Goal: Task Accomplishment & Management: Manage account settings

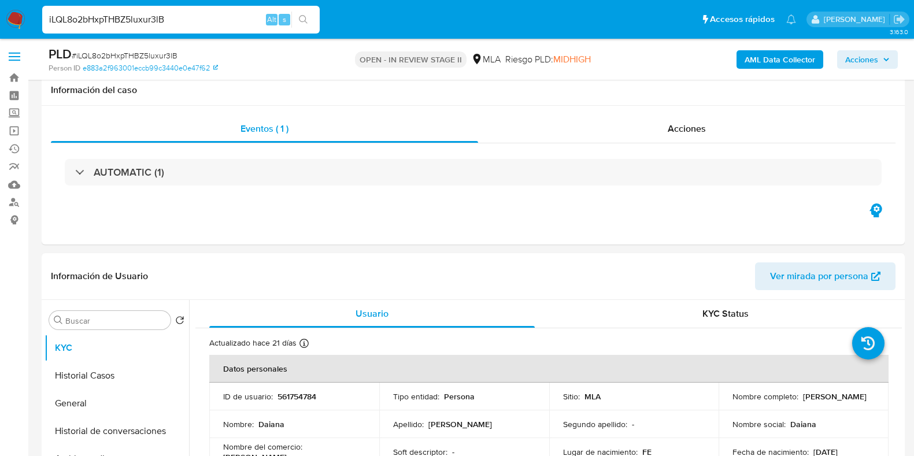
select select "10"
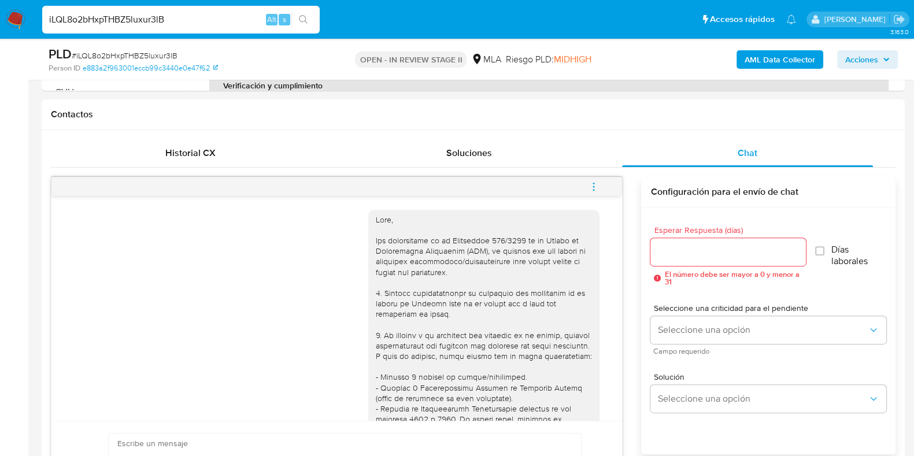
scroll to position [1063, 0]
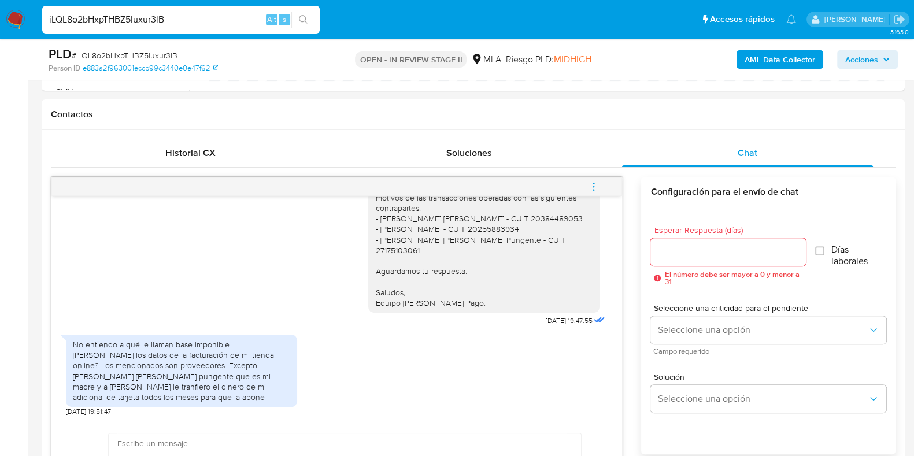
click at [129, 25] on input "iLQL8o2bHxpTHBZ5luxur3lB" at bounding box center [181, 19] width 278 height 15
paste input "KWmSp23KoaH5fjNttUQN3s6f"
type input "KWmSp23KoaH5fjNttUQN3s6f"
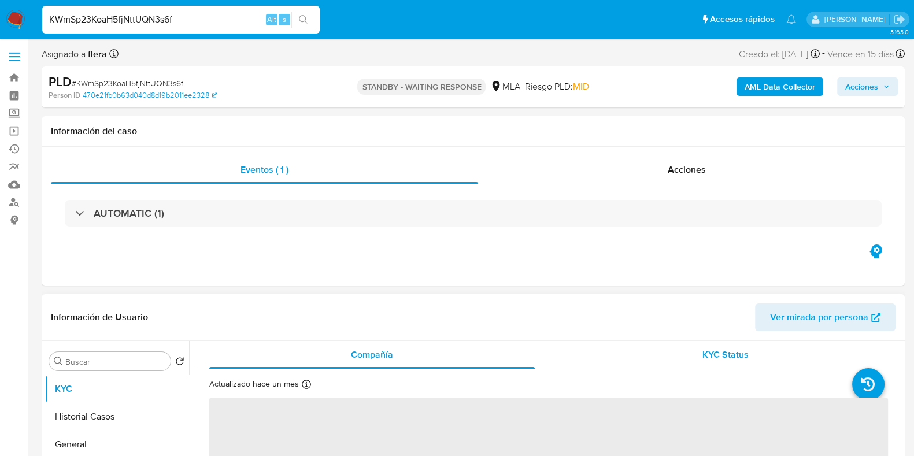
select select "10"
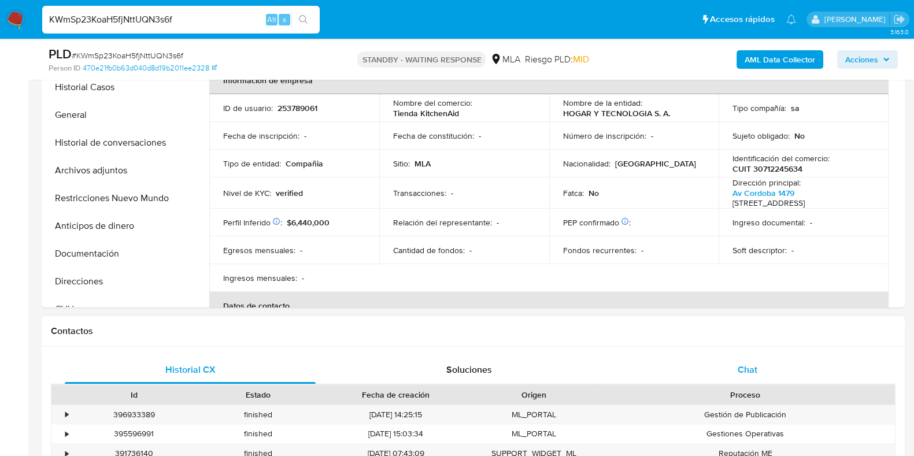
scroll to position [505, 0]
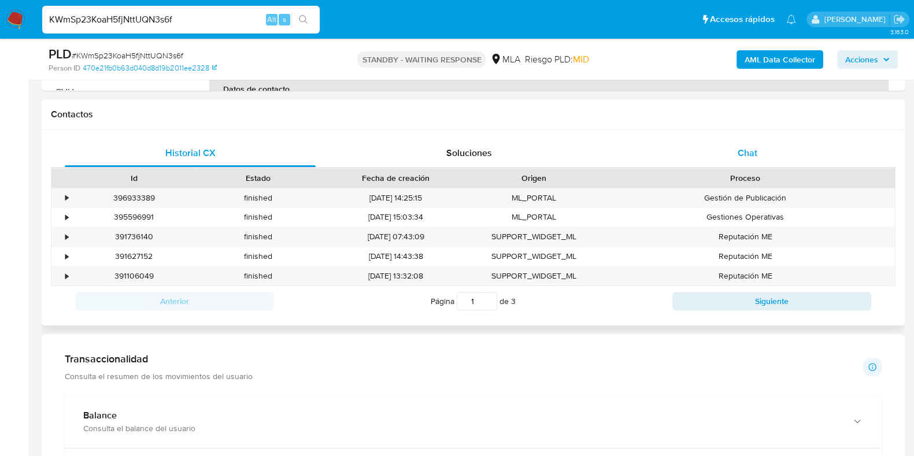
click at [740, 151] on span "Chat" at bounding box center [748, 152] width 20 height 13
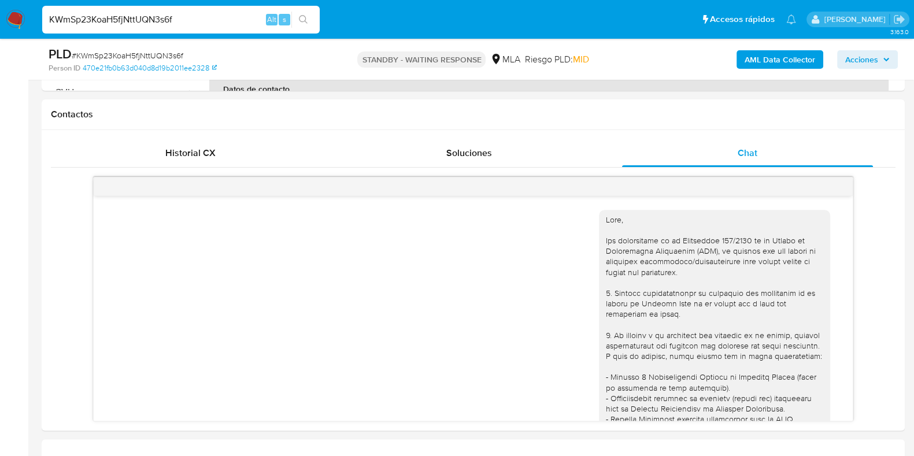
scroll to position [899, 0]
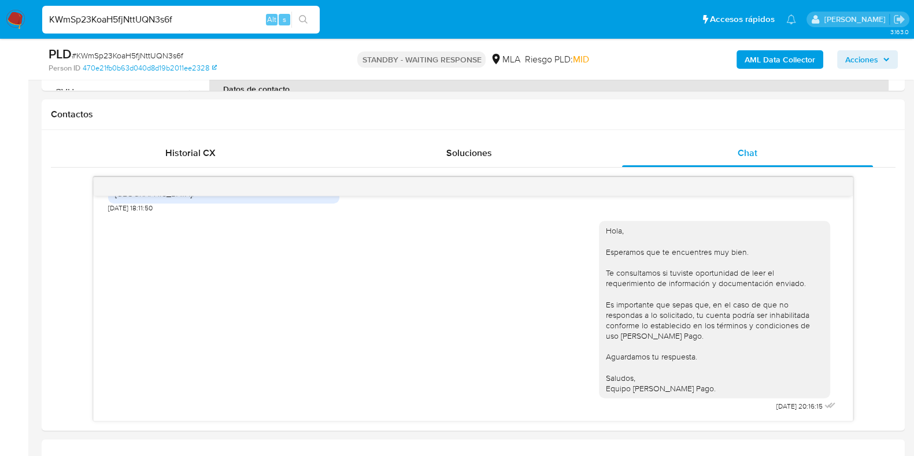
click at [153, 14] on input "KWmSp23KoaH5fjNttUQN3s6f" at bounding box center [181, 19] width 278 height 15
paste input "iLQL8o2bHxpTHBZ5luxur3lB"
type input "iLQL8o2bHxpTHBZ5luxur3lB"
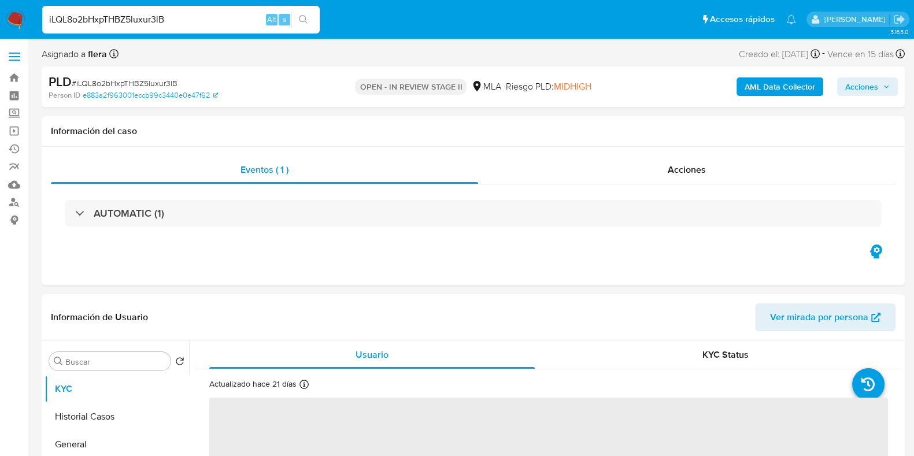
select select "10"
click at [64, 407] on button "Historial Casos" at bounding box center [112, 417] width 135 height 28
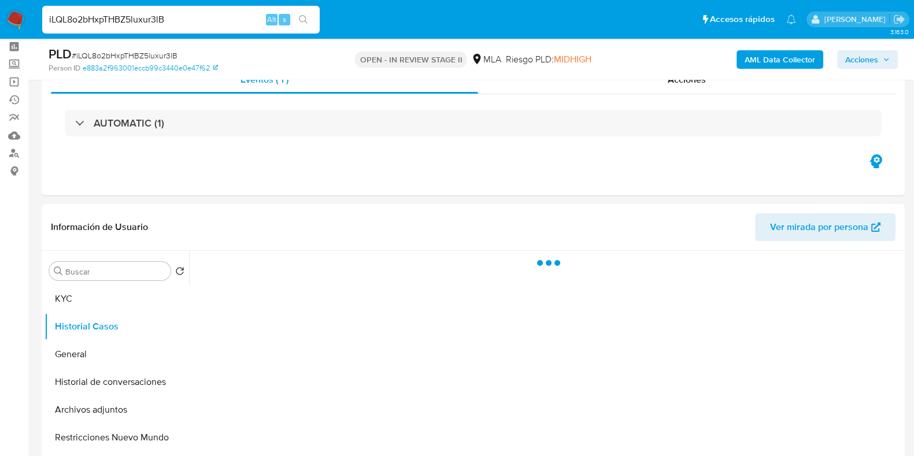
scroll to position [72, 0]
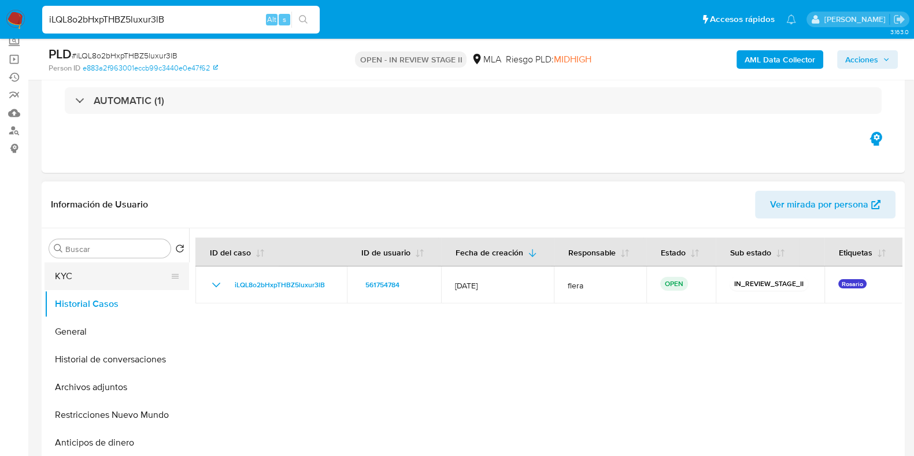
click at [81, 279] on button "KYC" at bounding box center [112, 276] width 135 height 28
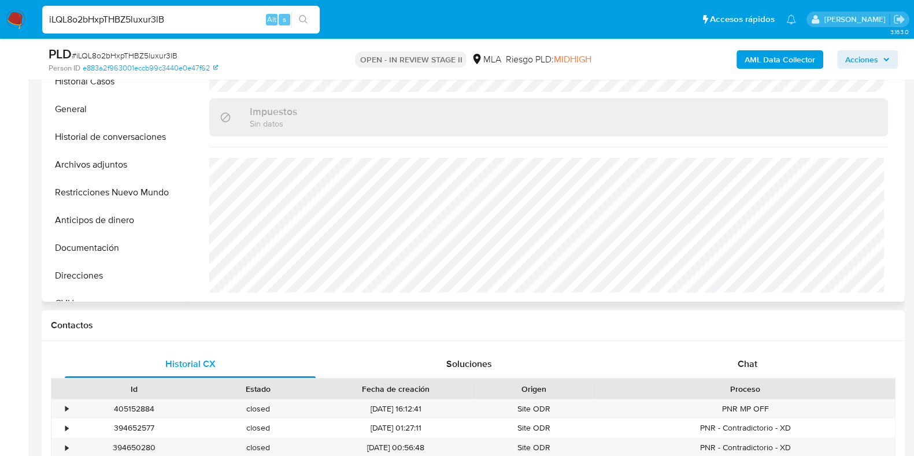
scroll to position [434, 0]
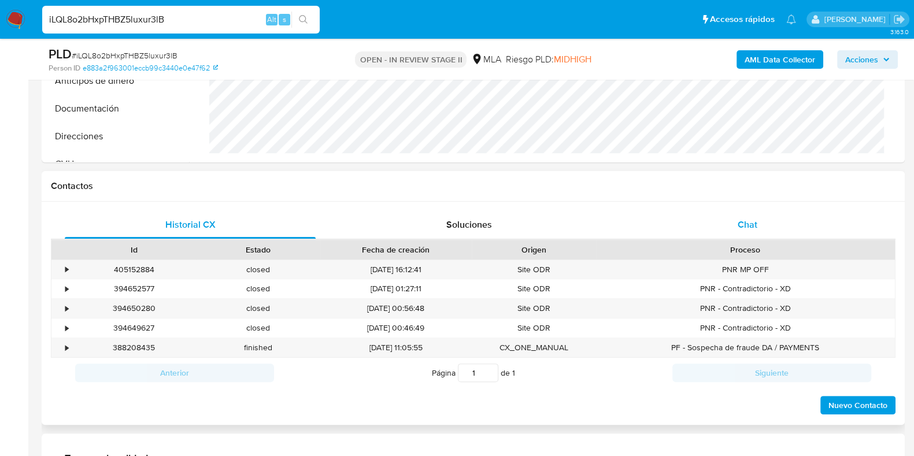
click at [740, 218] on span "Chat" at bounding box center [748, 224] width 20 height 13
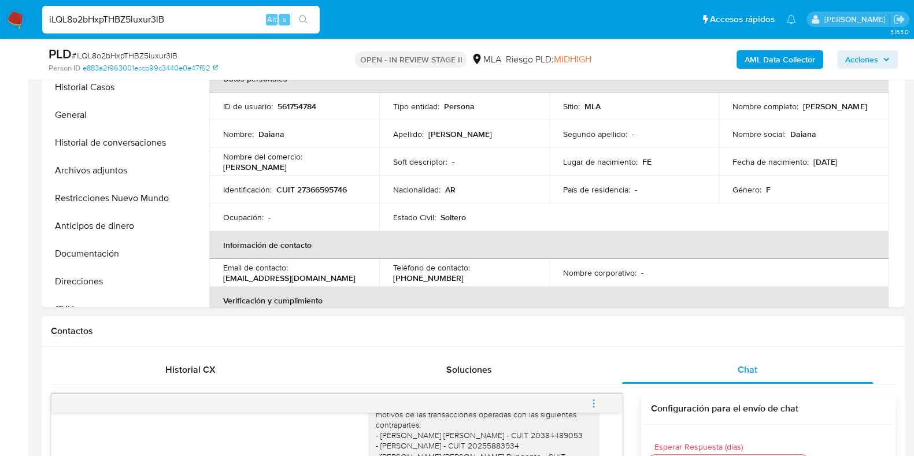
scroll to position [0, 0]
click at [97, 254] on button "Documentación" at bounding box center [112, 254] width 135 height 28
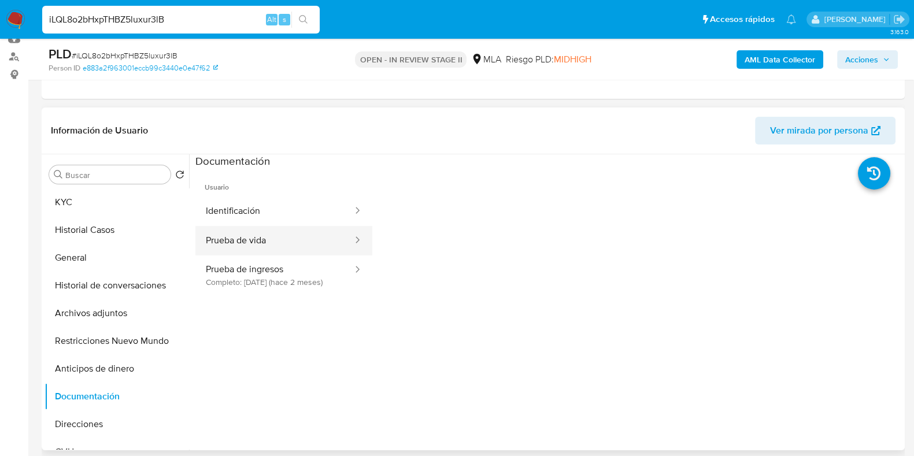
scroll to position [144, 0]
click at [254, 241] on button "Prueba de vida" at bounding box center [274, 242] width 158 height 29
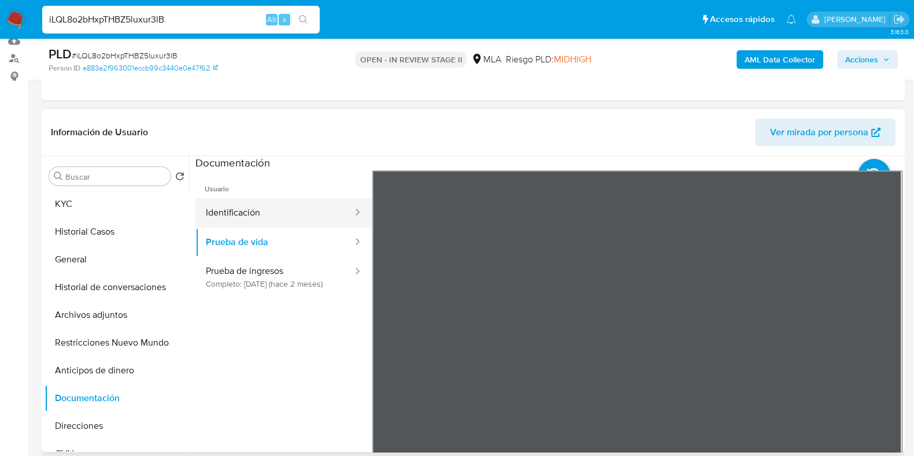
click at [247, 215] on button "Identificación" at bounding box center [274, 212] width 158 height 29
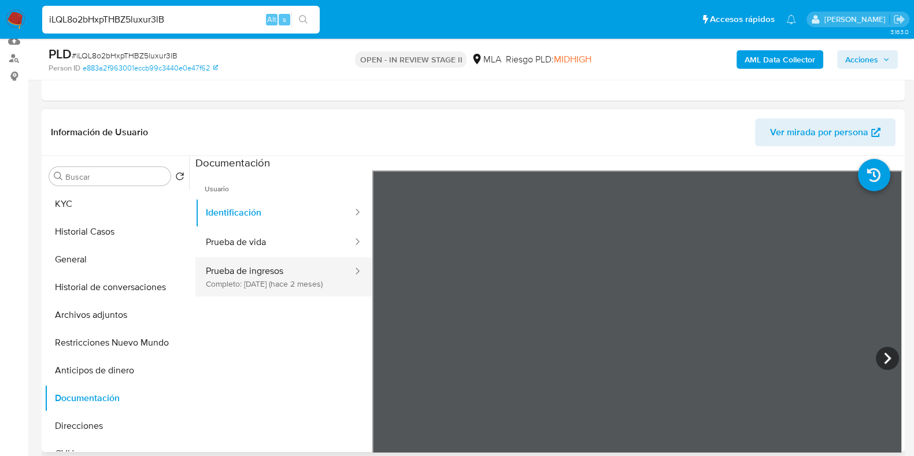
click at [285, 293] on button "Prueba de ingresos Completo: 25/08/2025 (hace 2 meses)" at bounding box center [274, 276] width 158 height 39
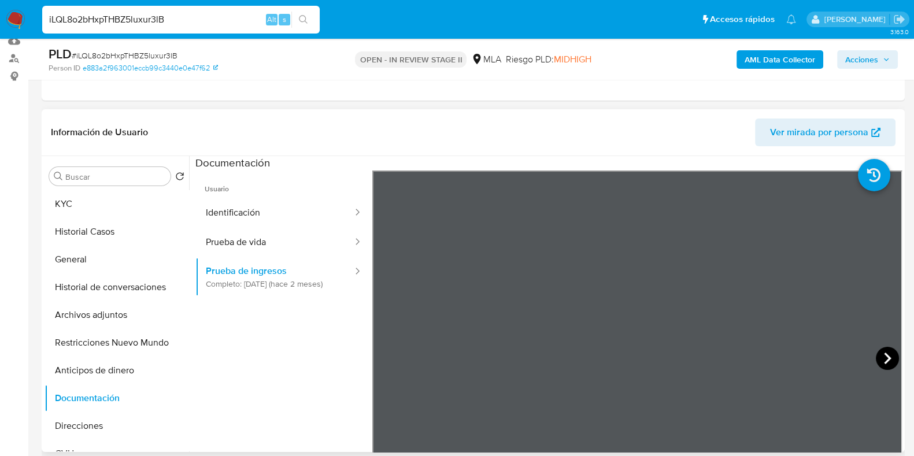
click at [890, 363] on icon at bounding box center [887, 358] width 23 height 23
click at [891, 355] on icon at bounding box center [887, 358] width 23 height 23
click at [108, 218] on button "Historial Casos" at bounding box center [112, 232] width 135 height 28
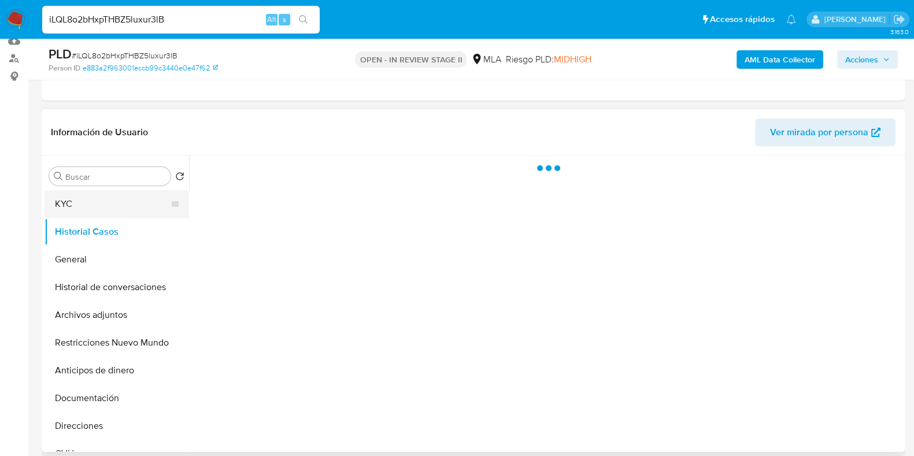
click at [107, 204] on button "KYC" at bounding box center [112, 204] width 135 height 28
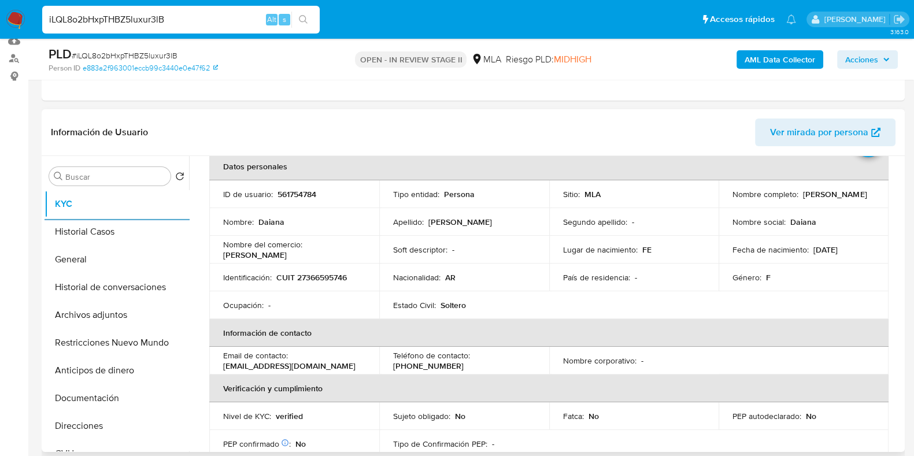
scroll to position [0, 0]
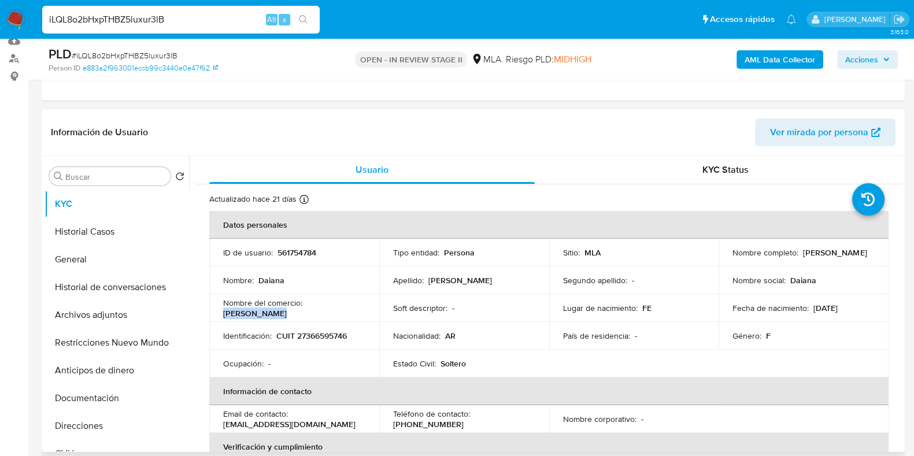
drag, startPoint x: 364, startPoint y: 309, endPoint x: 307, endPoint y: 308, distance: 57.2
click at [307, 308] on td "Nombre del comercio : daiana bagues" at bounding box center [294, 308] width 170 height 28
copy p "[PERSON_NAME]"
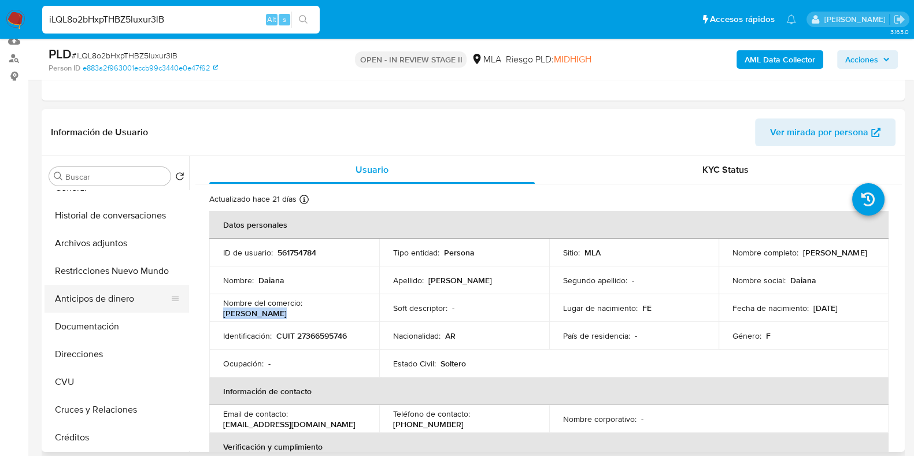
click at [97, 378] on button "CVU" at bounding box center [117, 382] width 145 height 28
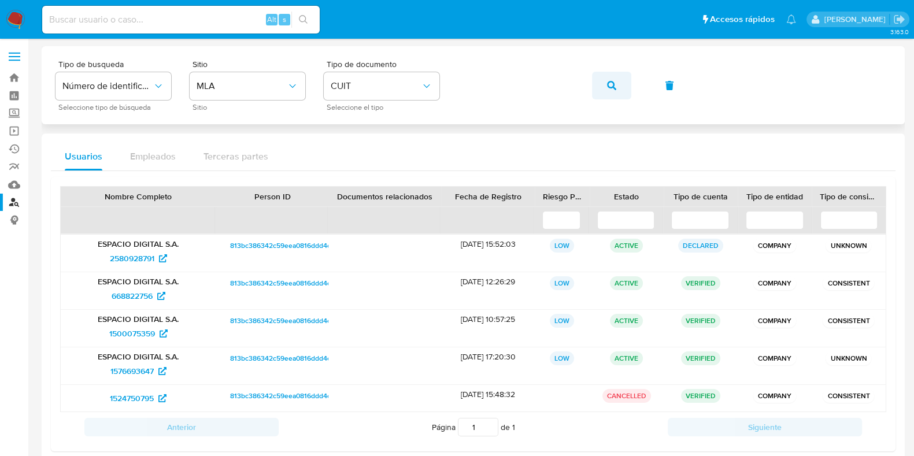
click at [616, 97] on button "button" at bounding box center [611, 86] width 39 height 28
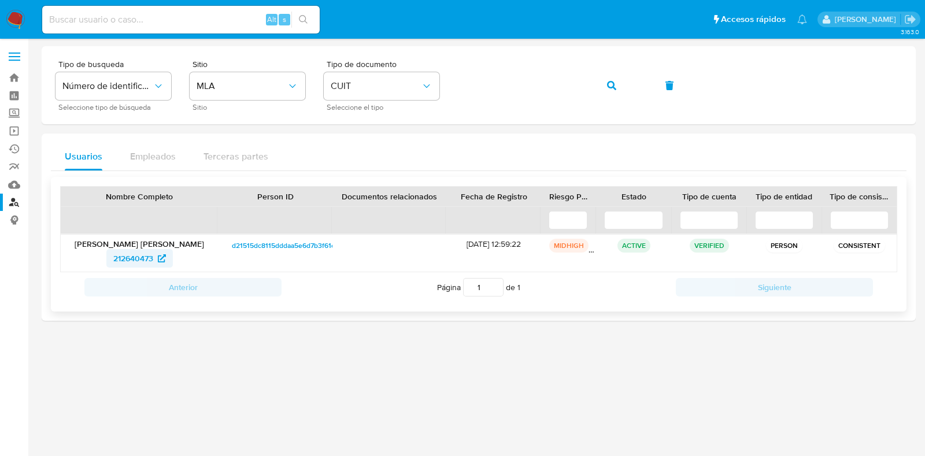
click at [150, 256] on span "212640473" at bounding box center [133, 258] width 40 height 19
click at [607, 76] on span "button" at bounding box center [611, 85] width 9 height 25
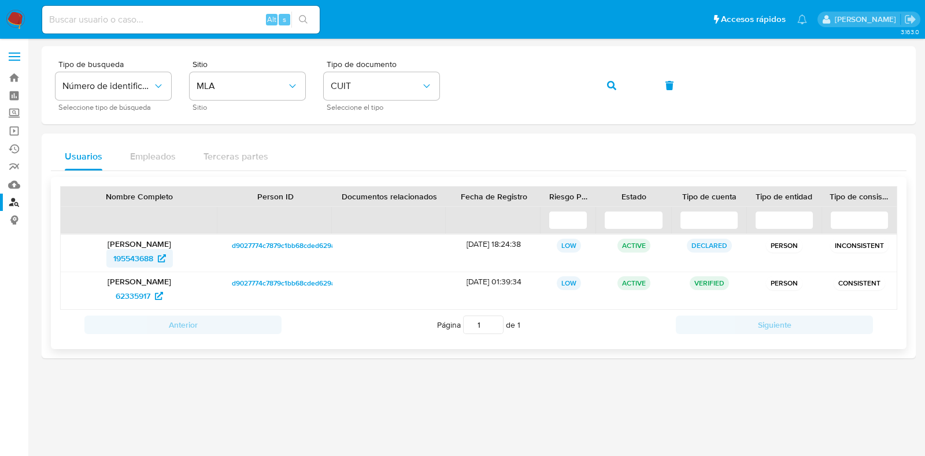
click at [135, 262] on span "195543688" at bounding box center [133, 258] width 40 height 19
click at [145, 294] on span "62335917" at bounding box center [133, 296] width 35 height 19
click at [604, 85] on button "button" at bounding box center [611, 86] width 39 height 28
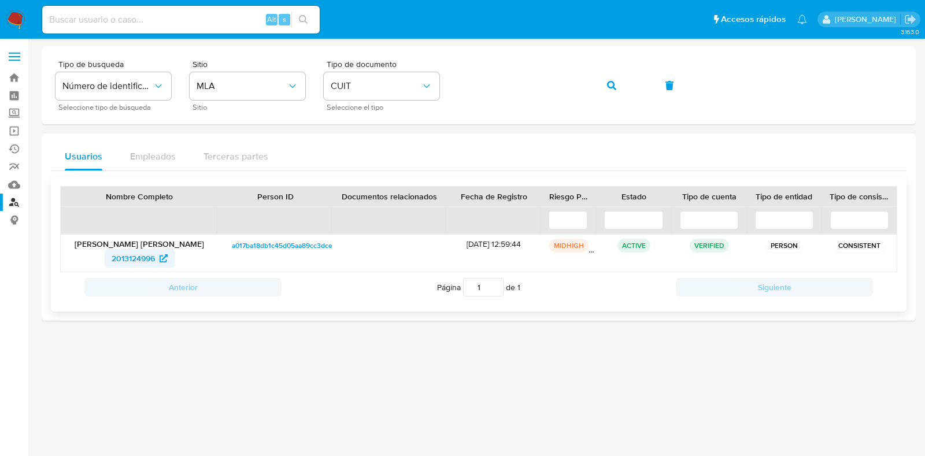
click at [147, 252] on span "2013124996" at bounding box center [133, 258] width 43 height 19
click at [619, 82] on button "button" at bounding box center [611, 86] width 39 height 28
click at [143, 258] on span "1066241187" at bounding box center [133, 258] width 41 height 19
click at [612, 87] on icon "button" at bounding box center [611, 85] width 9 height 9
click at [139, 260] on span "594309829" at bounding box center [133, 258] width 42 height 19
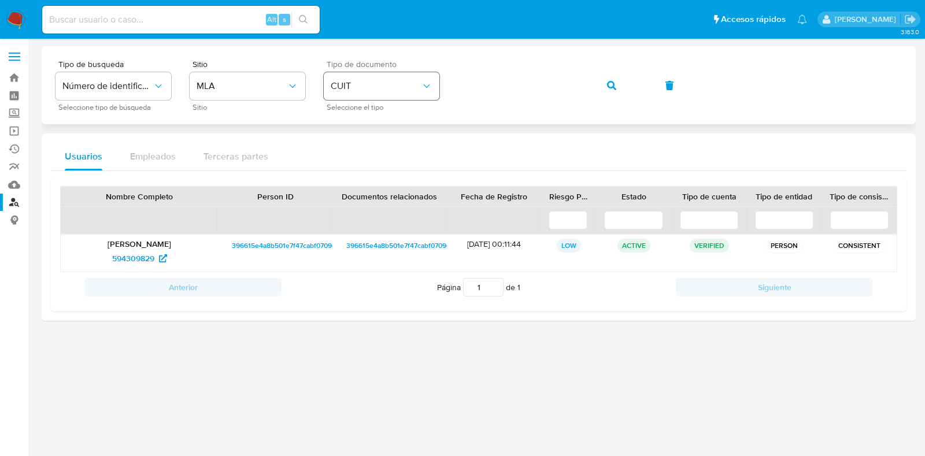
click at [437, 91] on div "Tipo de busqueda Número de identificación Seleccione tipo de búsqueda Sitio MLA…" at bounding box center [479, 85] width 846 height 50
click at [616, 86] on button "button" at bounding box center [611, 86] width 39 height 28
click at [131, 249] on span "212640473" at bounding box center [133, 258] width 40 height 19
click at [604, 87] on button "button" at bounding box center [611, 86] width 39 height 28
click at [124, 254] on span "754018339" at bounding box center [133, 258] width 40 height 19
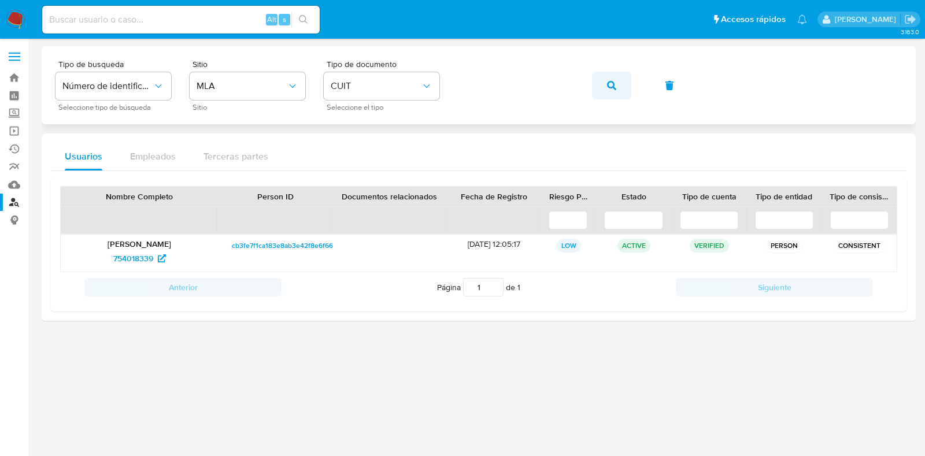
click at [609, 85] on icon "button" at bounding box center [611, 85] width 9 height 9
drag, startPoint x: 139, startPoint y: 259, endPoint x: 126, endPoint y: 256, distance: 13.0
click at [126, 256] on span "542796734" at bounding box center [133, 258] width 40 height 19
click at [613, 78] on span "button" at bounding box center [611, 85] width 9 height 25
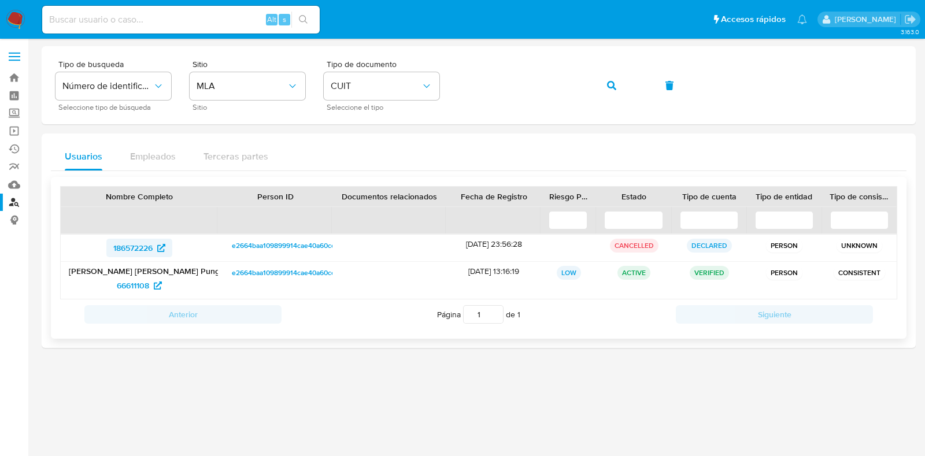
click at [134, 247] on span "186572226" at bounding box center [132, 248] width 39 height 19
click at [121, 284] on span "66611108" at bounding box center [133, 285] width 32 height 19
click at [616, 87] on icon "button" at bounding box center [611, 85] width 9 height 9
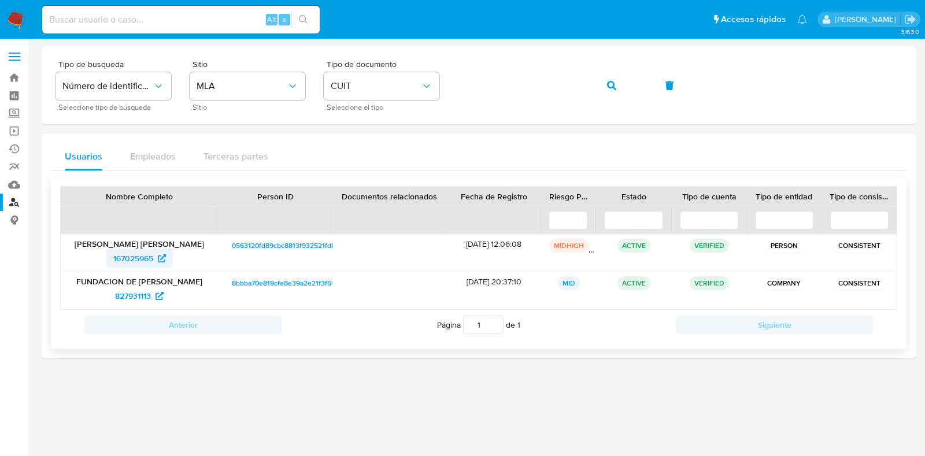
click at [150, 261] on span "167025965" at bounding box center [133, 258] width 40 height 19
click at [120, 295] on span "827931113" at bounding box center [133, 296] width 36 height 19
click at [609, 85] on icon "button" at bounding box center [611, 85] width 9 height 9
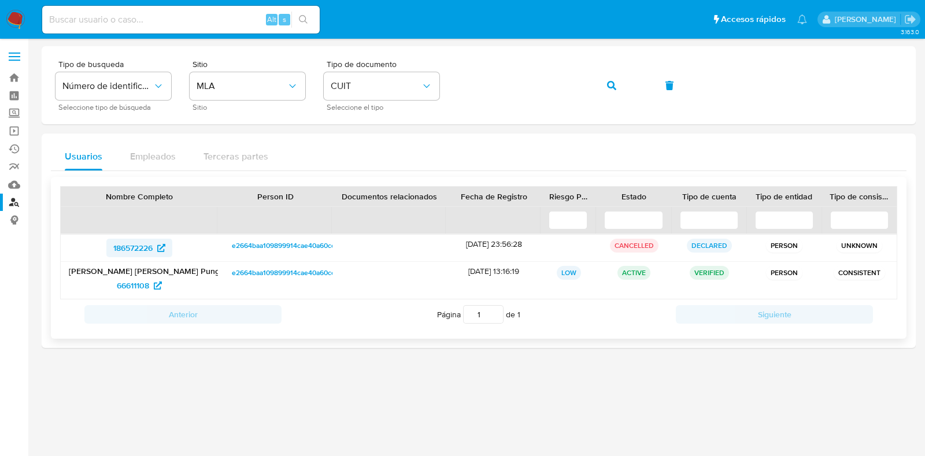
click at [125, 246] on span "186572226" at bounding box center [132, 248] width 39 height 19
click at [117, 287] on span "66611108" at bounding box center [133, 285] width 32 height 19
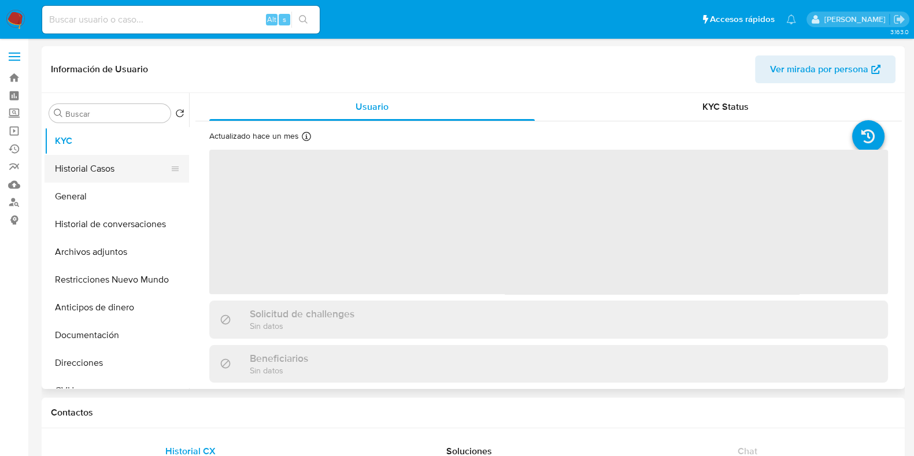
click at [124, 174] on button "Historial Casos" at bounding box center [112, 169] width 135 height 28
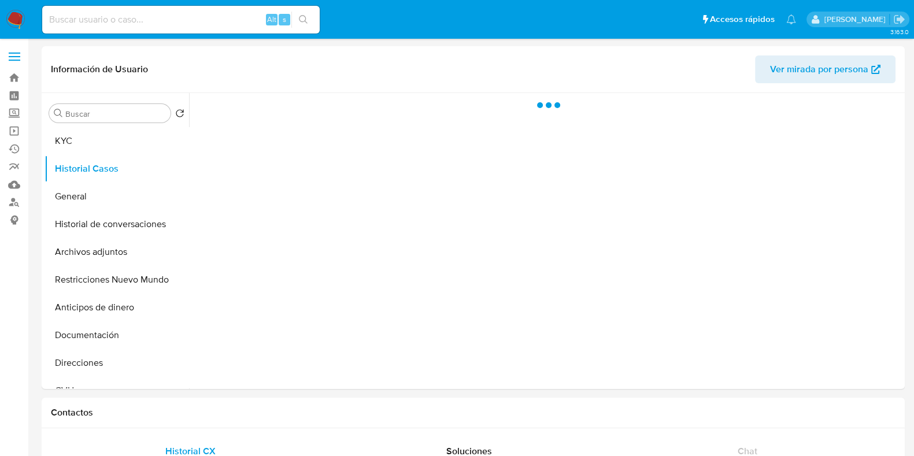
select select "10"
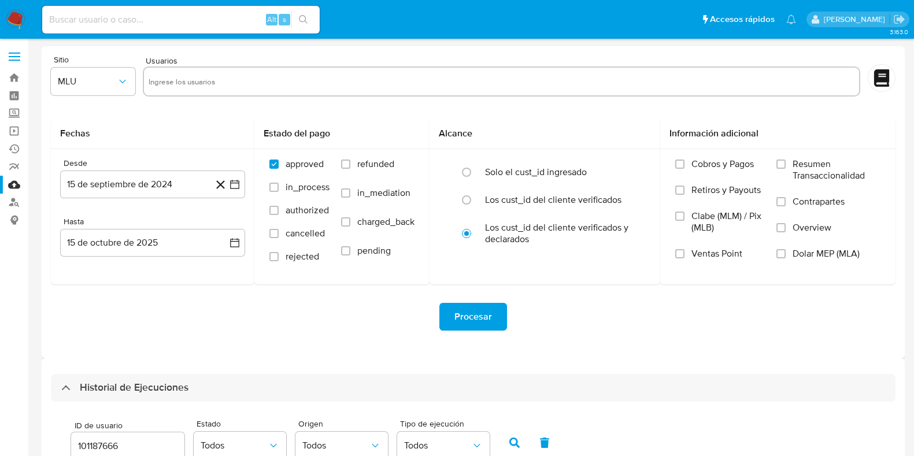
select select "10"
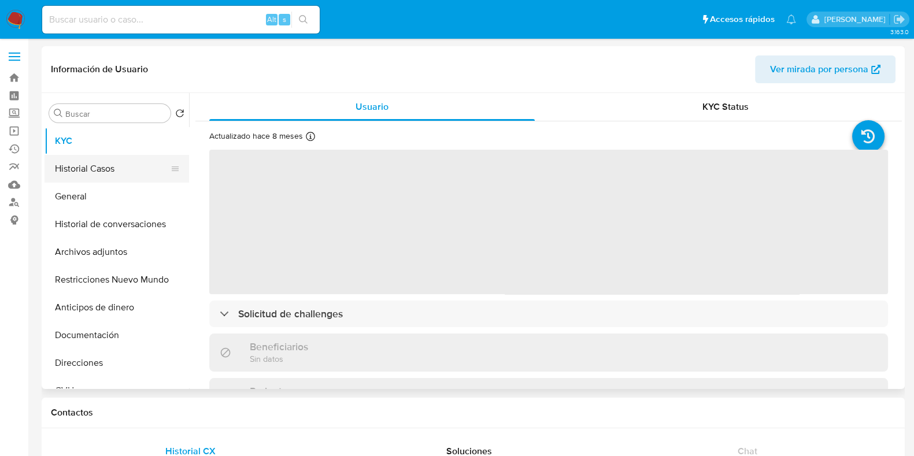
click at [113, 169] on button "Historial Casos" at bounding box center [112, 169] width 135 height 28
select select "10"
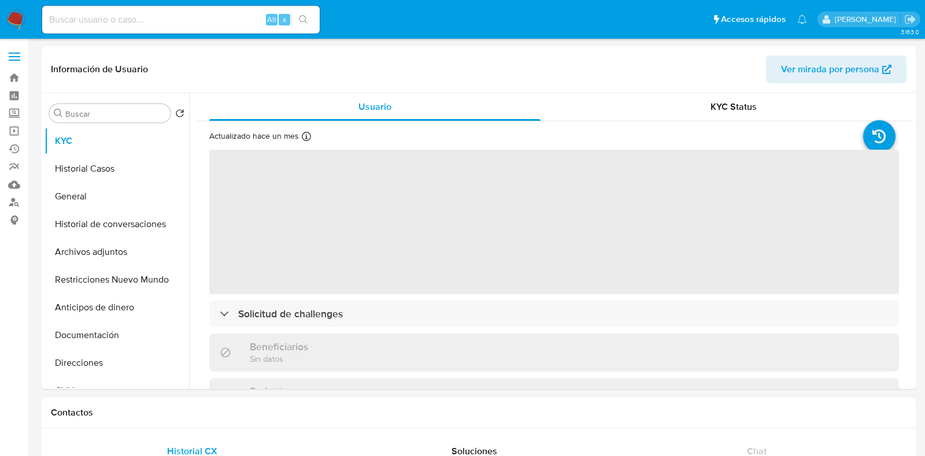
select select "10"
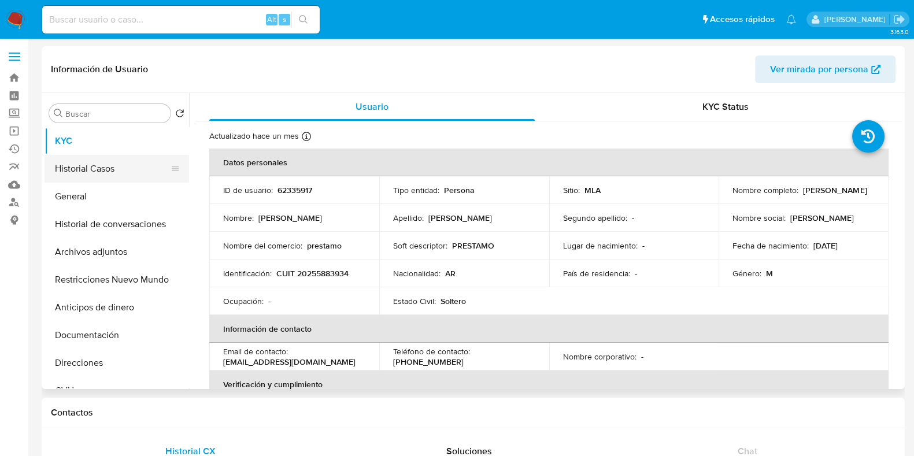
click at [69, 160] on button "Historial Casos" at bounding box center [112, 169] width 135 height 28
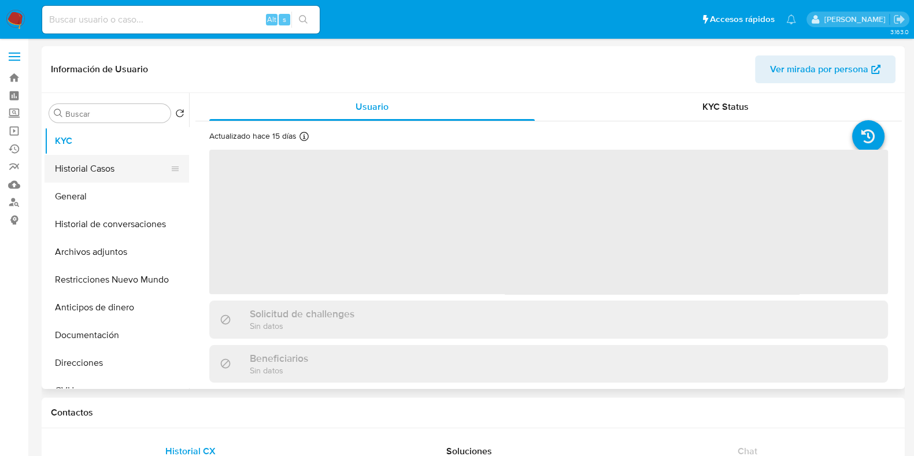
click at [113, 170] on button "Historial Casos" at bounding box center [112, 169] width 135 height 28
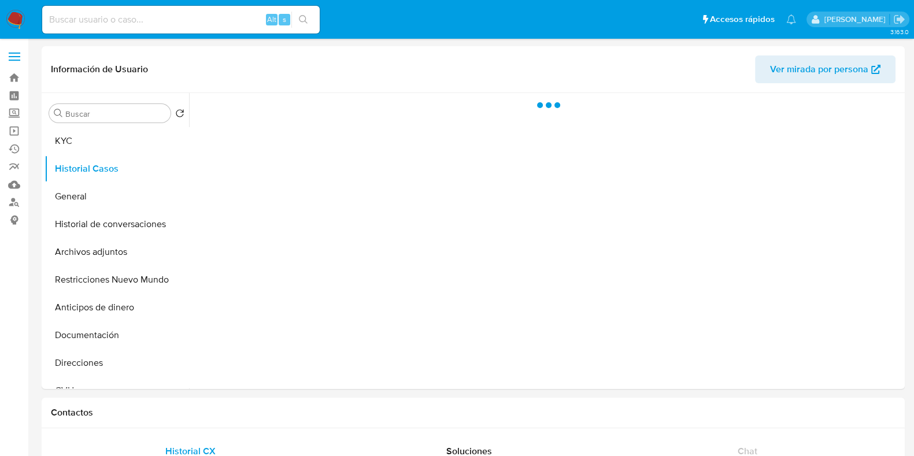
select select "10"
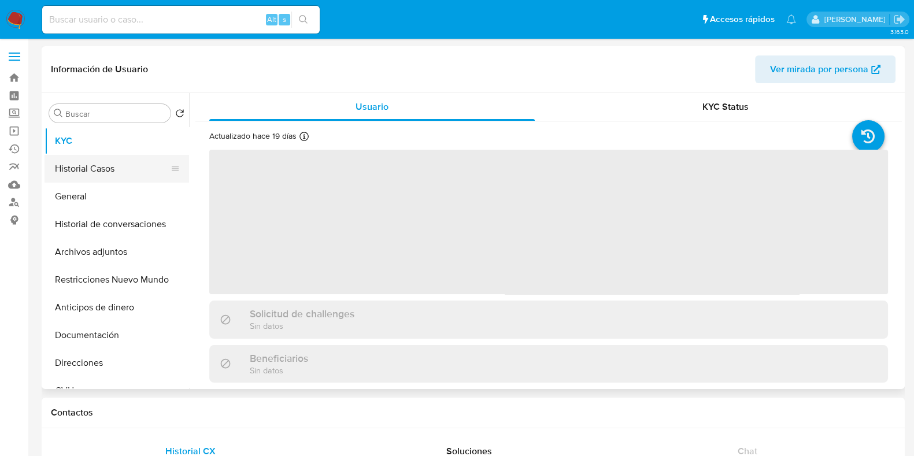
click at [118, 161] on button "Historial Casos" at bounding box center [112, 169] width 135 height 28
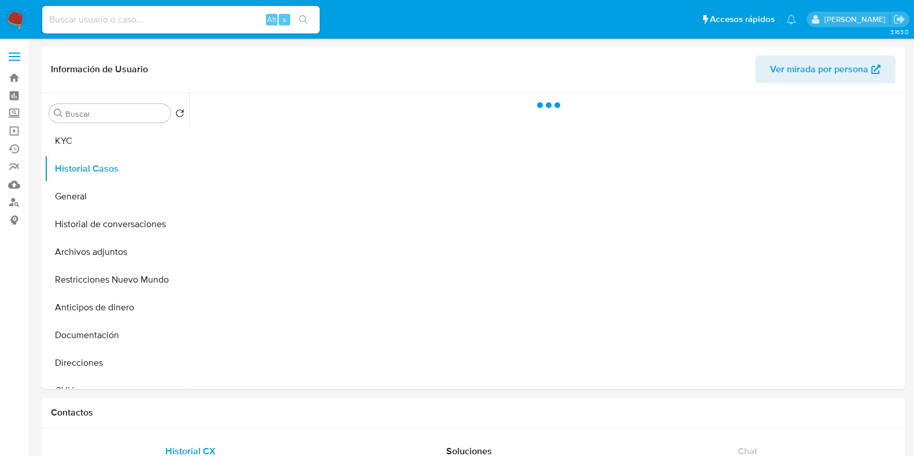
select select "10"
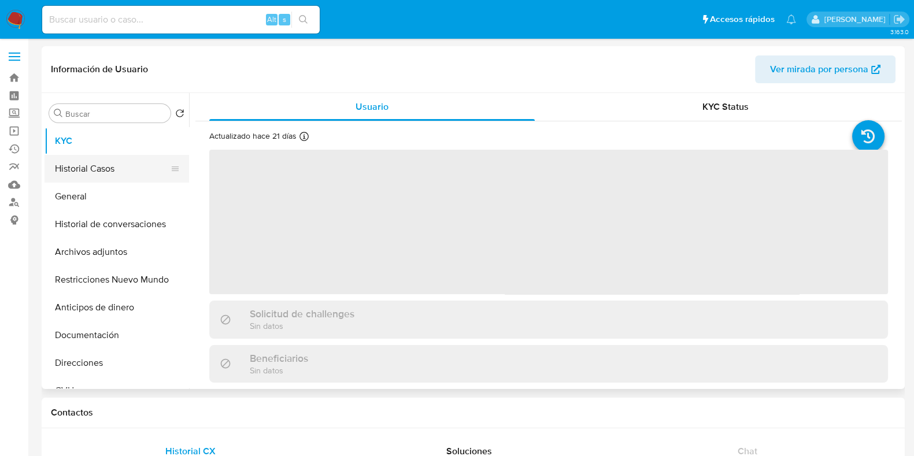
click at [116, 169] on button "Historial Casos" at bounding box center [112, 169] width 135 height 28
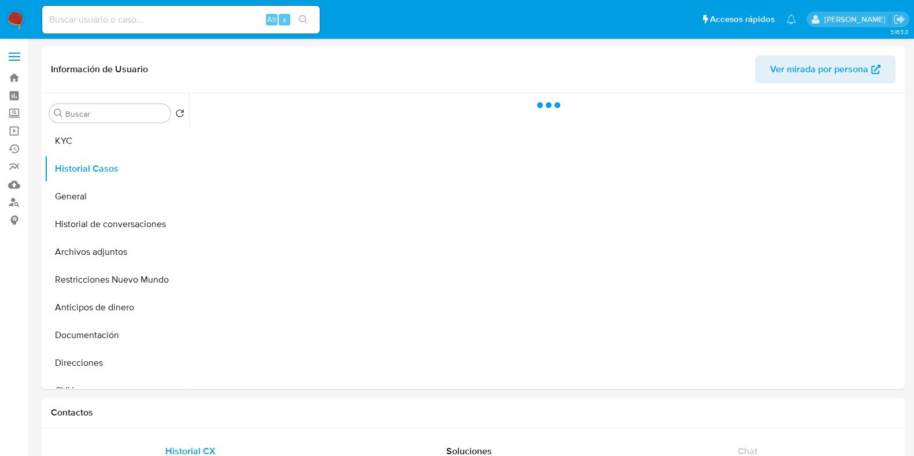
select select "10"
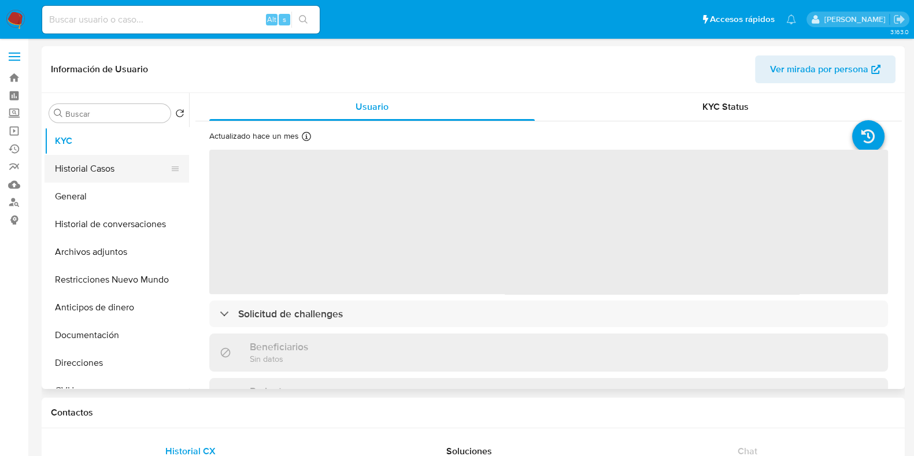
click at [129, 160] on button "Historial Casos" at bounding box center [112, 169] width 135 height 28
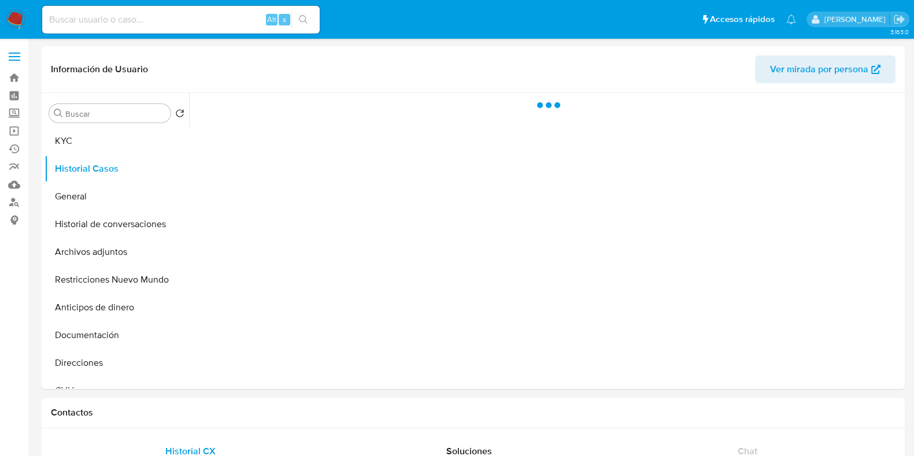
select select "10"
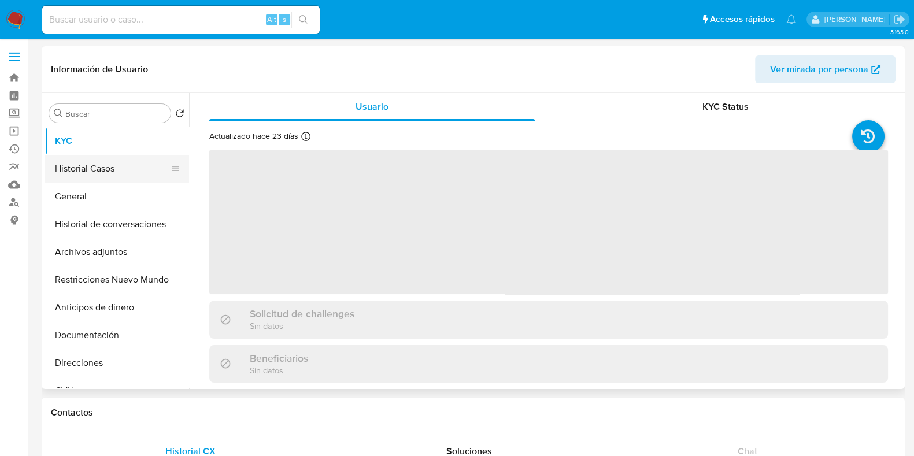
click at [89, 170] on button "Historial Casos" at bounding box center [112, 169] width 135 height 28
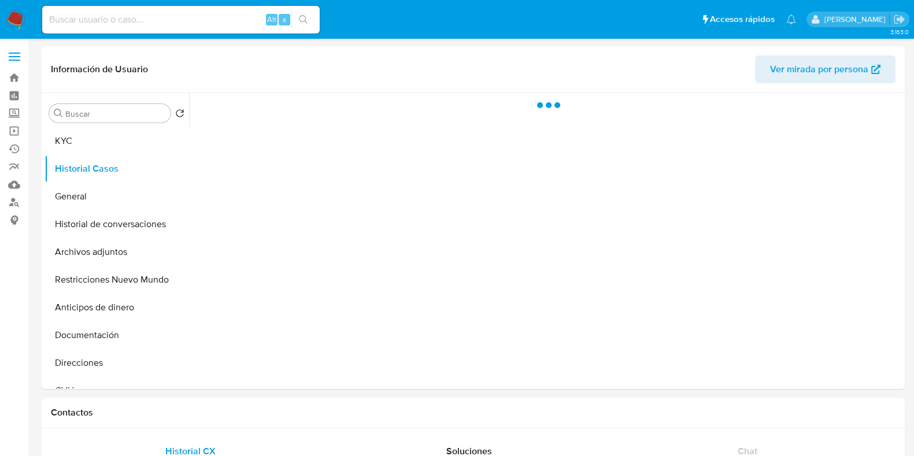
select select "10"
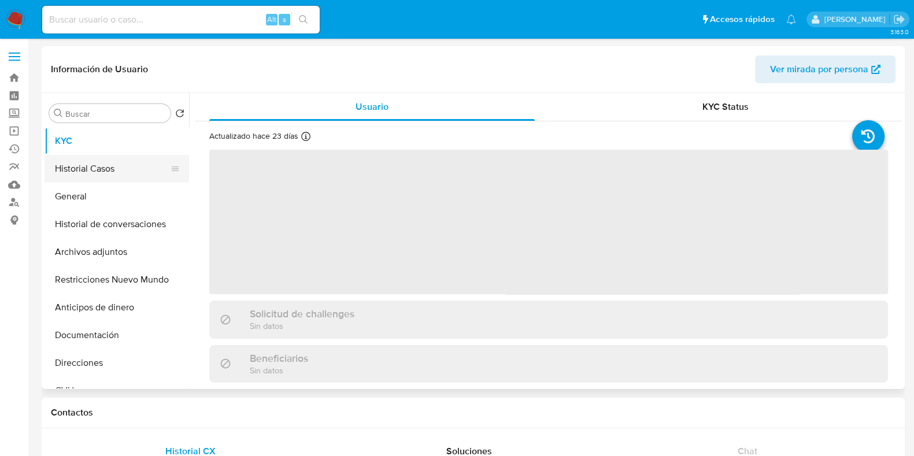
click at [93, 168] on button "Historial Casos" at bounding box center [112, 169] width 135 height 28
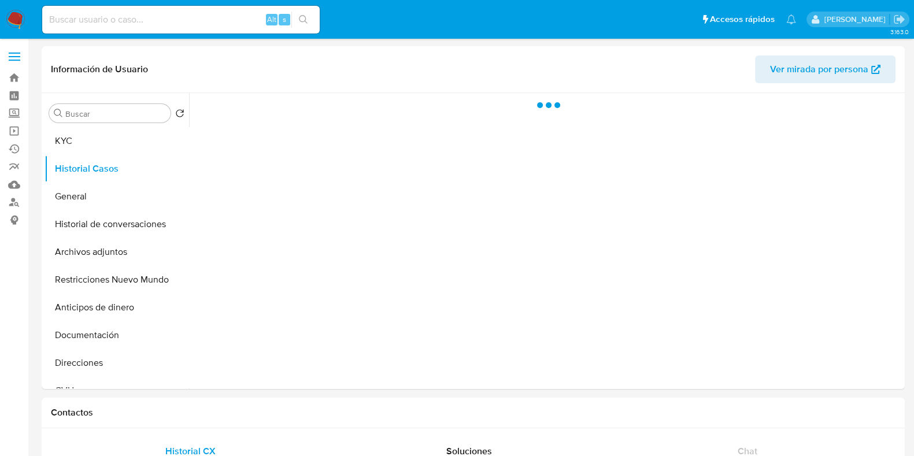
select select "10"
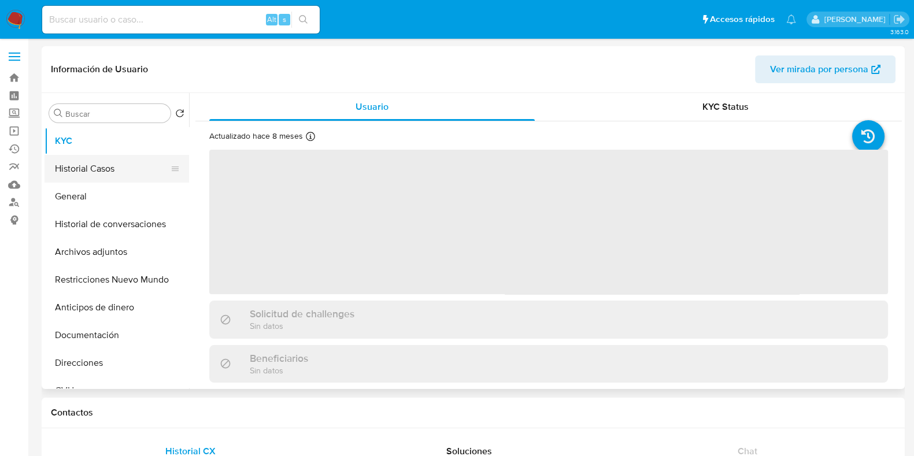
select select "10"
click at [103, 171] on button "Historial Casos" at bounding box center [112, 169] width 135 height 28
select select "10"
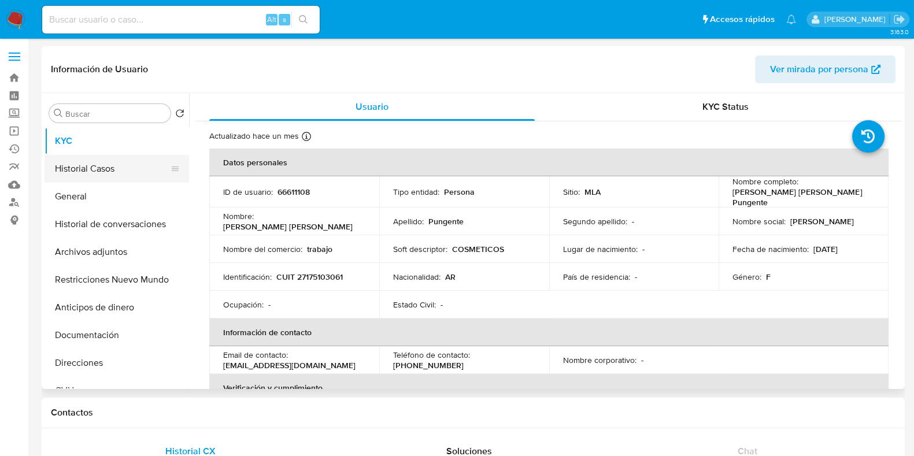
click at [121, 164] on button "Historial Casos" at bounding box center [112, 169] width 135 height 28
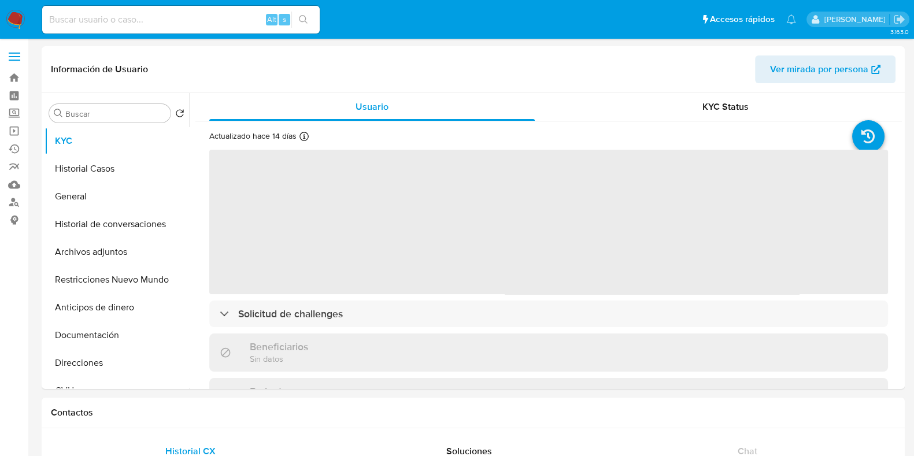
select select "10"
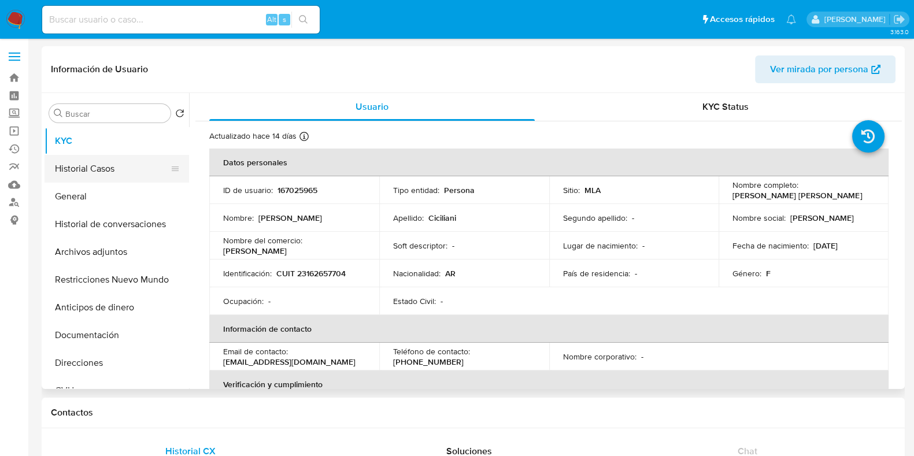
click at [94, 169] on button "Historial Casos" at bounding box center [112, 169] width 135 height 28
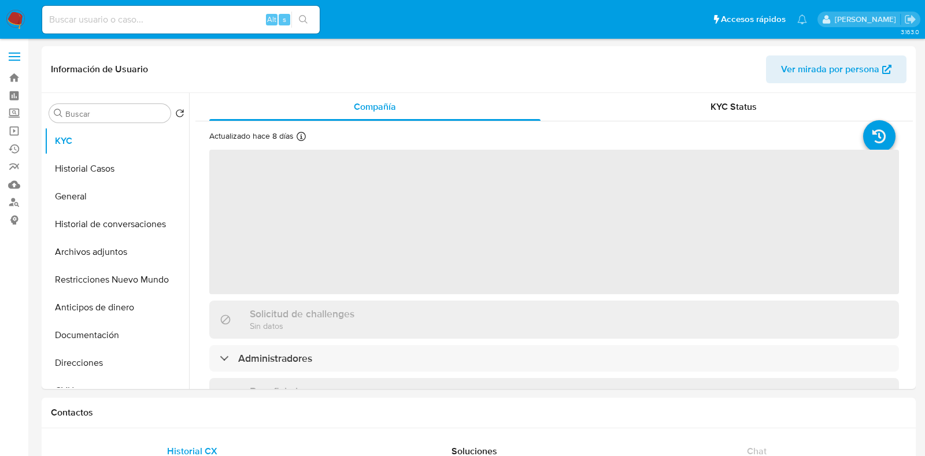
select select "10"
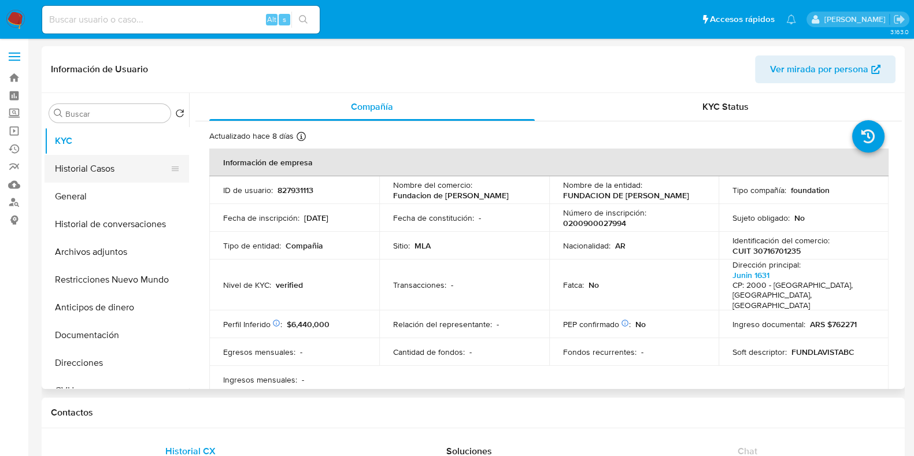
click at [104, 170] on button "Historial Casos" at bounding box center [112, 169] width 135 height 28
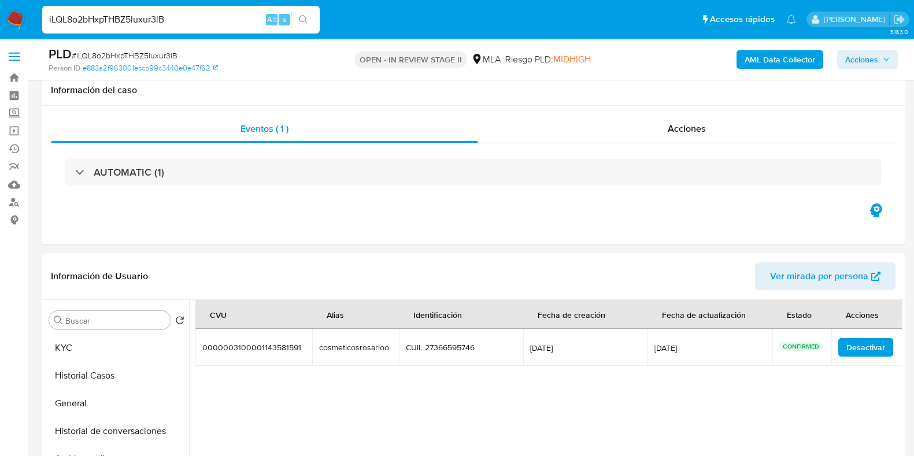
select select "10"
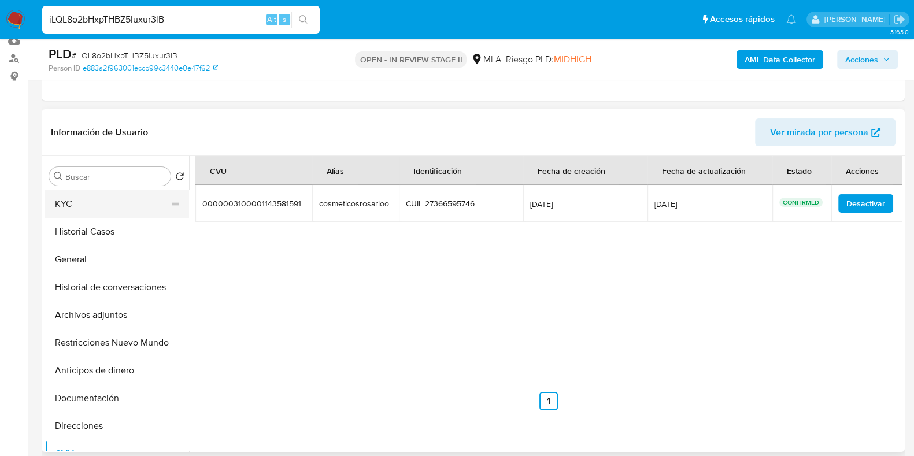
click at [80, 204] on button "KYC" at bounding box center [112, 204] width 135 height 28
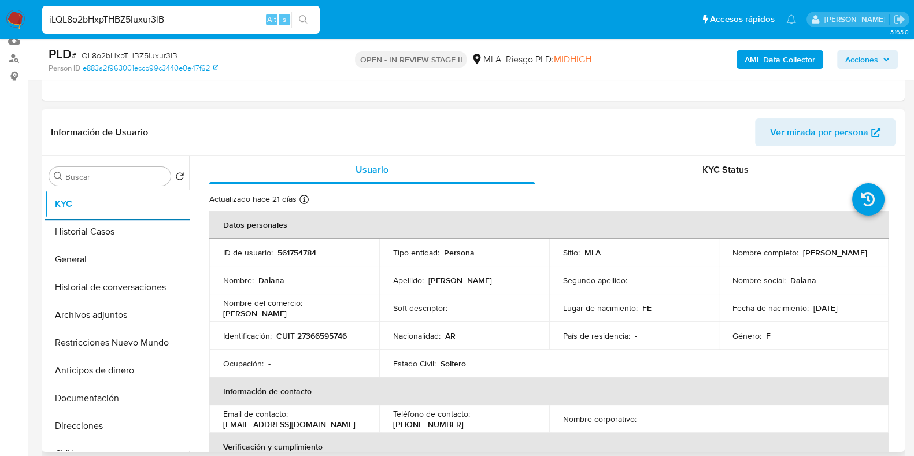
click at [349, 334] on div "Identificación : CUIT 27366595746" at bounding box center [294, 336] width 142 height 10
click at [339, 334] on p "CUIT 27366595746" at bounding box center [311, 336] width 71 height 10
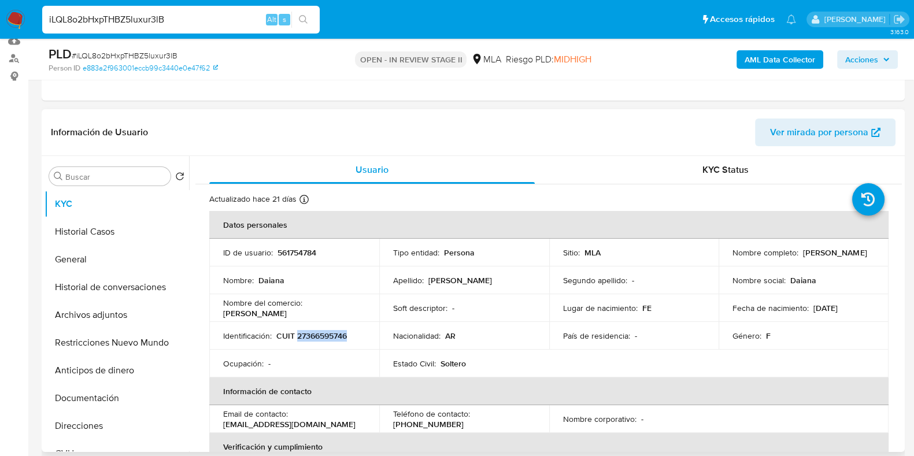
copy p "27366595746"
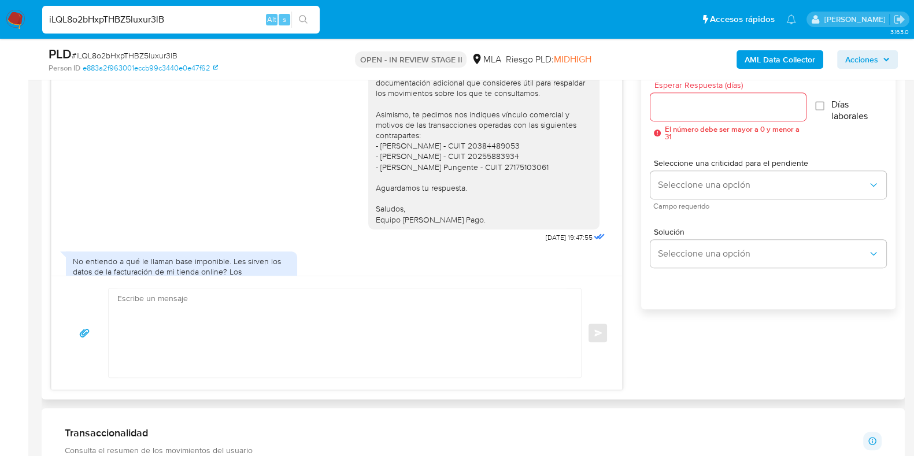
scroll to position [1063, 0]
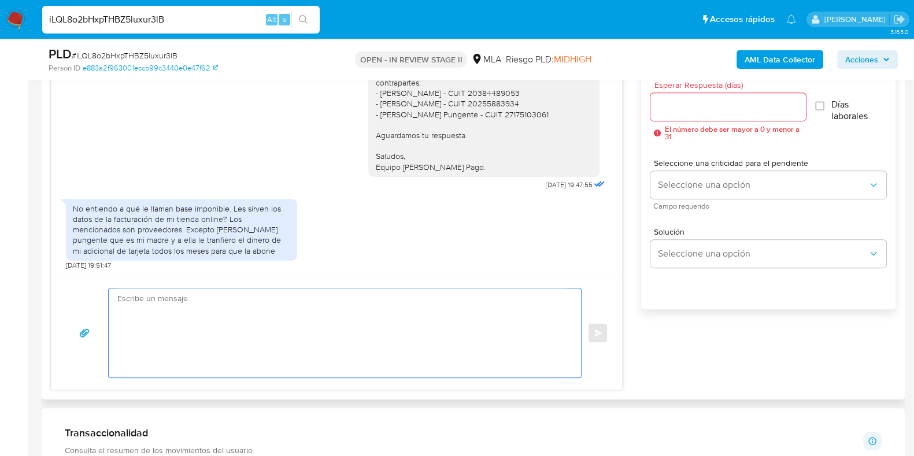
click at [280, 330] on textarea at bounding box center [341, 333] width 449 height 89
paste textarea "Hola, Muchas gracias por la respuesta. Analizamos tu caso y notamos que la info…"
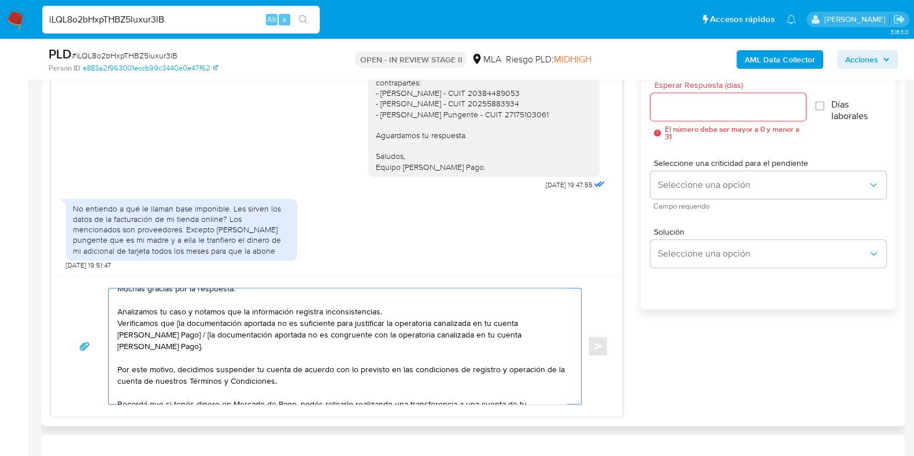
scroll to position [0, 0]
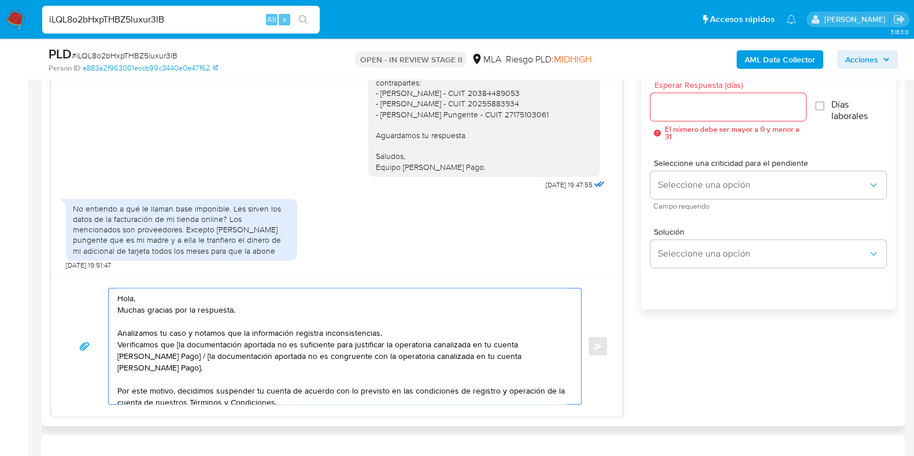
click at [178, 346] on textarea "Hola, Muchas gracias por la respuesta. Analizamos tu caso y notamos que la info…" at bounding box center [341, 347] width 449 height 116
drag, startPoint x: 149, startPoint y: 373, endPoint x: 168, endPoint y: 356, distance: 25.8
click at [168, 356] on textarea "Hola, Muchas gracias por la respuesta. Analizamos tu caso y notamos que la info…" at bounding box center [341, 347] width 449 height 116
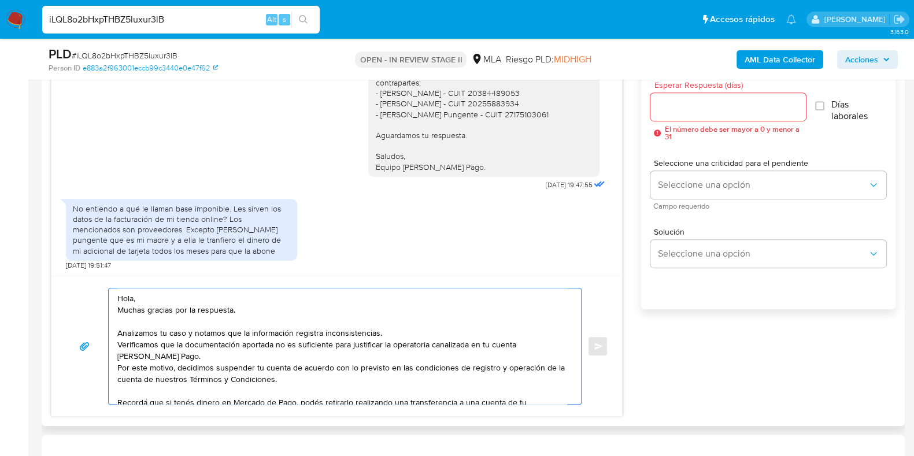
scroll to position [578, 0]
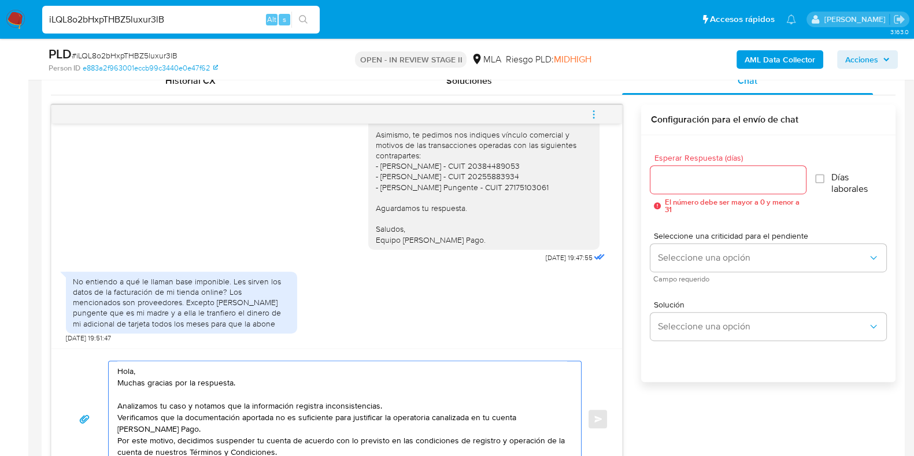
type textarea "Hola, Muchas gracias por la respuesta. Analizamos tu caso y notamos que la info…"
click at [687, 181] on input "Esperar Respuesta (días)" at bounding box center [727, 179] width 155 height 15
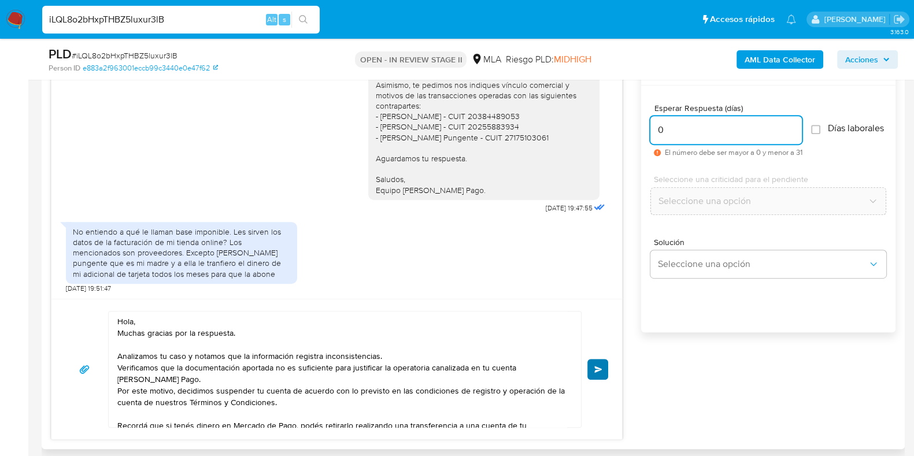
scroll to position [650, 0]
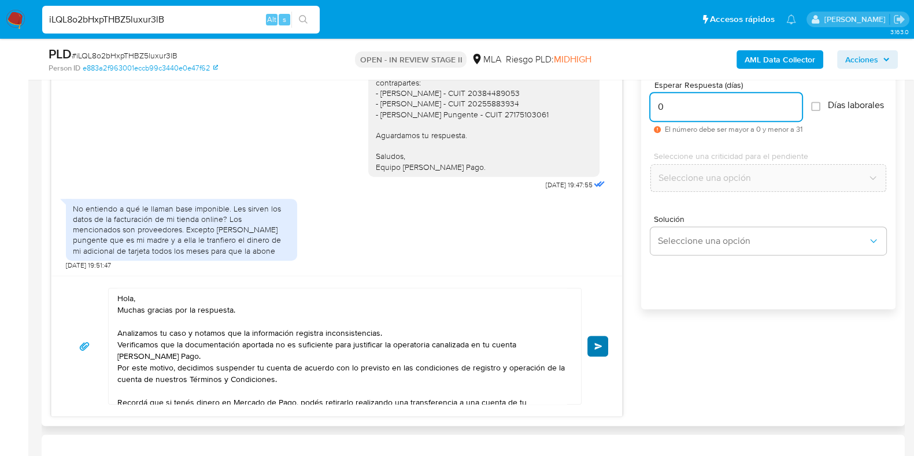
type input "0"
click at [593, 341] on button "Enviar" at bounding box center [597, 346] width 21 height 21
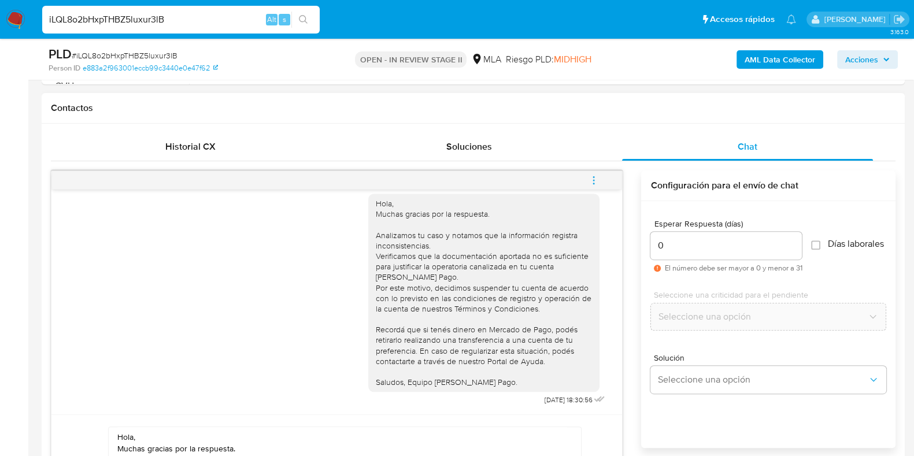
scroll to position [505, 0]
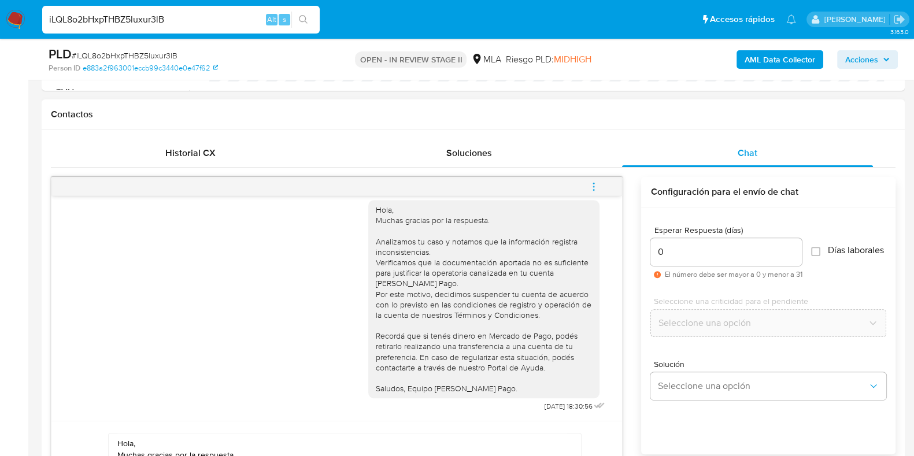
click at [590, 188] on icon "menu-action" at bounding box center [594, 187] width 10 height 10
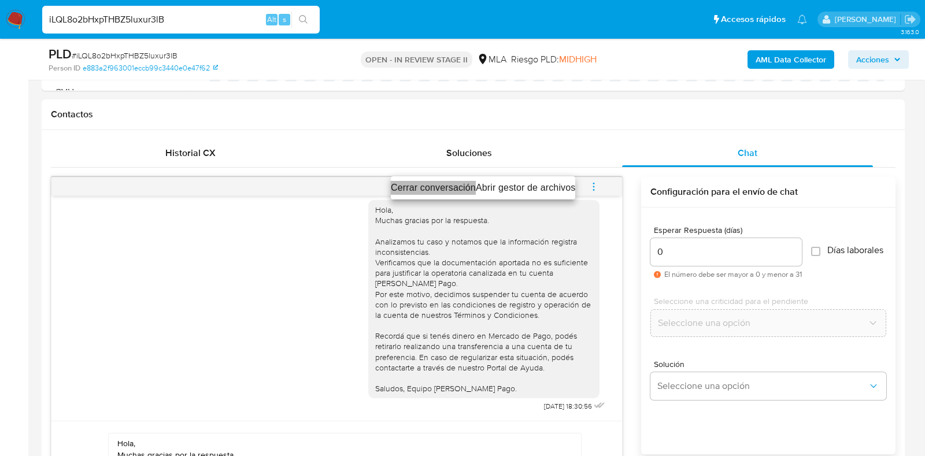
click at [406, 183] on li "Cerrar conversación" at bounding box center [433, 188] width 85 height 14
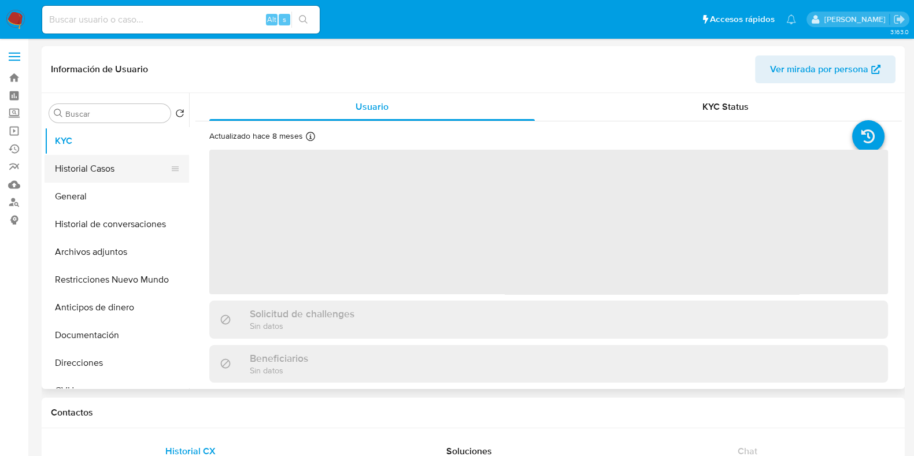
click at [78, 169] on button "Historial Casos" at bounding box center [112, 169] width 135 height 28
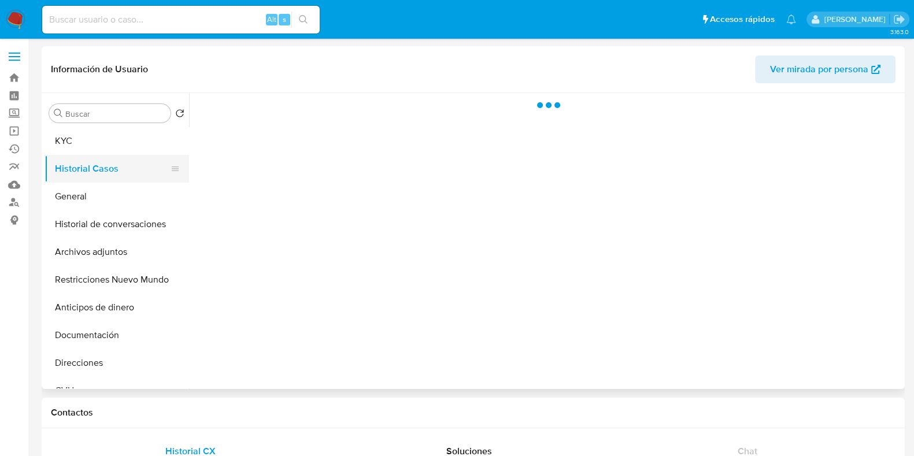
select select "10"
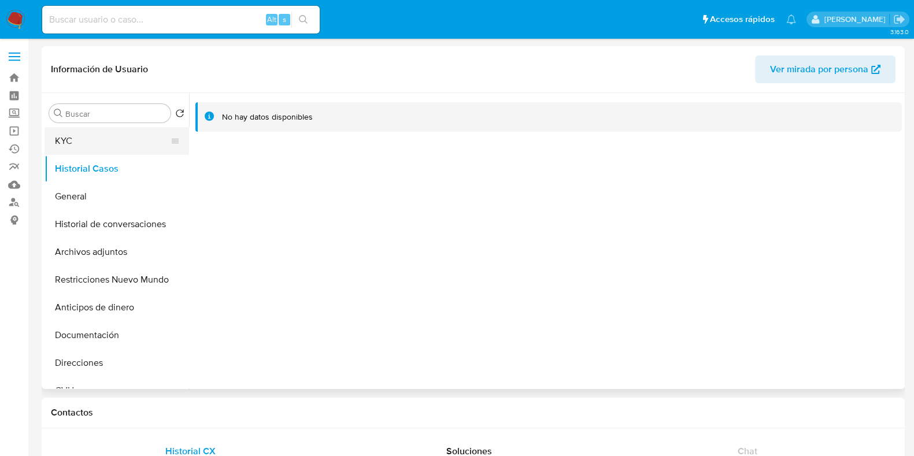
click at [88, 139] on button "KYC" at bounding box center [112, 141] width 135 height 28
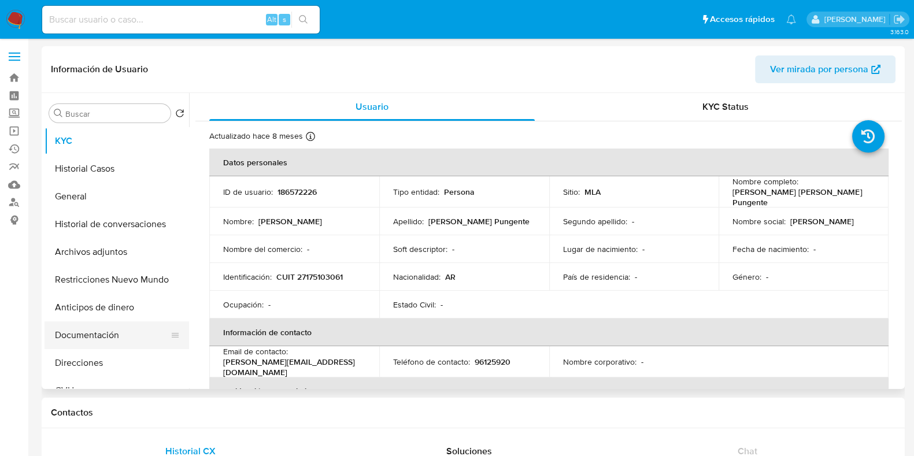
click at [106, 323] on button "Documentación" at bounding box center [112, 335] width 135 height 28
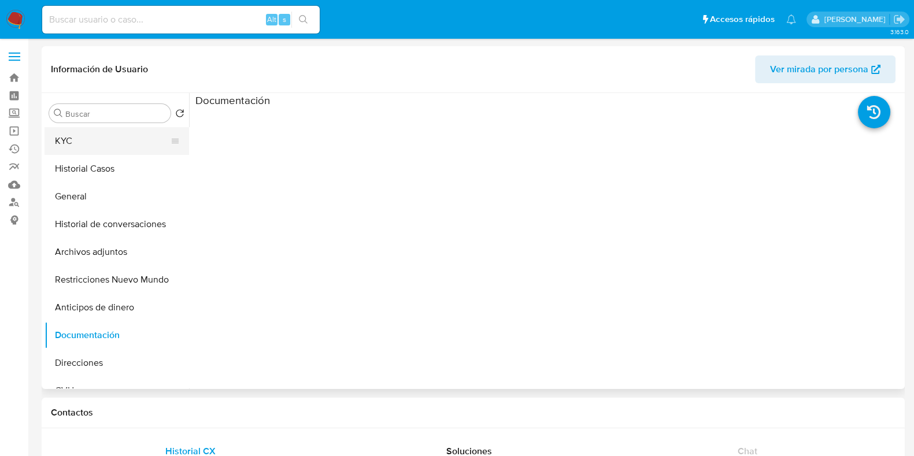
click at [108, 136] on button "KYC" at bounding box center [112, 141] width 135 height 28
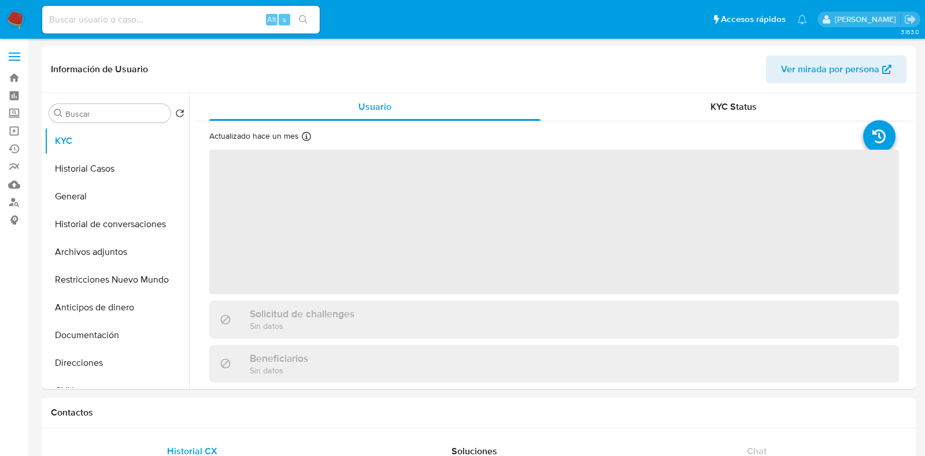
select select "10"
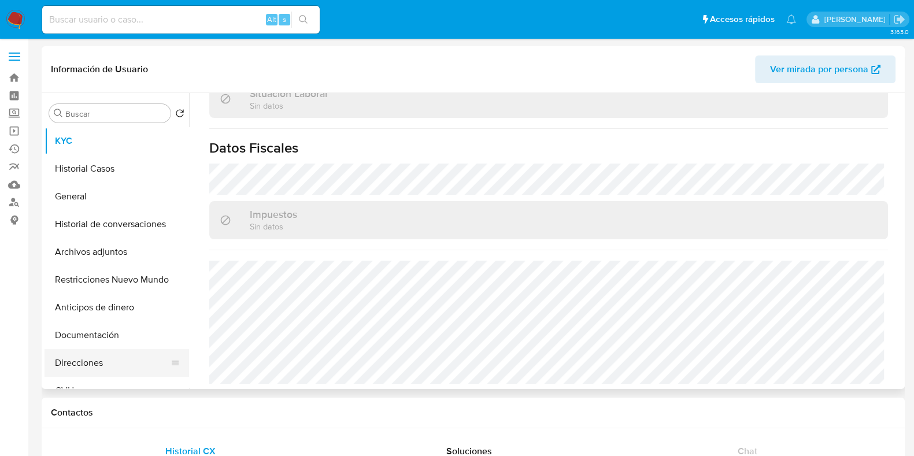
scroll to position [72, 0]
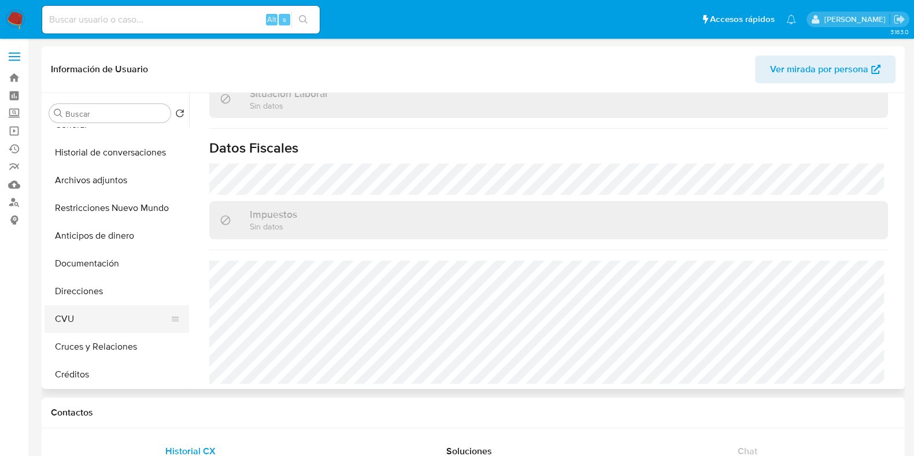
click at [81, 330] on button "CVU" at bounding box center [112, 319] width 135 height 28
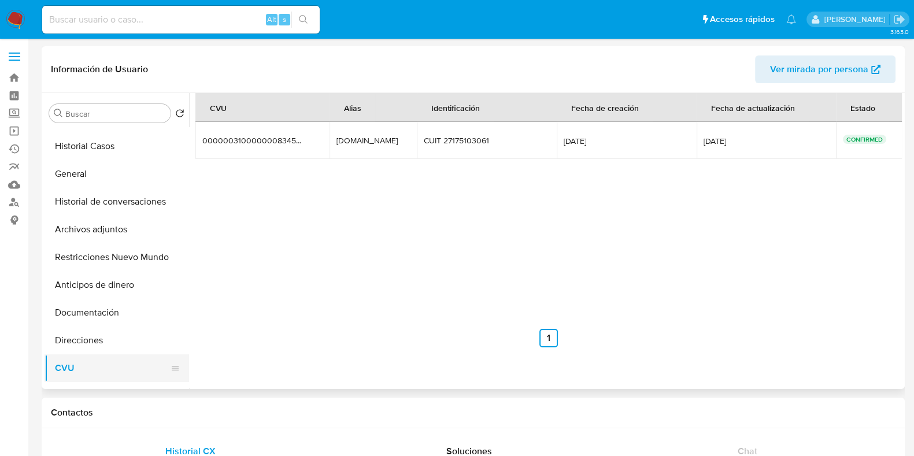
scroll to position [0, 0]
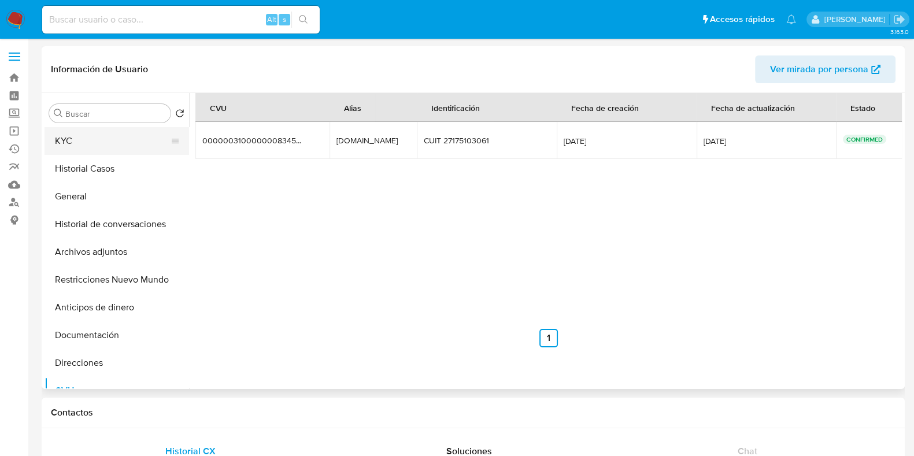
click at [113, 140] on button "KYC" at bounding box center [112, 141] width 135 height 28
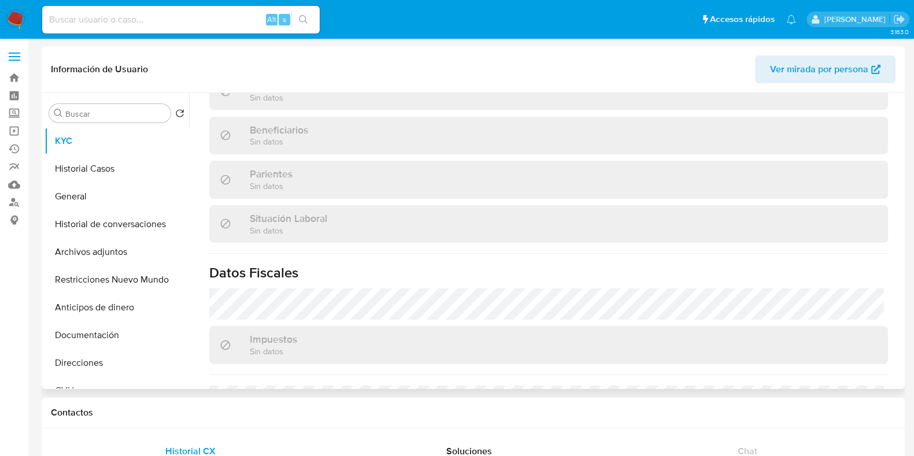
scroll to position [630, 0]
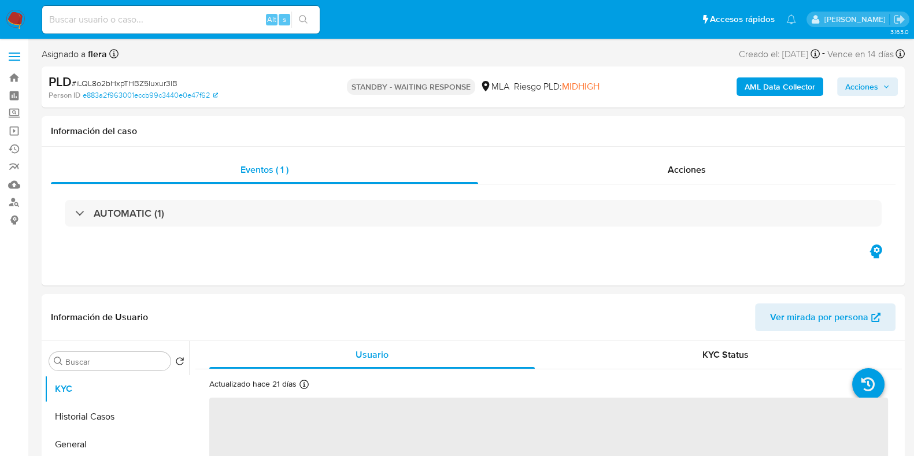
click at [159, 79] on span "# iLQL8o2bHxpTHBZ5luxur3lB" at bounding box center [125, 83] width 106 height 12
select select "10"
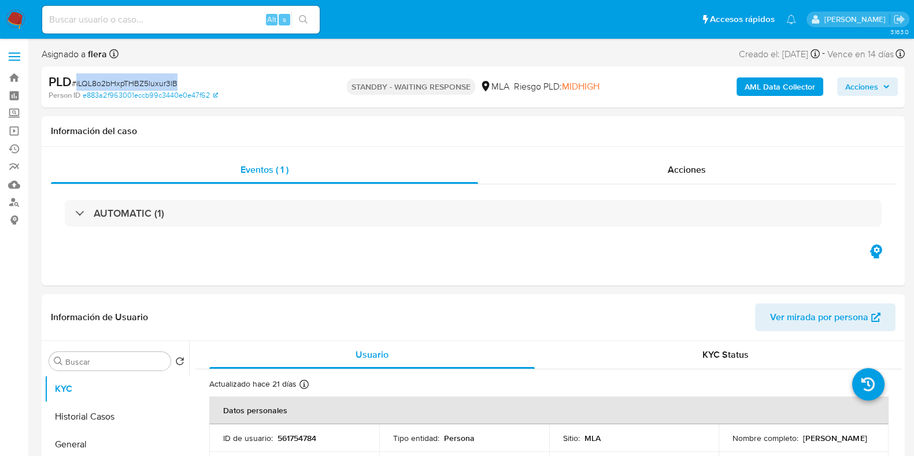
copy span "iLQL8o2bHxpTHBZ5luxur3lB"
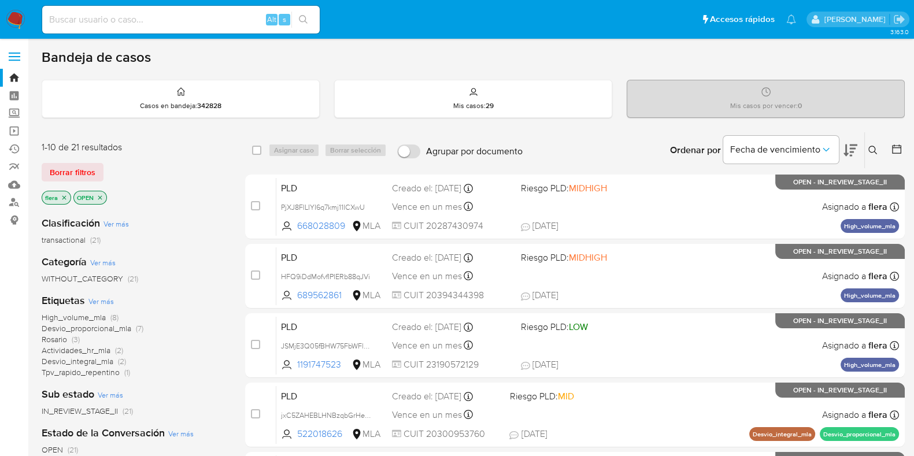
click at [868, 148] on icon at bounding box center [872, 150] width 9 height 9
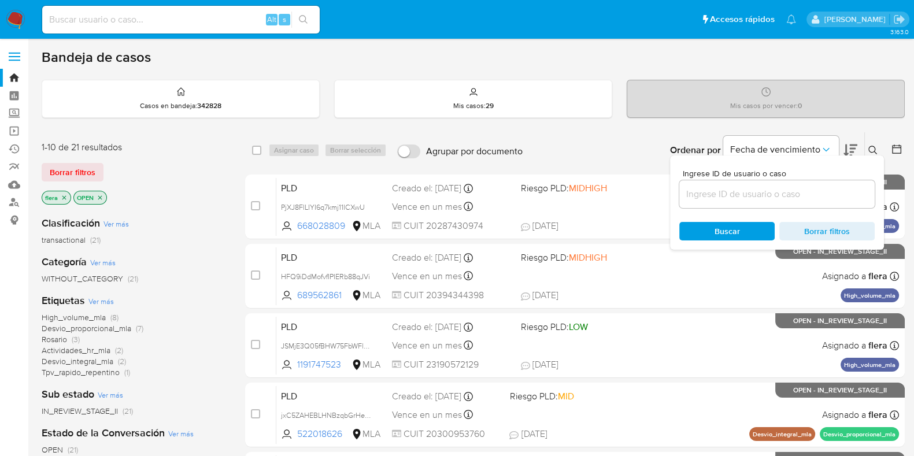
click at [744, 204] on div at bounding box center [776, 194] width 195 height 28
click at [745, 196] on input at bounding box center [776, 194] width 195 height 15
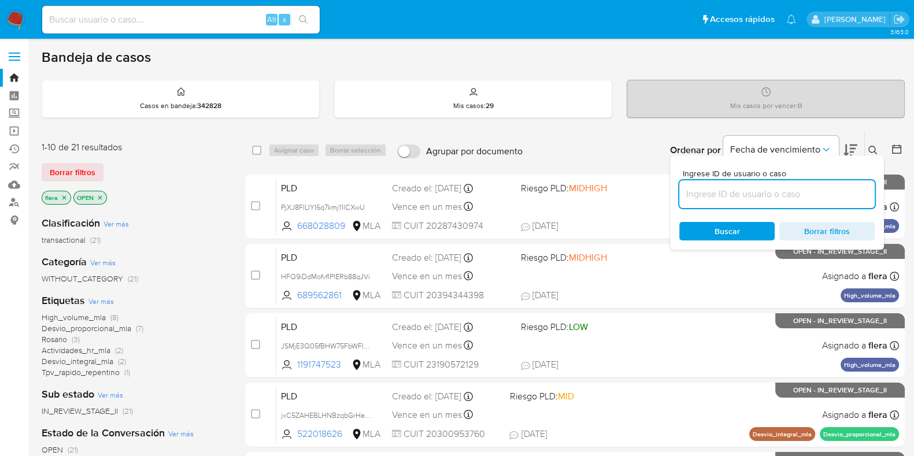
paste input "iLQL8o2bHxpTHBZ5luxur3lB"
type input "iLQL8o2bHxpTHBZ5luxur3lB"
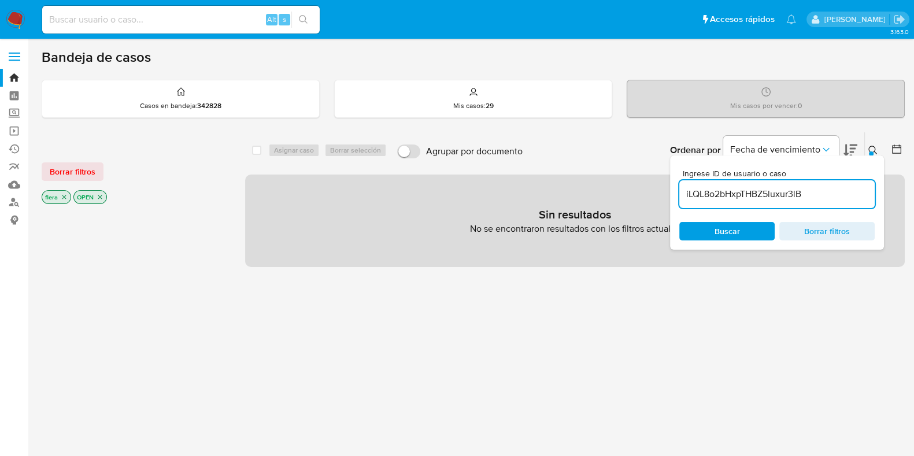
click at [103, 195] on icon "close-filter" at bounding box center [100, 197] width 7 height 7
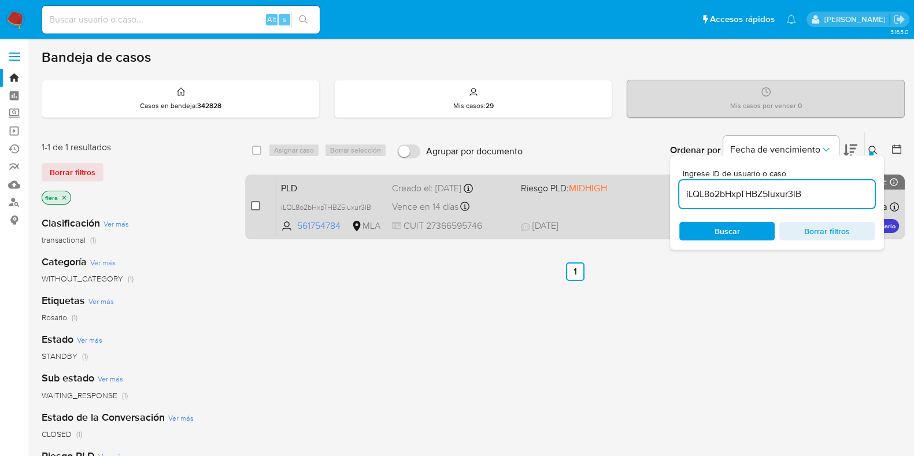
click at [254, 209] on input "checkbox" at bounding box center [255, 205] width 9 height 9
checkbox input "true"
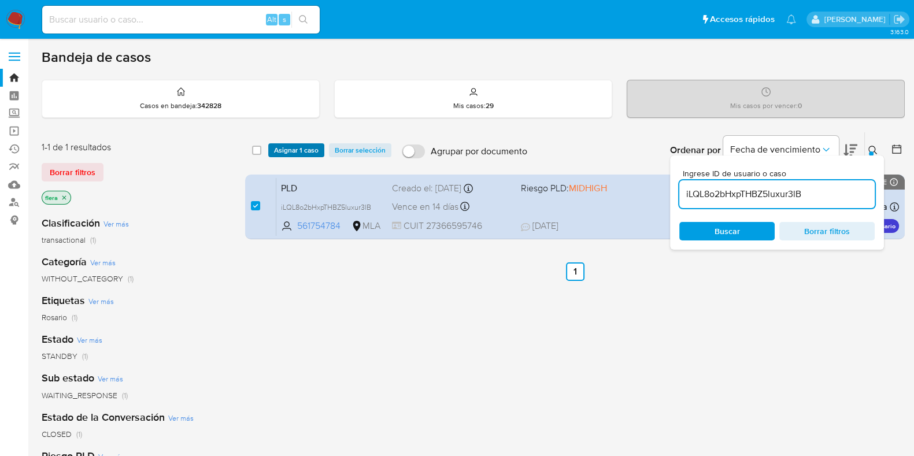
click at [287, 146] on span "Asignar 1 caso" at bounding box center [296, 151] width 45 height 12
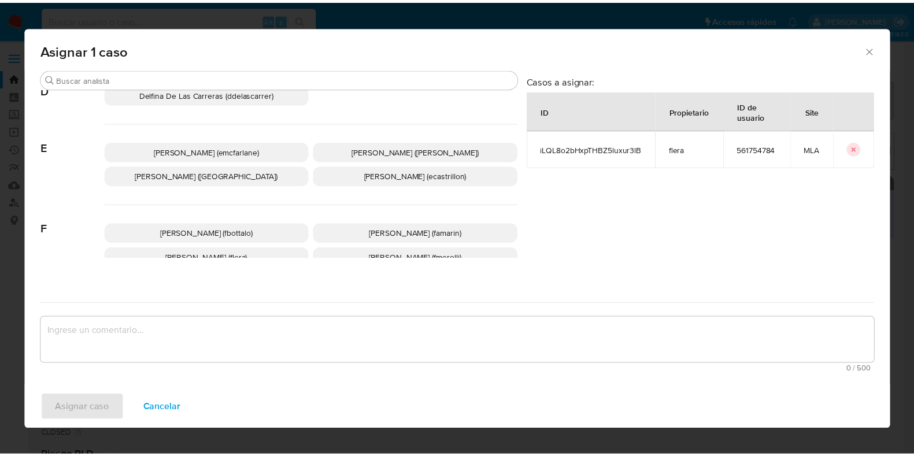
scroll to position [217, 0]
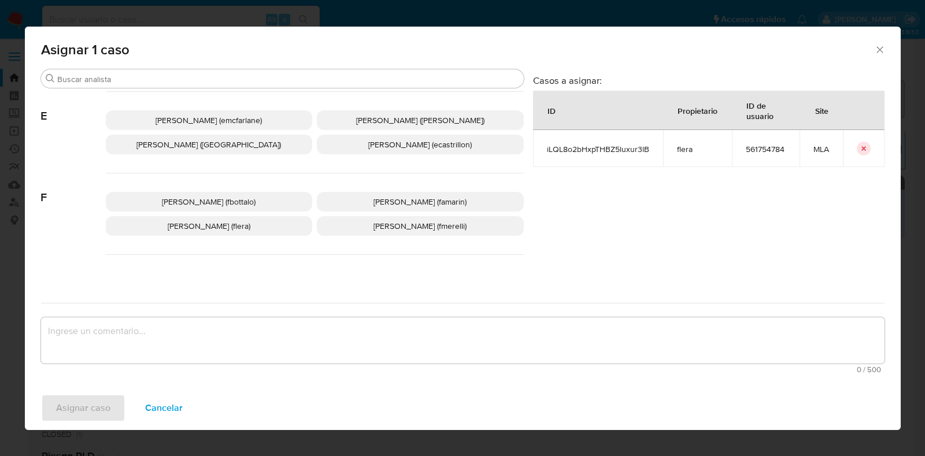
click at [243, 230] on span "Florencia Cecilia Lera (flera)" at bounding box center [209, 226] width 83 height 12
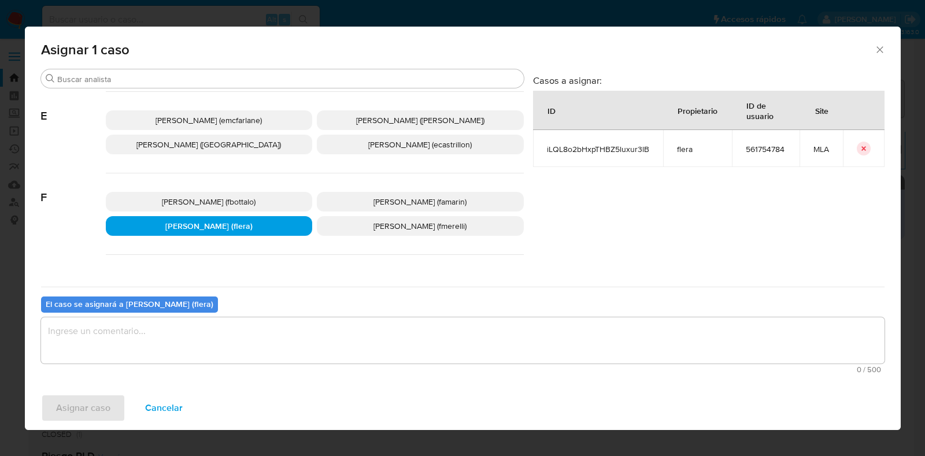
click at [205, 354] on textarea "assign-modal" at bounding box center [463, 340] width 844 height 46
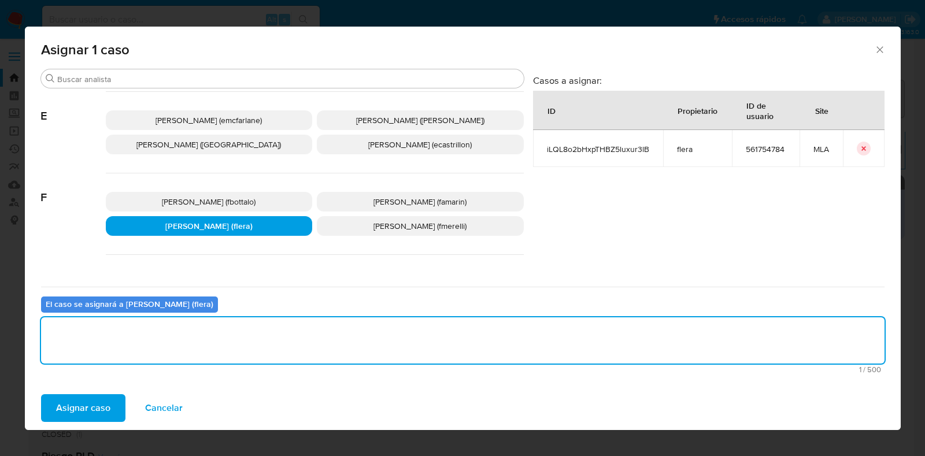
click at [87, 399] on span "Asignar caso" at bounding box center [83, 407] width 54 height 25
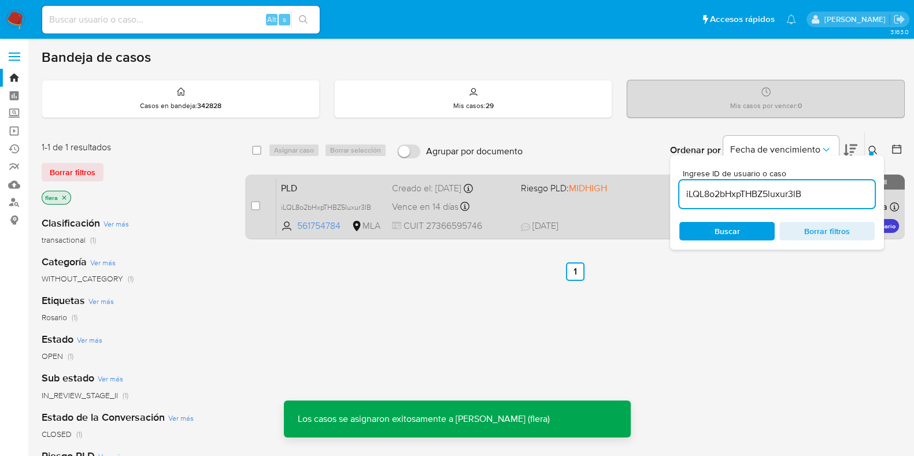
click at [315, 190] on span "PLD" at bounding box center [332, 187] width 102 height 15
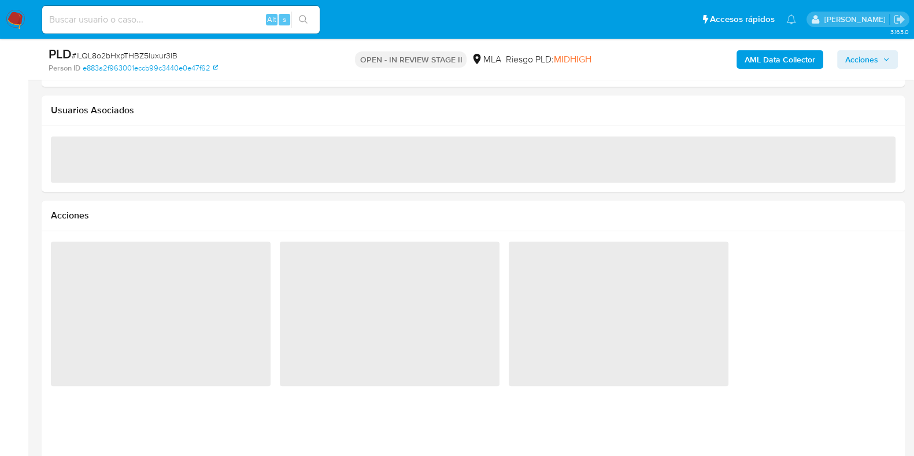
scroll to position [1389, 0]
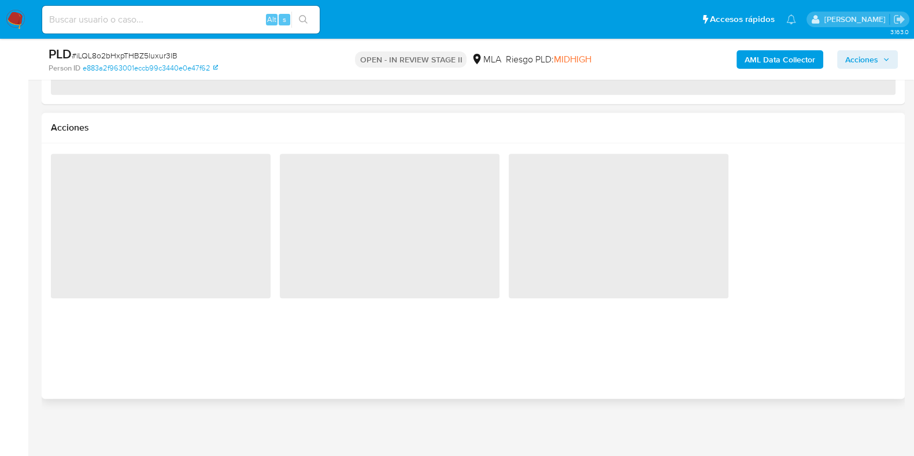
select select "10"
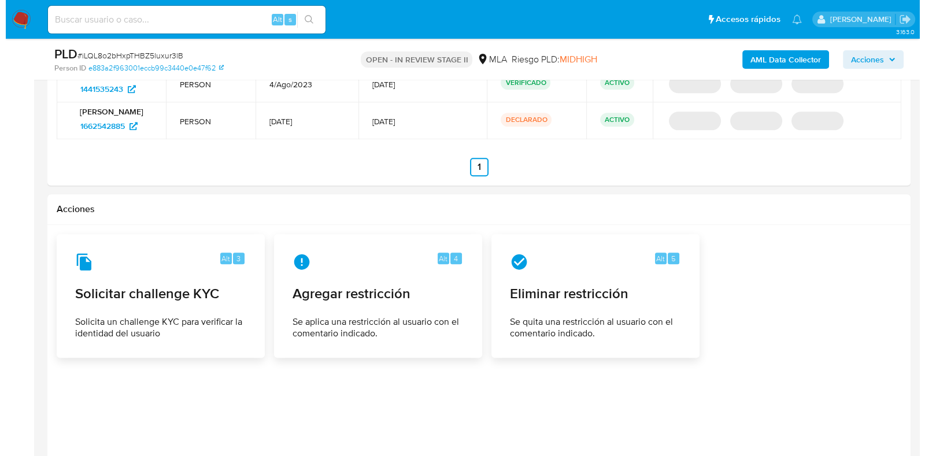
scroll to position [1685, 0]
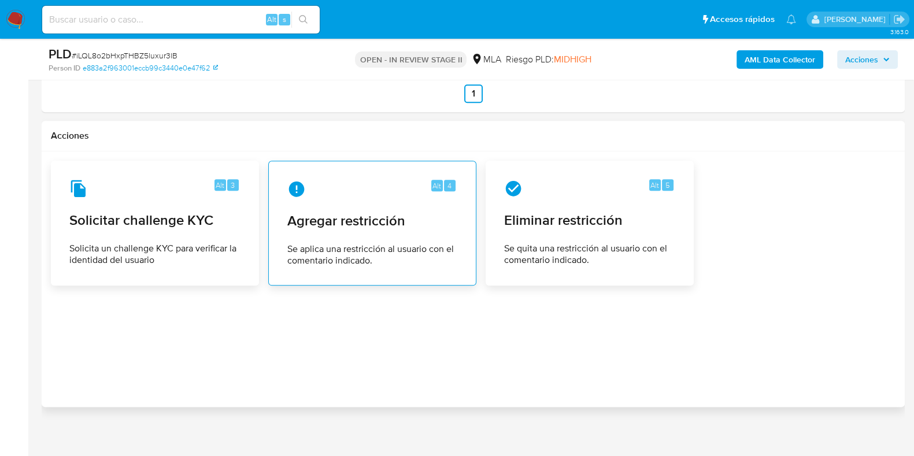
click at [399, 243] on span "Se aplica una restricción al usuario con el comentario indicado." at bounding box center [372, 254] width 170 height 23
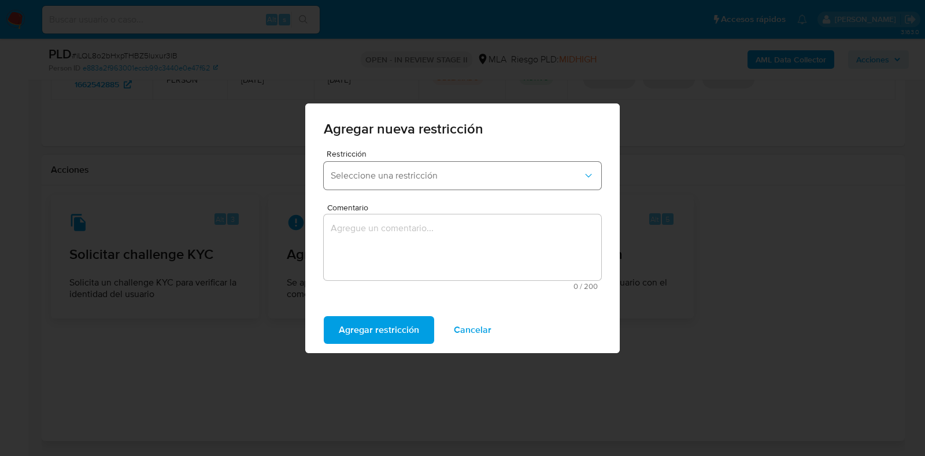
click at [349, 175] on span "Seleccione una restricción" at bounding box center [457, 176] width 252 height 12
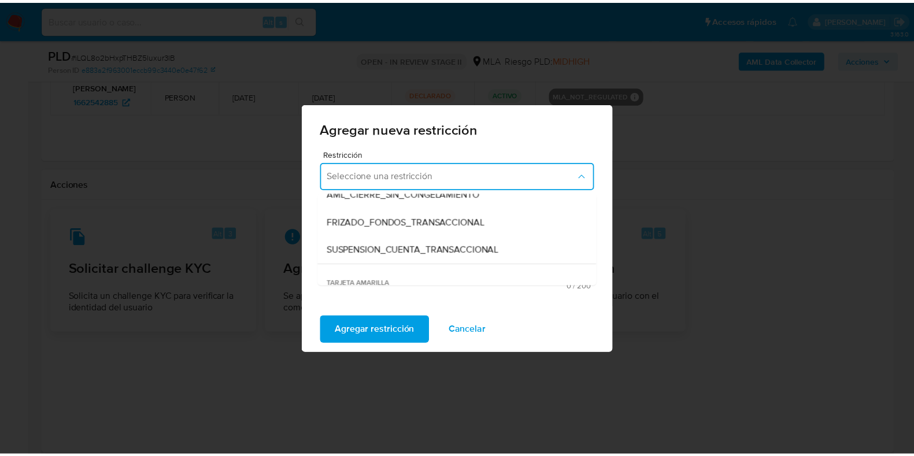
scroll to position [144, 0]
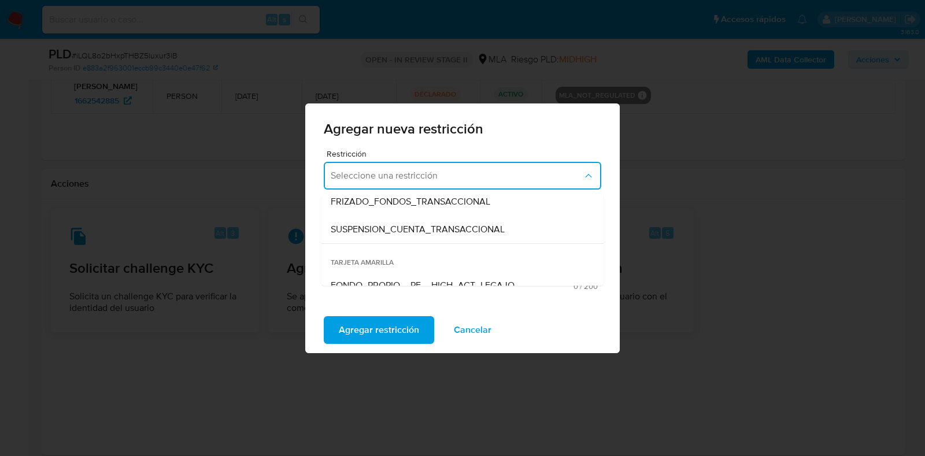
click at [356, 229] on span "SUSPENSION_CUENTA_TRANSACCIONAL" at bounding box center [418, 230] width 174 height 12
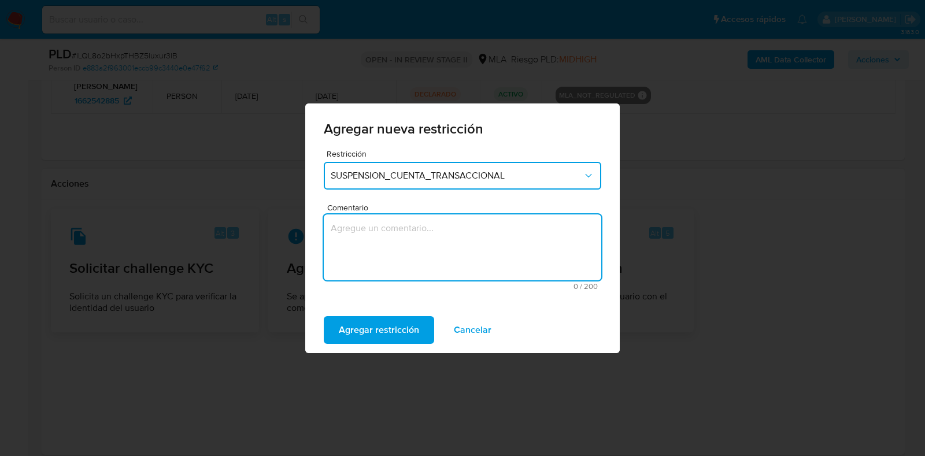
click at [356, 229] on textarea "Comentario" at bounding box center [463, 248] width 278 height 66
type textarea "AML"
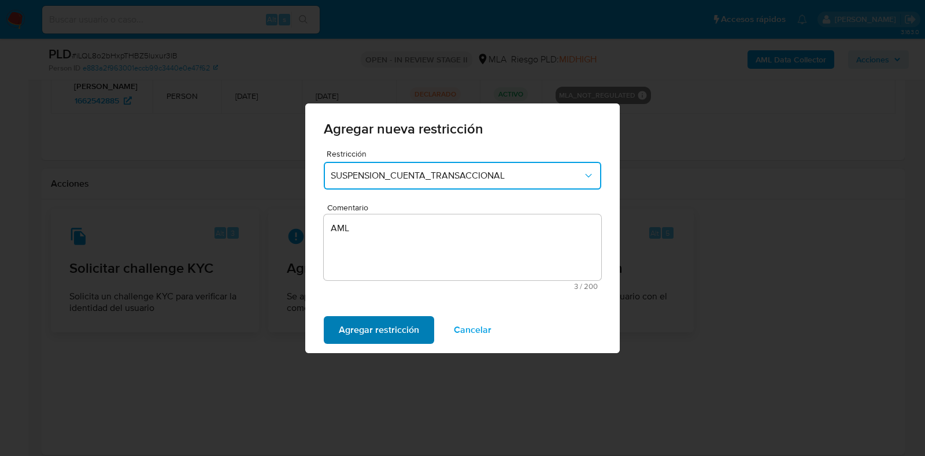
click at [357, 323] on span "Agregar restricción" at bounding box center [379, 329] width 80 height 25
click at [357, 323] on span "Confirmar" at bounding box center [360, 329] width 42 height 25
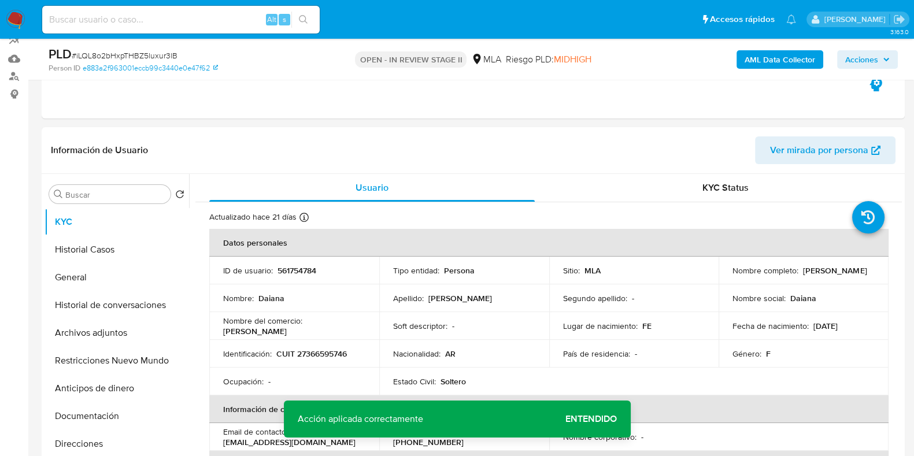
scroll to position [240, 0]
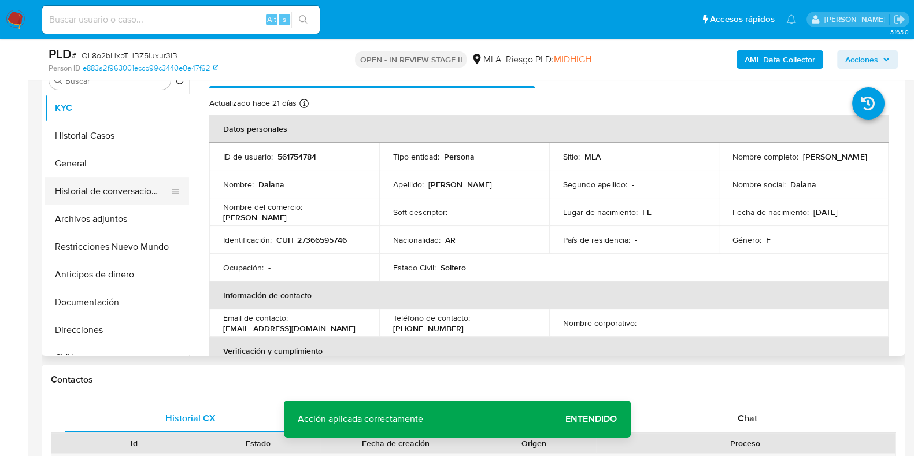
click at [145, 192] on button "Historial de conversaciones" at bounding box center [112, 191] width 135 height 28
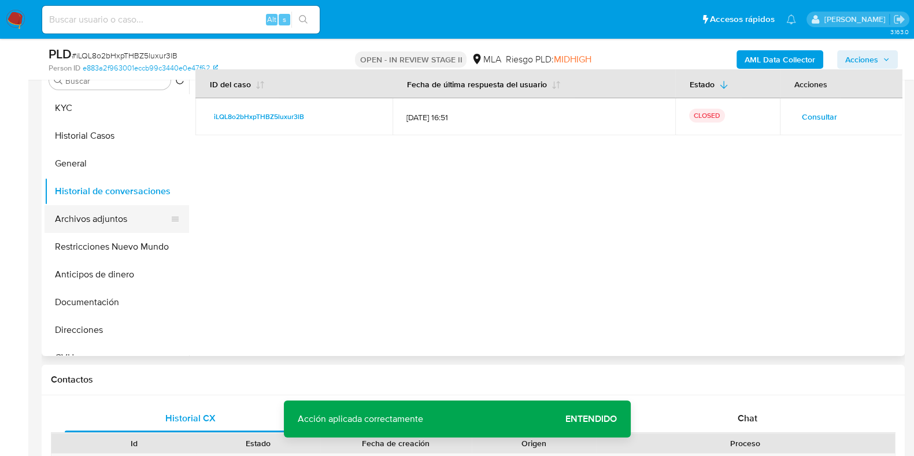
click at [124, 224] on button "Archivos adjuntos" at bounding box center [112, 219] width 135 height 28
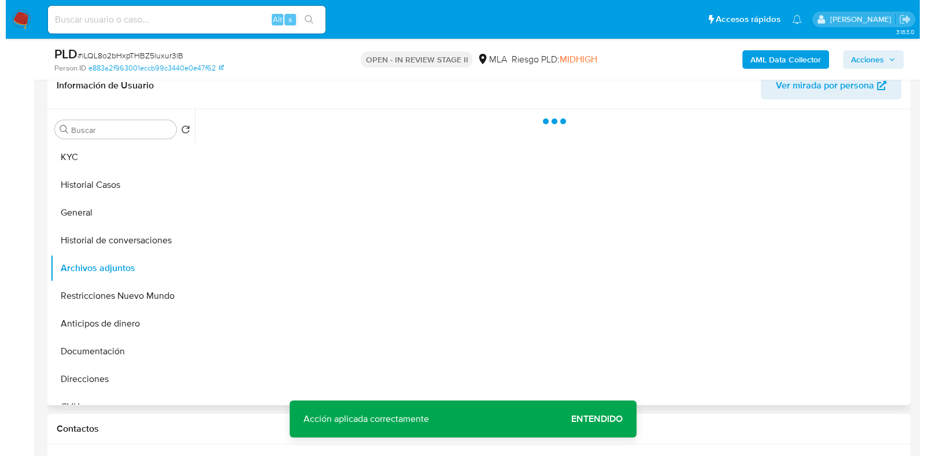
scroll to position [168, 0]
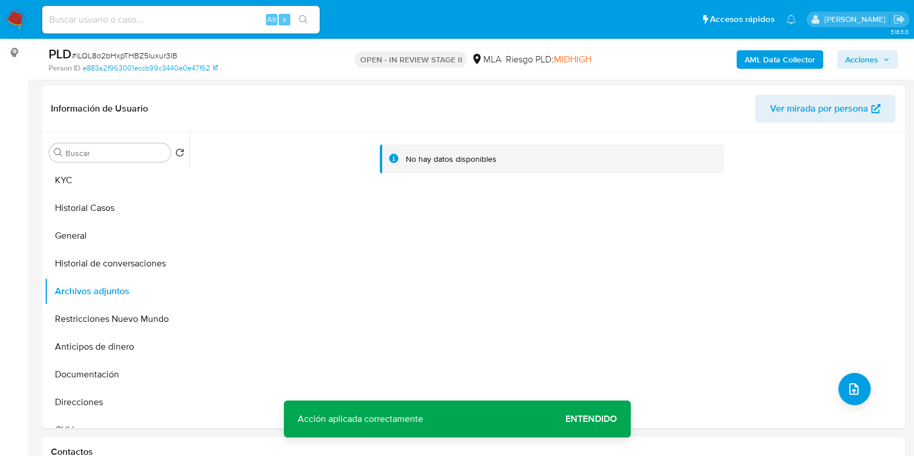
click at [775, 62] on b "AML Data Collector" at bounding box center [780, 59] width 71 height 19
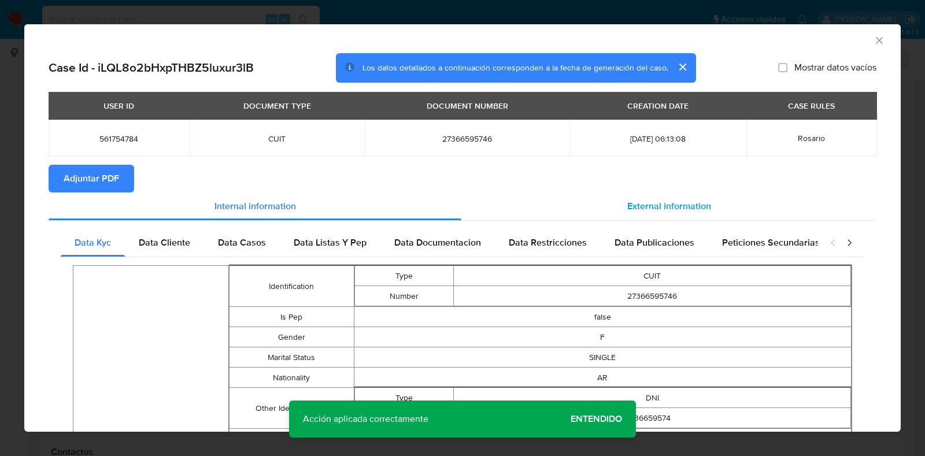
click at [627, 199] on span "External information" at bounding box center [669, 205] width 84 height 13
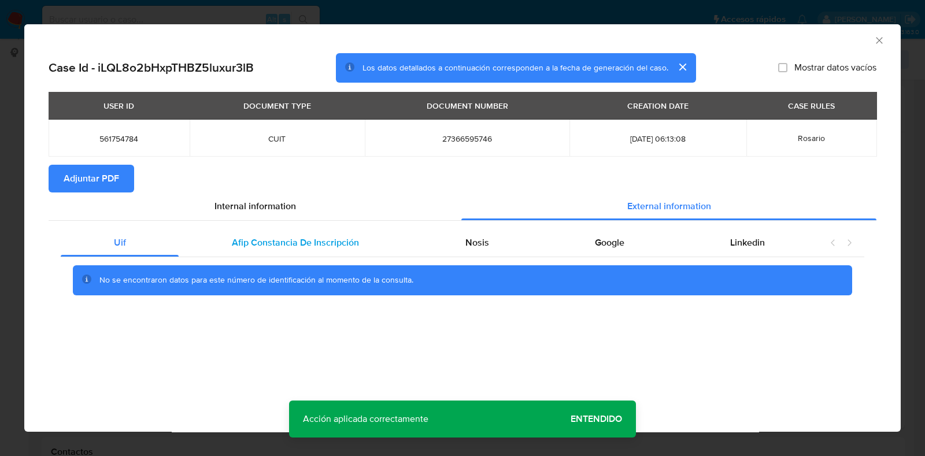
click at [345, 247] on span "Afip Constancia De Inscripción" at bounding box center [295, 242] width 127 height 13
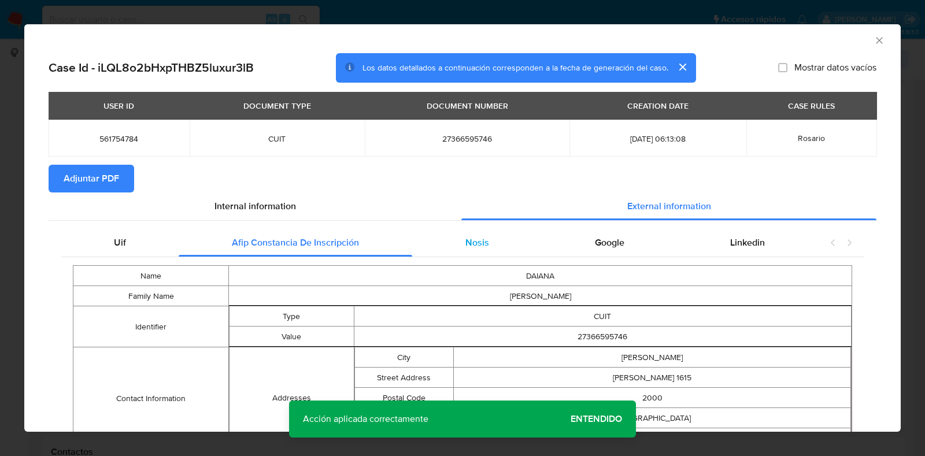
click at [477, 245] on span "Nosis" at bounding box center [477, 242] width 24 height 13
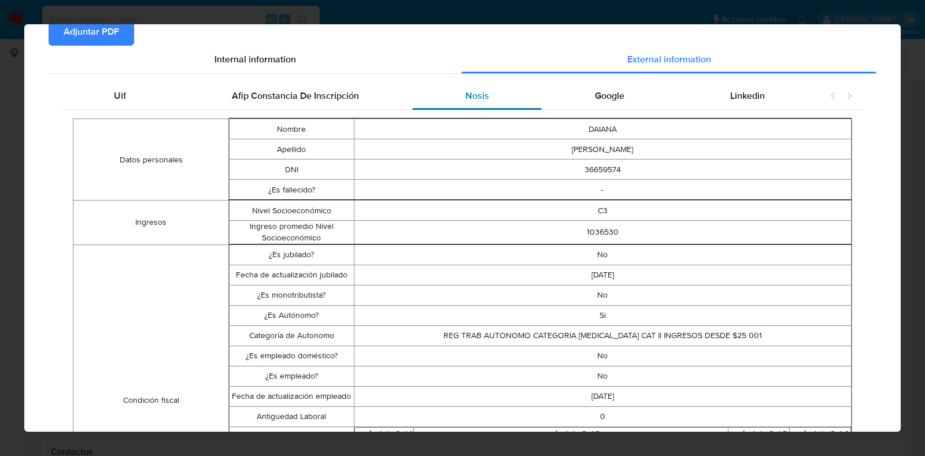
scroll to position [0, 0]
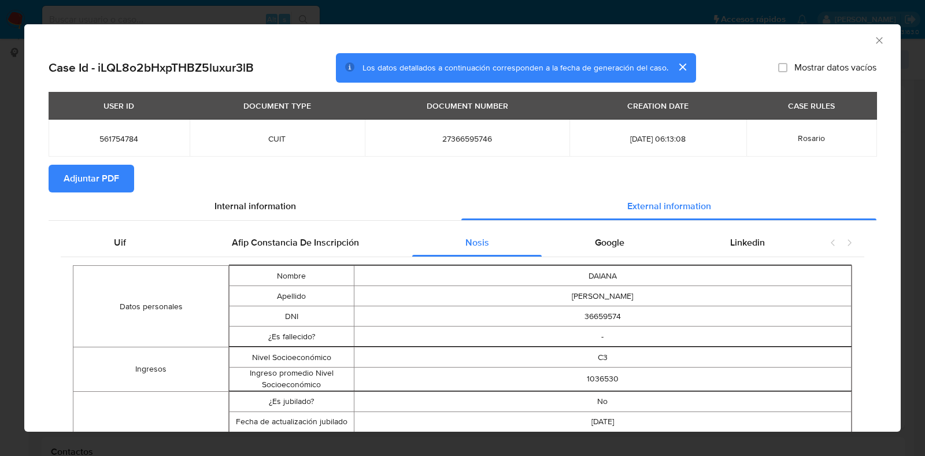
click at [107, 188] on span "Adjuntar PDF" at bounding box center [92, 178] width 56 height 25
click at [874, 39] on icon "Cerrar ventana" at bounding box center [880, 41] width 12 height 12
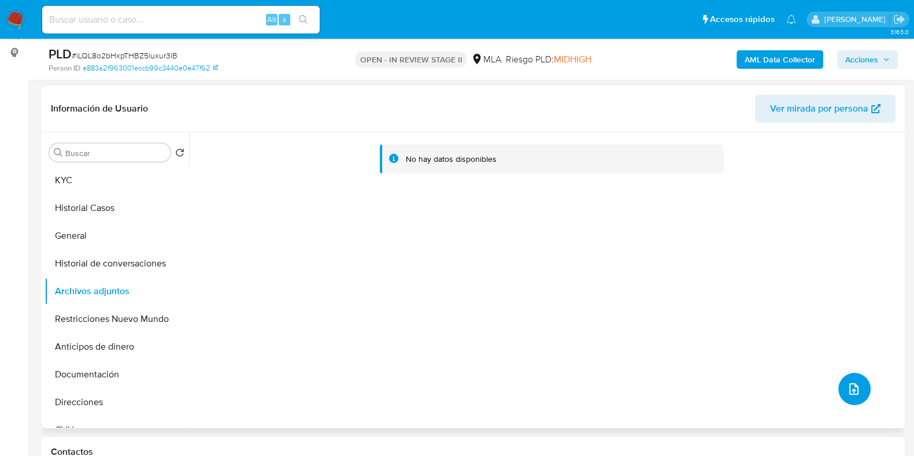
click at [838, 393] on button "upload-file" at bounding box center [854, 389] width 32 height 32
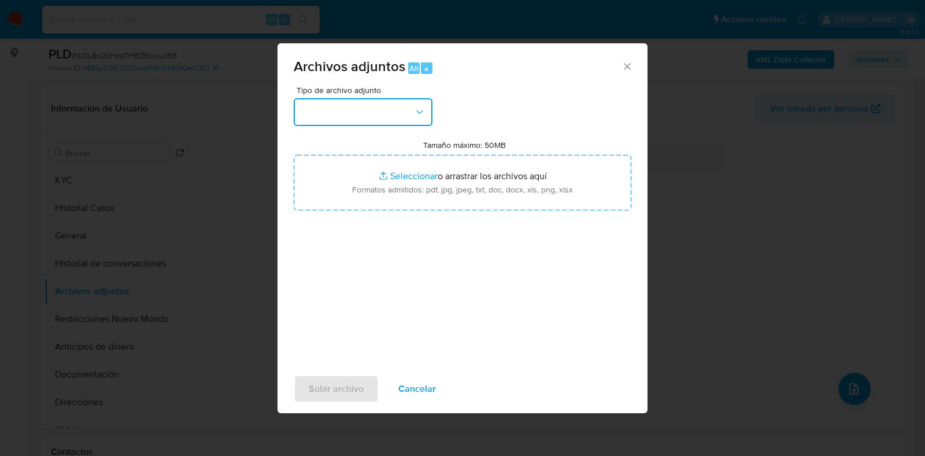
click at [422, 109] on icon "button" at bounding box center [420, 112] width 12 height 12
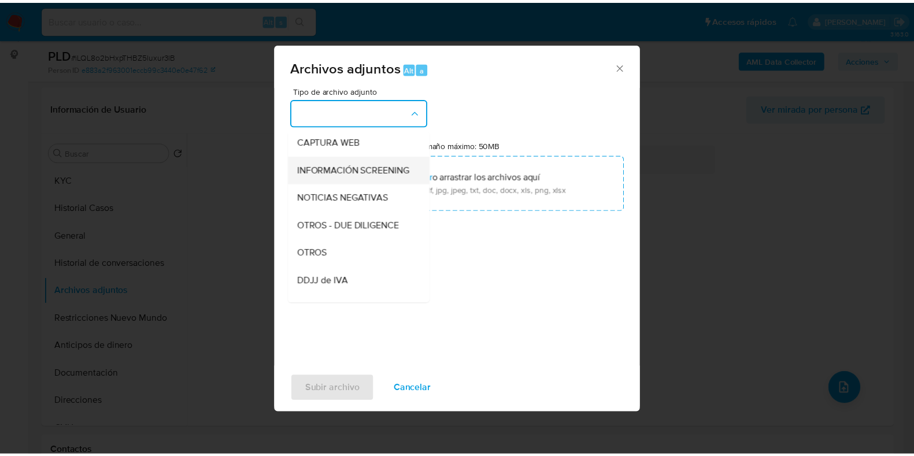
scroll to position [144, 0]
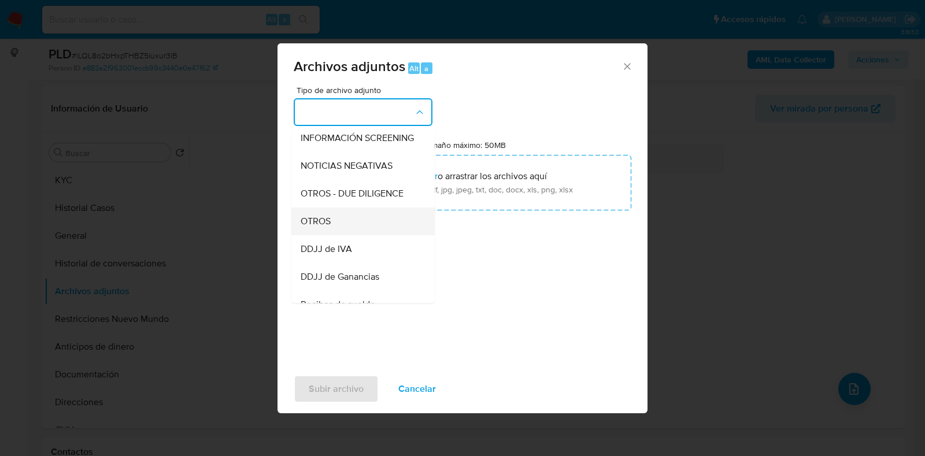
click at [353, 235] on div "OTROS" at bounding box center [360, 222] width 118 height 28
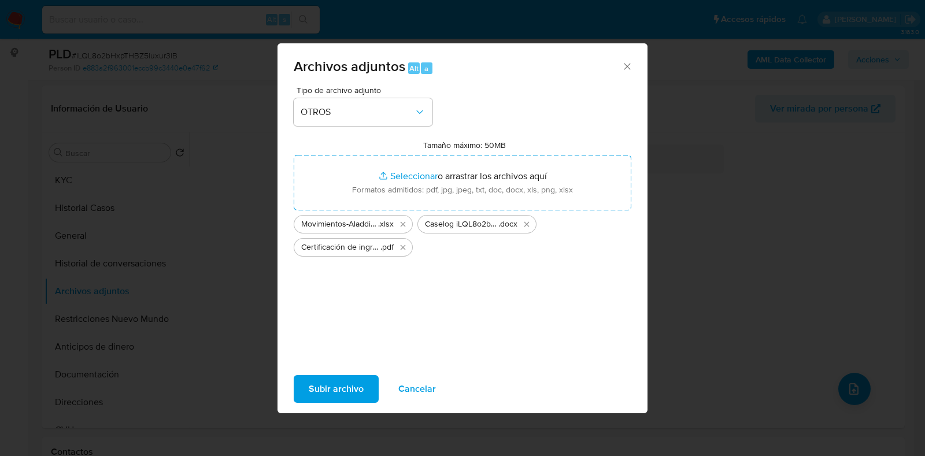
click at [336, 390] on span "Subir archivo" at bounding box center [336, 388] width 55 height 25
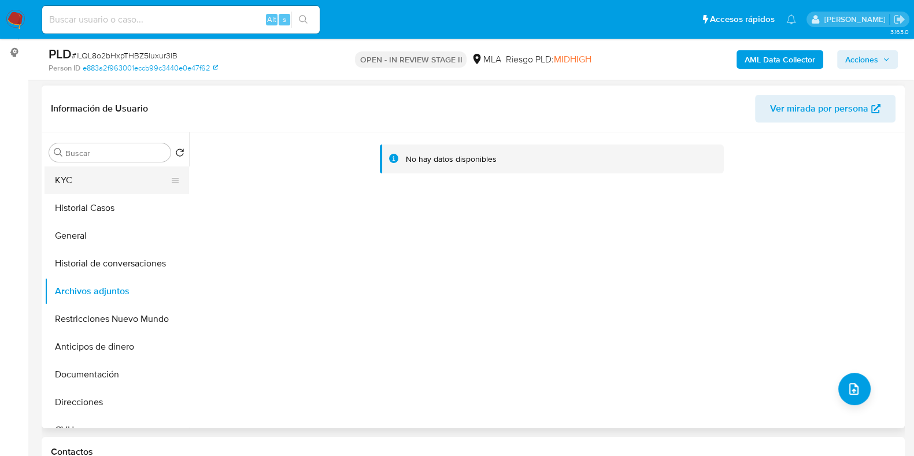
click at [65, 182] on button "KYC" at bounding box center [112, 181] width 135 height 28
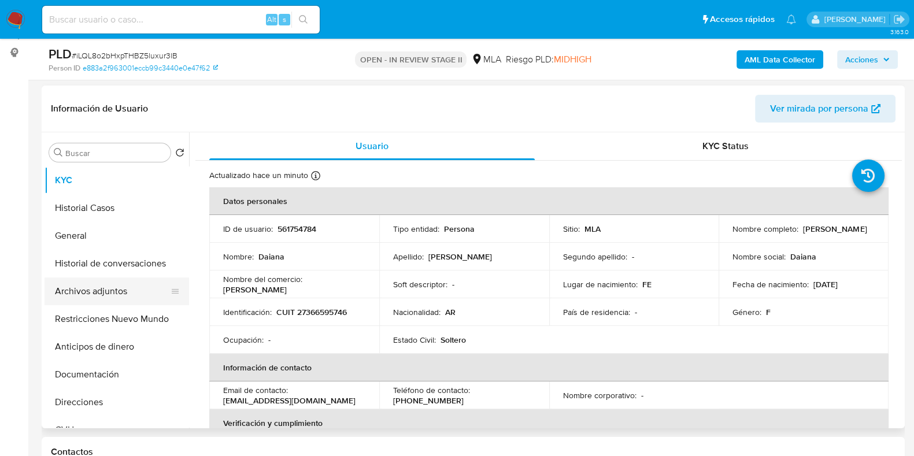
click at [109, 292] on button "Archivos adjuntos" at bounding box center [112, 292] width 135 height 28
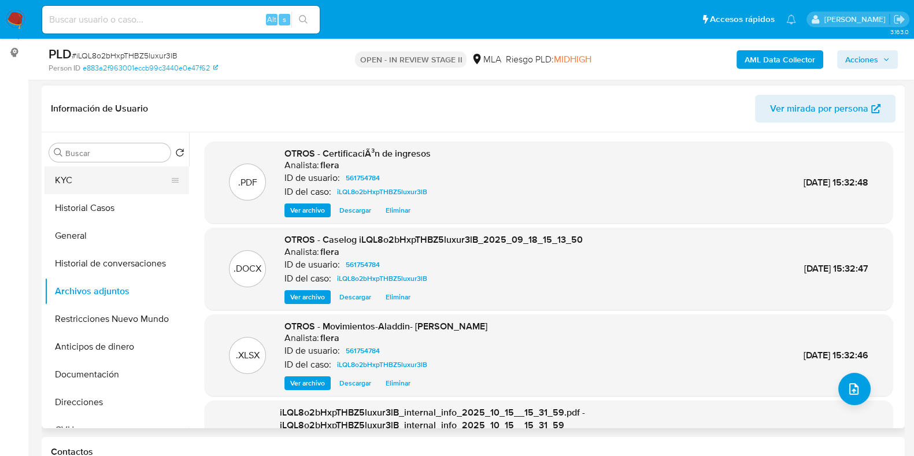
click at [95, 182] on button "KYC" at bounding box center [112, 181] width 135 height 28
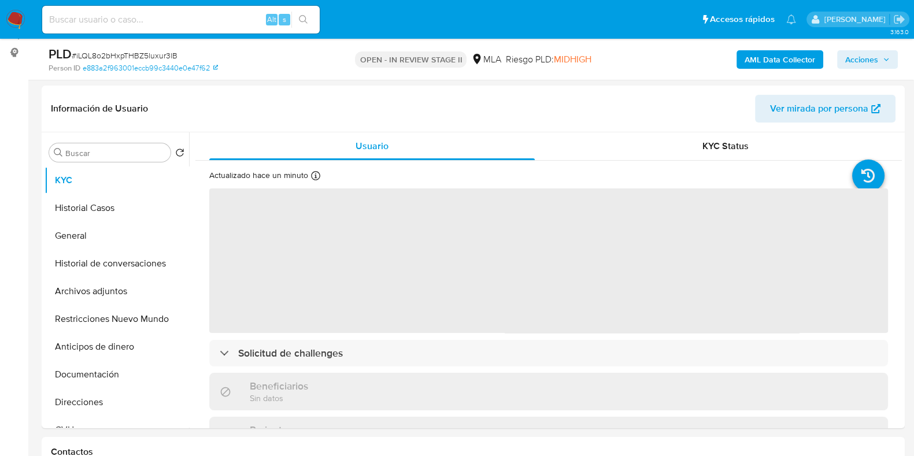
click at [894, 56] on button "Acciones" at bounding box center [867, 59] width 61 height 19
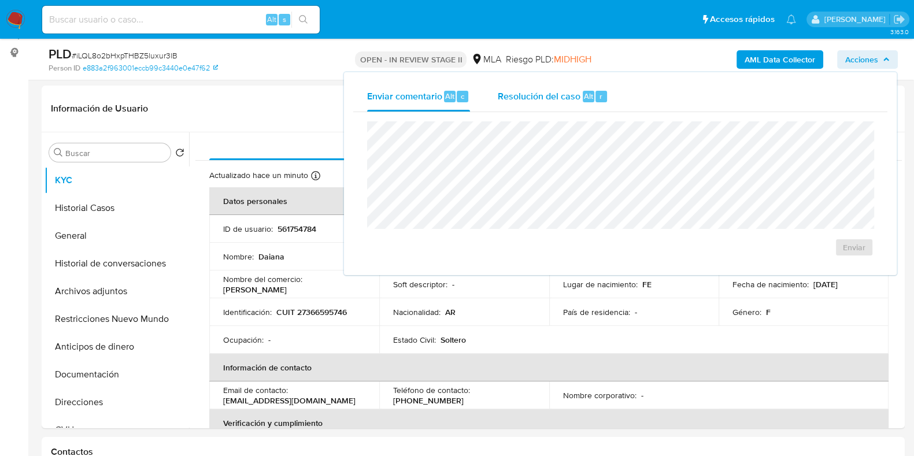
click at [578, 99] on span "Resolución del caso" at bounding box center [539, 95] width 83 height 13
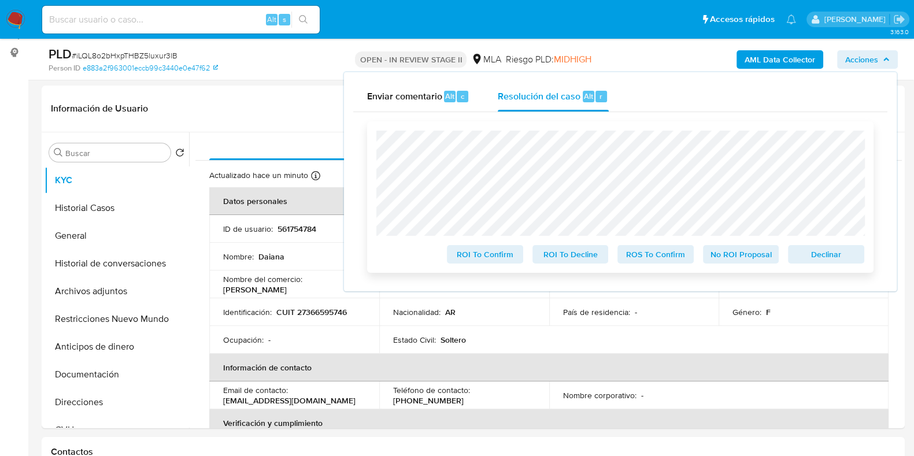
click at [827, 256] on span "Declinar" at bounding box center [826, 254] width 60 height 16
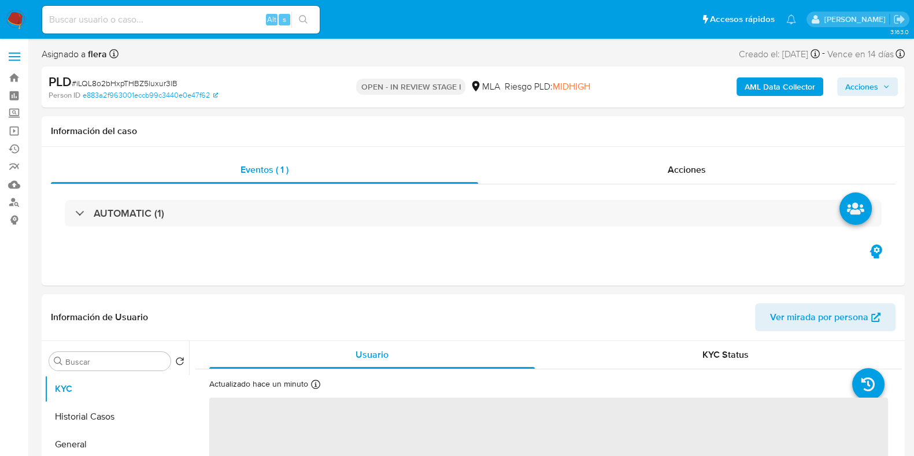
click at [860, 94] on span "Acciones" at bounding box center [861, 86] width 33 height 19
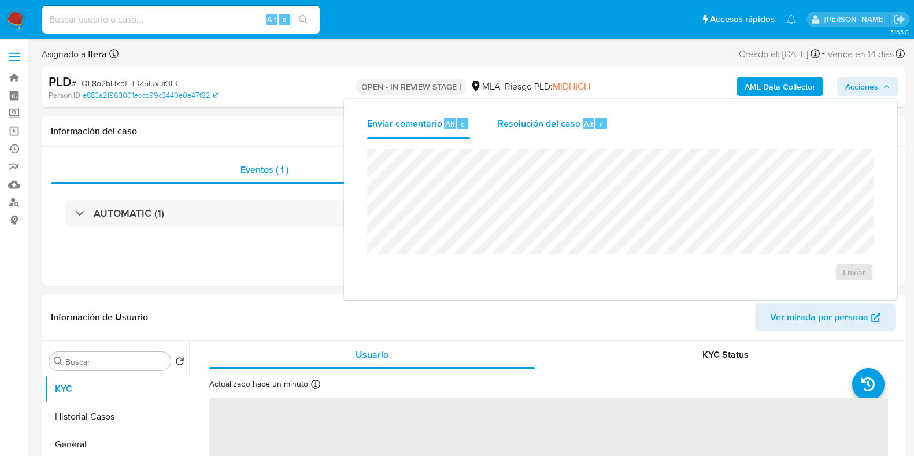
select select "10"
click at [561, 127] on span "Resolución del caso" at bounding box center [539, 123] width 83 height 13
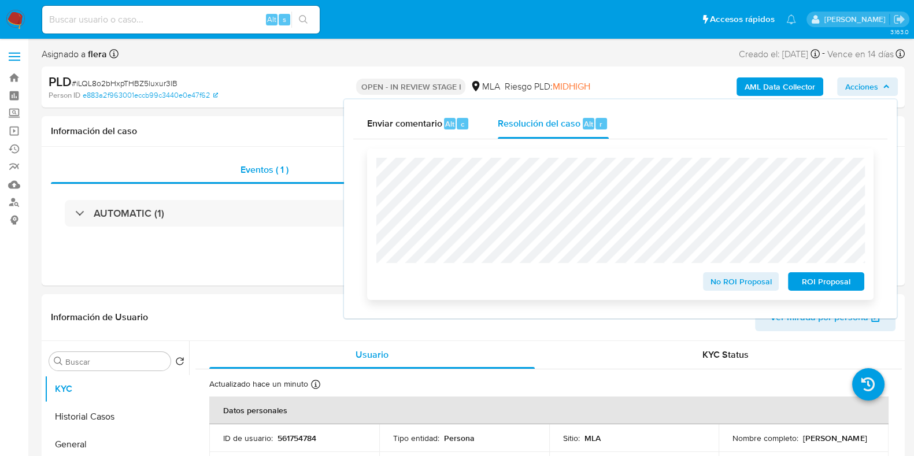
click at [834, 284] on span "ROI Proposal" at bounding box center [826, 281] width 60 height 16
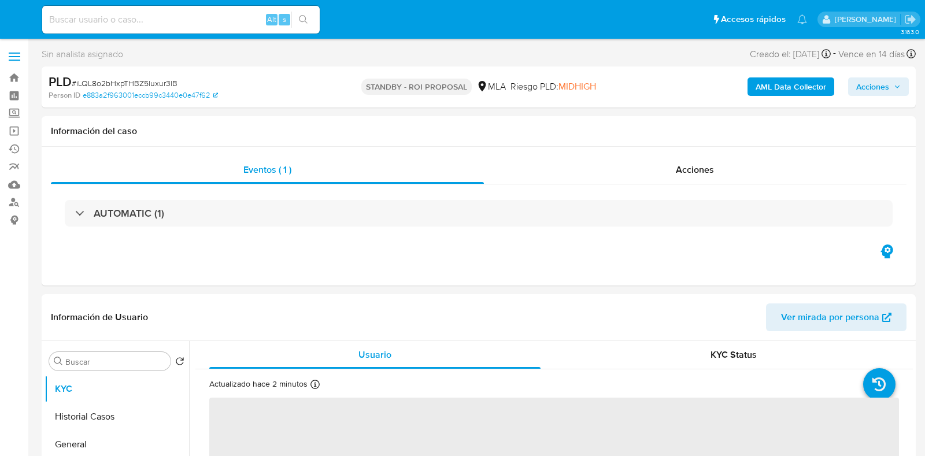
select select "10"
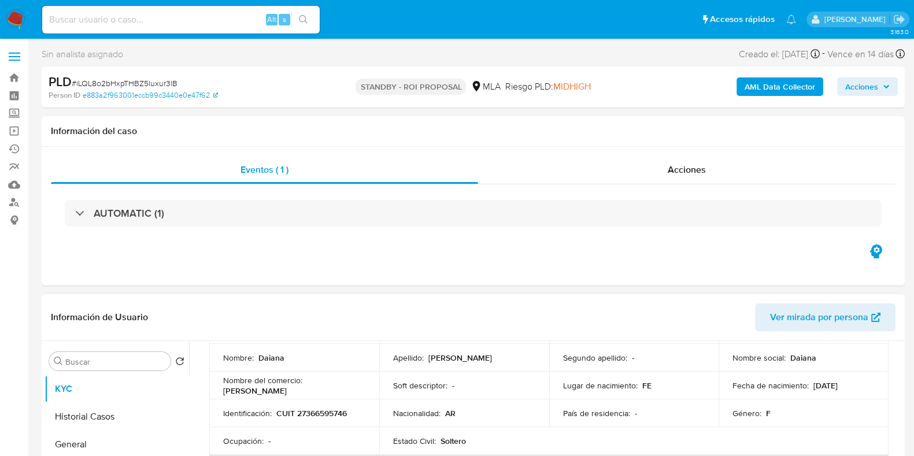
scroll to position [217, 0]
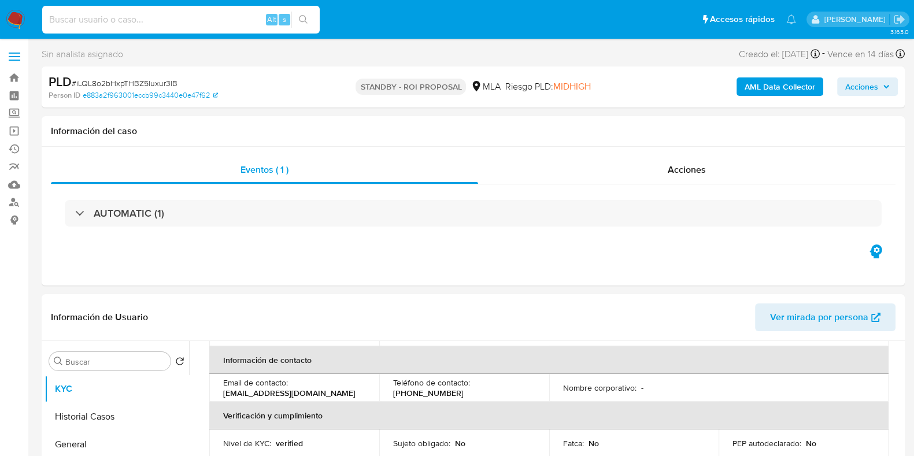
click at [143, 12] on input at bounding box center [181, 19] width 278 height 15
paste input "zRVfdRPgT8c3ZVNiL7m3iziv"
type input "zRVfdRPgT8c3ZVNiL7m3iziv"
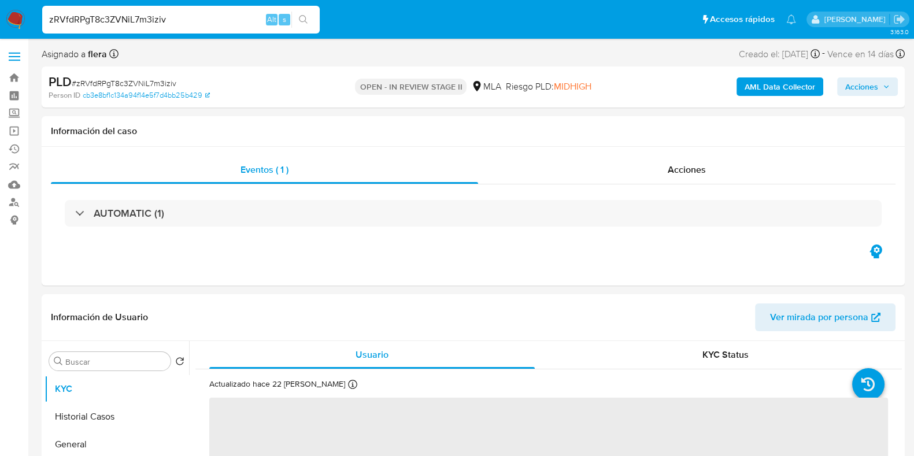
select select "10"
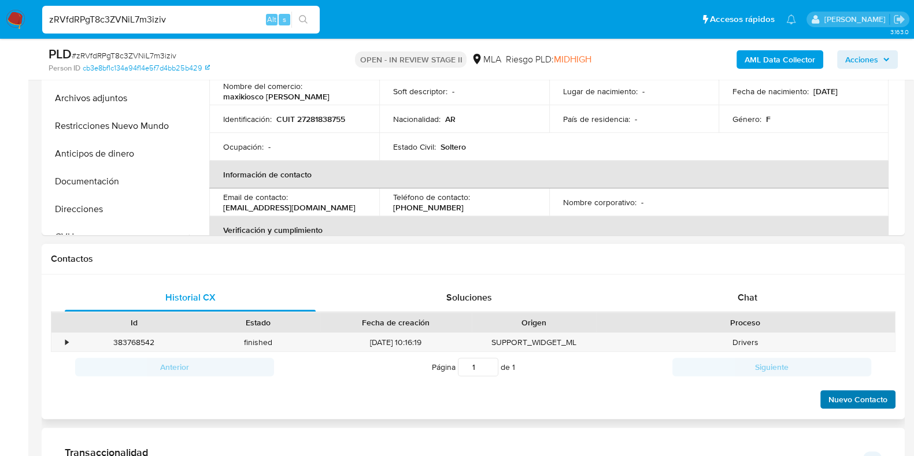
scroll to position [434, 0]
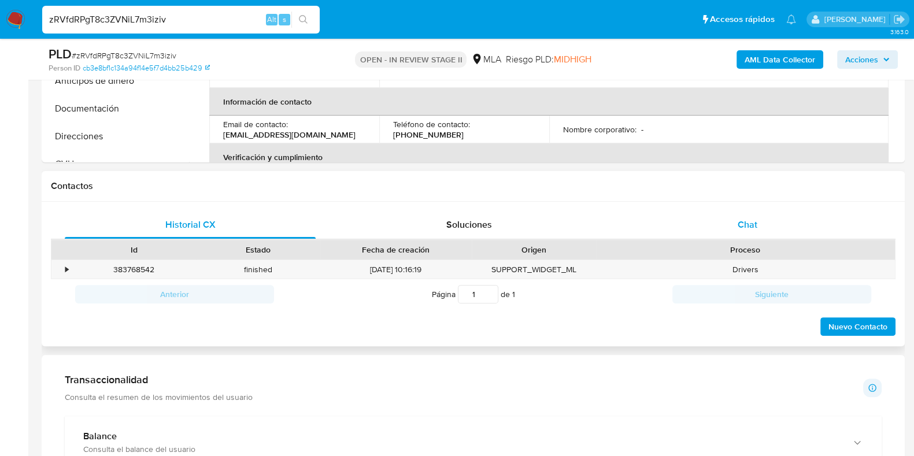
click at [748, 213] on div "Chat" at bounding box center [747, 225] width 251 height 28
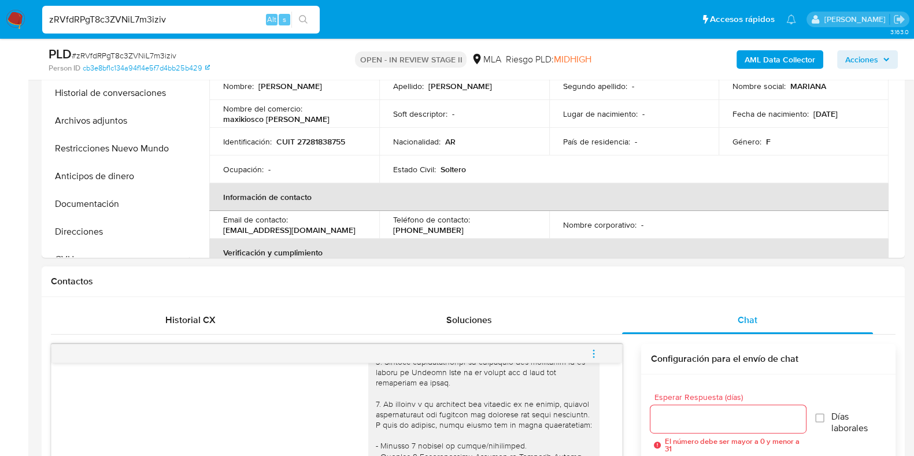
scroll to position [289, 0]
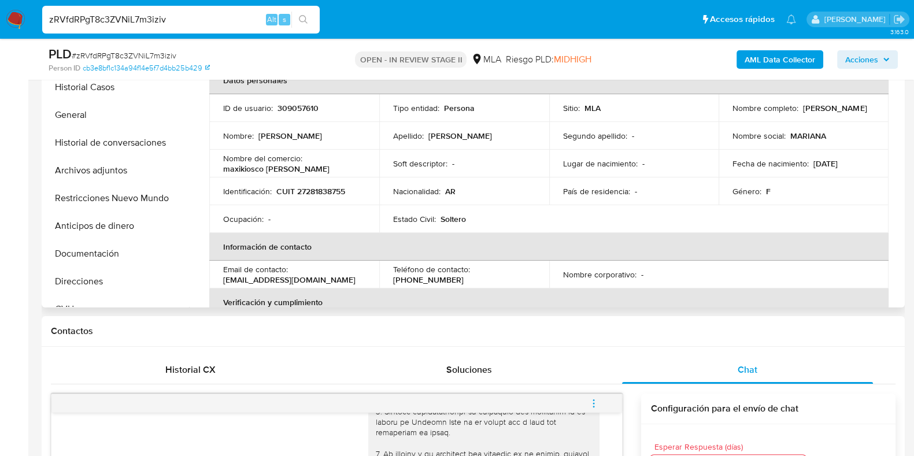
click at [305, 108] on p "309057610" at bounding box center [298, 108] width 41 height 10
copy p "309057610"
click at [104, 82] on button "Historial Casos" at bounding box center [112, 87] width 135 height 28
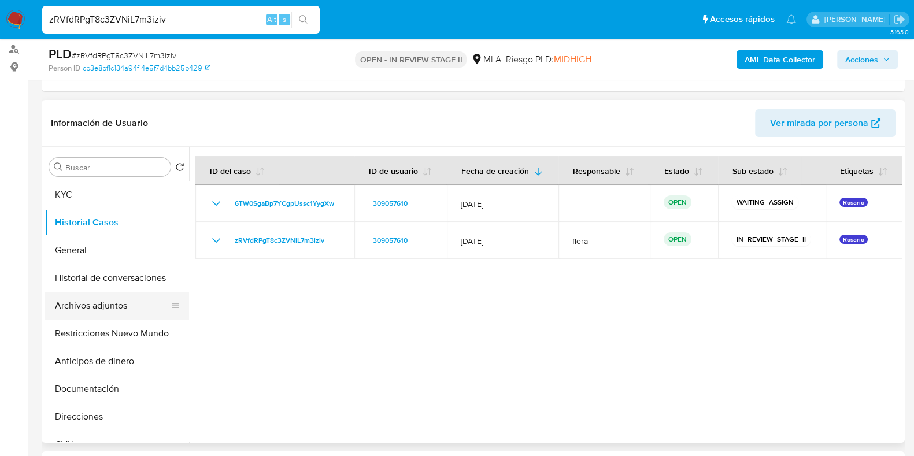
scroll to position [144, 0]
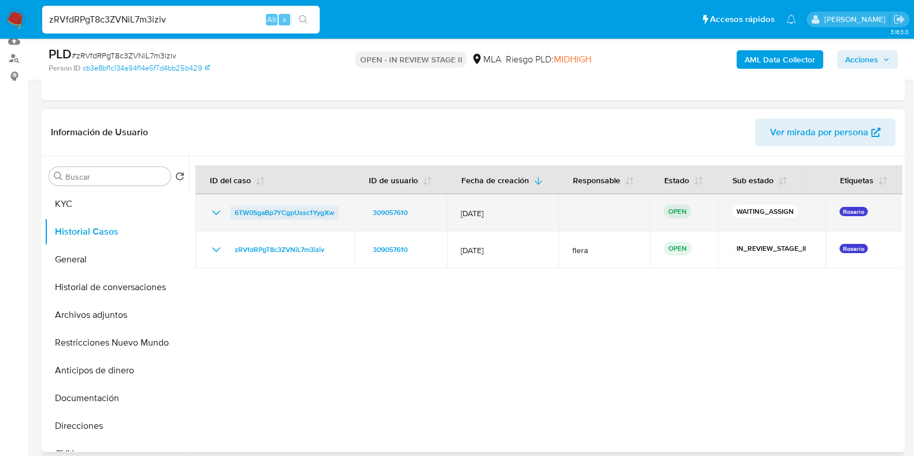
drag, startPoint x: 338, startPoint y: 212, endPoint x: 232, endPoint y: 213, distance: 105.8
click at [232, 213] on div "6TW0SgaBp7YCgpUssc1YygXw" at bounding box center [274, 213] width 131 height 14
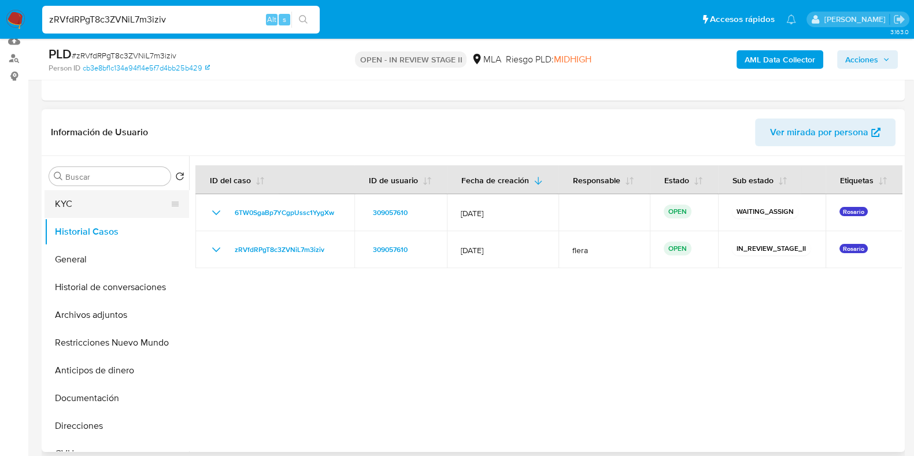
click at [106, 196] on button "KYC" at bounding box center [112, 204] width 135 height 28
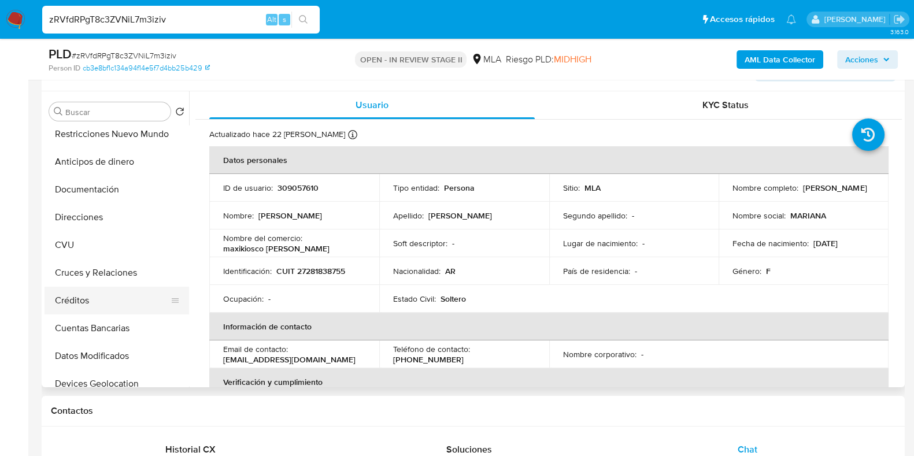
scroll to position [72, 0]
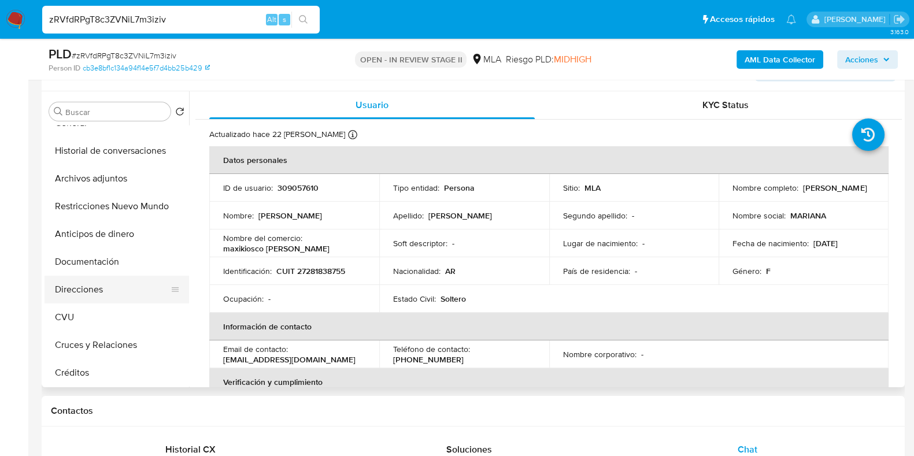
click at [94, 286] on button "Direcciones" at bounding box center [112, 290] width 135 height 28
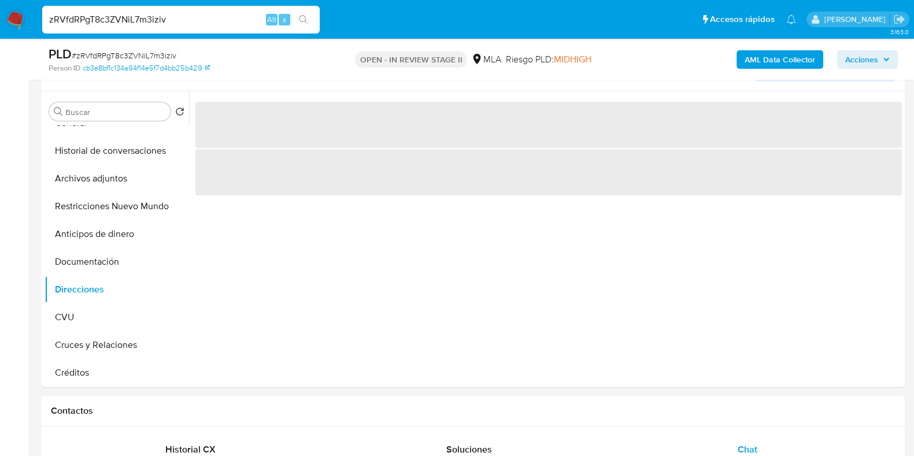
scroll to position [136, 0]
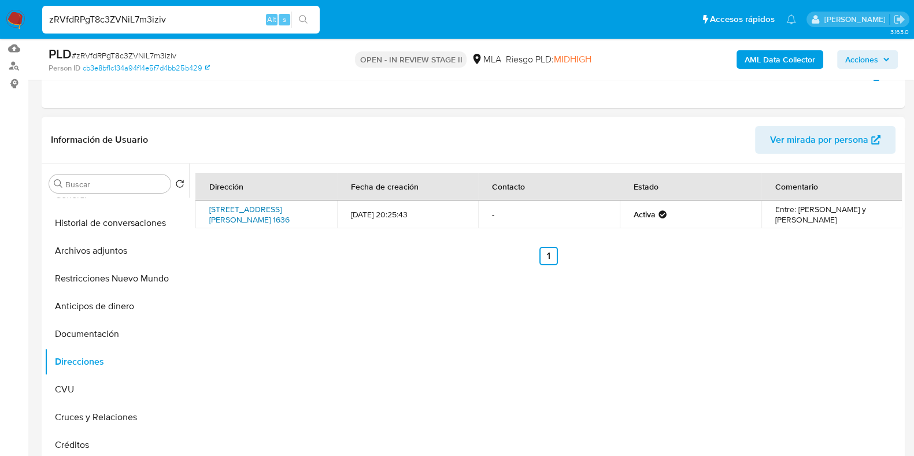
click at [227, 212] on link "Av.belgrano 1636, Pérez, Santa Fe, 2121, Argentina 1636" at bounding box center [249, 215] width 80 height 22
drag, startPoint x: 300, startPoint y: 219, endPoint x: 207, endPoint y: 210, distance: 93.5
click at [207, 210] on td "Av.belgrano 1636, Pérez, Santa Fe, 2121, Argentina 1636" at bounding box center [266, 215] width 142 height 28
copy link "Av.belgrano 1636, Pérez, Santa Fe, 2121, Argentina 1636"
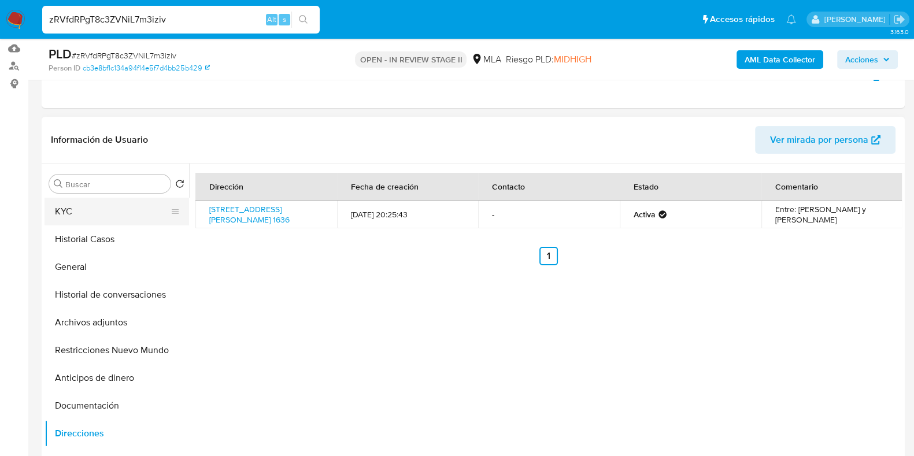
click at [83, 204] on button "KYC" at bounding box center [112, 212] width 135 height 28
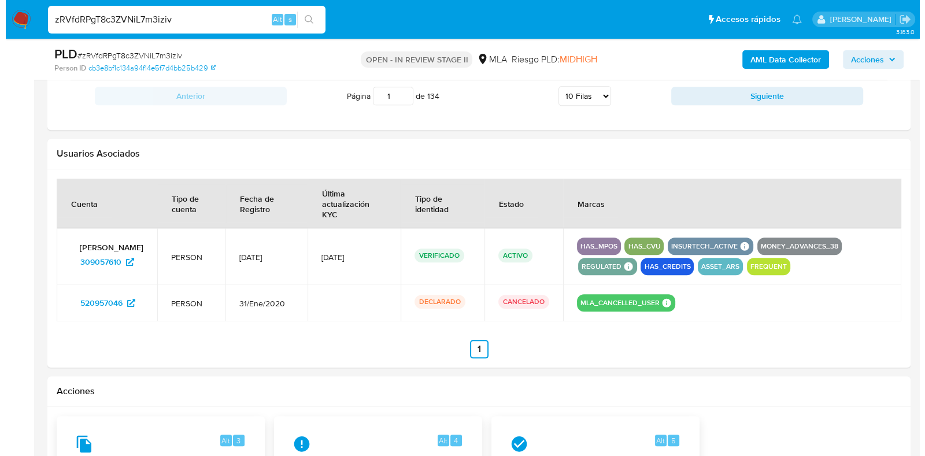
scroll to position [1726, 0]
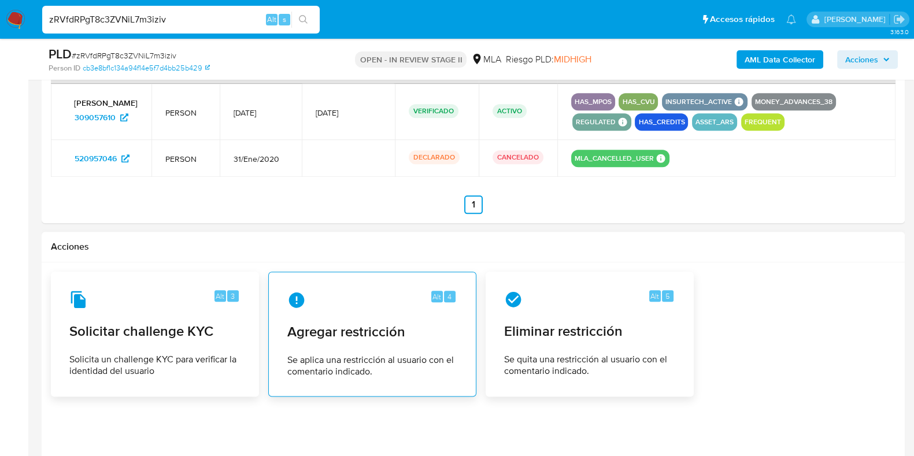
click at [346, 359] on span "Se aplica una restricción al usuario con el comentario indicado." at bounding box center [372, 365] width 170 height 23
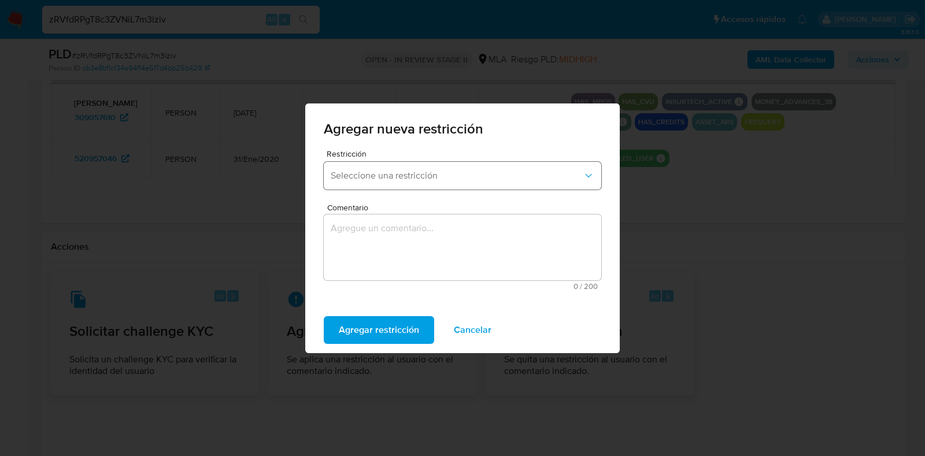
click at [390, 172] on span "Seleccione una restricción" at bounding box center [457, 176] width 252 height 12
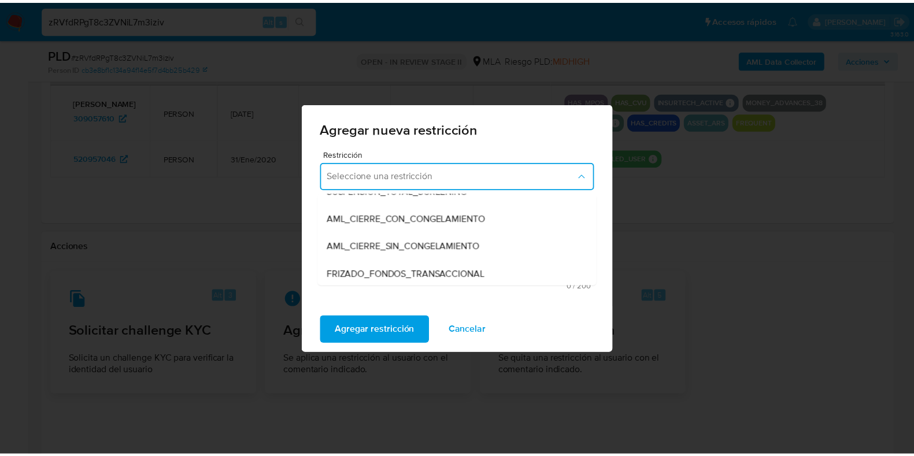
scroll to position [144, 0]
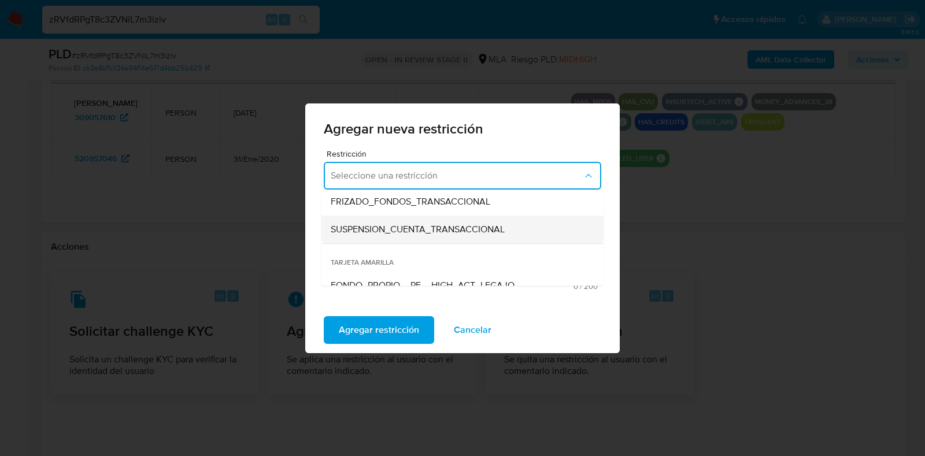
click at [403, 230] on span "SUSPENSION_CUENTA_TRANSACCIONAL" at bounding box center [418, 230] width 174 height 12
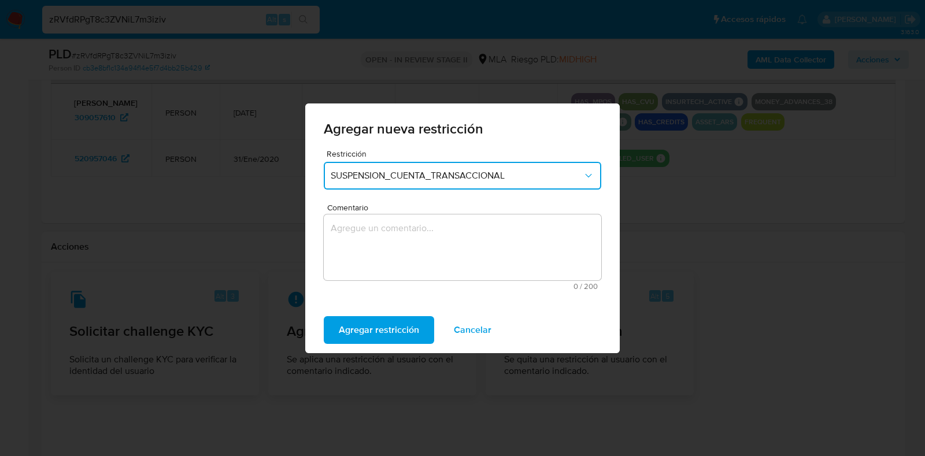
click at [378, 254] on textarea "Comentario" at bounding box center [463, 248] width 278 height 66
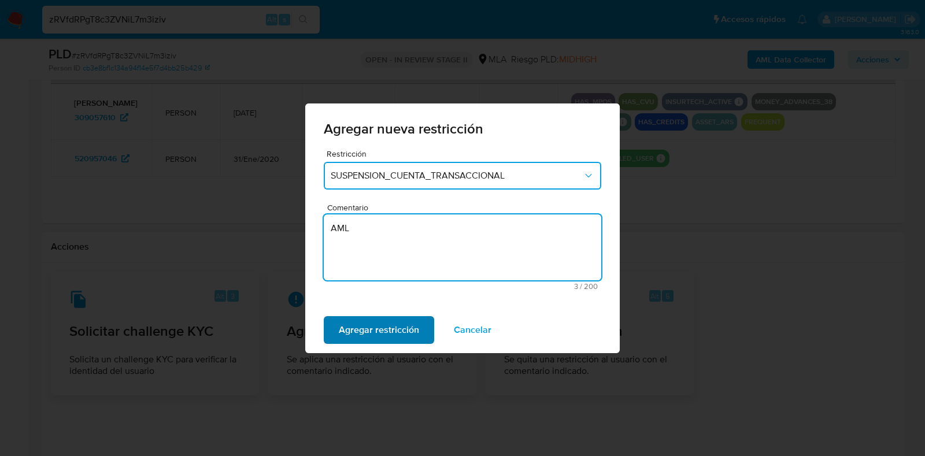
type textarea "AML"
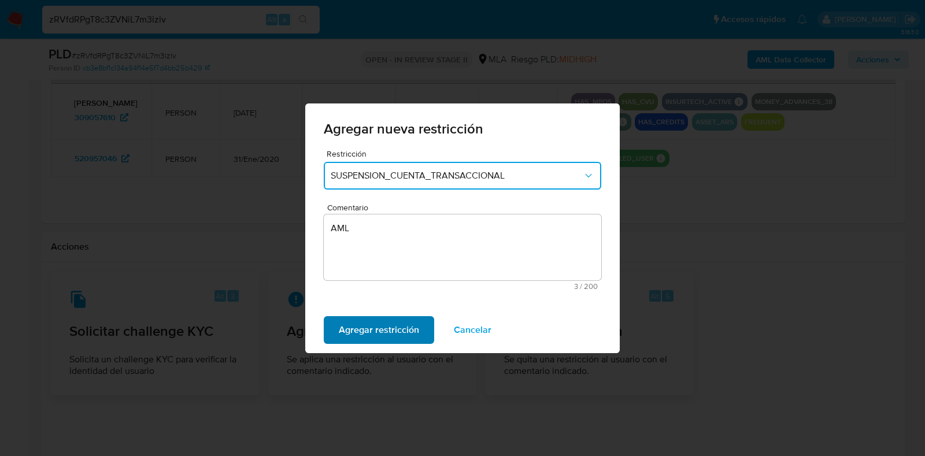
click at [361, 332] on span "Agregar restricción" at bounding box center [379, 329] width 80 height 25
click at [361, 332] on span "Confirmar" at bounding box center [360, 329] width 42 height 25
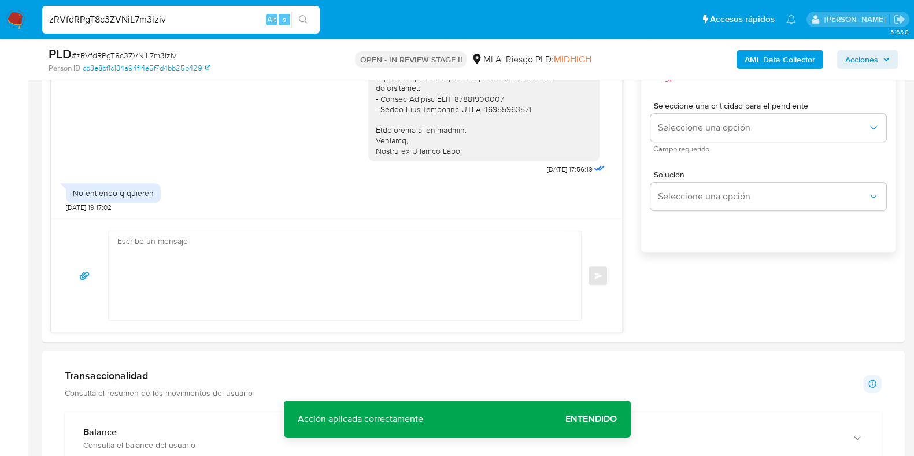
scroll to position [642, 0]
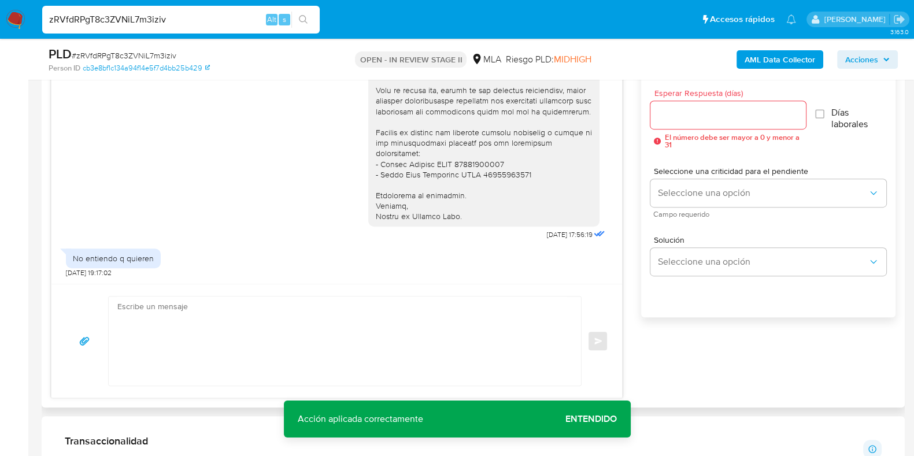
click at [328, 331] on textarea at bounding box center [341, 341] width 449 height 89
click at [153, 338] on textarea at bounding box center [341, 341] width 449 height 89
paste textarea "Hola, Muchas gracias por la respuesta. Analizamos tu caso y notamos que la info…"
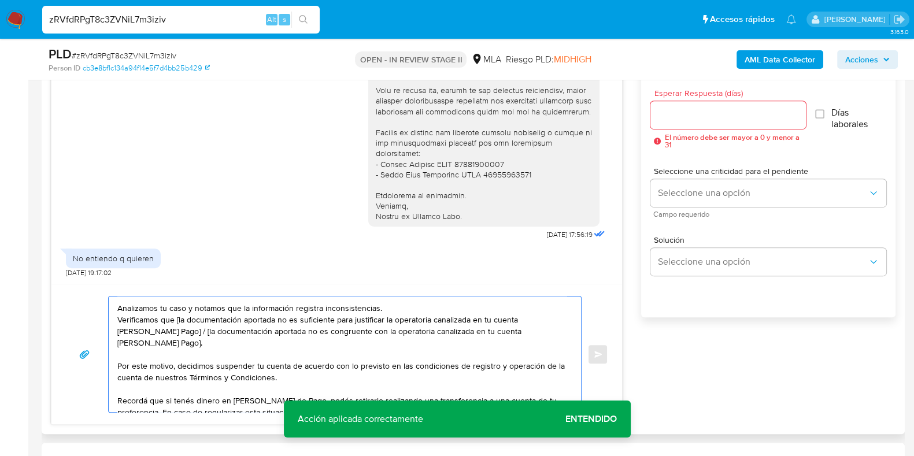
scroll to position [0, 0]
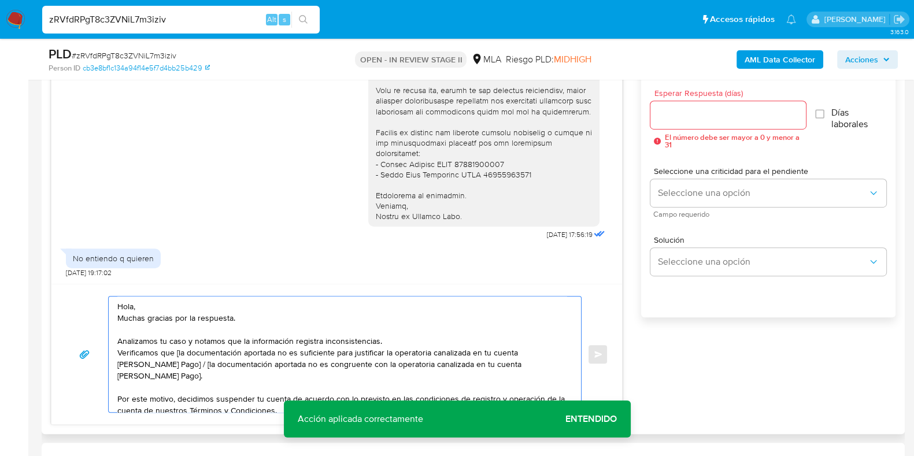
click at [176, 353] on textarea "Hola, Muchas gracias por la respuesta. Analizamos tu caso y notamos que la info…" at bounding box center [341, 355] width 449 height 116
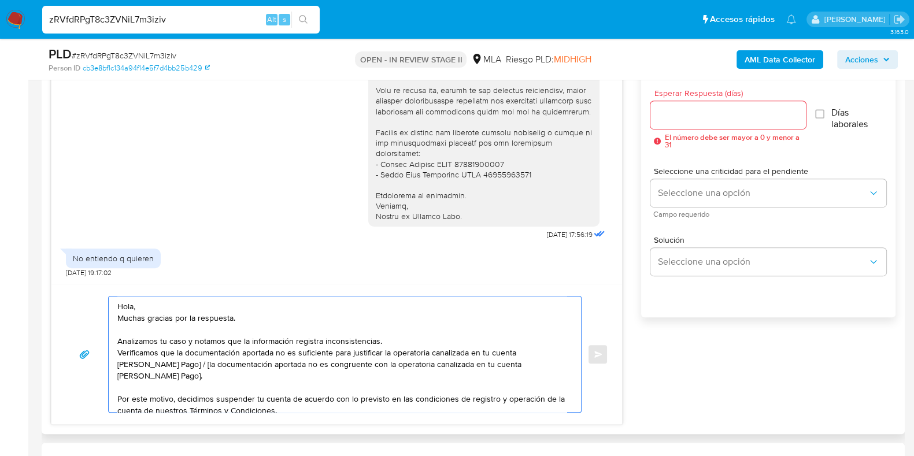
drag, startPoint x: 155, startPoint y: 377, endPoint x: 167, endPoint y: 365, distance: 16.4
click at [167, 365] on textarea "Hola, Muchas gracias por la respuesta. Analizamos tu caso y notamos que la info…" at bounding box center [341, 355] width 449 height 116
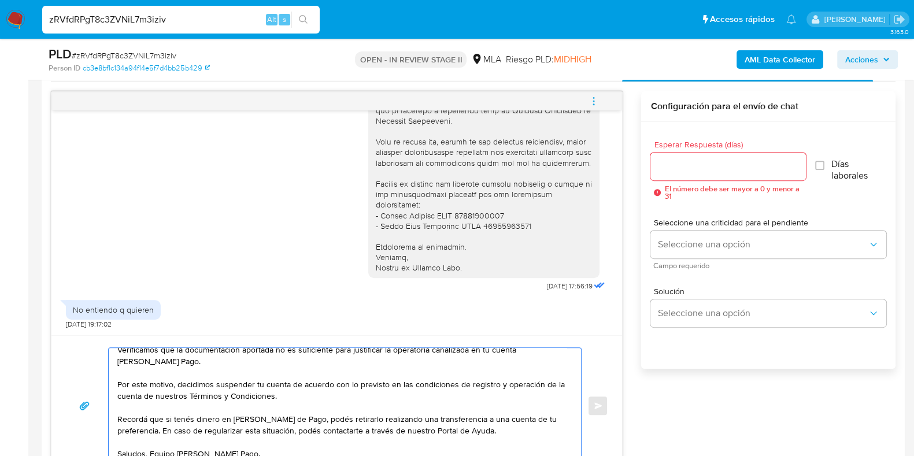
scroll to position [570, 0]
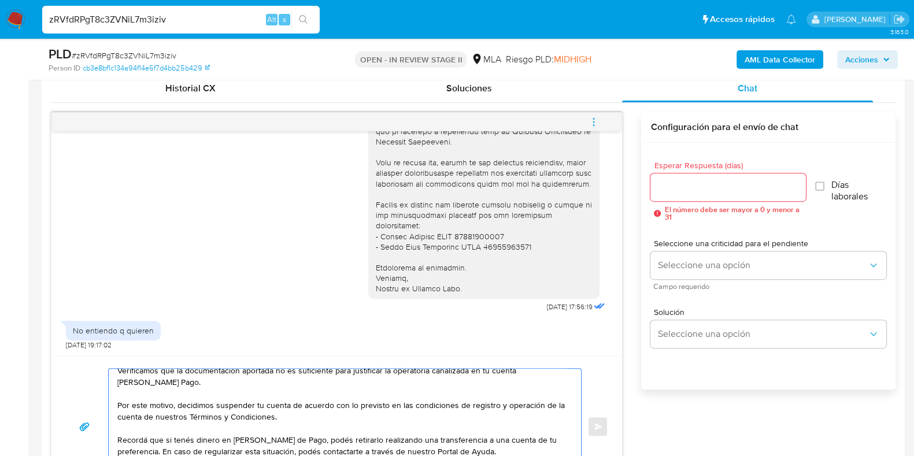
type textarea "Hola, Muchas gracias por la respuesta. Analizamos tu caso y notamos que la info…"
click at [659, 183] on input "Esperar Respuesta (días)" at bounding box center [727, 187] width 155 height 15
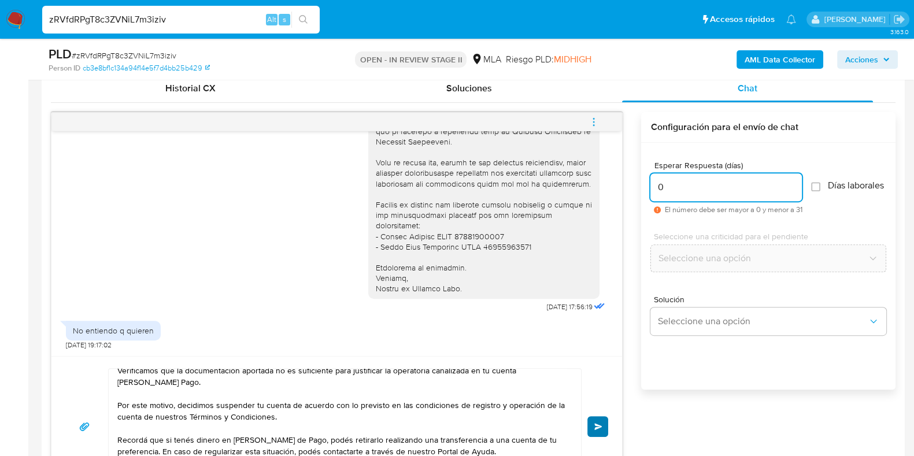
type input "0"
click at [599, 427] on span "Enviar" at bounding box center [598, 426] width 8 height 7
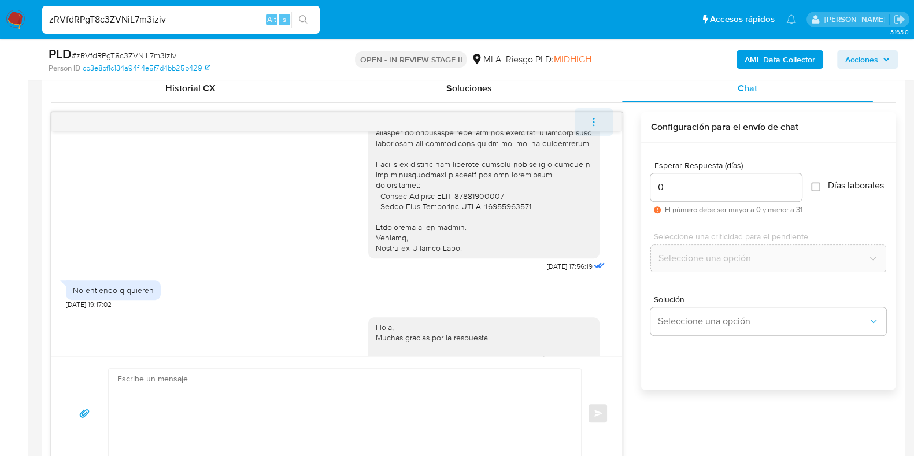
scroll to position [0, 0]
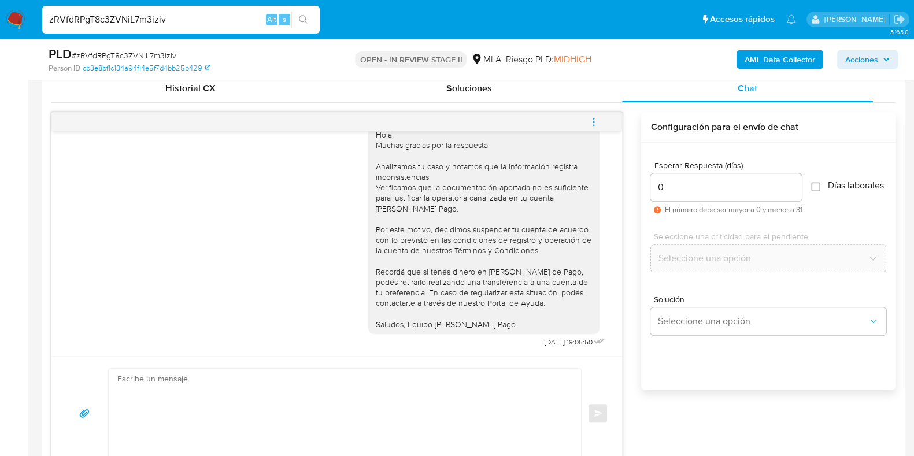
click at [587, 120] on button "menu-action" at bounding box center [594, 122] width 38 height 28
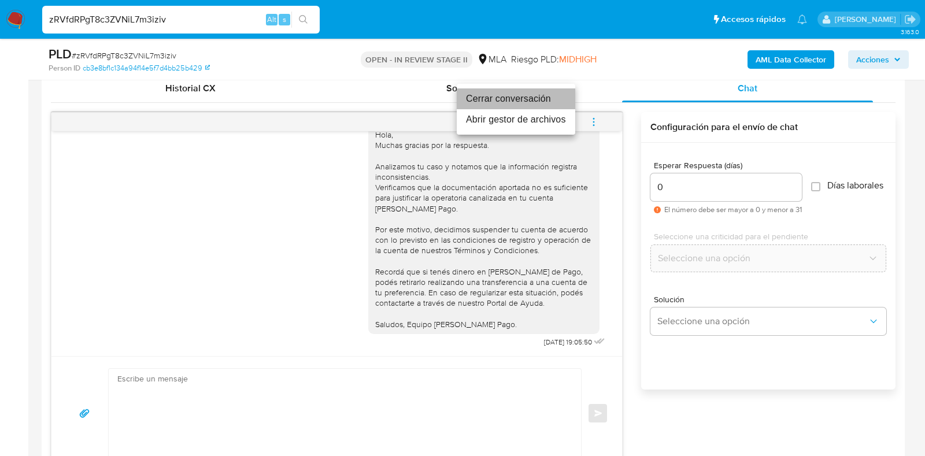
click at [497, 99] on li "Cerrar conversación" at bounding box center [516, 98] width 119 height 21
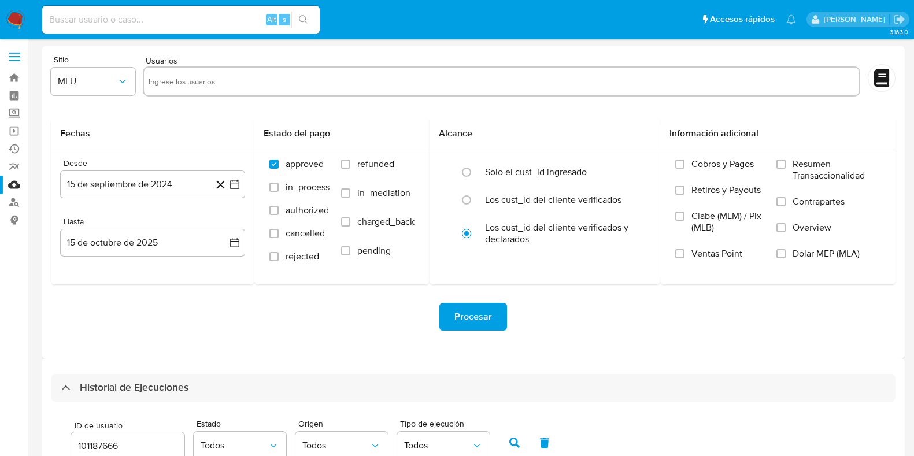
select select "10"
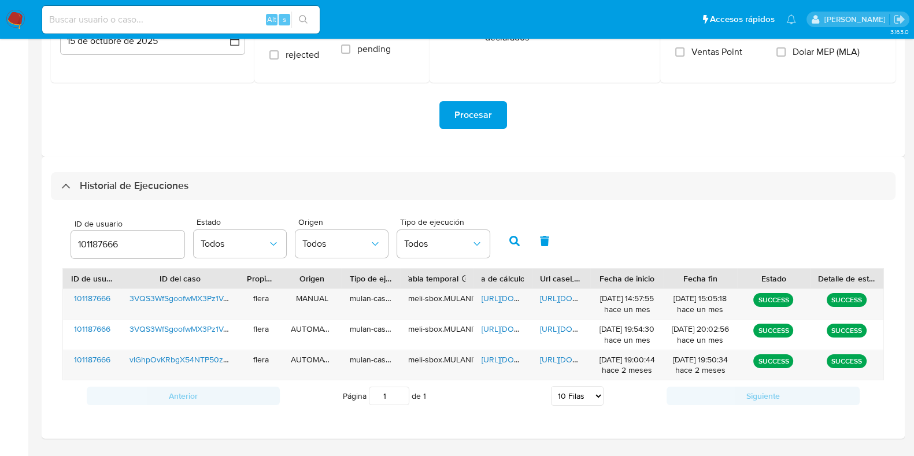
click at [105, 243] on input "101187666" at bounding box center [127, 244] width 113 height 15
click at [515, 244] on icon "button" at bounding box center [514, 241] width 10 height 10
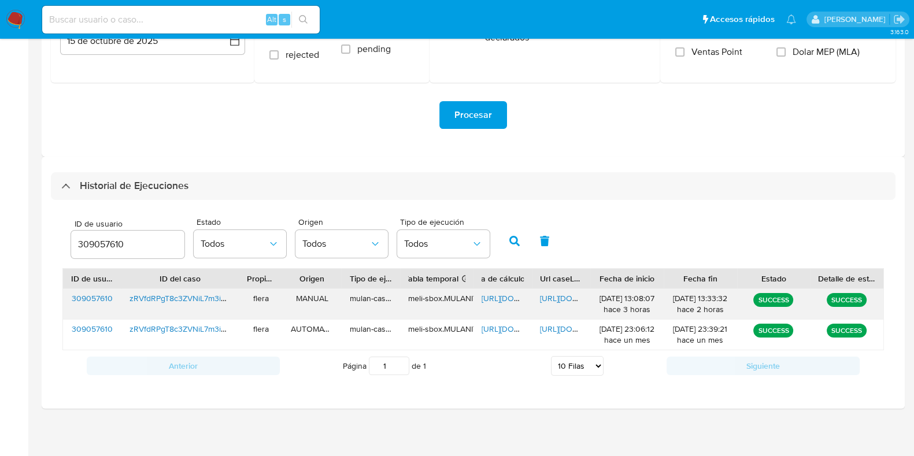
click at [501, 298] on span "[URL][DOMAIN_NAME]" at bounding box center [522, 299] width 80 height 12
click at [546, 295] on span "[URL][DOMAIN_NAME]" at bounding box center [580, 299] width 80 height 12
click at [110, 241] on input "309057610" at bounding box center [127, 244] width 113 height 15
click at [512, 241] on icon "button" at bounding box center [514, 241] width 10 height 10
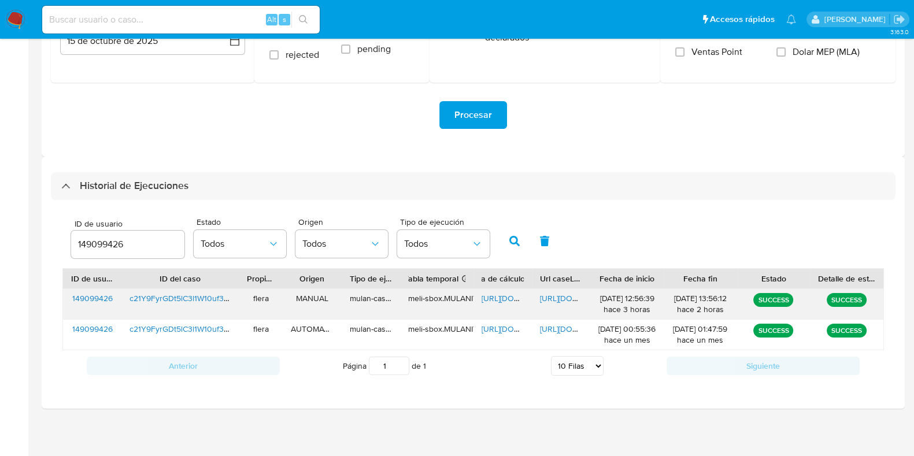
click at [488, 293] on span "[URL][DOMAIN_NAME]" at bounding box center [522, 299] width 80 height 12
click at [556, 301] on span "[URL][DOMAIN_NAME]" at bounding box center [580, 299] width 80 height 12
click at [108, 235] on div "149099426" at bounding box center [127, 245] width 113 height 28
click at [106, 238] on input "149099426" at bounding box center [127, 244] width 113 height 15
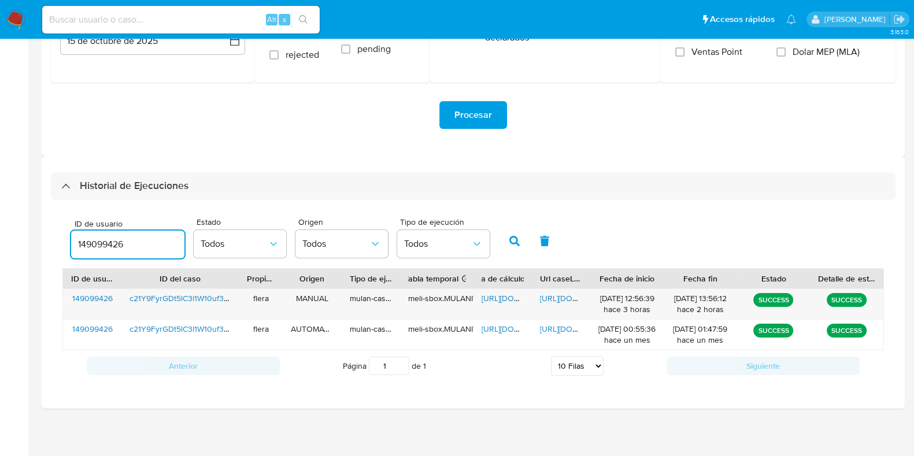
click at [106, 238] on input "149099426" at bounding box center [127, 244] width 113 height 15
paste input "4462621"
type input "144462621"
click at [505, 242] on button "button" at bounding box center [515, 241] width 30 height 28
click at [500, 299] on span "[URL][DOMAIN_NAME]" at bounding box center [522, 299] width 80 height 12
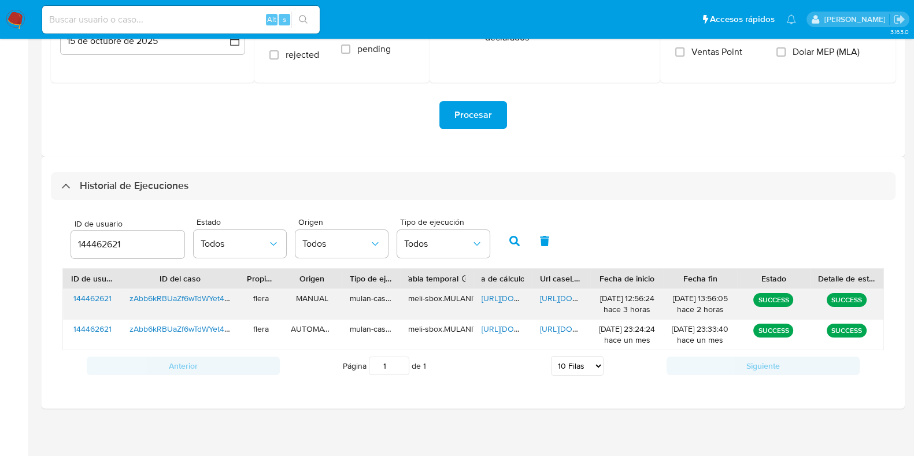
click at [572, 293] on span "[URL][DOMAIN_NAME]" at bounding box center [580, 299] width 80 height 12
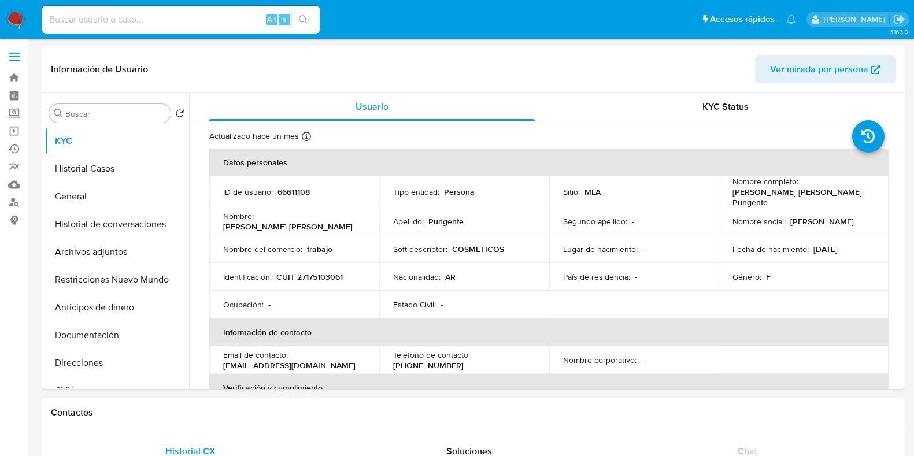
select select "10"
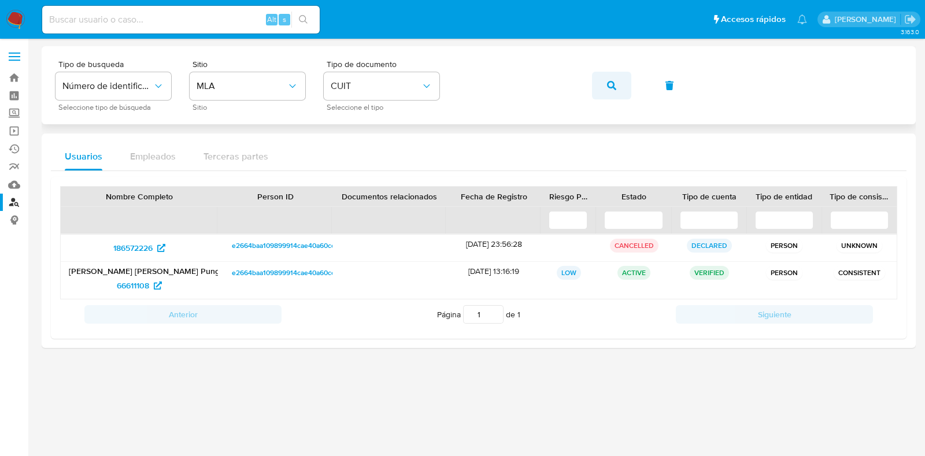
click at [612, 81] on icon "button" at bounding box center [611, 85] width 9 height 9
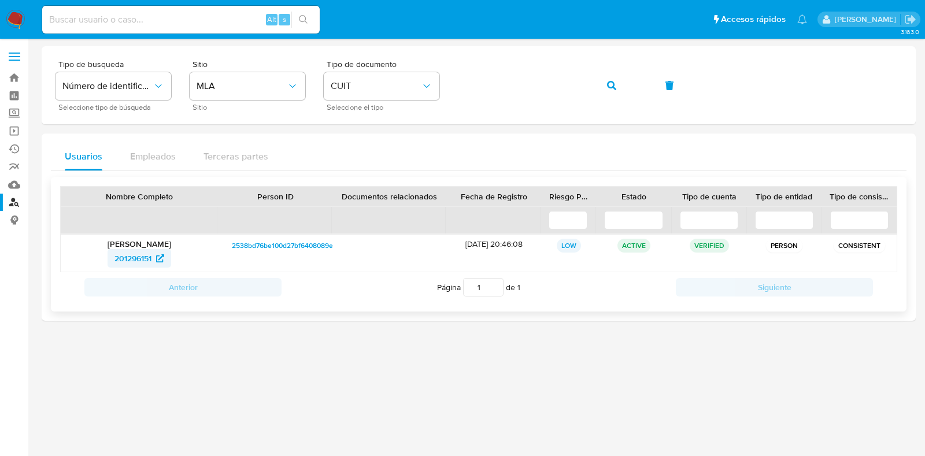
click at [142, 252] on span "201296151" at bounding box center [132, 258] width 37 height 19
click at [616, 83] on button "button" at bounding box center [611, 86] width 39 height 28
click at [140, 262] on span "248300950" at bounding box center [133, 258] width 43 height 19
click at [603, 86] on button "button" at bounding box center [611, 86] width 39 height 28
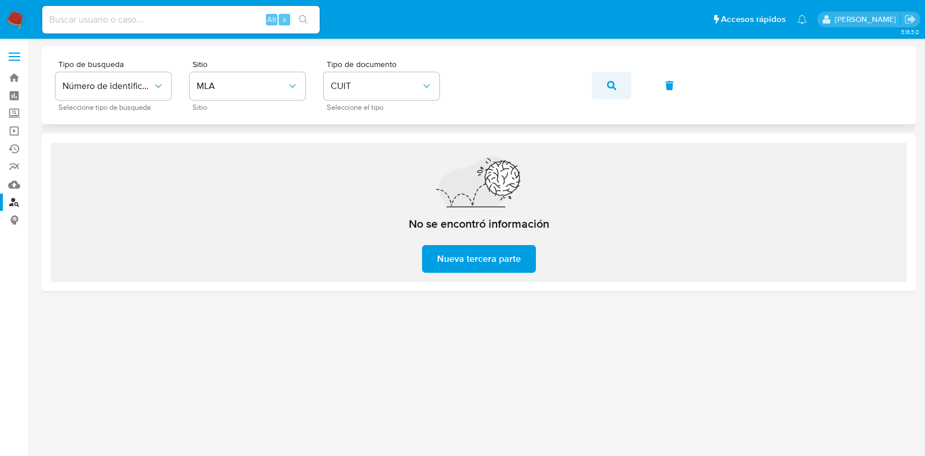
click at [617, 88] on button "button" at bounding box center [611, 86] width 39 height 28
click at [612, 83] on icon "button" at bounding box center [611, 85] width 9 height 9
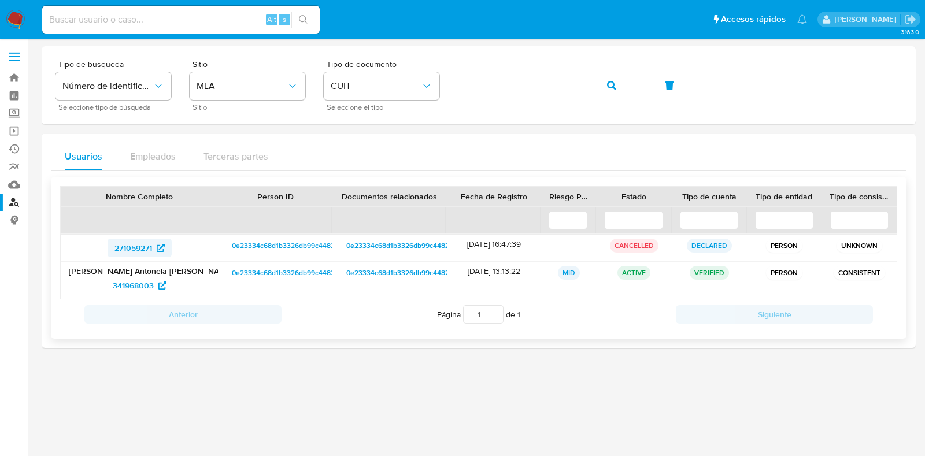
click at [142, 248] on span "271059271" at bounding box center [133, 248] width 38 height 19
click at [136, 290] on span "341968003" at bounding box center [133, 285] width 41 height 19
click at [613, 88] on icon "button" at bounding box center [611, 85] width 9 height 9
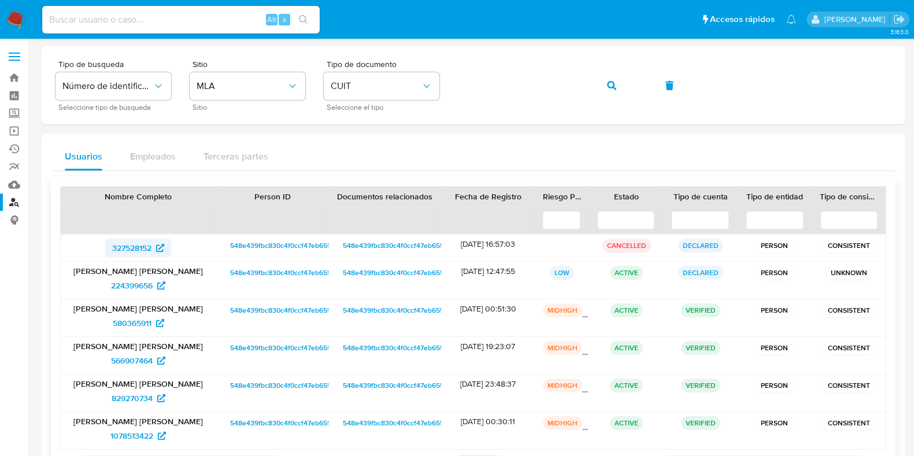
click at [127, 249] on span "327528152" at bounding box center [131, 248] width 39 height 19
click at [122, 279] on span "224399656" at bounding box center [132, 285] width 42 height 19
click at [136, 321] on span "580365911" at bounding box center [132, 323] width 39 height 19
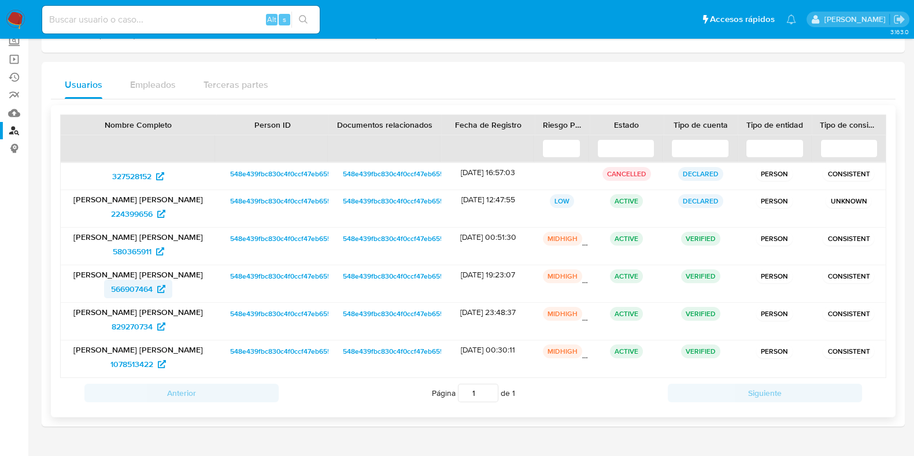
click at [138, 289] on span "566907464" at bounding box center [132, 289] width 42 height 19
click at [137, 323] on span "829270734" at bounding box center [132, 326] width 41 height 19
click at [130, 367] on span "1078513422" at bounding box center [131, 364] width 43 height 19
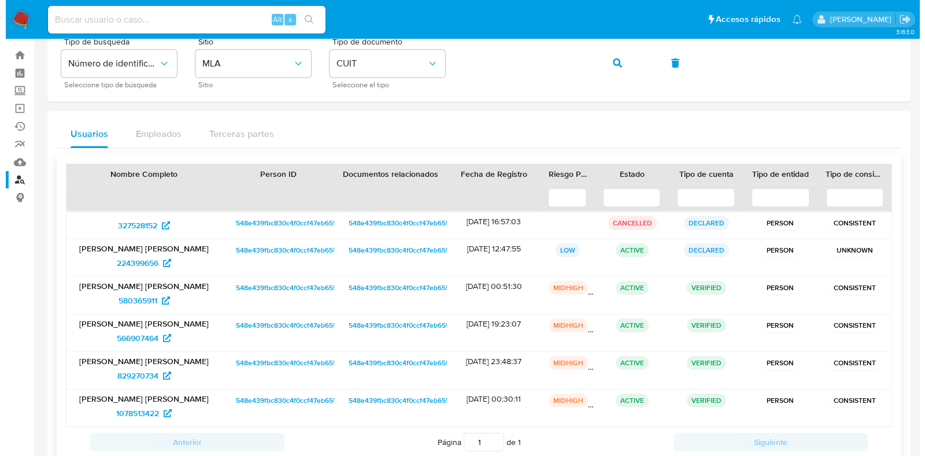
scroll to position [0, 0]
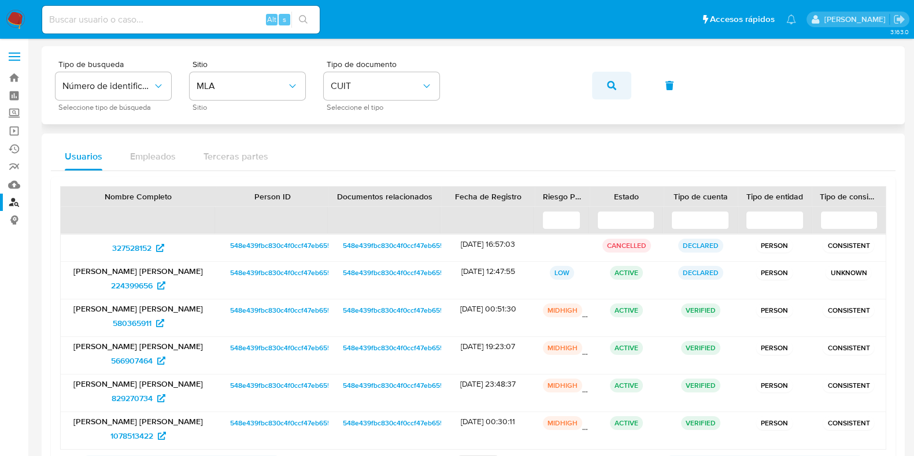
click at [619, 86] on button "button" at bounding box center [611, 86] width 39 height 28
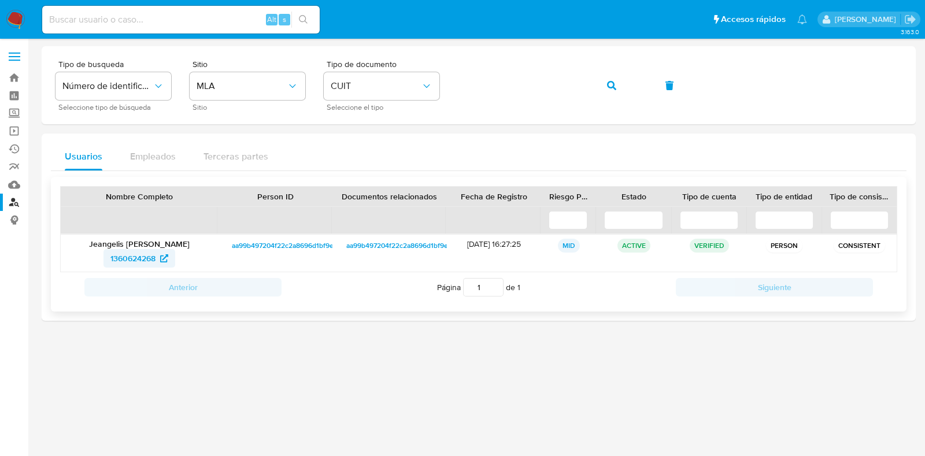
click at [123, 253] on span "1360624268" at bounding box center [132, 258] width 45 height 19
click at [602, 83] on button "button" at bounding box center [611, 86] width 39 height 28
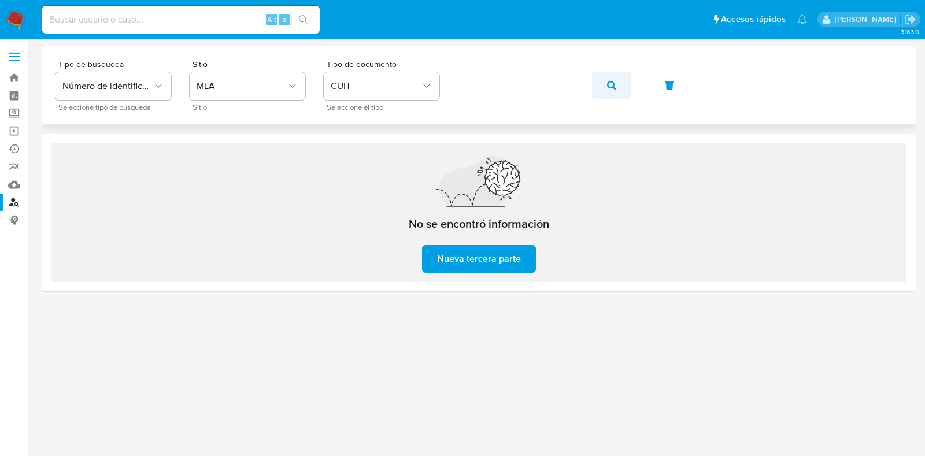
click at [608, 81] on icon "button" at bounding box center [611, 85] width 9 height 9
click at [609, 82] on icon "button" at bounding box center [611, 85] width 9 height 9
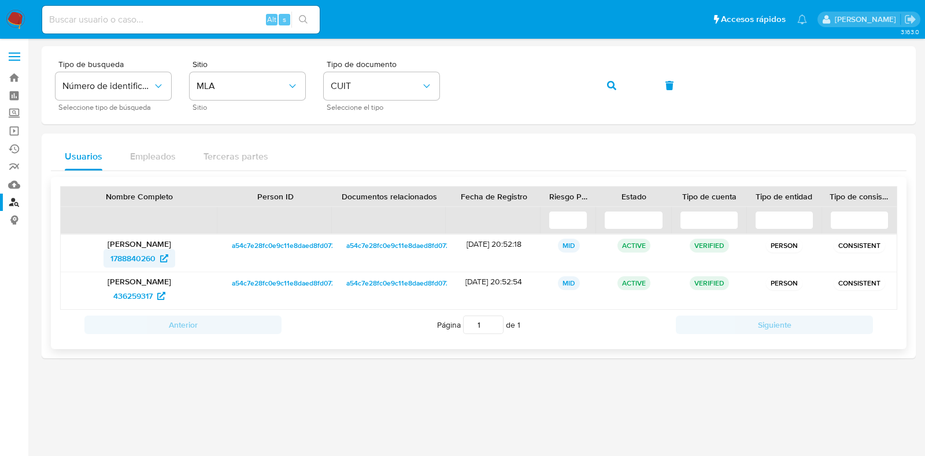
click at [133, 253] on span "1788840260" at bounding box center [132, 258] width 45 height 19
click at [153, 299] on span "436259317" at bounding box center [139, 296] width 52 height 19
click at [611, 79] on span "button" at bounding box center [611, 85] width 9 height 25
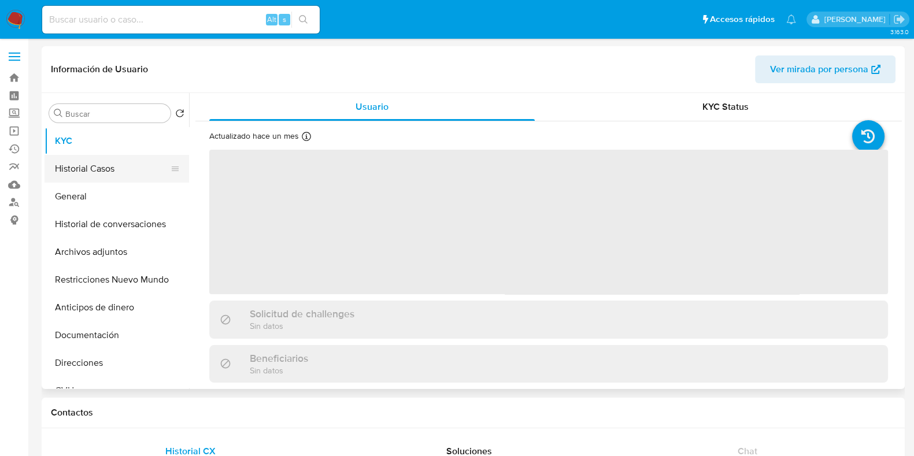
click at [101, 162] on button "Historial Casos" at bounding box center [112, 169] width 135 height 28
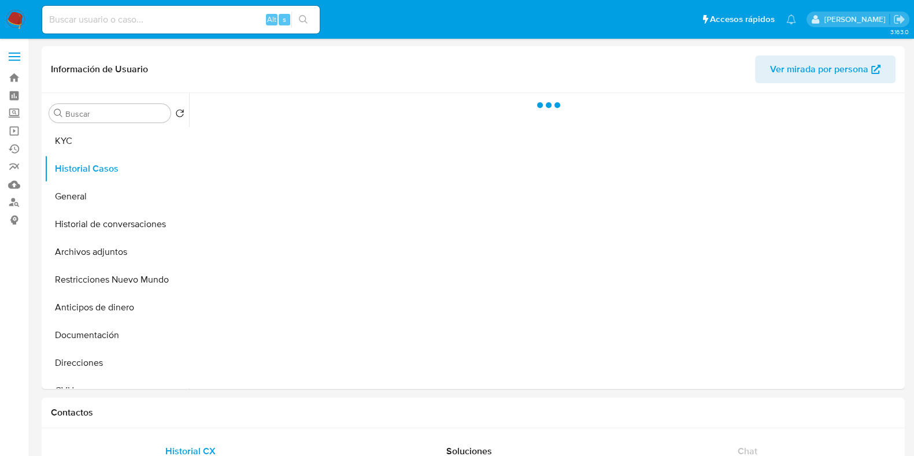
select select "10"
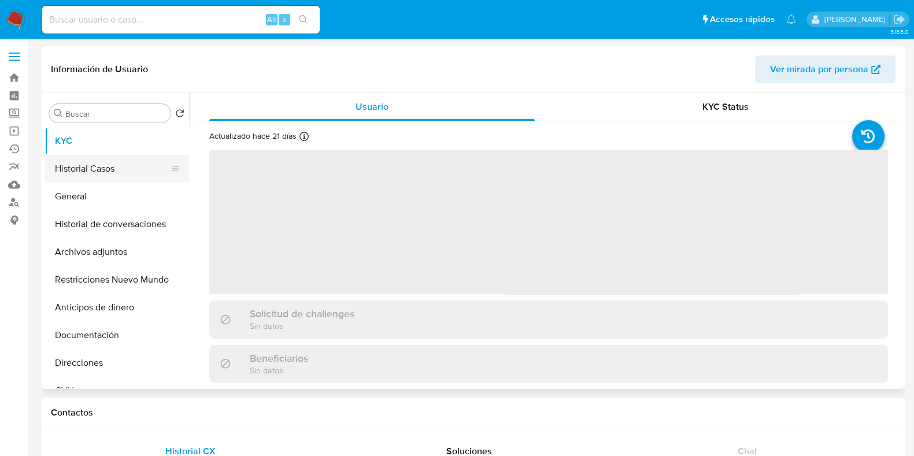
click at [110, 168] on button "Historial Casos" at bounding box center [112, 169] width 135 height 28
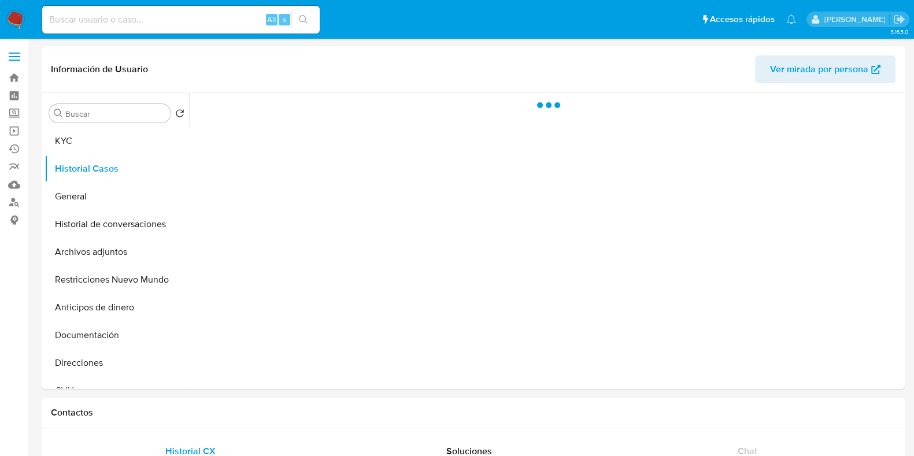
select select "10"
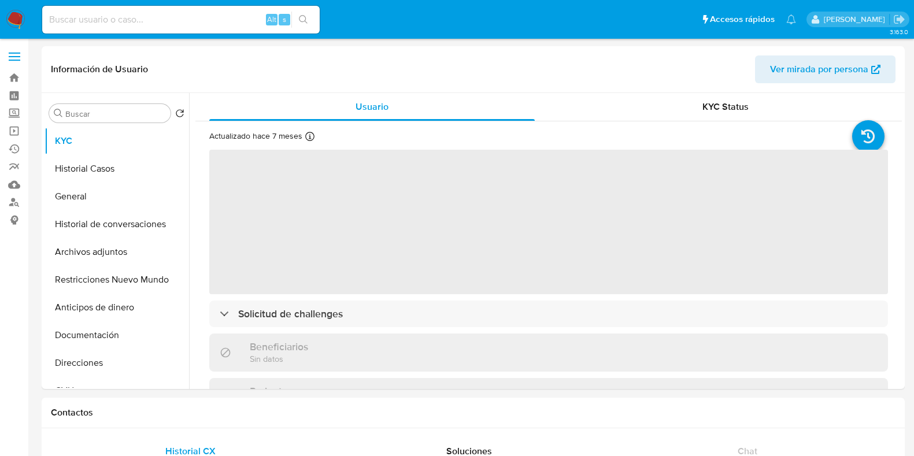
select select "10"
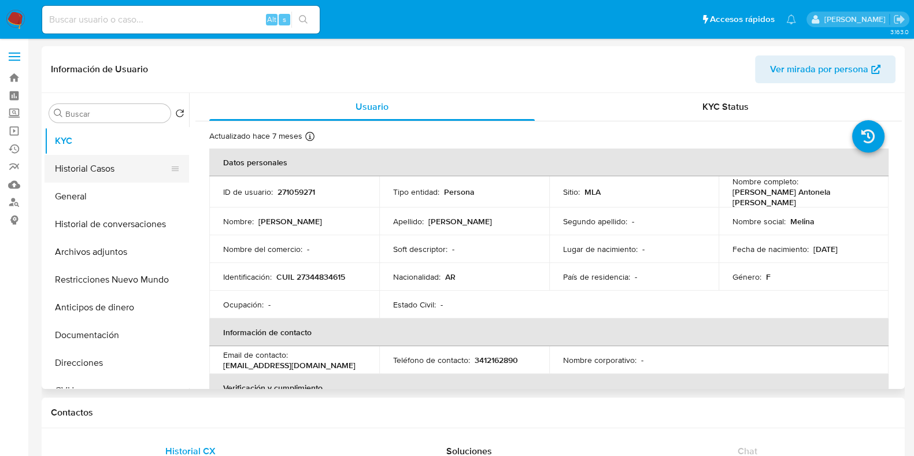
click at [109, 169] on button "Historial Casos" at bounding box center [112, 169] width 135 height 28
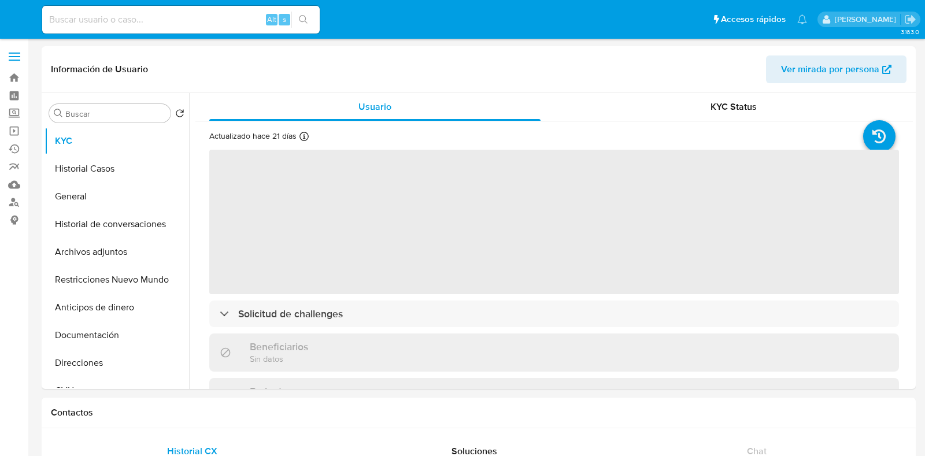
select select "10"
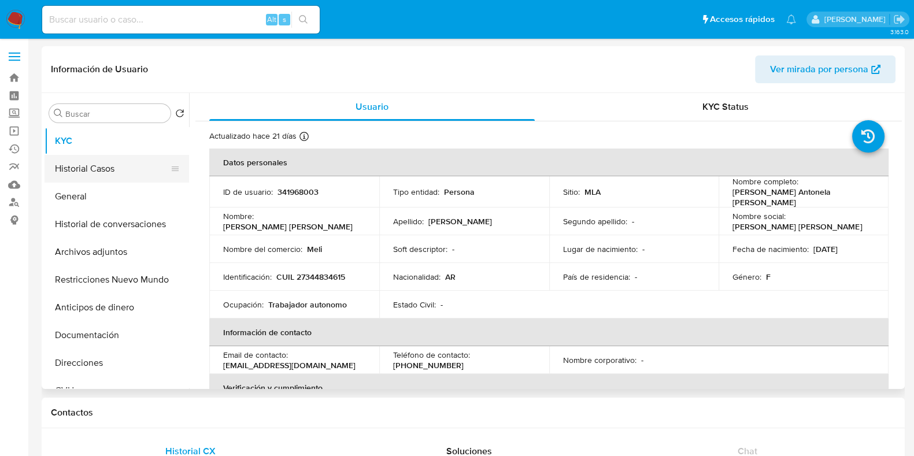
click at [89, 180] on button "Historial Casos" at bounding box center [112, 169] width 135 height 28
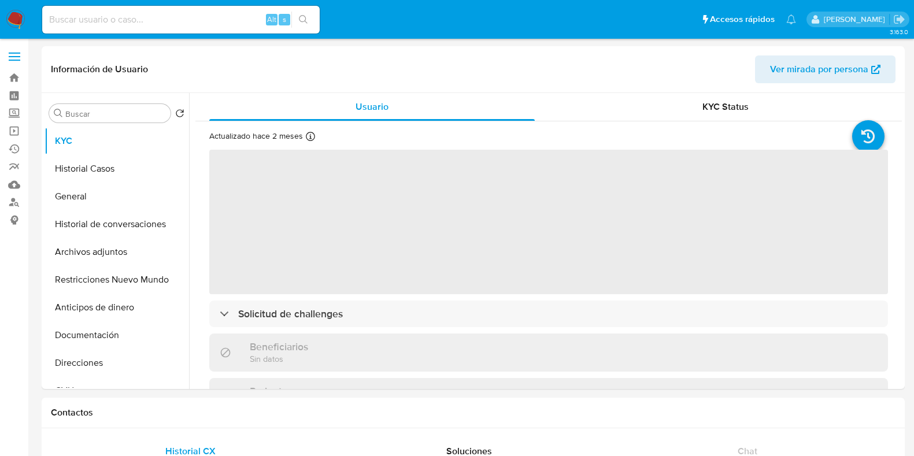
select select "10"
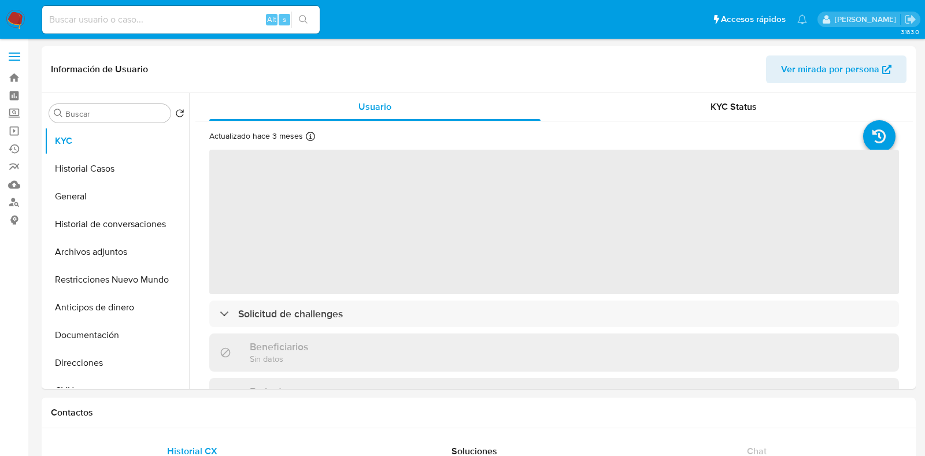
select select "10"
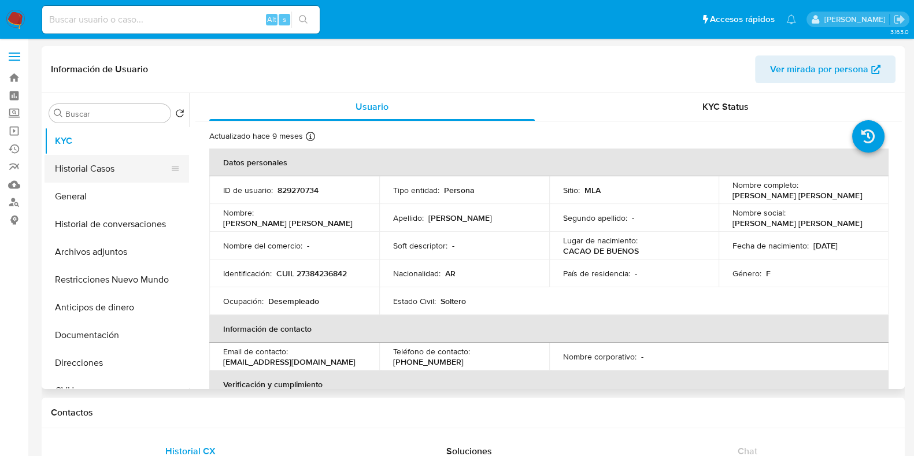
click at [116, 179] on button "Historial Casos" at bounding box center [112, 169] width 135 height 28
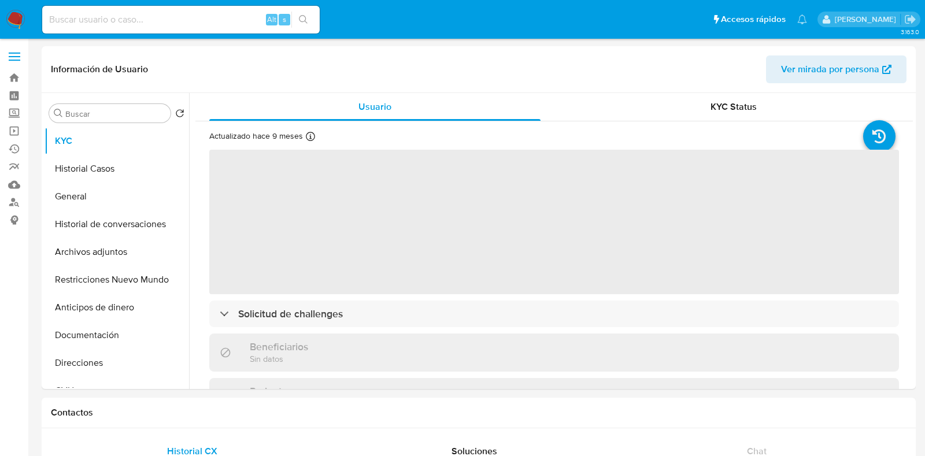
select select "10"
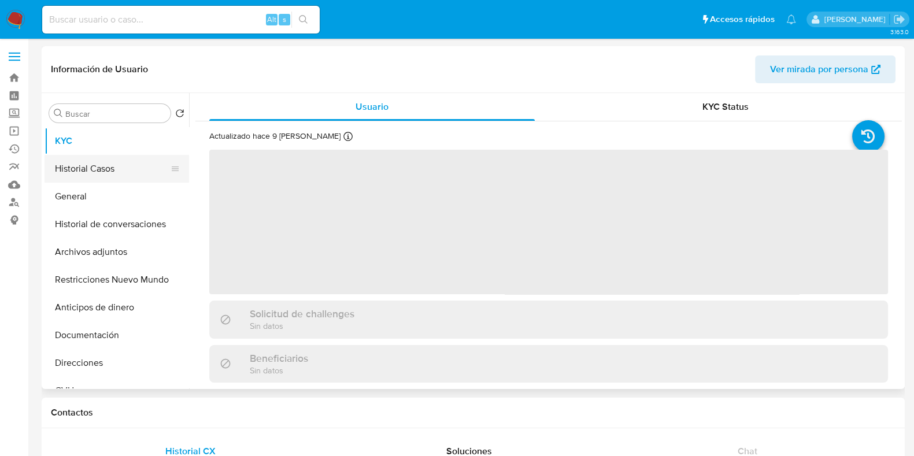
click at [98, 169] on button "Historial Casos" at bounding box center [112, 169] width 135 height 28
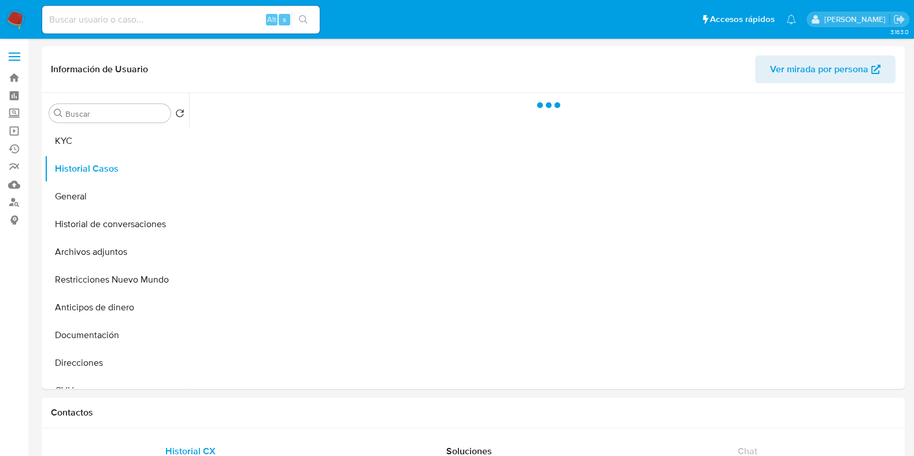
select select "10"
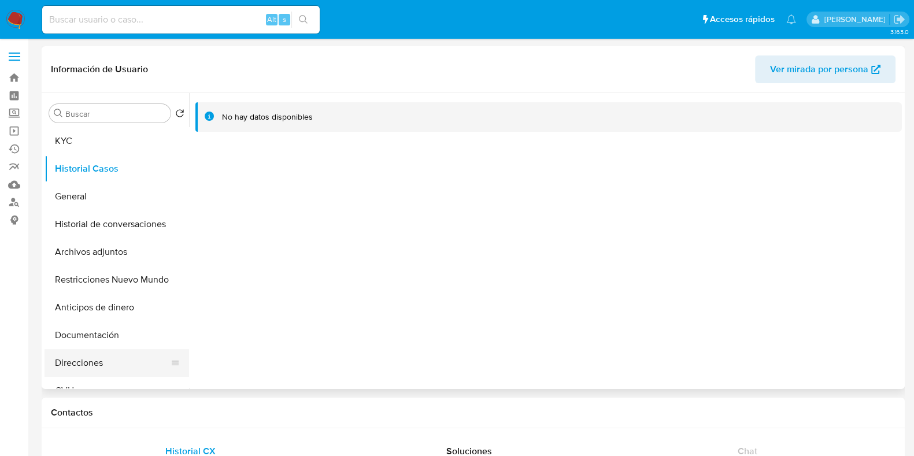
click at [97, 362] on button "Direcciones" at bounding box center [112, 363] width 135 height 28
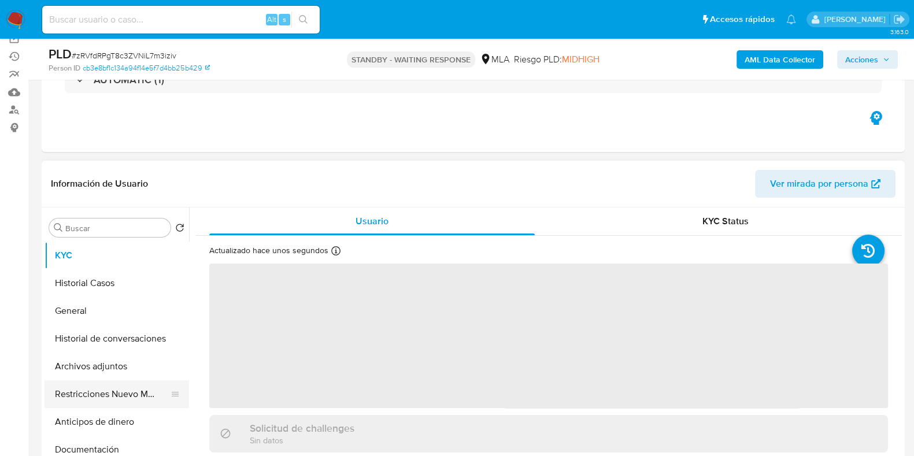
scroll to position [144, 0]
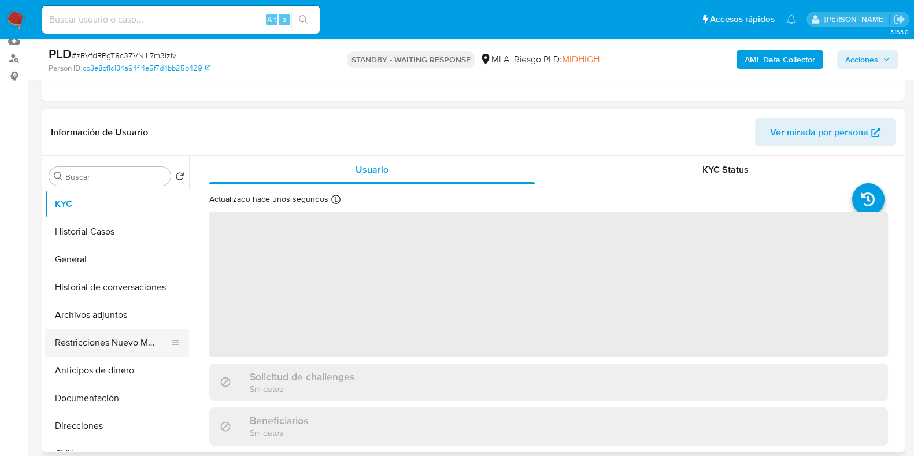
select select "10"
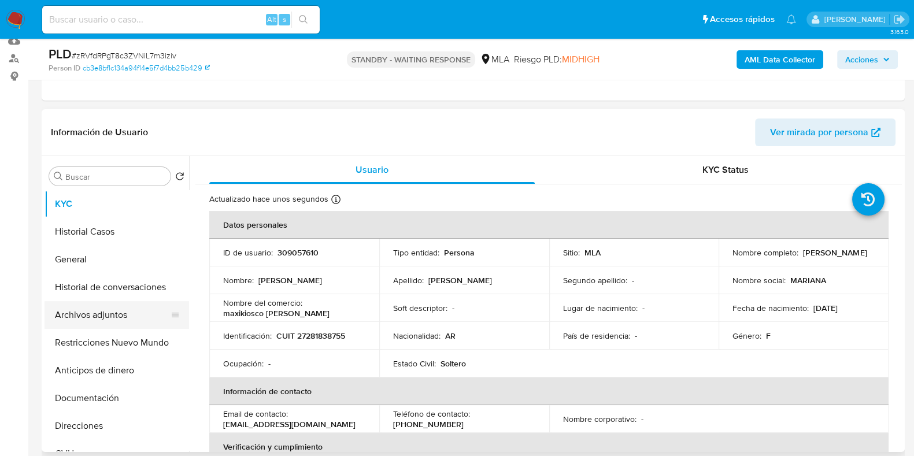
click at [107, 319] on button "Archivos adjuntos" at bounding box center [112, 315] width 135 height 28
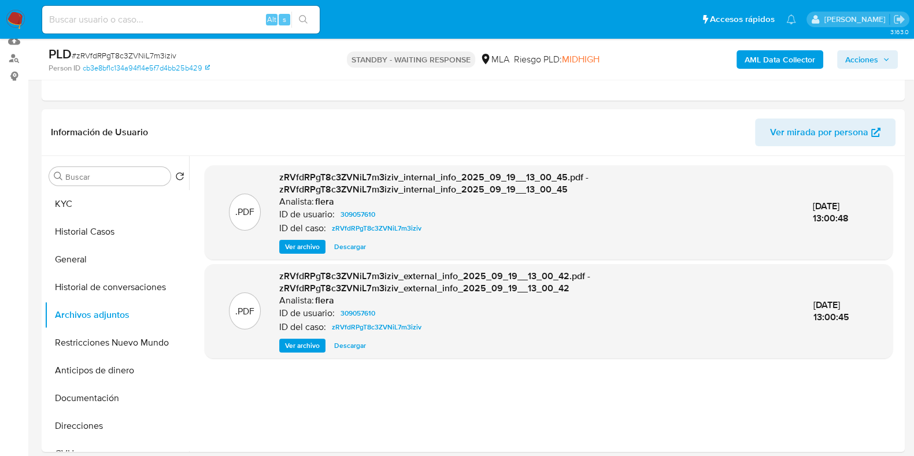
click at [160, 59] on span "# zRVfdRPgT8c3ZVNiL7m3iziv" at bounding box center [124, 56] width 105 height 12
copy span "zRVfdRPgT8c3ZVNiL7m3iziv"
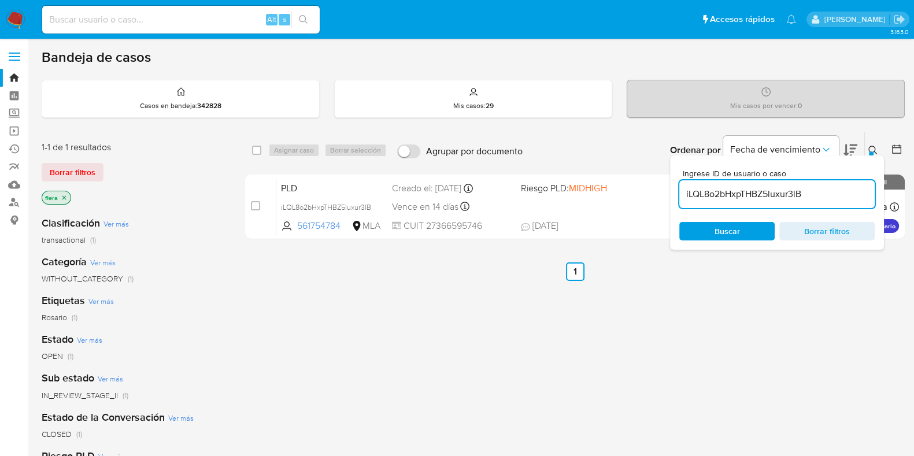
click at [717, 189] on input "iLQL8o2bHxpTHBZ5luxur3lB" at bounding box center [776, 194] width 195 height 15
paste input "zRVfdRPgT8c3ZVNiL7m3iziv"
type input "zRVfdRPgT8c3ZVNiL7m3iziv"
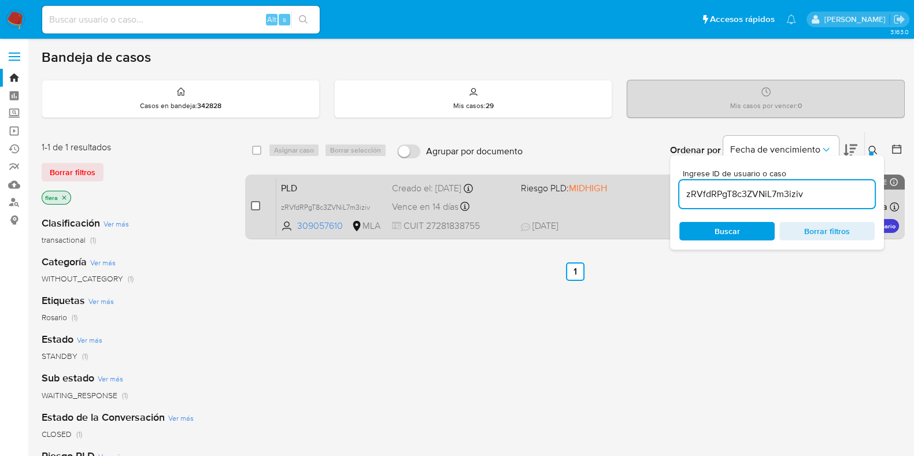
click at [257, 204] on input "checkbox" at bounding box center [255, 205] width 9 height 9
checkbox input "true"
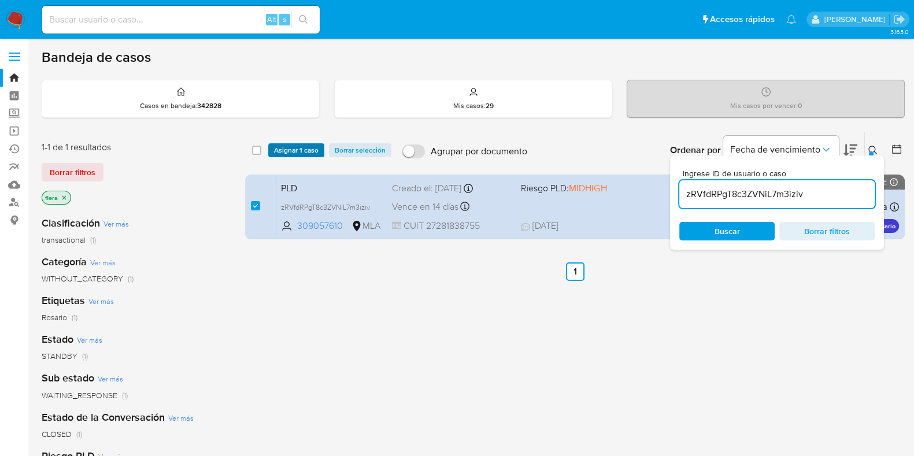
click at [287, 151] on span "Asignar 1 caso" at bounding box center [296, 151] width 45 height 12
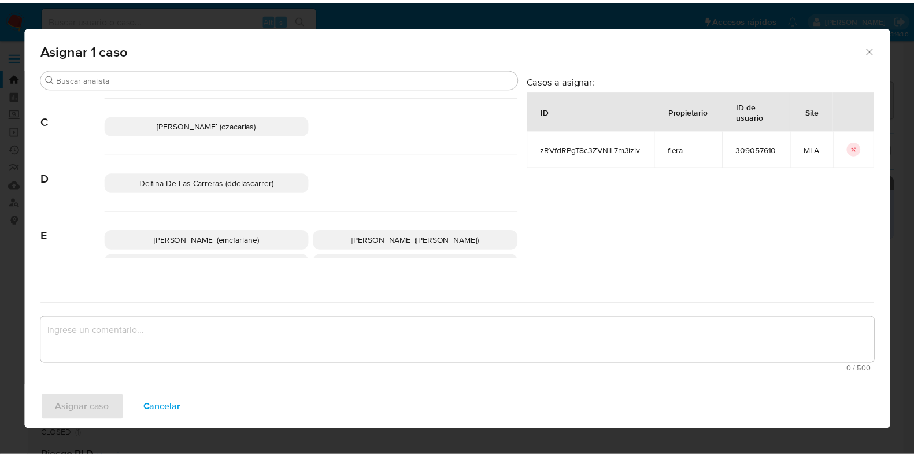
scroll to position [217, 0]
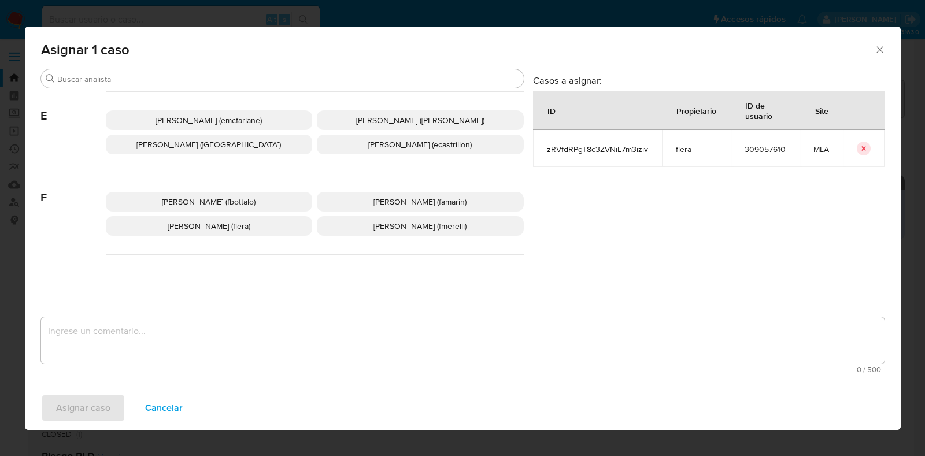
click at [269, 227] on p "Florencia Cecilia Lera (flera)" at bounding box center [209, 226] width 207 height 20
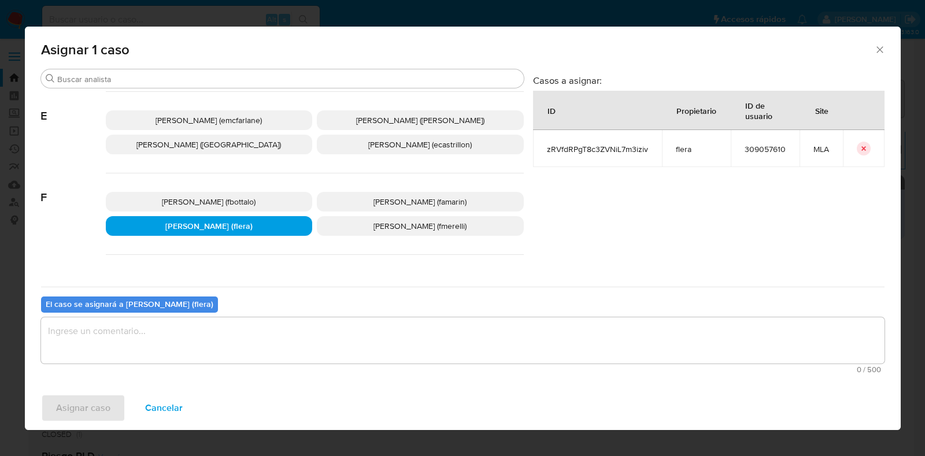
click at [266, 334] on textarea "assign-modal" at bounding box center [463, 340] width 844 height 46
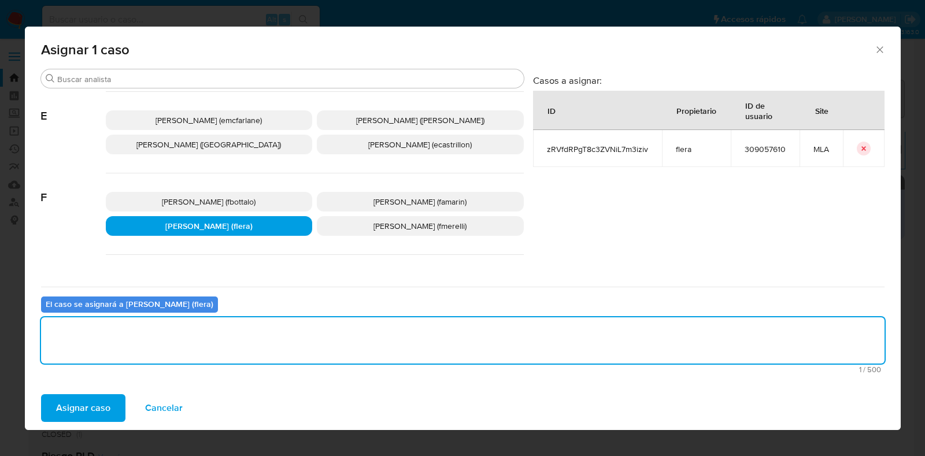
click at [99, 409] on span "Asignar caso" at bounding box center [83, 407] width 54 height 25
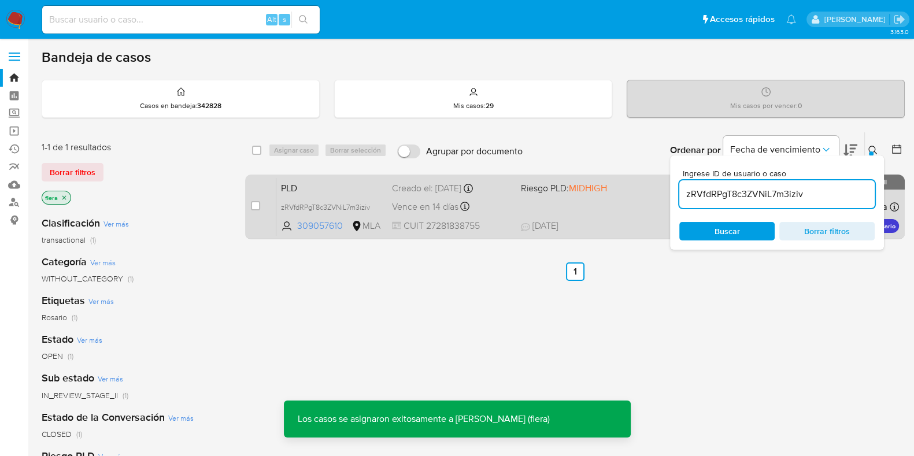
click at [295, 189] on span "PLD" at bounding box center [332, 187] width 102 height 15
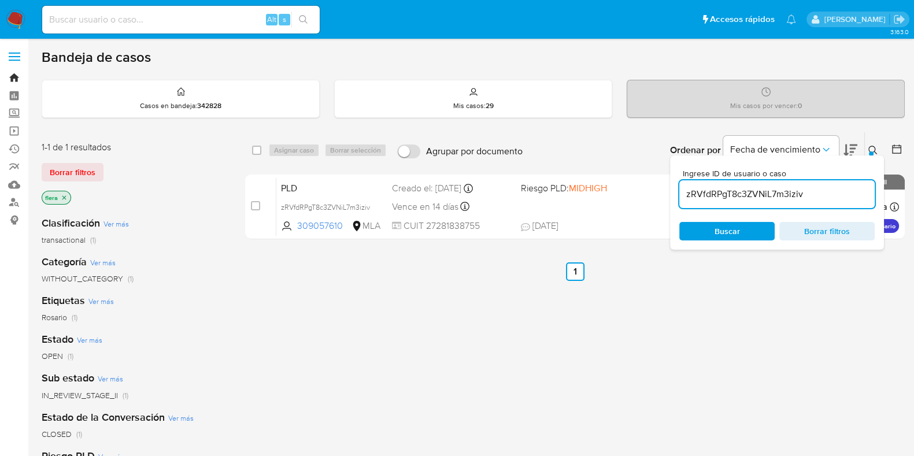
click at [9, 71] on link "Bandeja" at bounding box center [69, 78] width 138 height 18
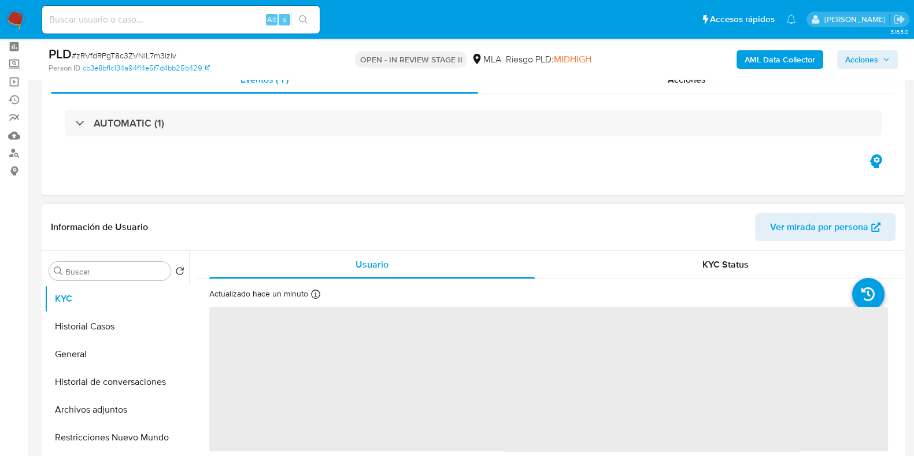
scroll to position [72, 0]
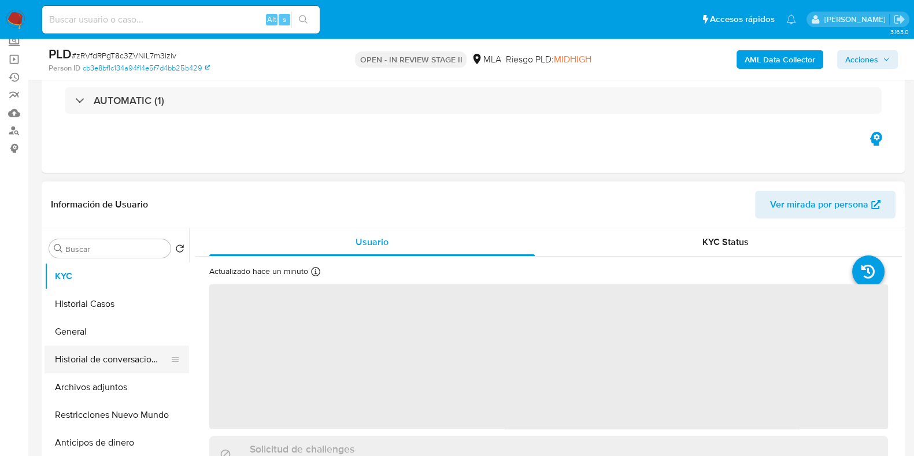
select select "10"
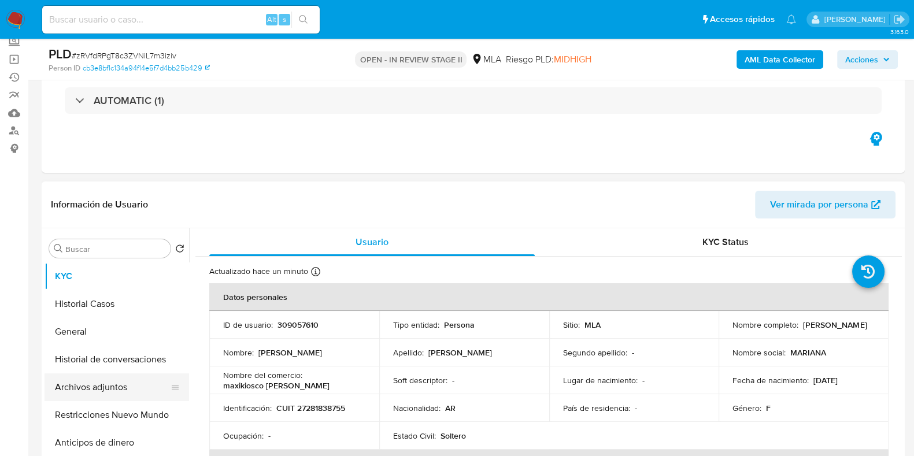
click at [84, 383] on button "Archivos adjuntos" at bounding box center [112, 387] width 135 height 28
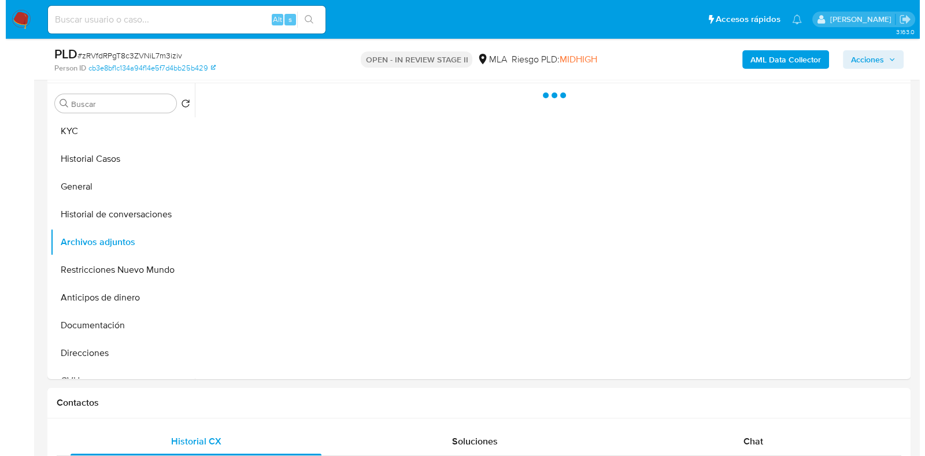
scroll to position [144, 0]
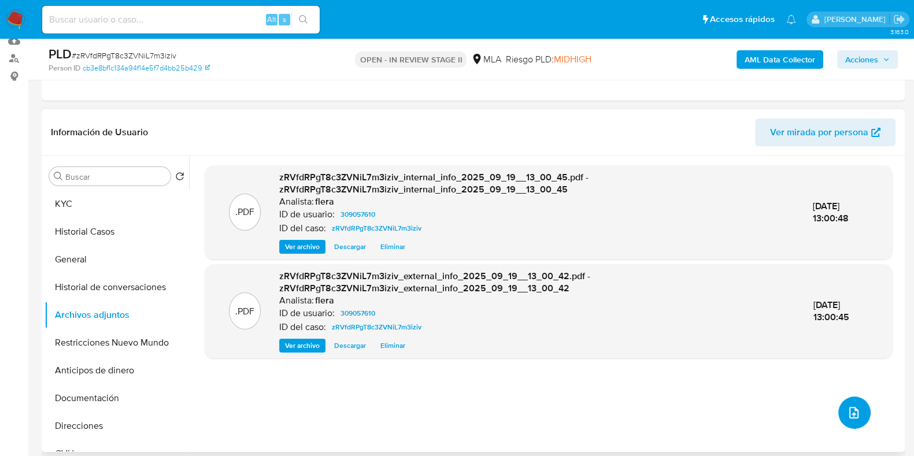
click at [860, 413] on button "upload-file" at bounding box center [854, 413] width 32 height 32
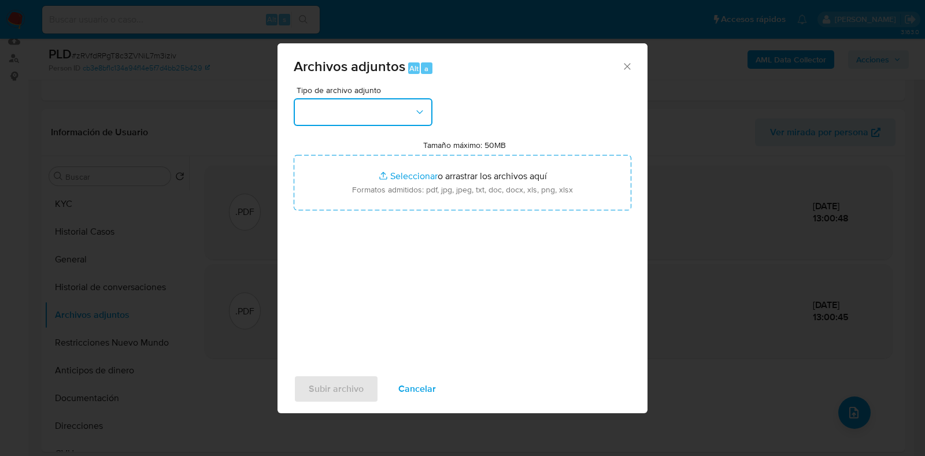
click at [368, 101] on button "button" at bounding box center [363, 112] width 139 height 28
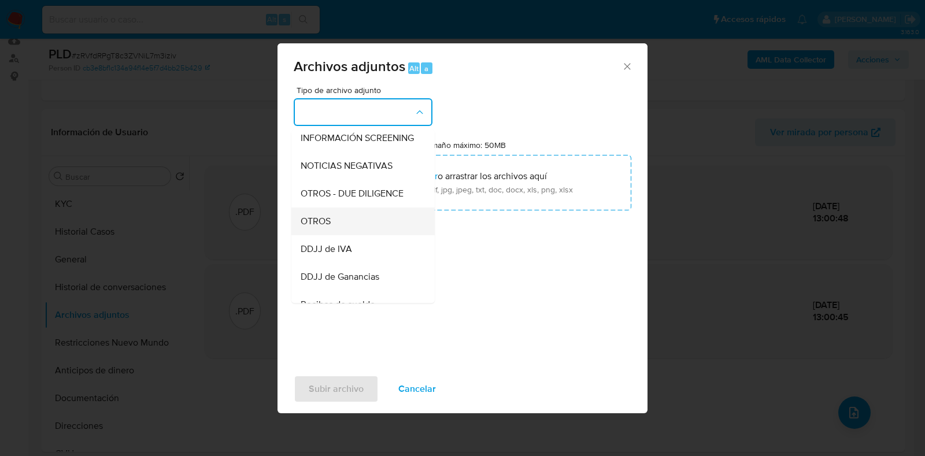
click at [351, 235] on div "OTROS" at bounding box center [360, 222] width 118 height 28
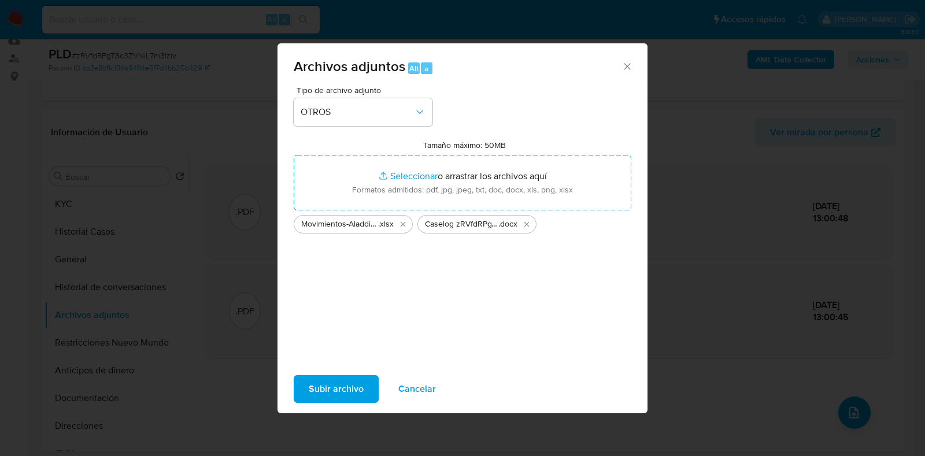
click at [343, 384] on span "Subir archivo" at bounding box center [336, 388] width 55 height 25
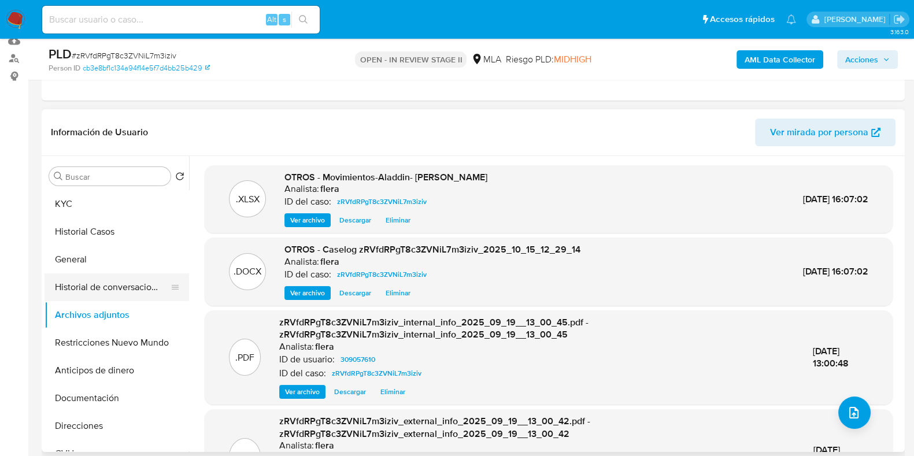
click at [80, 287] on button "Historial de conversaciones" at bounding box center [112, 287] width 135 height 28
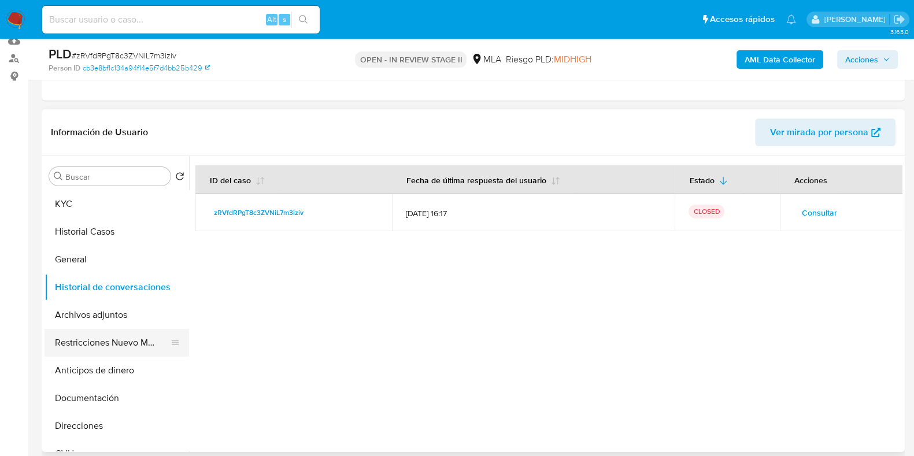
click at [82, 345] on button "Restricciones Nuevo Mundo" at bounding box center [112, 343] width 135 height 28
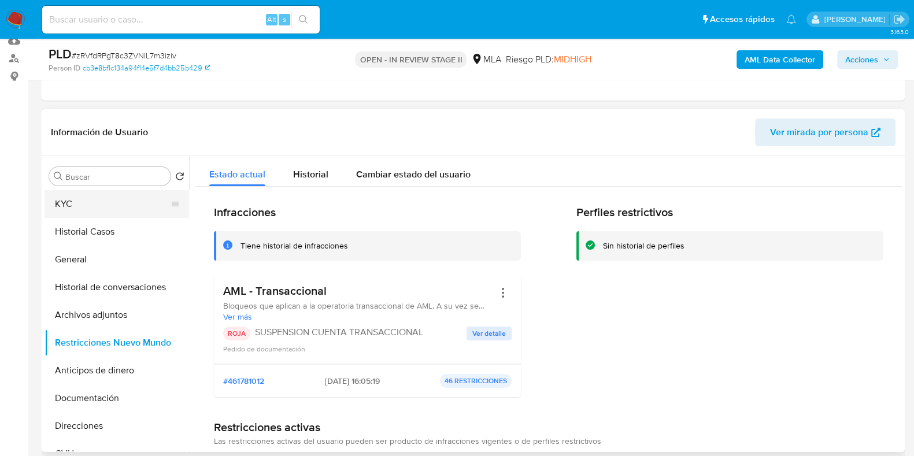
click at [73, 206] on button "KYC" at bounding box center [112, 204] width 135 height 28
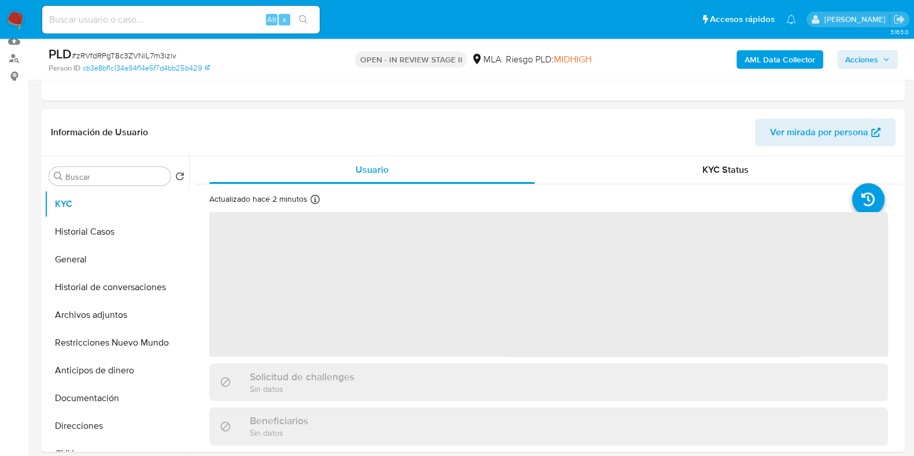
click at [861, 59] on span "Acciones" at bounding box center [861, 59] width 33 height 19
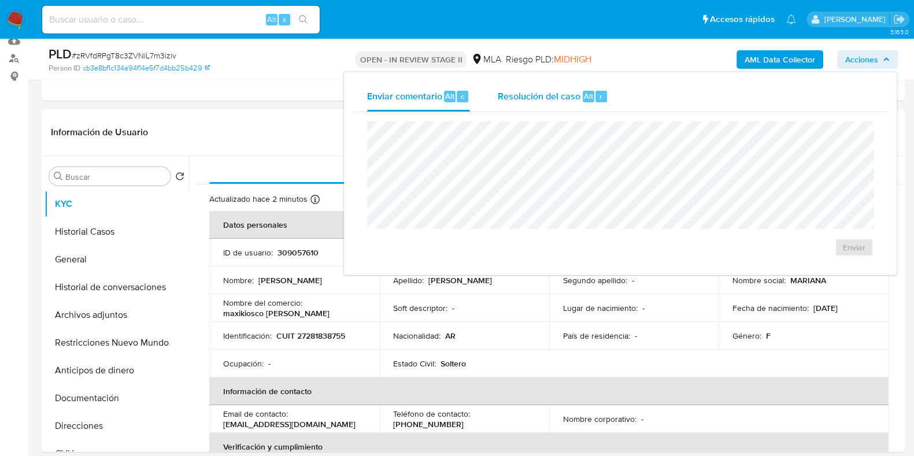
click at [541, 104] on div "Resolución del caso Alt r" at bounding box center [553, 97] width 110 height 30
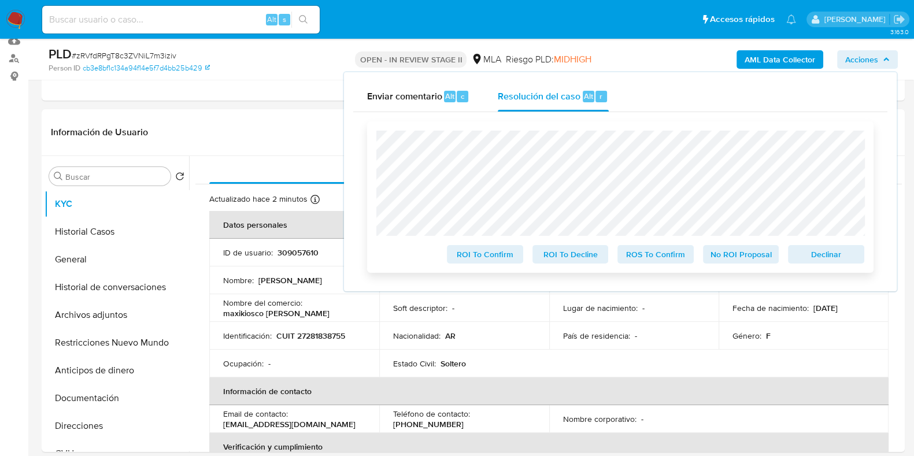
click at [824, 255] on span "Declinar" at bounding box center [826, 254] width 60 height 16
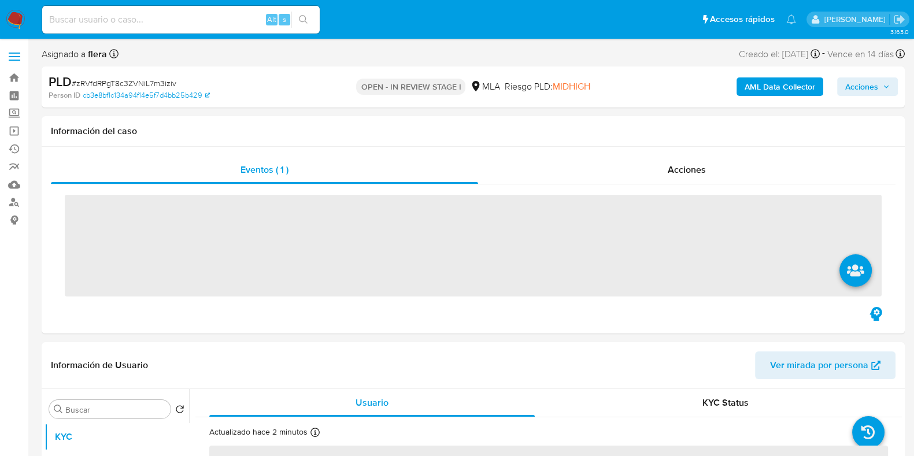
click at [868, 85] on span "Acciones" at bounding box center [861, 86] width 33 height 19
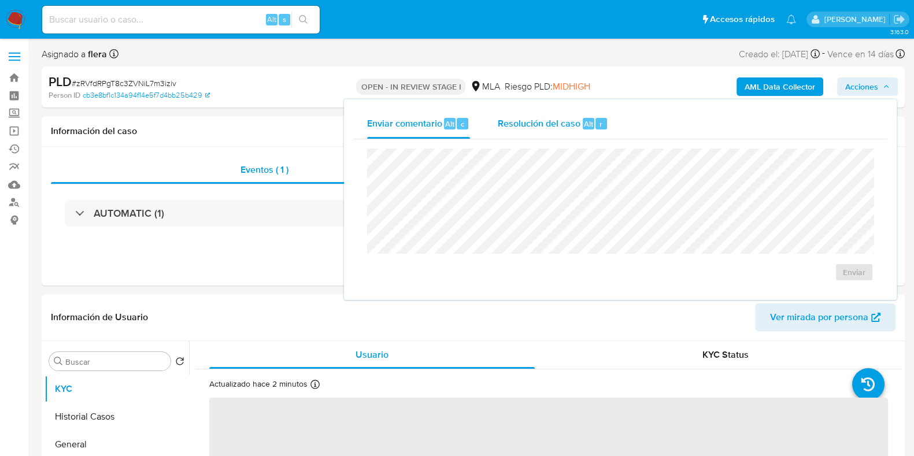
click at [590, 131] on div "Resolución del caso Alt r" at bounding box center [553, 124] width 110 height 30
select select "10"
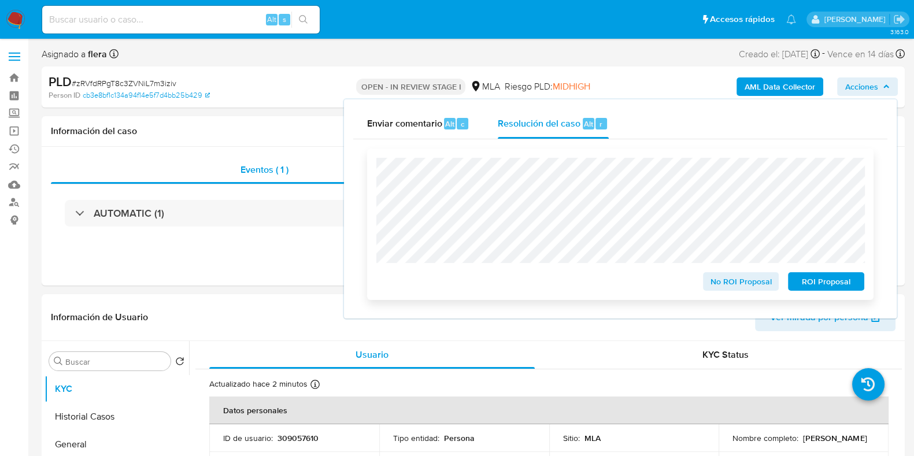
click at [823, 282] on span "ROI Proposal" at bounding box center [826, 281] width 60 height 16
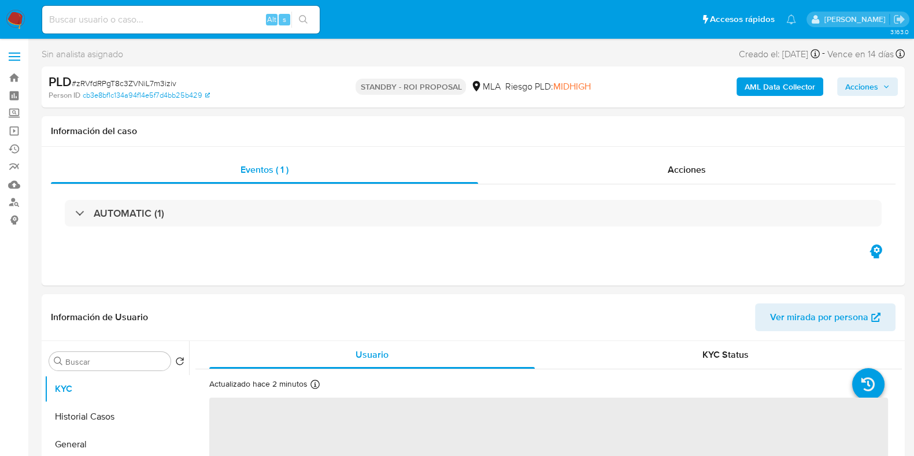
select select "10"
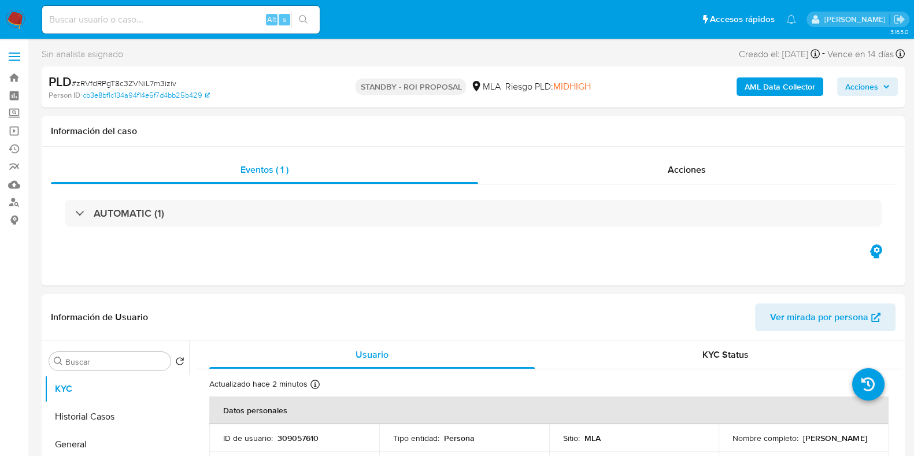
click at [113, 11] on div "Alt s" at bounding box center [181, 20] width 278 height 28
click at [112, 16] on input at bounding box center [181, 19] width 278 height 15
paste input "c21Y9FyrGDt5lC3l1W10uf3W"
type input "c21Y9FyrGDt5lC3l1W10uf3W"
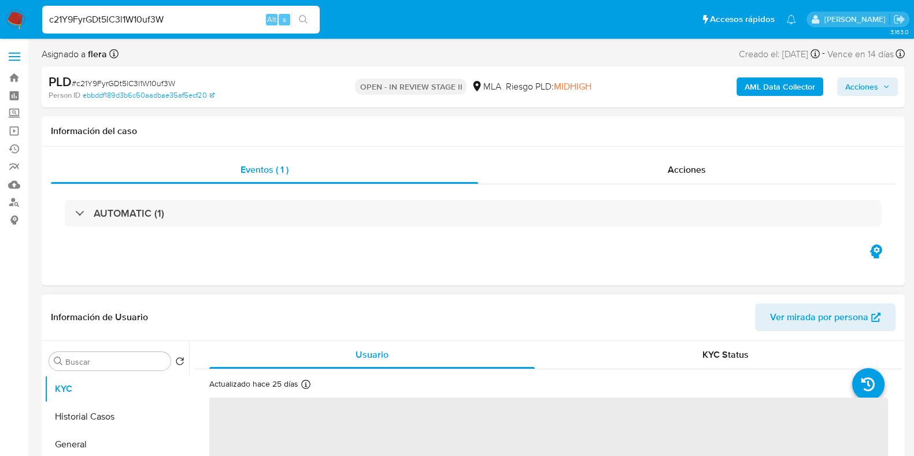
select select "10"
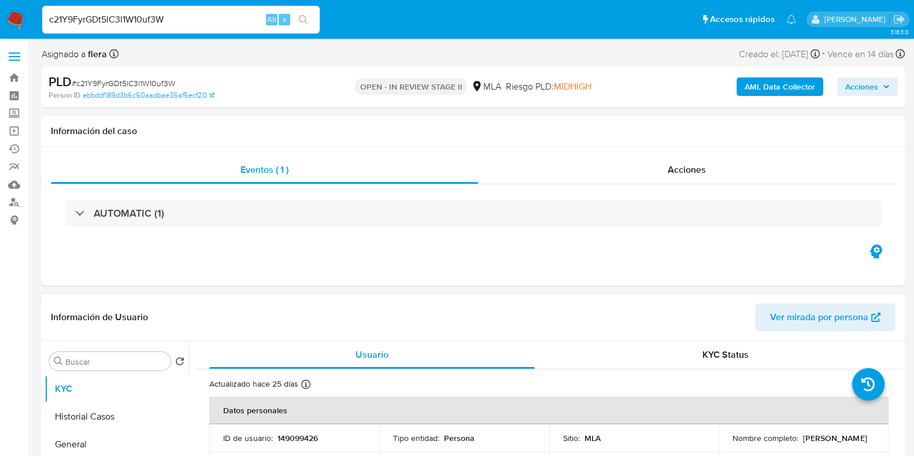
click at [298, 436] on p "149099426" at bounding box center [298, 438] width 40 height 10
copy p "149099426"
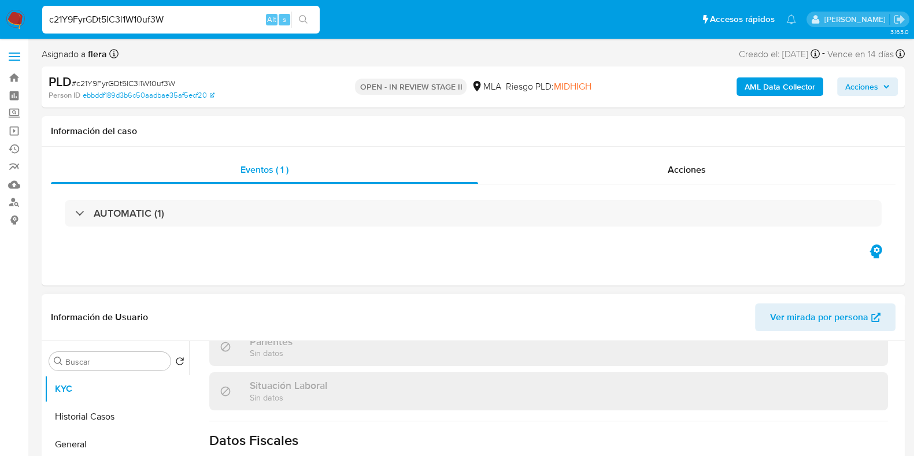
scroll to position [638, 0]
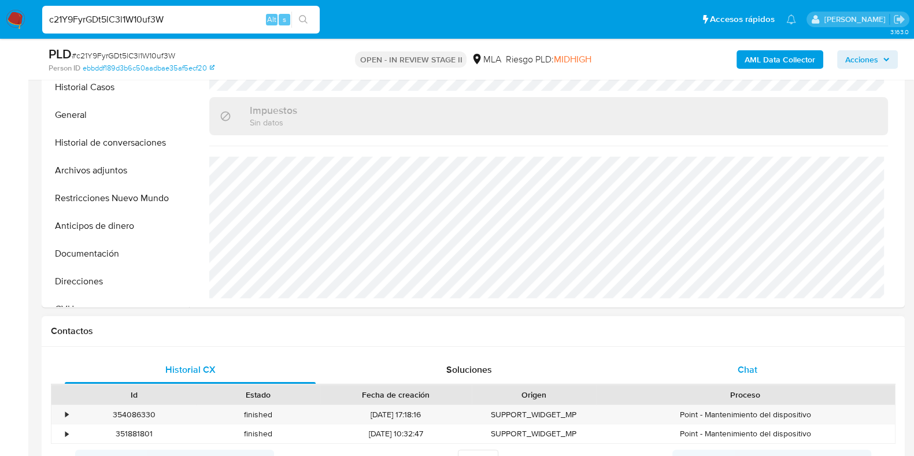
click at [742, 377] on div "Chat" at bounding box center [747, 370] width 251 height 28
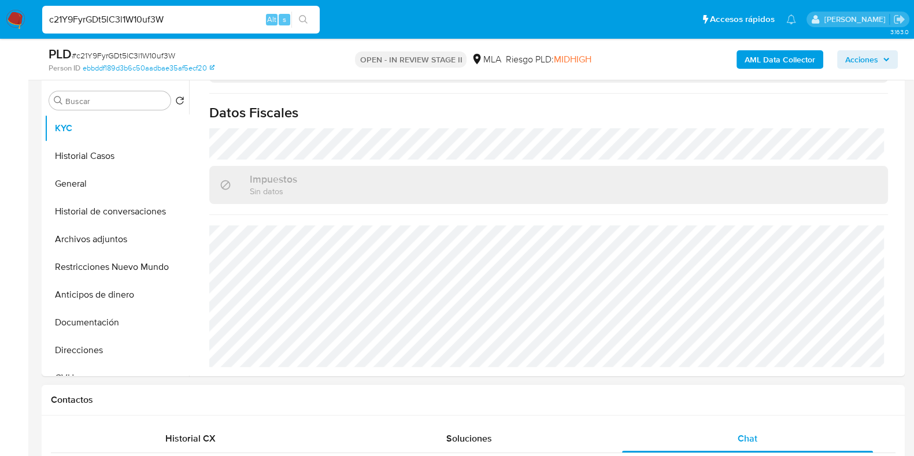
scroll to position [217, 0]
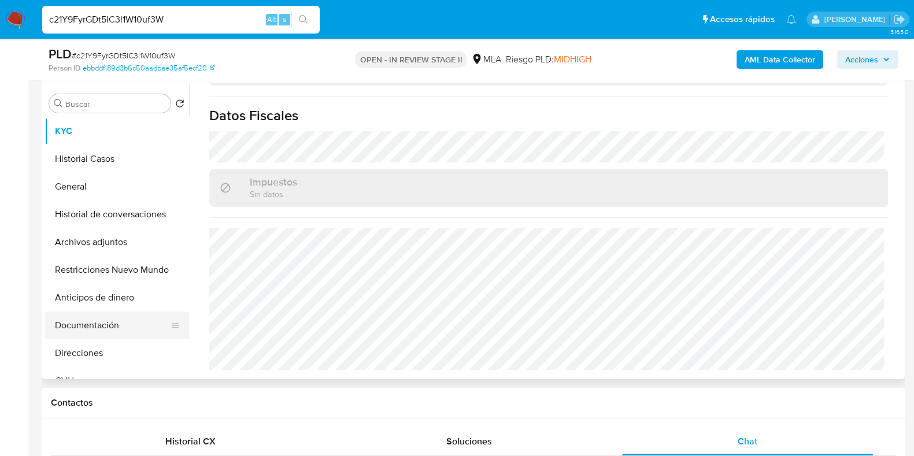
click at [95, 328] on button "Documentación" at bounding box center [112, 326] width 135 height 28
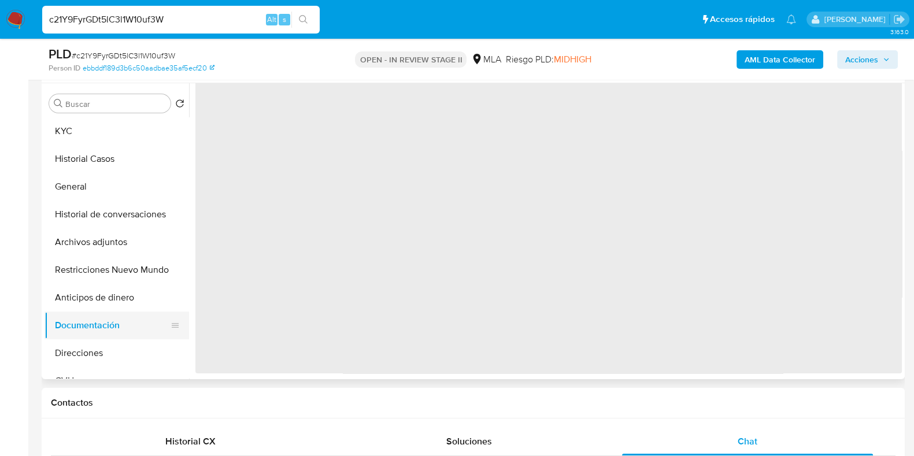
scroll to position [0, 0]
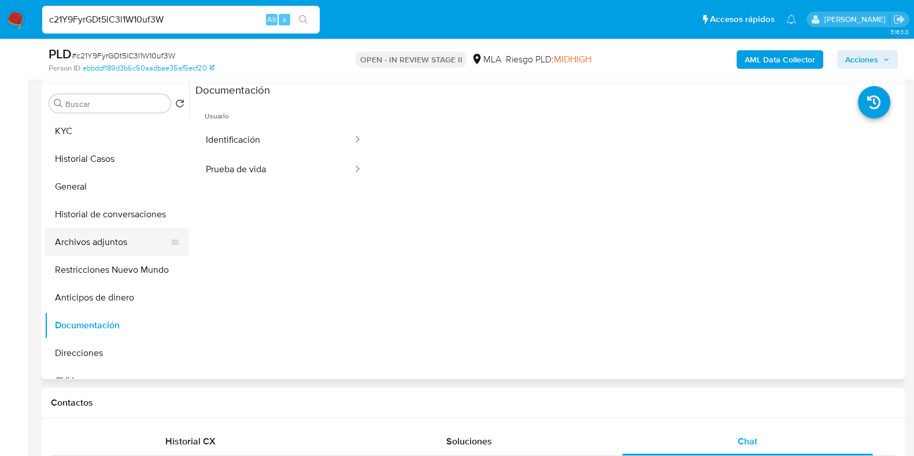
click at [76, 241] on button "Archivos adjuntos" at bounding box center [112, 242] width 135 height 28
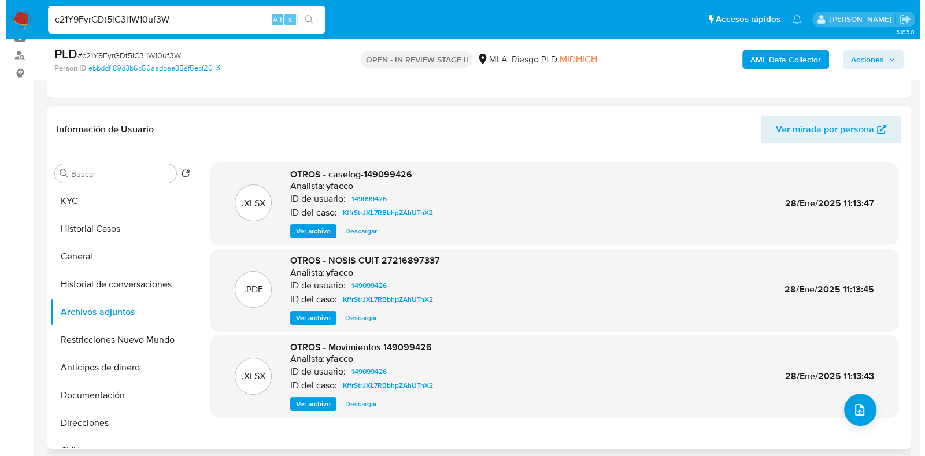
scroll to position [144, 0]
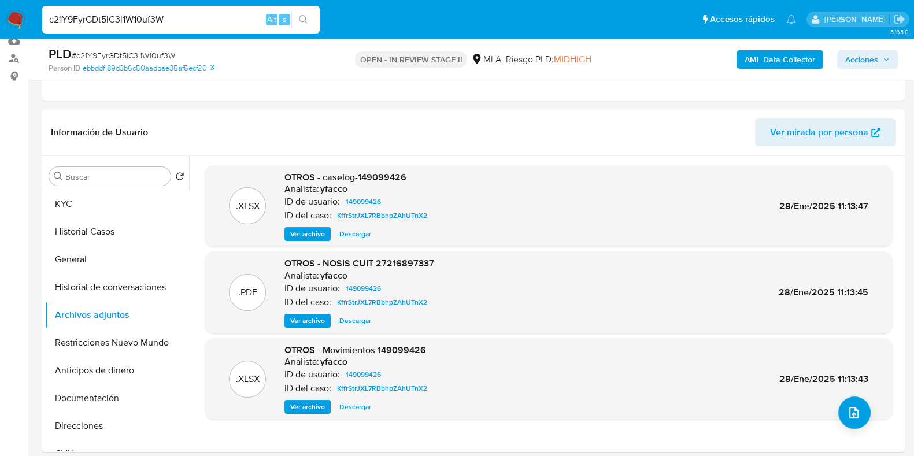
click at [797, 53] on b "AML Data Collector" at bounding box center [780, 59] width 71 height 19
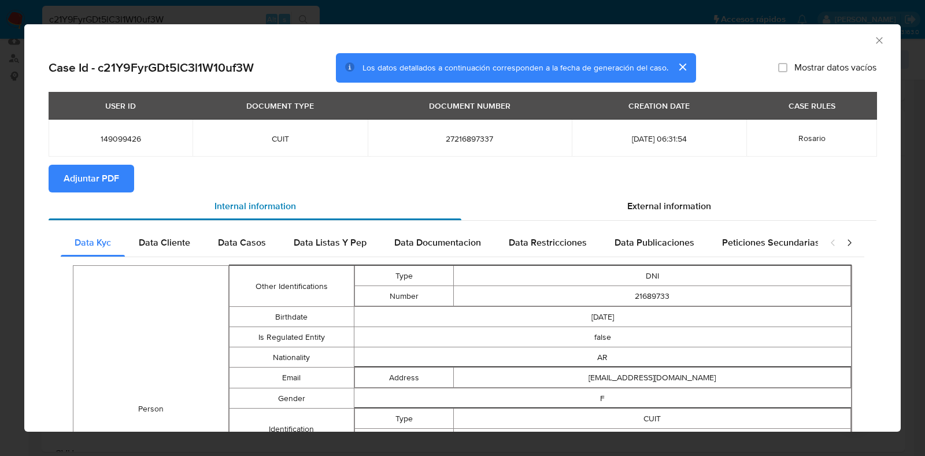
click at [423, 209] on div "Internal information" at bounding box center [255, 207] width 413 height 28
click at [657, 202] on span "External information" at bounding box center [669, 205] width 84 height 13
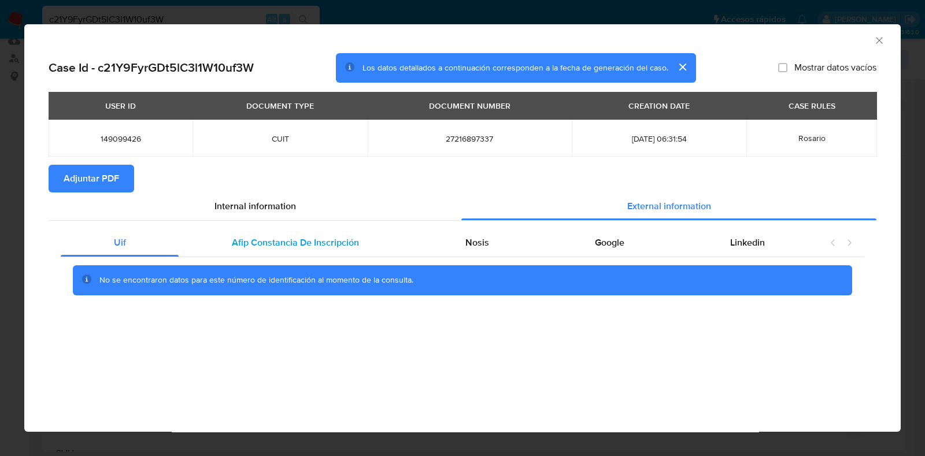
click at [317, 252] on div "Afip Constancia De Inscripción" at bounding box center [295, 243] width 233 height 28
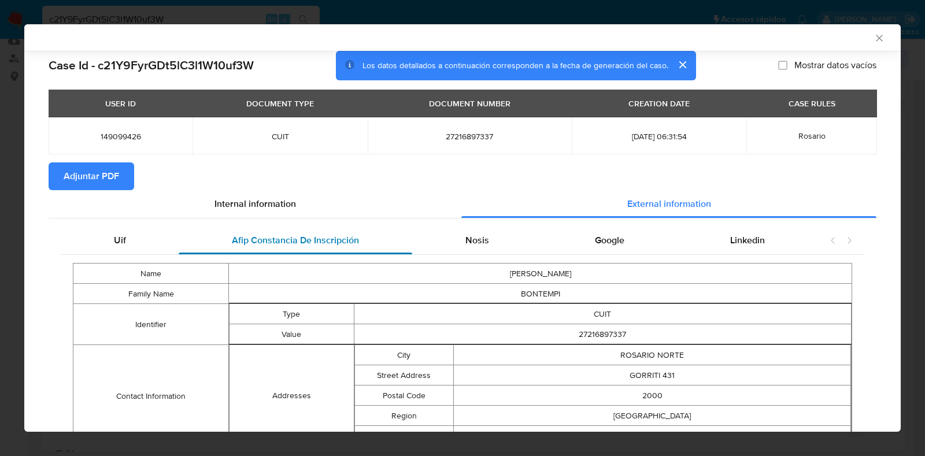
scroll to position [70, 0]
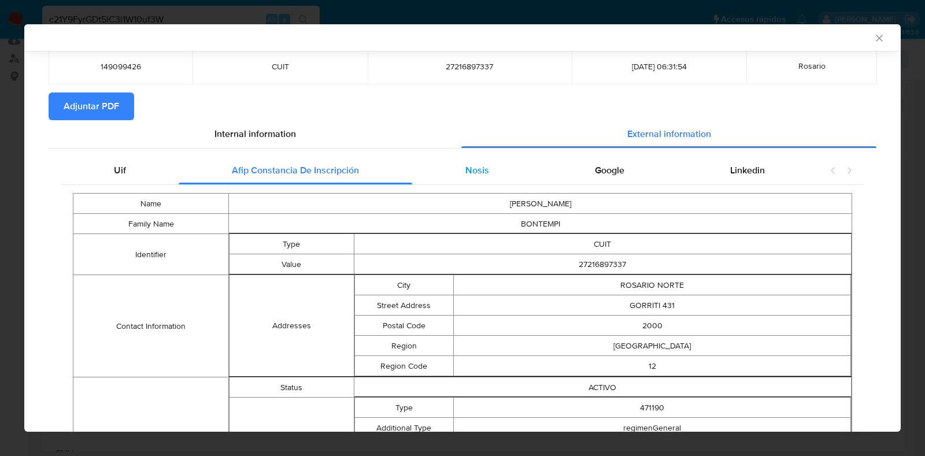
click at [467, 174] on span "Nosis" at bounding box center [477, 170] width 24 height 13
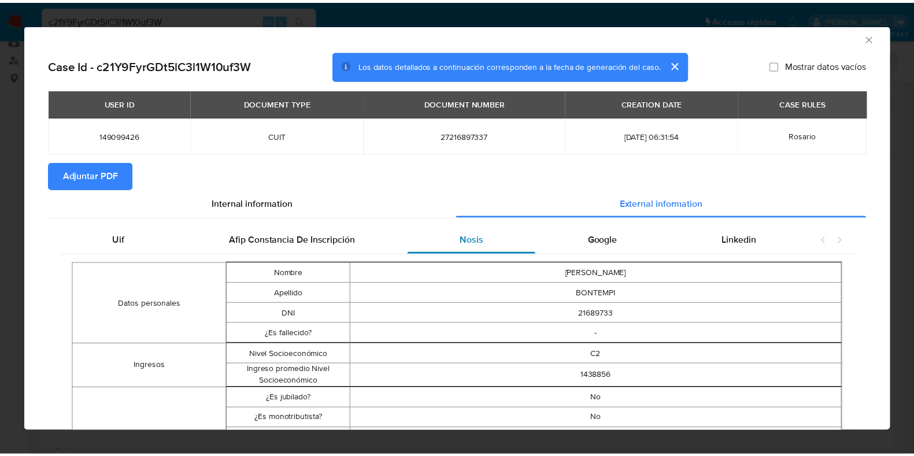
scroll to position [0, 0]
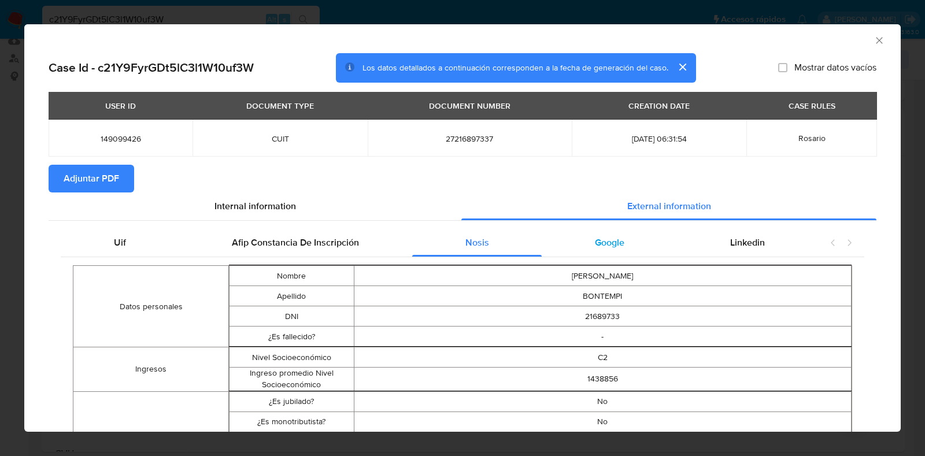
click at [562, 246] on div "Google" at bounding box center [609, 243] width 135 height 28
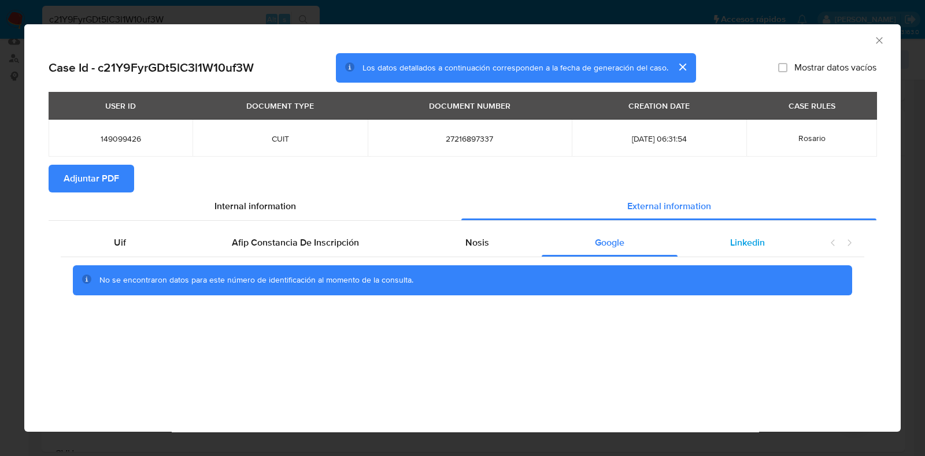
click at [751, 242] on span "Linkedin" at bounding box center [747, 242] width 35 height 13
click at [91, 180] on span "Adjuntar PDF" at bounding box center [92, 178] width 56 height 25
click at [878, 38] on icon "Cerrar ventana" at bounding box center [880, 41] width 12 height 12
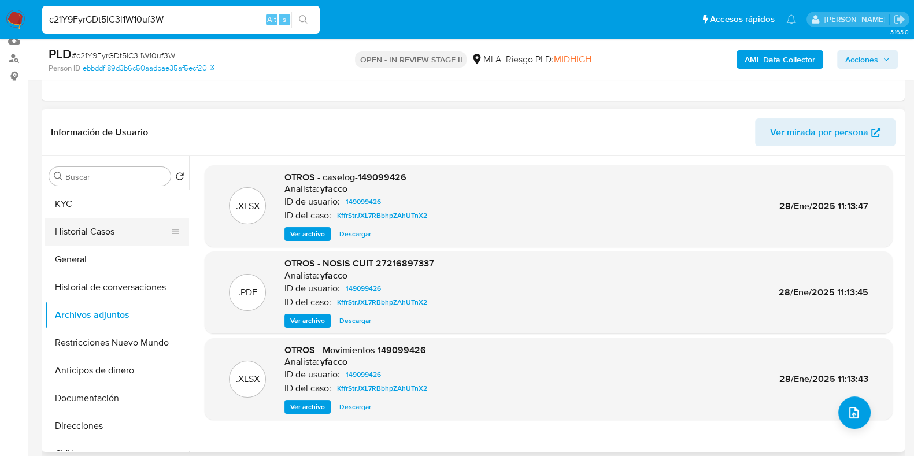
click at [110, 224] on button "Historial Casos" at bounding box center [112, 232] width 135 height 28
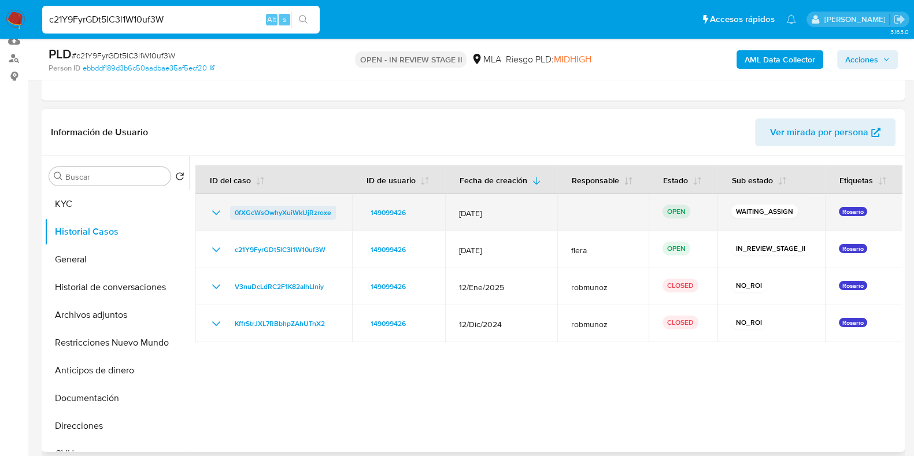
drag, startPoint x: 339, startPoint y: 212, endPoint x: 234, endPoint y: 214, distance: 104.7
click at [234, 214] on td "0fXGcWsOwhyXuiWkUjRzroxe" at bounding box center [273, 212] width 157 height 37
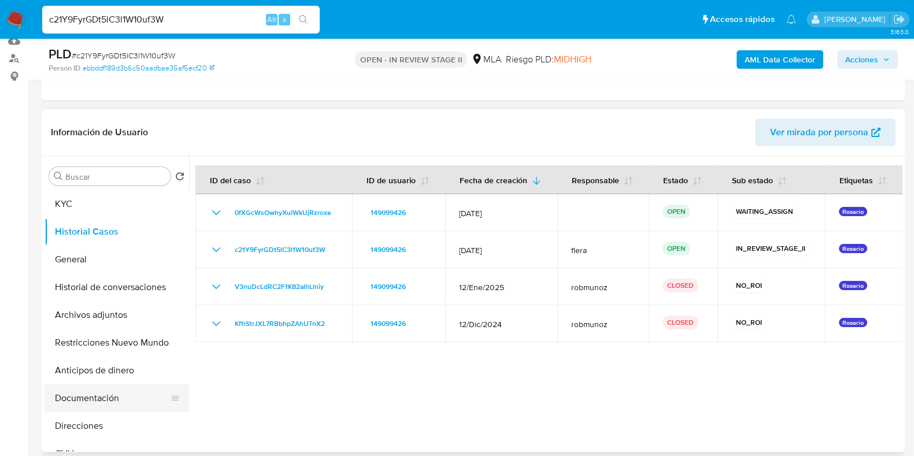
click at [88, 398] on button "Documentación" at bounding box center [112, 398] width 135 height 28
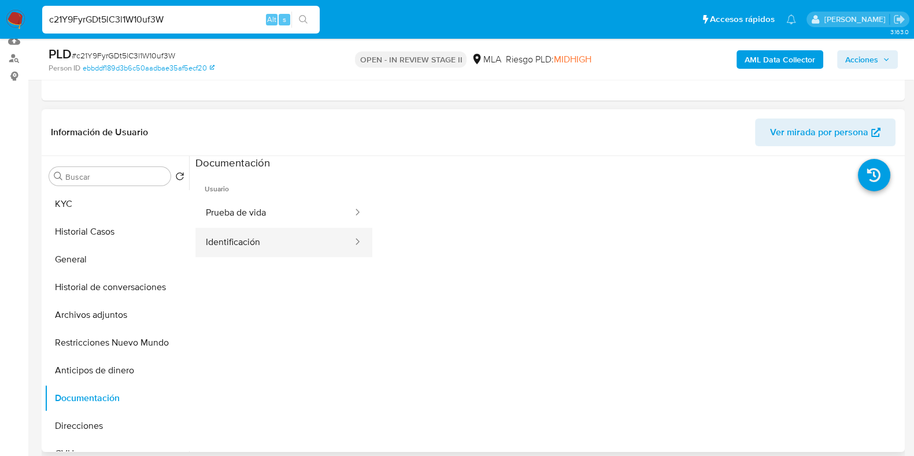
click at [255, 241] on button "Identificación" at bounding box center [274, 242] width 158 height 29
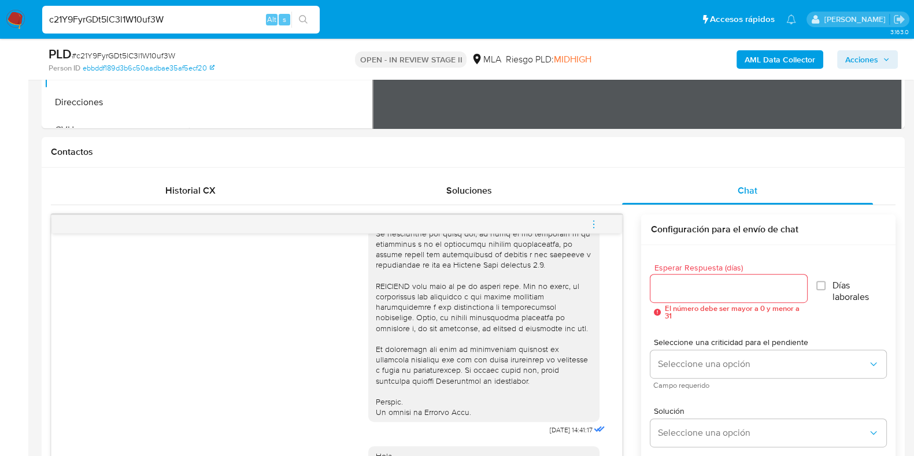
scroll to position [289, 0]
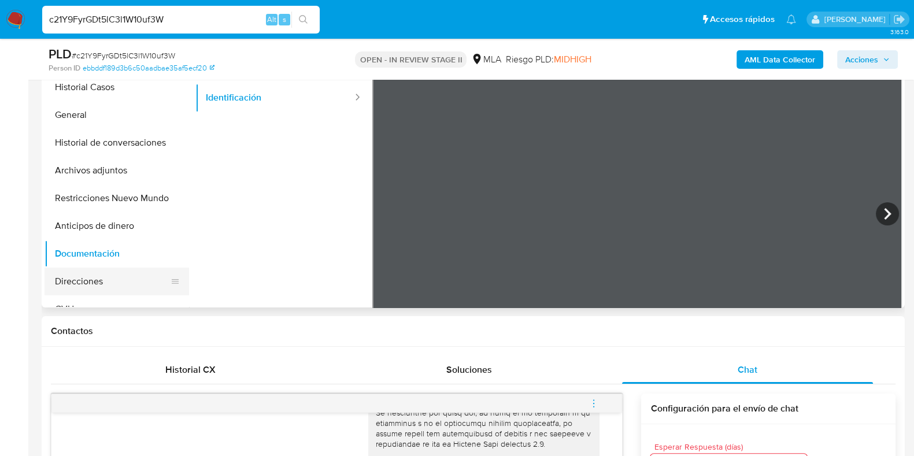
click at [82, 283] on button "Direcciones" at bounding box center [112, 282] width 135 height 28
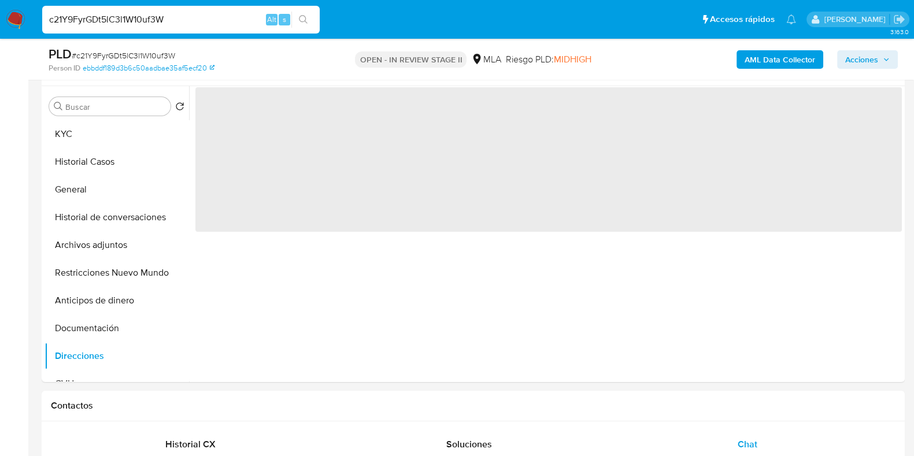
scroll to position [72, 0]
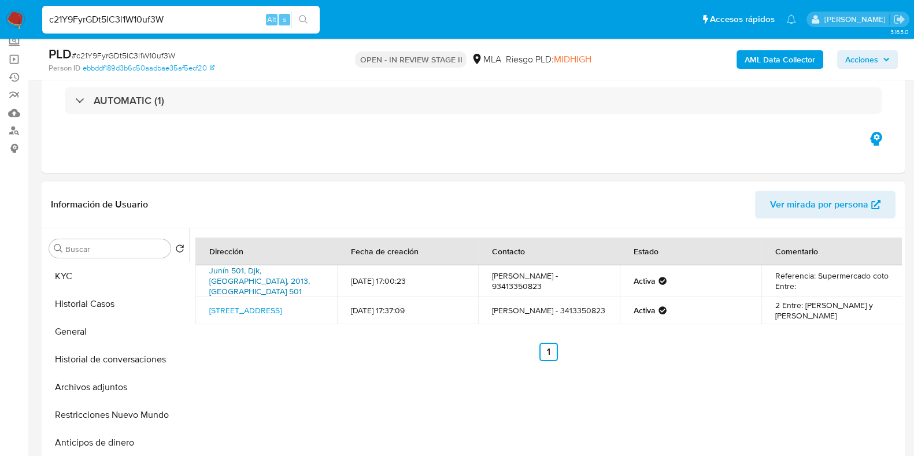
click at [230, 283] on link "Junín 501, Djk, Santa Fe, 2013, Argentina 501" at bounding box center [259, 281] width 101 height 32
click at [243, 305] on link "Gorriti 431, Rosario, Santa Fe, 2000, Argentina 431" at bounding box center [245, 311] width 72 height 12
click at [246, 305] on link "Gorriti 431, Rosario, Santa Fe, 2000, Argentina 431" at bounding box center [245, 311] width 72 height 12
click at [161, 21] on input "c21Y9FyrGDt5lC3l1W10uf3W" at bounding box center [181, 19] width 278 height 15
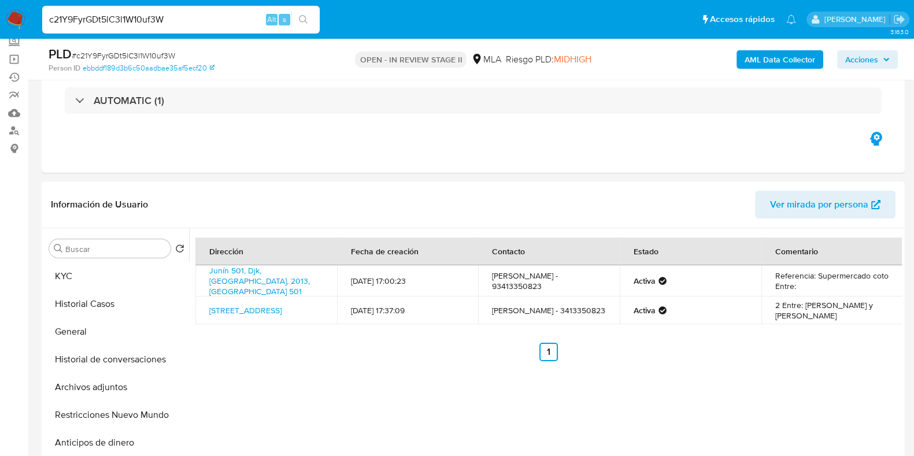
paste input "zAbb6kRBUaZf6wTdWYet4c5K"
type input "zAbb6kRBUaZf6wTdWYet4c5K"
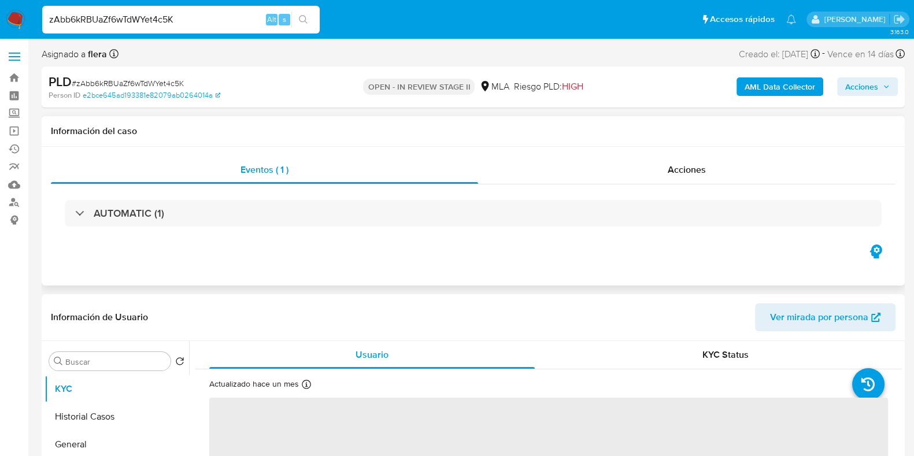
select select "10"
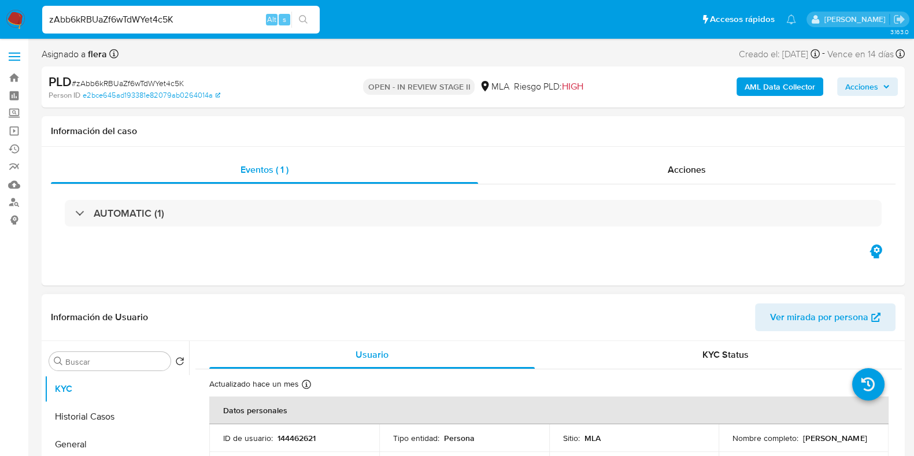
click at [306, 437] on p "144462621" at bounding box center [297, 438] width 38 height 10
copy p "144462621"
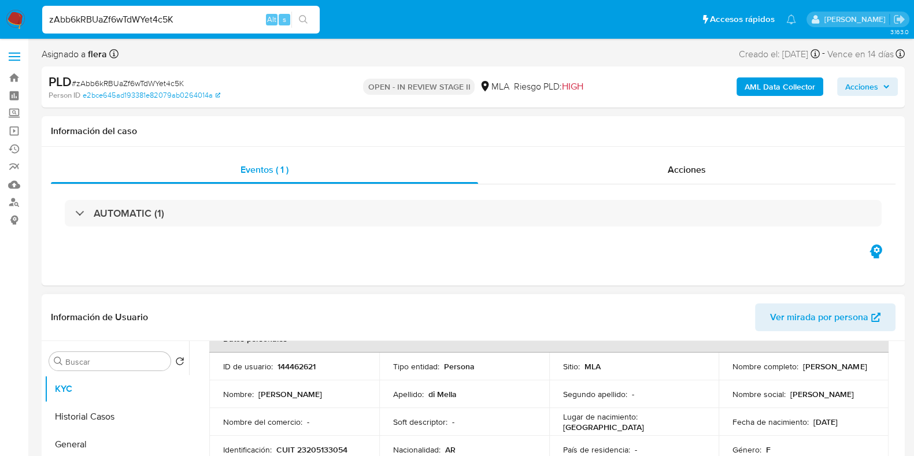
click at [681, 428] on td "Lugar de nacimiento : SANTA FE" at bounding box center [634, 422] width 170 height 28
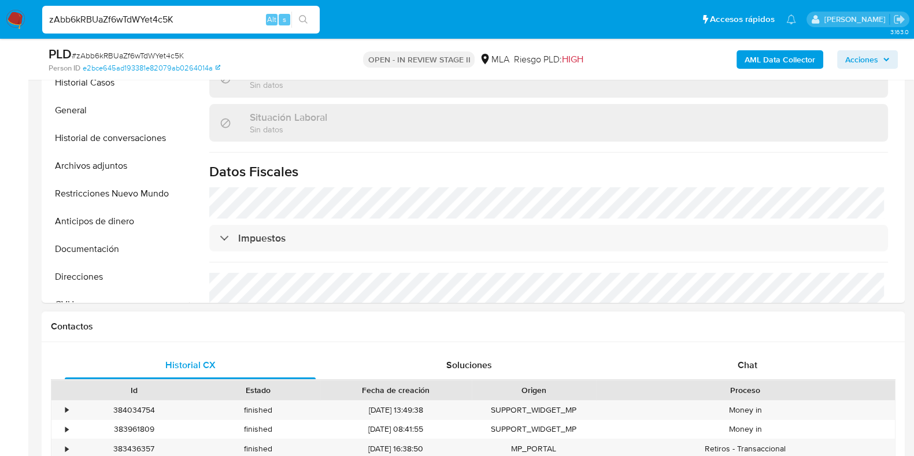
scroll to position [434, 0]
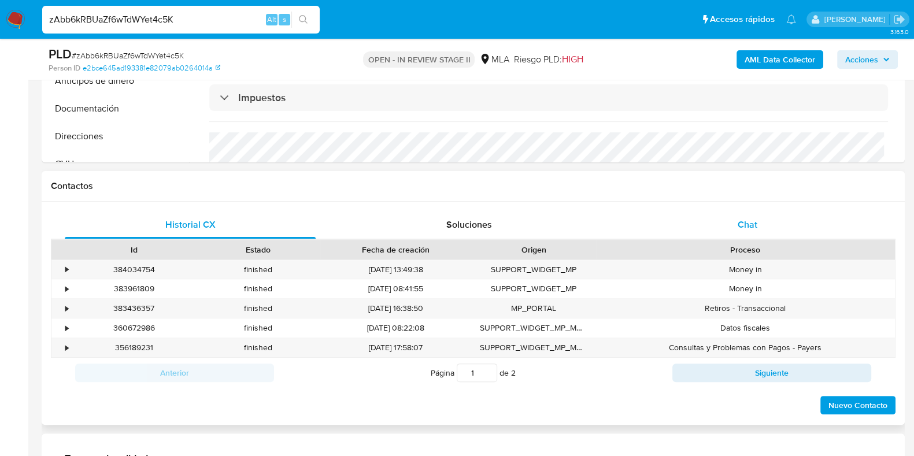
click at [757, 224] on span "Chat" at bounding box center [748, 224] width 20 height 13
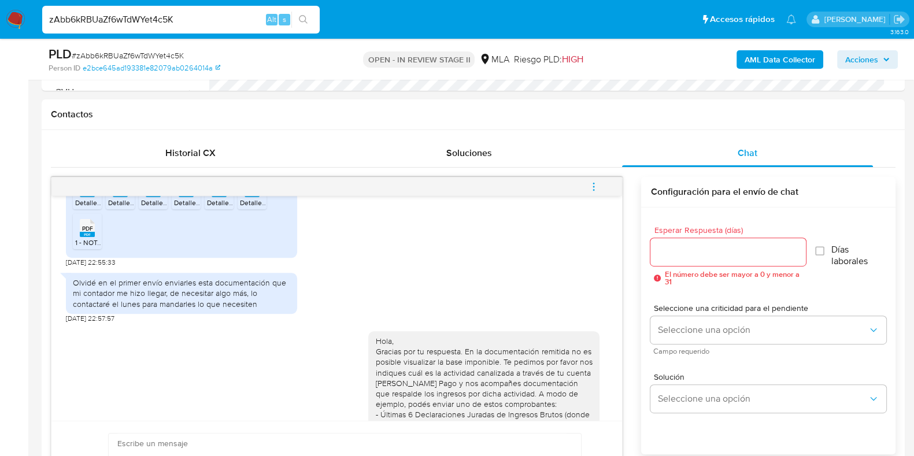
scroll to position [217, 0]
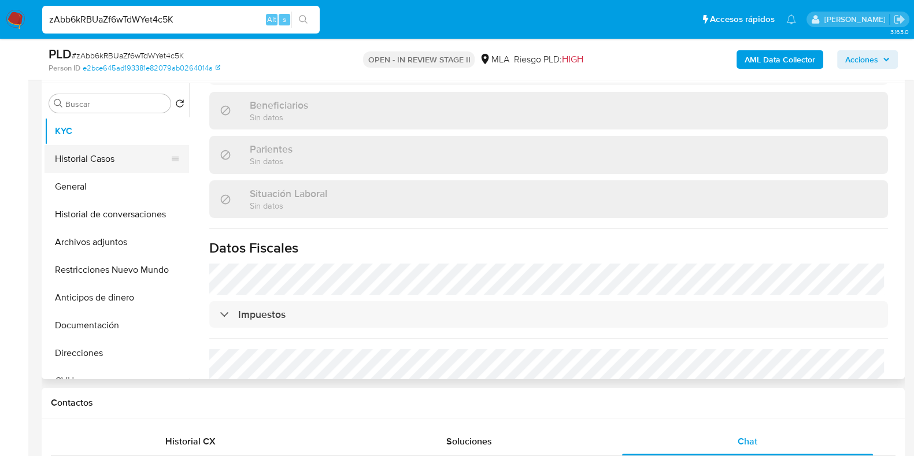
click at [97, 165] on button "Historial Casos" at bounding box center [112, 159] width 135 height 28
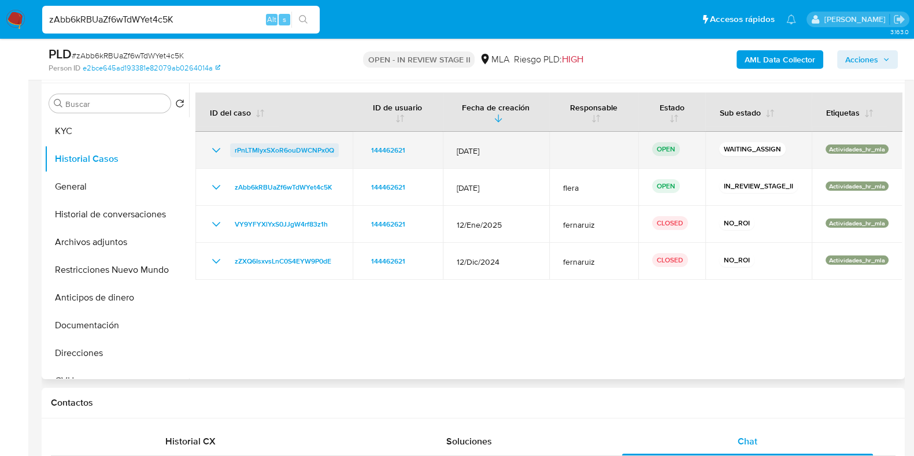
drag, startPoint x: 338, startPoint y: 153, endPoint x: 234, endPoint y: 154, distance: 104.1
click at [234, 154] on td "rPnLTMlyxSXoR6ouDWCNPx0Q" at bounding box center [273, 150] width 157 height 37
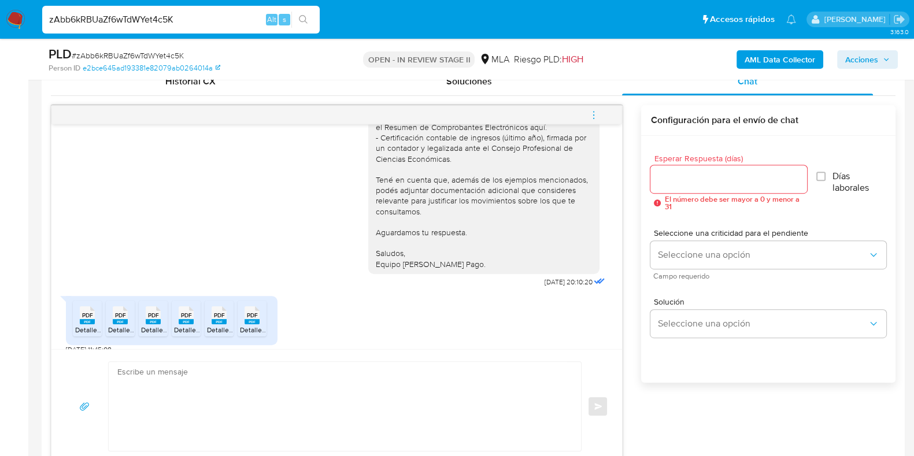
scroll to position [1486, 0]
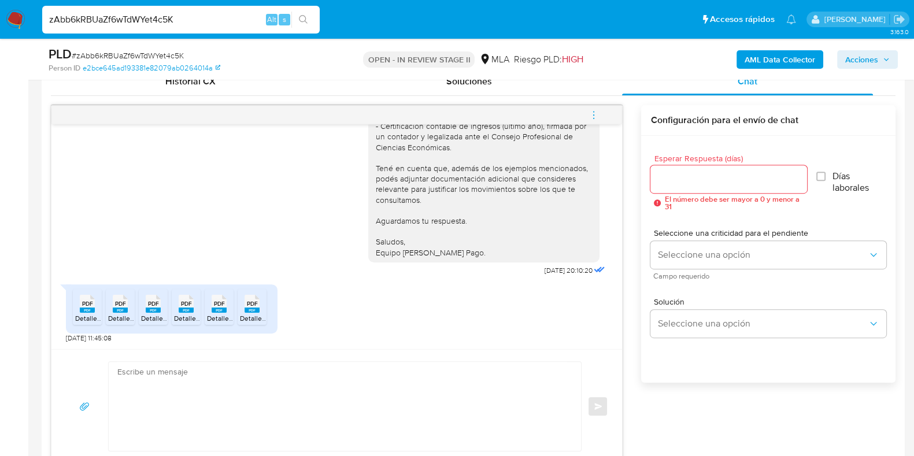
click at [83, 306] on span "PDF" at bounding box center [87, 304] width 11 height 8
click at [120, 310] on rect at bounding box center [120, 310] width 15 height 5
click at [146, 314] on span "DetallePresentacion_ IIBB 05.2025 2.pdf" at bounding box center [204, 318] width 127 height 10
click at [183, 313] on span "DetallePresentacion_ IIBB 06.2025 2.pdf" at bounding box center [237, 318] width 127 height 10
click at [231, 312] on li "PDF PDF DetallePresentacion_ IIBB 03.2025 2.pdf" at bounding box center [219, 307] width 29 height 36
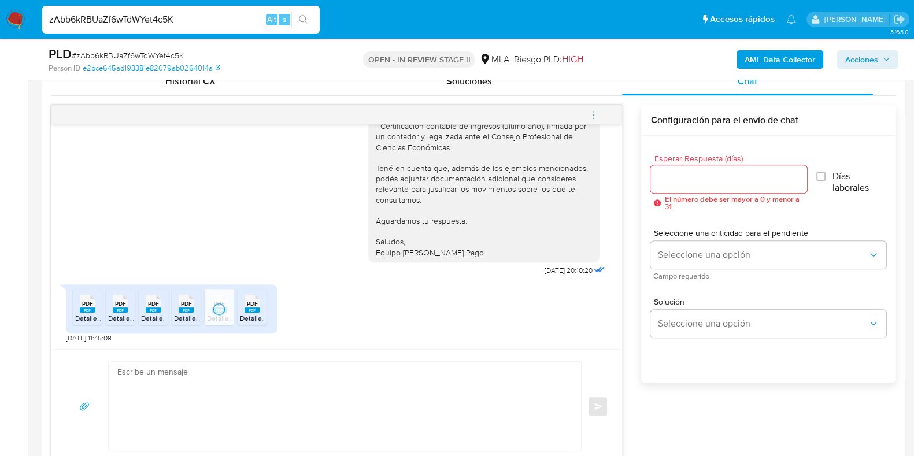
click at [246, 310] on rect at bounding box center [252, 310] width 15 height 5
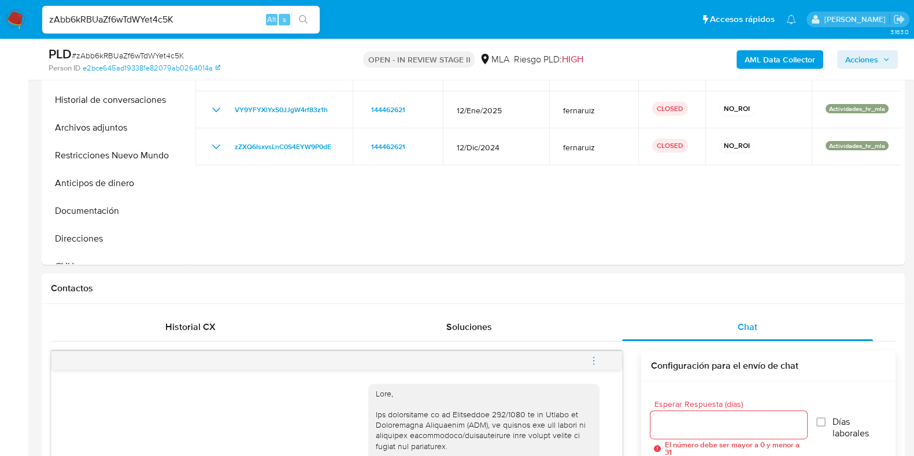
scroll to position [288, 0]
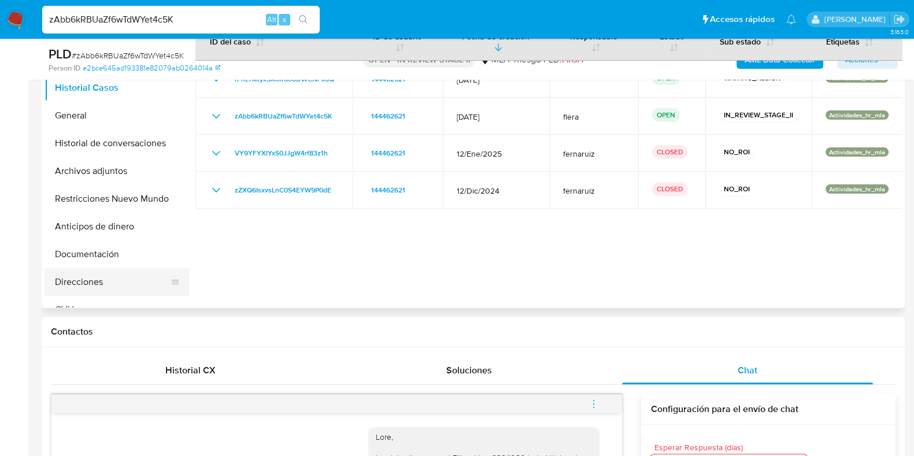
click at [82, 290] on button "Direcciones" at bounding box center [112, 282] width 135 height 28
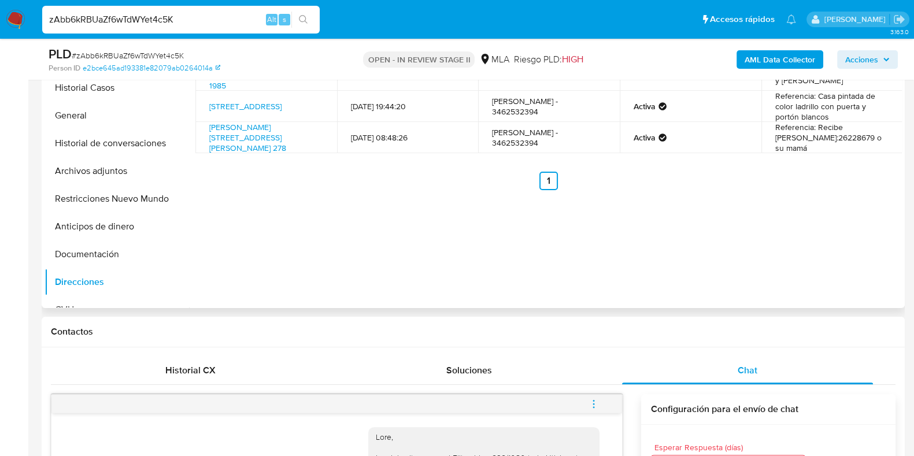
scroll to position [216, 0]
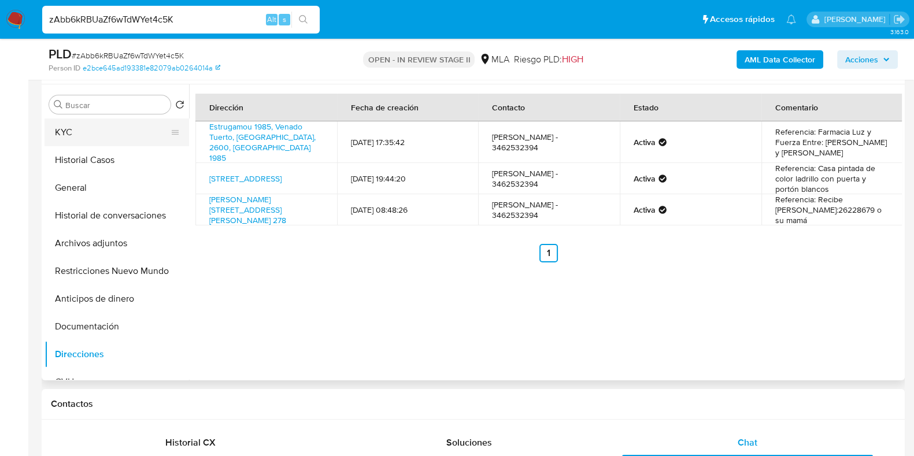
click at [97, 131] on button "KYC" at bounding box center [112, 133] width 135 height 28
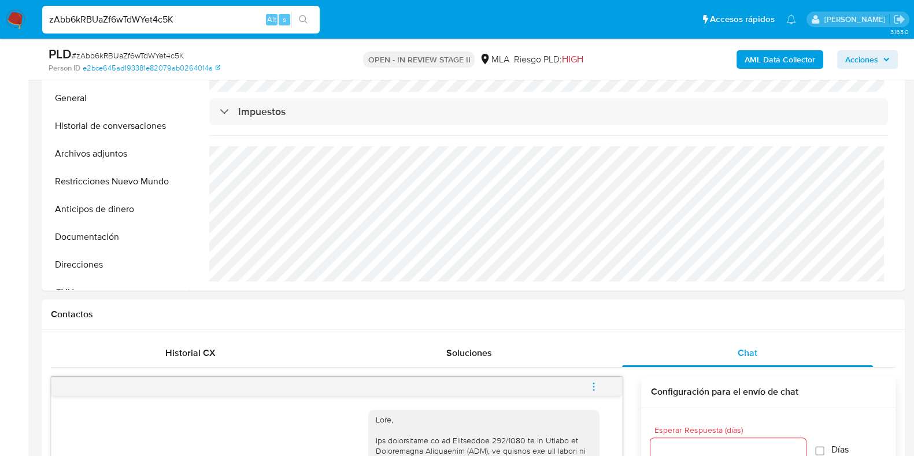
scroll to position [360, 0]
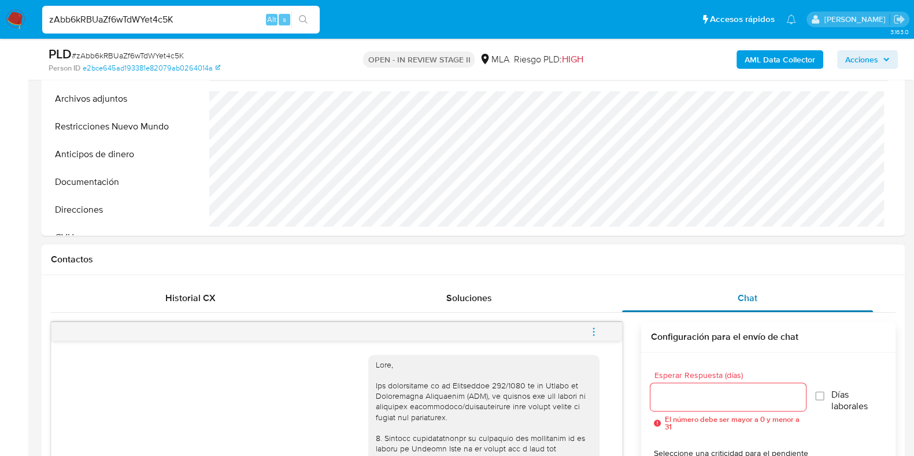
click at [745, 292] on span "Chat" at bounding box center [748, 297] width 20 height 13
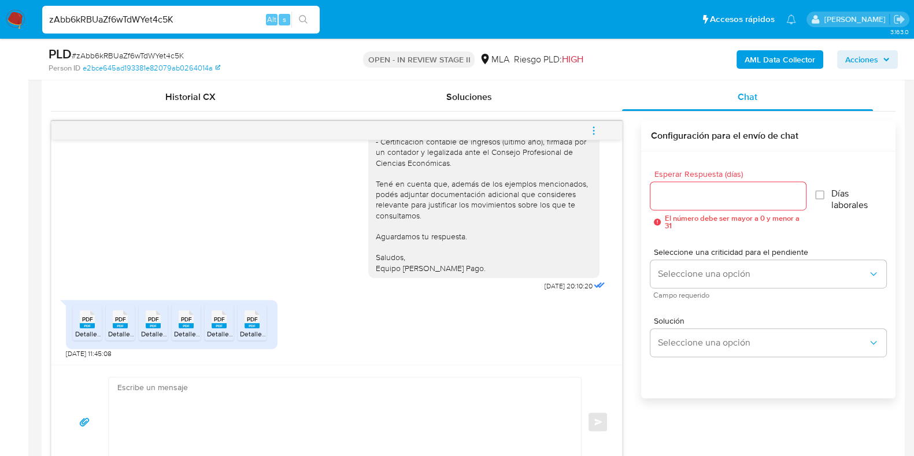
scroll to position [577, 0]
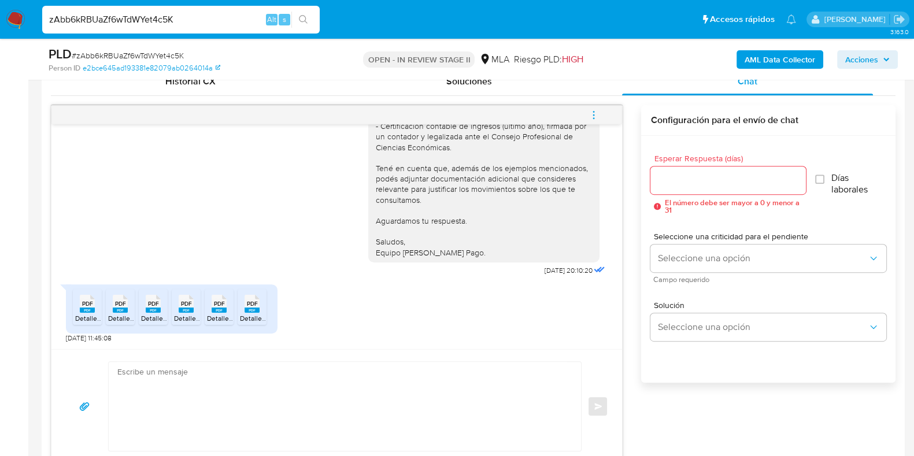
click at [271, 408] on textarea at bounding box center [341, 406] width 449 height 89
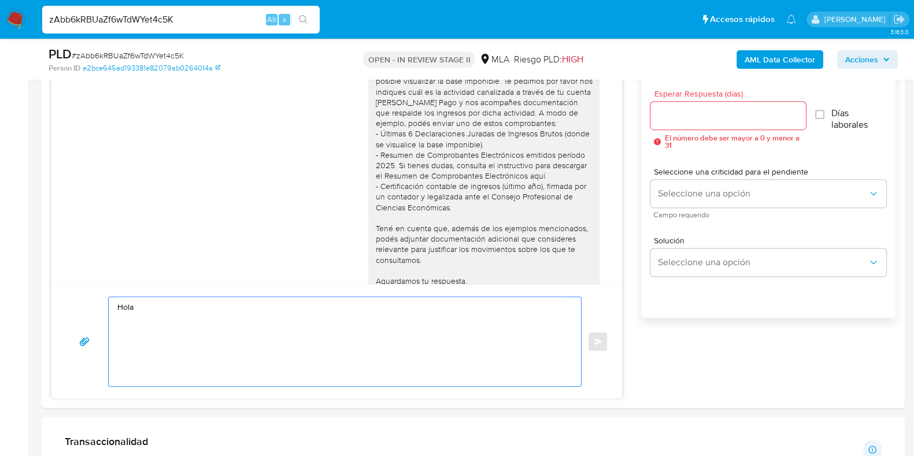
scroll to position [723, 0]
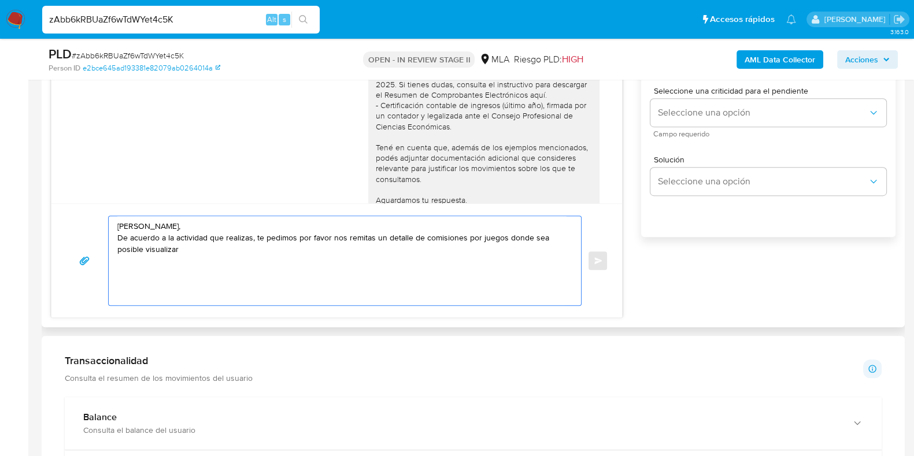
click at [384, 238] on textarea "Hola Jorgelina, De acuerdo a la actividad que realizas, te pedimos por favor no…" at bounding box center [341, 260] width 449 height 89
click at [501, 239] on textarea "Hola Jorgelina, De acuerdo a la actividad que realizas, te pedimos por favor no…" at bounding box center [341, 260] width 449 height 89
click at [245, 252] on textarea "Hola Jorgelina, De acuerdo a la actividad que realizas, te pedimos por favor no…" at bounding box center [341, 260] width 449 height 89
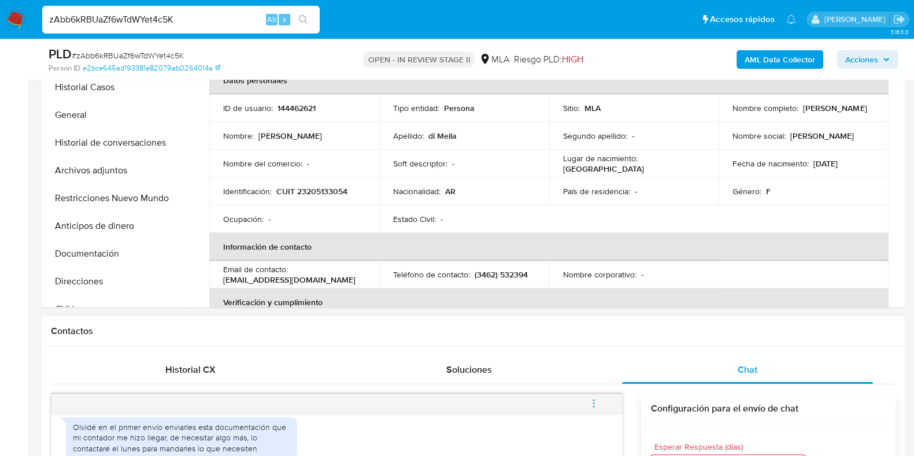
scroll to position [72, 0]
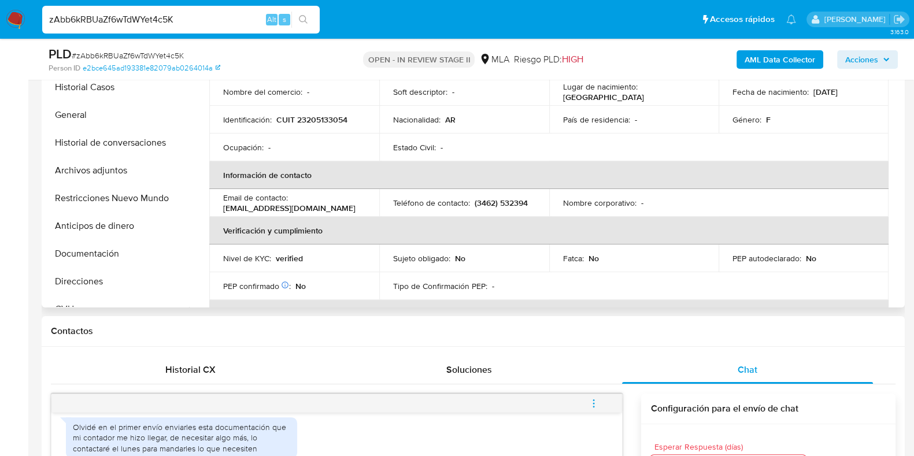
click at [320, 119] on p "CUIT 23205133054" at bounding box center [311, 119] width 71 height 10
copy p "23205133054"
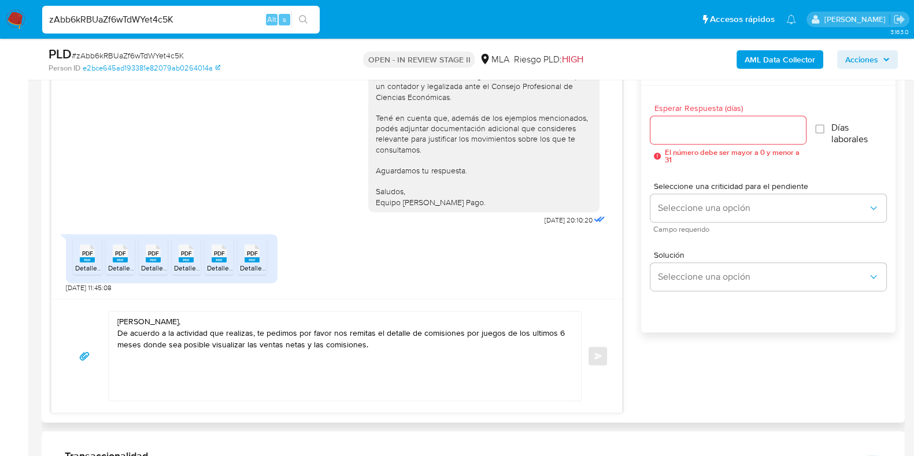
scroll to position [650, 0]
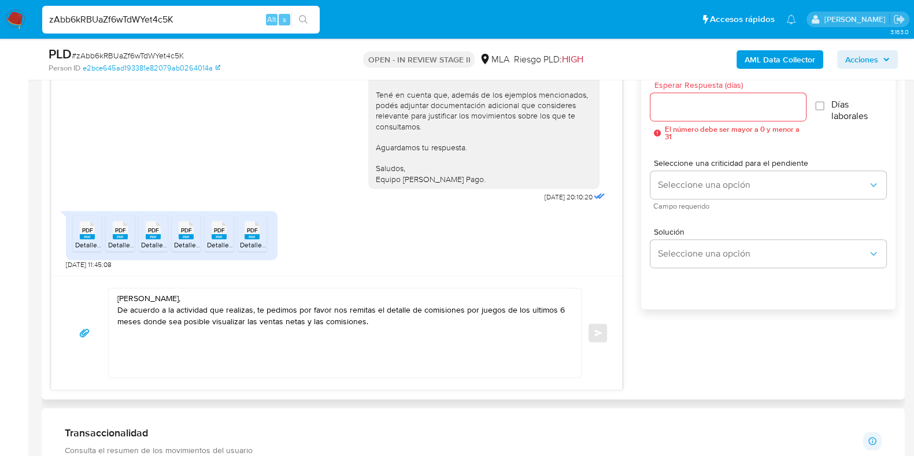
click at [546, 305] on textarea "Hola Jorgelina, De acuerdo a la actividad que realizas, te pedimos por favor no…" at bounding box center [341, 333] width 449 height 89
click at [249, 349] on textarea "Hola Jorgelina, De acuerdo a la actividad que realizas, te pedimos por favor no…" at bounding box center [341, 333] width 449 height 89
drag, startPoint x: 366, startPoint y: 147, endPoint x: 465, endPoint y: 177, distance: 104.1
click at [465, 177] on div "Hola, Gracias por tu respuesta. En la documentación remitida no es posible visu…" at bounding box center [483, 52] width 217 height 263
copy div "Aguardamos tu respuesta. Saludos, Equipo de Mercado Pago."
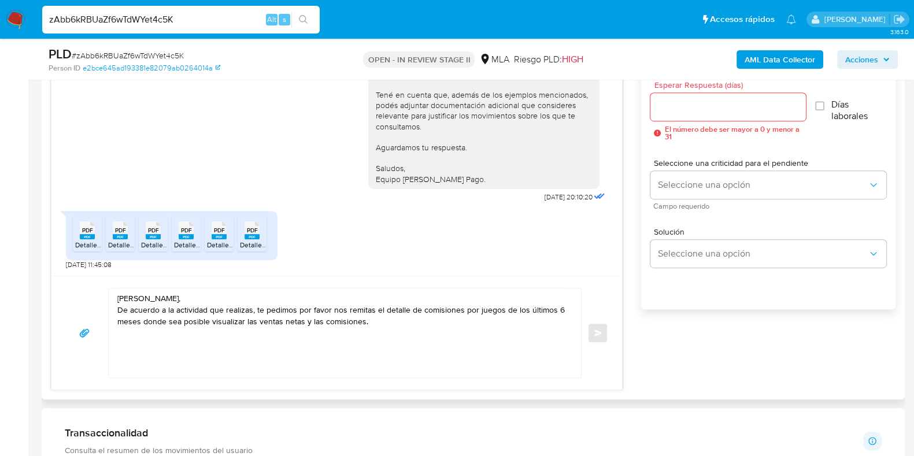
click at [132, 346] on textarea "Hola Jorgelina, De acuerdo a la actividad que realizas, te pedimos por favor no…" at bounding box center [341, 333] width 449 height 89
click at [389, 322] on textarea "Hola Jorgelina, De acuerdo a la actividad que realizas, te pedimos por favor no…" at bounding box center [341, 333] width 449 height 89
paste textarea "Aguardamos tu respuesta. Saludos, Equipo de Mercado Pago."
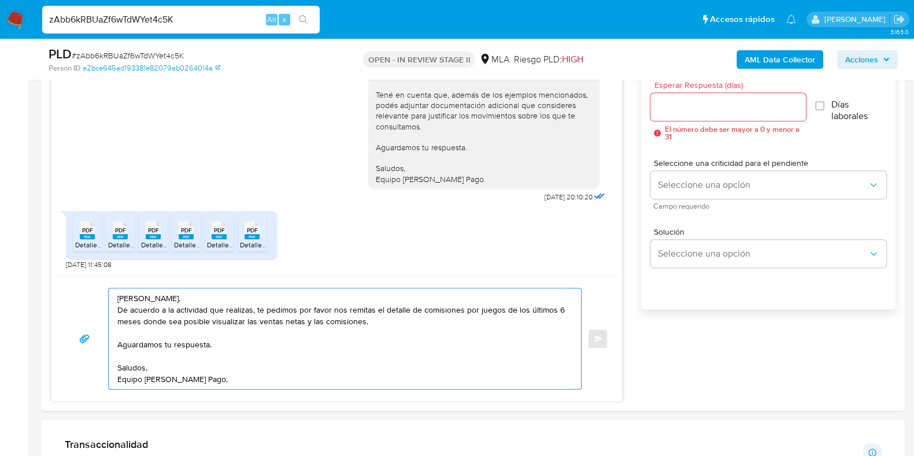
type textarea "Hola Jorgelina, De acuerdo a la actividad que realizas, te pedimos por favor no…"
click at [676, 97] on div at bounding box center [727, 107] width 155 height 28
click at [671, 102] on input "Esperar Respuesta (días)" at bounding box center [727, 106] width 155 height 15
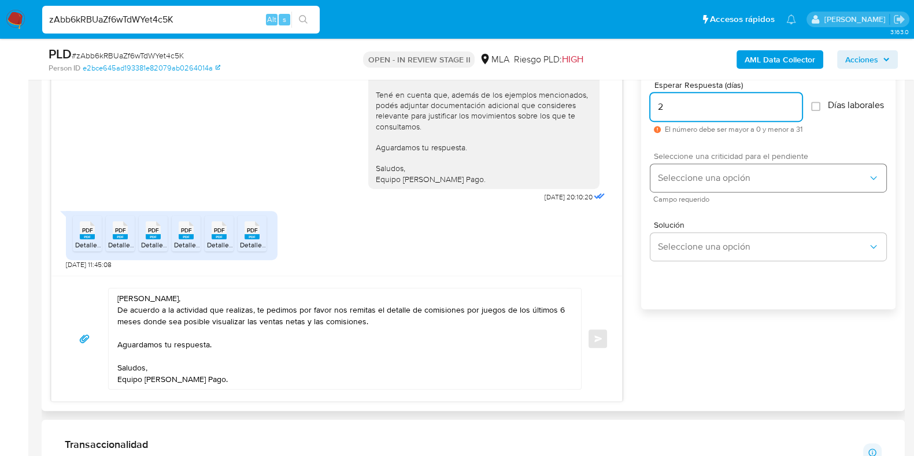
type input "2"
click at [671, 183] on span "Seleccione una opción" at bounding box center [762, 178] width 210 height 12
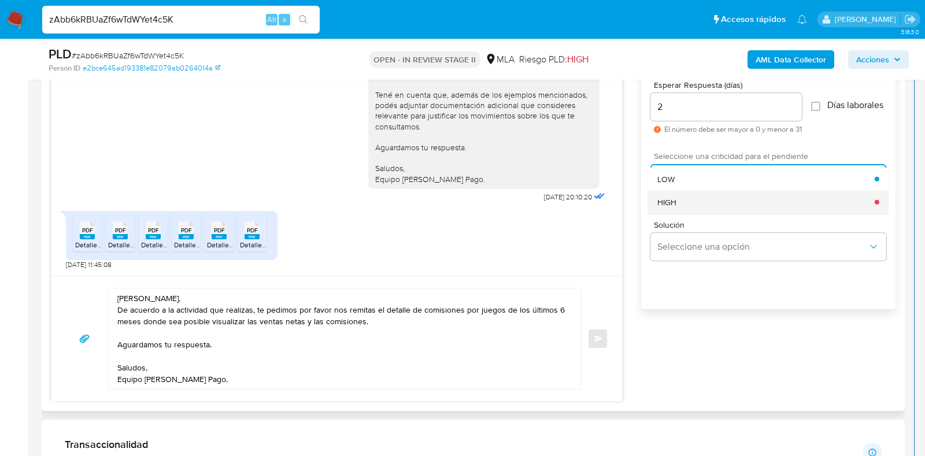
click at [674, 207] on span "HIGH" at bounding box center [666, 202] width 19 height 10
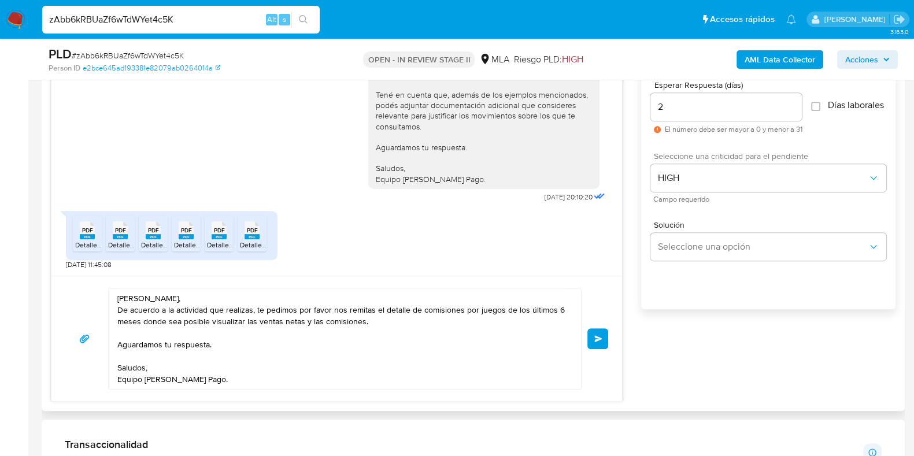
click at [605, 336] on button "Enviar" at bounding box center [597, 338] width 21 height 21
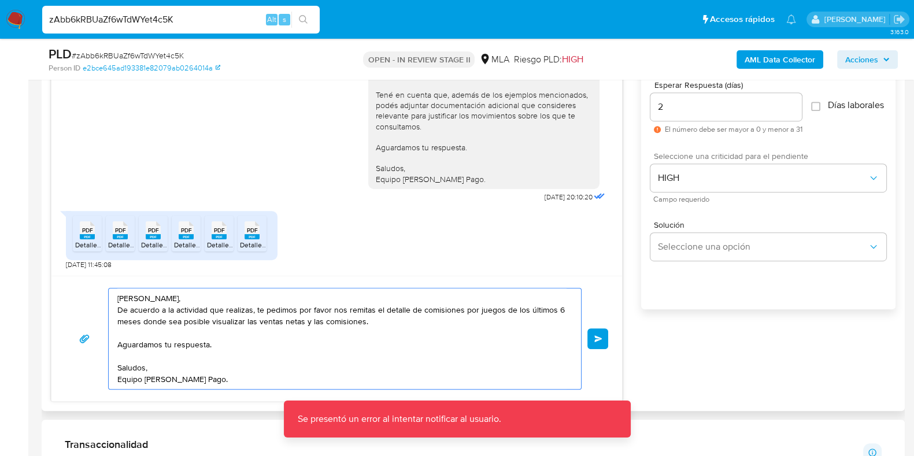
drag, startPoint x: 213, startPoint y: 382, endPoint x: 108, endPoint y: 284, distance: 143.6
click at [108, 284] on div "Hola Jorgelina, De acuerdo a la actividad que realizas, te pedimos por favor no…" at bounding box center [336, 338] width 571 height 125
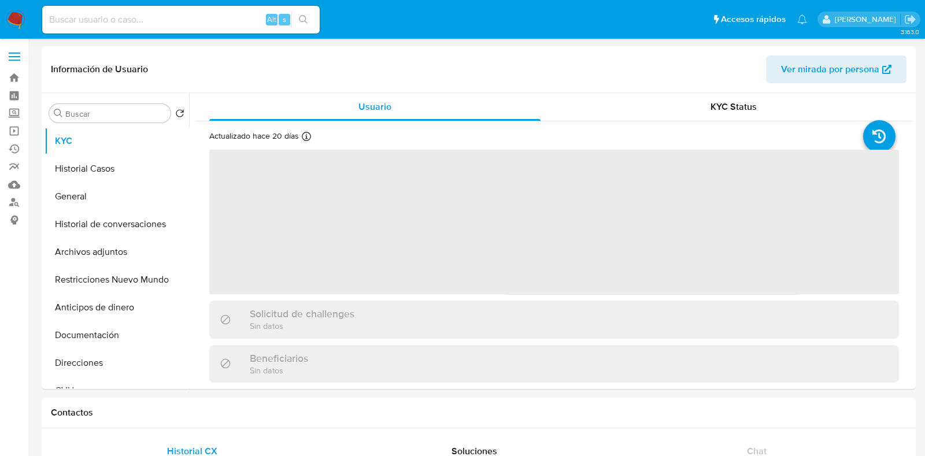
select select "10"
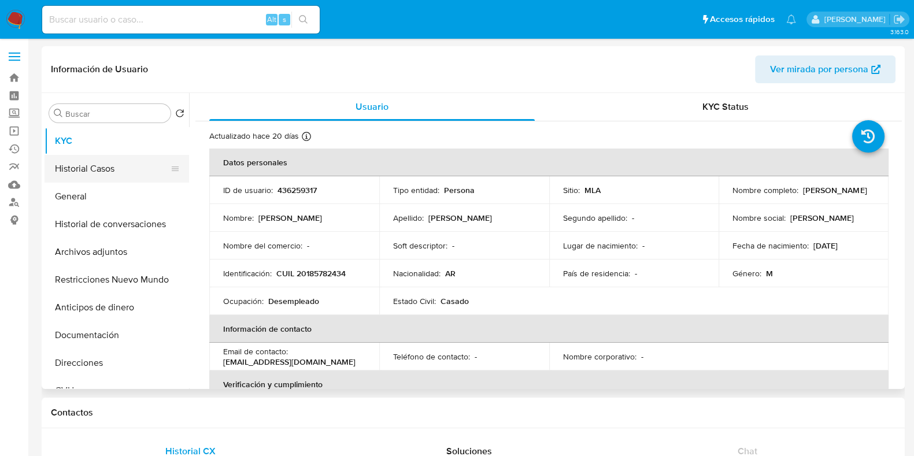
click at [116, 157] on button "Historial Casos" at bounding box center [112, 169] width 135 height 28
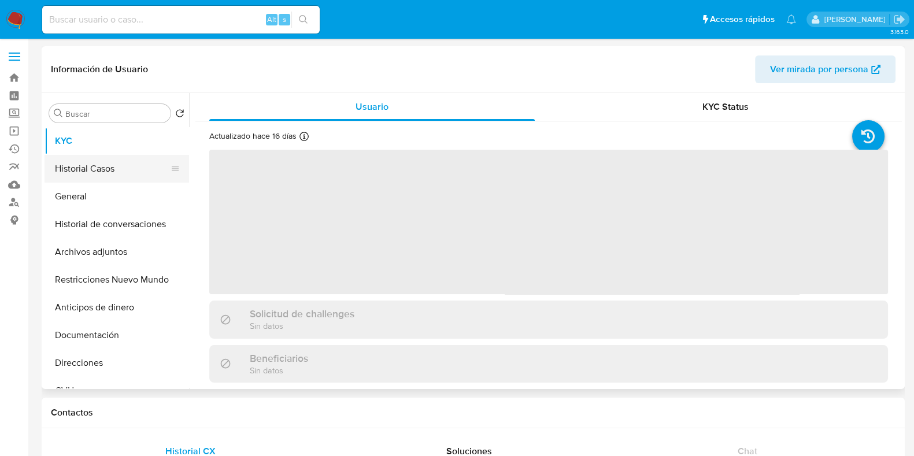
click at [87, 169] on button "Historial Casos" at bounding box center [112, 169] width 135 height 28
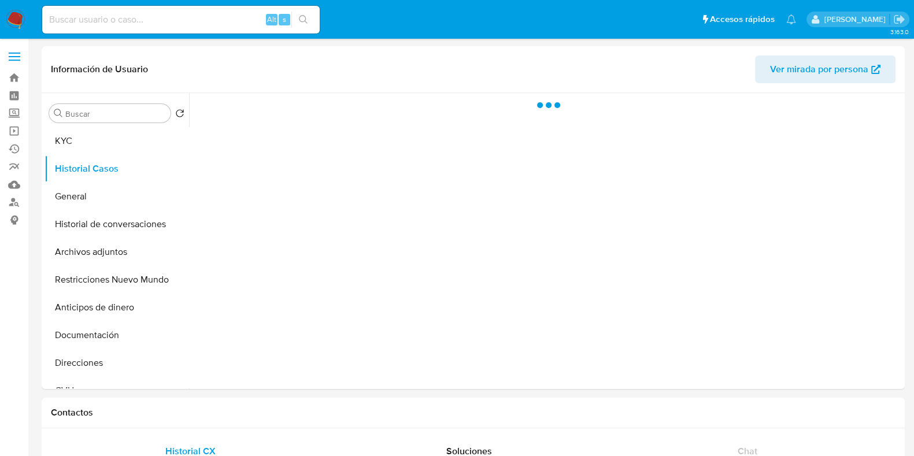
select select "10"
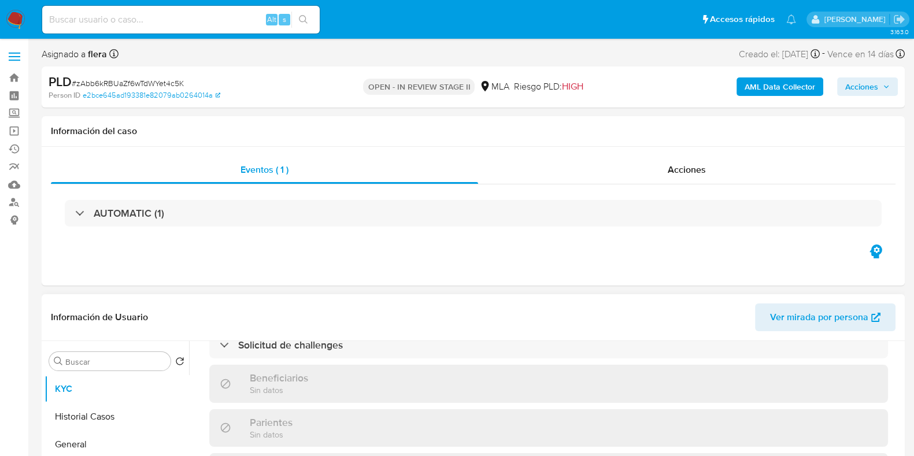
select select "10"
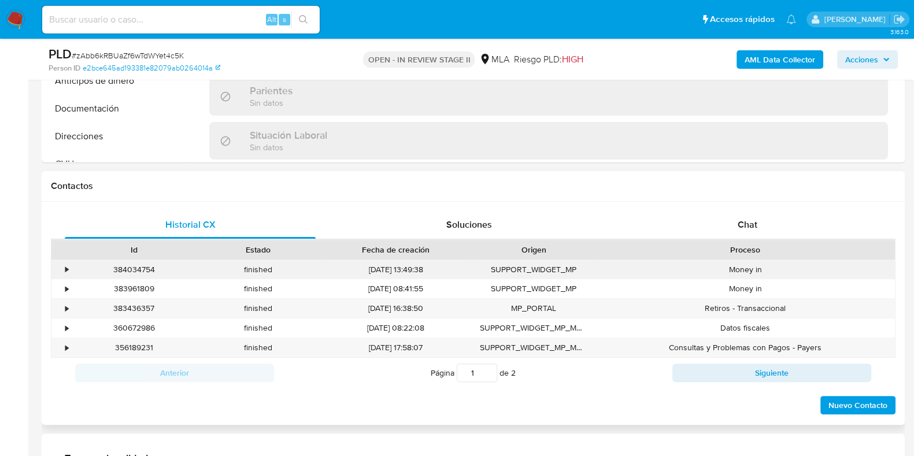
scroll to position [620, 0]
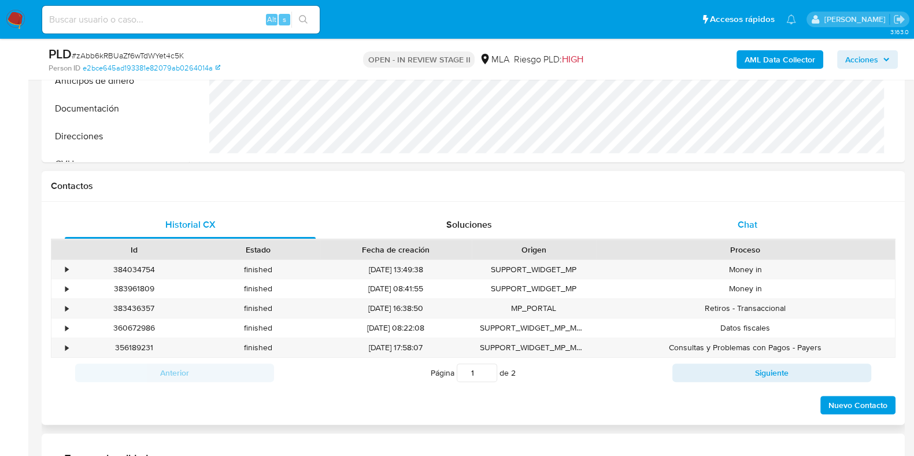
click at [757, 232] on div "Chat" at bounding box center [747, 225] width 251 height 28
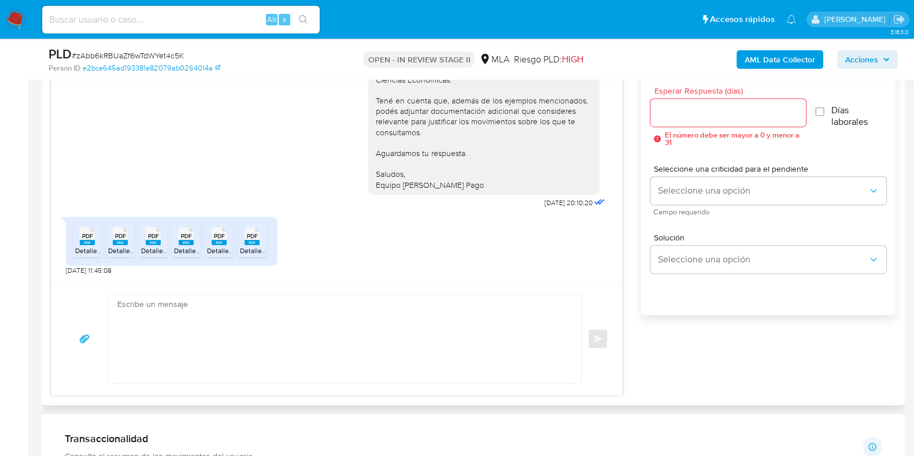
scroll to position [650, 0]
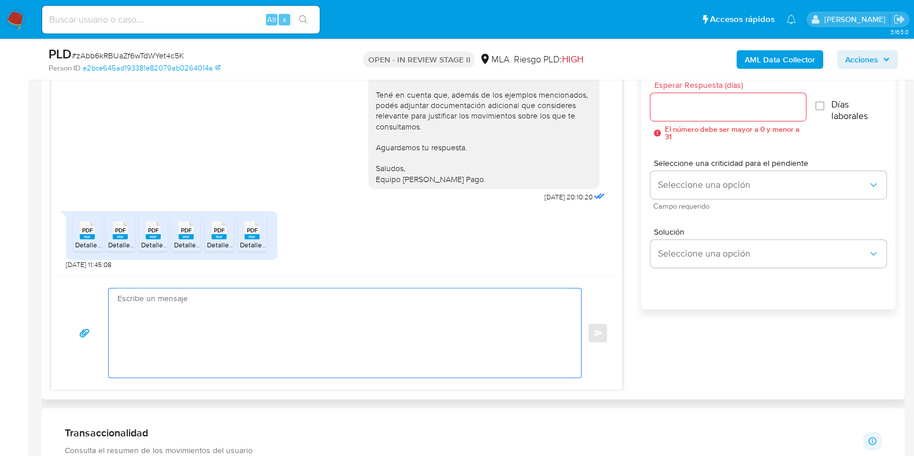
click at [211, 345] on textarea at bounding box center [341, 333] width 449 height 89
paste textarea "Hola Jorgelina, De acuerdo a la actividad que realizas, te pedimos por favor no…"
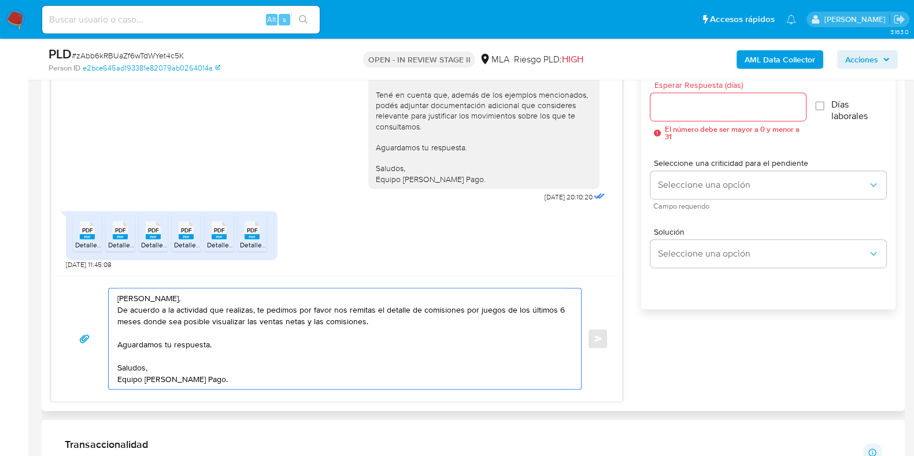
type textarea "Hola Jorgelina, De acuerdo a la actividad que realizas, te pedimos por favor no…"
click at [676, 114] on div at bounding box center [727, 107] width 155 height 28
click at [674, 106] on input "Esperar Respuesta (días)" at bounding box center [727, 106] width 155 height 15
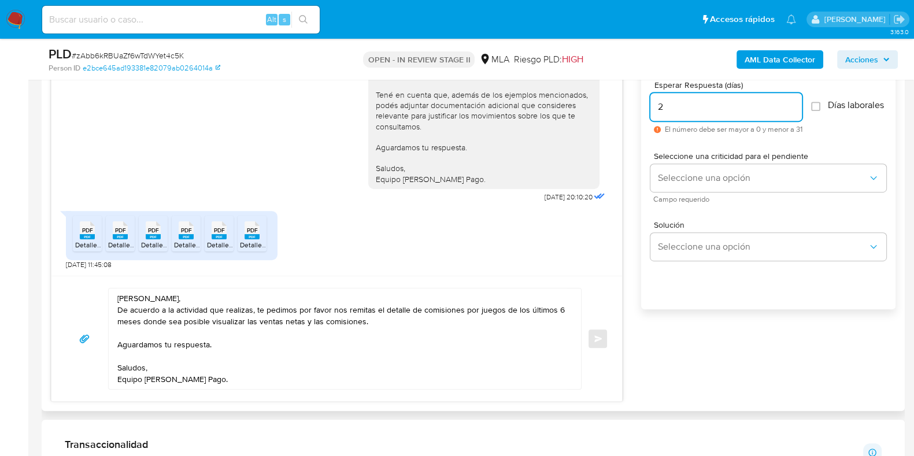
type input "2"
click at [208, 347] on textarea "Hola Jorgelina, De acuerdo a la actividad que realizas, te pedimos por favor no…" at bounding box center [341, 339] width 449 height 101
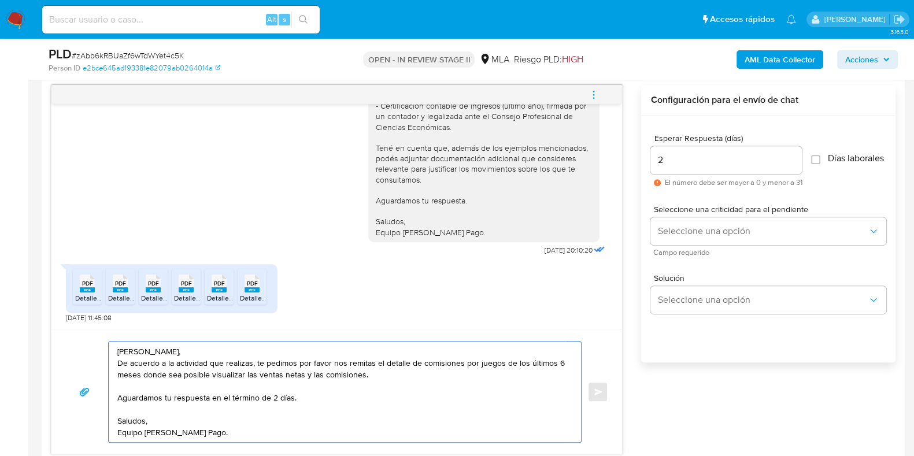
scroll to position [578, 0]
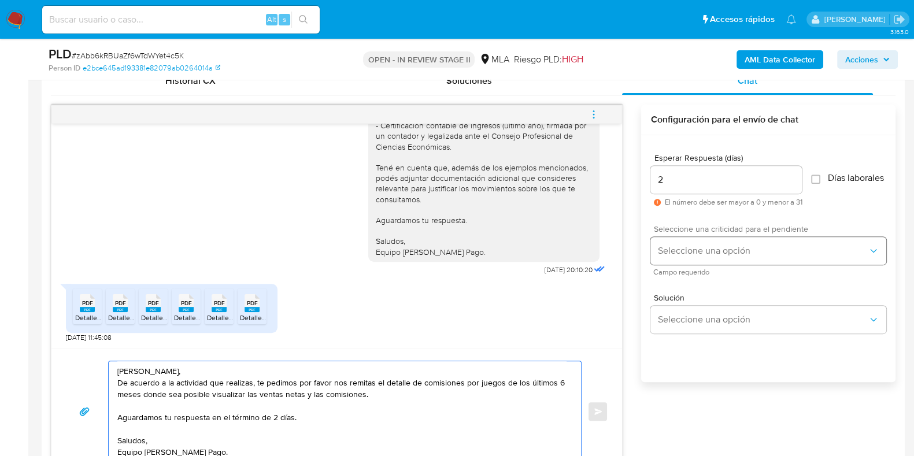
type textarea "Hola Jorgelina, De acuerdo a la actividad que realizas, te pedimos por favor no…"
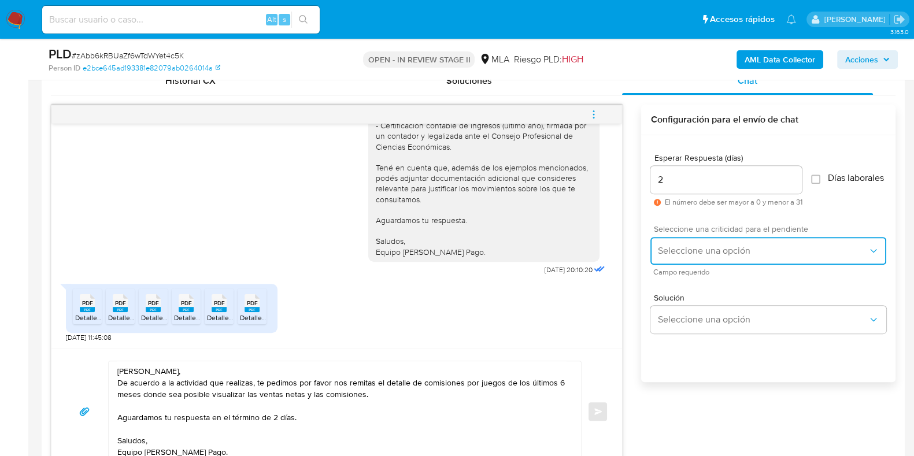
click at [746, 252] on span "Seleccione una opción" at bounding box center [762, 251] width 210 height 12
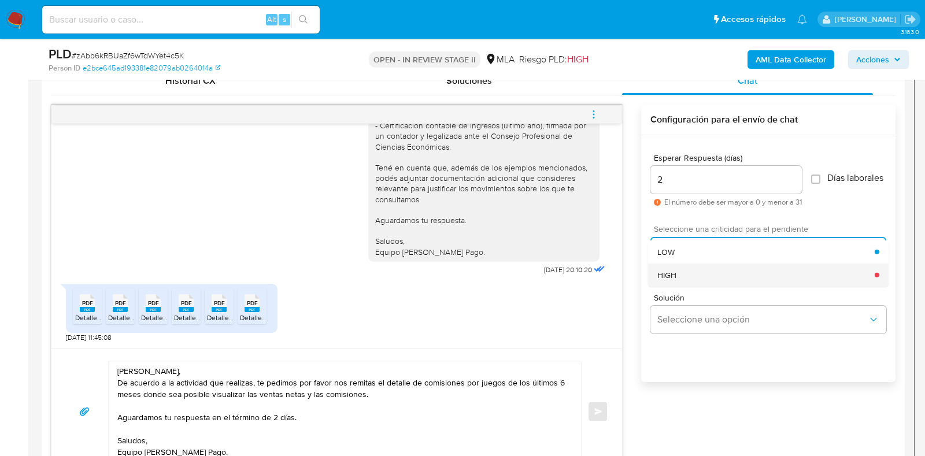
click at [725, 285] on div "HIGH" at bounding box center [765, 274] width 217 height 23
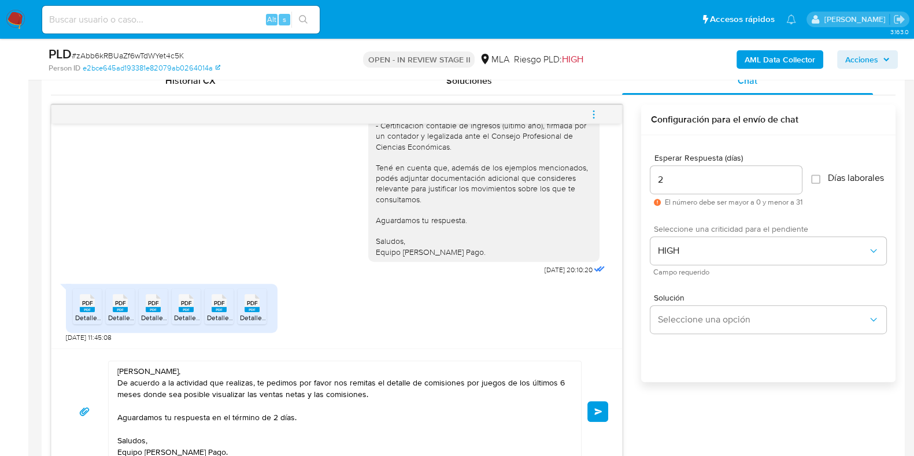
click at [607, 414] on button "Enviar" at bounding box center [597, 411] width 21 height 21
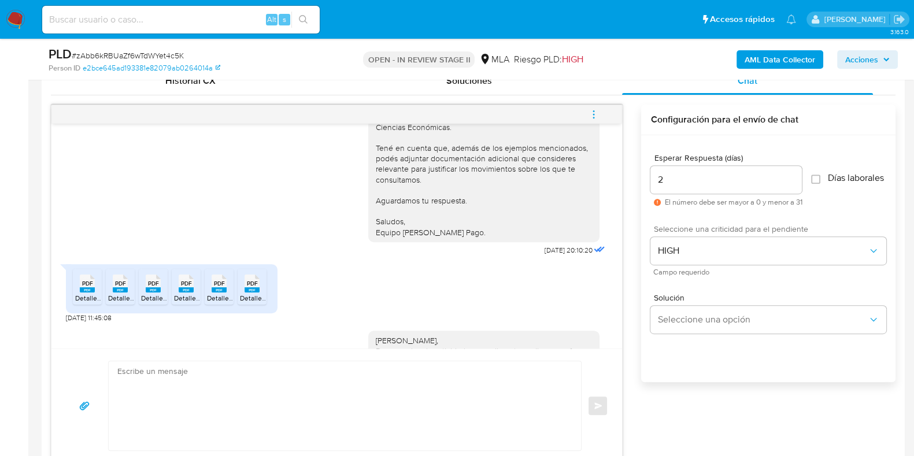
scroll to position [1625, 0]
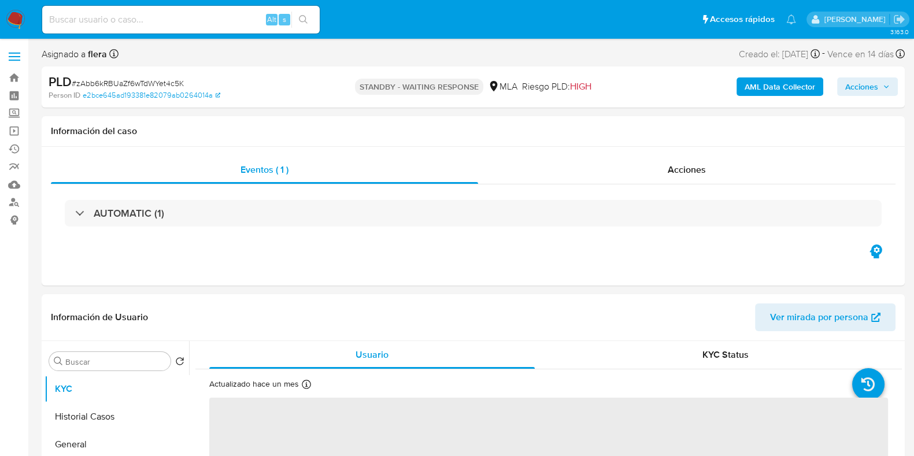
select select "10"
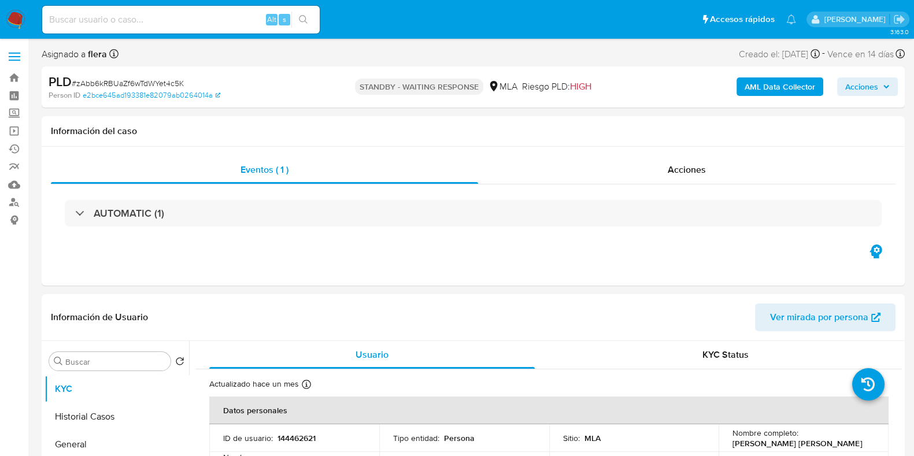
click at [89, 16] on input at bounding box center [181, 19] width 278 height 15
paste input "bZOCEv9BjzqN7DpwSbLkt6bi"
type input "bZOCEv9BjzqN7DpwSbLkt6bi"
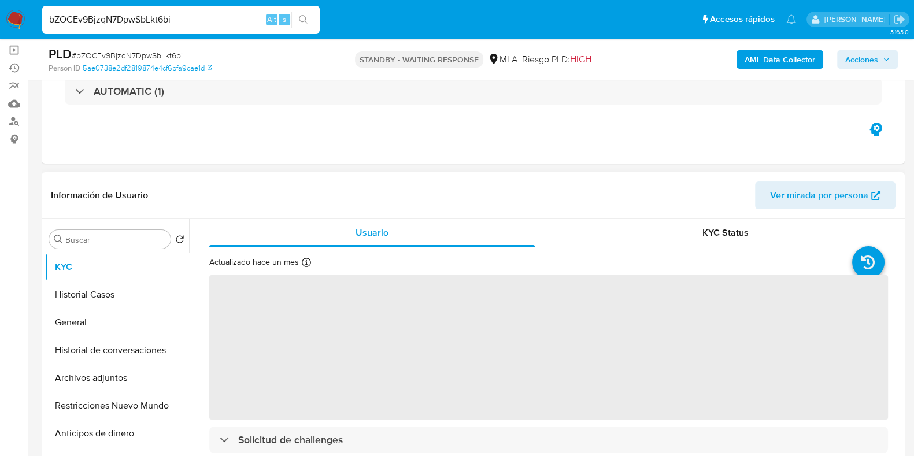
scroll to position [217, 0]
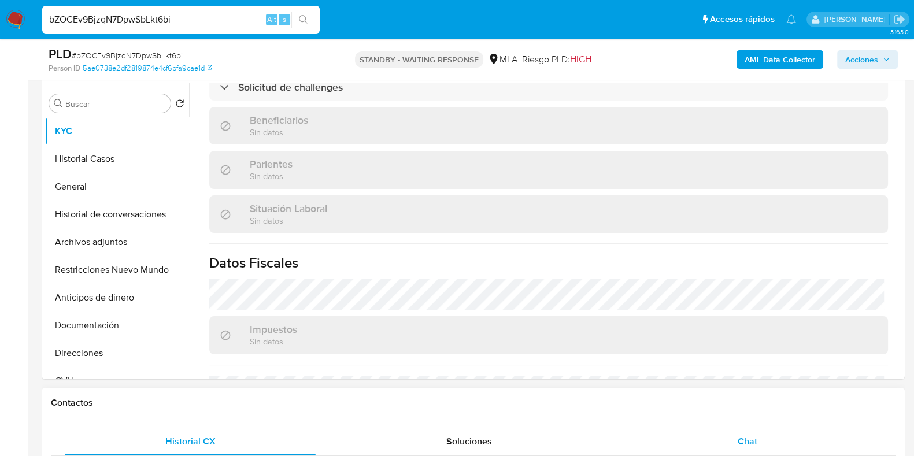
select select "10"
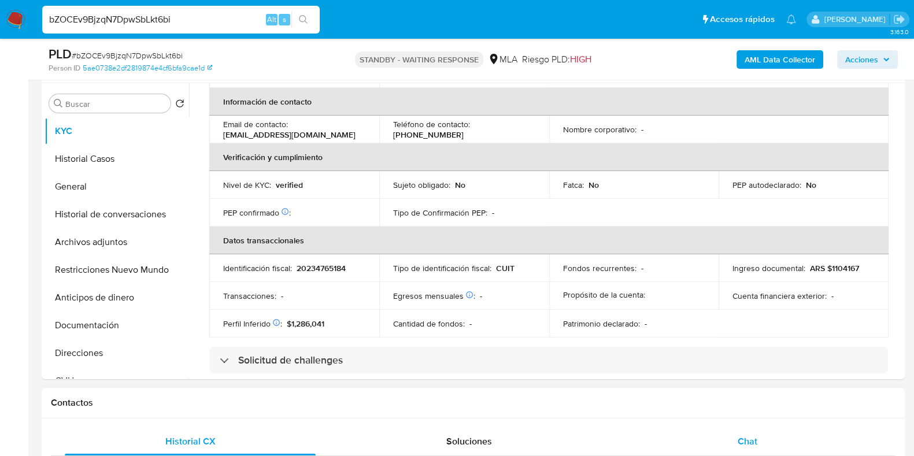
scroll to position [490, 0]
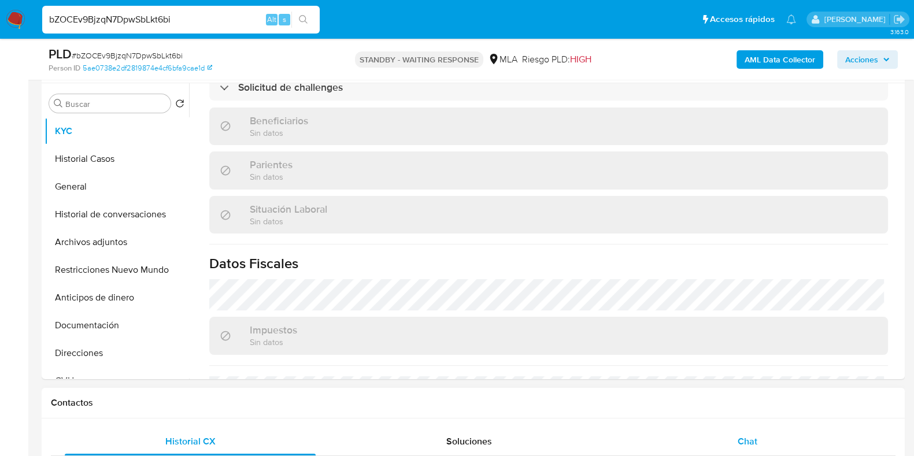
click at [755, 441] on span "Chat" at bounding box center [748, 441] width 20 height 13
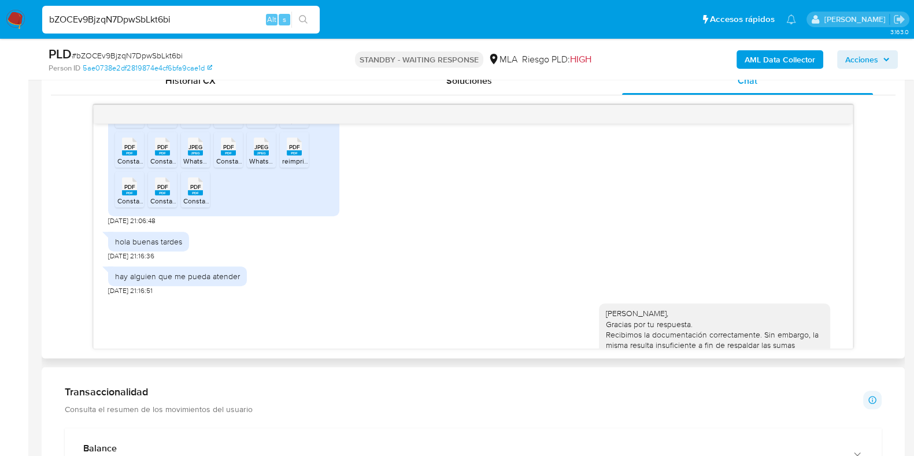
scroll to position [1325, 0]
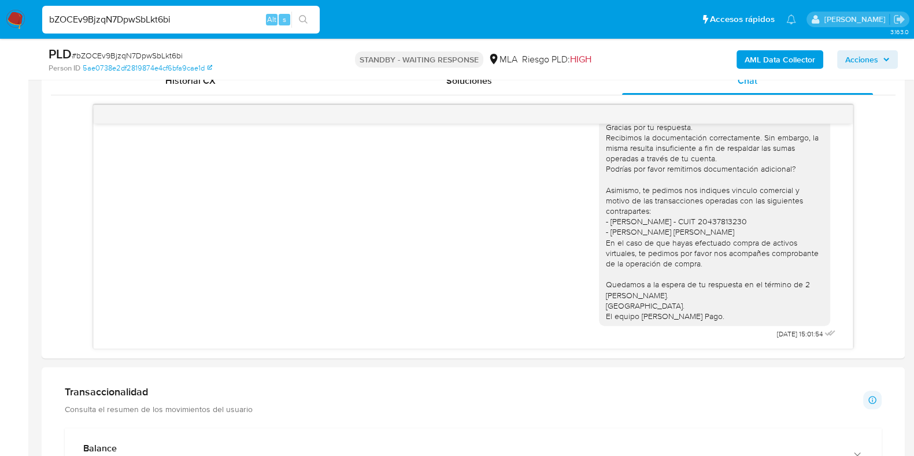
click at [110, 26] on input "bZOCEv9BjzqN7DpwSbLkt6bi" at bounding box center [181, 19] width 278 height 15
paste input "KWmSp23KoaH5fjNttUQN3s6f"
type input "KWmSp23KoaH5fjNttUQN3s6f"
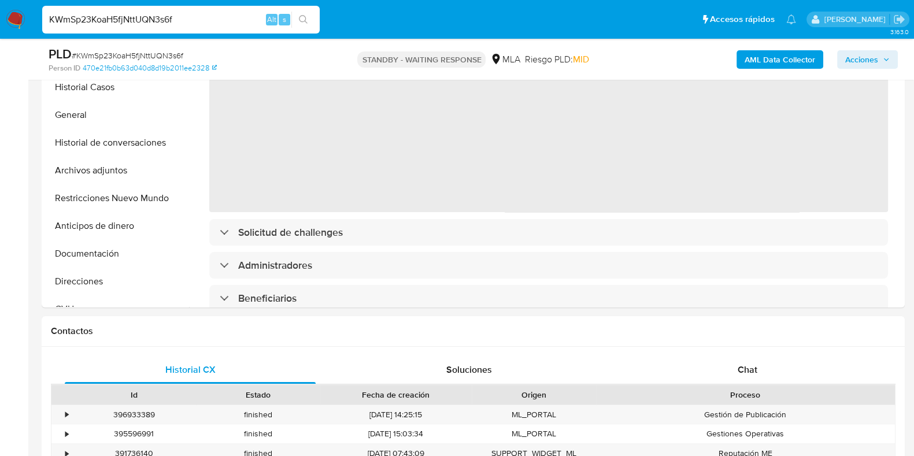
select select "10"
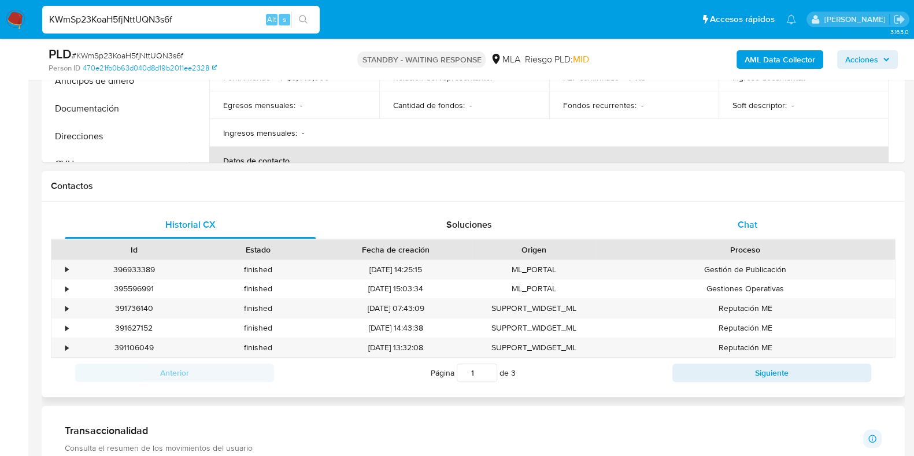
click at [764, 230] on div "Chat" at bounding box center [747, 225] width 251 height 28
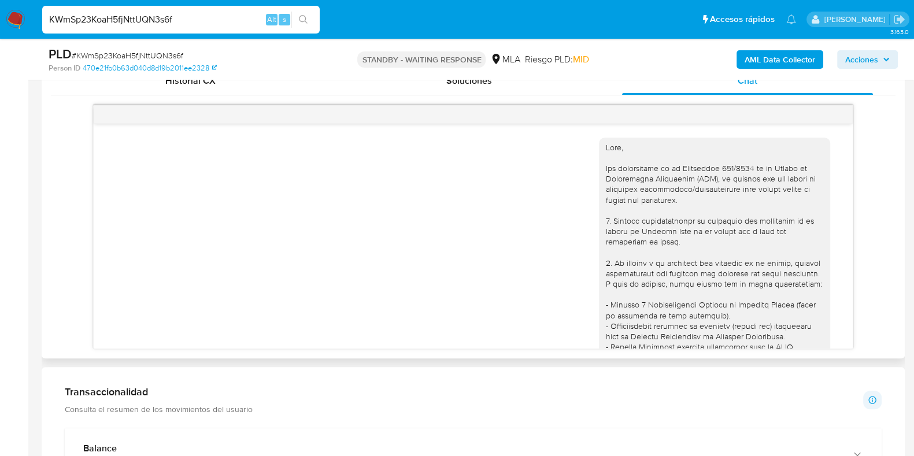
scroll to position [899, 0]
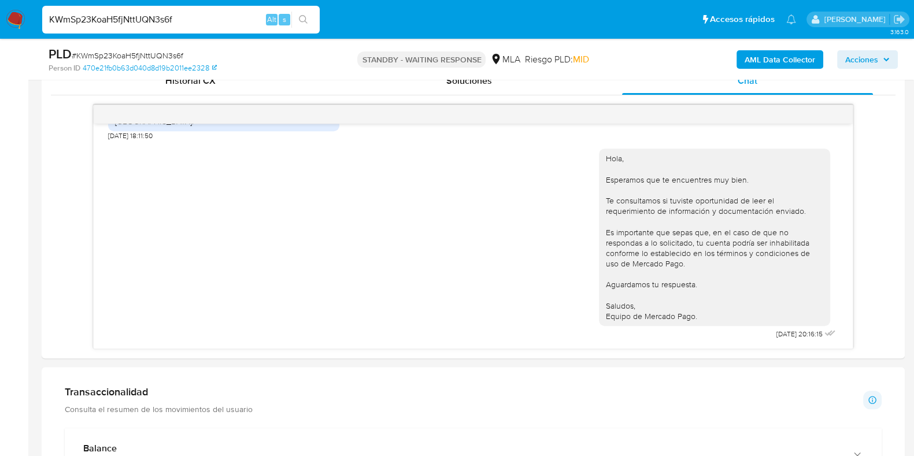
click at [124, 12] on input "KWmSp23KoaH5fjNttUQN3s6f" at bounding box center [181, 19] width 278 height 15
paste input "drFTkRSiZgtbgAKMIyf48iBW"
type input "drFTkRSiZgtbgAKMIyf48iBW"
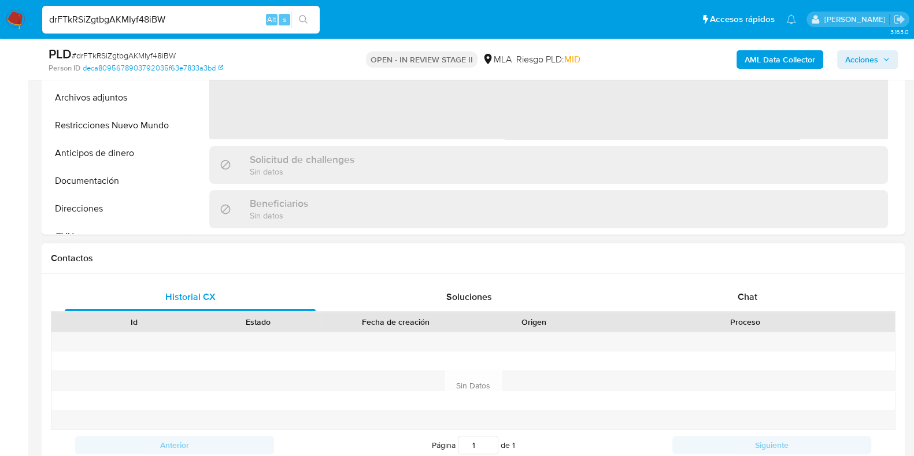
select select "10"
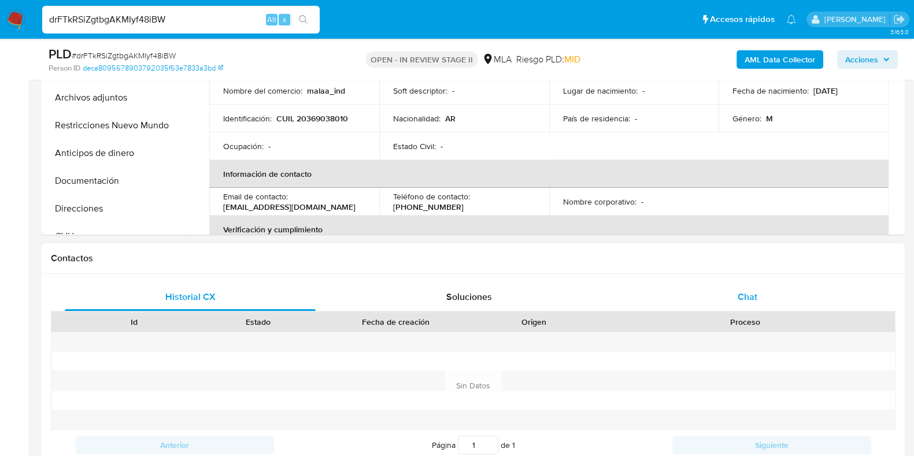
click at [749, 292] on span "Chat" at bounding box center [748, 296] width 20 height 13
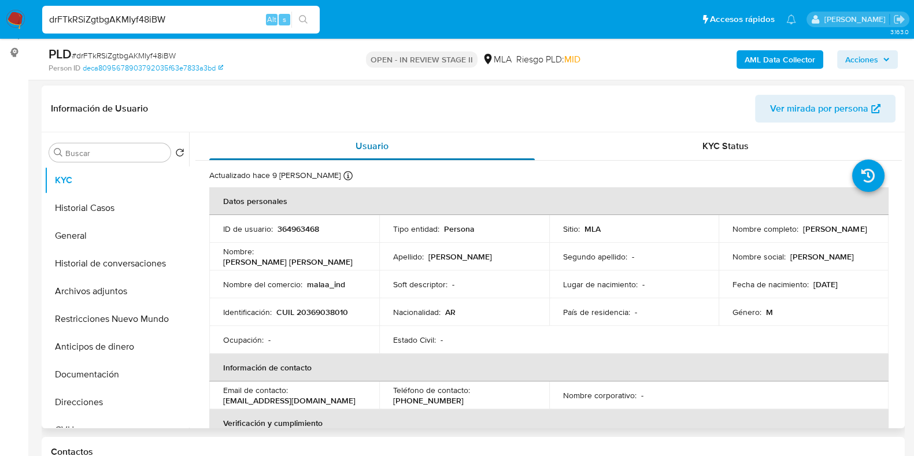
scroll to position [43, 0]
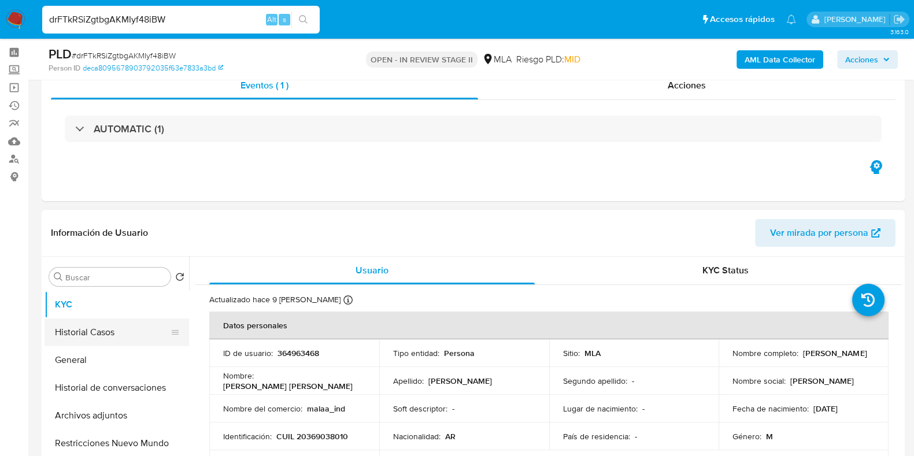
click at [110, 344] on button "Historial Casos" at bounding box center [112, 333] width 135 height 28
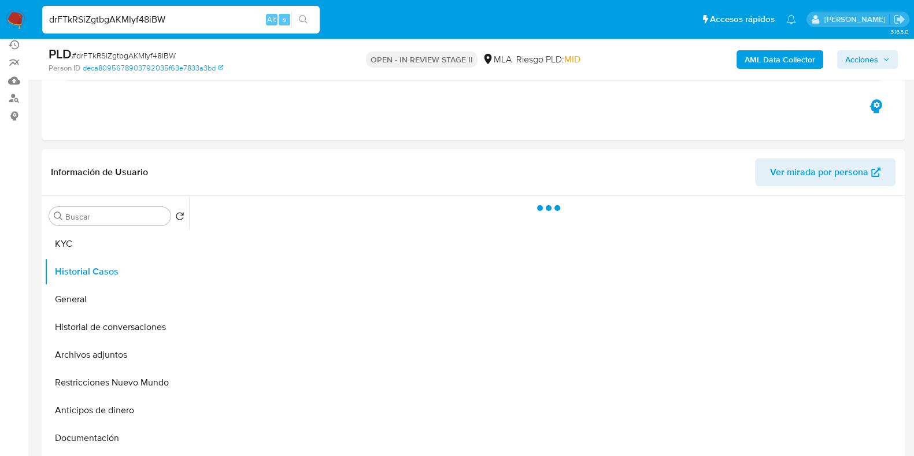
scroll to position [188, 0]
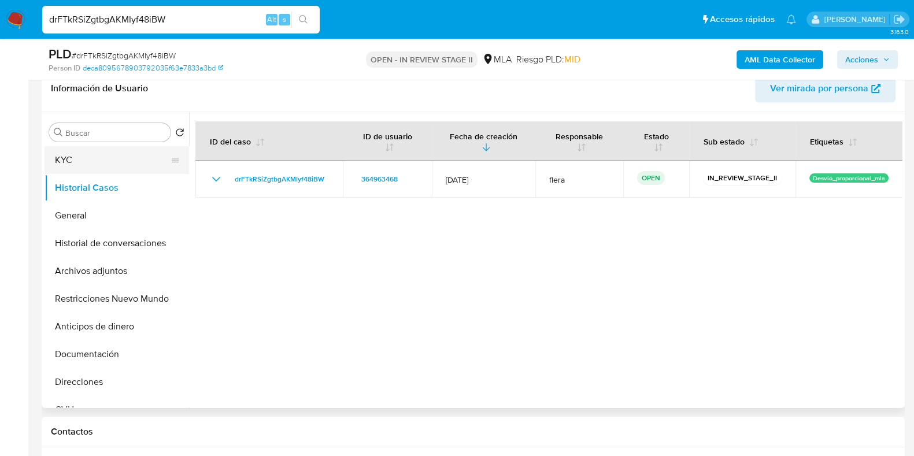
click at [78, 156] on button "KYC" at bounding box center [112, 160] width 135 height 28
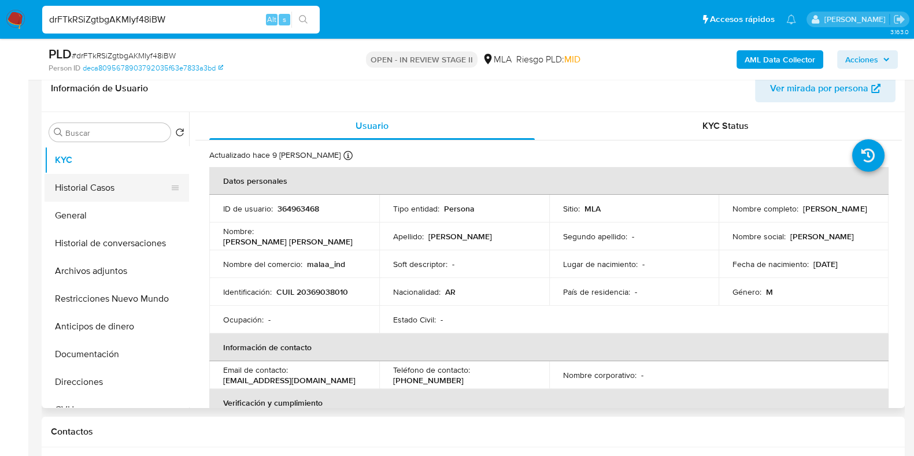
click at [121, 183] on button "Historial Casos" at bounding box center [112, 188] width 135 height 28
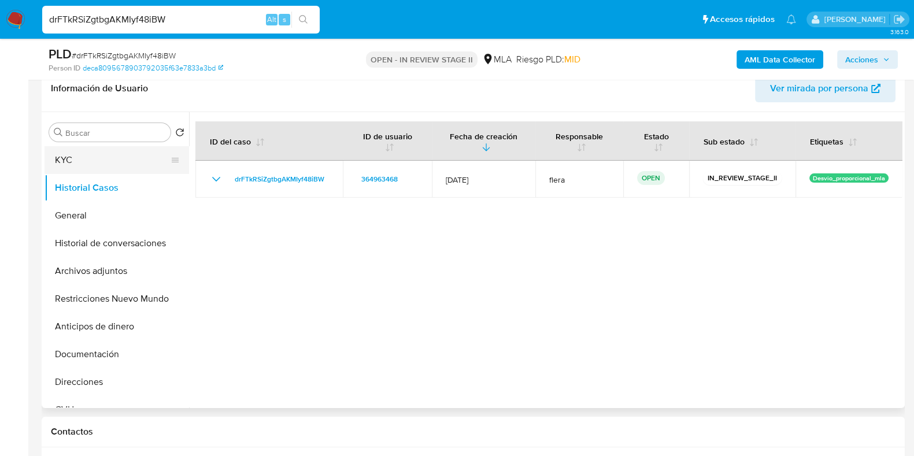
click at [113, 150] on button "KYC" at bounding box center [112, 160] width 135 height 28
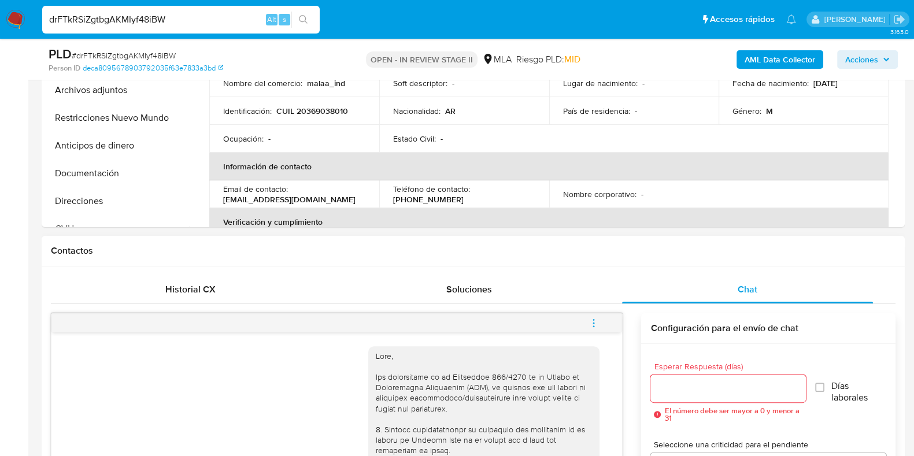
scroll to position [188, 0]
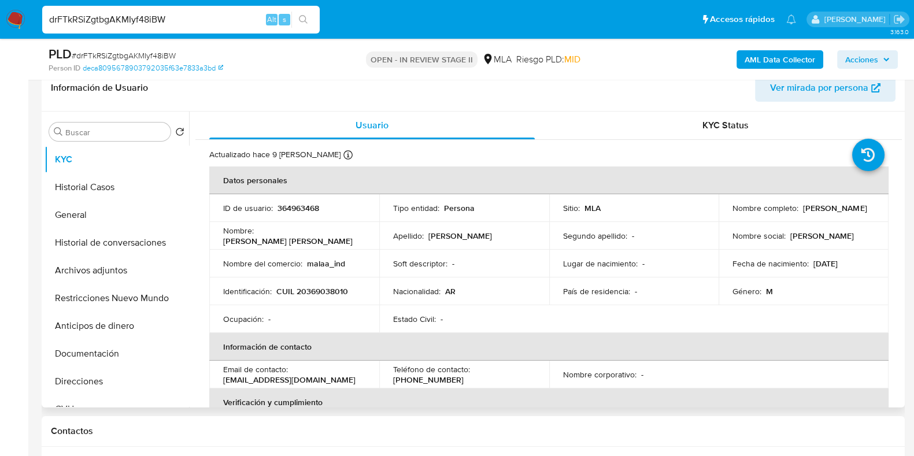
click at [335, 293] on p "CUIL 20369038010" at bounding box center [312, 291] width 72 height 10
copy p "20369038010"
click at [112, 356] on button "Documentación" at bounding box center [112, 354] width 135 height 28
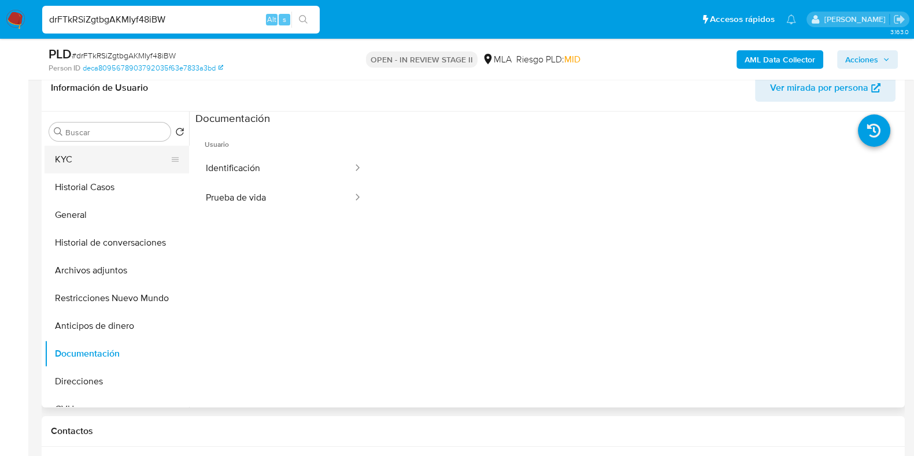
click at [79, 164] on button "KYC" at bounding box center [112, 160] width 135 height 28
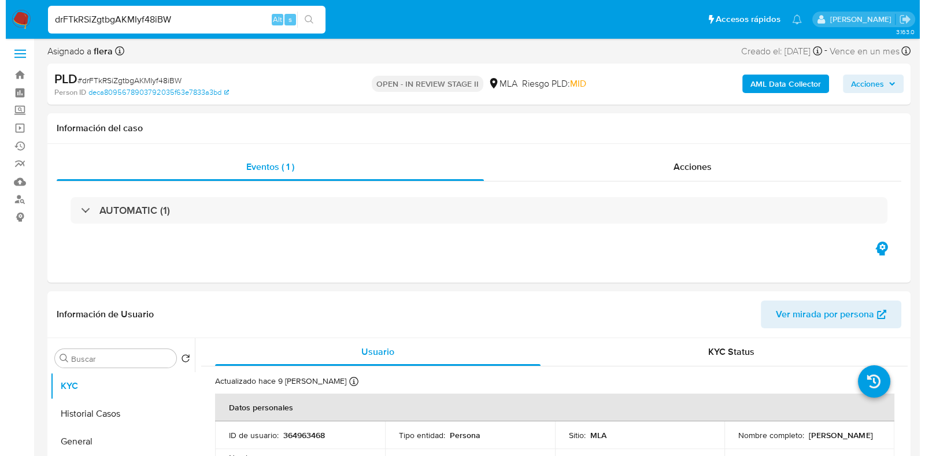
scroll to position [75, 0]
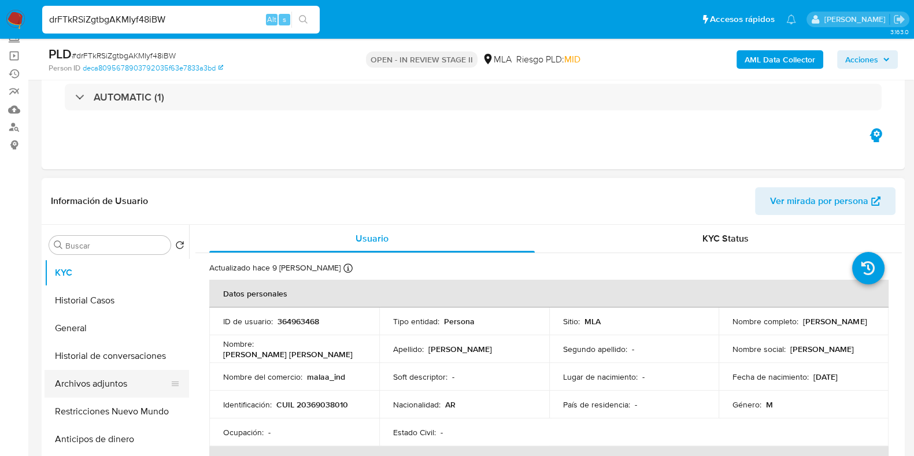
click at [81, 382] on button "Archivos adjuntos" at bounding box center [112, 384] width 135 height 28
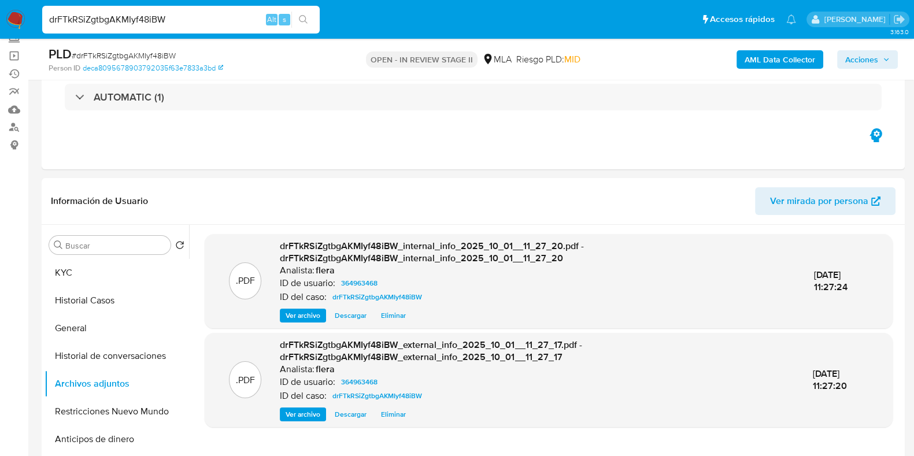
click at [807, 65] on b "AML Data Collector" at bounding box center [780, 59] width 71 height 19
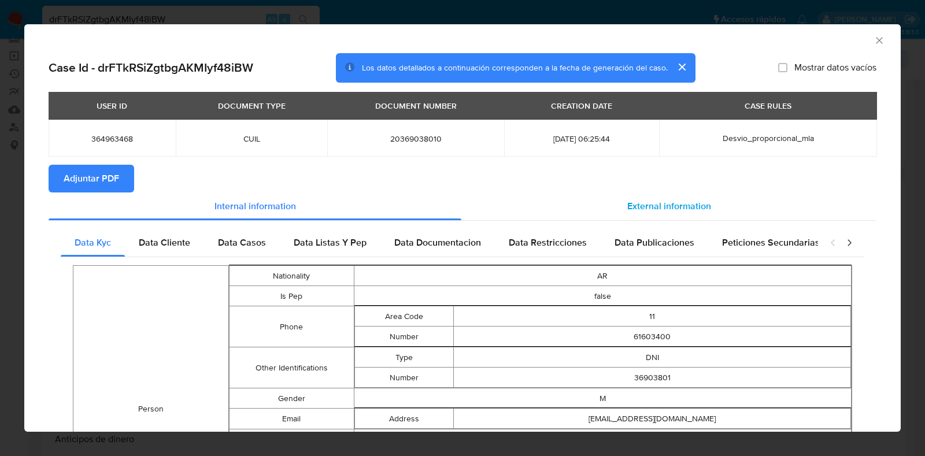
click at [641, 214] on div "External information" at bounding box center [668, 207] width 415 height 28
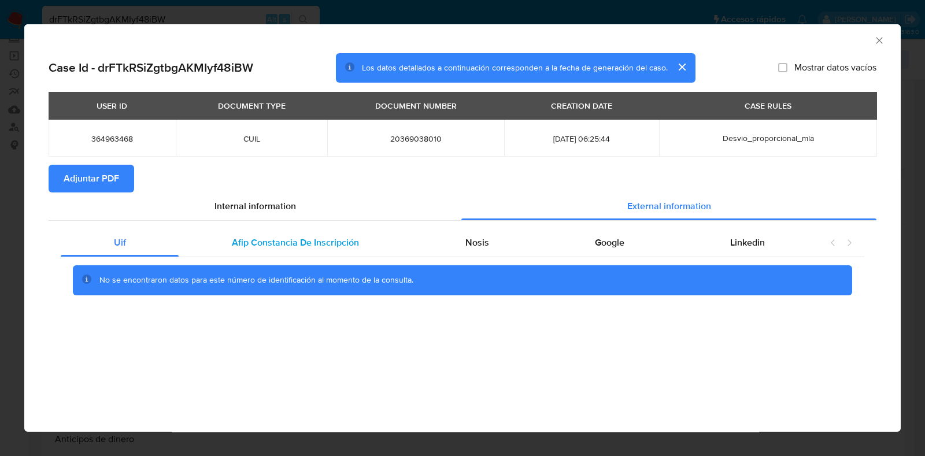
click at [323, 247] on span "Afip Constancia De Inscripción" at bounding box center [295, 242] width 127 height 13
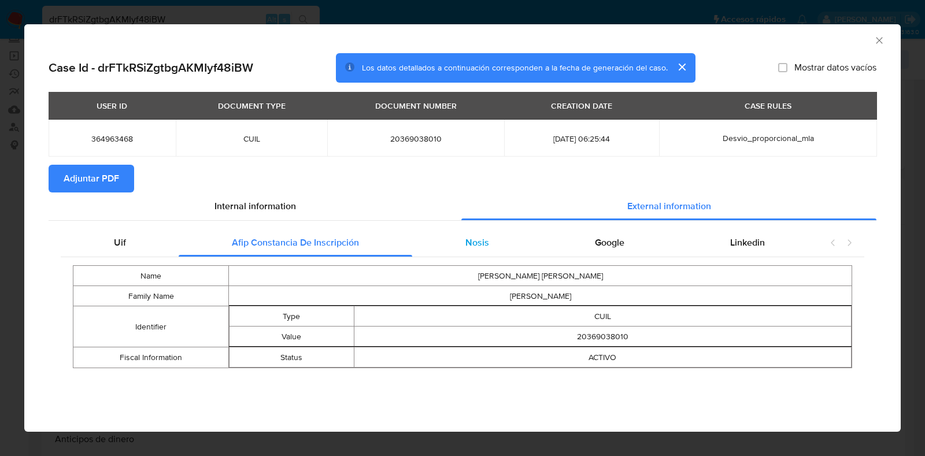
click at [473, 246] on span "Nosis" at bounding box center [477, 242] width 24 height 13
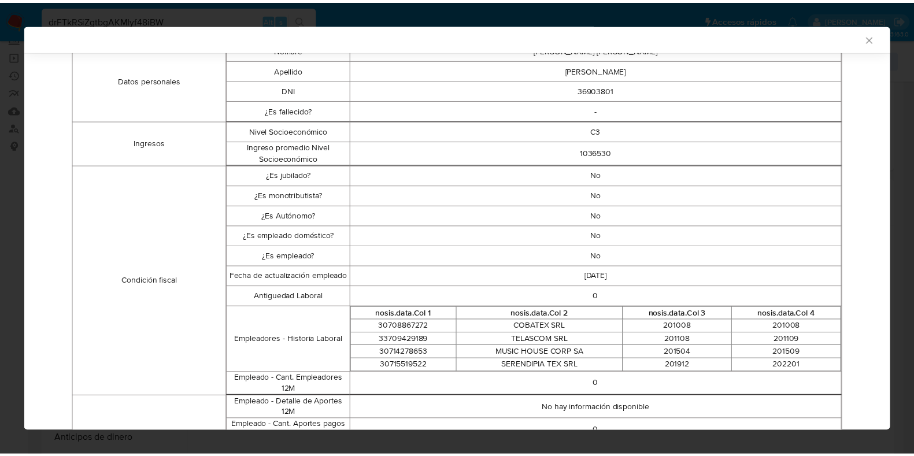
scroll to position [286, 0]
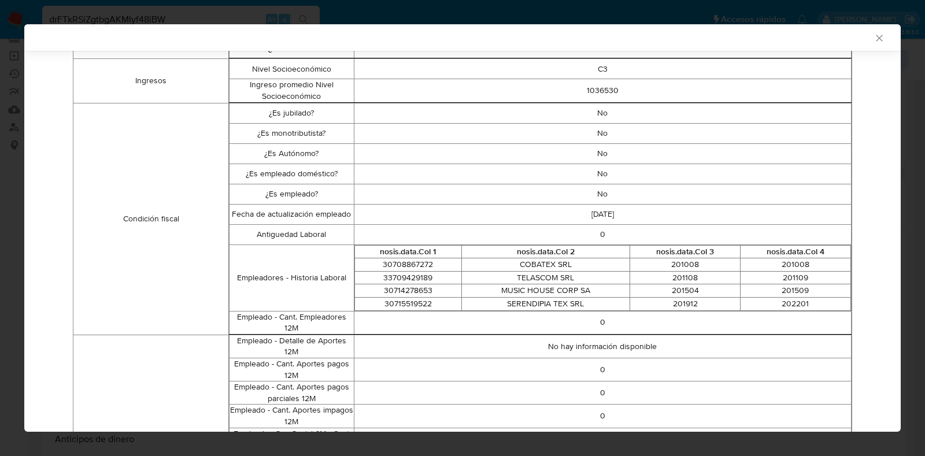
click at [876, 39] on icon "Cerrar ventana" at bounding box center [879, 38] width 6 height 6
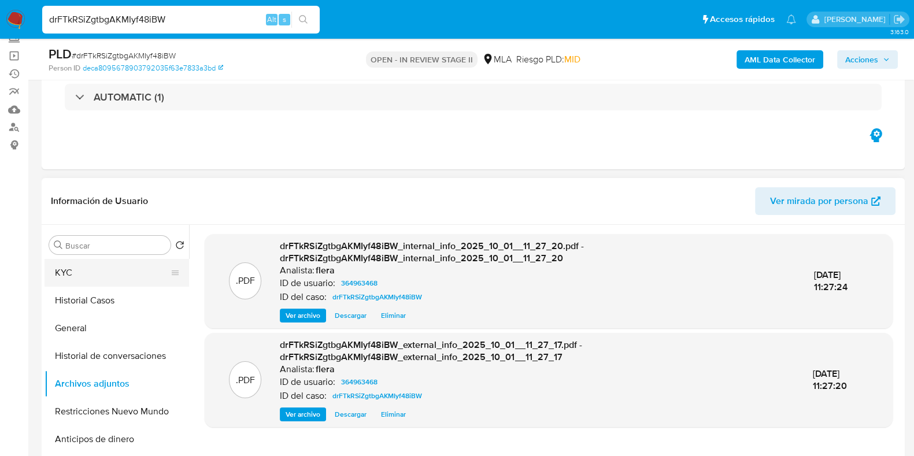
click at [106, 272] on button "KYC" at bounding box center [112, 273] width 135 height 28
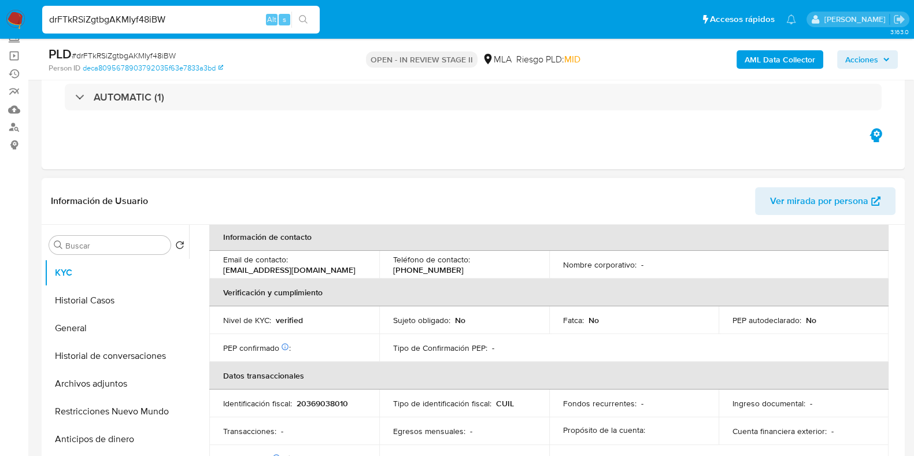
scroll to position [619, 0]
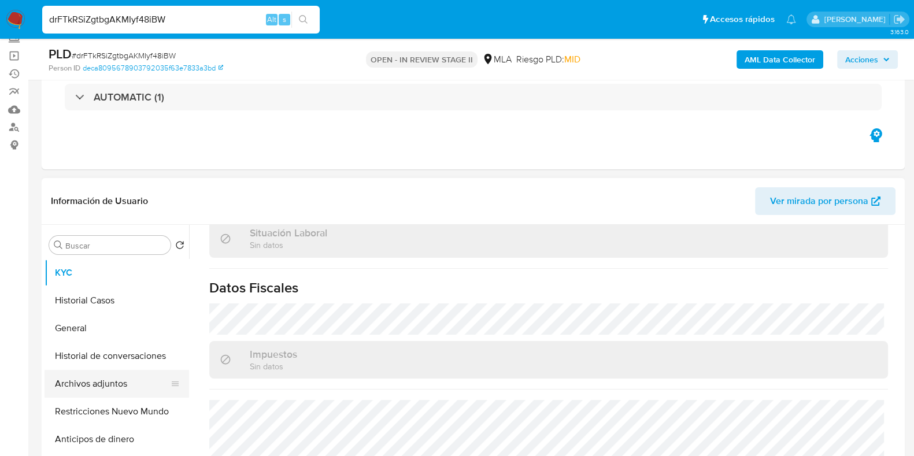
click at [101, 383] on button "Archivos adjuntos" at bounding box center [112, 384] width 135 height 28
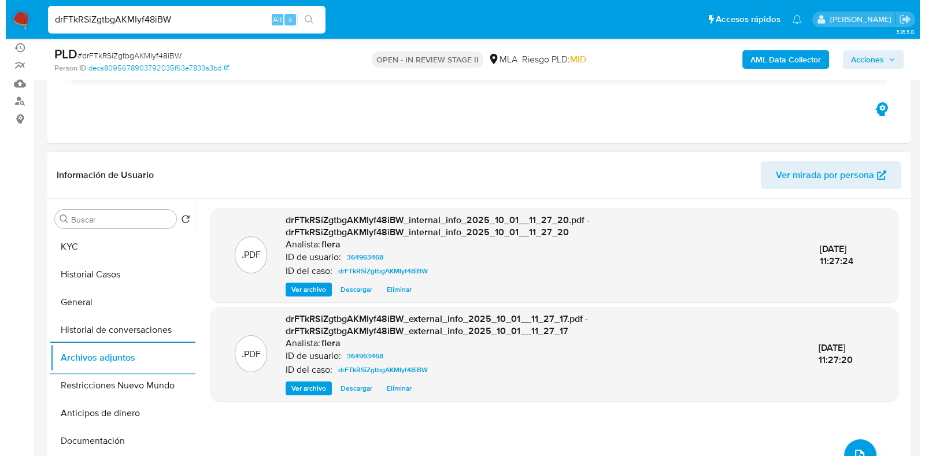
scroll to position [220, 0]
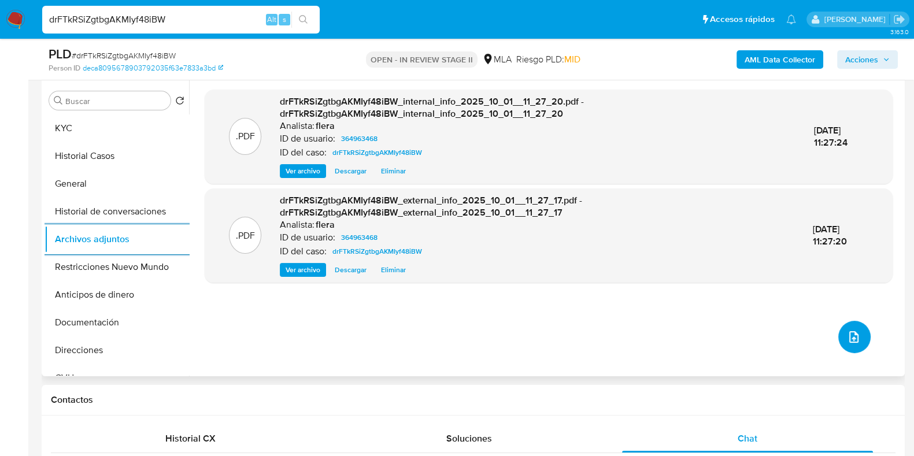
click at [864, 338] on button "upload-file" at bounding box center [854, 337] width 32 height 32
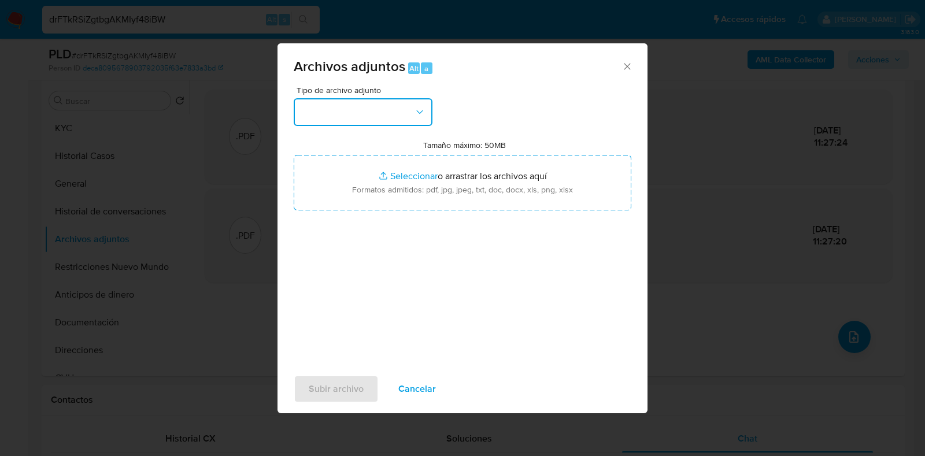
click at [421, 117] on icon "button" at bounding box center [420, 112] width 12 height 12
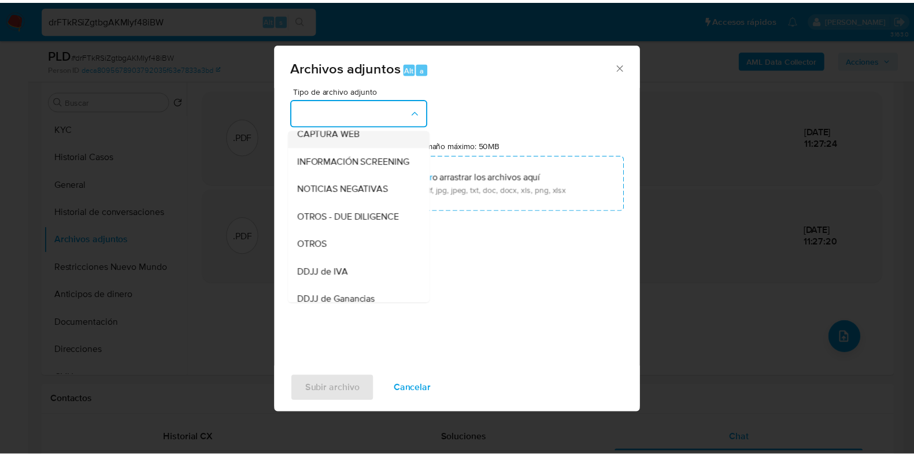
scroll to position [144, 0]
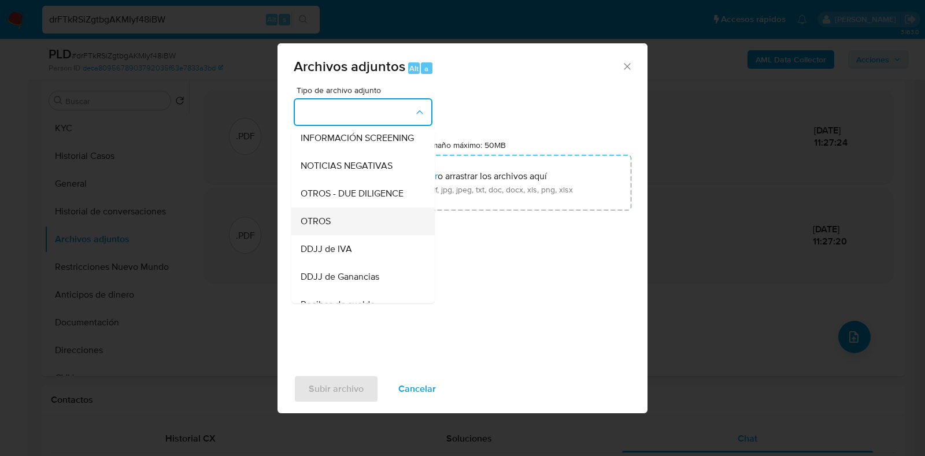
click at [359, 235] on div "OTROS" at bounding box center [360, 222] width 118 height 28
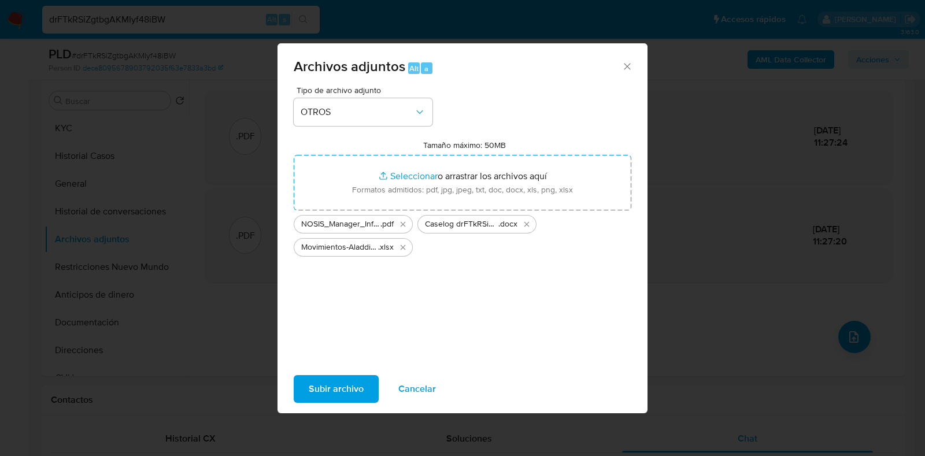
click at [323, 388] on span "Subir archivo" at bounding box center [336, 388] width 55 height 25
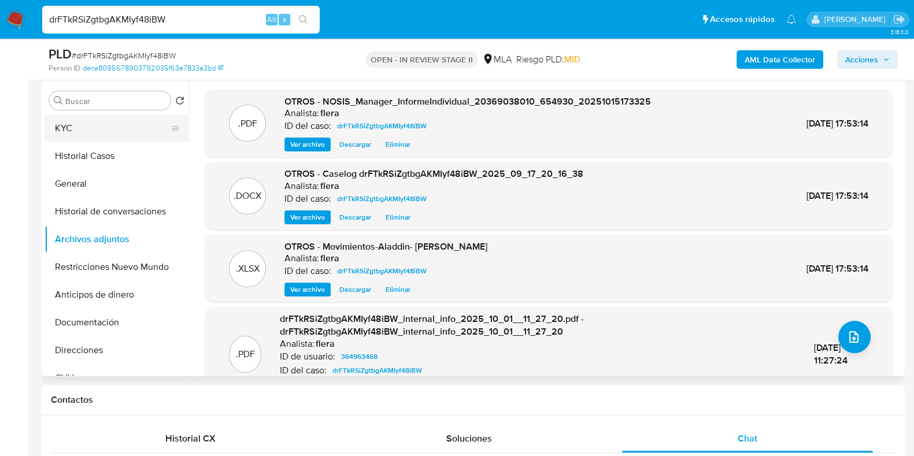
click at [85, 129] on button "KYC" at bounding box center [112, 128] width 135 height 28
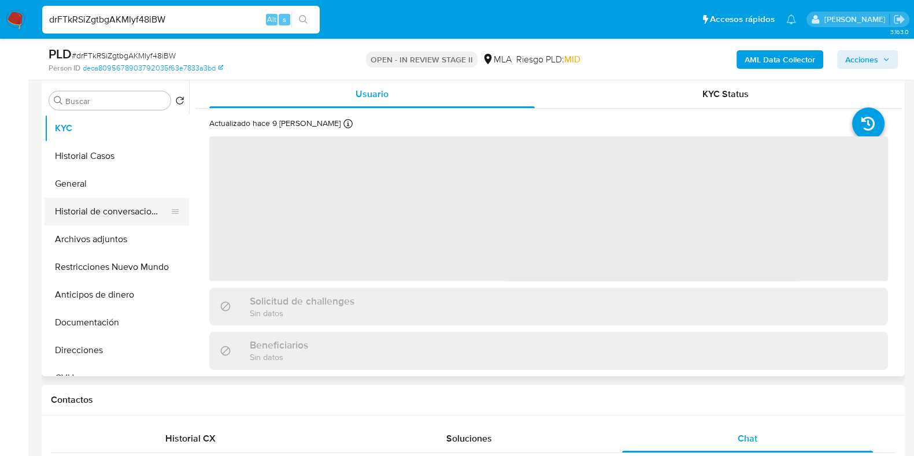
click at [139, 216] on button "Historial de conversaciones" at bounding box center [112, 212] width 135 height 28
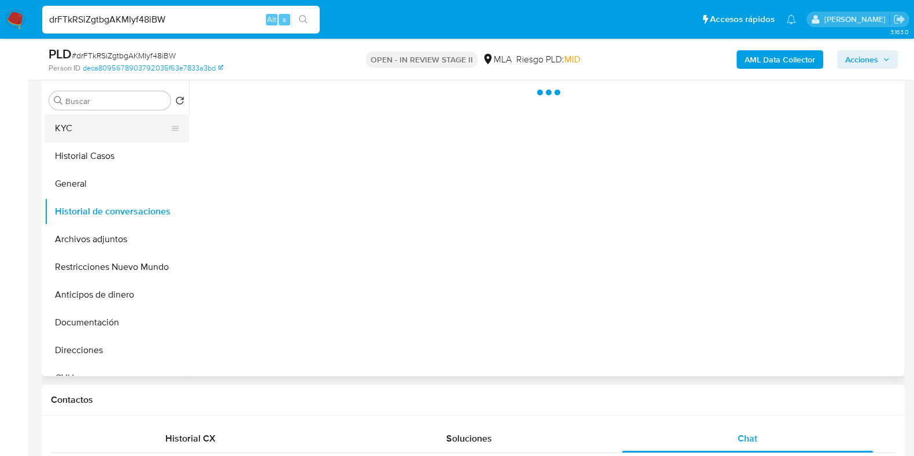
click at [73, 131] on button "KYC" at bounding box center [112, 128] width 135 height 28
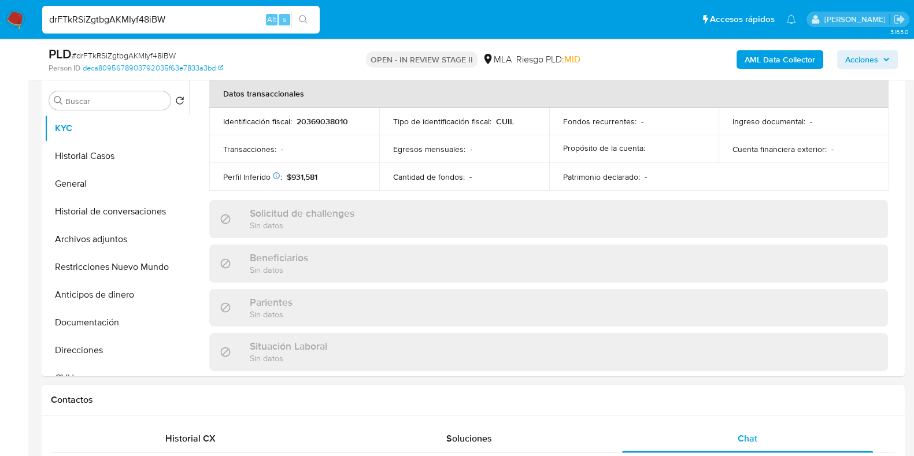
scroll to position [361, 0]
click at [764, 437] on div "Chat" at bounding box center [747, 439] width 251 height 28
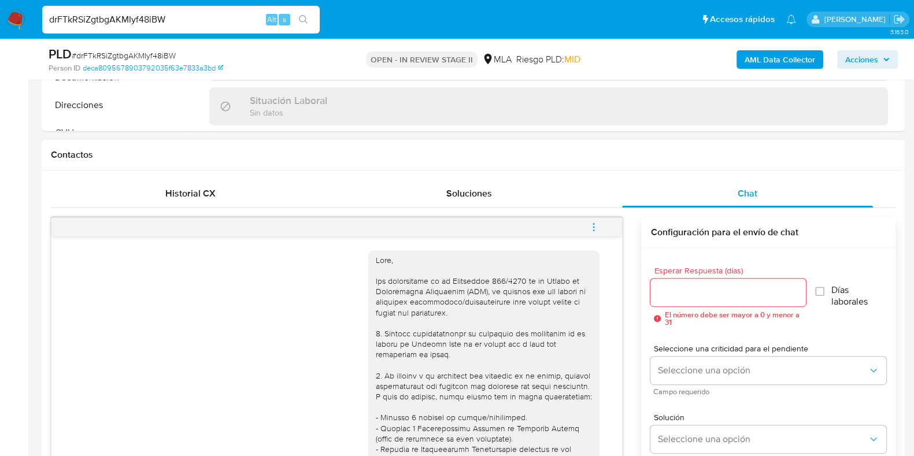
scroll to position [437, 0]
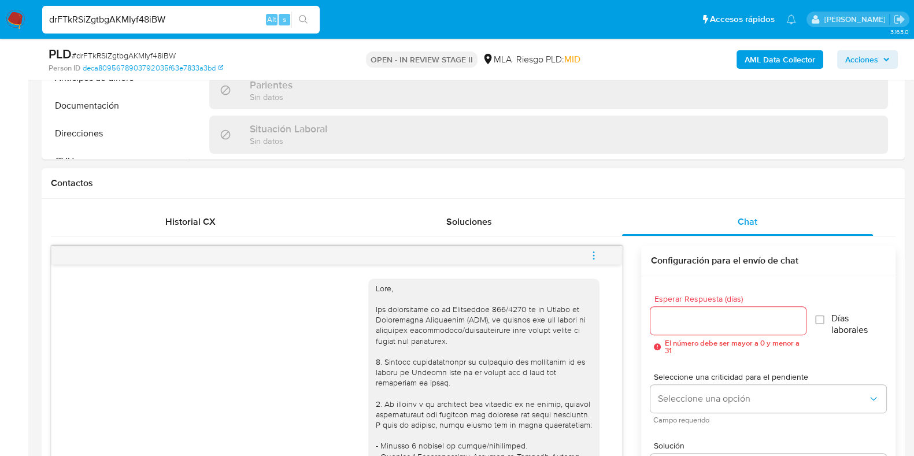
click at [602, 256] on button "menu-action" at bounding box center [594, 256] width 38 height 28
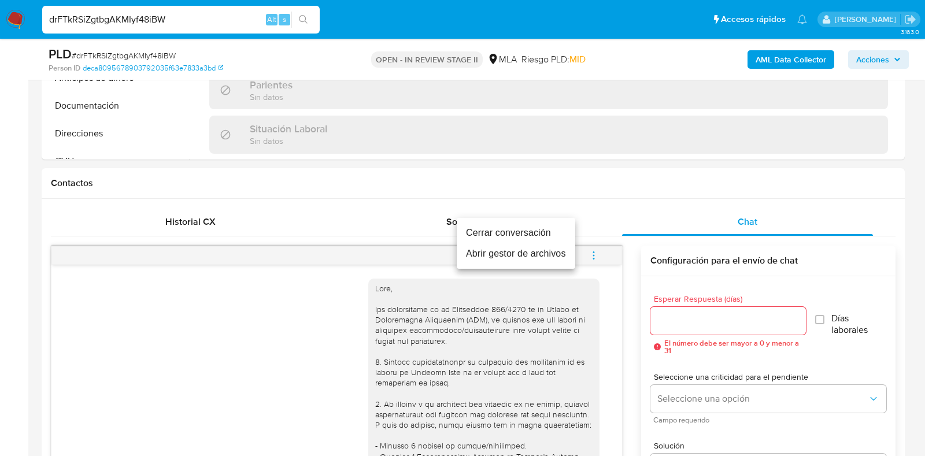
click at [500, 234] on li "Cerrar conversación" at bounding box center [516, 233] width 119 height 21
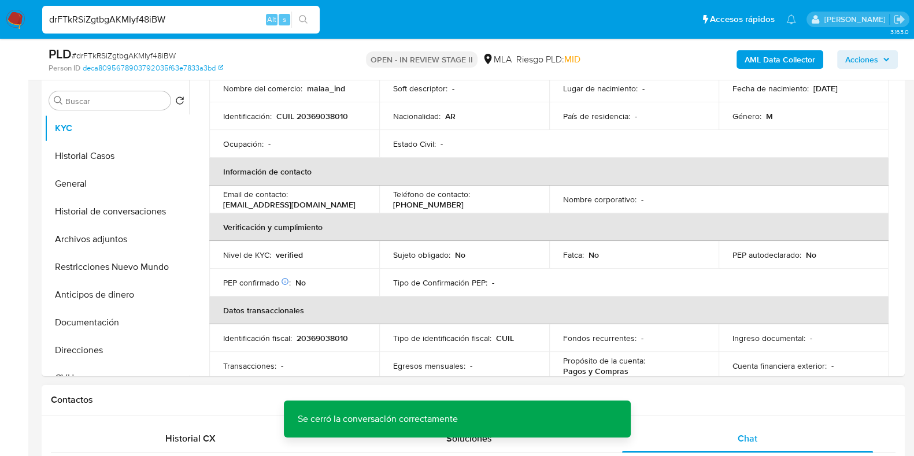
scroll to position [0, 0]
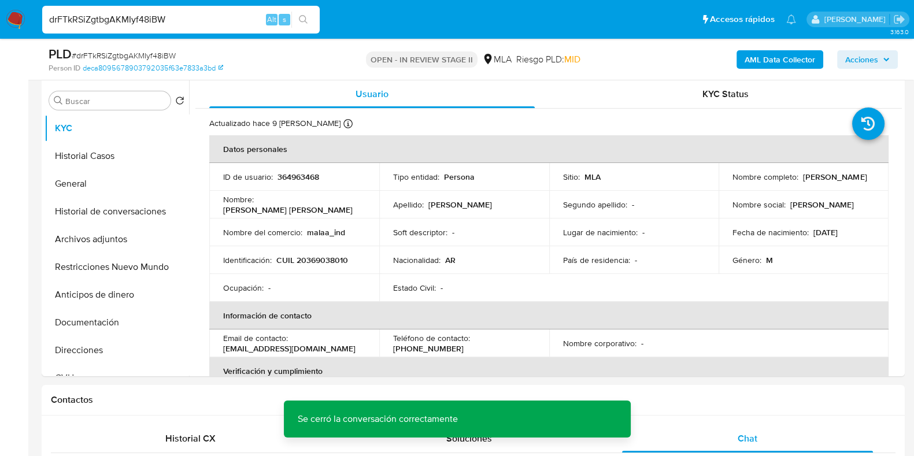
click at [860, 55] on span "Acciones" at bounding box center [861, 59] width 33 height 19
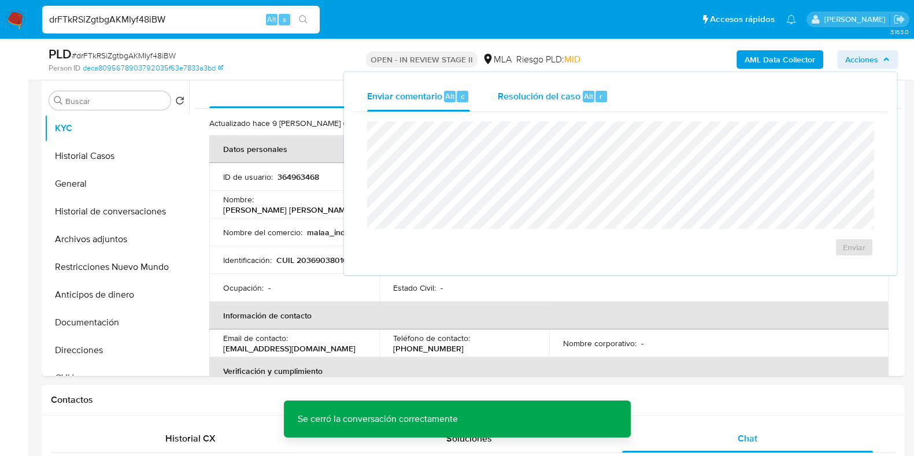
click at [608, 96] on button "Resolución del caso Alt r" at bounding box center [553, 97] width 138 height 30
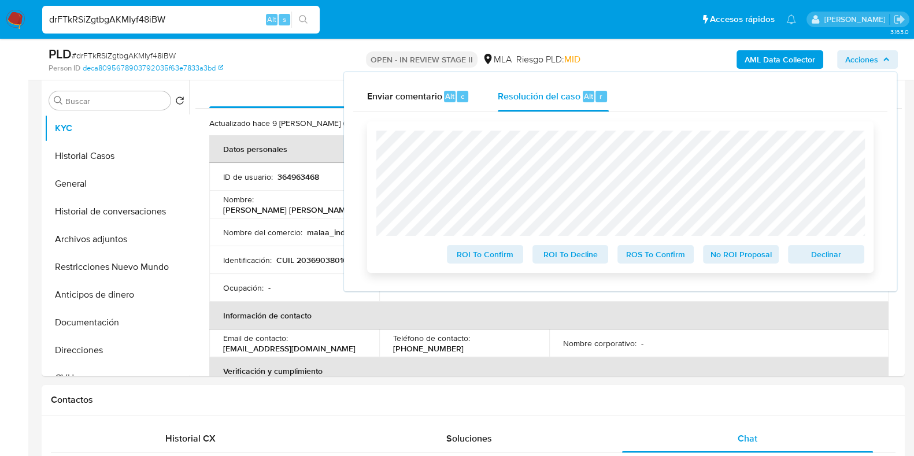
click at [741, 259] on span "No ROI Proposal" at bounding box center [741, 254] width 60 height 16
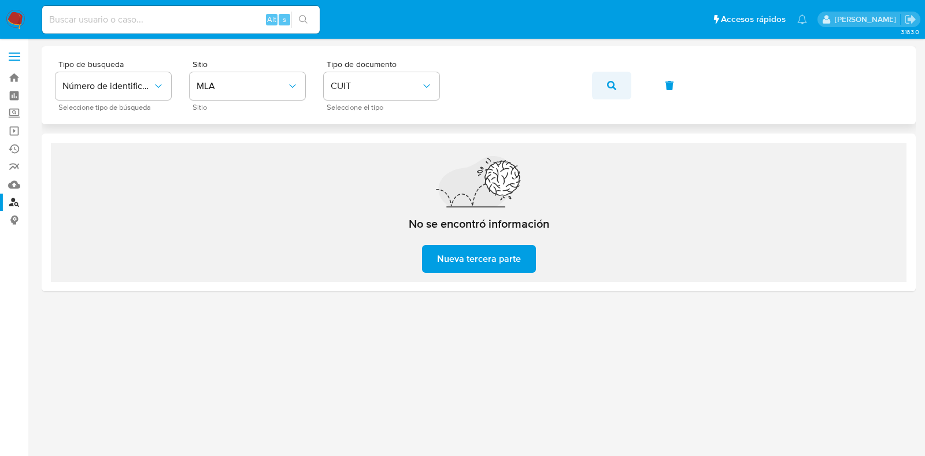
click at [613, 81] on icon "button" at bounding box center [611, 85] width 9 height 9
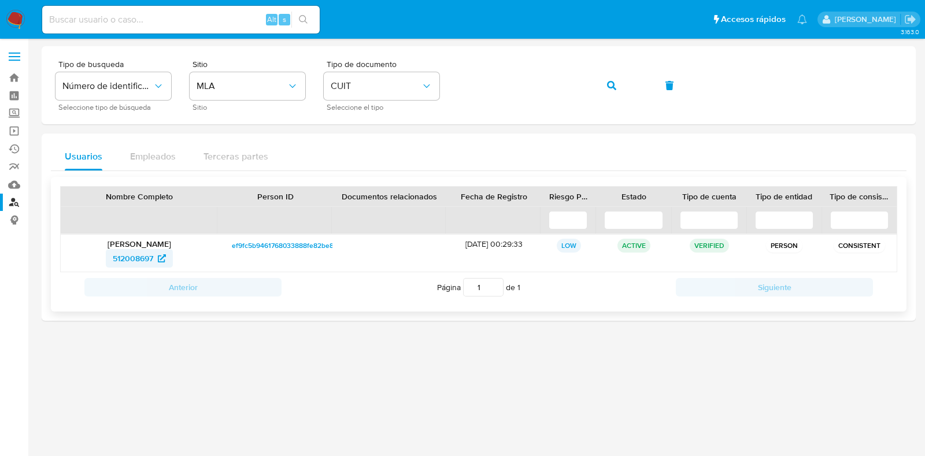
click at [150, 258] on span "512008697" at bounding box center [133, 258] width 40 height 19
click at [607, 88] on icon "button" at bounding box center [611, 85] width 9 height 9
click at [109, 252] on link "316823141" at bounding box center [139, 258] width 63 height 19
click at [614, 87] on icon "button" at bounding box center [611, 85] width 9 height 9
click at [138, 260] on span "512008697" at bounding box center [133, 258] width 40 height 19
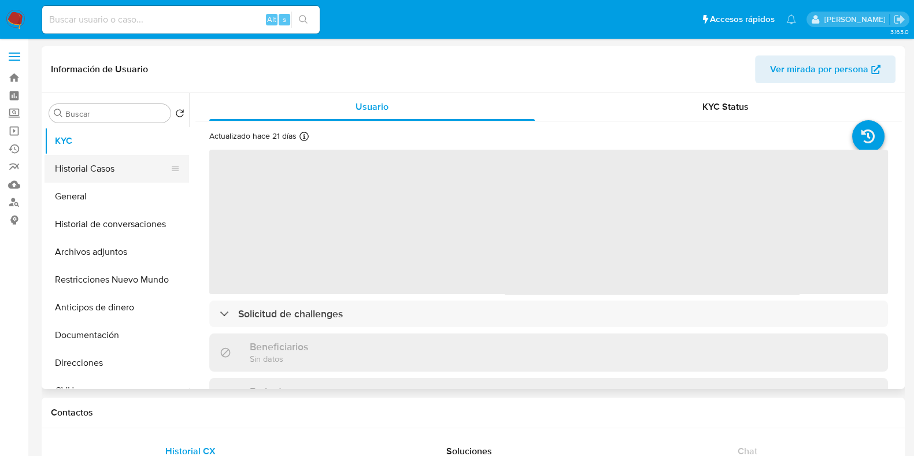
click at [90, 160] on button "Historial Casos" at bounding box center [112, 169] width 135 height 28
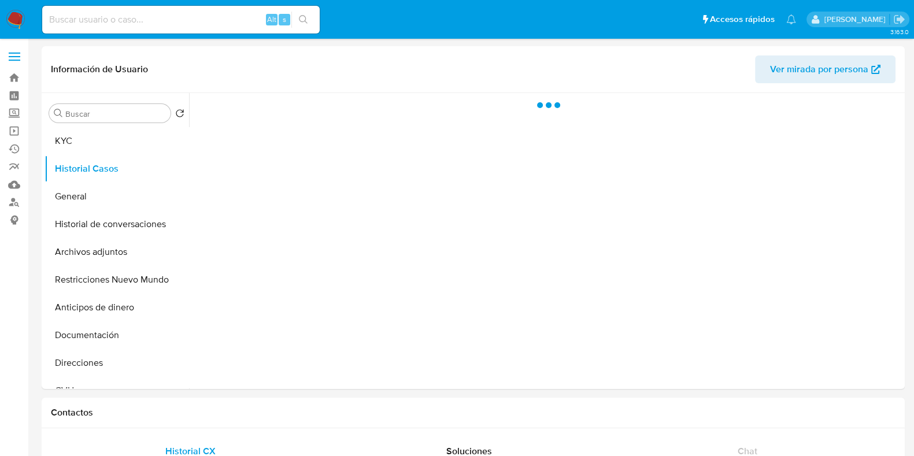
select select "10"
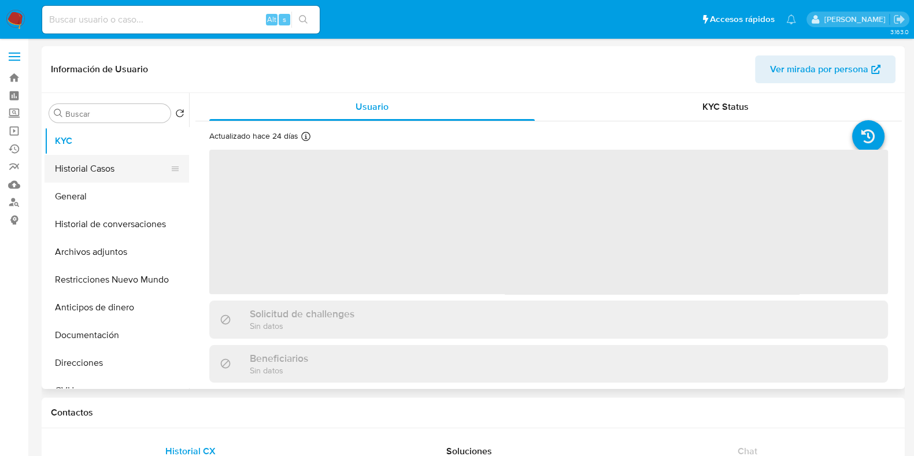
click at [103, 173] on button "Historial Casos" at bounding box center [112, 169] width 135 height 28
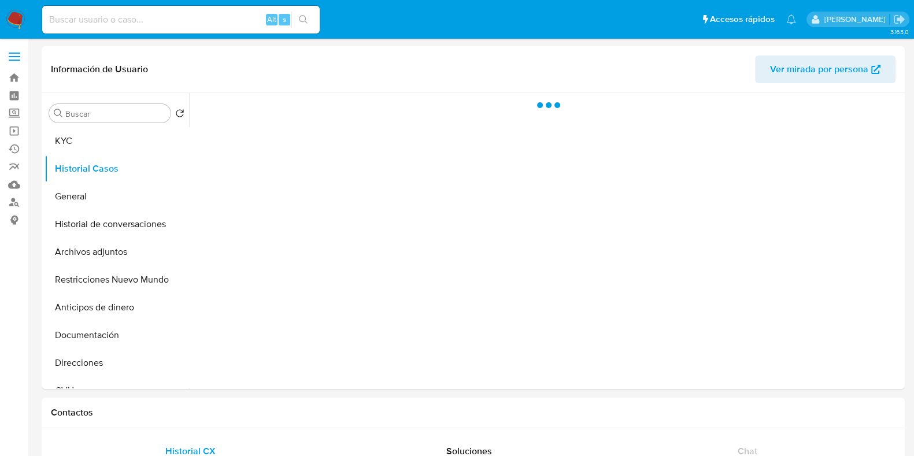
select select "10"
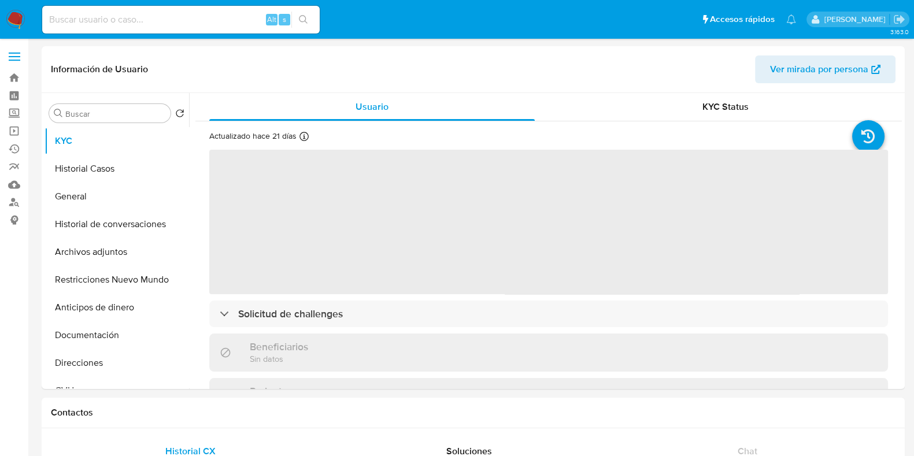
select select "10"
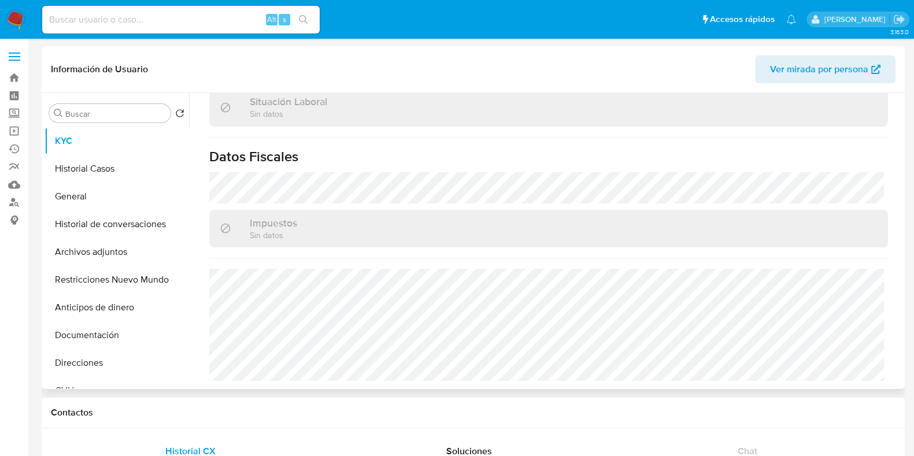
scroll to position [608, 0]
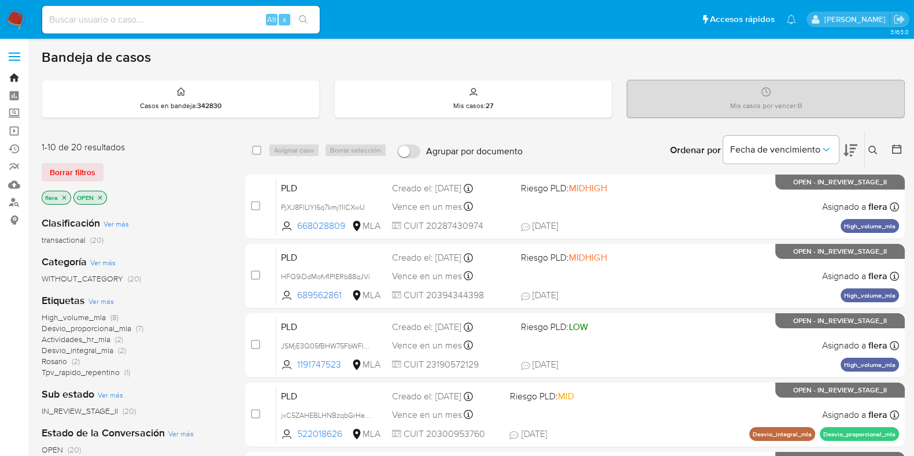
click at [13, 71] on link "Bandeja" at bounding box center [69, 78] width 138 height 18
click at [872, 146] on icon at bounding box center [872, 150] width 9 height 9
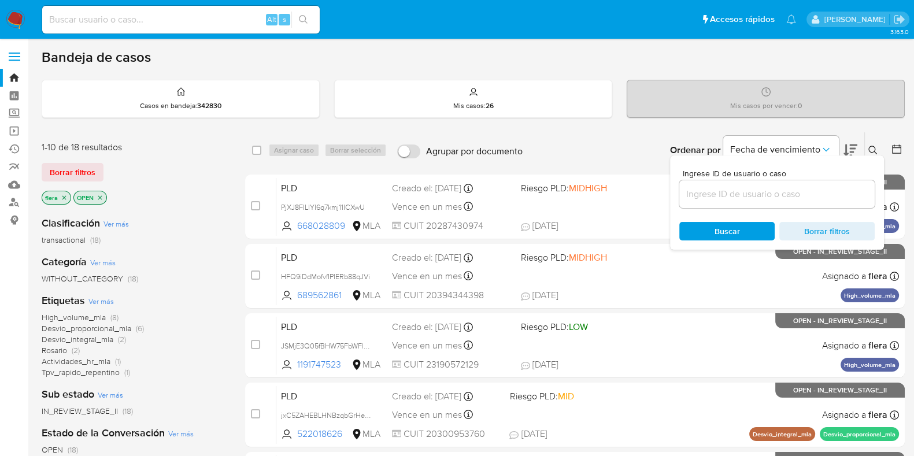
click at [702, 194] on input at bounding box center [776, 194] width 195 height 15
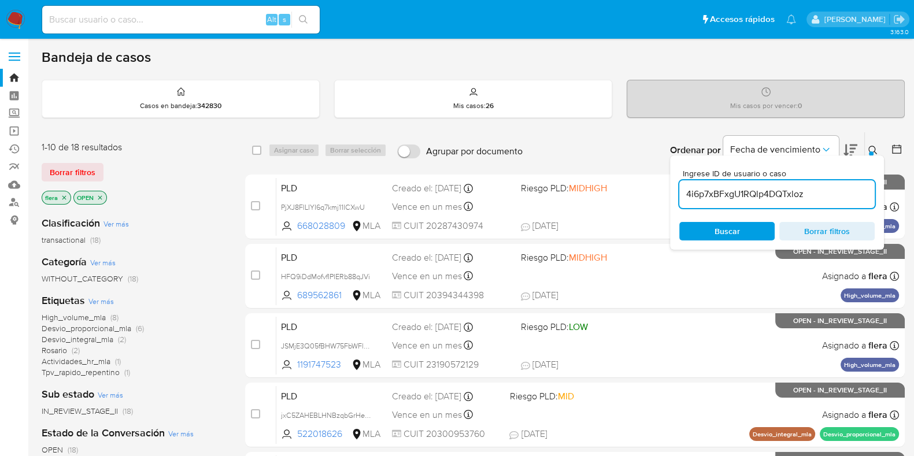
type input "4i6p7xBFxgU1RQlp4DQTxloz"
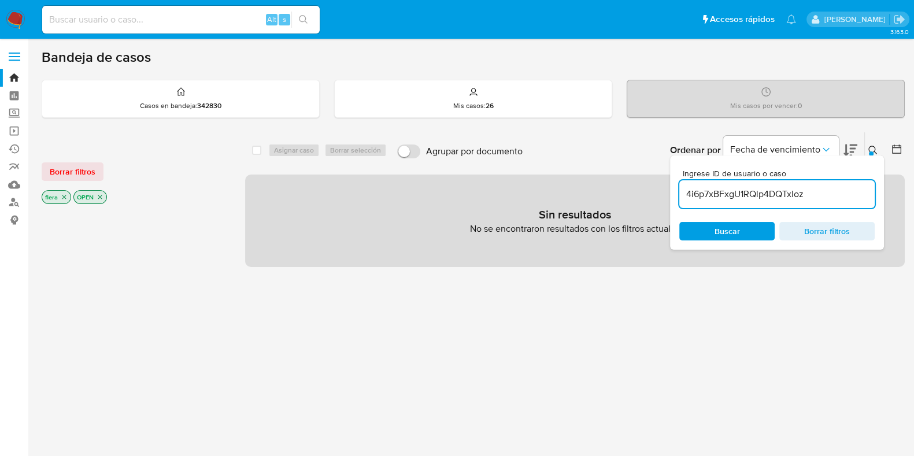
click at [102, 196] on icon "close-filter" at bounding box center [100, 197] width 7 height 7
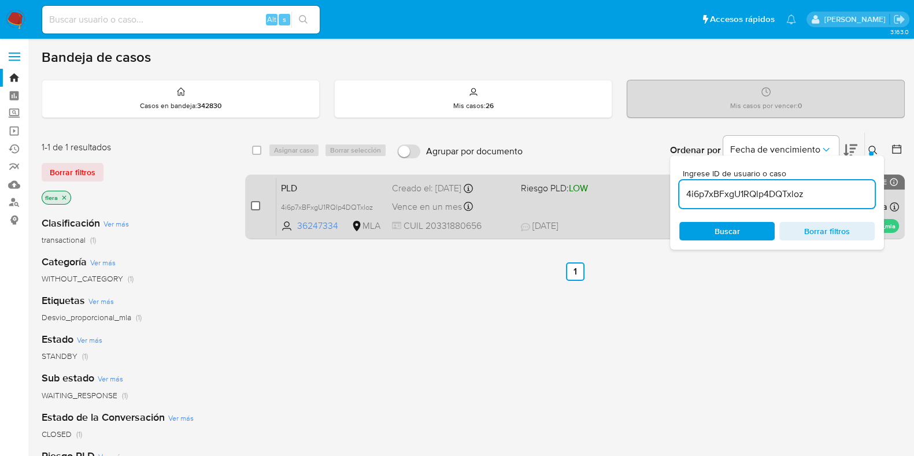
click at [253, 206] on input "checkbox" at bounding box center [255, 205] width 9 height 9
checkbox input "true"
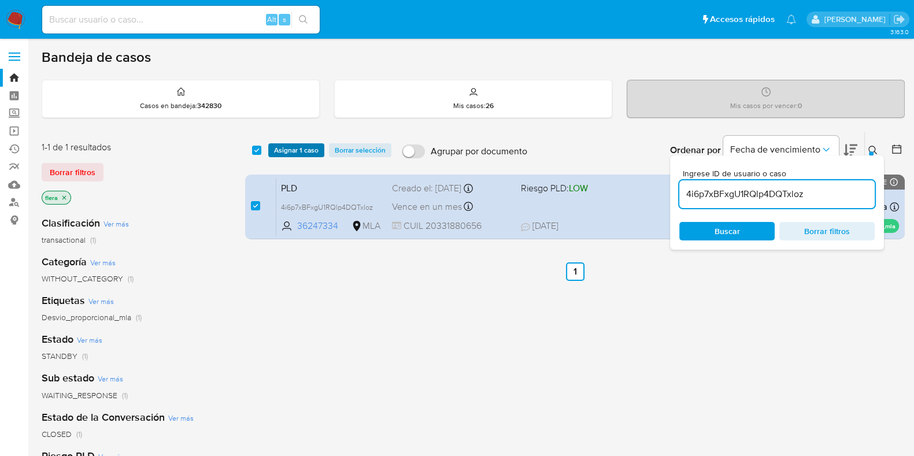
click at [287, 147] on span "Asignar 1 caso" at bounding box center [296, 151] width 45 height 12
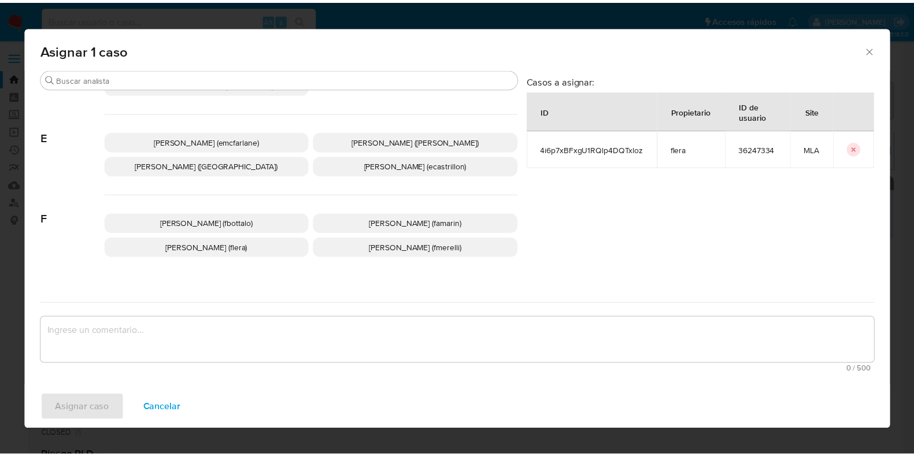
scroll to position [217, 0]
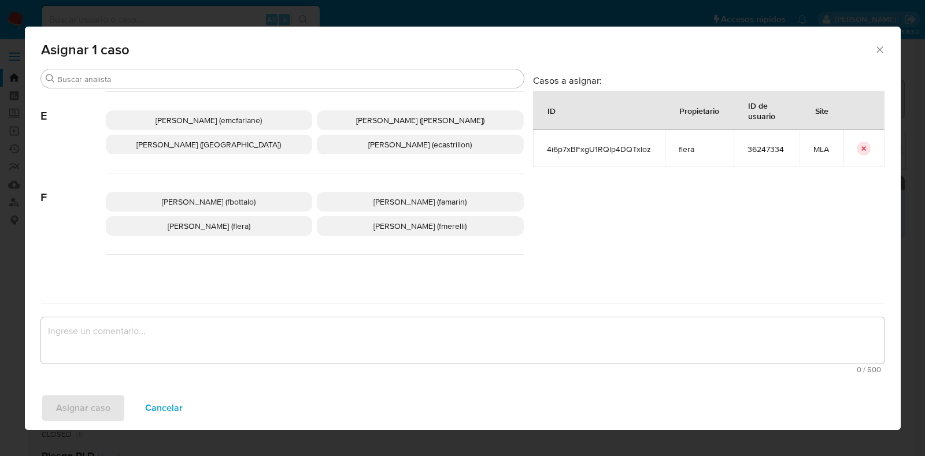
click at [235, 220] on span "[PERSON_NAME] (flera)" at bounding box center [209, 226] width 83 height 12
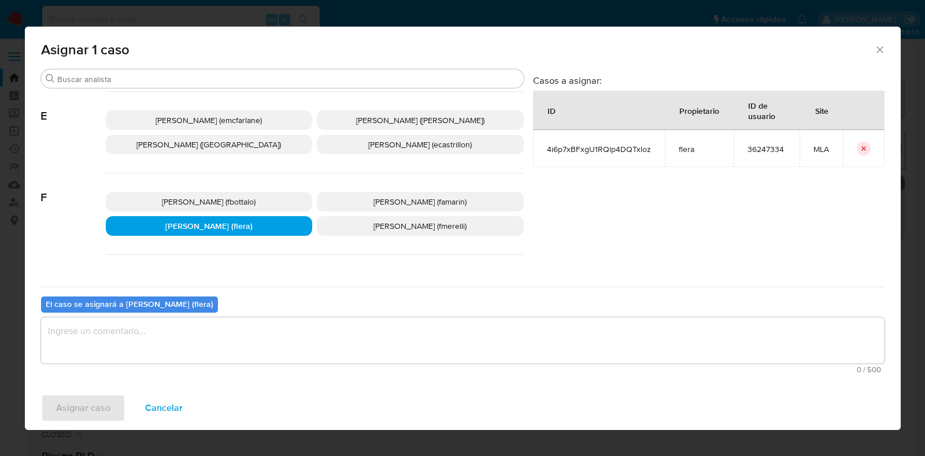
click at [189, 332] on textarea "assign-modal" at bounding box center [463, 340] width 844 height 46
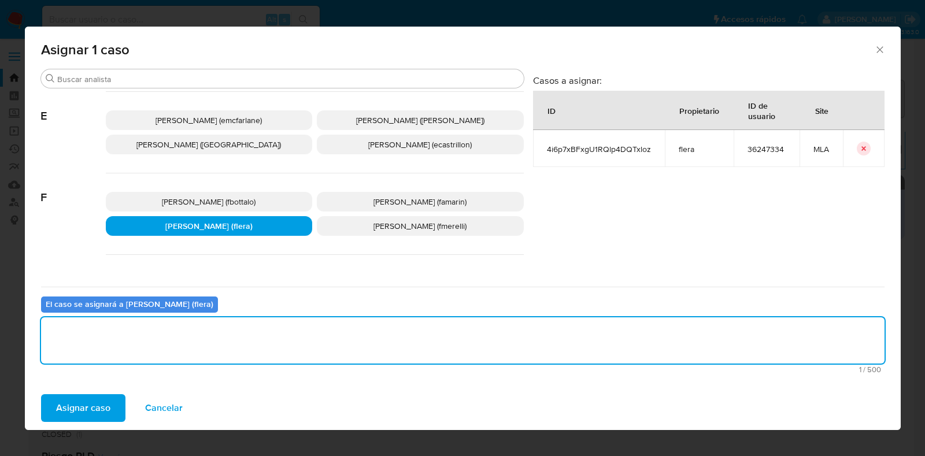
click at [75, 405] on span "Asignar caso" at bounding box center [83, 407] width 54 height 25
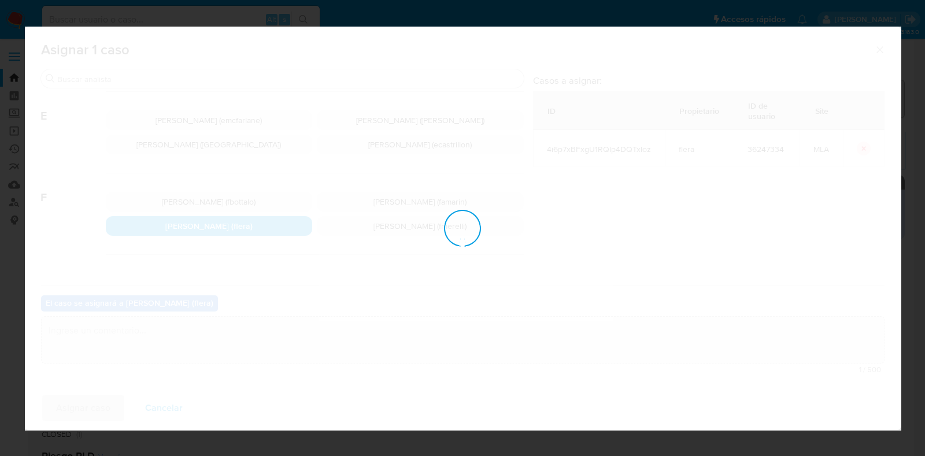
checkbox input "false"
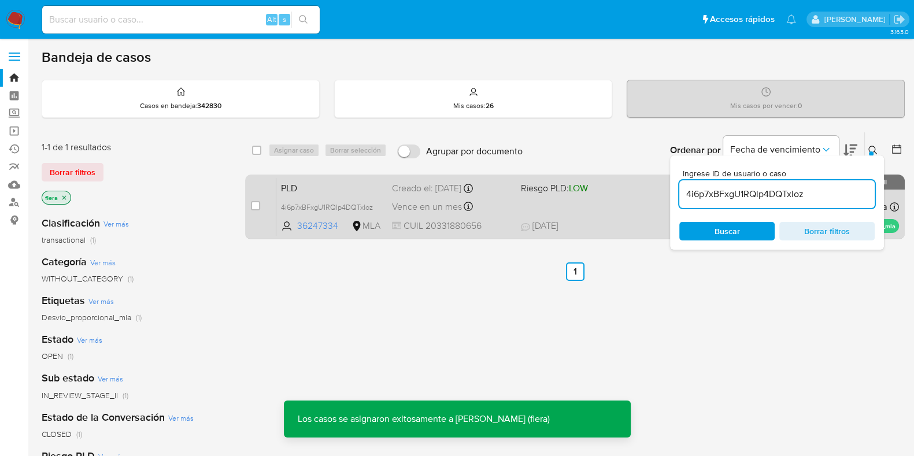
click at [335, 180] on span "PLD" at bounding box center [332, 187] width 102 height 15
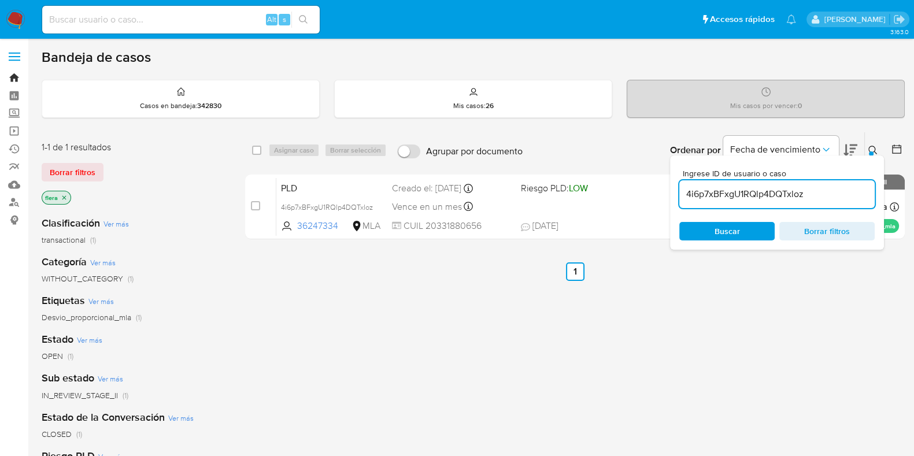
click at [14, 75] on link "Bandeja" at bounding box center [69, 78] width 138 height 18
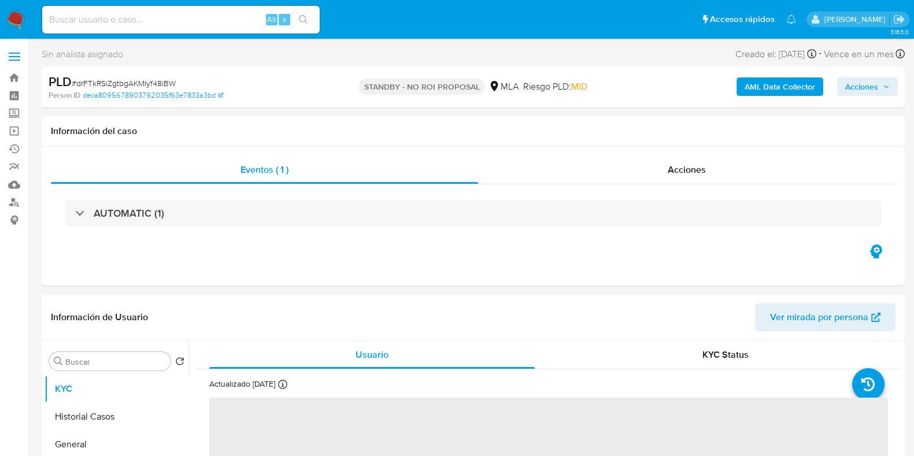
select select "10"
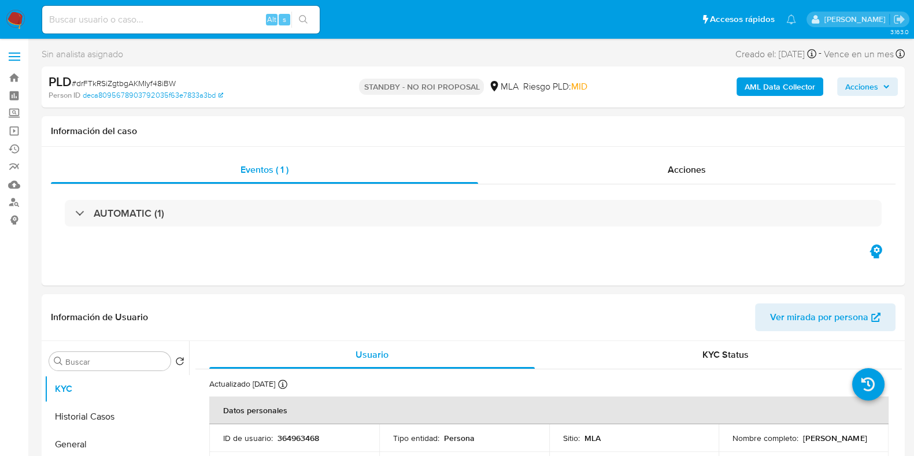
click at [215, 21] on input at bounding box center [181, 19] width 278 height 15
paste input "4i6p7xBFxgU1RQlp4DQTxloz"
type input "4i6p7xBFxgU1RQlp4DQTxloz"
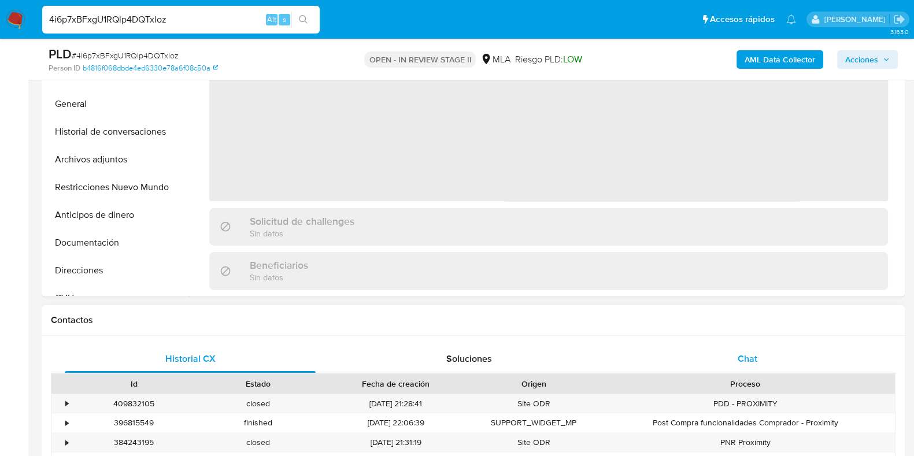
scroll to position [434, 0]
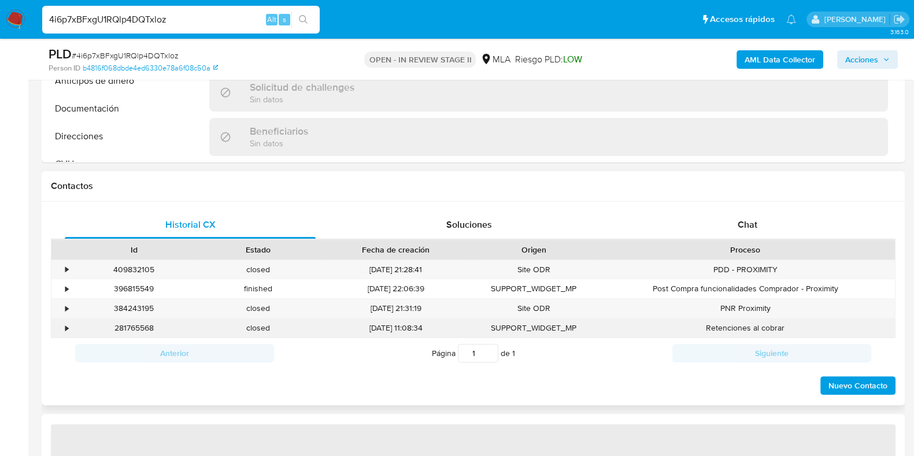
select select "10"
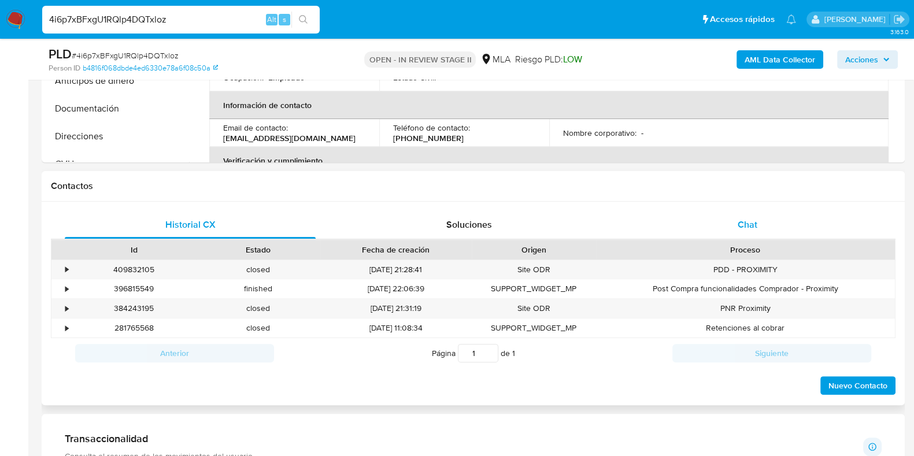
click at [735, 221] on div "Chat" at bounding box center [747, 225] width 251 height 28
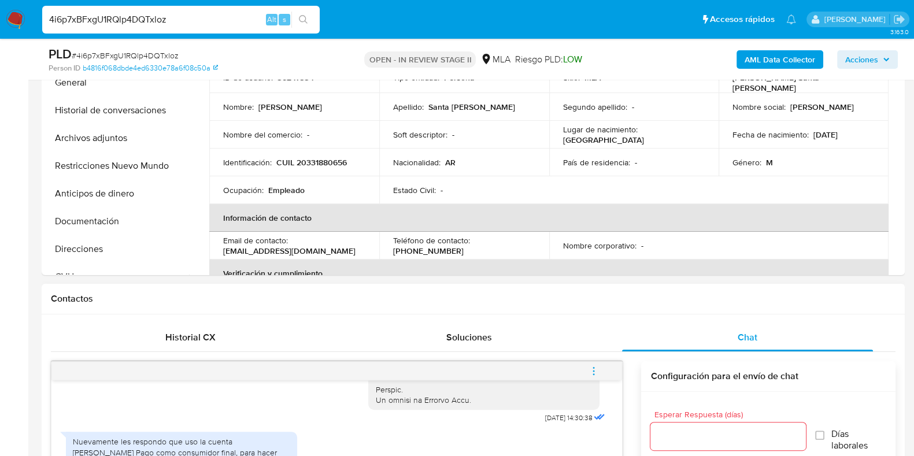
scroll to position [289, 0]
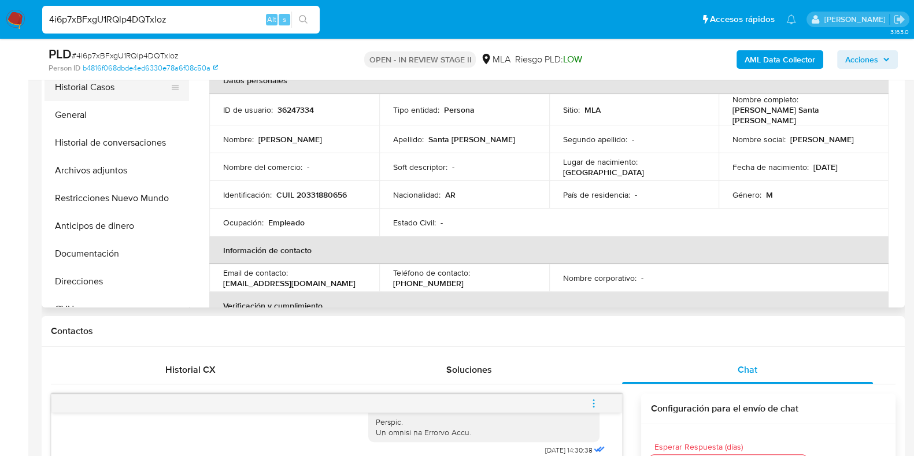
click at [94, 87] on button "Historial Casos" at bounding box center [112, 87] width 135 height 28
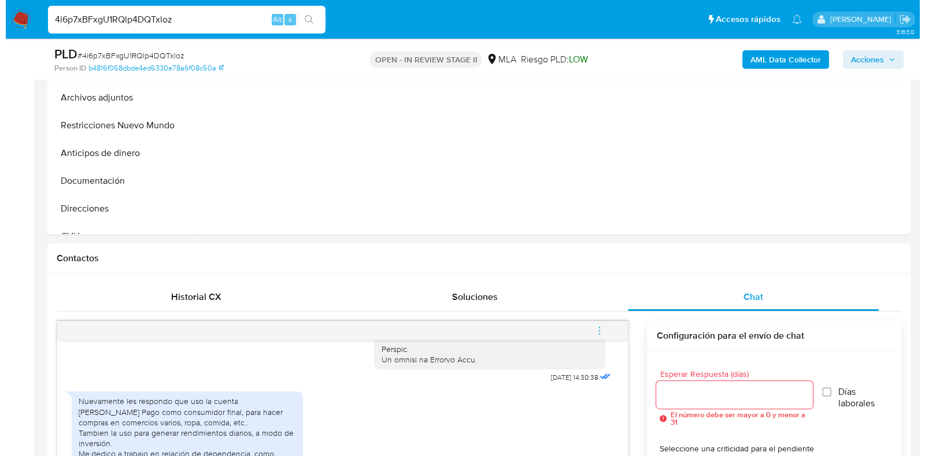
scroll to position [217, 0]
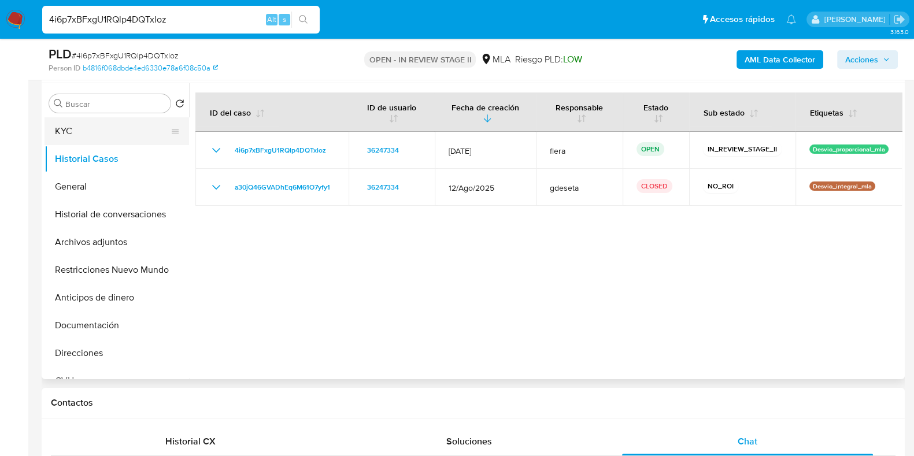
click at [98, 121] on button "KYC" at bounding box center [112, 131] width 135 height 28
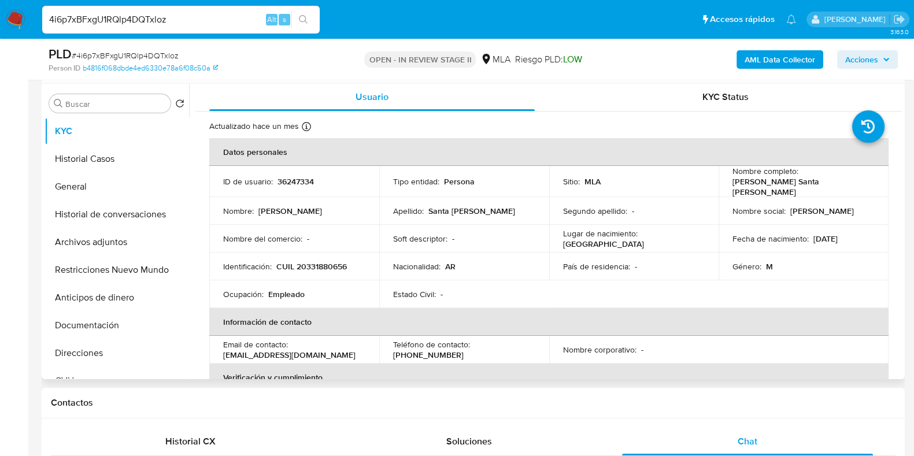
click at [302, 180] on p "36247334" at bounding box center [296, 181] width 36 height 10
copy p "36247334"
click at [102, 161] on button "Historial Casos" at bounding box center [112, 159] width 135 height 28
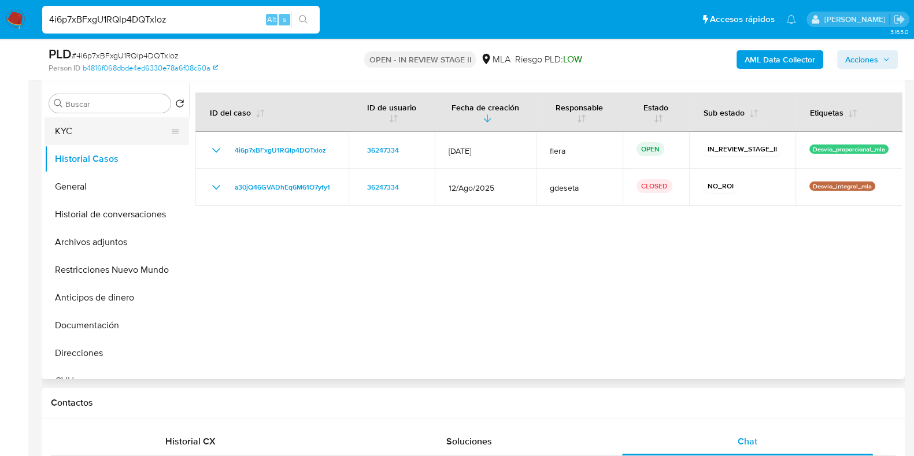
click at [116, 128] on button "KYC" at bounding box center [112, 131] width 135 height 28
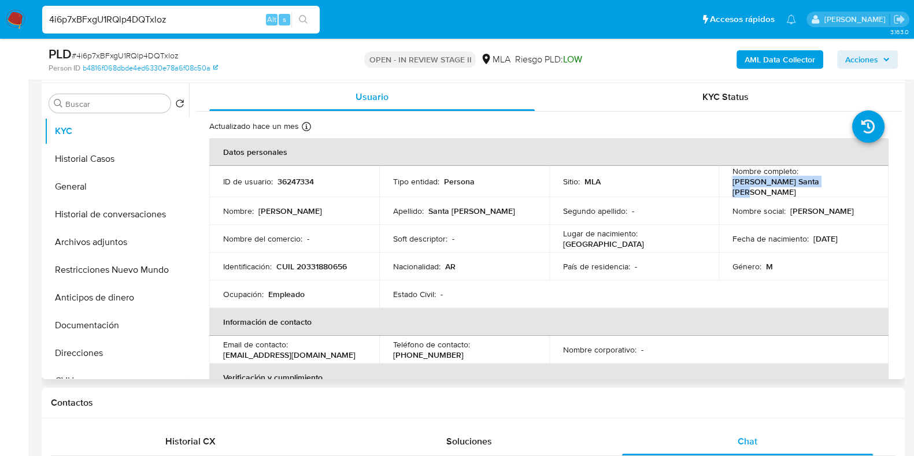
drag, startPoint x: 823, startPoint y: 188, endPoint x: 725, endPoint y: 184, distance: 98.4
click at [725, 184] on td "Nombre completo : Javier Arturo Santa Cruz" at bounding box center [804, 181] width 170 height 31
copy p "Javier Arturo Santa Cruz"
click at [95, 234] on button "Archivos adjuntos" at bounding box center [112, 242] width 135 height 28
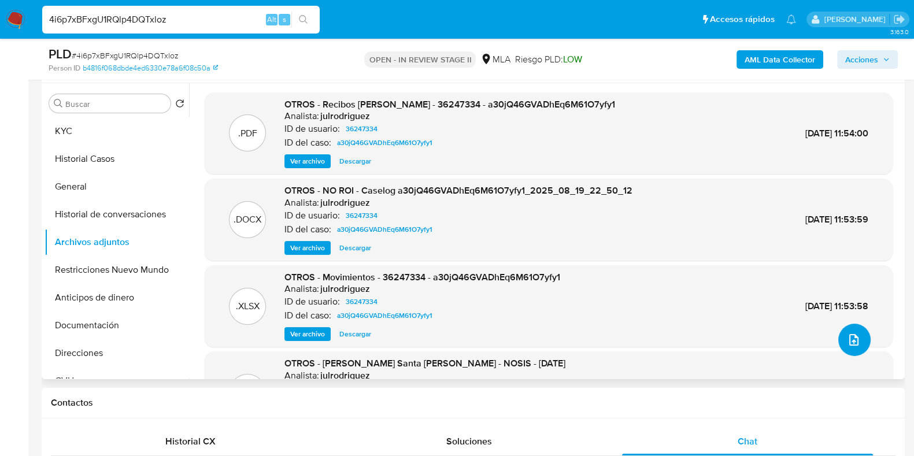
click at [838, 339] on button "upload-file" at bounding box center [854, 340] width 32 height 32
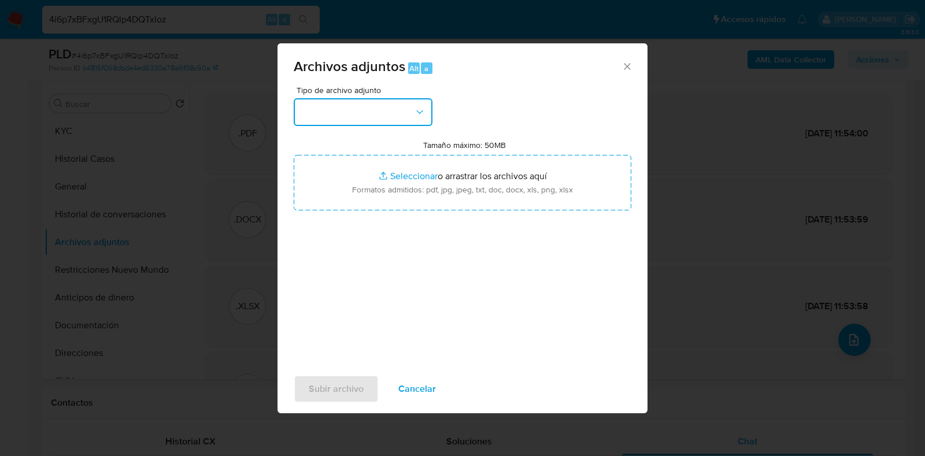
click at [374, 106] on button "button" at bounding box center [363, 112] width 139 height 28
click at [623, 65] on icon "Cerrar" at bounding box center [628, 67] width 12 height 12
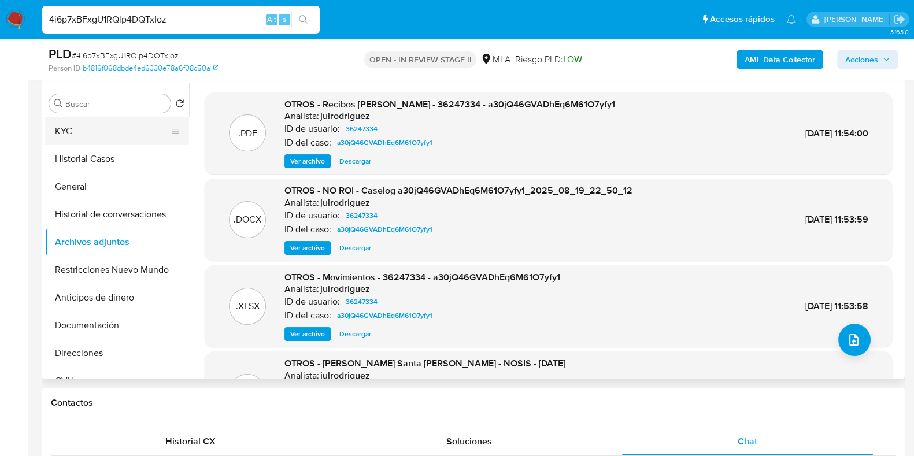
click at [108, 134] on button "KYC" at bounding box center [112, 131] width 135 height 28
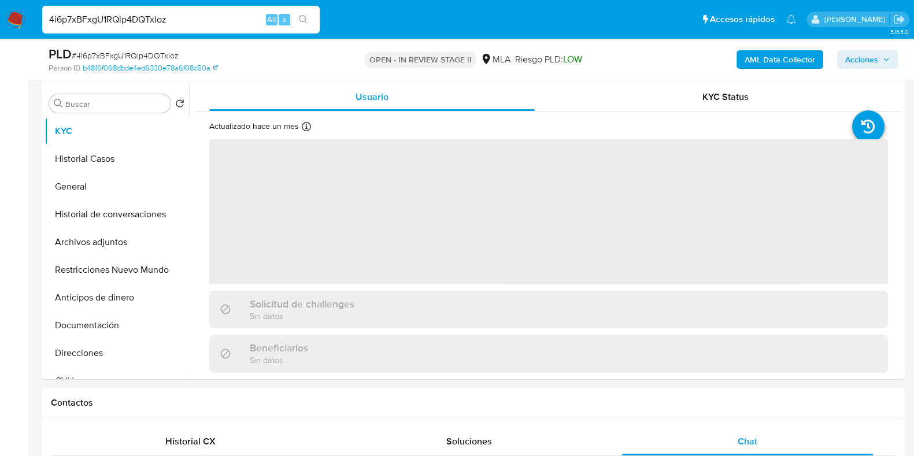
click at [784, 64] on b "AML Data Collector" at bounding box center [780, 59] width 71 height 19
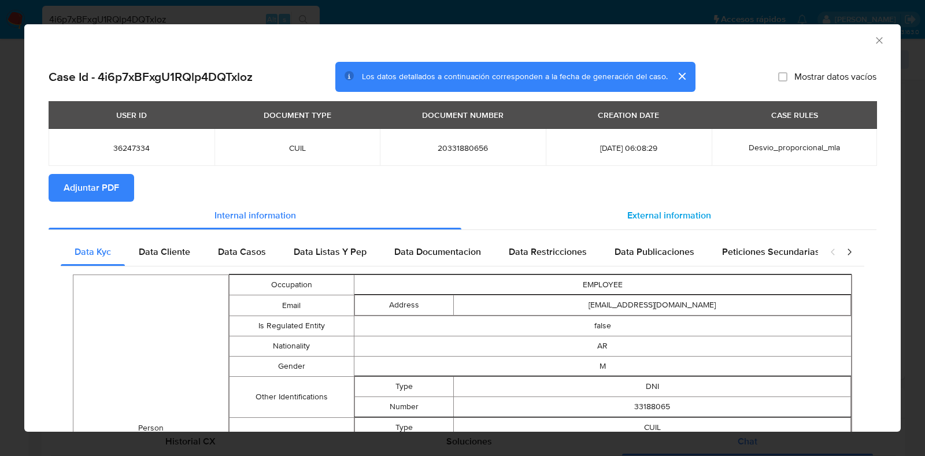
click at [648, 211] on span "External information" at bounding box center [669, 215] width 84 height 13
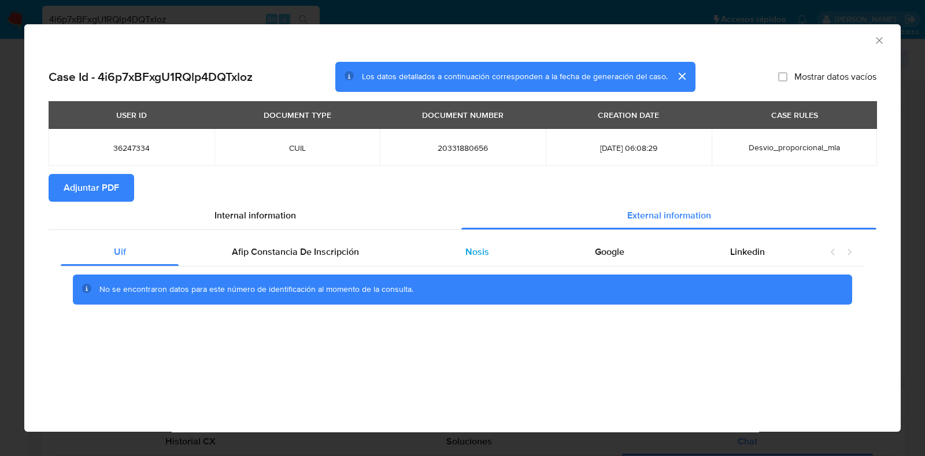
click at [475, 246] on span "Nosis" at bounding box center [477, 251] width 24 height 13
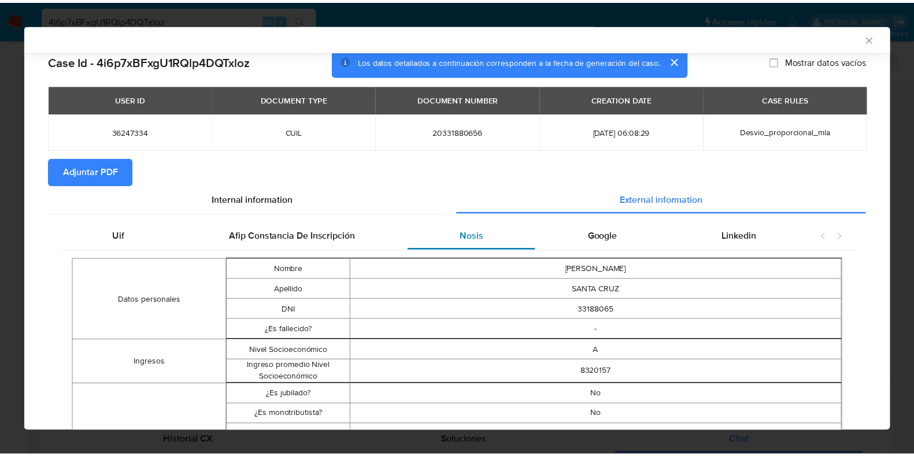
scroll to position [0, 0]
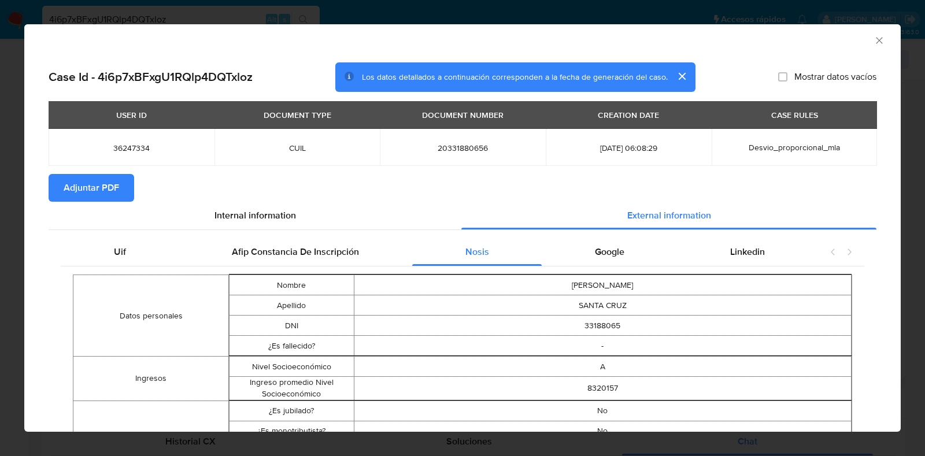
click at [74, 184] on span "Adjuntar PDF" at bounding box center [92, 187] width 56 height 25
click at [874, 46] on icon "Cerrar ventana" at bounding box center [880, 41] width 12 height 12
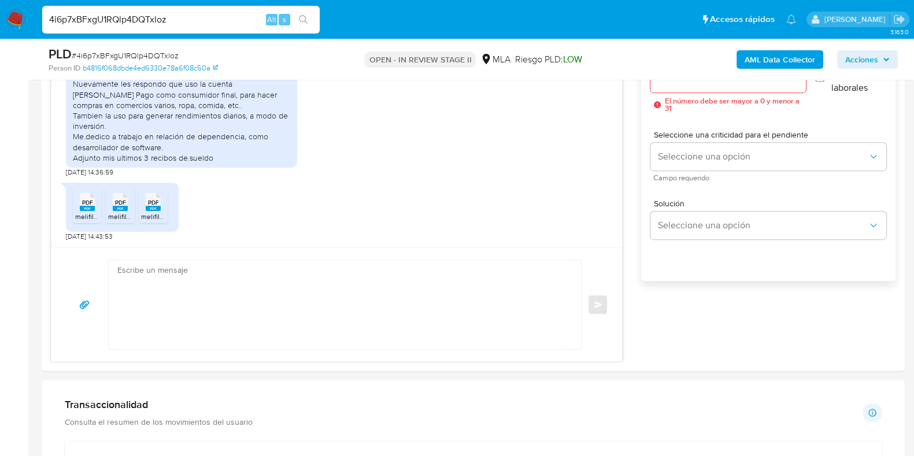
scroll to position [598, 0]
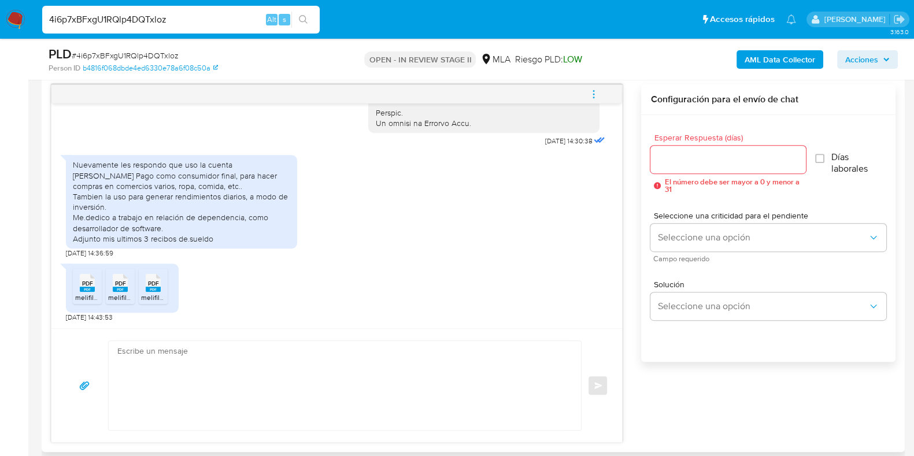
click at [80, 297] on span "melifile4499247178701048429.pdf" at bounding box center [128, 298] width 106 height 10
click at [120, 296] on span "melifile3379966492981050171.pdf" at bounding box center [160, 298] width 105 height 10
click at [147, 293] on span "melifile8765314872303792823.pdf" at bounding box center [195, 298] width 108 height 10
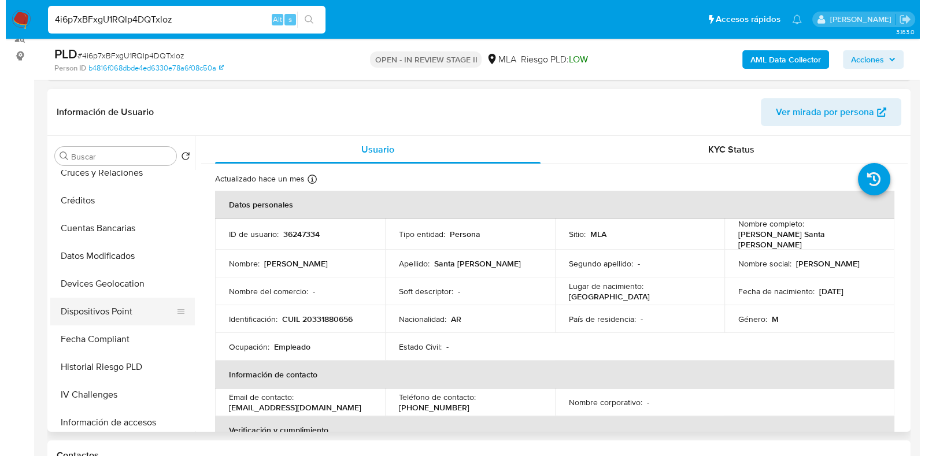
scroll to position [72, 0]
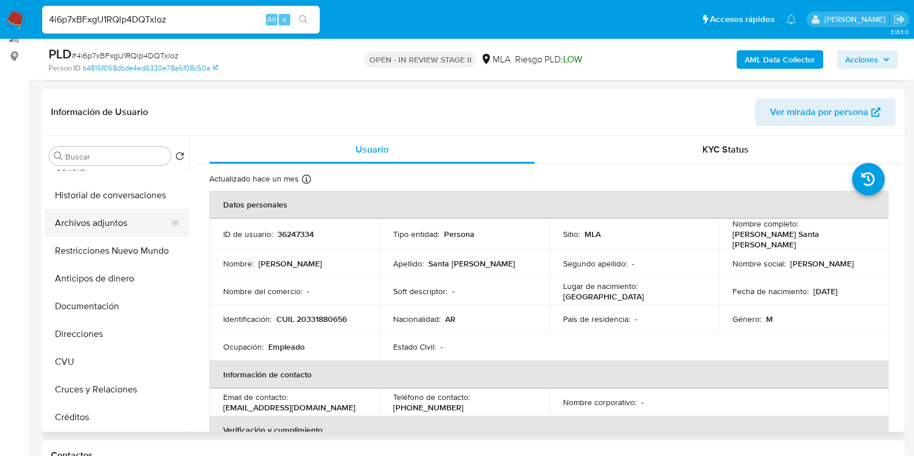
click at [109, 220] on button "Archivos adjuntos" at bounding box center [112, 223] width 135 height 28
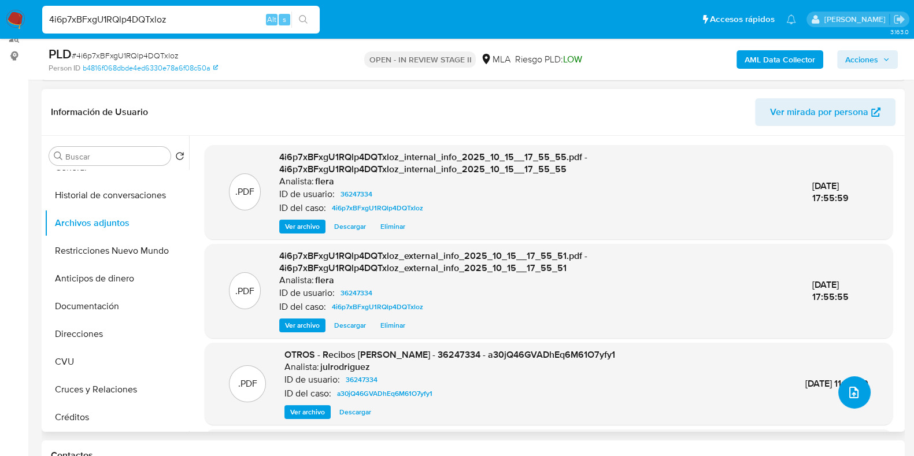
click at [856, 394] on button "upload-file" at bounding box center [854, 392] width 32 height 32
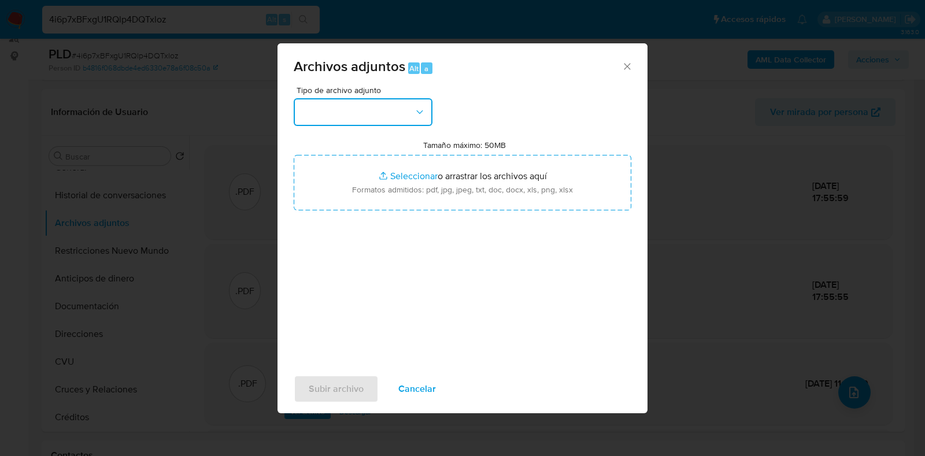
click at [405, 110] on button "button" at bounding box center [363, 112] width 139 height 28
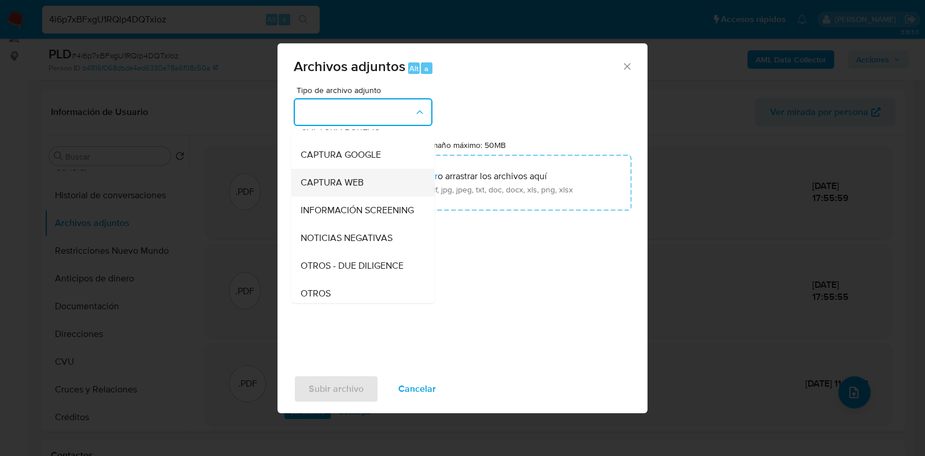
scroll to position [144, 0]
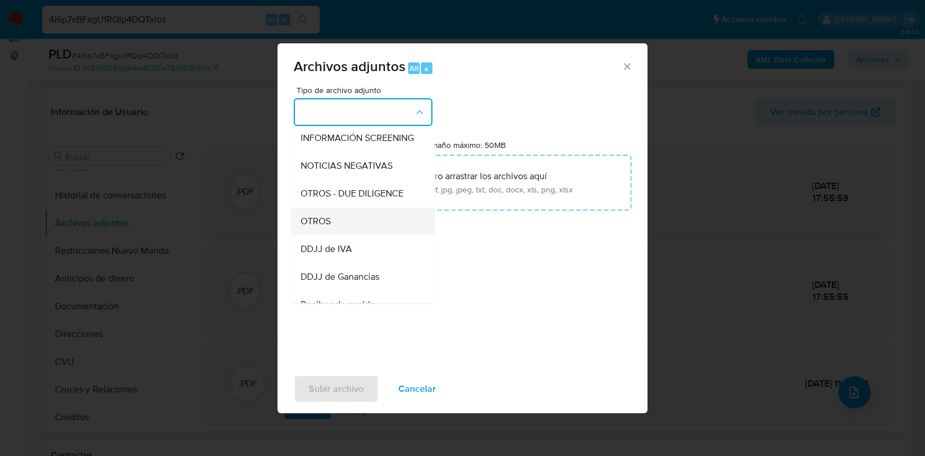
click at [352, 235] on div "OTROS" at bounding box center [360, 222] width 118 height 28
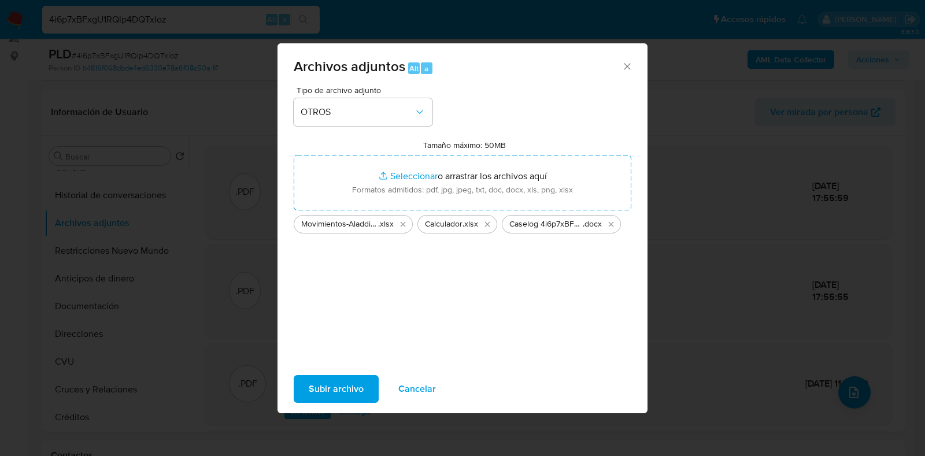
click at [329, 385] on span "Subir archivo" at bounding box center [336, 388] width 55 height 25
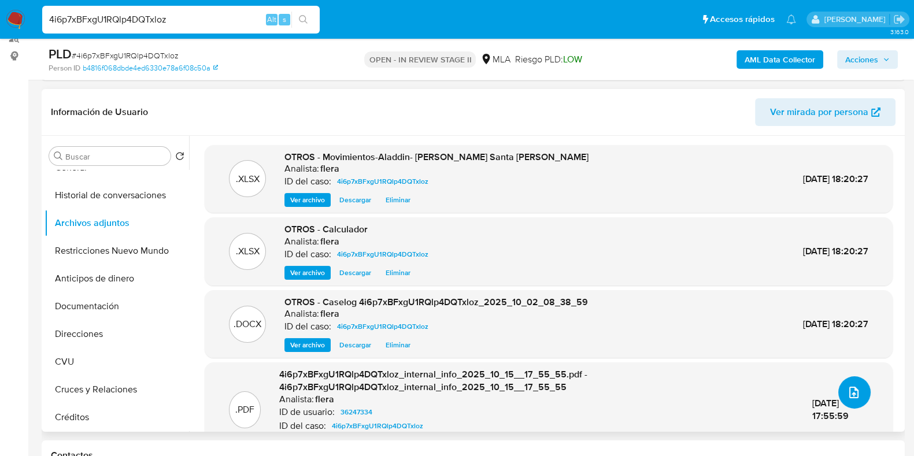
click at [853, 390] on icon "upload-file" at bounding box center [854, 393] width 14 height 14
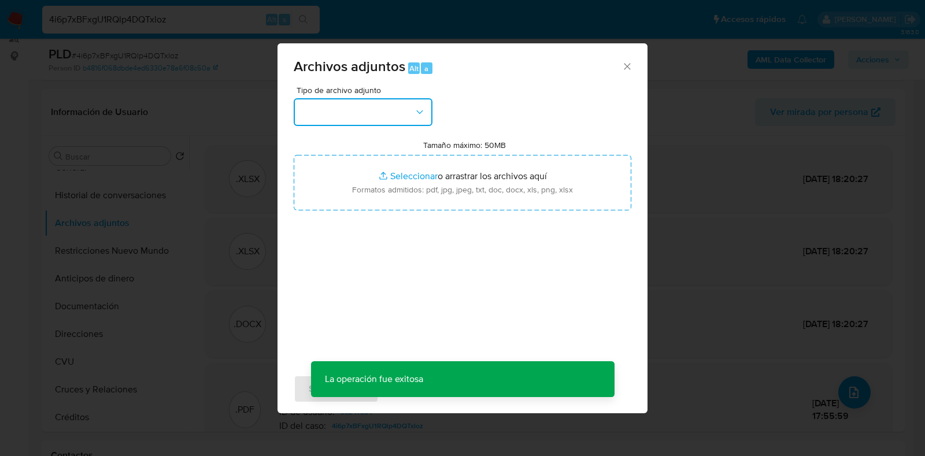
click at [320, 109] on button "button" at bounding box center [363, 112] width 139 height 28
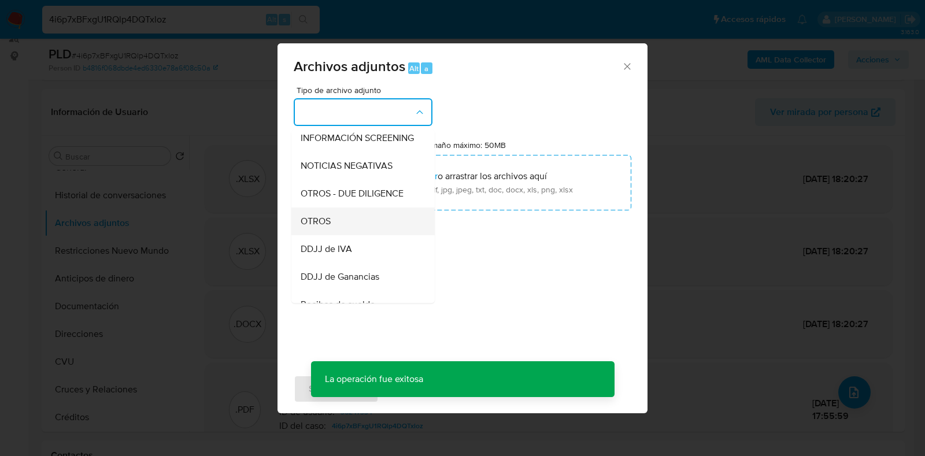
click at [342, 229] on div "OTROS" at bounding box center [360, 222] width 118 height 28
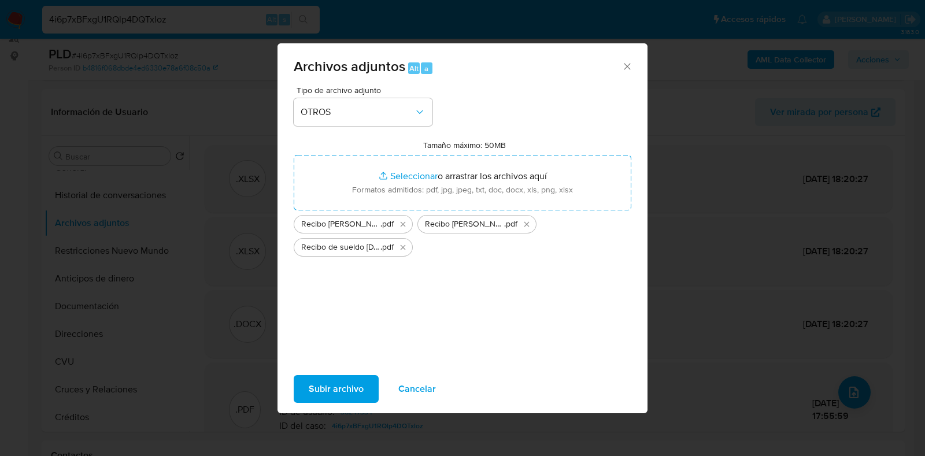
click at [345, 391] on span "Subir archivo" at bounding box center [336, 388] width 55 height 25
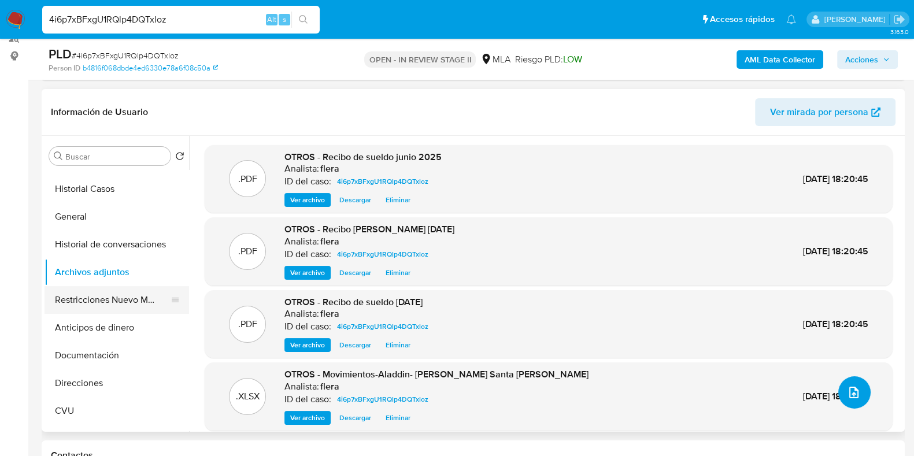
scroll to position [0, 0]
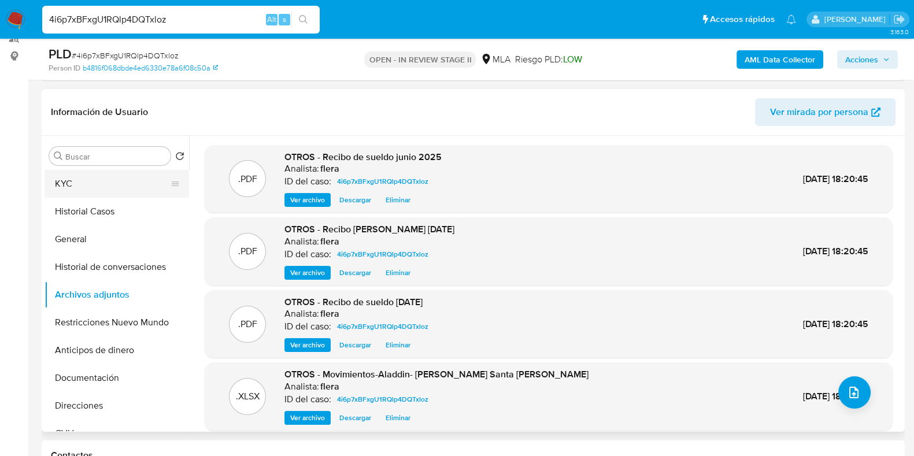
click at [92, 186] on button "KYC" at bounding box center [112, 184] width 135 height 28
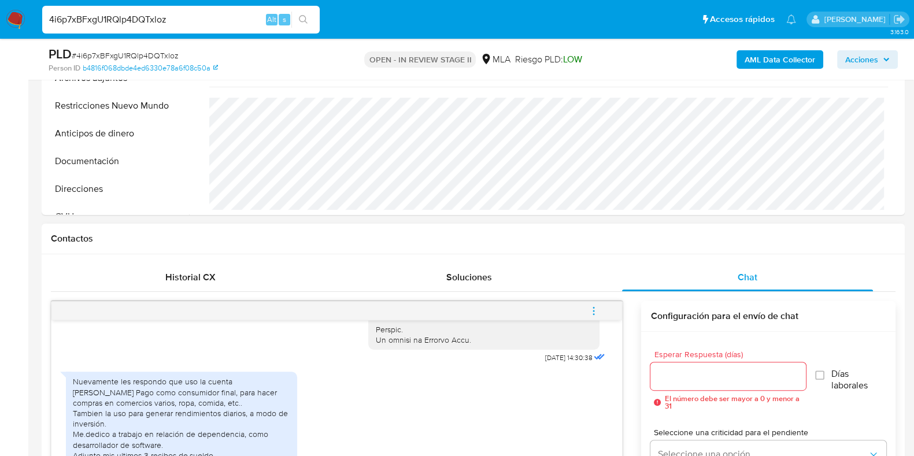
scroll to position [598, 0]
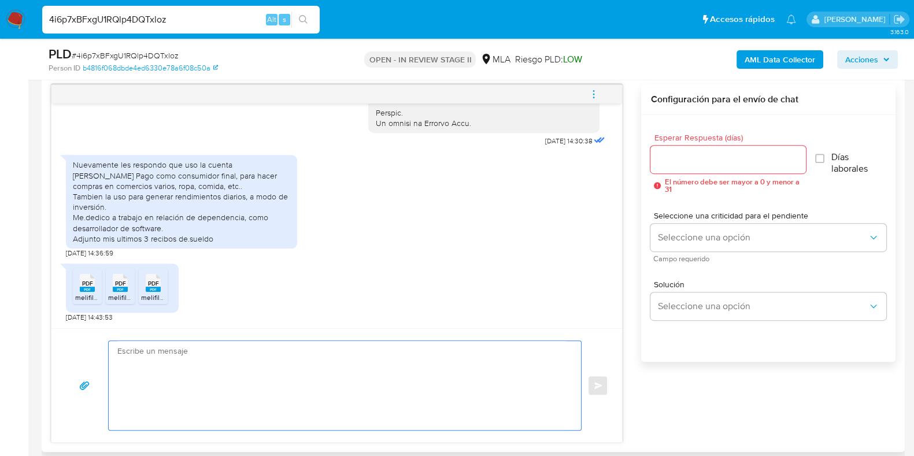
click at [167, 382] on textarea at bounding box center [341, 385] width 449 height 89
paste textarea "Hola, ¡Muchas gracias por tu respuesta! Confirmamos la recepción de la document…"
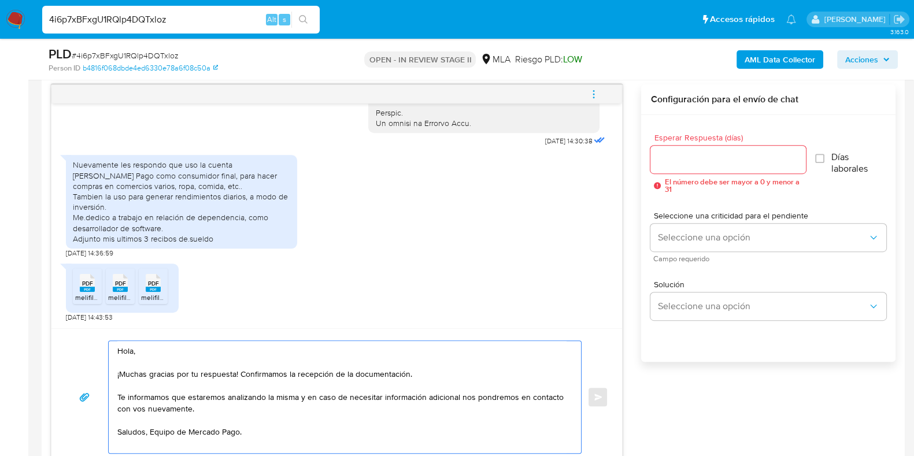
type textarea "Hola, ¡Muchas gracias por tu respuesta! Confirmamos la recepción de la document…"
click at [683, 169] on div at bounding box center [727, 160] width 155 height 28
click at [684, 161] on input "Esperar Respuesta (días)" at bounding box center [727, 159] width 155 height 15
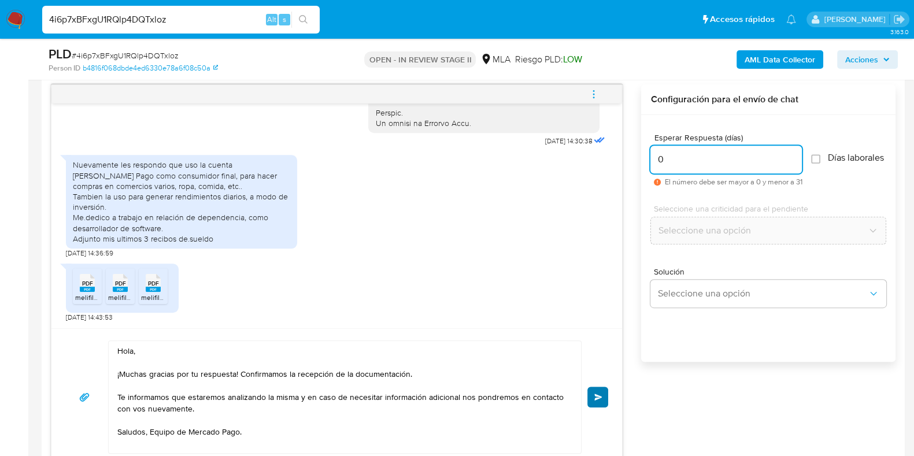
type input "0"
click at [598, 394] on span "Enviar" at bounding box center [598, 397] width 8 height 7
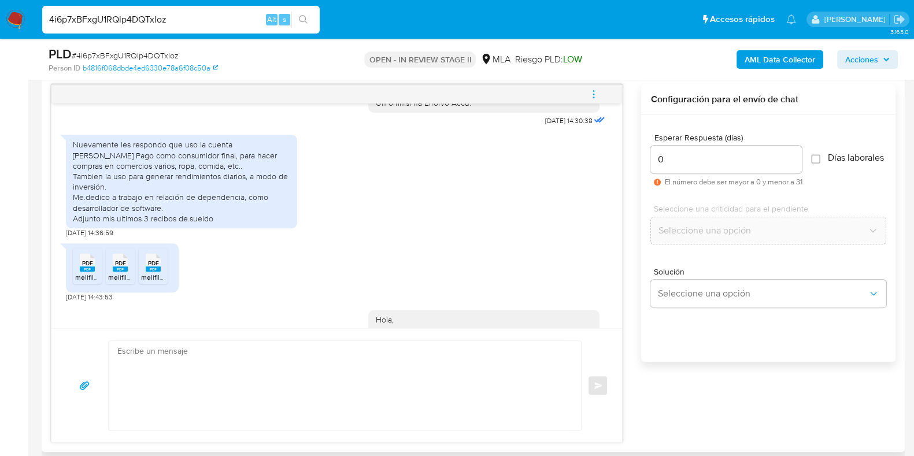
scroll to position [752, 0]
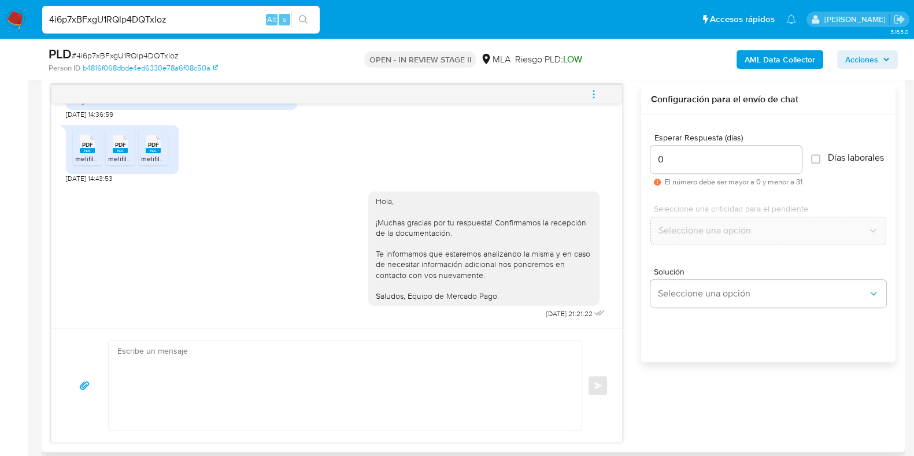
click at [593, 94] on icon "menu-action" at bounding box center [594, 94] width 10 height 10
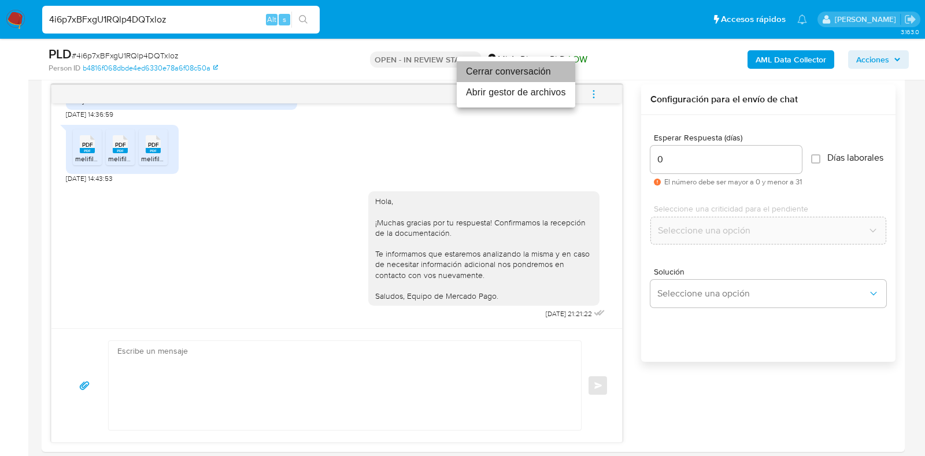
click at [481, 75] on li "Cerrar conversación" at bounding box center [516, 71] width 119 height 21
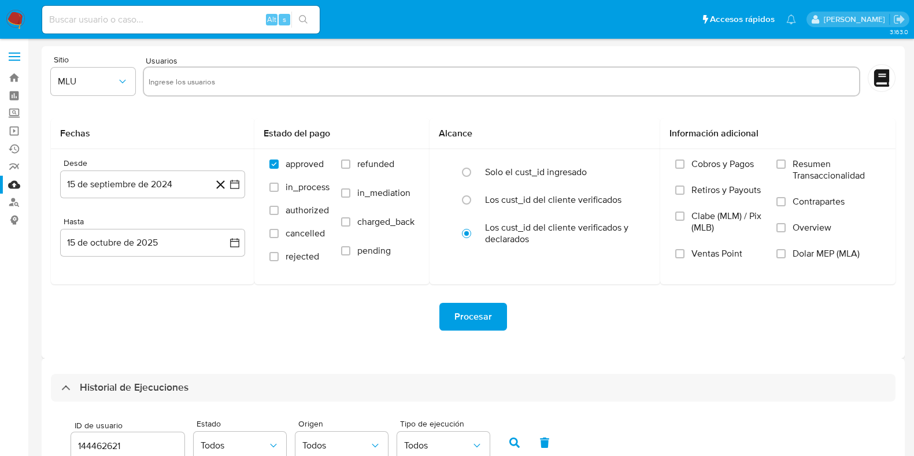
select select "10"
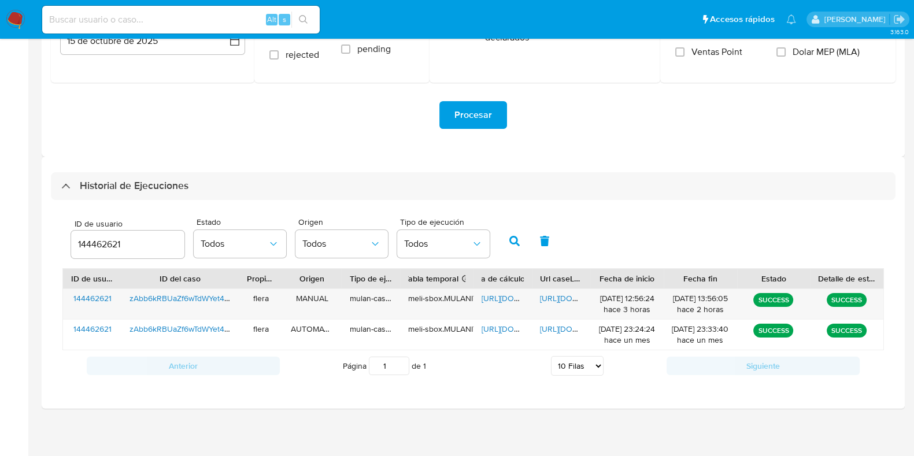
click at [108, 235] on div "144462621" at bounding box center [127, 245] width 113 height 28
click at [104, 244] on input "144462621" at bounding box center [127, 244] width 113 height 15
paste input "36247334"
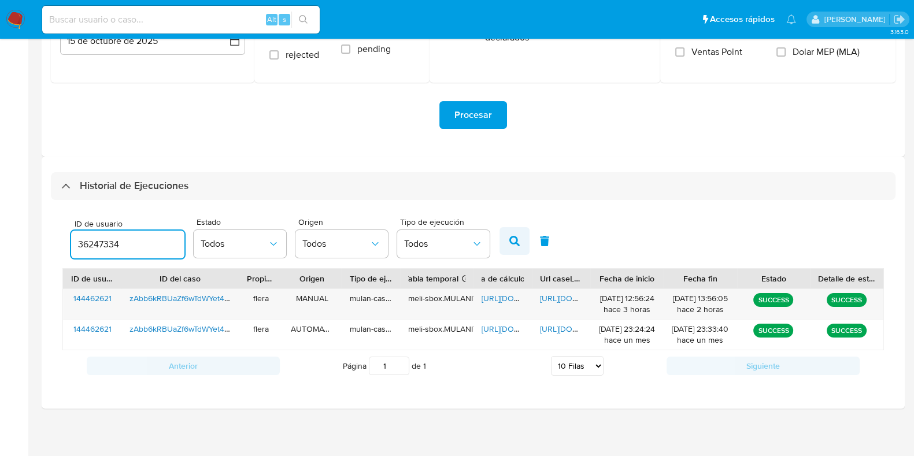
type input "36247334"
click at [520, 242] on button "button" at bounding box center [515, 241] width 30 height 28
click at [491, 305] on div "https://docs.google.com/spreadsheets/d/1oAkpKVHn-AKduazPP0_5SXNa3cWAczaJ9mAPQLS…" at bounding box center [503, 304] width 58 height 30
click at [486, 294] on span "https://docs.google.com/spreadsheets/d/1oAkpKVHn-AKduazPP0_5SXNa3cWAczaJ9mAPQLS…" at bounding box center [522, 299] width 80 height 12
click at [551, 299] on span "https://docs.google.com/document/d/1W10L5CYgmsLoLBecnmd6KJybYnxwhXIQswwJ409AP-0…" at bounding box center [580, 299] width 80 height 12
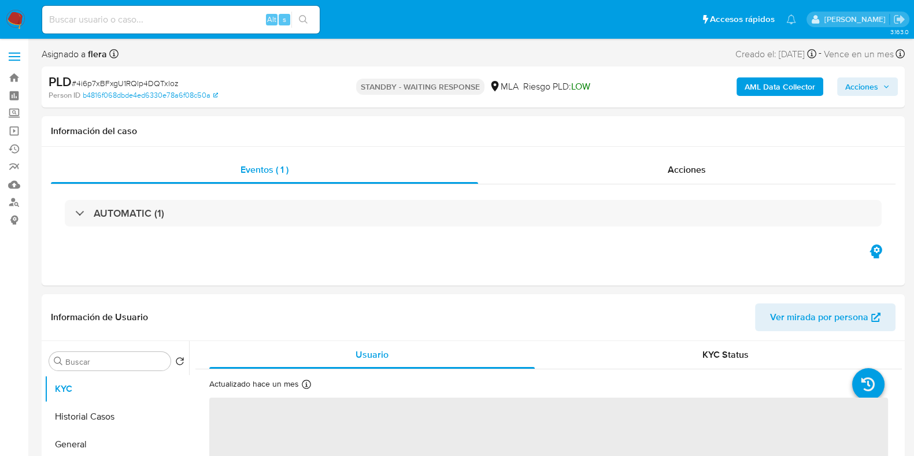
click at [143, 85] on span "# 4i6p7xBFxgU1RQlp4DQTxloz" at bounding box center [125, 83] width 107 height 12
select select "10"
click at [143, 85] on span "# 4i6p7xBFxgU1RQlp4DQTxloz" at bounding box center [125, 83] width 107 height 12
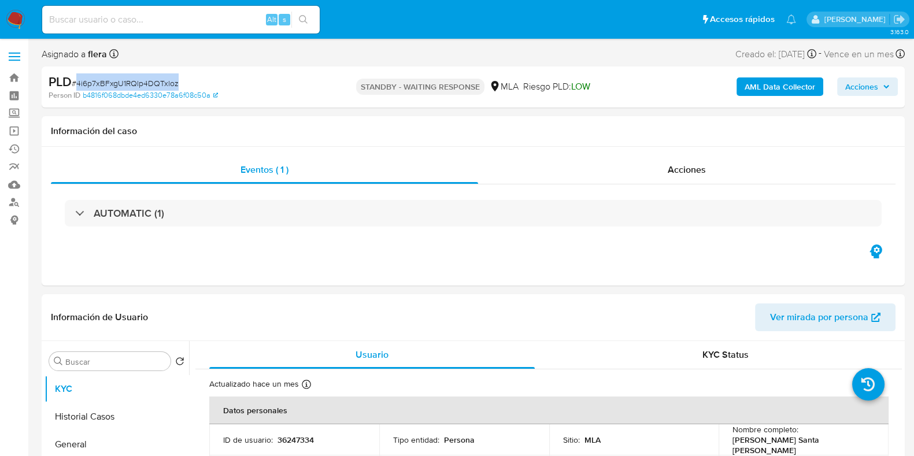
copy span "4i6p7xBFxgU1RQlp4DQTxloz"
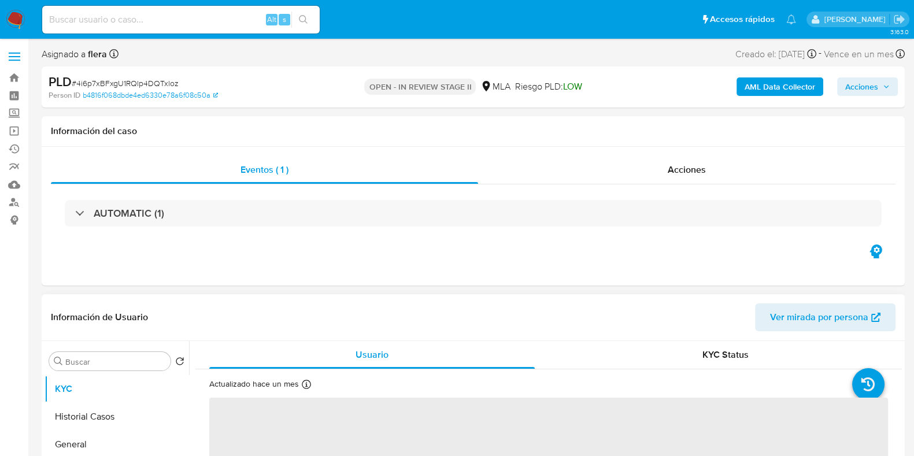
select select "10"
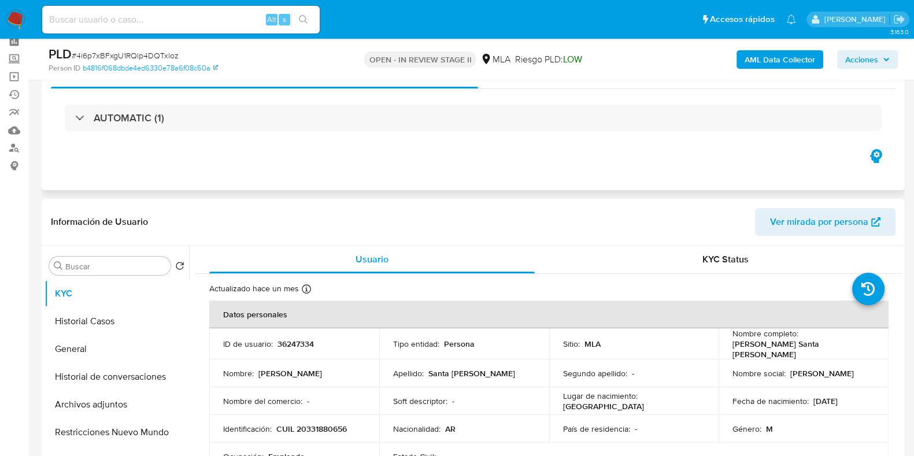
scroll to position [144, 0]
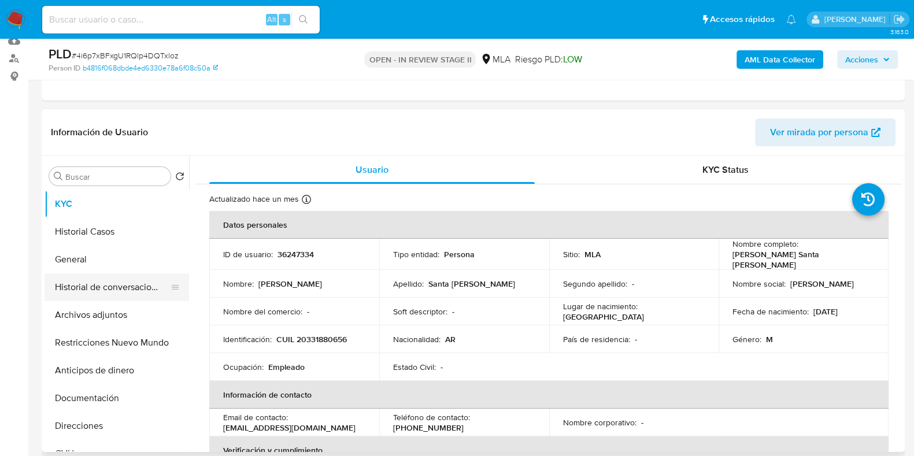
click at [111, 290] on button "Historial de conversaciones" at bounding box center [112, 287] width 135 height 28
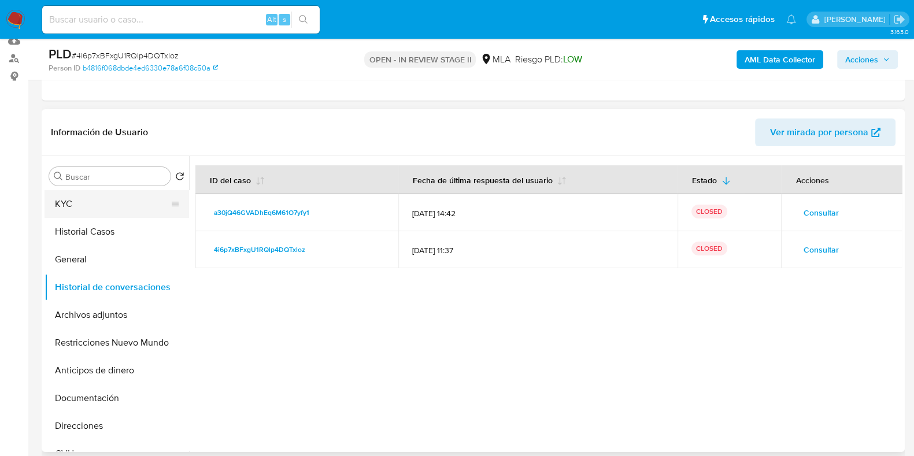
click at [74, 204] on button "KYC" at bounding box center [112, 204] width 135 height 28
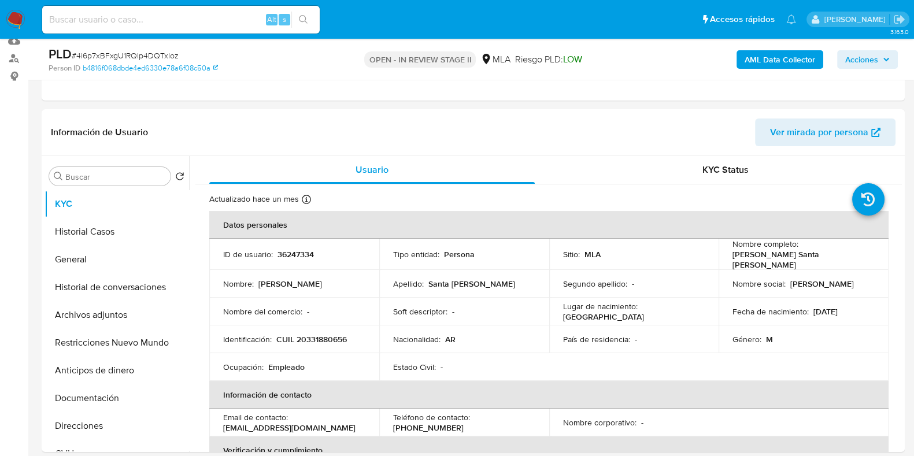
click at [866, 59] on span "Acciones" at bounding box center [861, 59] width 33 height 19
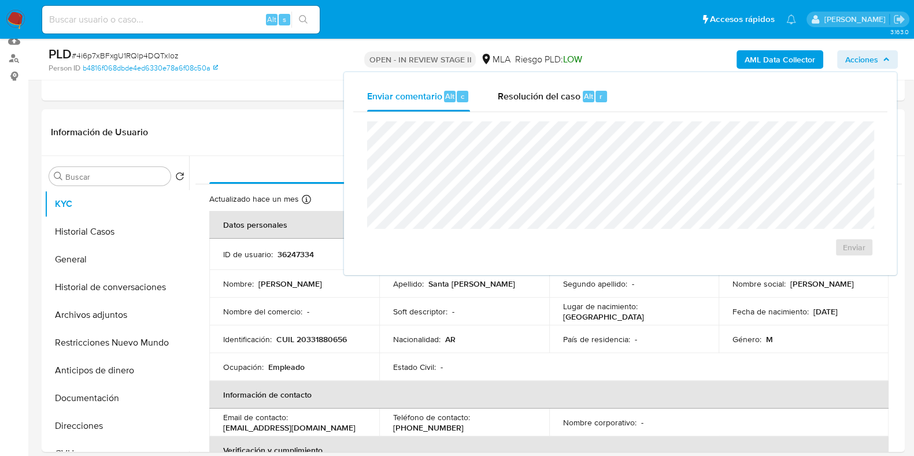
click at [505, 79] on div "Enviar comentario Alt c Resolución del caso Alt r Enviar" at bounding box center [620, 173] width 553 height 203
click at [545, 102] on div "Resolución del caso Alt r" at bounding box center [553, 97] width 110 height 30
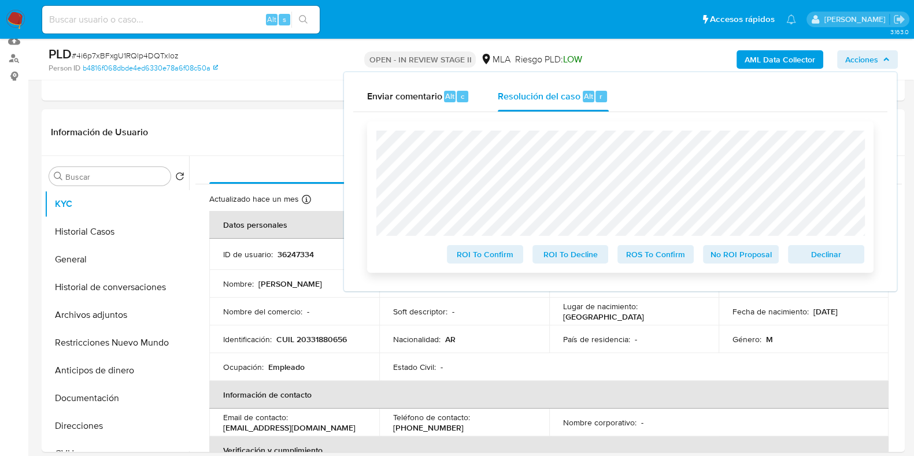
click at [759, 254] on span "No ROI Proposal" at bounding box center [741, 254] width 60 height 16
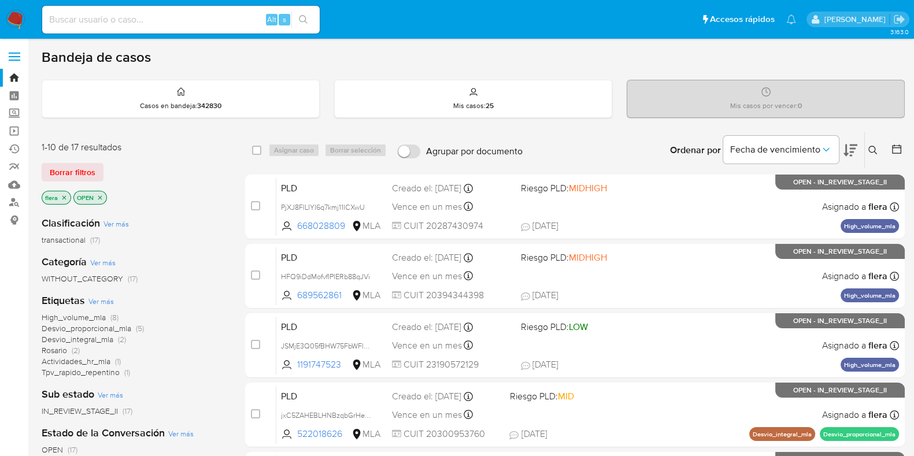
click at [874, 146] on icon at bounding box center [872, 150] width 9 height 9
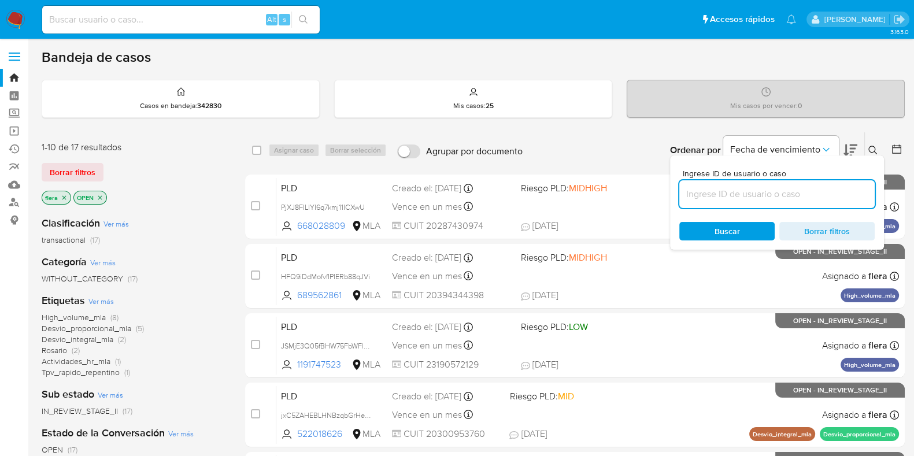
click at [824, 196] on input at bounding box center [776, 194] width 195 height 15
type input "JSMjE3Q05fBHW75FbWFluwlZ"
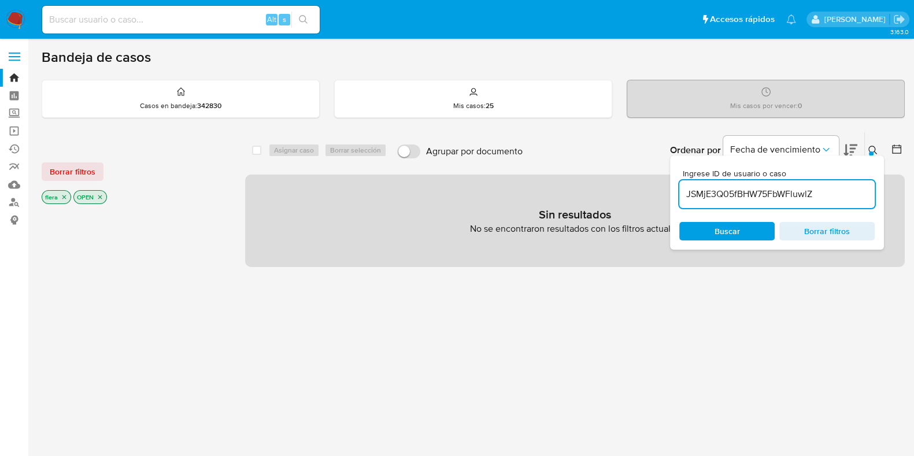
click at [103, 194] on p "OPEN" at bounding box center [90, 197] width 32 height 13
click at [98, 195] on icon "close-filter" at bounding box center [100, 197] width 4 height 4
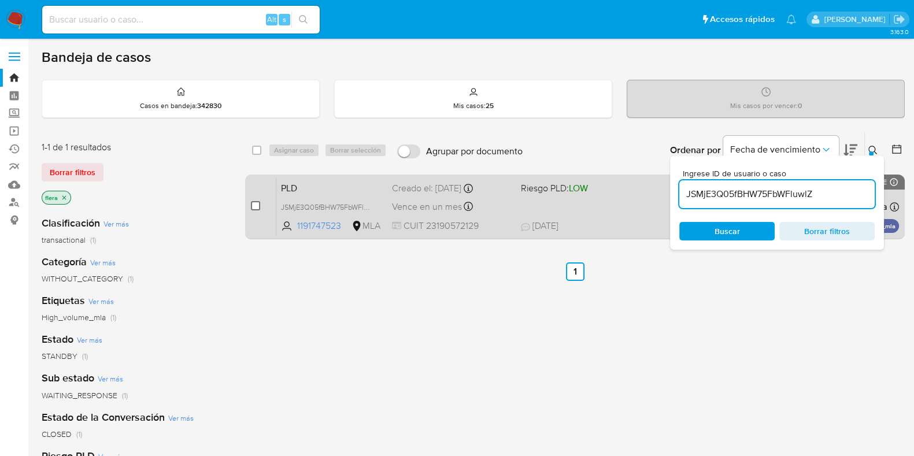
click at [254, 206] on input "checkbox" at bounding box center [255, 205] width 9 height 9
checkbox input "true"
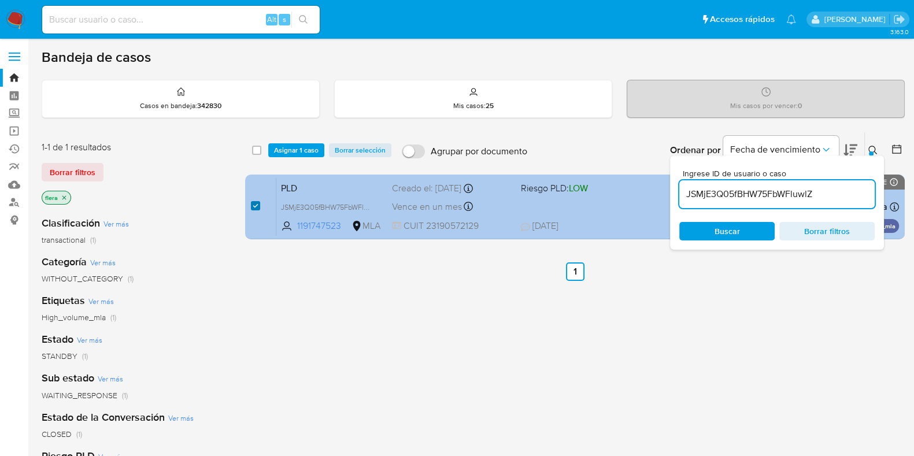
checkbox input "true"
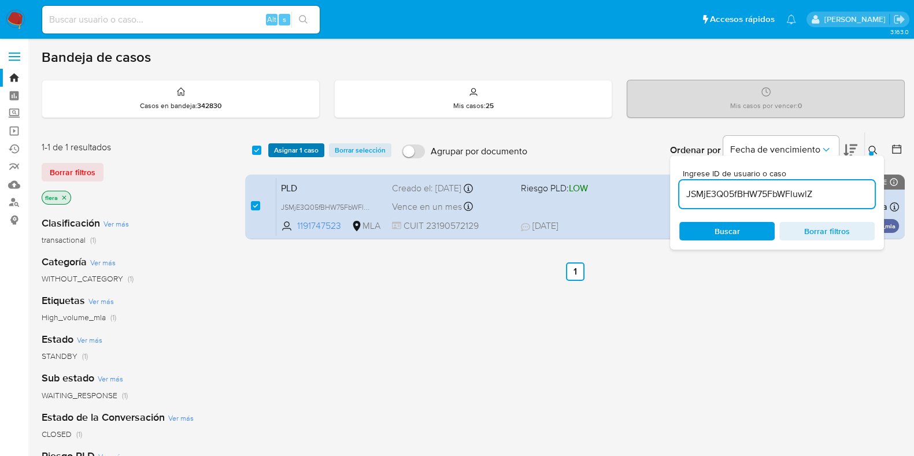
click at [293, 148] on span "Asignar 1 caso" at bounding box center [296, 151] width 45 height 12
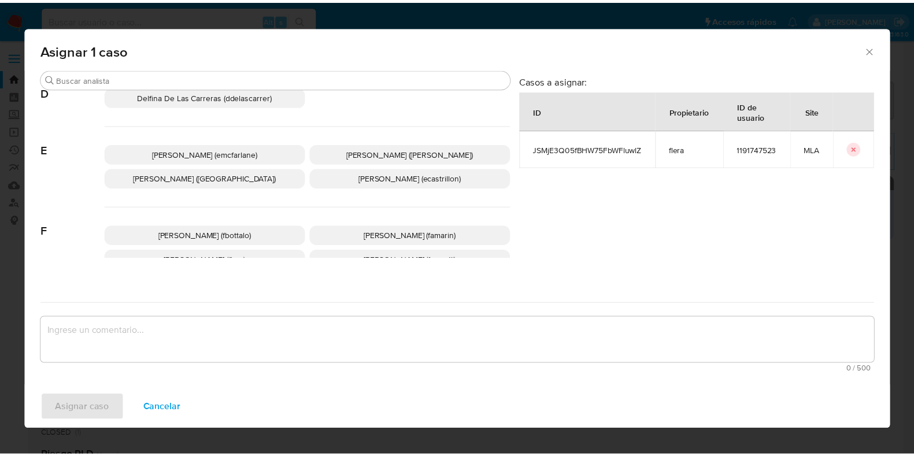
scroll to position [217, 0]
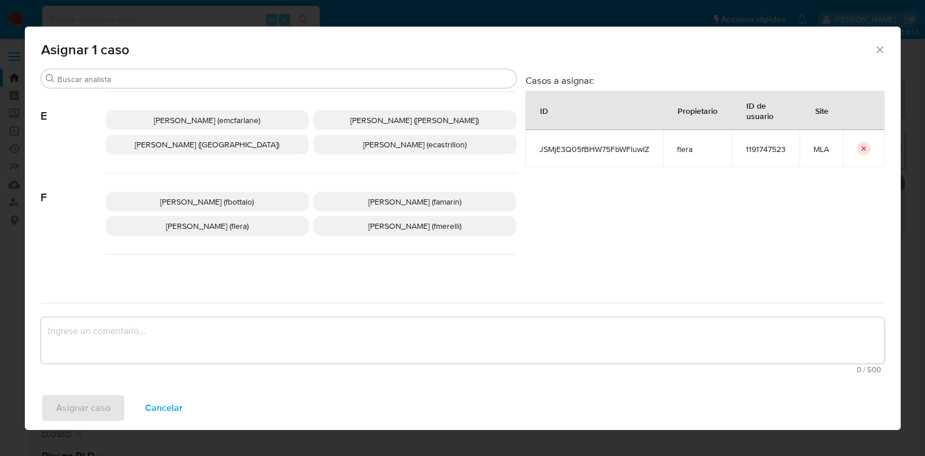
click at [227, 228] on span "Florencia Cecilia Lera (flera)" at bounding box center [207, 226] width 83 height 12
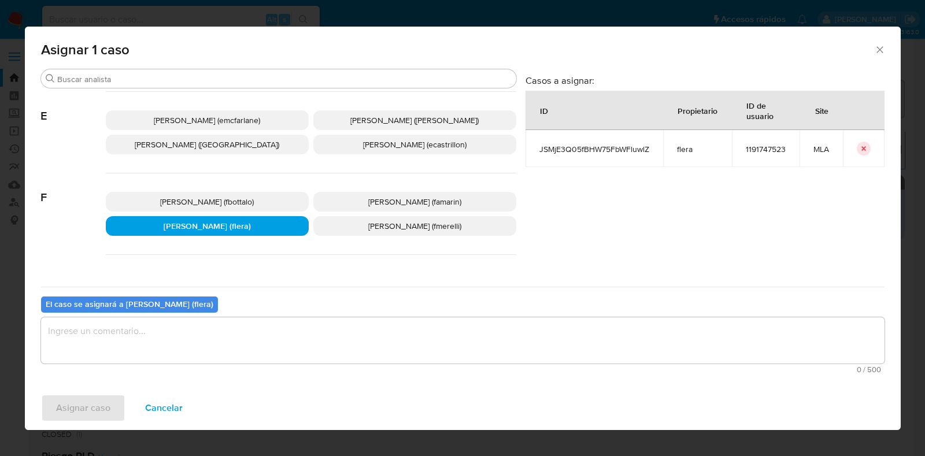
click at [214, 345] on textarea "assign-modal" at bounding box center [463, 340] width 844 height 46
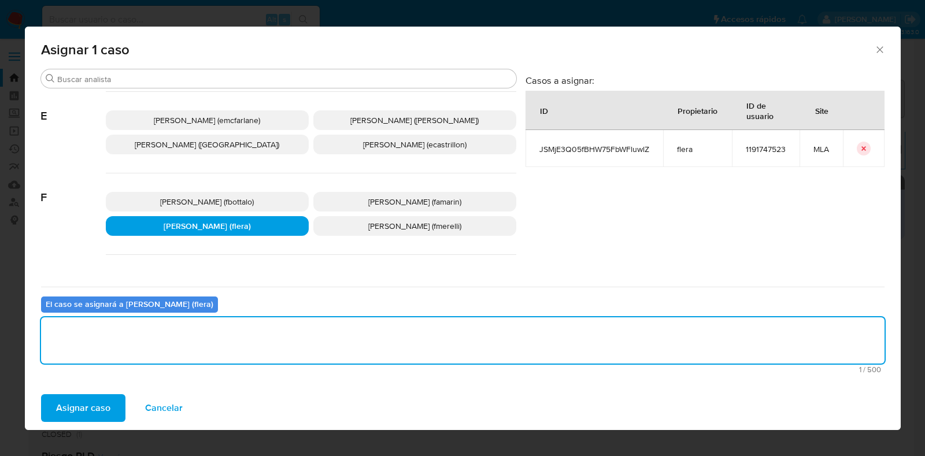
click at [81, 401] on span "Asignar caso" at bounding box center [83, 407] width 54 height 25
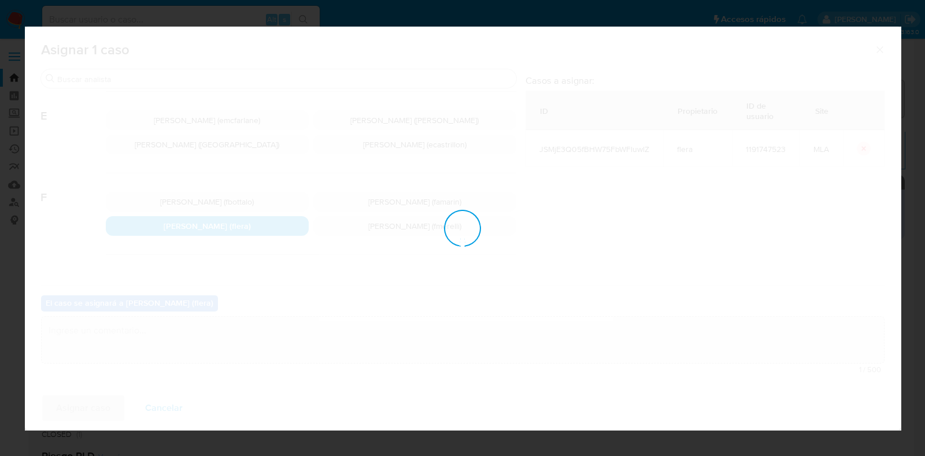
checkbox input "false"
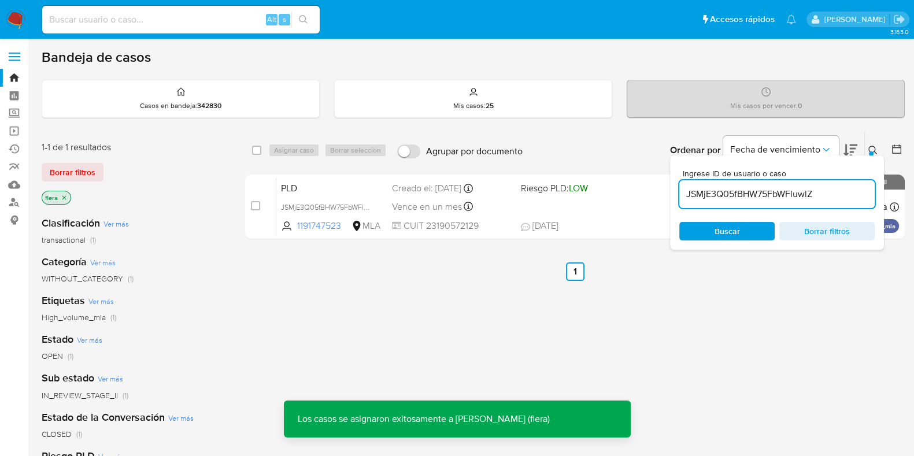
click at [291, 189] on span "PLD" at bounding box center [332, 187] width 102 height 15
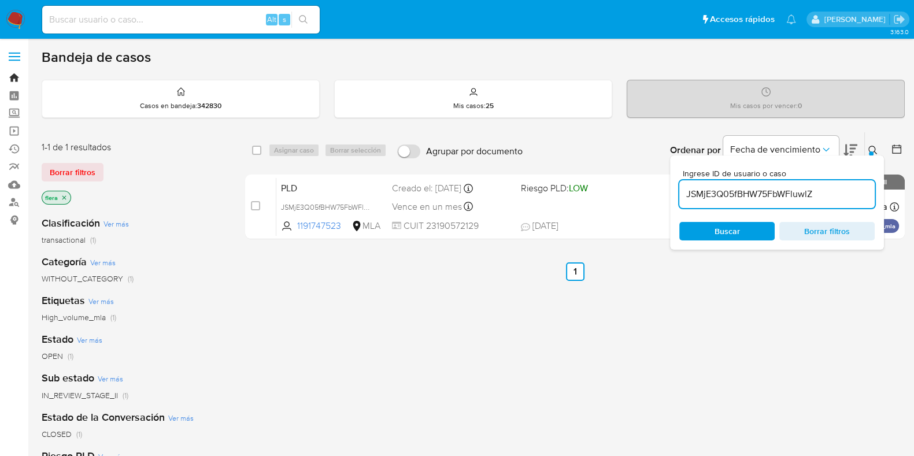
click at [16, 74] on link "Bandeja" at bounding box center [69, 78] width 138 height 18
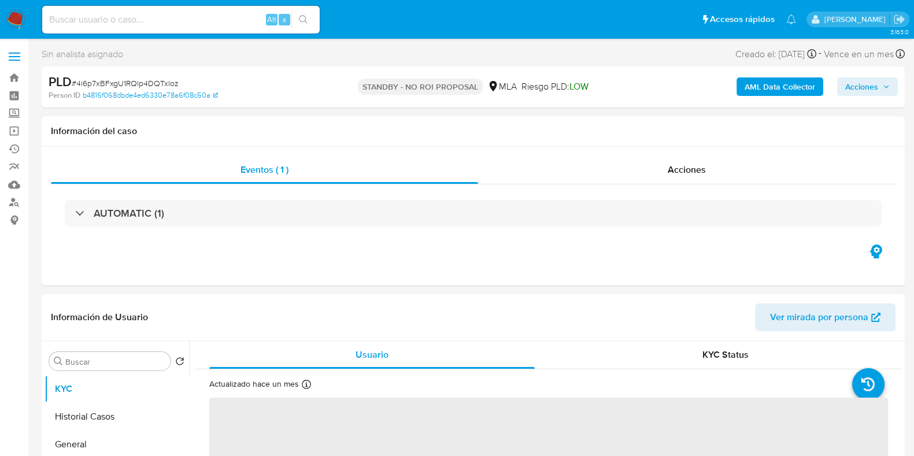
select select "10"
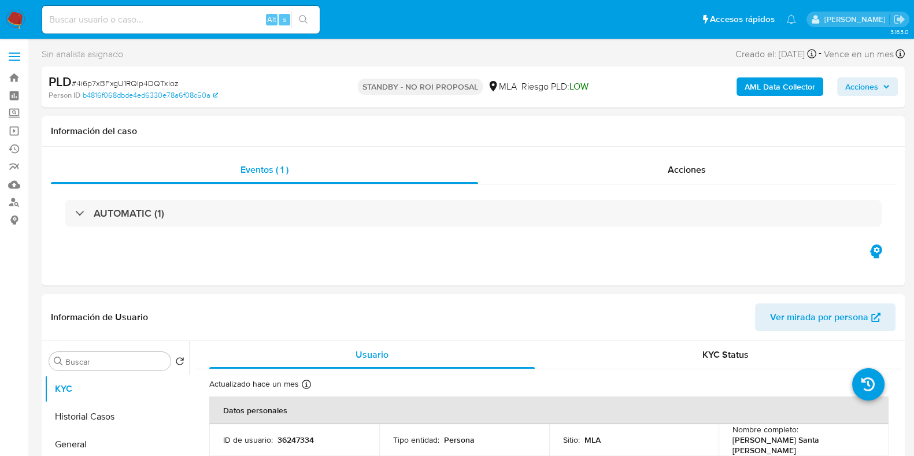
click at [123, 19] on input at bounding box center [181, 19] width 278 height 15
paste input "Jt8b8hE7sbpIvG0jyN3rhcyu"
type input "Jt8b8hE7sbpIvG0jyN3rhcyu"
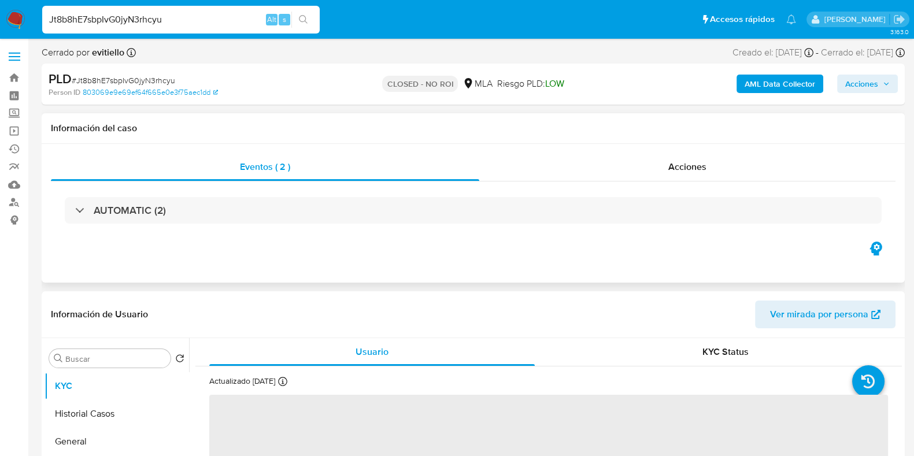
select select "10"
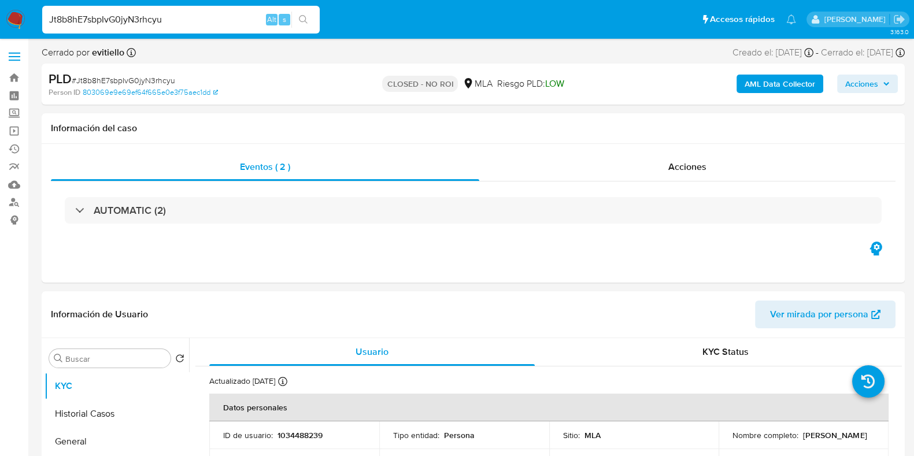
click at [119, 17] on input "Jt8b8hE7sbpIvG0jyN3rhcyu" at bounding box center [181, 19] width 278 height 15
paste input "D871gpFMQbYuC0pZ4VHoedJD"
type input "D871gpFMQbYuC0pZ4VHoedJD"
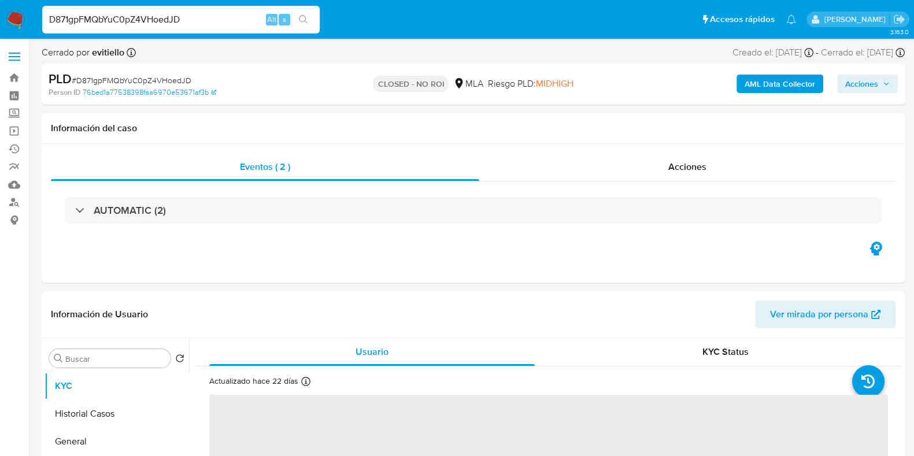
select select "10"
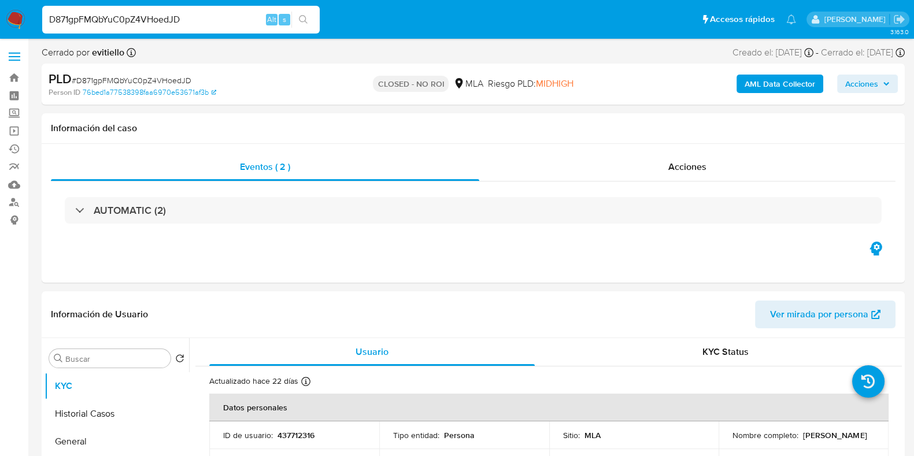
click at [169, 20] on input "D871gpFMQbYuC0pZ4VHoedJD" at bounding box center [181, 19] width 278 height 15
paste input "GD8dWJUUndiR2TK7OqBFKsfw"
type input "GD8dWJUUndiR2TK7OqBFKsfw"
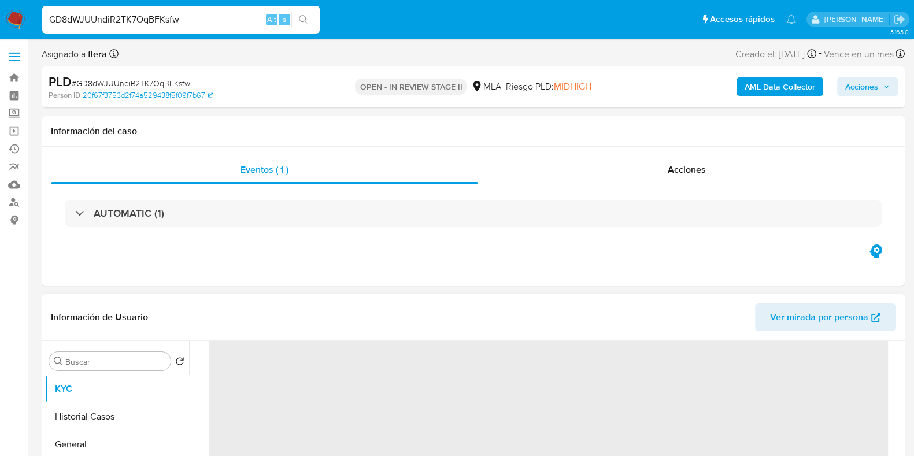
scroll to position [217, 0]
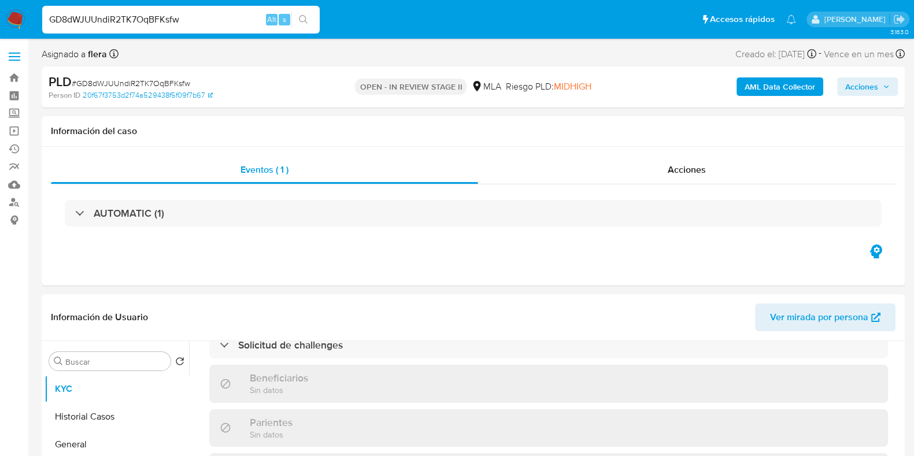
select select "10"
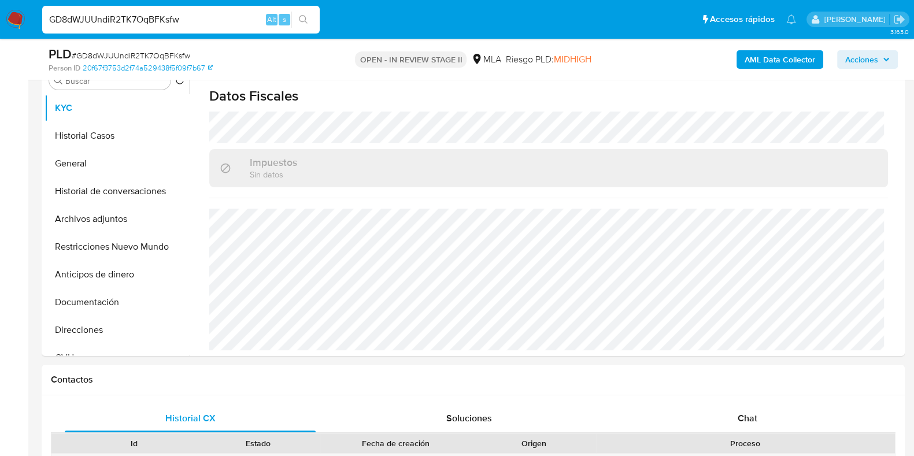
scroll to position [289, 0]
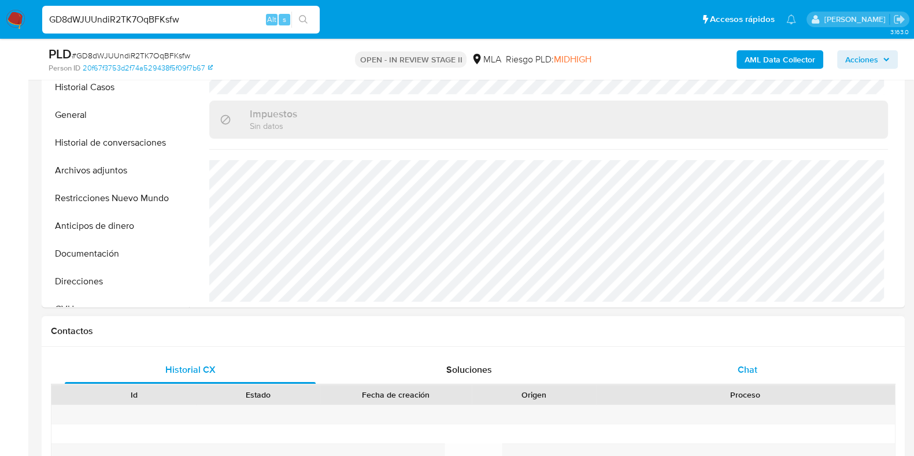
click at [753, 365] on span "Chat" at bounding box center [748, 369] width 20 height 13
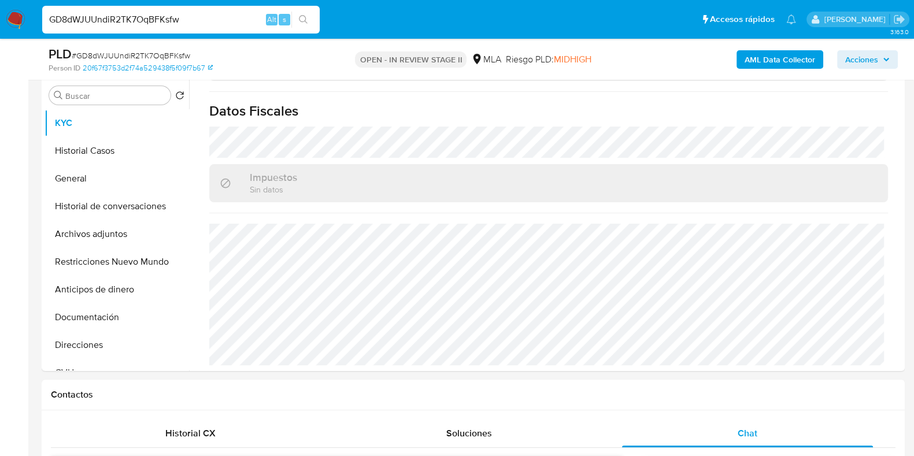
scroll to position [72, 0]
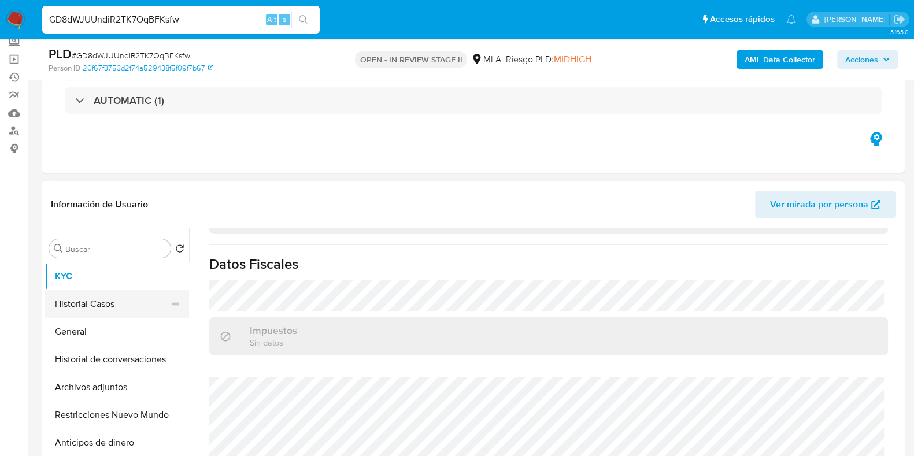
click at [96, 301] on button "Historial Casos" at bounding box center [112, 304] width 135 height 28
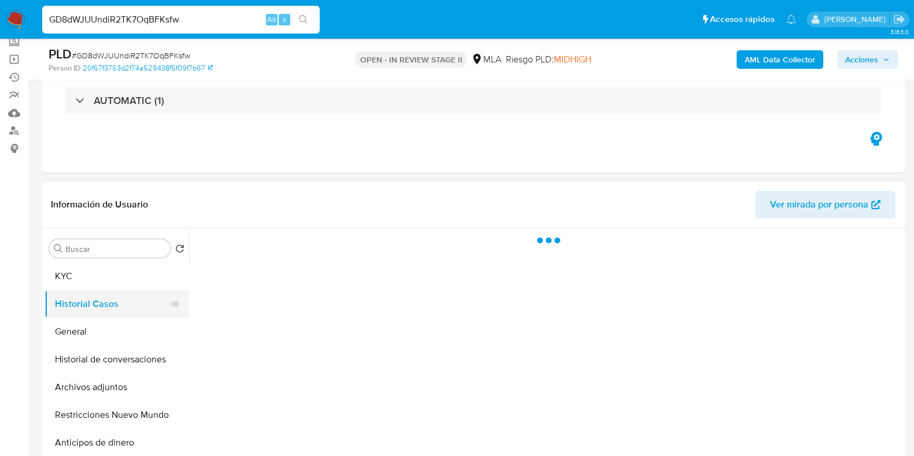
scroll to position [0, 0]
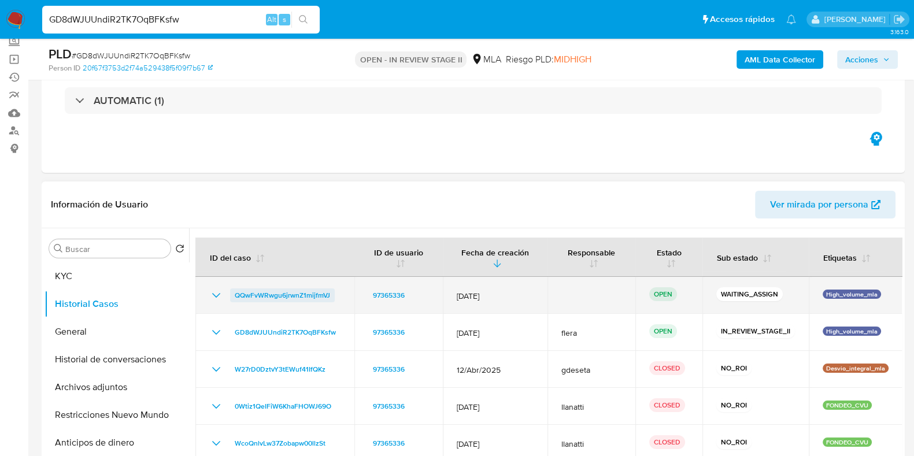
drag, startPoint x: 336, startPoint y: 296, endPoint x: 237, endPoint y: 299, distance: 99.5
click at [237, 299] on div "QQwFvWRwgu6jrwnZ1mijfmVJ" at bounding box center [274, 296] width 131 height 14
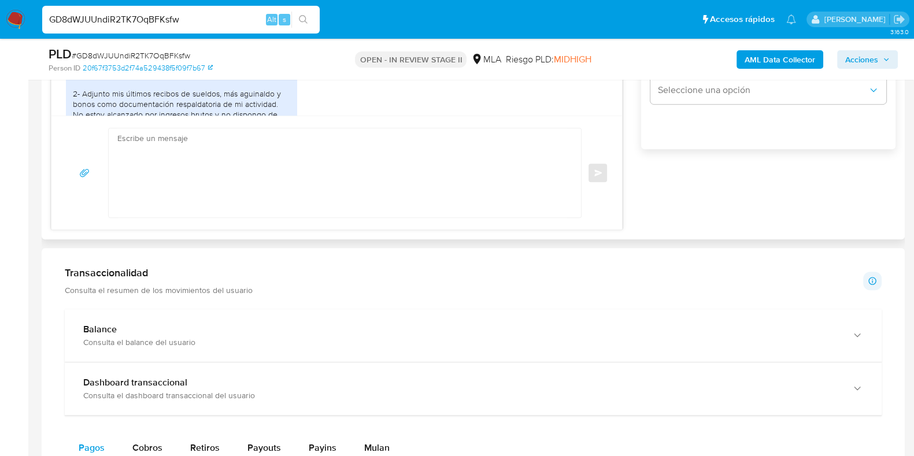
scroll to position [939, 0]
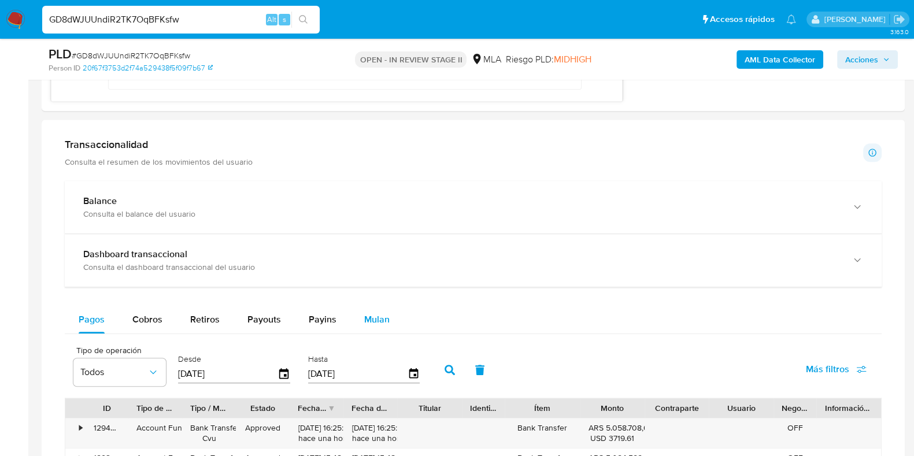
click at [379, 315] on span "Mulan" at bounding box center [376, 319] width 25 height 13
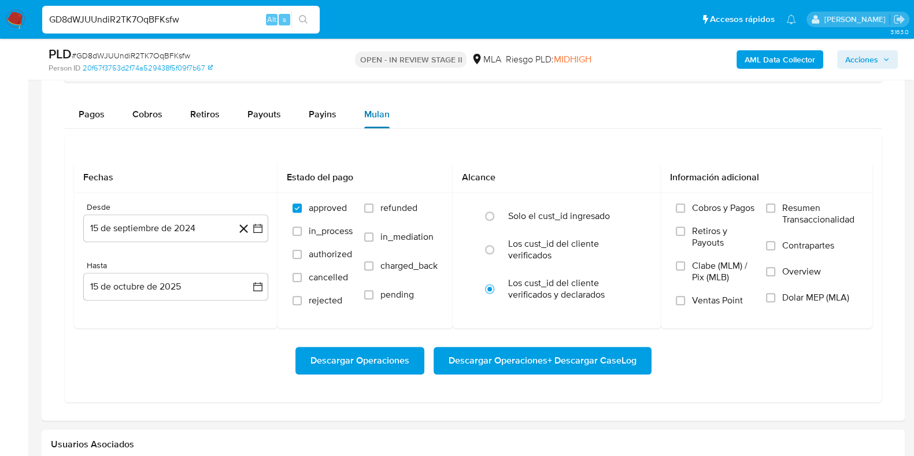
scroll to position [1156, 0]
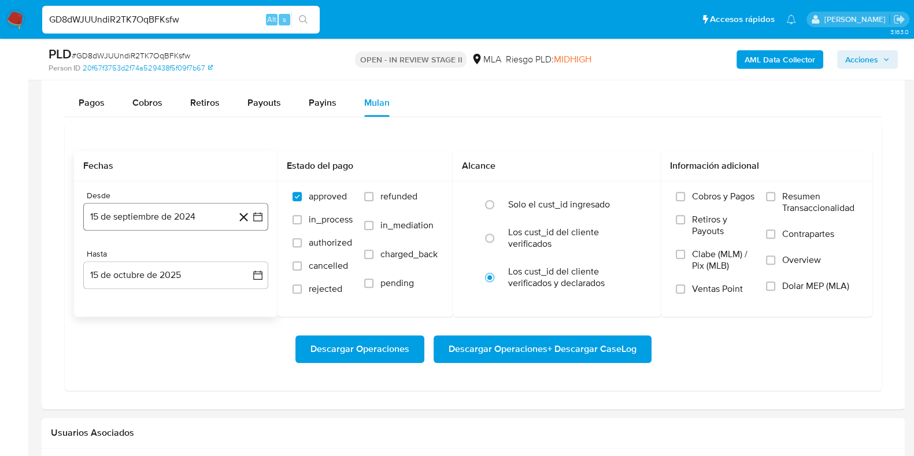
click at [186, 216] on button "15 de septiembre de 2024" at bounding box center [175, 217] width 185 height 28
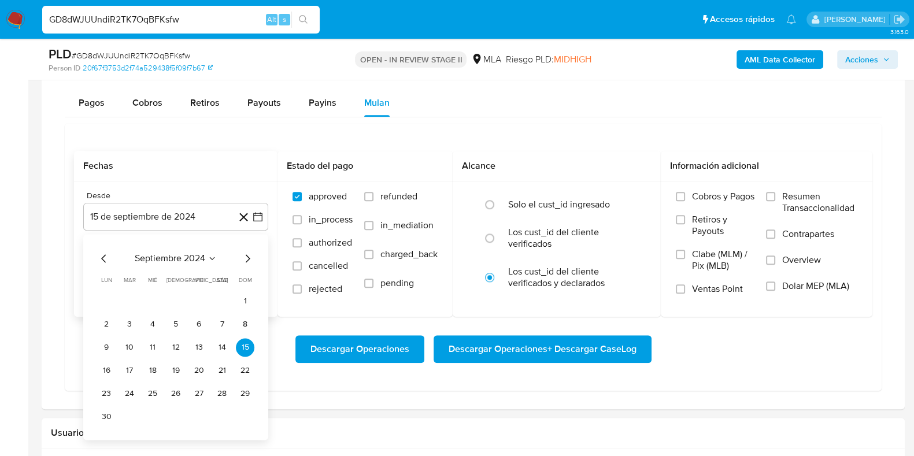
click at [185, 257] on span "septiembre 2024" at bounding box center [170, 259] width 71 height 12
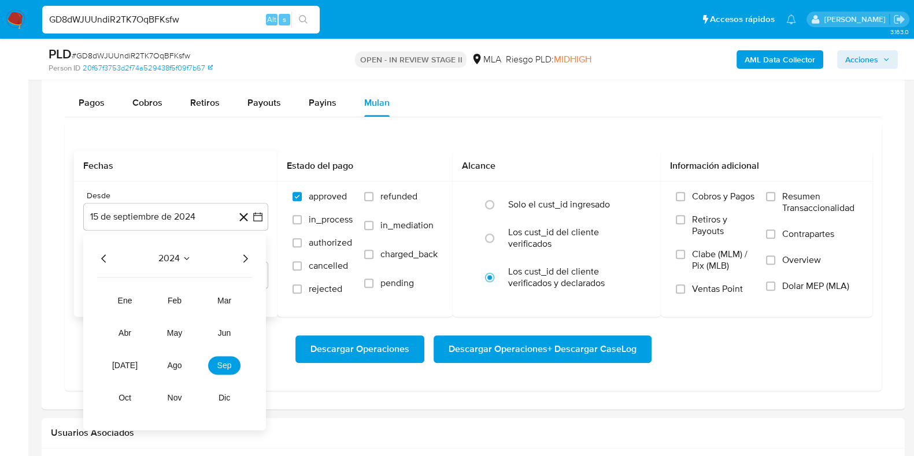
click at [244, 258] on icon "Año siguiente" at bounding box center [245, 258] width 5 height 8
click at [165, 327] on button "may" at bounding box center [174, 333] width 32 height 19
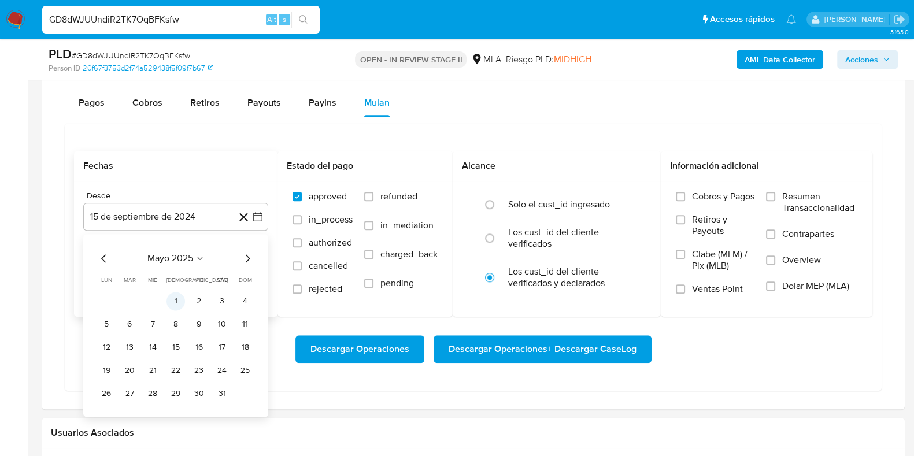
click at [172, 299] on button "1" at bounding box center [176, 301] width 19 height 19
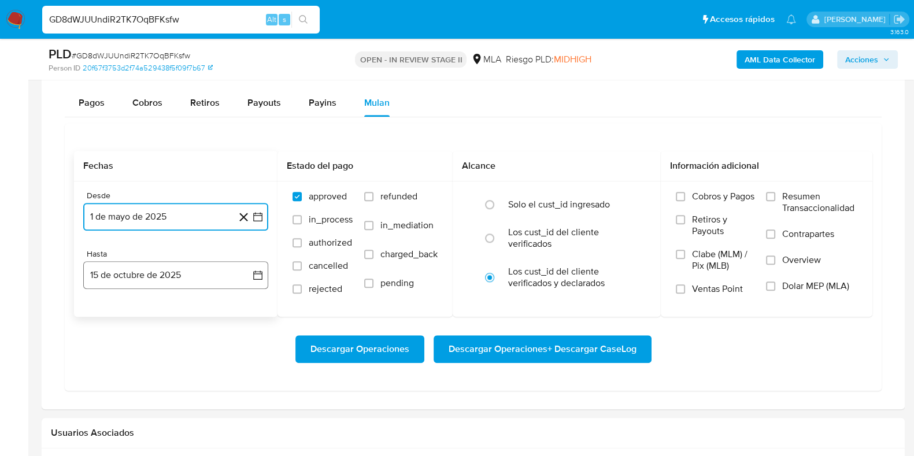
click at [172, 280] on button "15 de octubre de 2025" at bounding box center [175, 275] width 185 height 28
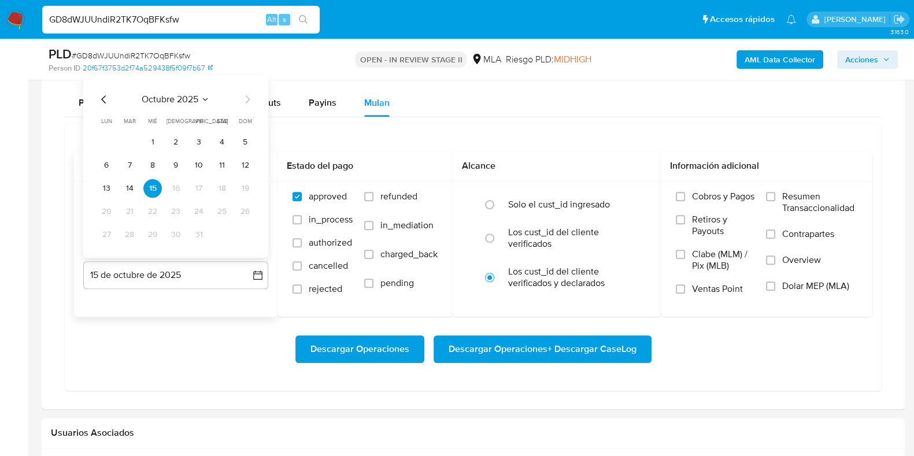
click at [186, 97] on span "octubre 2025" at bounding box center [170, 99] width 57 height 12
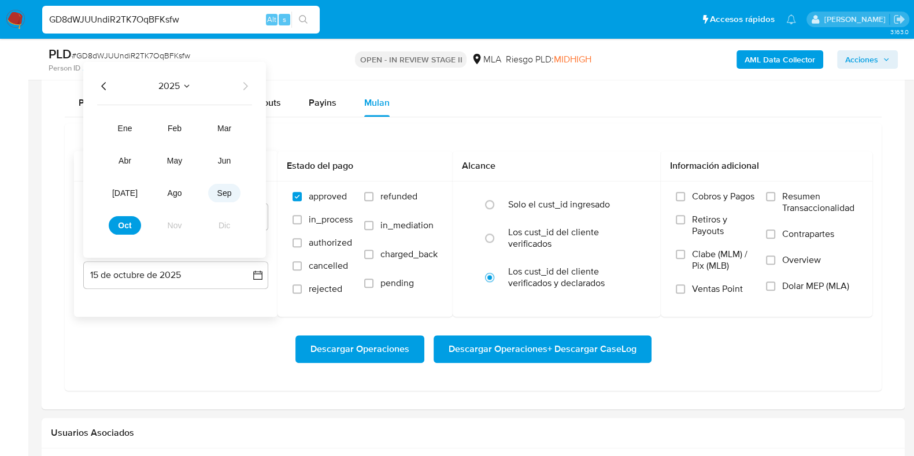
click at [224, 191] on span "sep" at bounding box center [224, 192] width 14 height 9
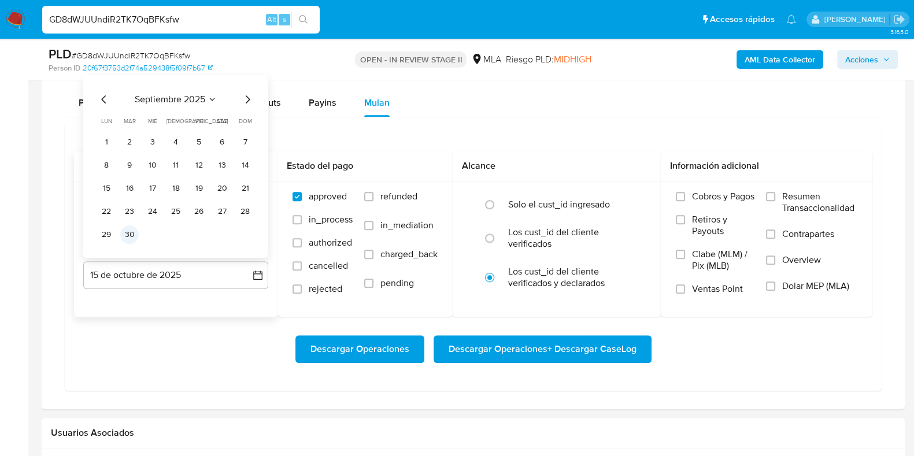
click at [134, 234] on button "30" at bounding box center [129, 234] width 19 height 19
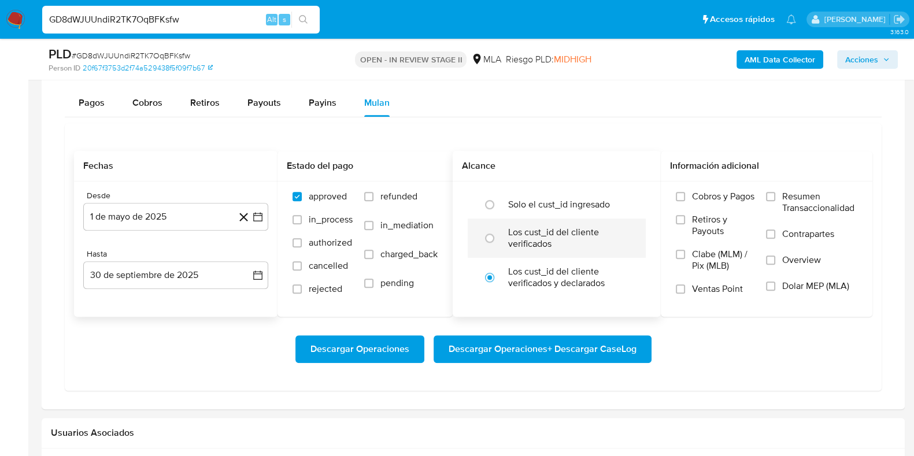
click at [518, 238] on label "Los cust_id del cliente verificados" at bounding box center [568, 238] width 121 height 23
click at [499, 238] on input "radio" at bounding box center [489, 238] width 19 height 19
radio input "true"
click at [800, 284] on span "Dolar MEP (MLA)" at bounding box center [815, 286] width 67 height 12
click at [775, 284] on input "Dolar MEP (MLA)" at bounding box center [770, 286] width 9 height 9
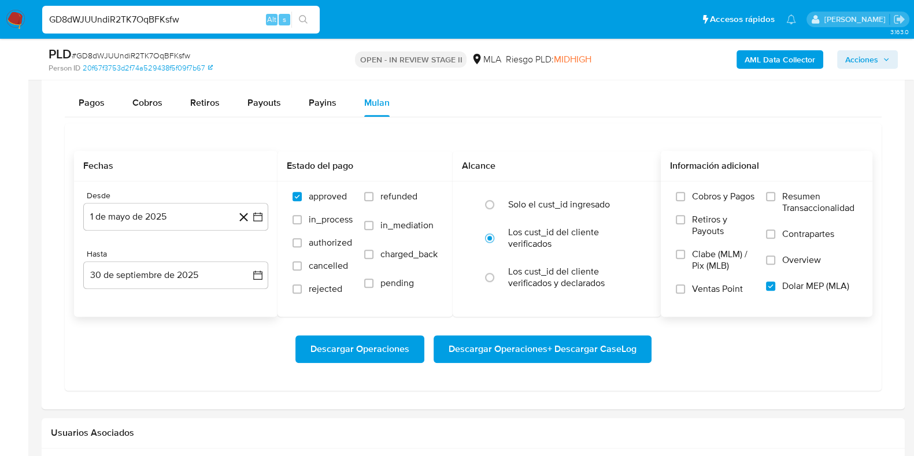
click at [557, 347] on span "Descargar Operaciones + Descargar CaseLog" at bounding box center [543, 348] width 188 height 25
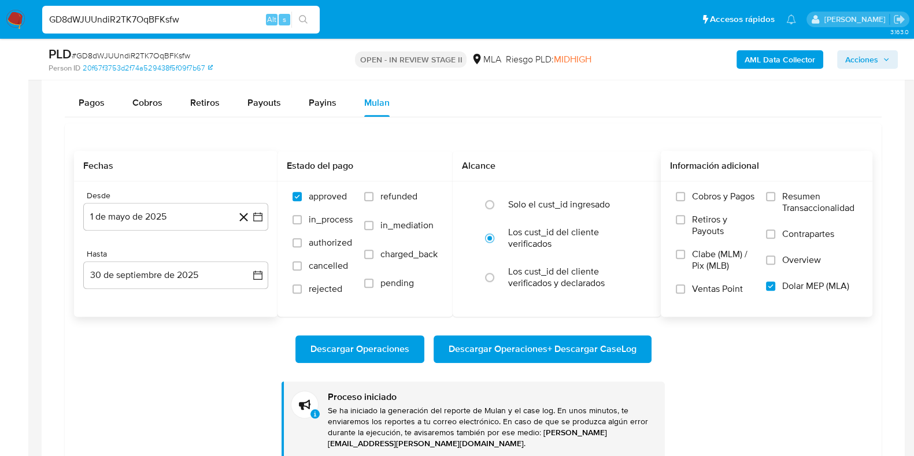
click at [142, 21] on input "GD8dWJUUndiR2TK7OqBFKsfw" at bounding box center [181, 19] width 278 height 15
paste input "pMYqPDhMfU2TaIj0IeFkJTgQ"
type input "pMYqPDhMfU2TaIj0IeFkJTgQ"
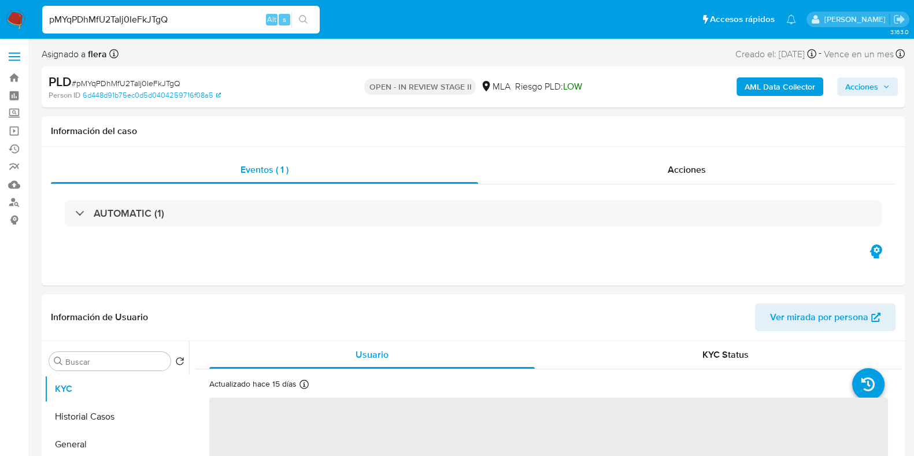
select select "10"
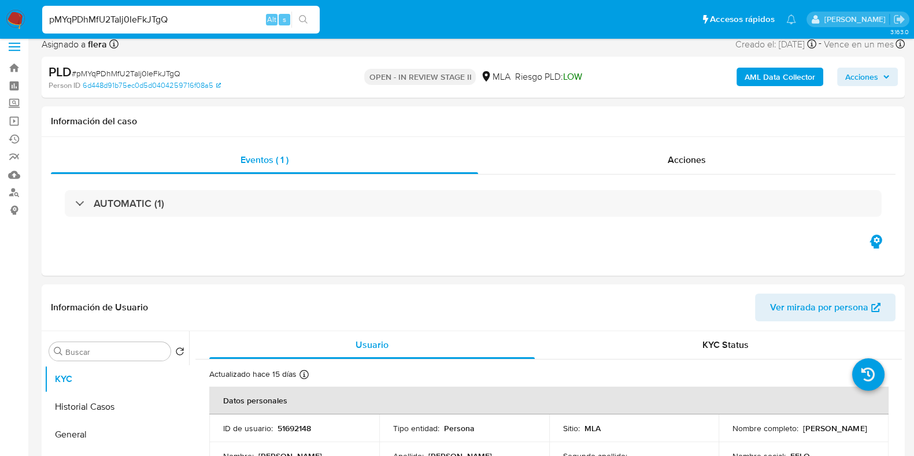
scroll to position [144, 0]
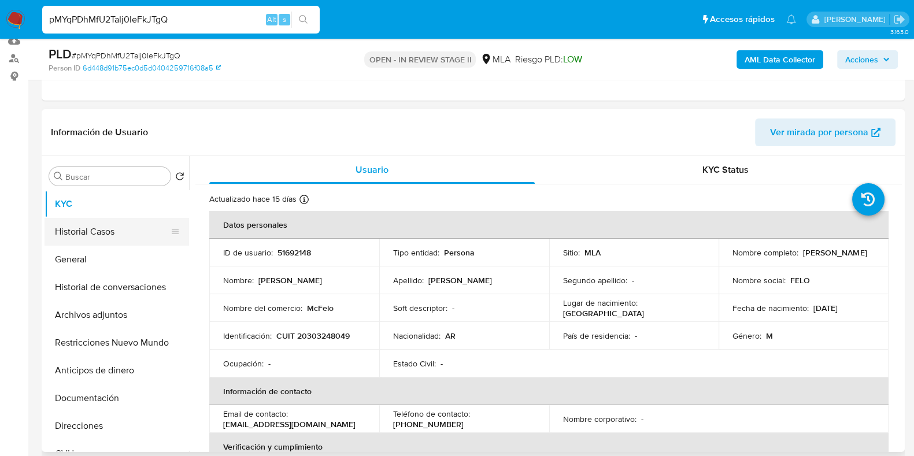
click at [95, 238] on button "Historial Casos" at bounding box center [112, 232] width 135 height 28
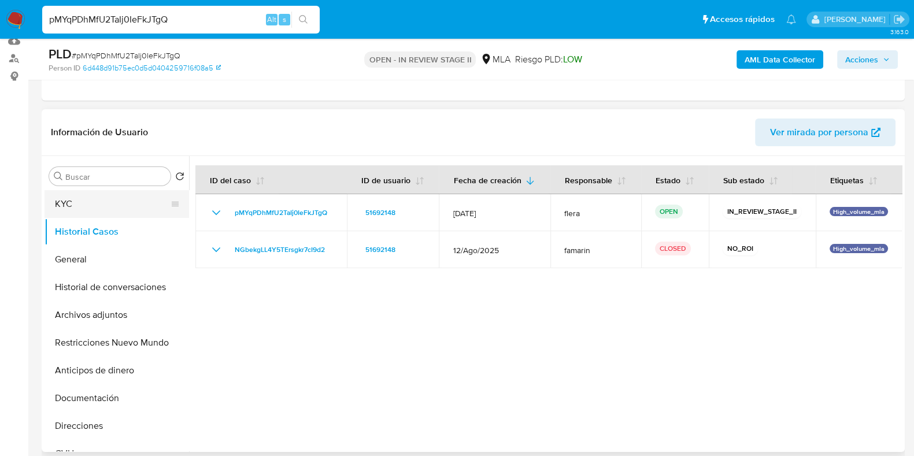
click at [96, 206] on button "KYC" at bounding box center [112, 204] width 135 height 28
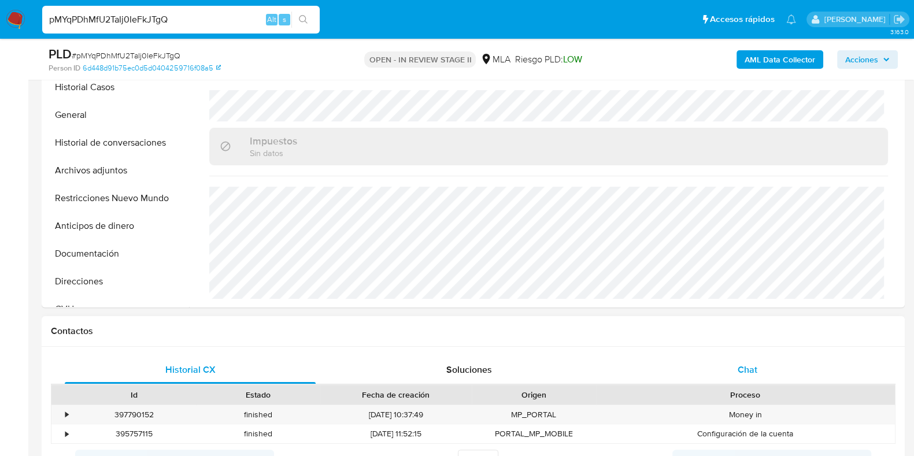
scroll to position [505, 0]
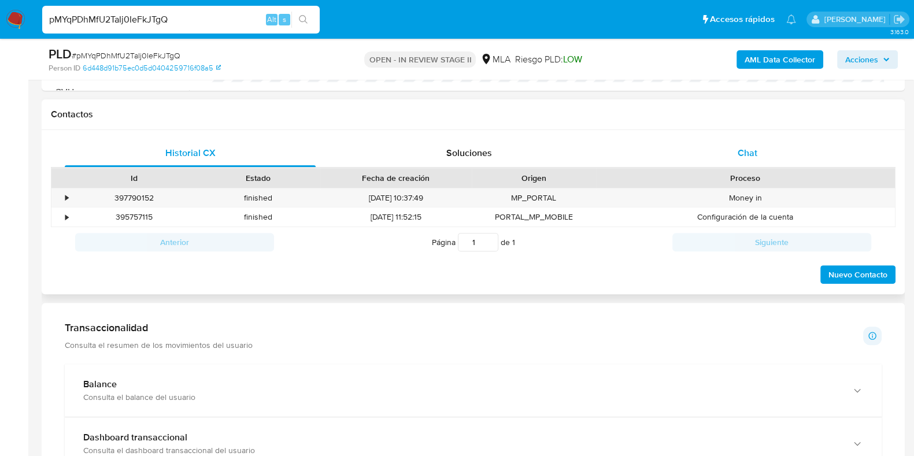
click at [738, 147] on span "Chat" at bounding box center [748, 152] width 20 height 13
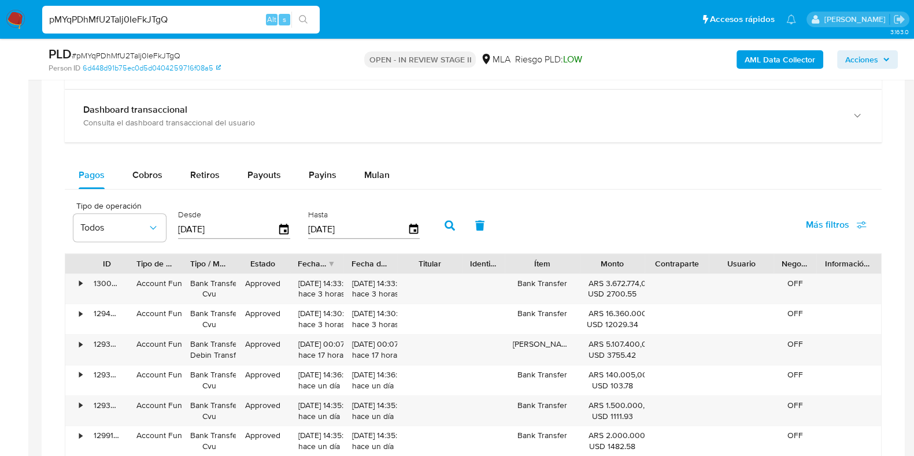
scroll to position [939, 0]
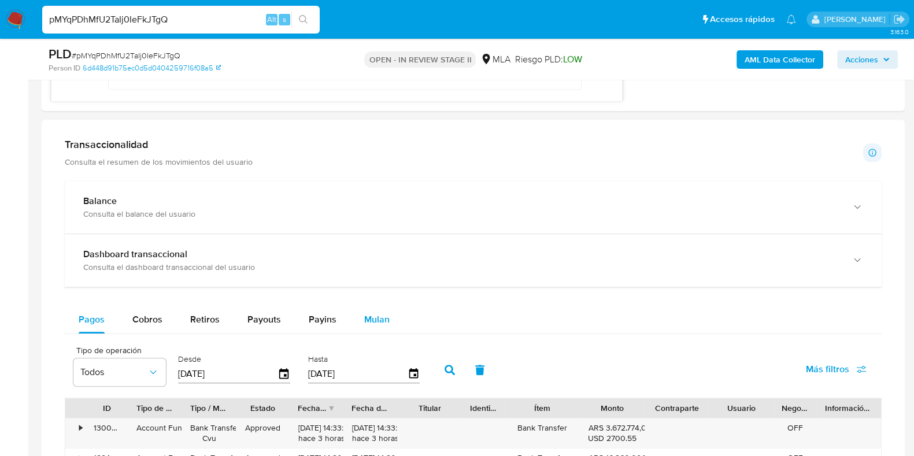
click at [379, 307] on div "Mulan" at bounding box center [376, 320] width 25 height 28
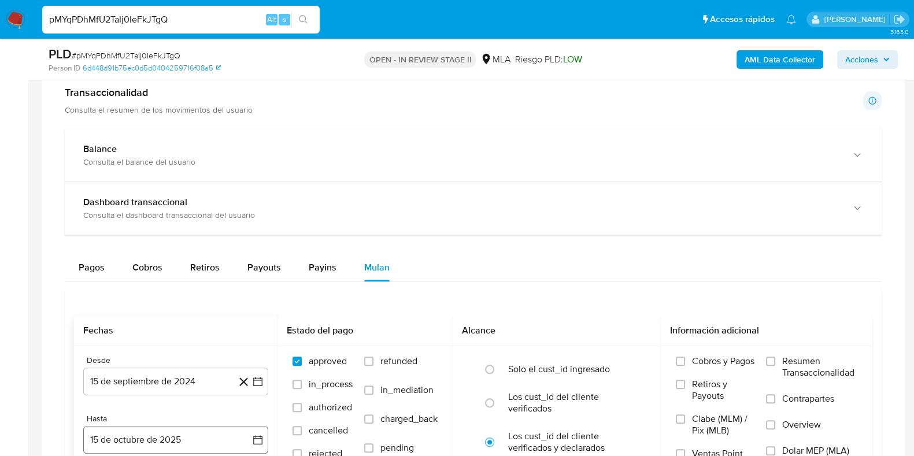
scroll to position [1083, 0]
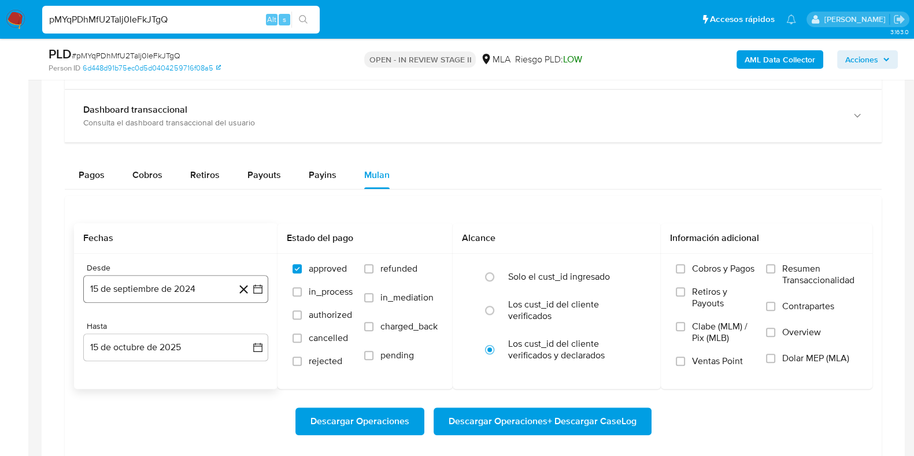
click at [140, 291] on button "15 de septiembre de 2024" at bounding box center [175, 289] width 185 height 28
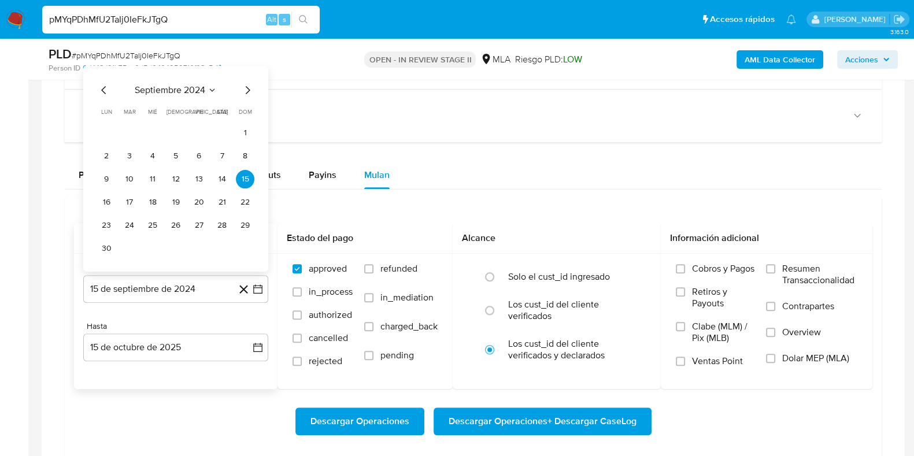
click at [173, 84] on span "septiembre 2024" at bounding box center [170, 90] width 71 height 12
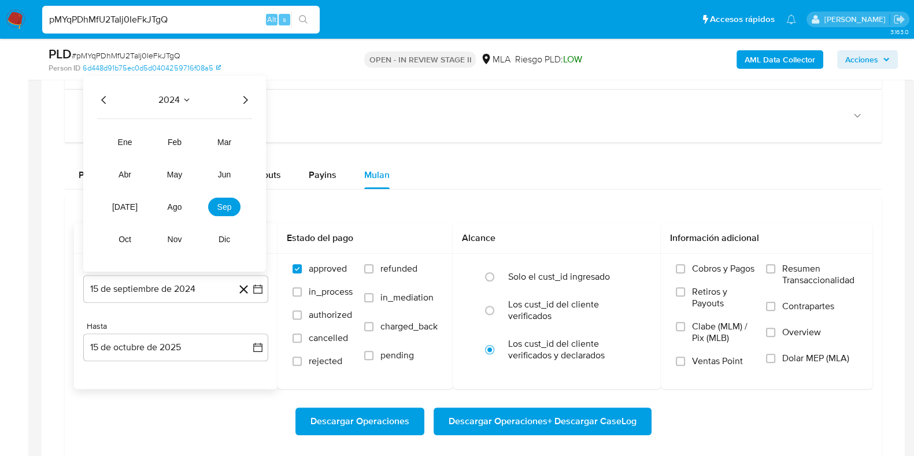
click at [184, 98] on icon "Seleccionar mes y año" at bounding box center [186, 99] width 9 height 9
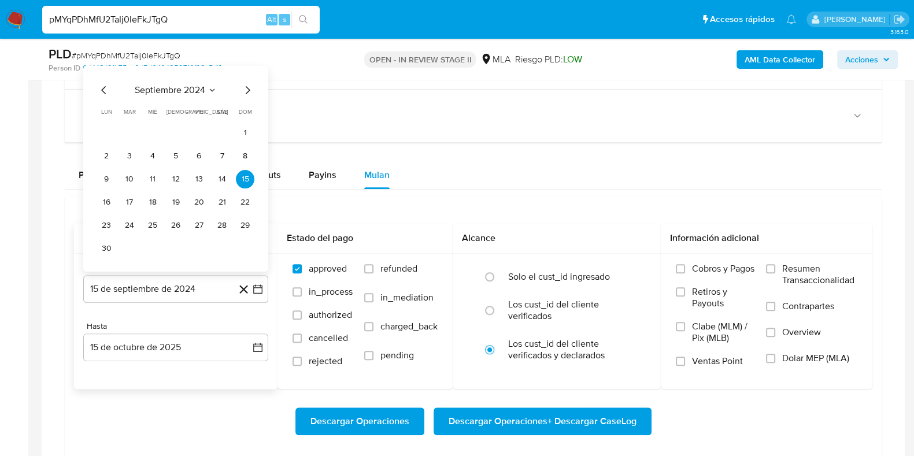
click at [245, 93] on icon "Mes siguiente" at bounding box center [248, 90] width 14 height 14
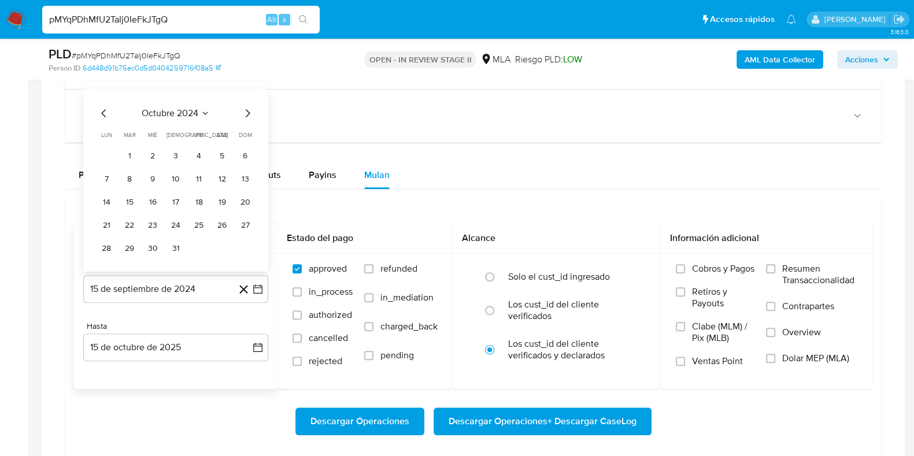
click at [192, 111] on span "octubre 2024" at bounding box center [170, 113] width 57 height 12
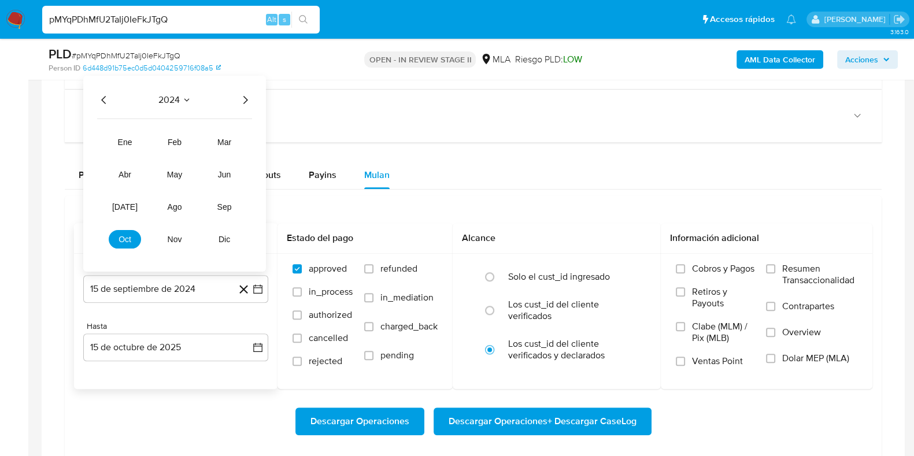
click at [179, 97] on span "2024" at bounding box center [168, 100] width 21 height 12
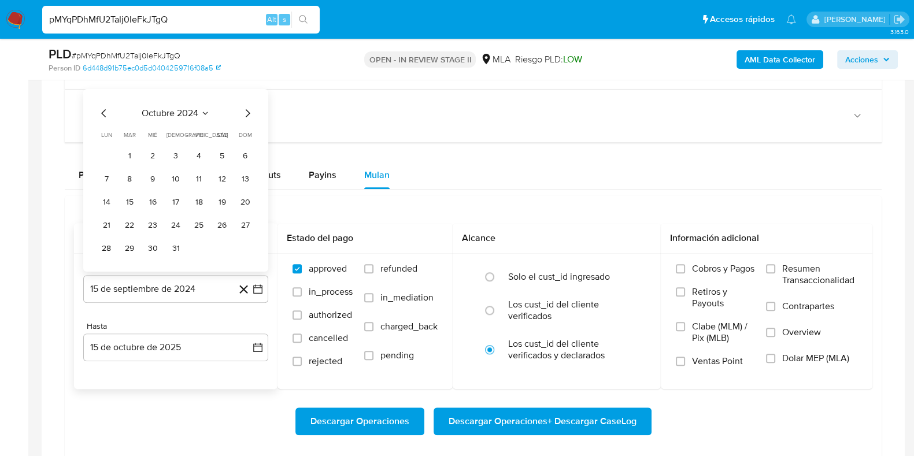
click at [245, 113] on icon "Mes siguiente" at bounding box center [248, 113] width 14 height 14
click at [189, 114] on span "noviembre 2024" at bounding box center [170, 113] width 68 height 12
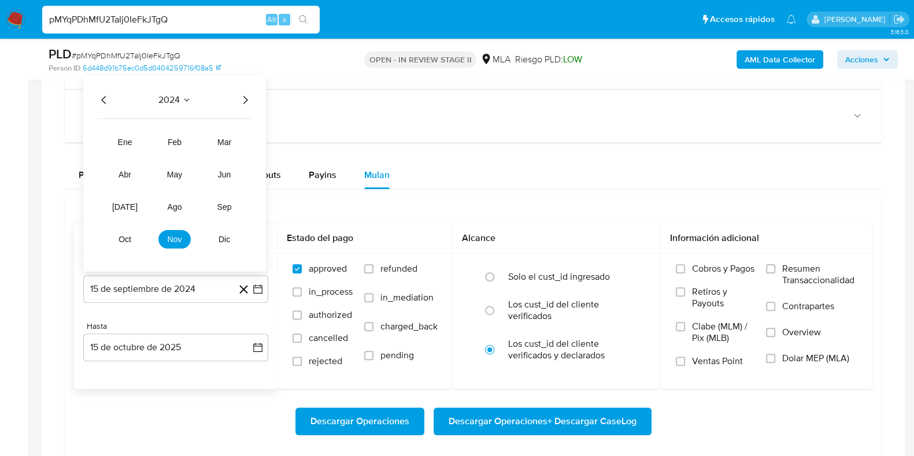
click at [243, 98] on icon "Año siguiente" at bounding box center [245, 100] width 14 height 14
click at [172, 209] on span "ago" at bounding box center [175, 206] width 14 height 9
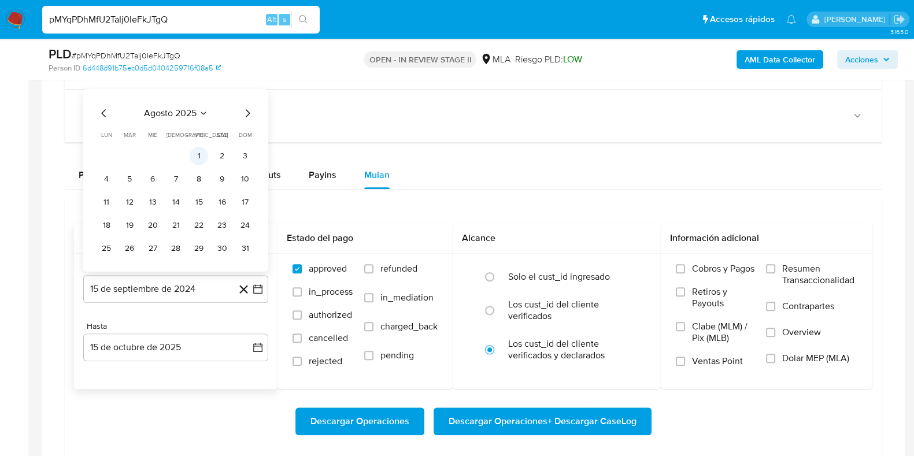
click at [195, 150] on button "1" at bounding box center [199, 155] width 19 height 19
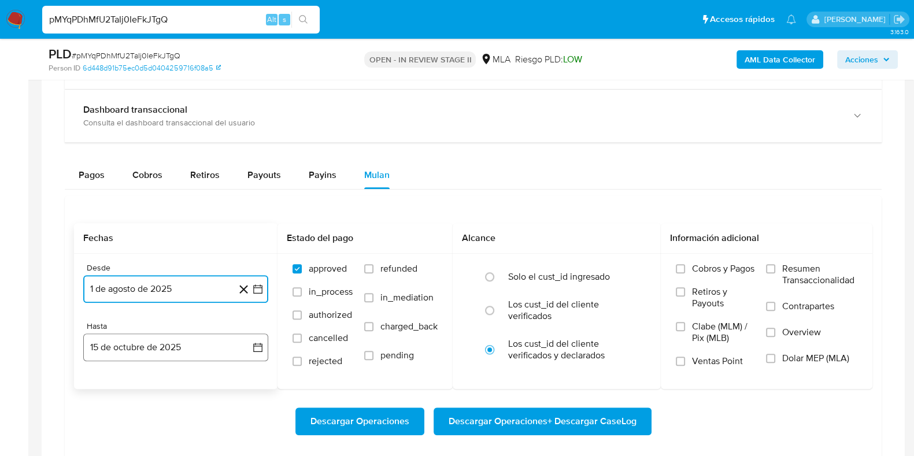
click at [165, 351] on button "15 de octubre de 2025" at bounding box center [175, 348] width 185 height 28
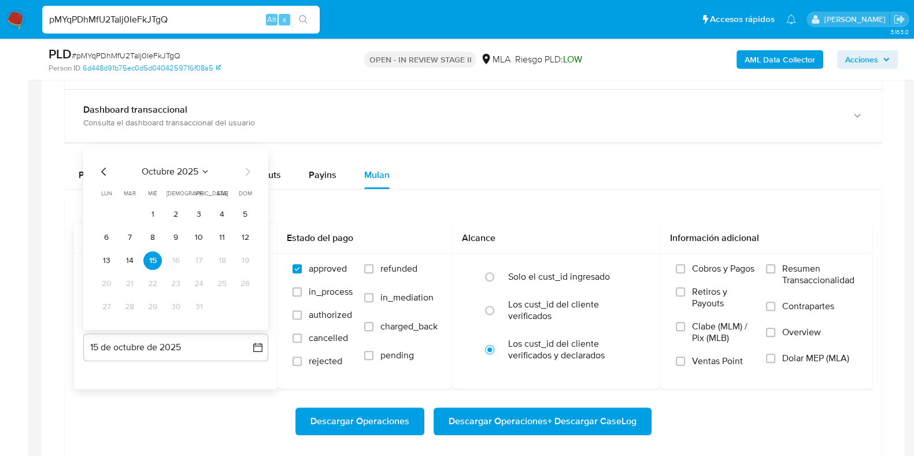
click at [175, 169] on span "octubre 2025" at bounding box center [170, 171] width 57 height 12
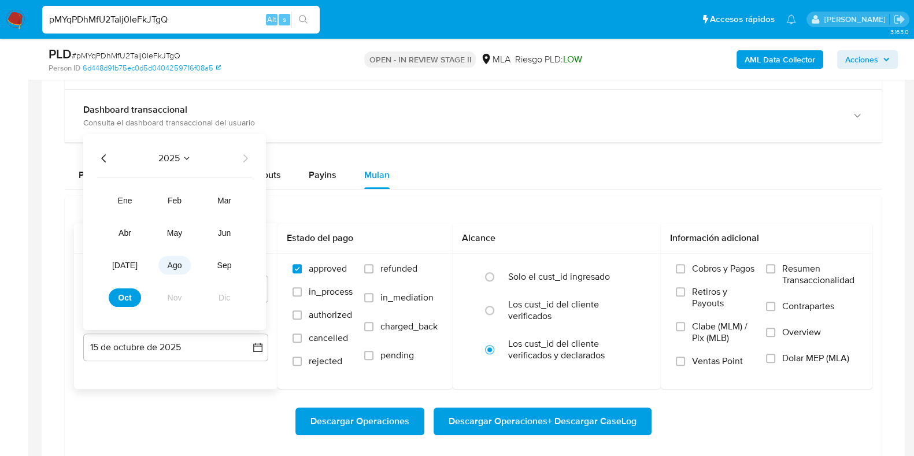
click at [173, 260] on span "ago" at bounding box center [175, 264] width 14 height 9
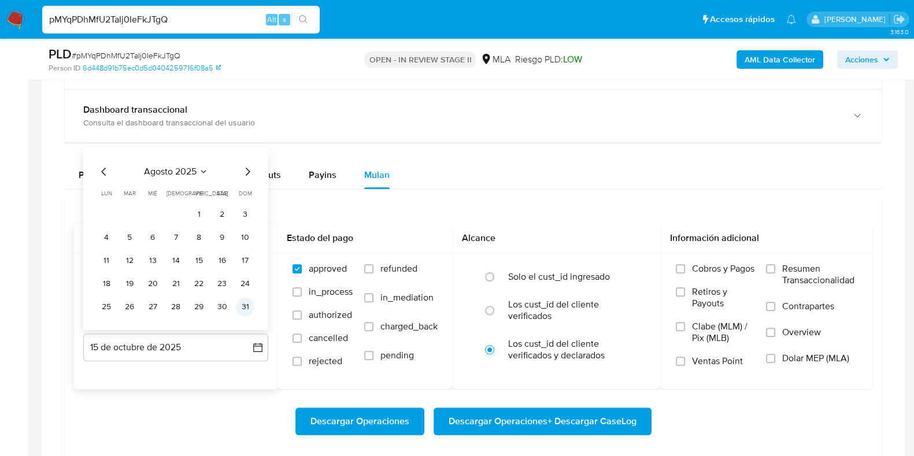
click at [243, 302] on button "31" at bounding box center [245, 306] width 19 height 19
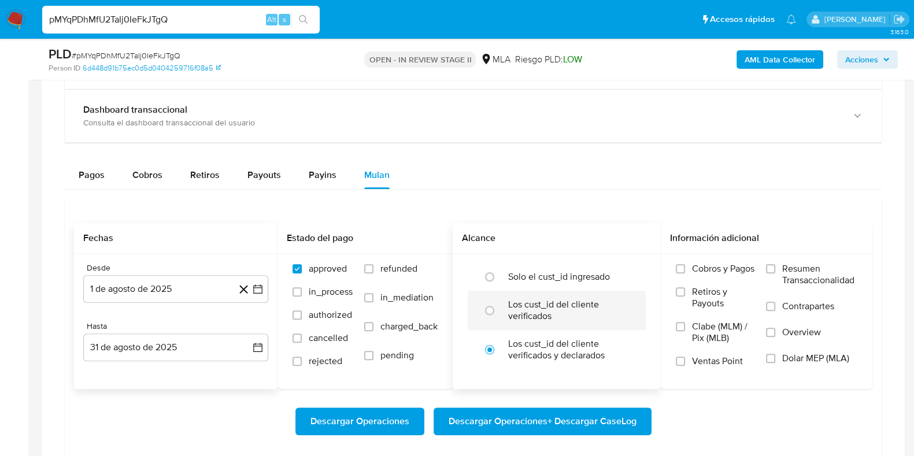
click at [575, 299] on label "Los cust_id del cliente verificados" at bounding box center [568, 310] width 121 height 23
click at [499, 301] on input "radio" at bounding box center [489, 310] width 19 height 19
radio input "true"
click at [822, 356] on span "Dolar MEP (MLA)" at bounding box center [815, 359] width 67 height 12
click at [775, 356] on input "Dolar MEP (MLA)" at bounding box center [770, 358] width 9 height 9
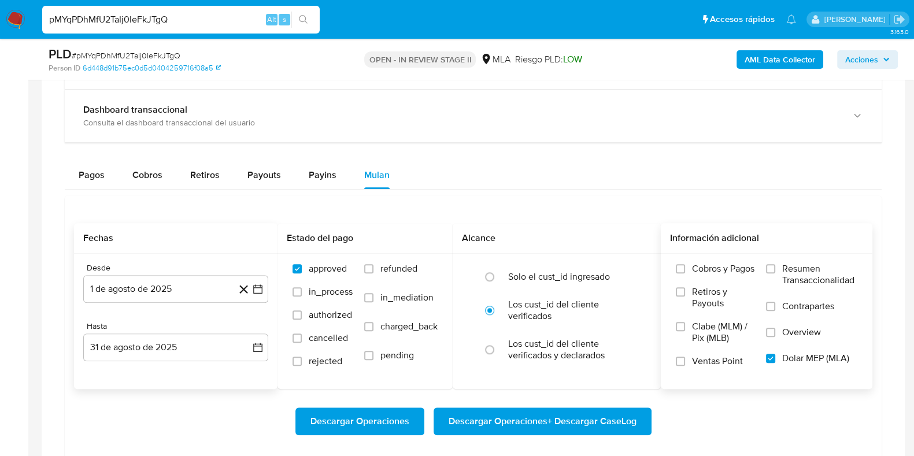
click at [574, 419] on span "Descargar Operaciones + Descargar CaseLog" at bounding box center [543, 421] width 188 height 25
click at [97, 14] on input "pMYqPDhMfU2TaIj0IeFkJTgQ" at bounding box center [181, 19] width 278 height 15
paste input "jxC5ZAHEBLHNBzqbGrHeSXqa"
type input "jxC5ZAHEBLHNBzqbGrHeSXqa"
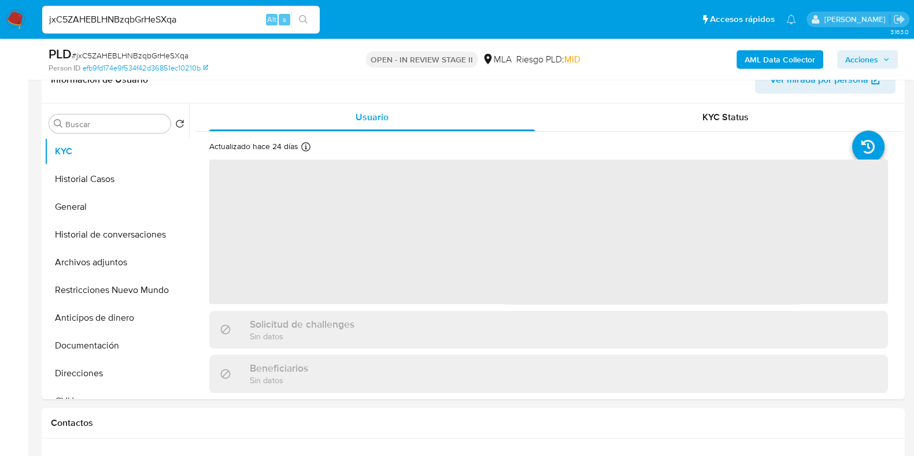
scroll to position [217, 0]
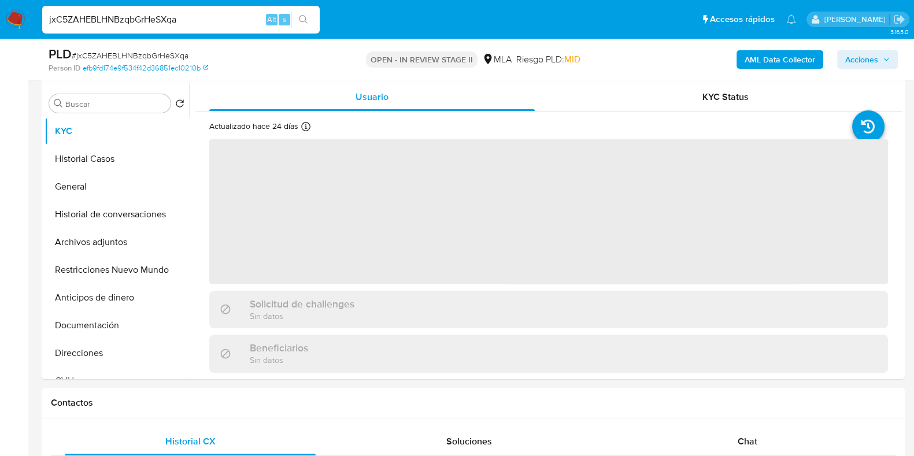
select select "10"
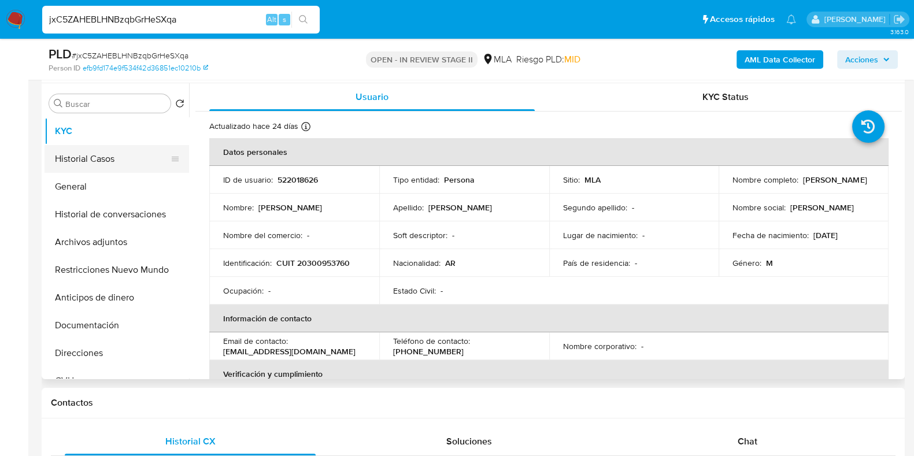
click at [62, 158] on button "Historial Casos" at bounding box center [112, 159] width 135 height 28
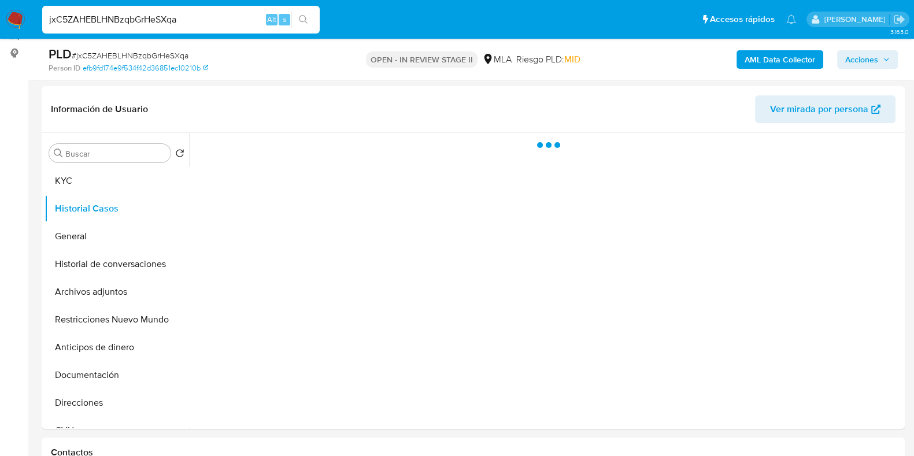
scroll to position [144, 0]
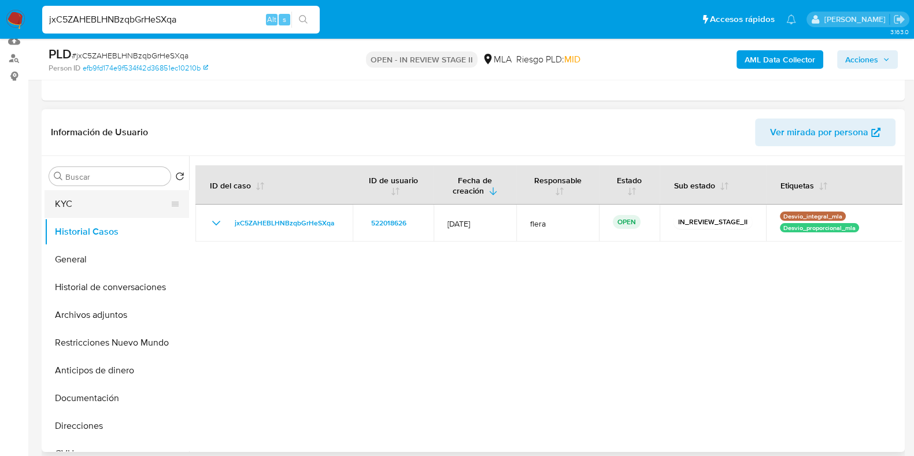
click at [60, 206] on button "KYC" at bounding box center [112, 204] width 135 height 28
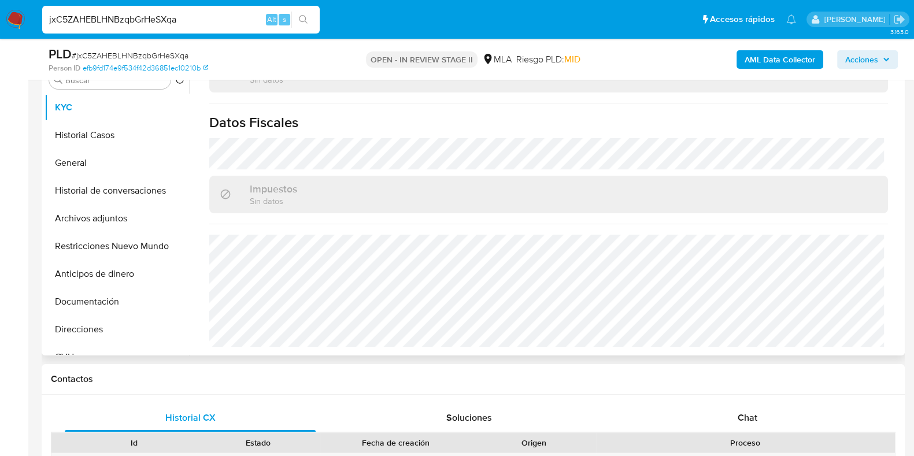
scroll to position [361, 0]
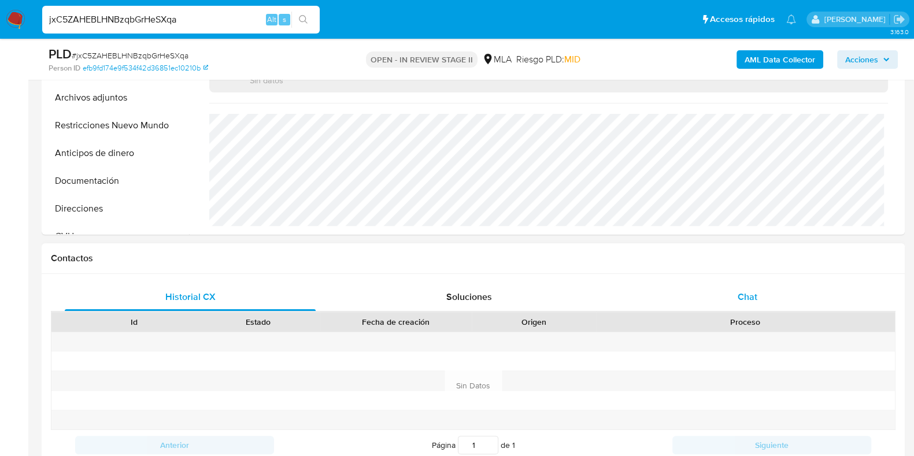
click at [725, 299] on div "Chat" at bounding box center [747, 297] width 251 height 28
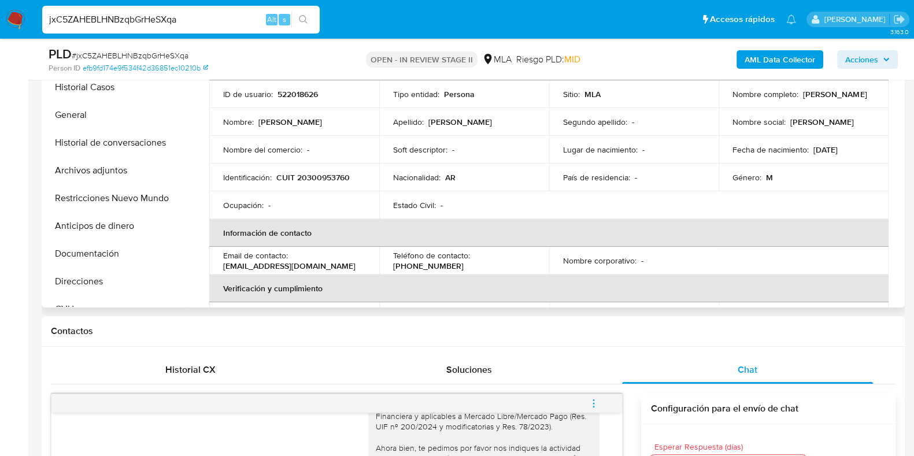
scroll to position [0, 0]
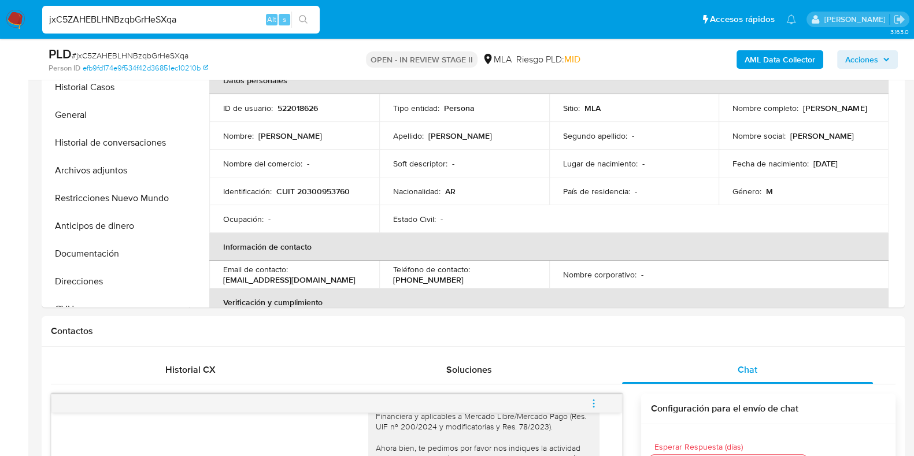
click at [170, 24] on input "jxC5ZAHEBLHNBzqbGrHeSXqa" at bounding box center [181, 19] width 278 height 15
paste input "PjXJ8FILIYI6q7kmj11ICXwU"
type input "PjXJ8FILIYI6q7kmj11ICXwU"
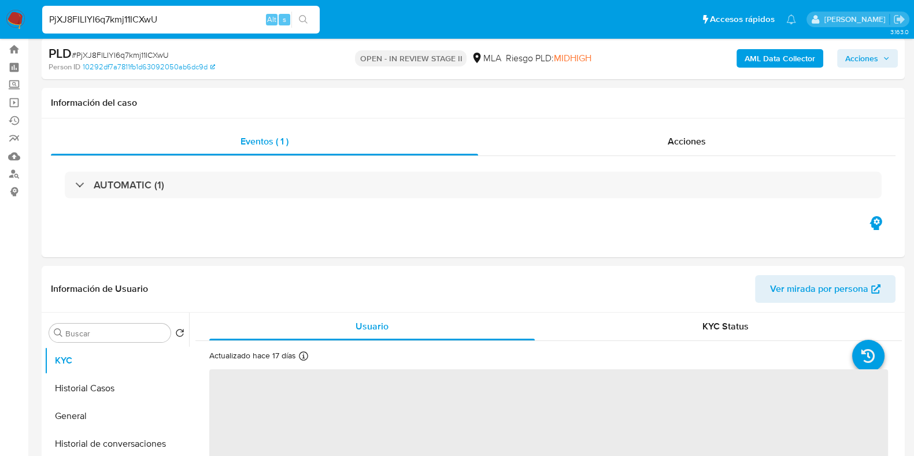
scroll to position [72, 0]
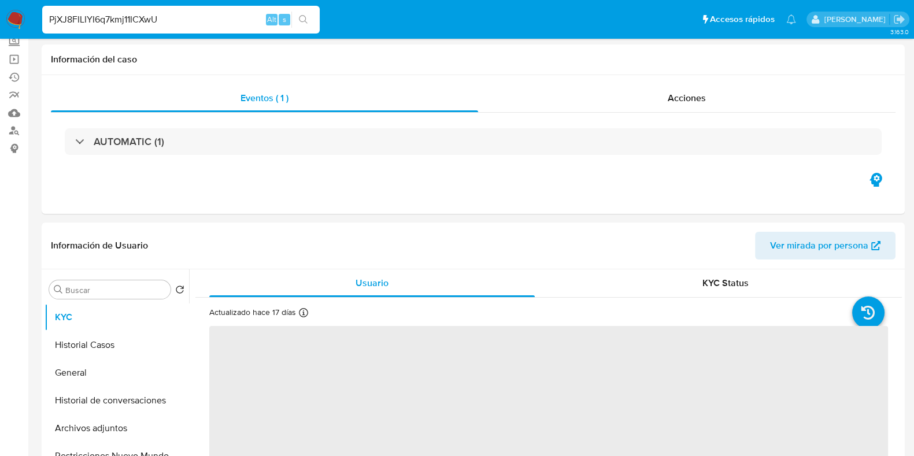
select select "10"
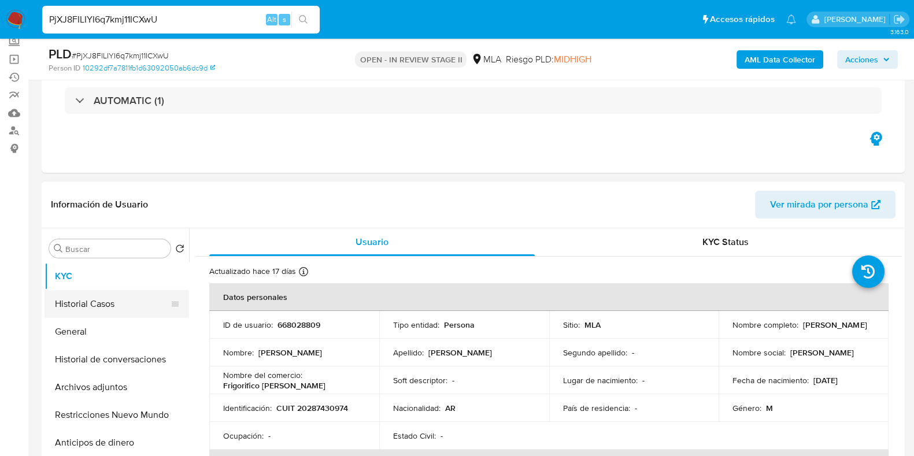
click at [97, 304] on button "Historial Casos" at bounding box center [112, 304] width 135 height 28
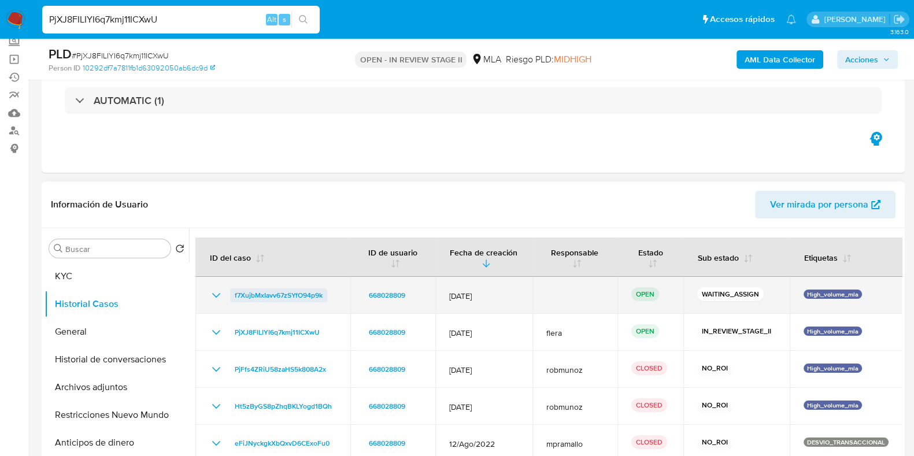
drag, startPoint x: 330, startPoint y: 298, endPoint x: 234, endPoint y: 296, distance: 96.0
click at [234, 296] on div "f7XujbMxIavv67zSYfO94p9k" at bounding box center [272, 296] width 127 height 14
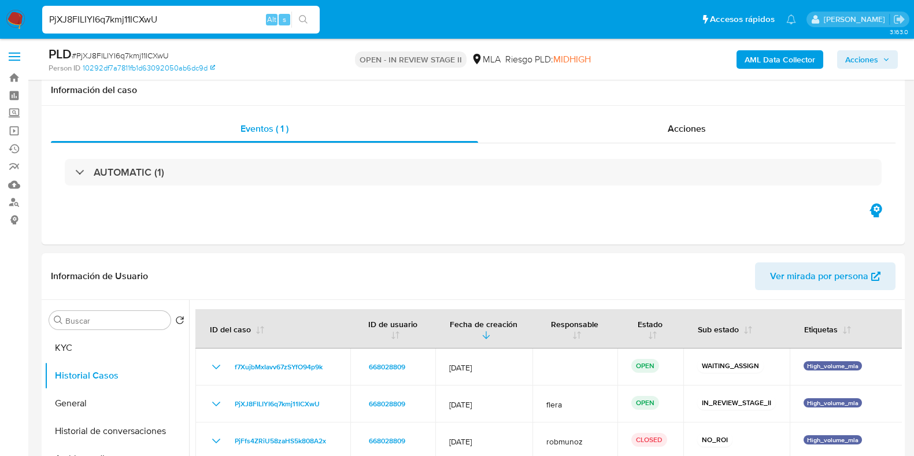
select select "10"
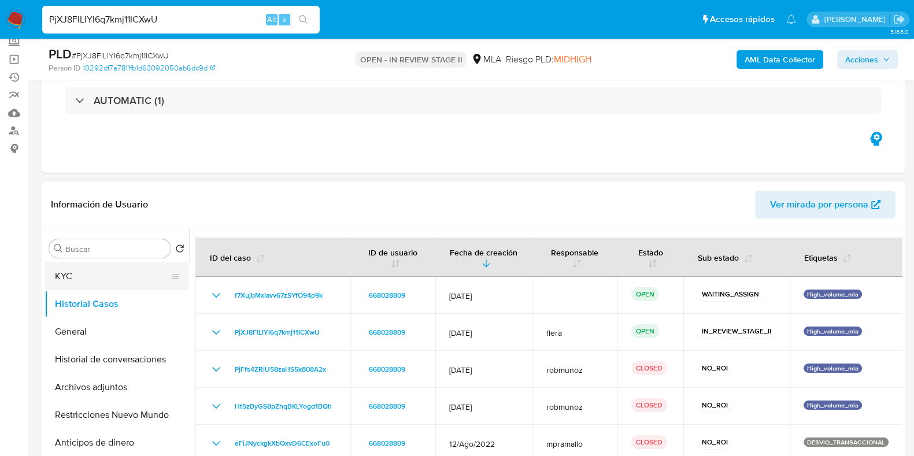
click at [76, 276] on button "KYC" at bounding box center [112, 276] width 135 height 28
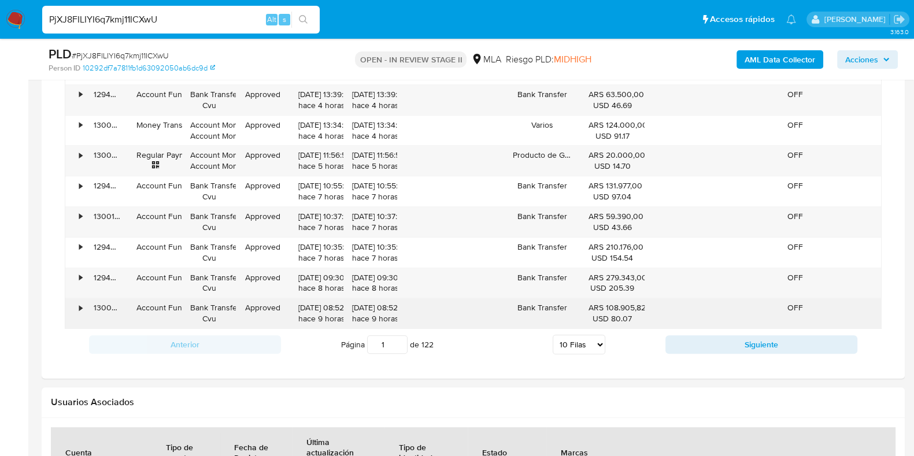
scroll to position [867, 0]
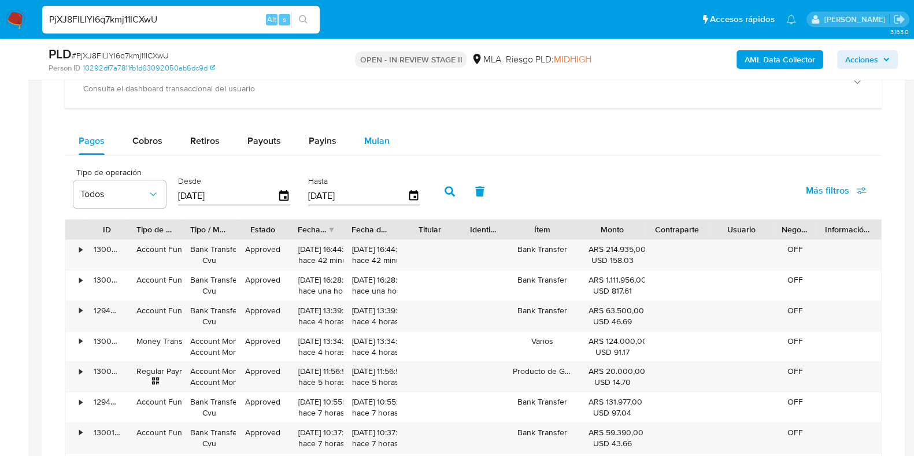
click at [374, 136] on span "Mulan" at bounding box center [376, 140] width 25 height 13
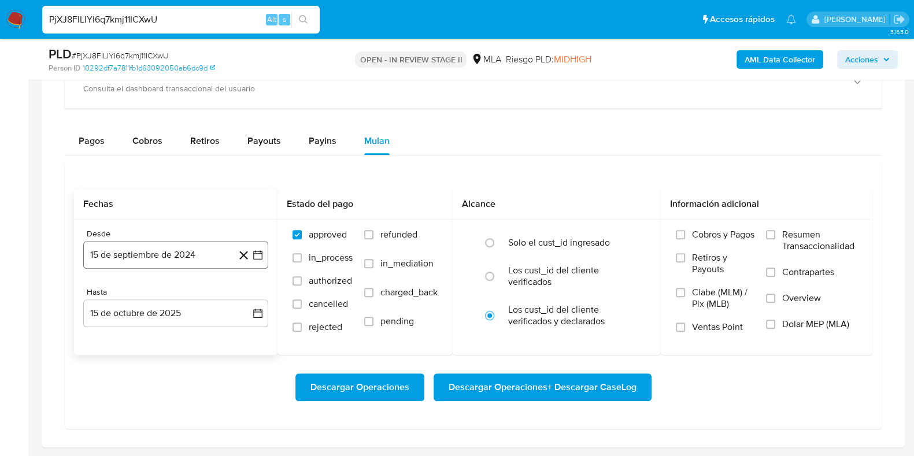
click at [138, 256] on button "15 de septiembre de 2024" at bounding box center [175, 255] width 185 height 28
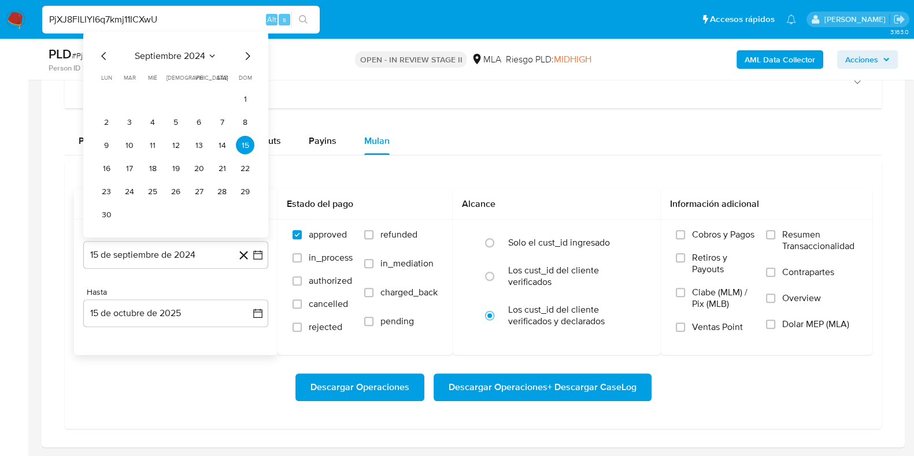
click at [193, 56] on span "septiembre 2024" at bounding box center [170, 56] width 71 height 12
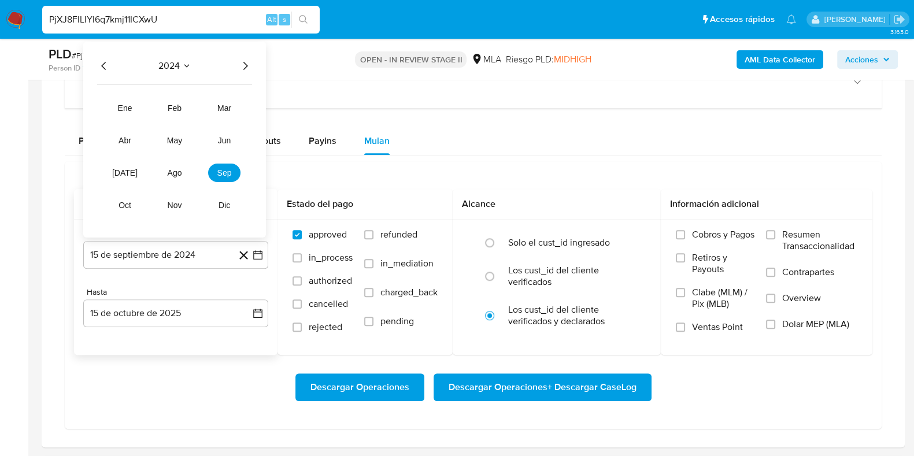
click at [246, 65] on icon "Año siguiente" at bounding box center [245, 66] width 14 height 14
click at [179, 143] on span "may" at bounding box center [174, 140] width 15 height 9
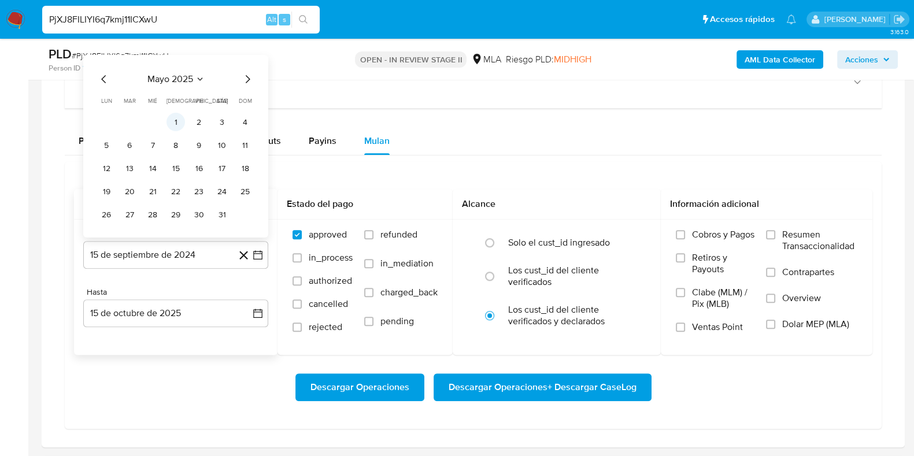
click at [179, 123] on button "1" at bounding box center [176, 122] width 19 height 19
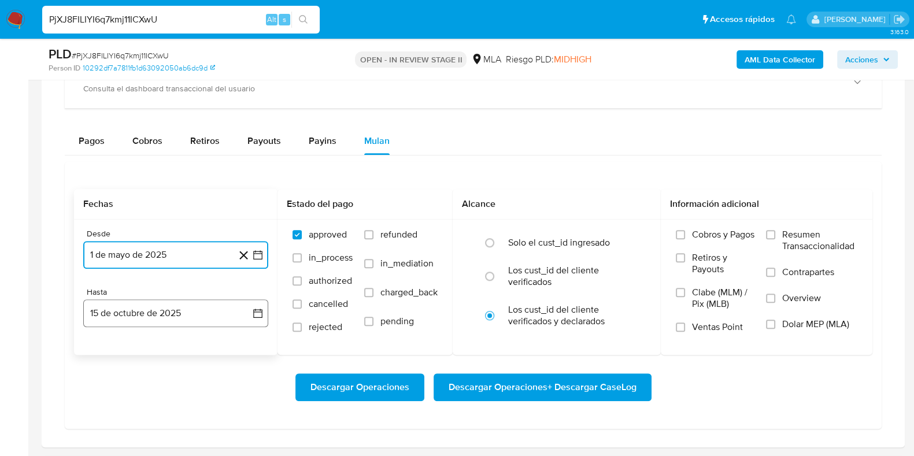
click at [140, 313] on button "15 de octubre de 2025" at bounding box center [175, 313] width 185 height 28
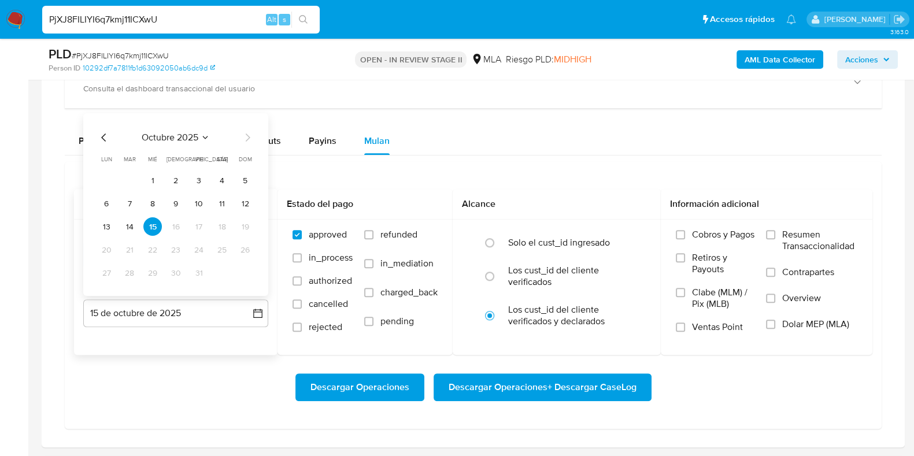
click at [173, 135] on span "octubre 2025" at bounding box center [170, 138] width 57 height 12
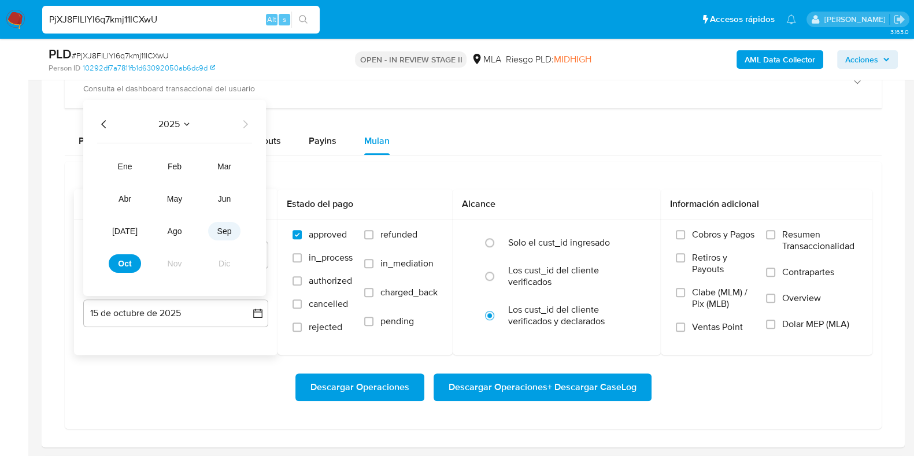
click at [224, 232] on span "sep" at bounding box center [224, 231] width 14 height 9
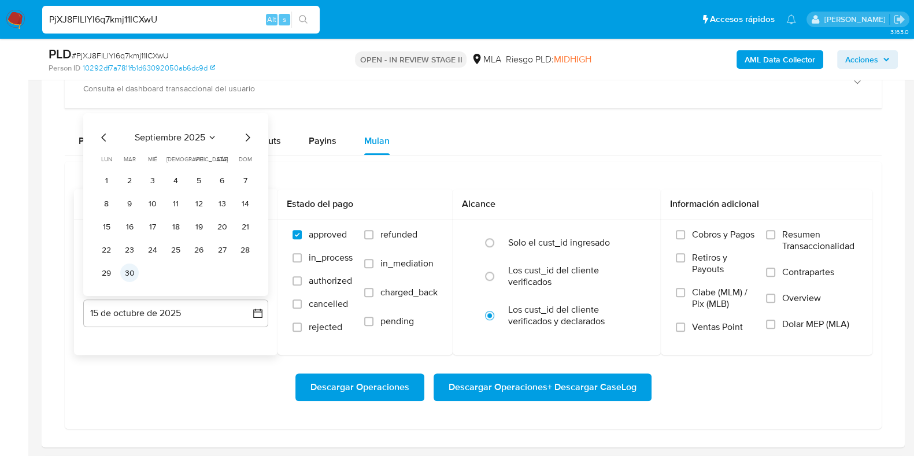
click at [134, 276] on button "30" at bounding box center [129, 273] width 19 height 19
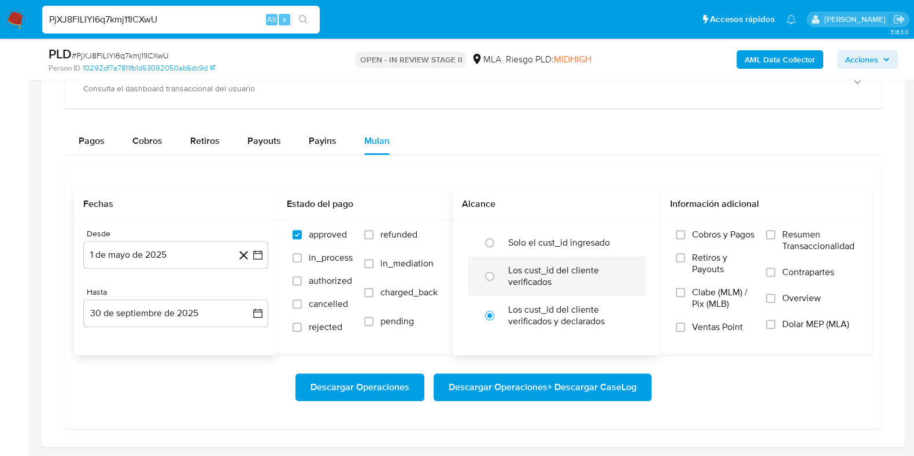
click at [523, 272] on label "Los cust_id del cliente verificados" at bounding box center [568, 276] width 121 height 23
click at [499, 272] on input "radio" at bounding box center [489, 276] width 19 height 19
radio input "true"
click at [798, 323] on span "Dolar MEP (MLA)" at bounding box center [815, 325] width 67 height 12
click at [775, 323] on input "Dolar MEP (MLA)" at bounding box center [770, 324] width 9 height 9
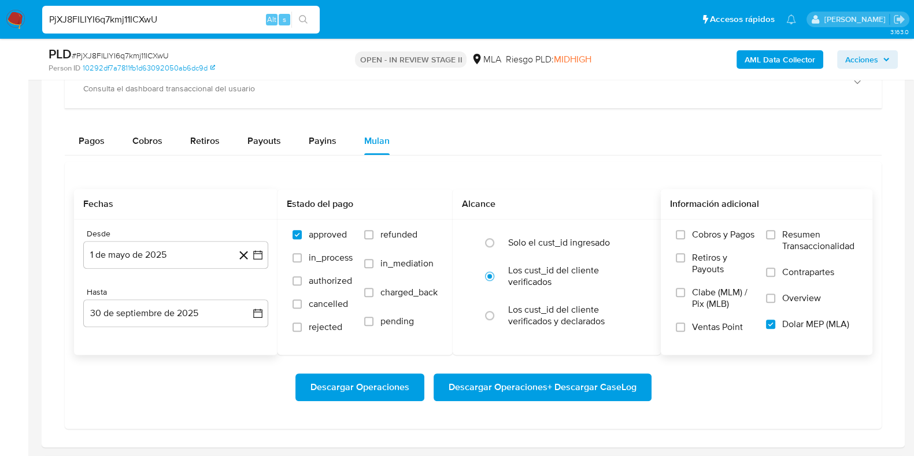
click at [580, 375] on span "Descargar Operaciones + Descargar CaseLog" at bounding box center [543, 387] width 188 height 25
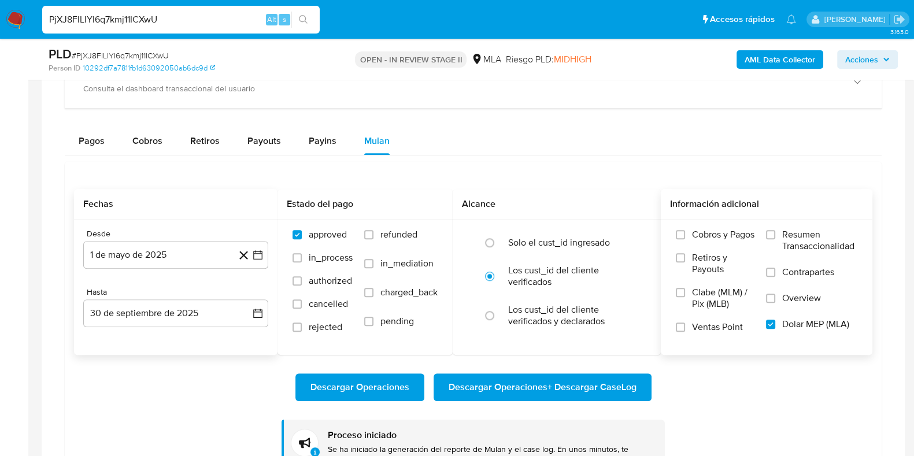
click at [138, 14] on input "PjXJ8FILIYI6q7kmj11ICXwU" at bounding box center [181, 19] width 278 height 15
paste input "W3dBlsAS4Kmi07Z7PSO0buw2"
type input "W3dBlsAS4Kmi07Z7PSO0buw2"
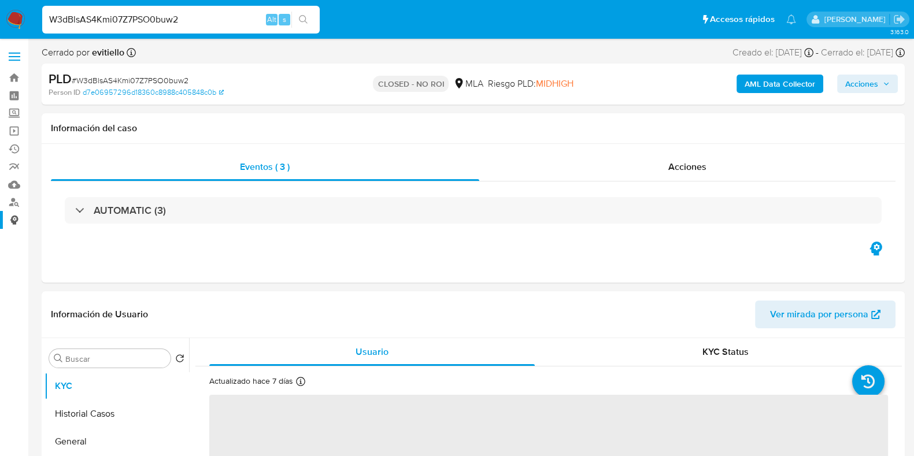
select select "10"
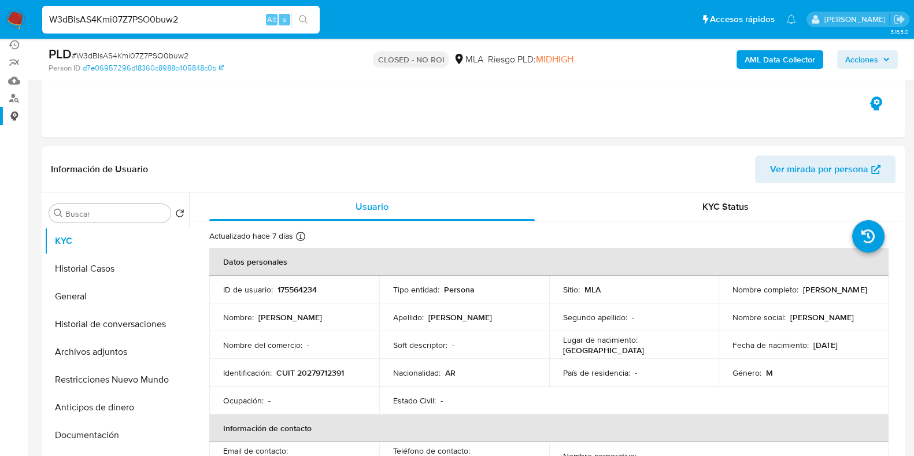
scroll to position [144, 0]
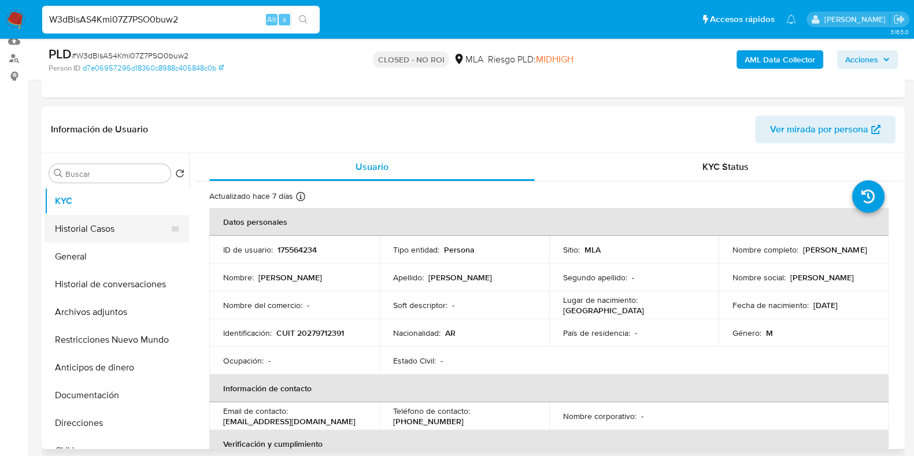
click at [110, 231] on button "Historial Casos" at bounding box center [112, 229] width 135 height 28
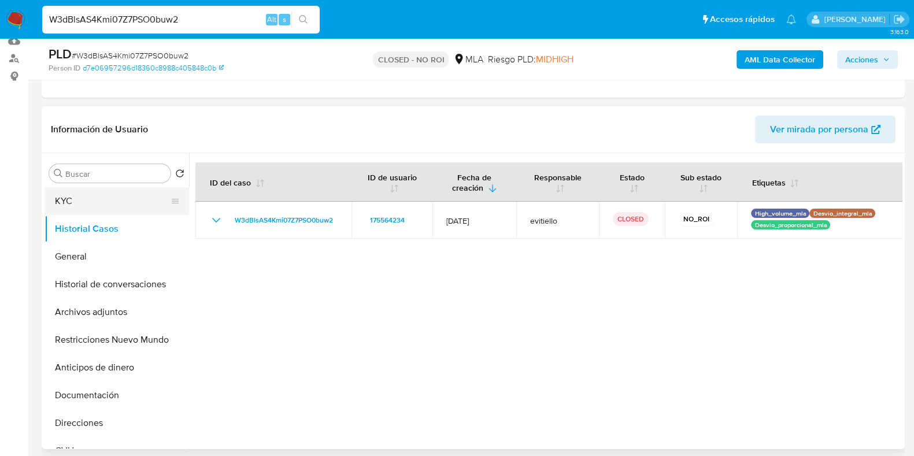
click at [69, 205] on button "KYC" at bounding box center [112, 201] width 135 height 28
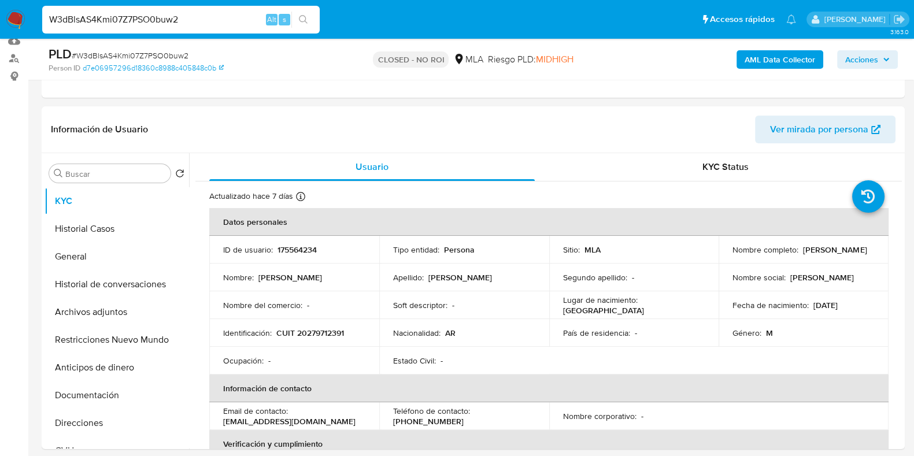
click at [147, 21] on input "W3dBlsAS4Kmi07Z7PSO0buw2" at bounding box center [181, 19] width 278 height 15
paste input "kWb9HPn8Ht9XjjQF0foj3WlQ"
type input "kWb9HPn8Ht9XjjQF0foj3WlQ"
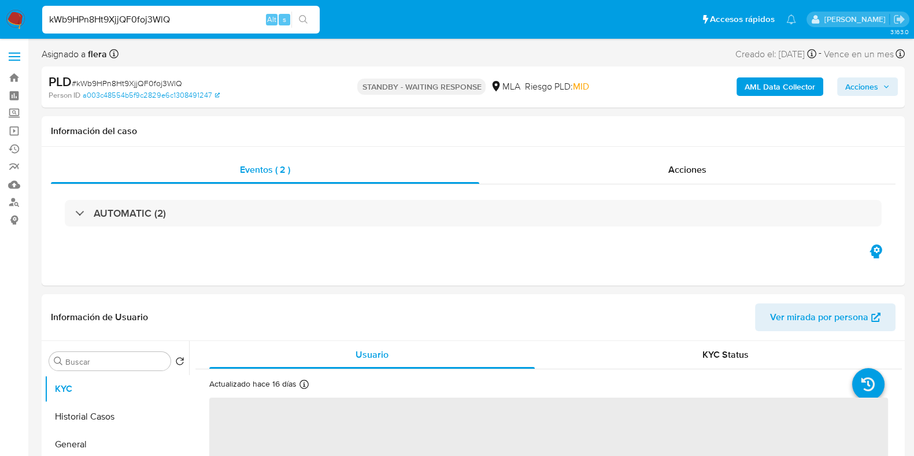
select select "10"
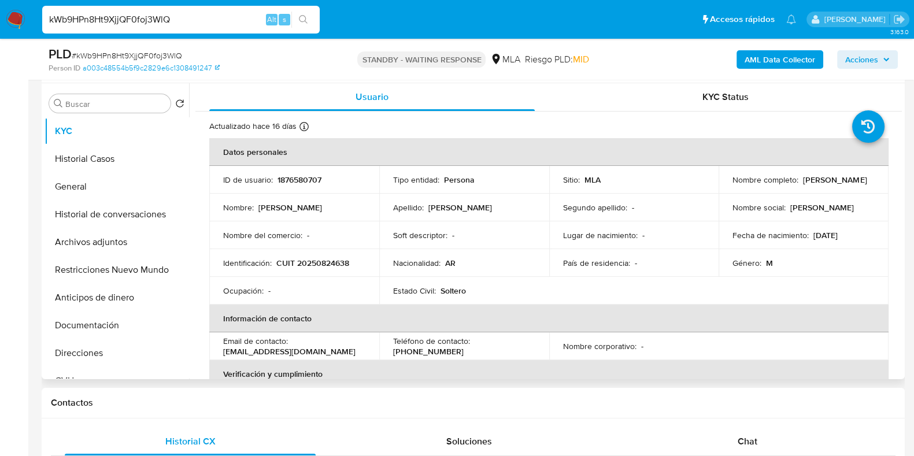
scroll to position [217, 0]
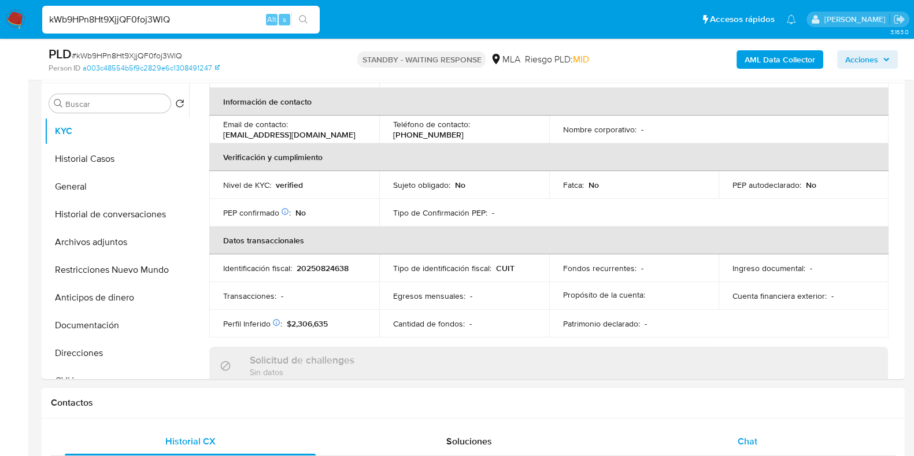
click at [770, 430] on div "Chat" at bounding box center [747, 442] width 251 height 28
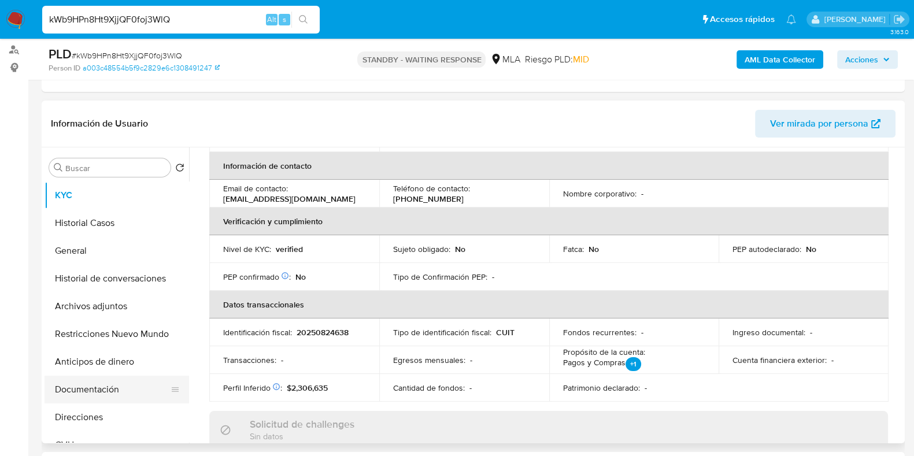
scroll to position [144, 0]
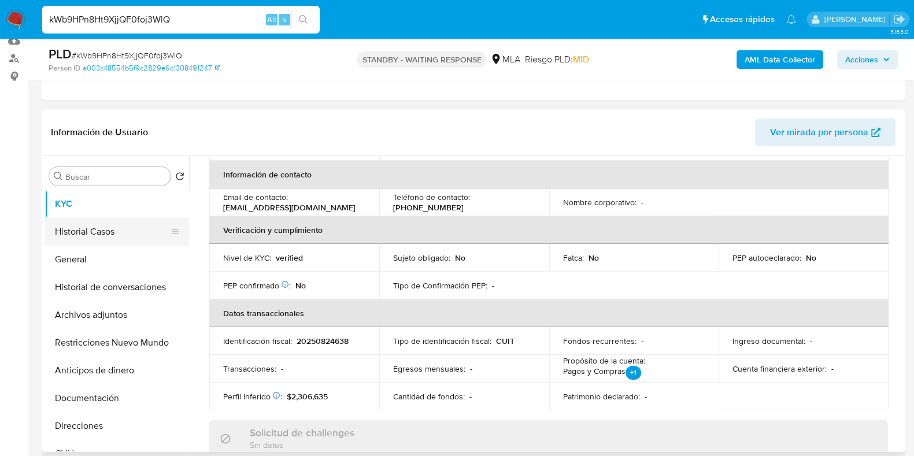
click at [97, 225] on button "Historial Casos" at bounding box center [112, 232] width 135 height 28
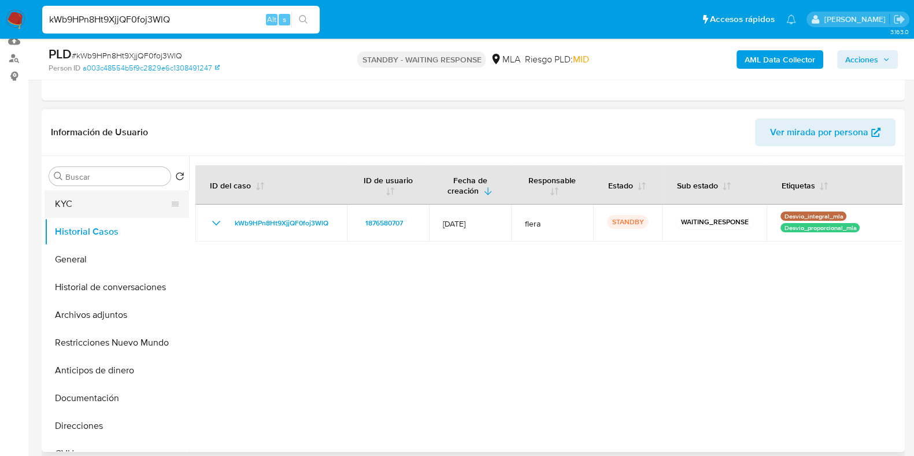
click at [110, 209] on button "KYC" at bounding box center [112, 204] width 135 height 28
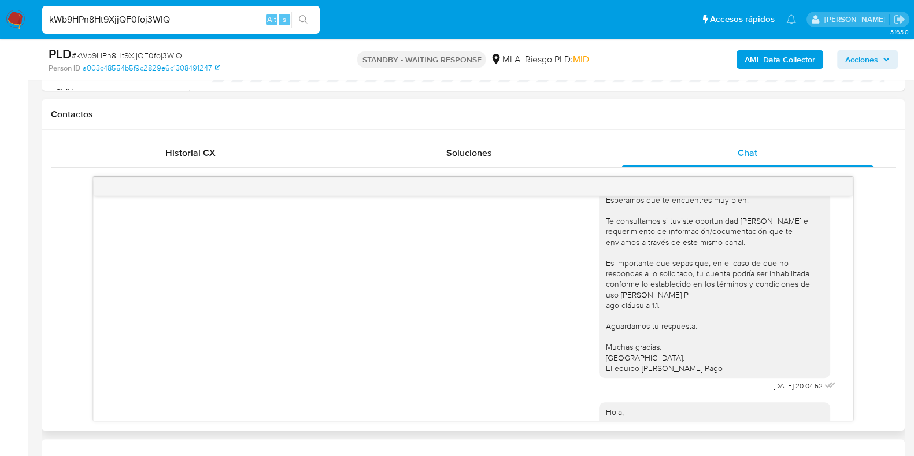
scroll to position [668, 0]
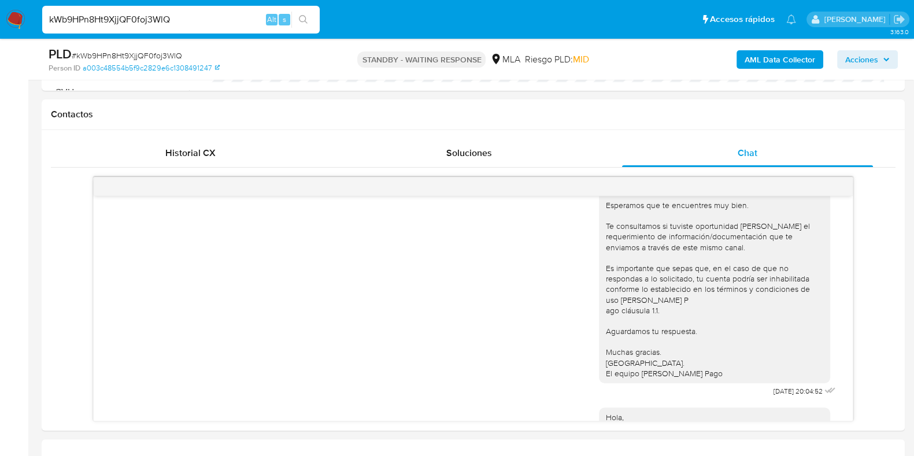
click at [149, 23] on input "kWb9HPn8Ht9XjjQF0foj3WlQ" at bounding box center [181, 19] width 278 height 15
paste input "40t7h7VNkggy0rab56zy8FhV"
type input "40t7h7VNkggy0rab56zy8FhV"
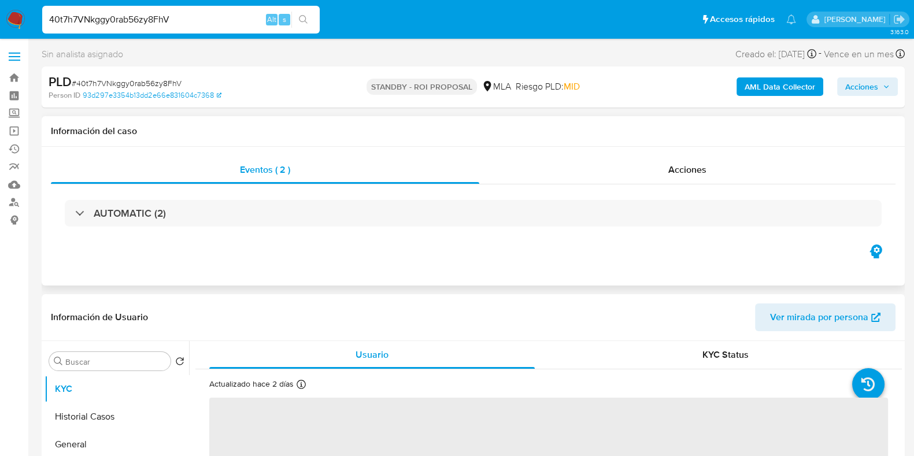
select select "10"
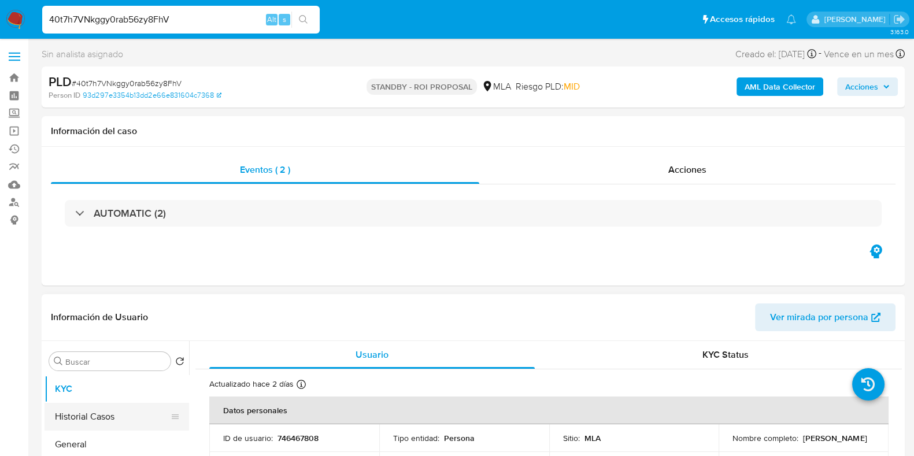
click at [110, 423] on button "Historial Casos" at bounding box center [112, 417] width 135 height 28
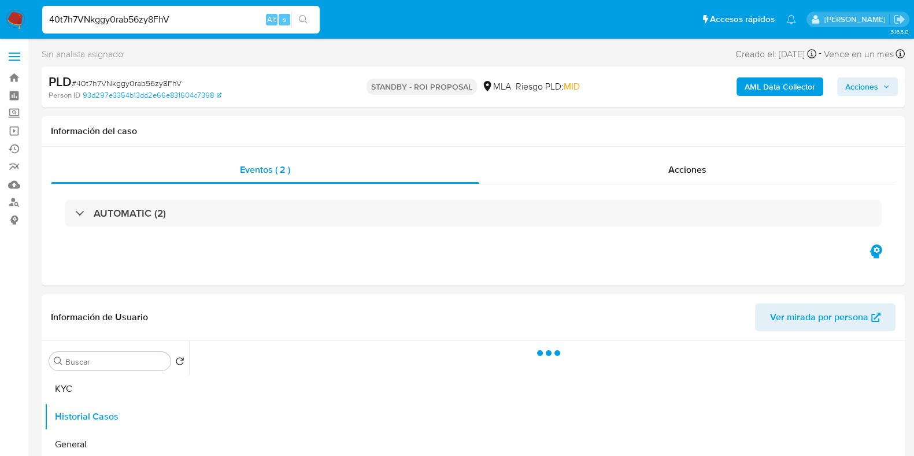
scroll to position [72, 0]
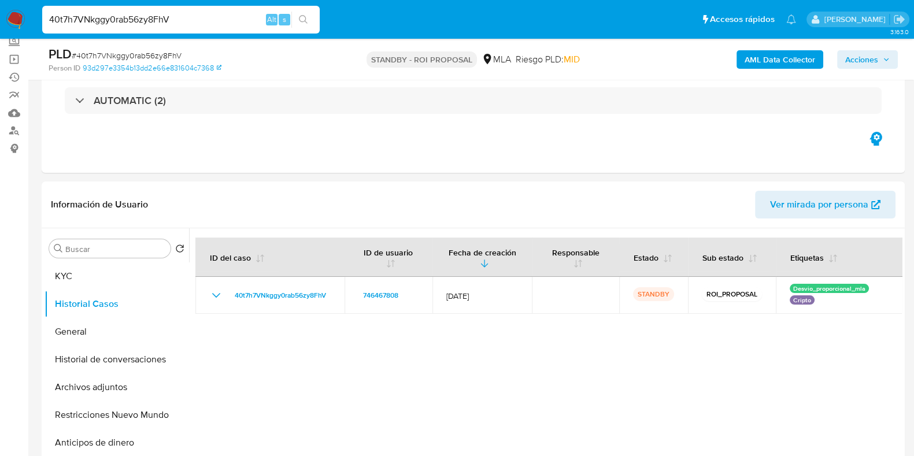
click at [109, 16] on input "40t7h7VNkggy0rab56zy8FhV" at bounding box center [181, 19] width 278 height 15
paste input "tzaLzOnxXNNyYUQdC6zkksuX"
type input "tzaLzOnxXNNyYUQdC6zkksuX"
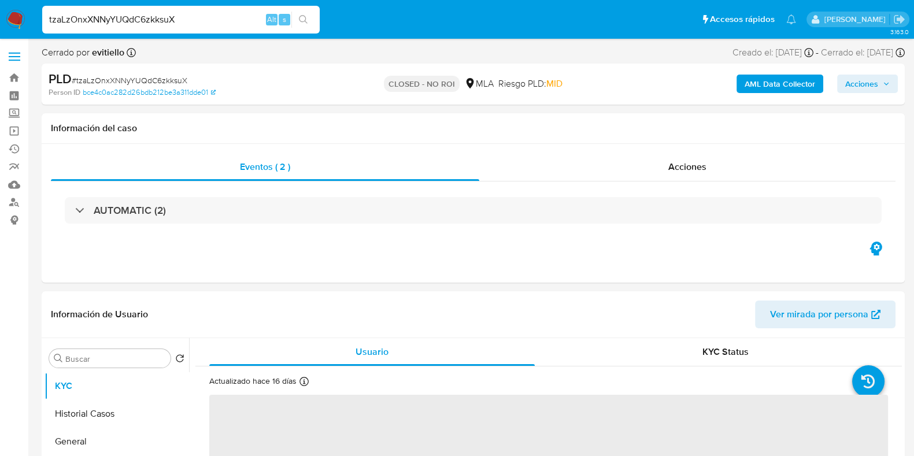
select select "10"
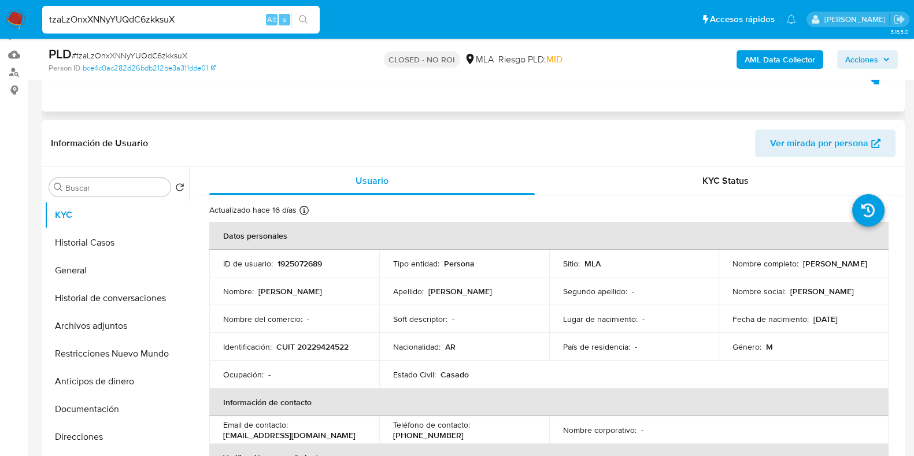
scroll to position [144, 0]
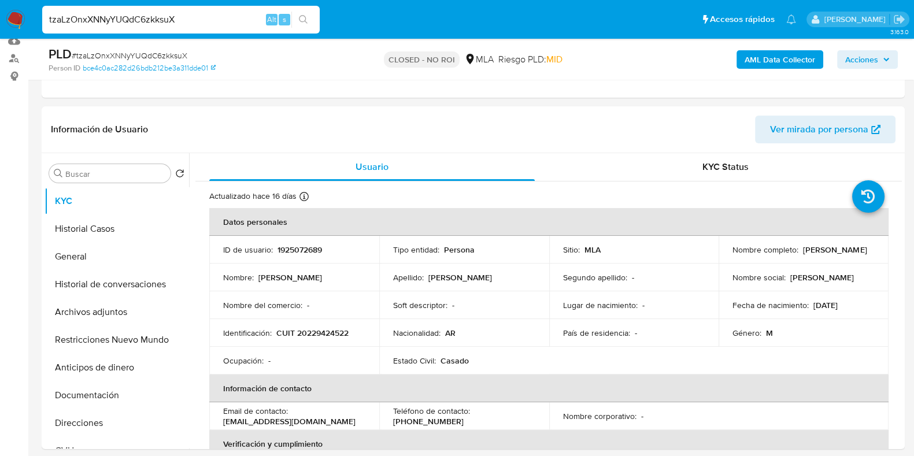
click at [162, 24] on input "tzaLzOnxXNNyYUQdC6zkksuX" at bounding box center [181, 19] width 278 height 15
paste input "NNlUJ6wQY6zkKjfVYOE0o6gA"
type input "NNlUJ6wQY6zkKjfVYOE0o6gA"
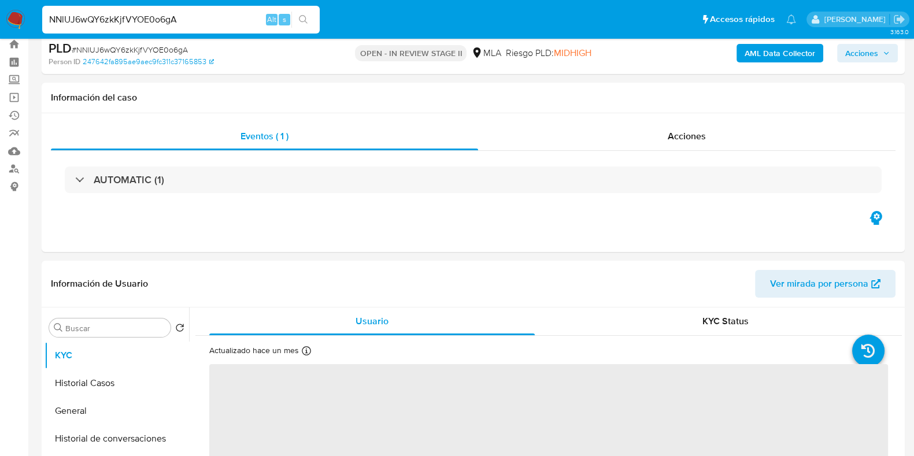
scroll to position [144, 0]
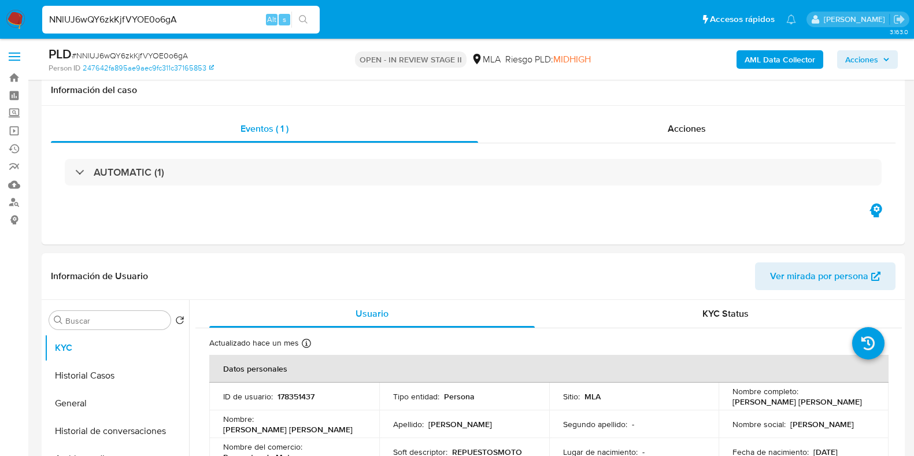
select select "10"
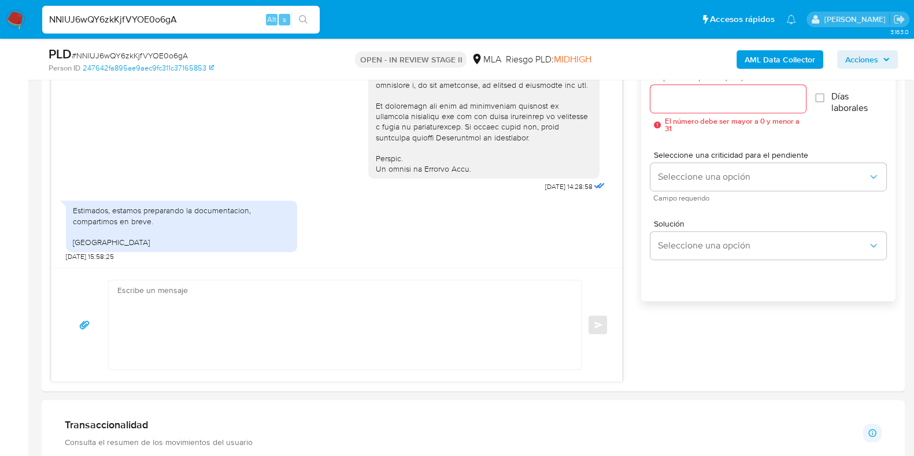
scroll to position [723, 0]
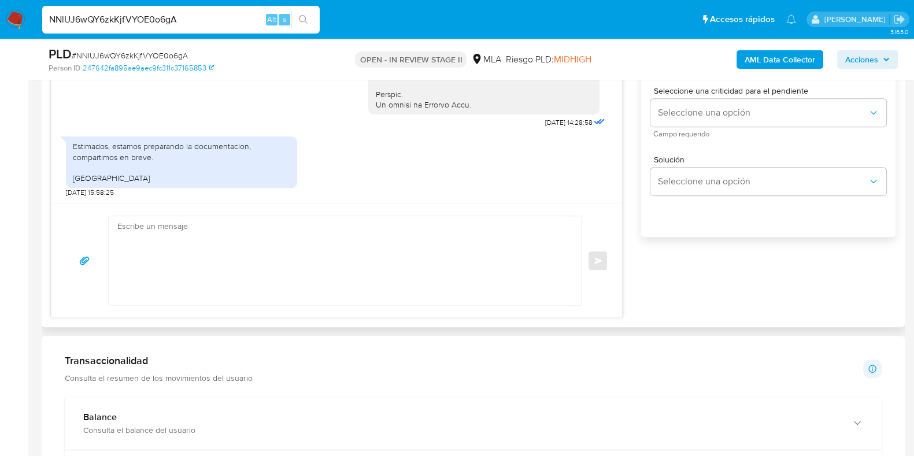
click at [218, 235] on textarea at bounding box center [341, 260] width 449 height 89
paste textarea "Hola, Esperamos que te encuentres muy bien. Te consultamos si tuviste oportunid…"
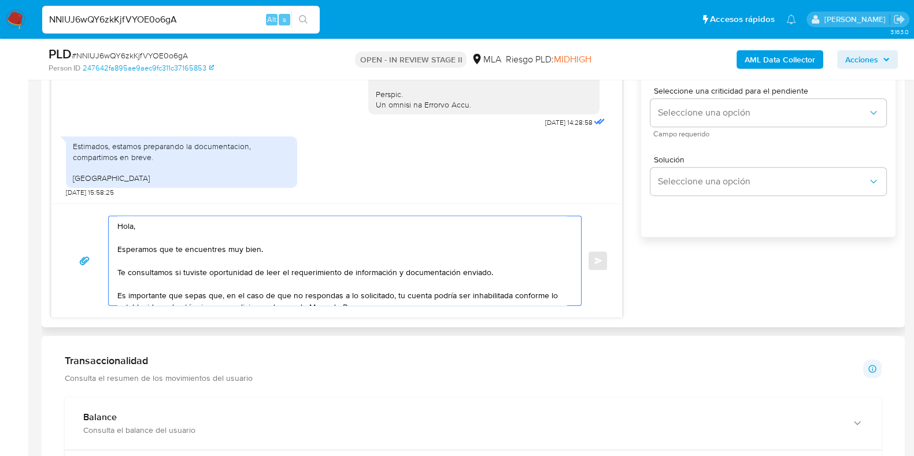
scroll to position [50, 0]
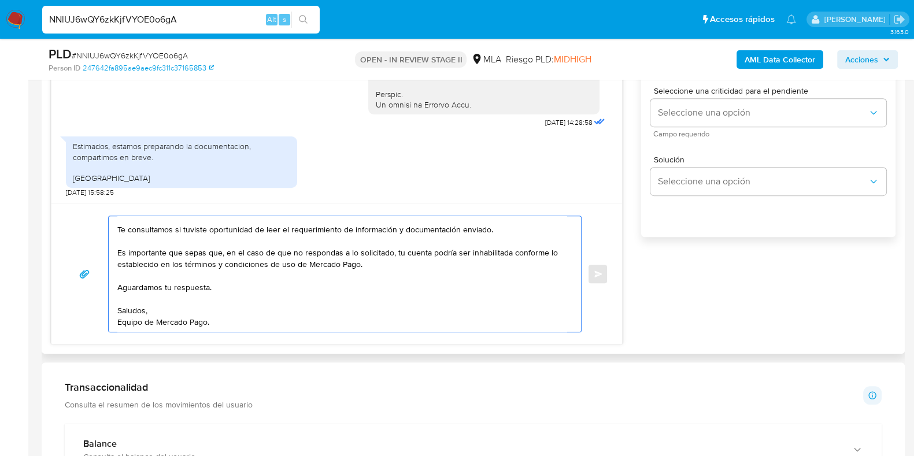
click at [208, 279] on textarea "Hola, Esperamos que te encuentres muy bien. Te consultamos si tuviste oportunid…" at bounding box center [341, 274] width 449 height 116
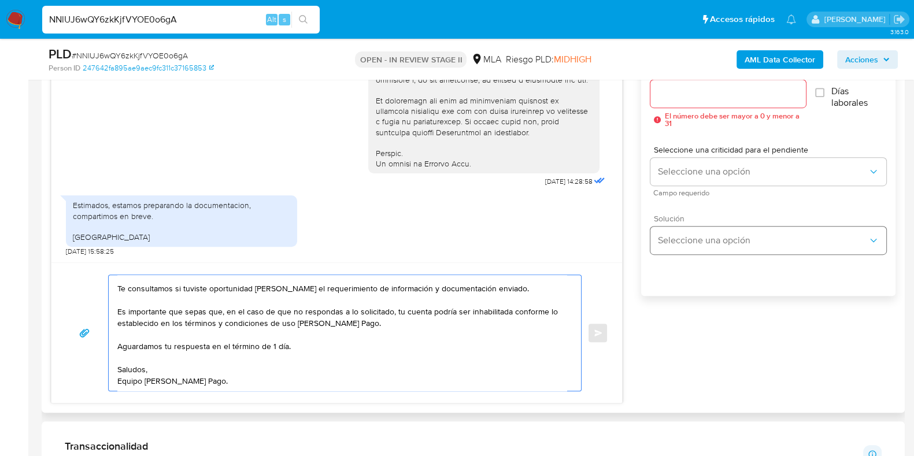
scroll to position [650, 0]
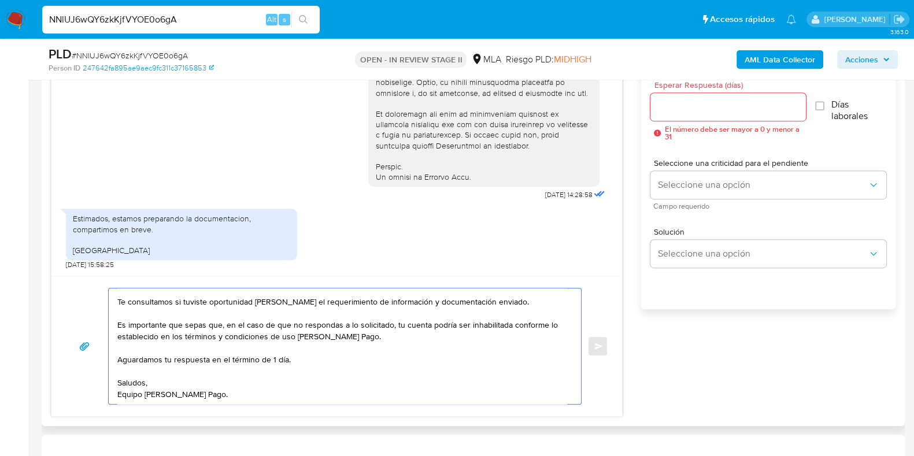
type textarea "Hola, Esperamos que te encuentres muy bien. Te consultamos si tuviste oportunid…"
click at [679, 105] on input "Esperar Respuesta (días)" at bounding box center [727, 106] width 155 height 15
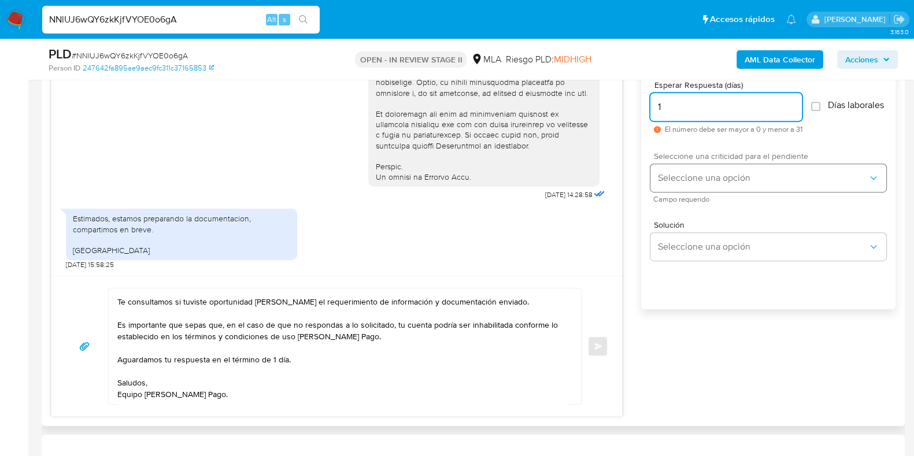
type input "1"
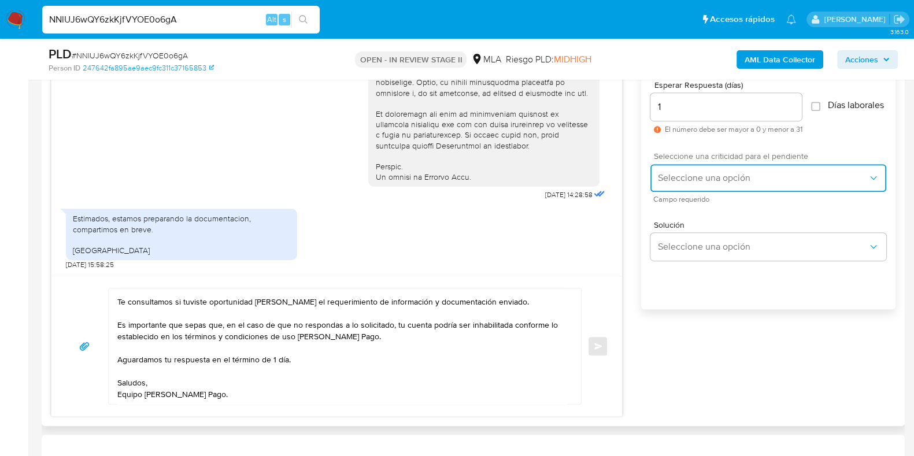
click at [688, 181] on span "Seleccione una opción" at bounding box center [762, 178] width 210 height 12
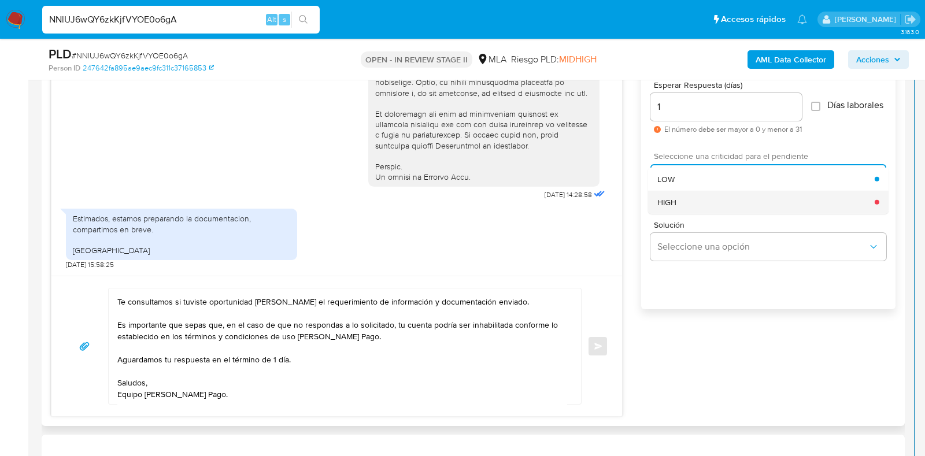
click at [685, 213] on div "HIGH" at bounding box center [765, 201] width 217 height 23
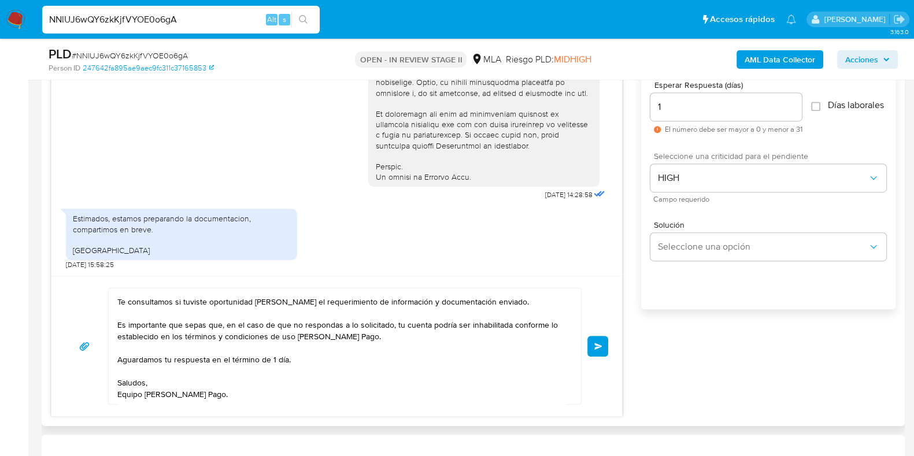
click at [602, 345] on span "Enviar" at bounding box center [598, 346] width 8 height 7
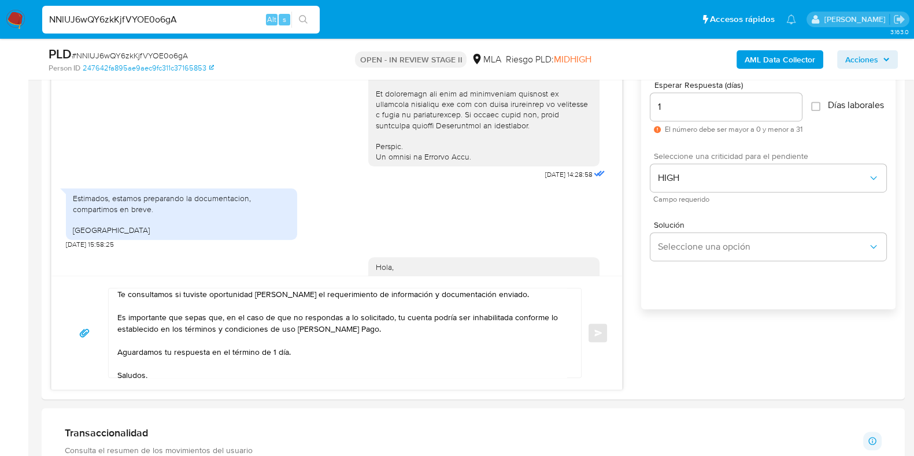
scroll to position [708, 0]
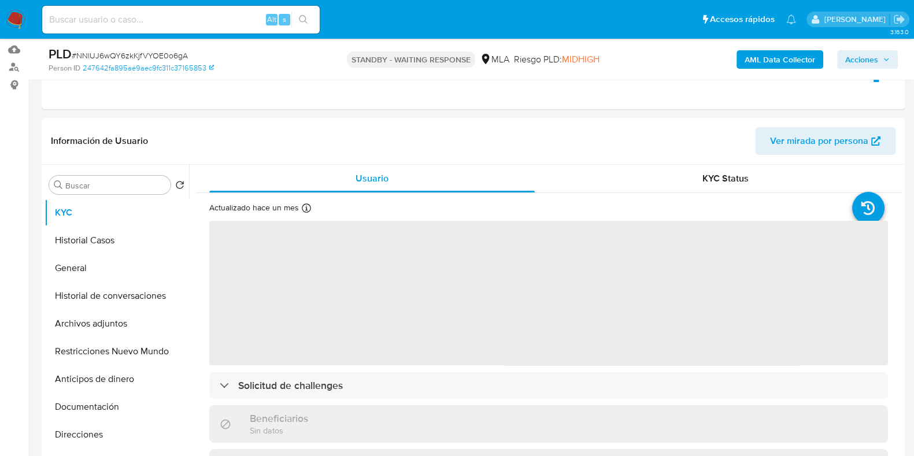
scroll to position [144, 0]
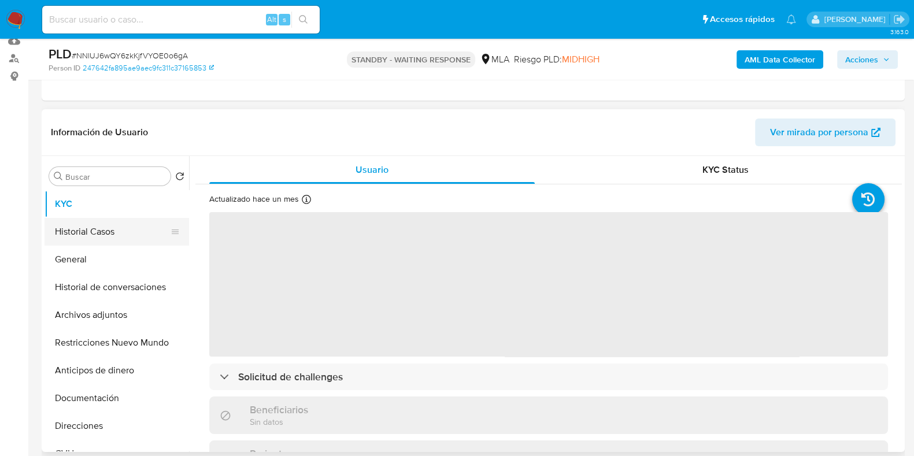
select select "10"
click at [96, 236] on button "Historial Casos" at bounding box center [112, 232] width 135 height 28
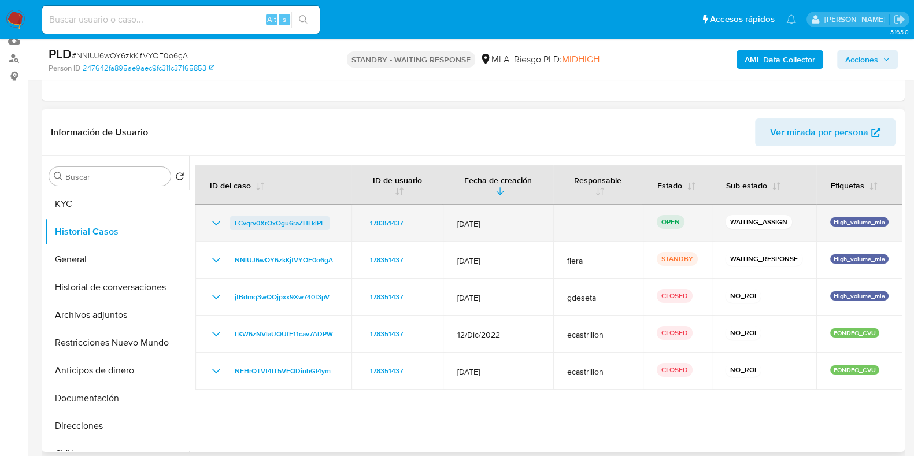
drag, startPoint x: 335, startPoint y: 224, endPoint x: 234, endPoint y: 222, distance: 100.6
click at [234, 222] on div "LCvqrv0XrOxOgu6raZHLklPF" at bounding box center [273, 223] width 128 height 14
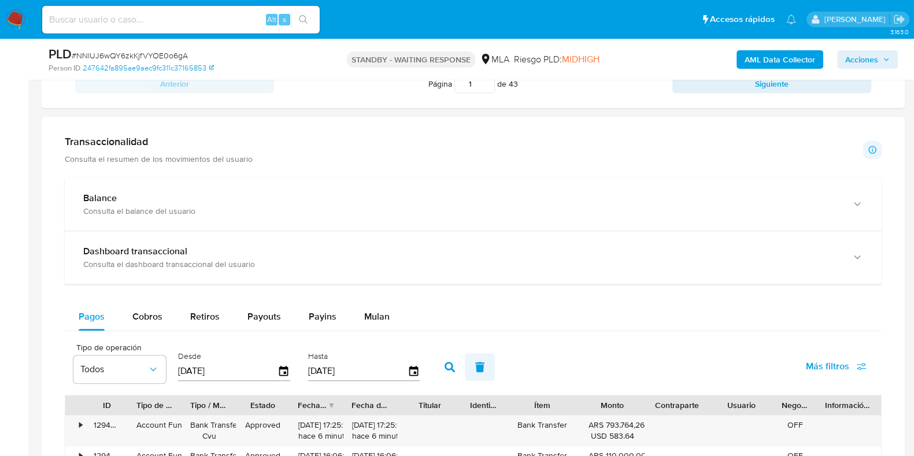
scroll to position [939, 0]
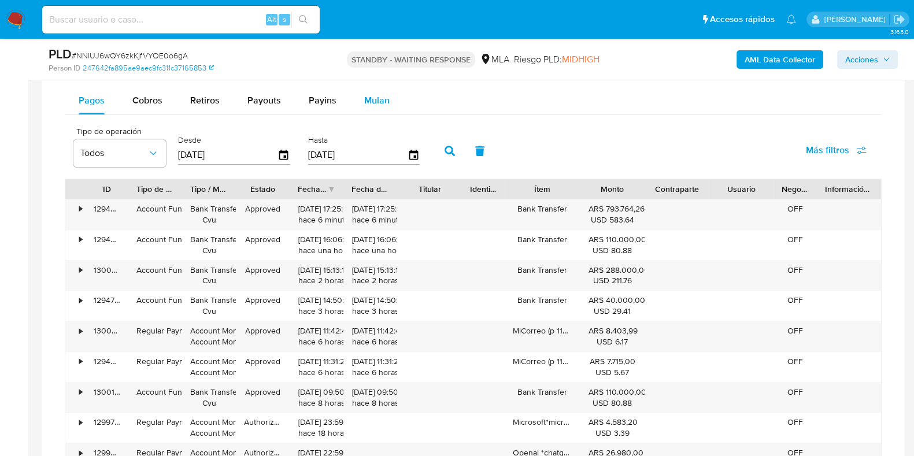
click at [383, 94] on span "Mulan" at bounding box center [376, 100] width 25 height 13
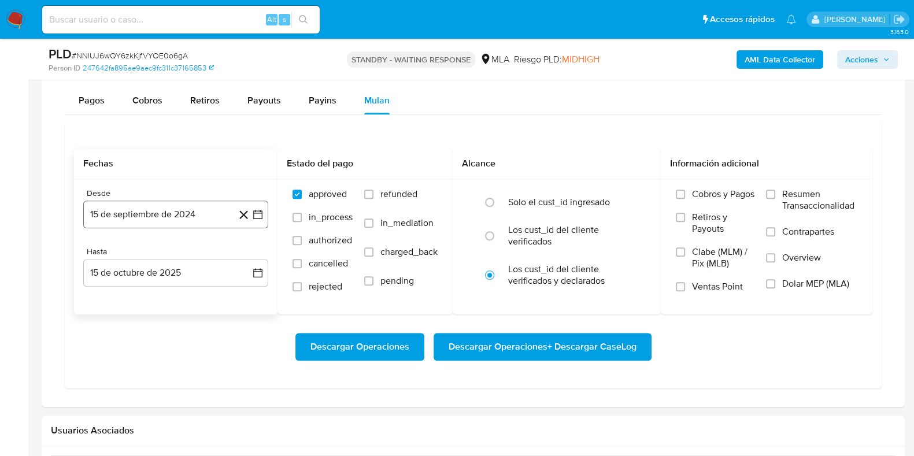
click at [167, 212] on button "15 de septiembre de 2024" at bounding box center [175, 215] width 185 height 28
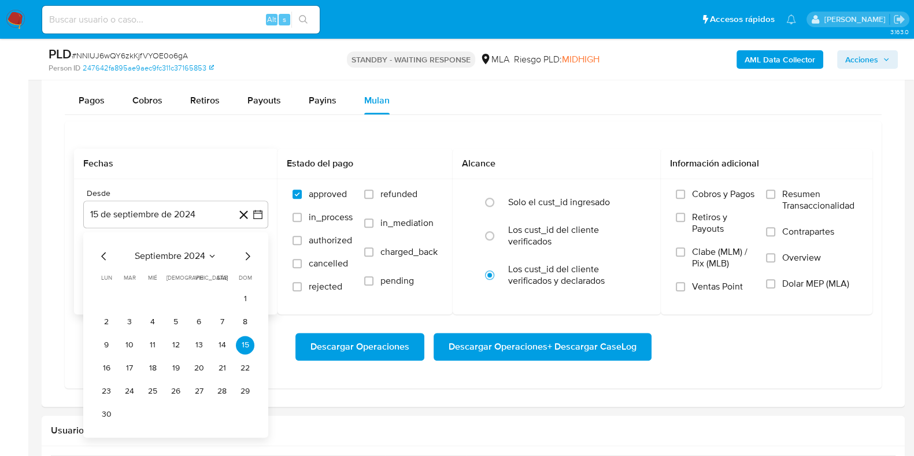
click at [168, 250] on span "septiembre 2024" at bounding box center [170, 256] width 71 height 12
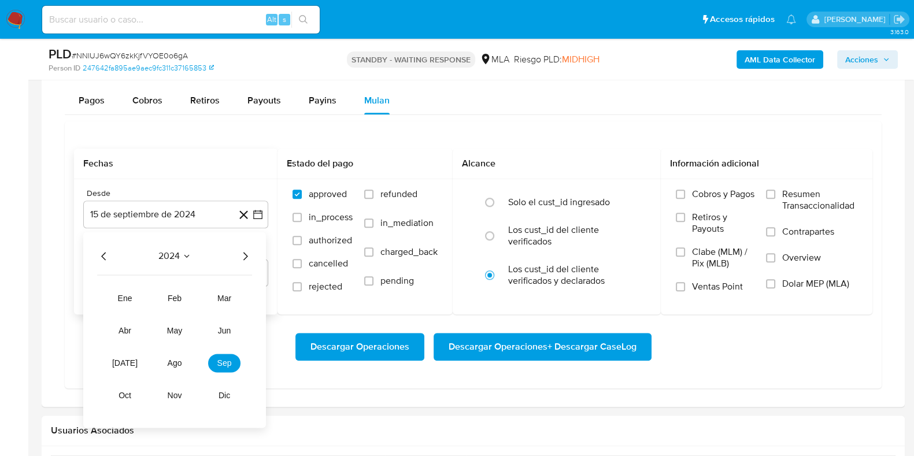
click at [243, 254] on icon "Año siguiente" at bounding box center [245, 256] width 14 height 14
click at [176, 334] on button "may" at bounding box center [174, 330] width 32 height 19
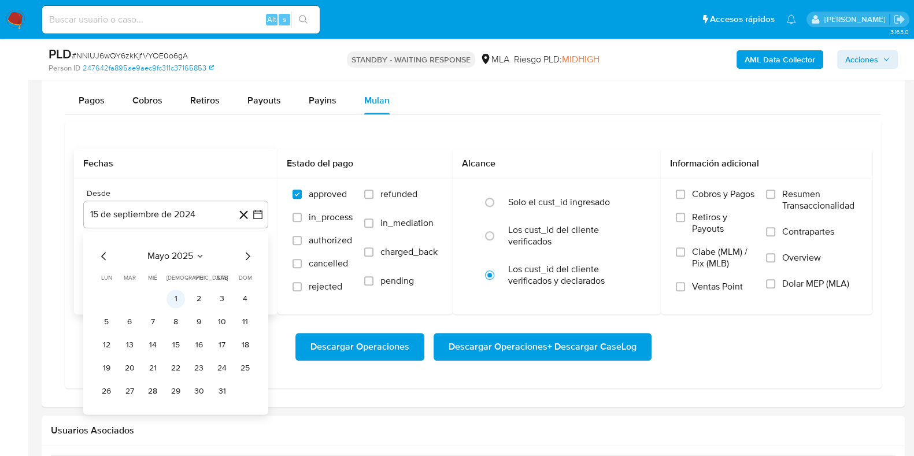
click at [178, 294] on button "1" at bounding box center [176, 299] width 19 height 19
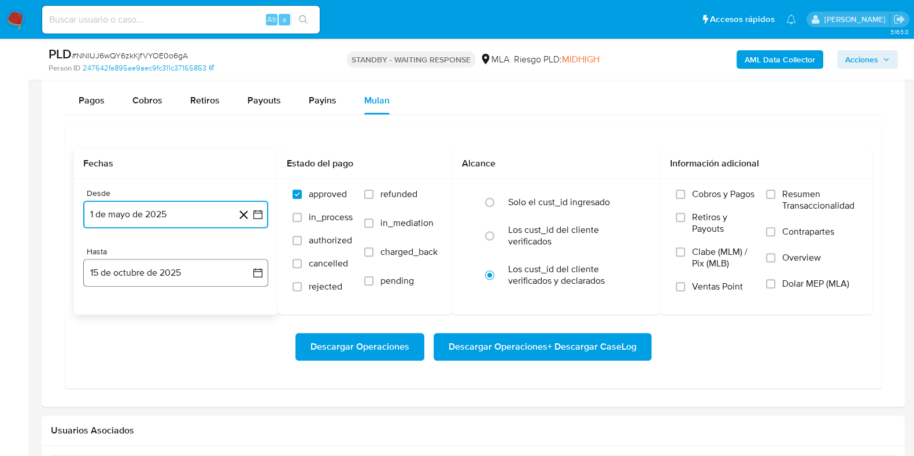
click at [177, 270] on button "15 de octubre de 2025" at bounding box center [175, 273] width 185 height 28
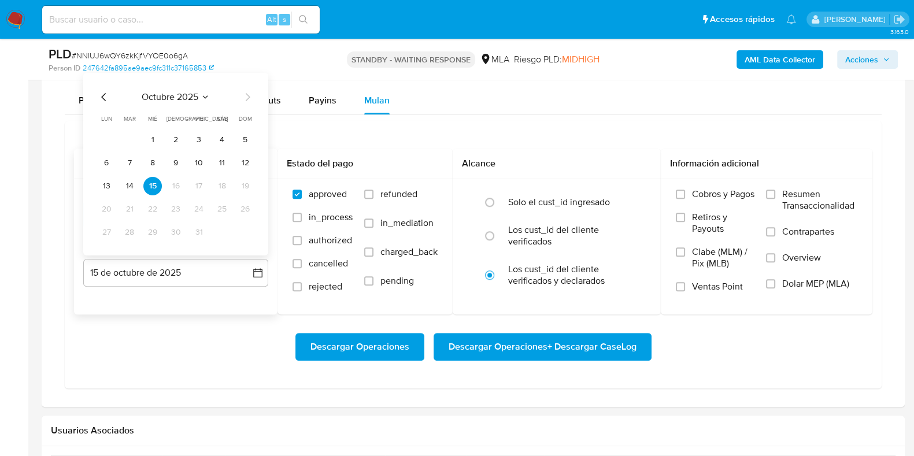
click at [185, 95] on span "octubre 2025" at bounding box center [170, 97] width 57 height 12
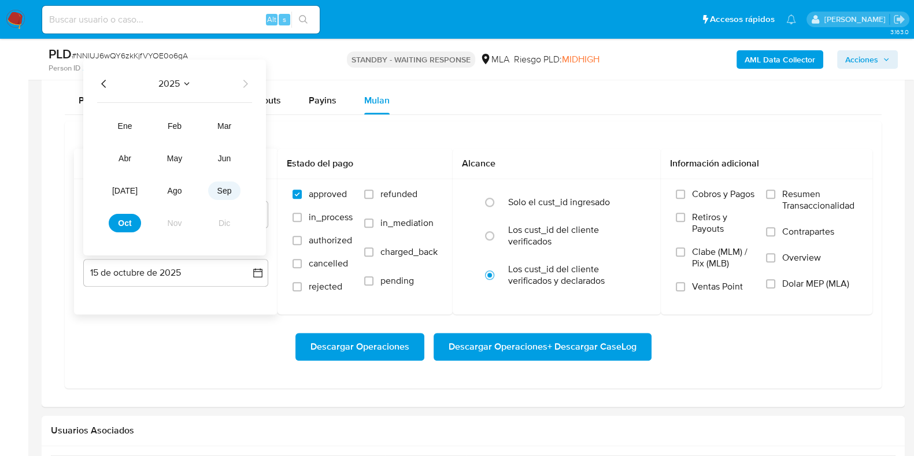
click at [232, 191] on button "sep" at bounding box center [224, 191] width 32 height 19
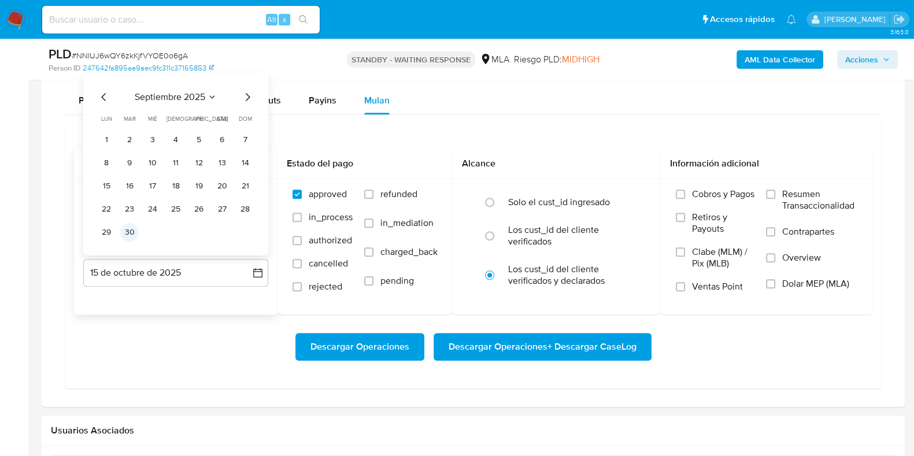
click at [134, 235] on button "30" at bounding box center [129, 232] width 19 height 19
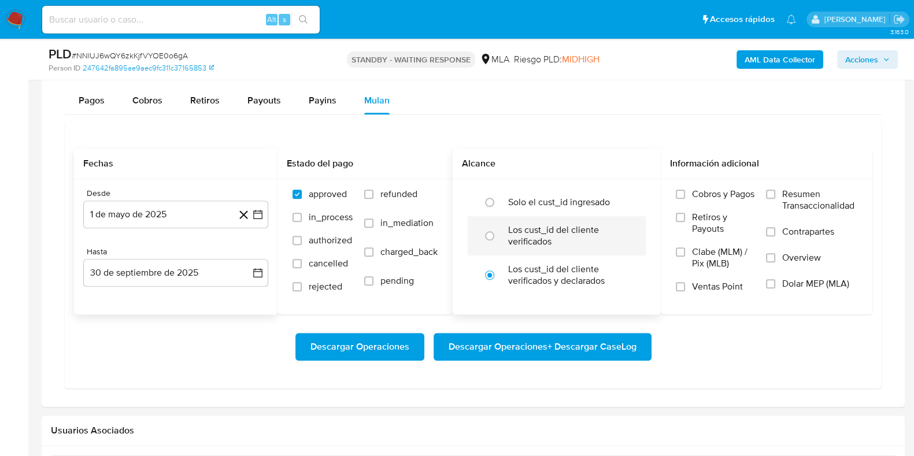
click at [509, 233] on label "Los cust_id del cliente verificados" at bounding box center [568, 235] width 121 height 23
click at [499, 233] on input "radio" at bounding box center [489, 236] width 19 height 19
radio input "true"
click at [831, 284] on span "Dolar MEP (MLA)" at bounding box center [815, 284] width 67 height 12
click at [775, 284] on input "Dolar MEP (MLA)" at bounding box center [770, 283] width 9 height 9
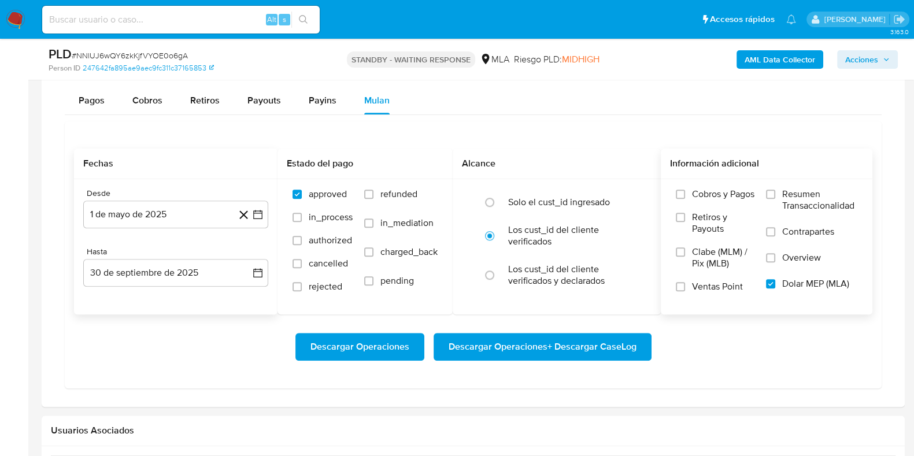
click at [567, 341] on span "Descargar Operaciones + Descargar CaseLog" at bounding box center [543, 346] width 188 height 25
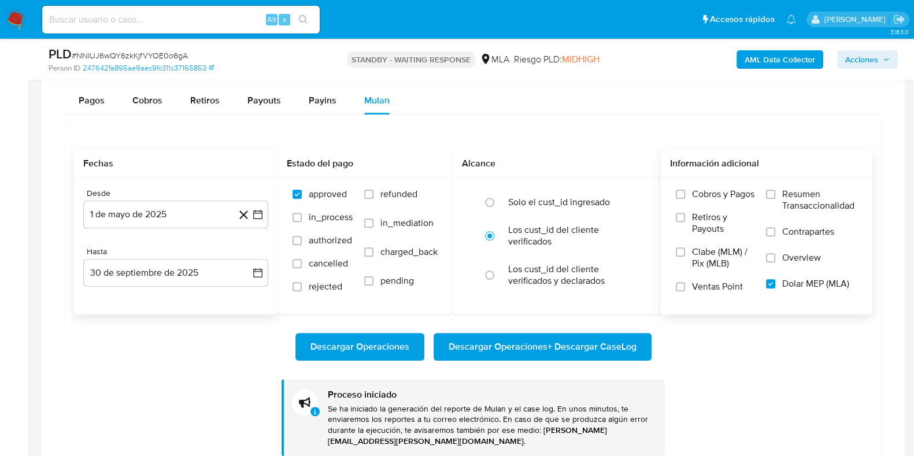
click at [104, 7] on div "Alt s" at bounding box center [181, 20] width 278 height 28
click at [105, 19] on input at bounding box center [181, 19] width 278 height 15
paste input "8q3hEta6K1vir1XxBRjQvW9g"
type input "8q3hEta6K1vir1XxBRjQvW9g"
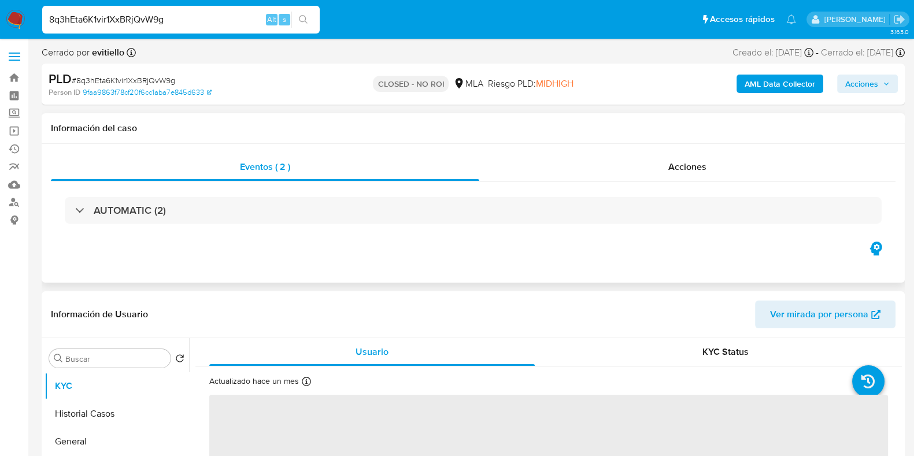
select select "10"
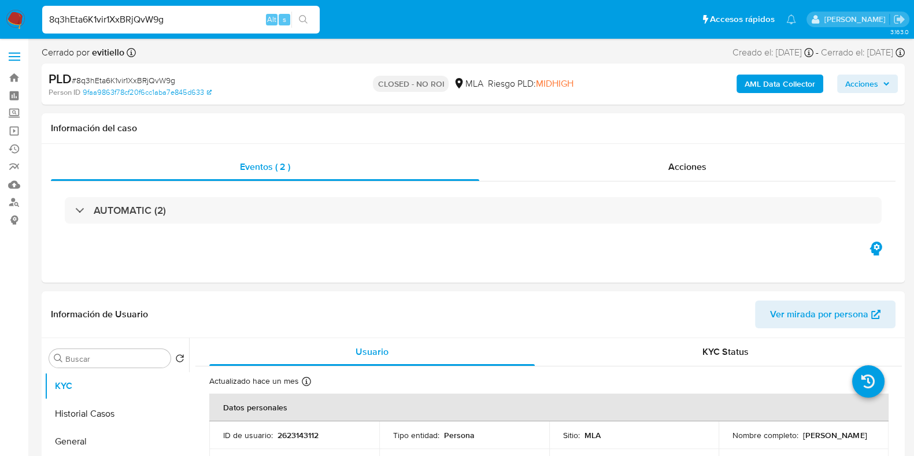
click at [156, 15] on input "8q3hEta6K1vir1XxBRjQvW9g" at bounding box center [181, 19] width 278 height 15
paste input "JSMjE3Q05fBHW75FbWFluwlZ"
type input "JSMjE3Q05fBHW75FbWFluwlZ"
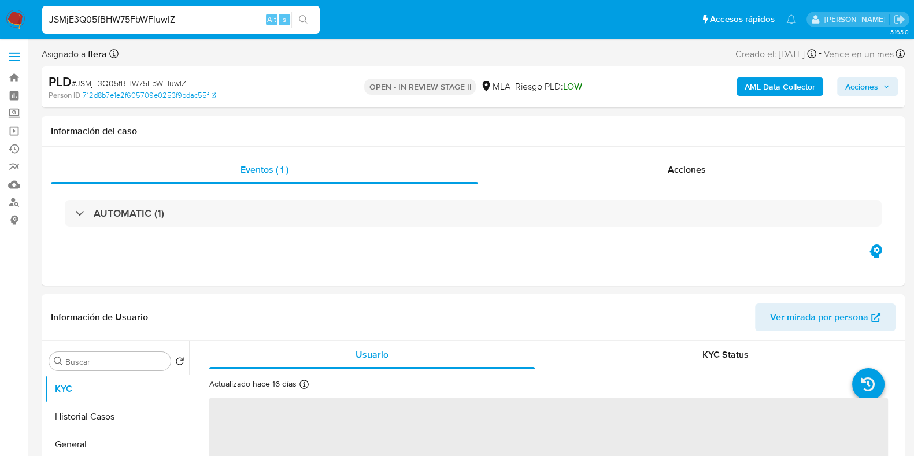
scroll to position [144, 0]
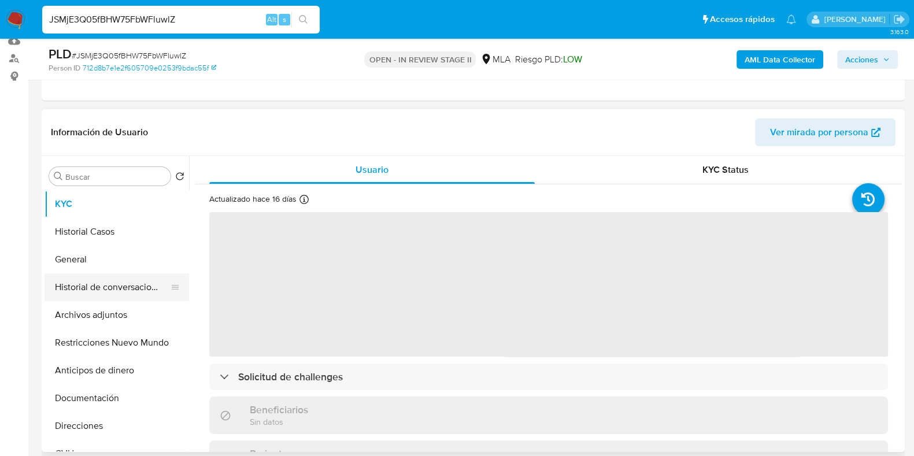
select select "10"
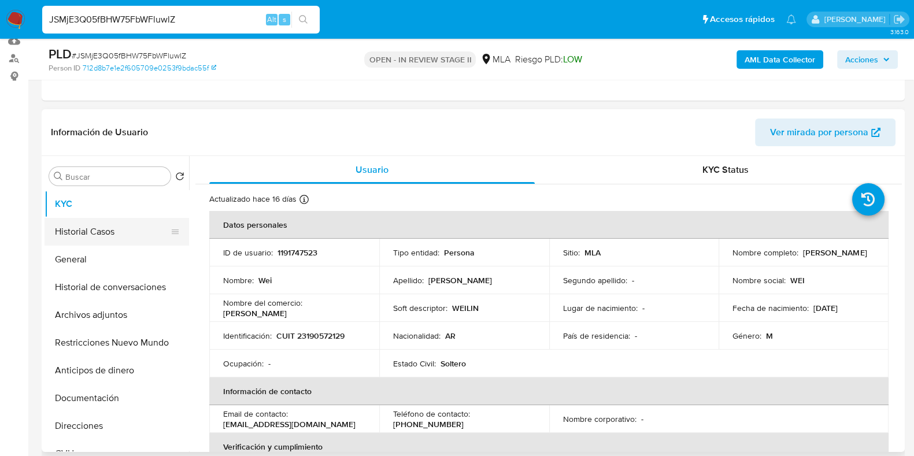
click at [102, 224] on button "Historial Casos" at bounding box center [112, 232] width 135 height 28
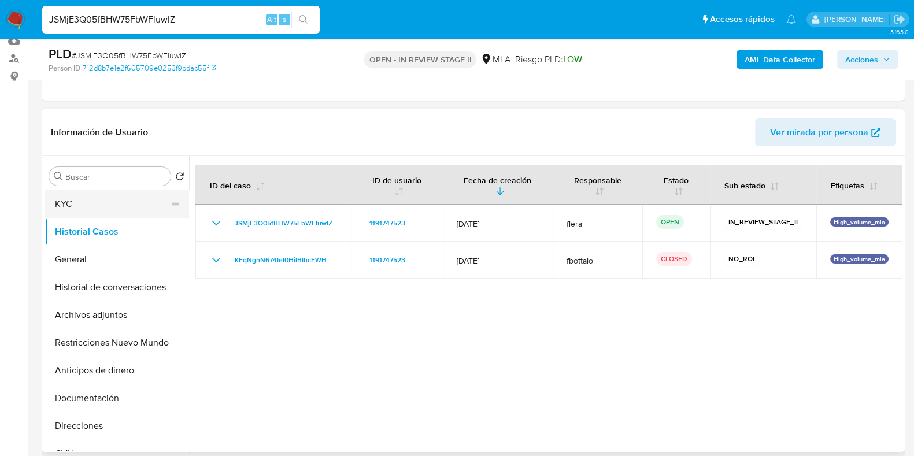
click at [95, 192] on button "KYC" at bounding box center [112, 204] width 135 height 28
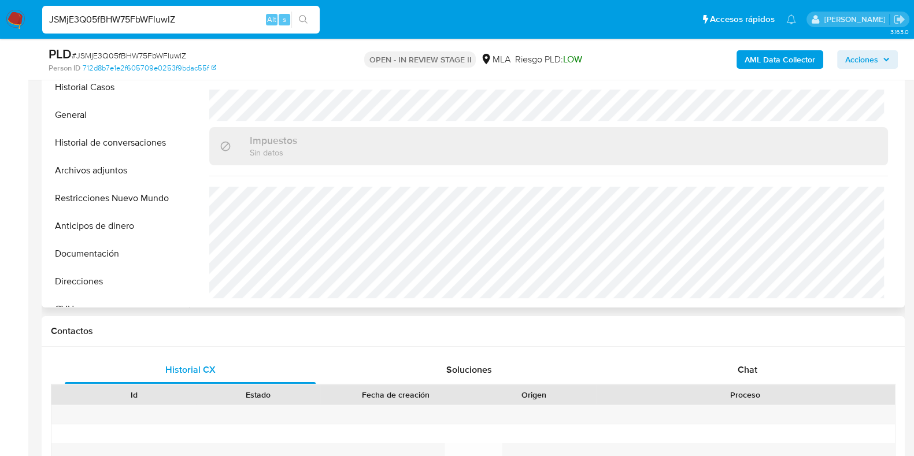
scroll to position [505, 0]
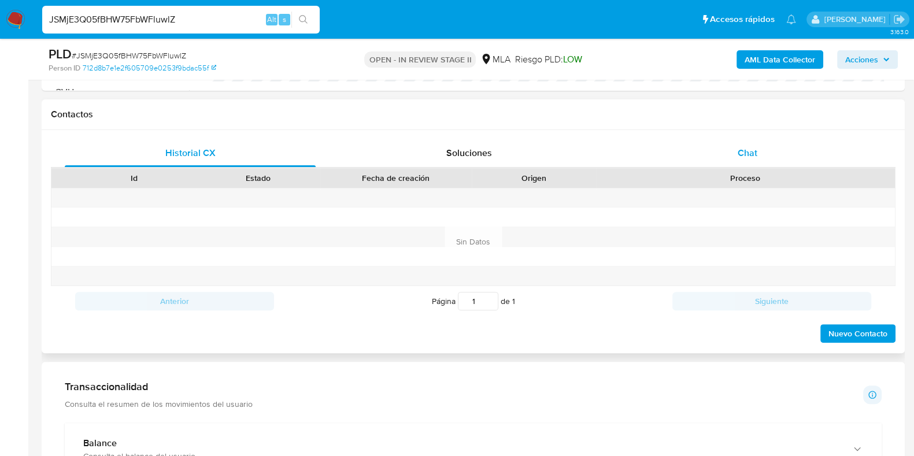
click at [750, 152] on span "Chat" at bounding box center [748, 152] width 20 height 13
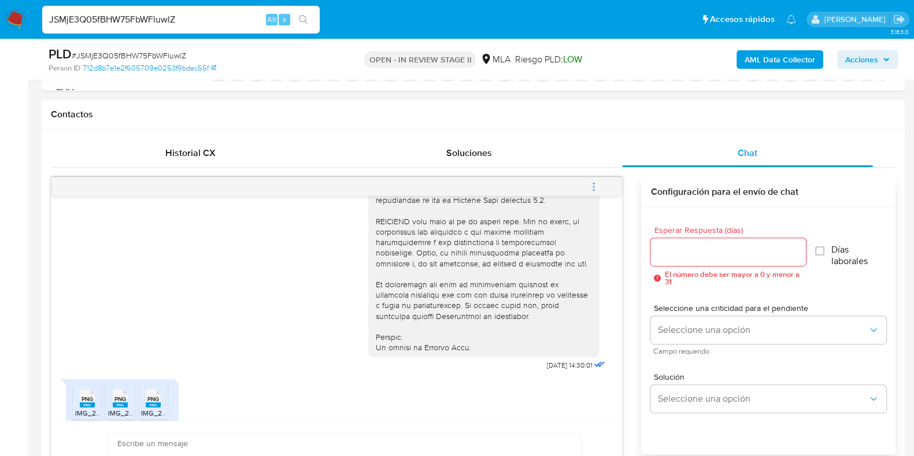
scroll to position [504, 0]
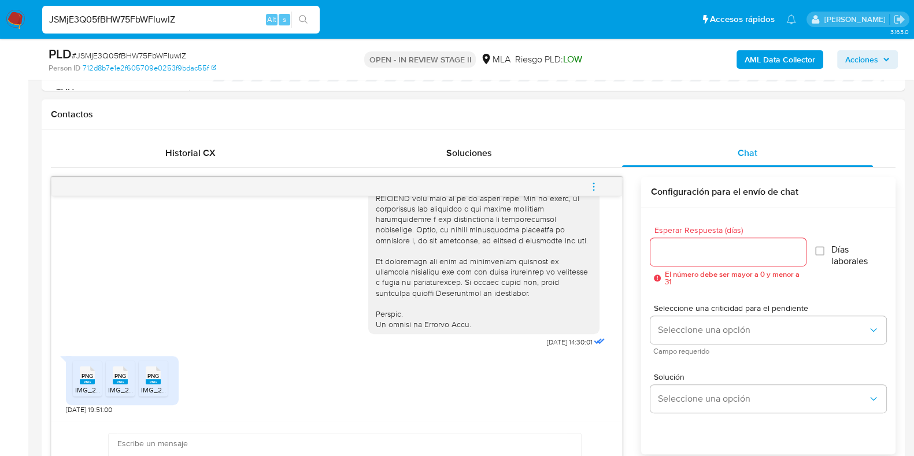
click at [95, 382] on div "PNG PNG" at bounding box center [87, 374] width 24 height 23
click at [116, 382] on rect at bounding box center [120, 381] width 15 height 5
click at [156, 381] on rect at bounding box center [153, 381] width 15 height 5
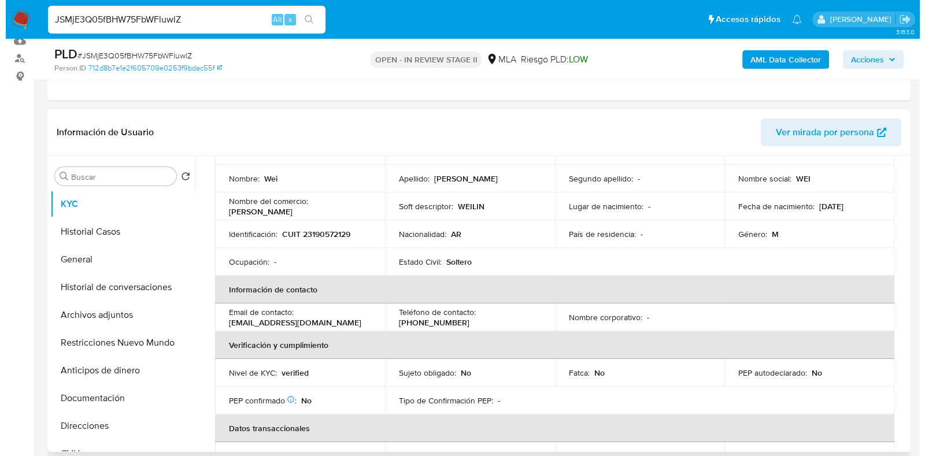
scroll to position [0, 0]
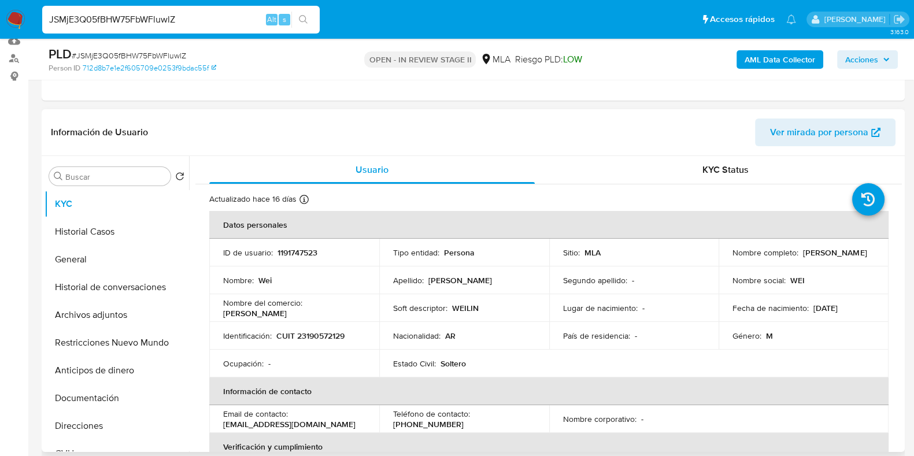
click at [304, 252] on p "1191747523" at bounding box center [298, 252] width 40 height 10
copy p "1191747523"
click at [88, 308] on button "Archivos adjuntos" at bounding box center [112, 315] width 135 height 28
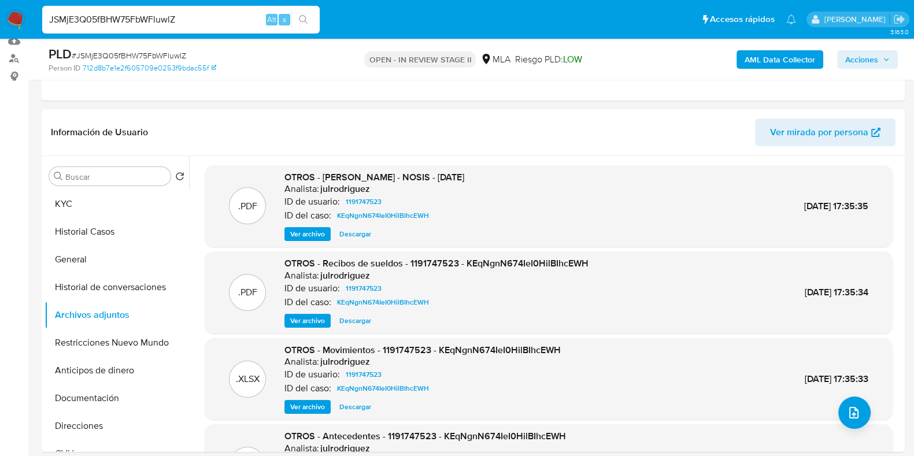
click at [788, 57] on b "AML Data Collector" at bounding box center [780, 59] width 71 height 19
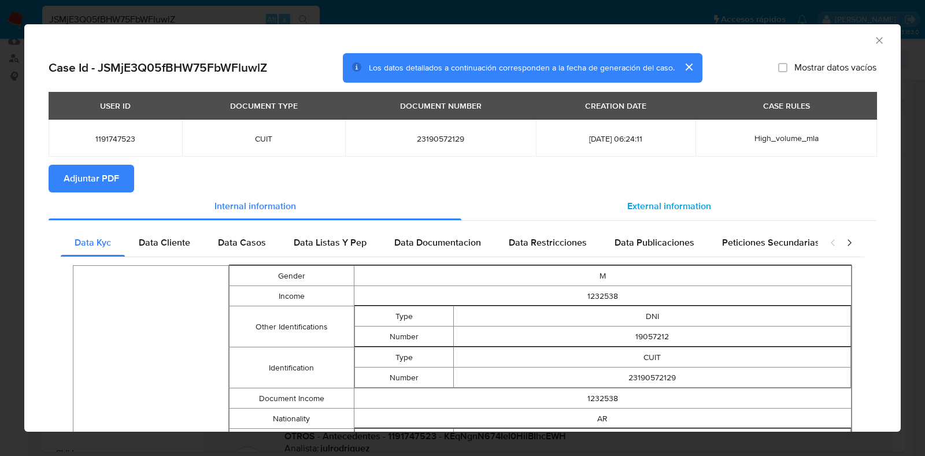
click at [650, 208] on span "External information" at bounding box center [669, 205] width 84 height 13
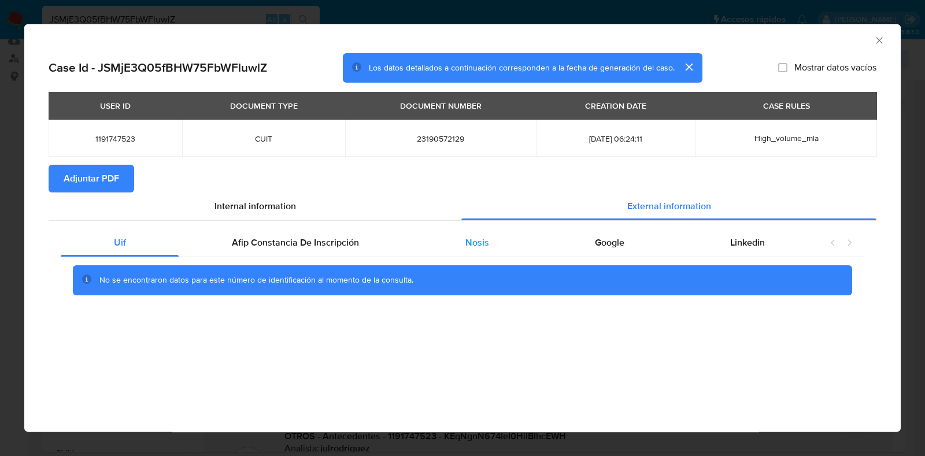
click at [483, 245] on span "Nosis" at bounding box center [477, 242] width 24 height 13
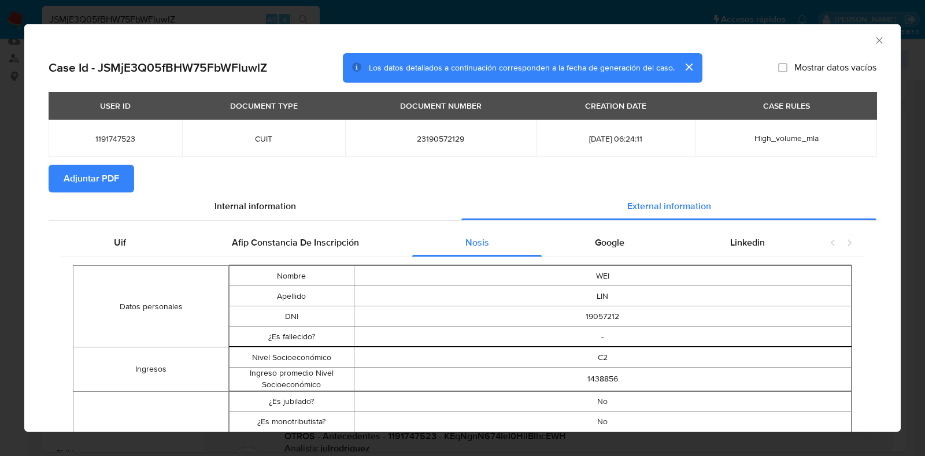
click at [108, 175] on span "Adjuntar PDF" at bounding box center [92, 178] width 56 height 25
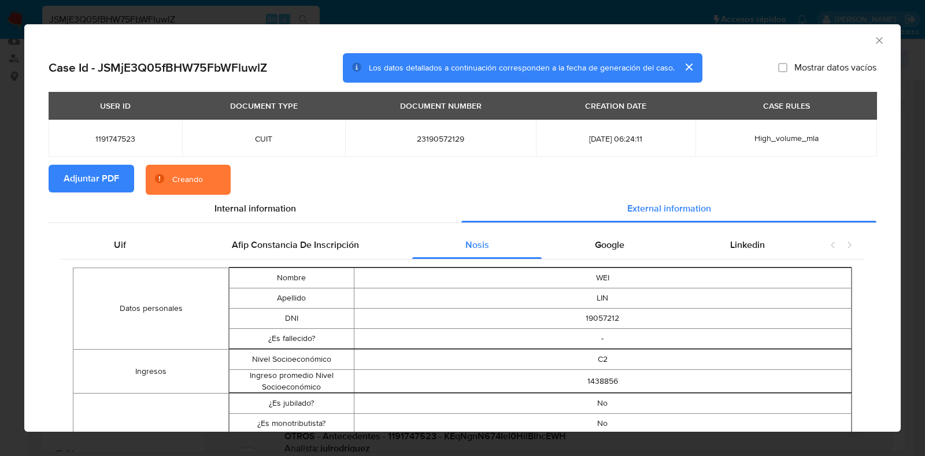
click at [874, 44] on icon "Cerrar ventana" at bounding box center [880, 41] width 12 height 12
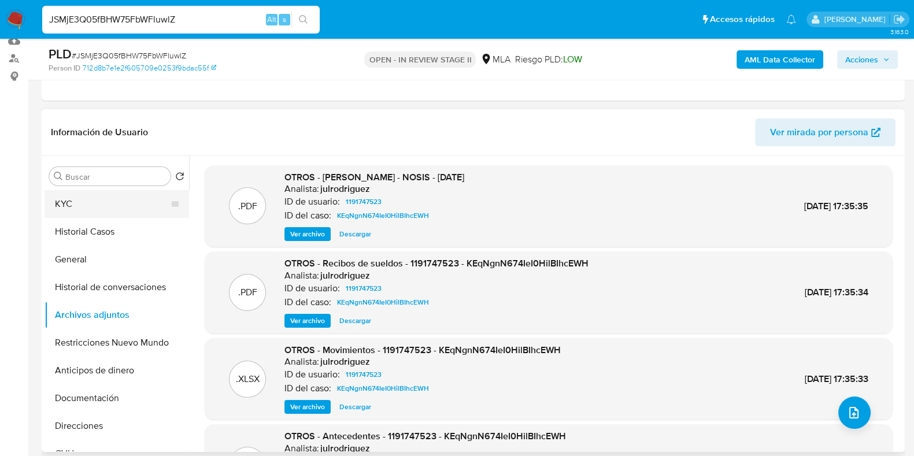
click at [77, 209] on button "KYC" at bounding box center [112, 204] width 135 height 28
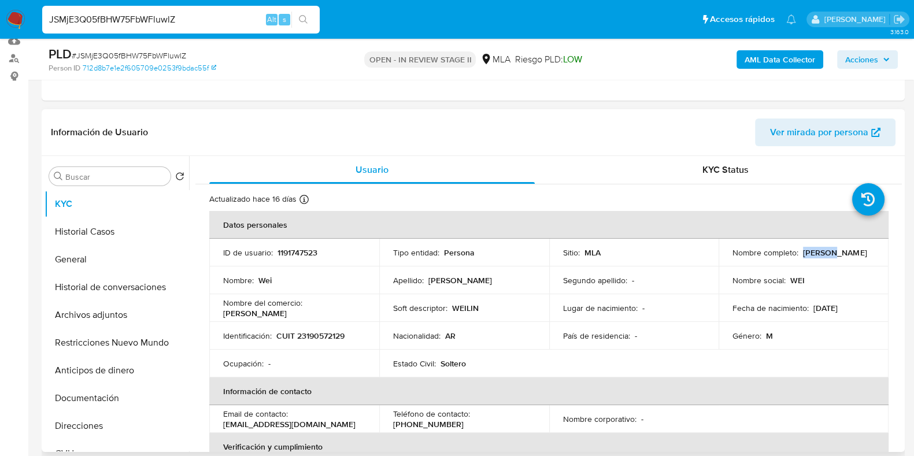
drag, startPoint x: 826, startPoint y: 256, endPoint x: 801, endPoint y: 253, distance: 25.0
click at [801, 253] on div "Nombre completo : Wei Lin" at bounding box center [804, 252] width 142 height 10
copy p "Wei Lin"
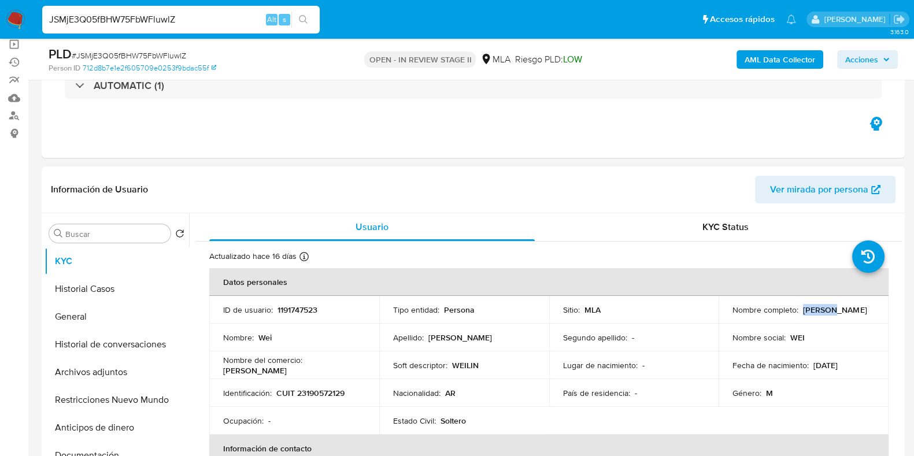
scroll to position [217, 0]
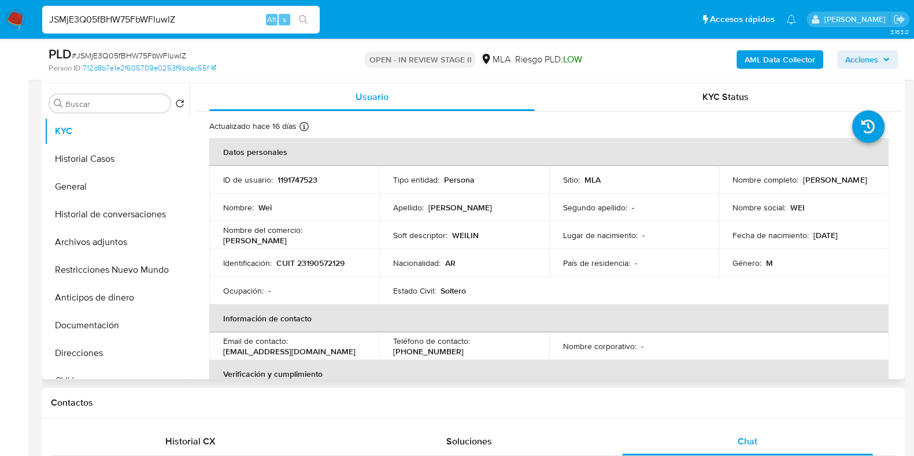
click at [332, 258] on p "CUIT 23190572129" at bounding box center [310, 263] width 68 height 10
click at [331, 258] on p "CUIT 23190572129" at bounding box center [310, 263] width 68 height 10
click at [331, 264] on p "CUIT 23190572129" at bounding box center [310, 263] width 68 height 10
copy p "23190572129"
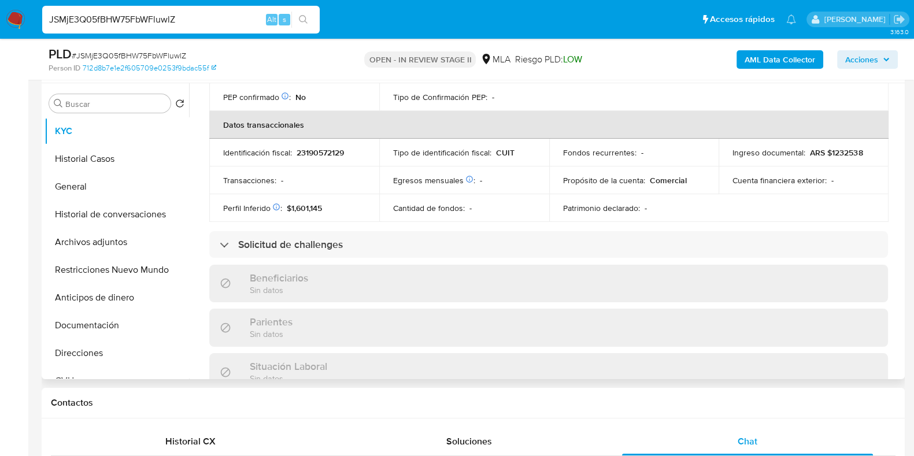
scroll to position [505, 0]
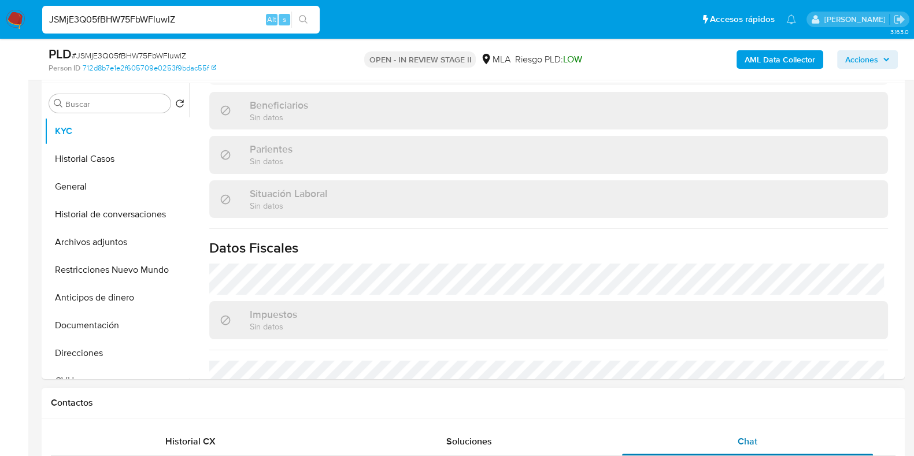
click at [738, 439] on span "Chat" at bounding box center [748, 441] width 20 height 13
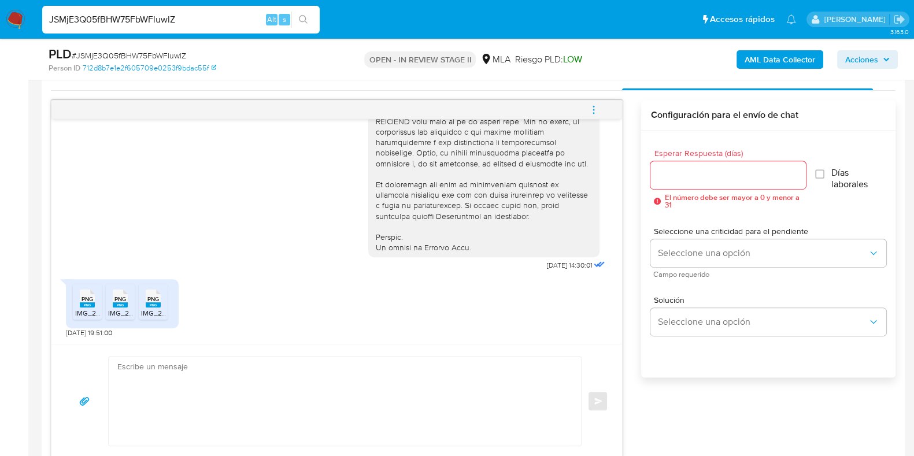
scroll to position [578, 0]
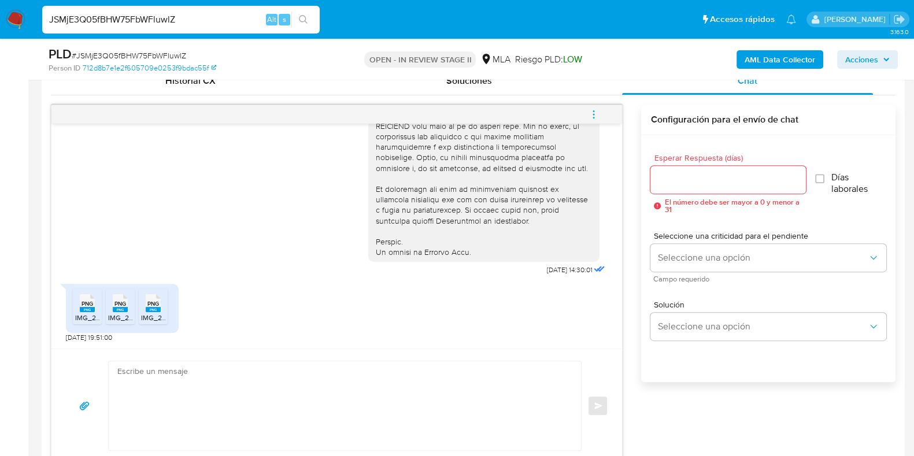
click at [207, 400] on textarea at bounding box center [341, 405] width 449 height 89
paste textarea "Hola, Muchas gracias por la respuesta. Analizamos tu caso y notamos que la info…"
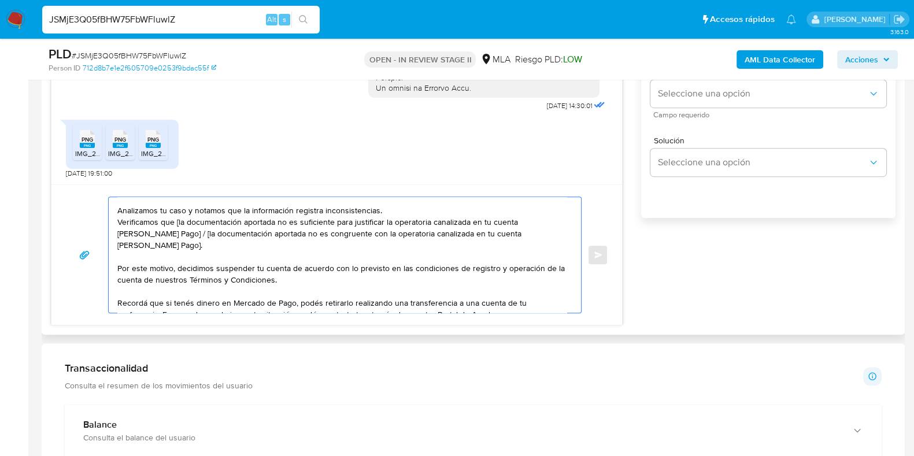
scroll to position [0, 0]
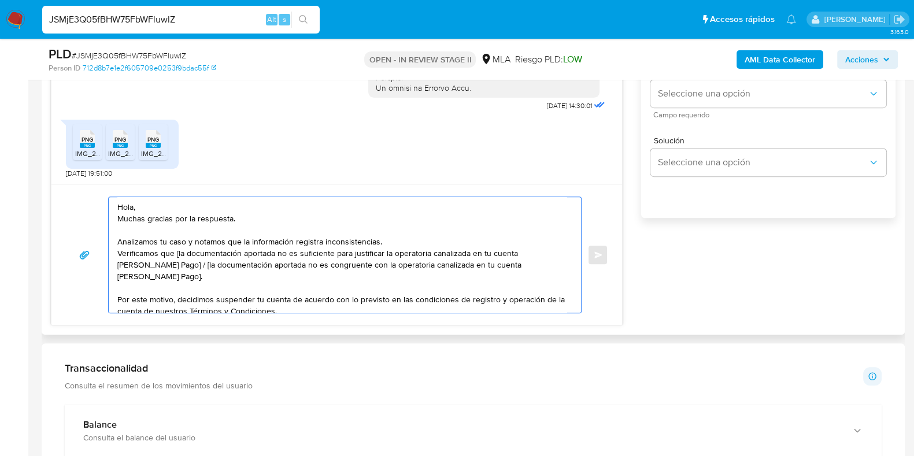
click at [179, 255] on textarea "Hola, Muchas gracias por la respuesta. Analizamos tu caso y notamos que la info…" at bounding box center [341, 255] width 449 height 116
drag, startPoint x: 156, startPoint y: 279, endPoint x: 168, endPoint y: 265, distance: 18.4
click at [168, 265] on textarea "Hola, Muchas gracias por la respuesta. Analizamos tu caso y notamos que la info…" at bounding box center [341, 255] width 449 height 116
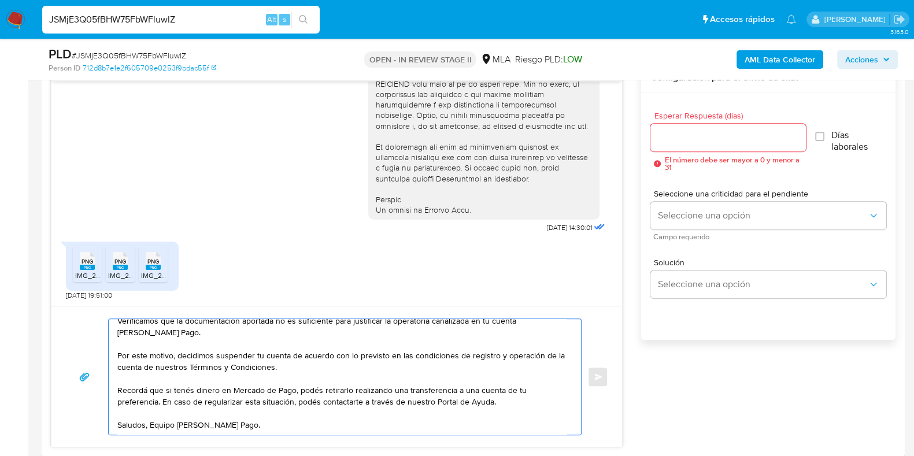
scroll to position [597, 0]
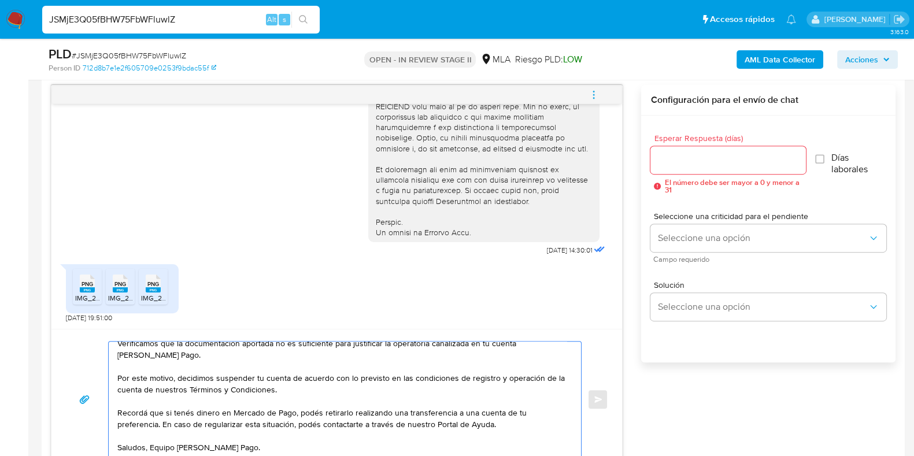
type textarea "Hola, Muchas gracias por la respuesta. Analizamos tu caso y notamos que la info…"
click at [670, 157] on input "Esperar Respuesta (días)" at bounding box center [727, 160] width 155 height 15
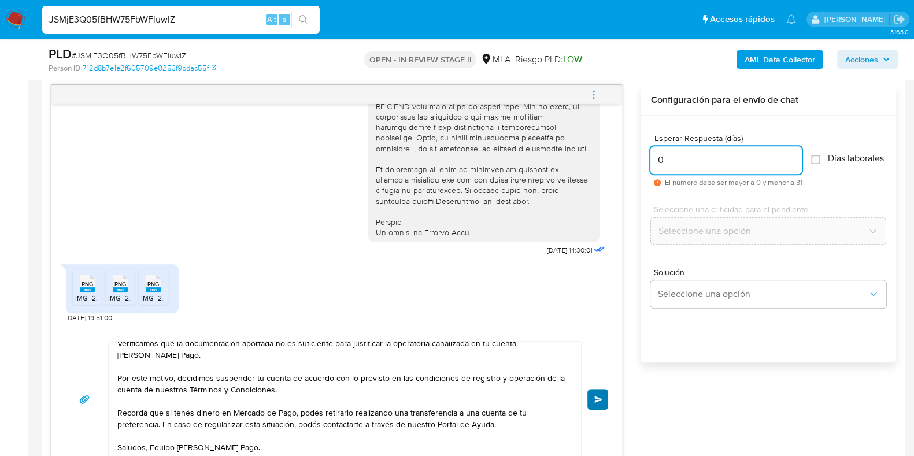
type input "0"
click at [603, 397] on button "Enviar" at bounding box center [597, 399] width 21 height 21
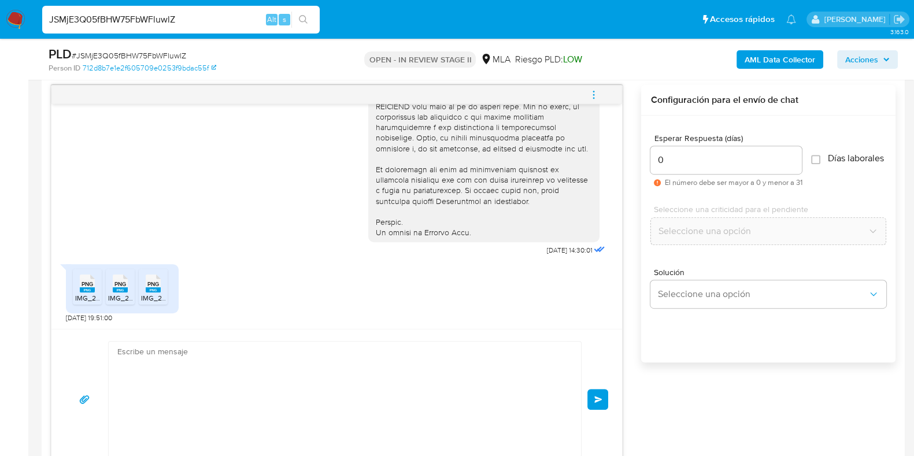
scroll to position [0, 0]
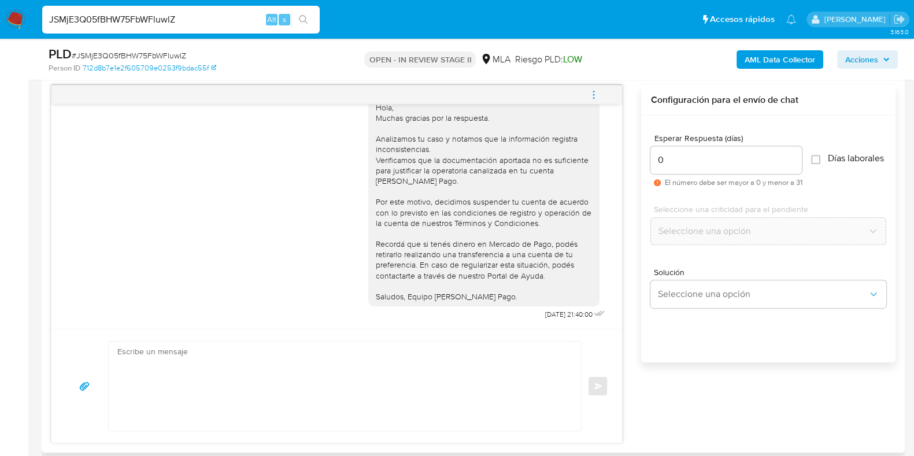
click at [598, 97] on icon "menu-action" at bounding box center [594, 95] width 10 height 10
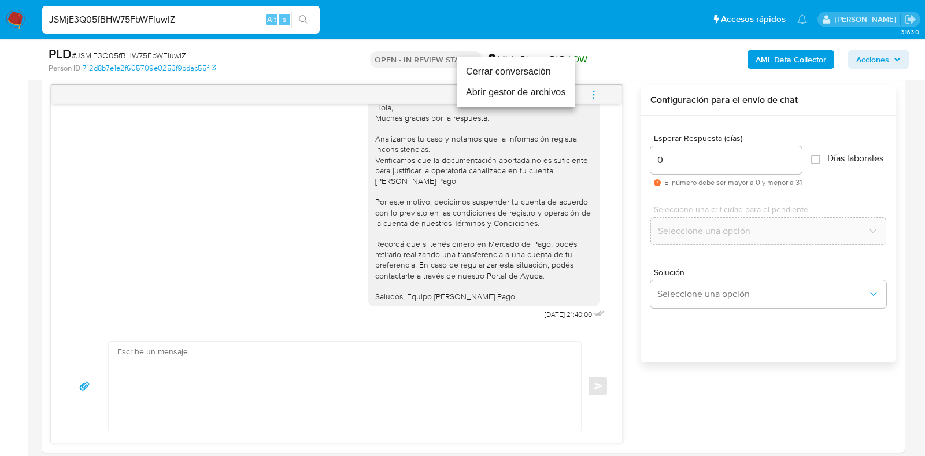
click at [495, 65] on li "Cerrar conversación" at bounding box center [516, 71] width 119 height 21
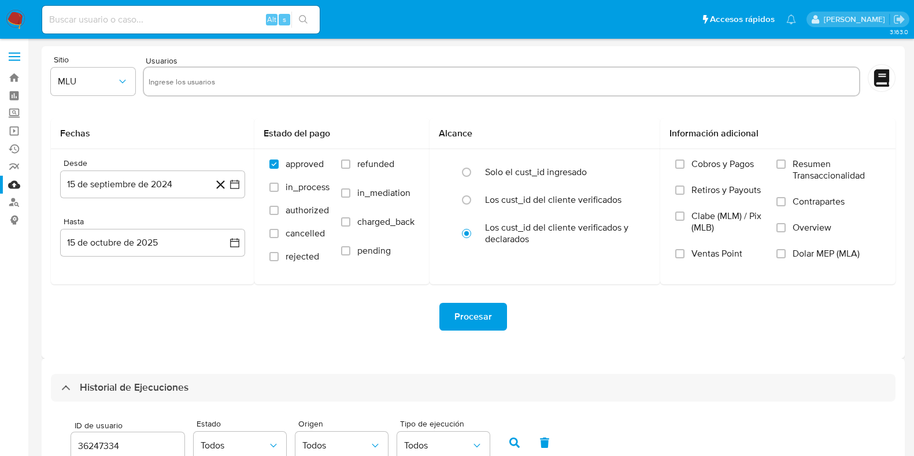
select select "10"
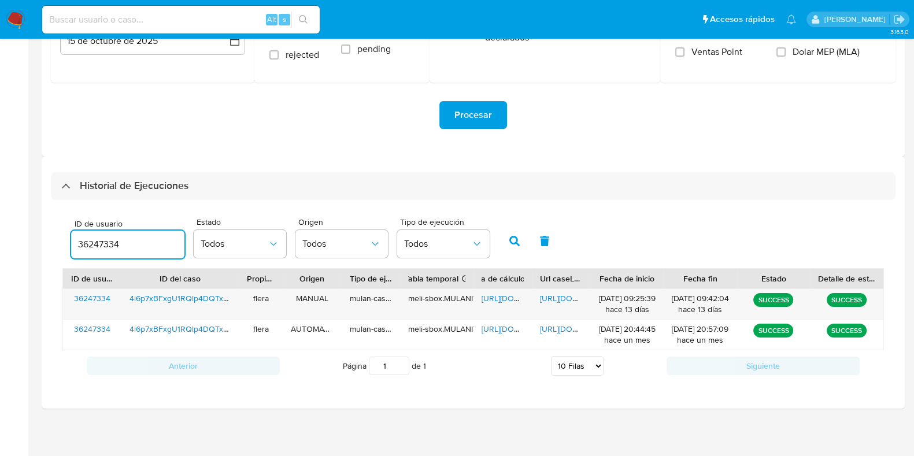
click at [97, 245] on input "36247334" at bounding box center [127, 244] width 113 height 15
type input "1191747523"
click at [512, 238] on icon "button" at bounding box center [514, 241] width 10 height 10
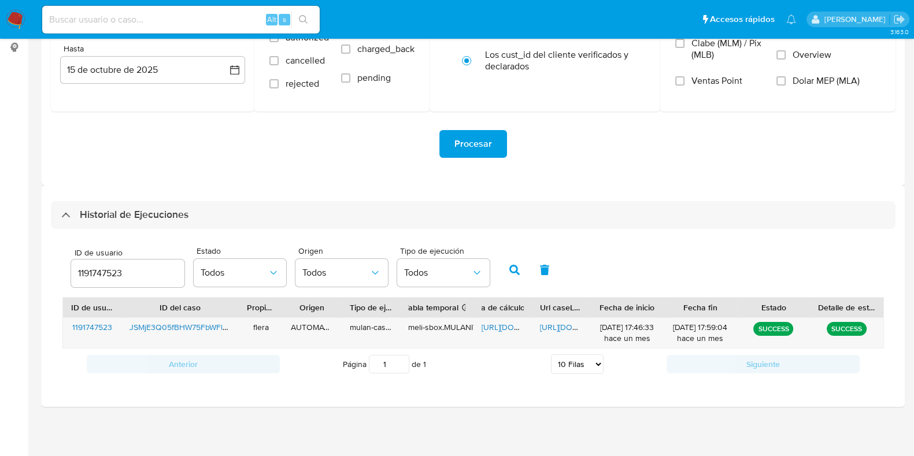
scroll to position [171, 0]
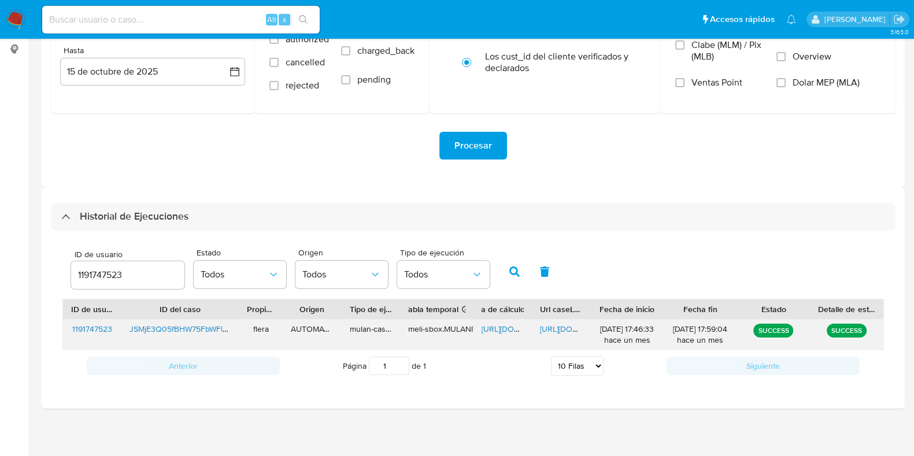
click at [491, 324] on span "[URL][DOMAIN_NAME]" at bounding box center [522, 329] width 80 height 12
click at [560, 331] on span "[URL][DOMAIN_NAME]" at bounding box center [580, 329] width 80 height 12
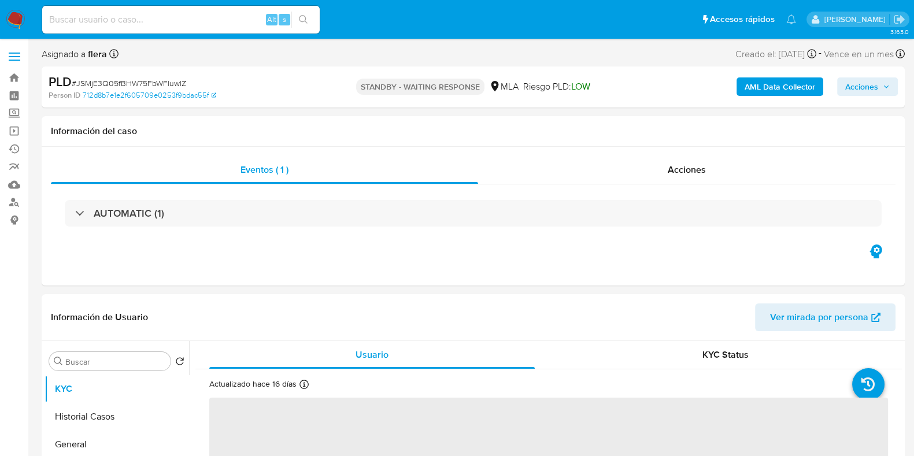
click at [149, 85] on span "# JSMjE3Q05fBHW75FbWFluwlZ" at bounding box center [129, 83] width 114 height 12
select select "10"
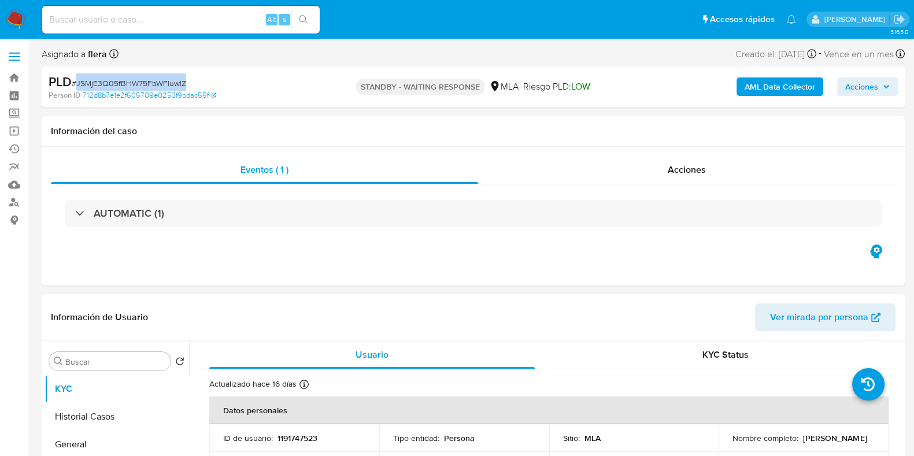
copy span "JSMjE3Q05fBHW75FbWFluwlZ"
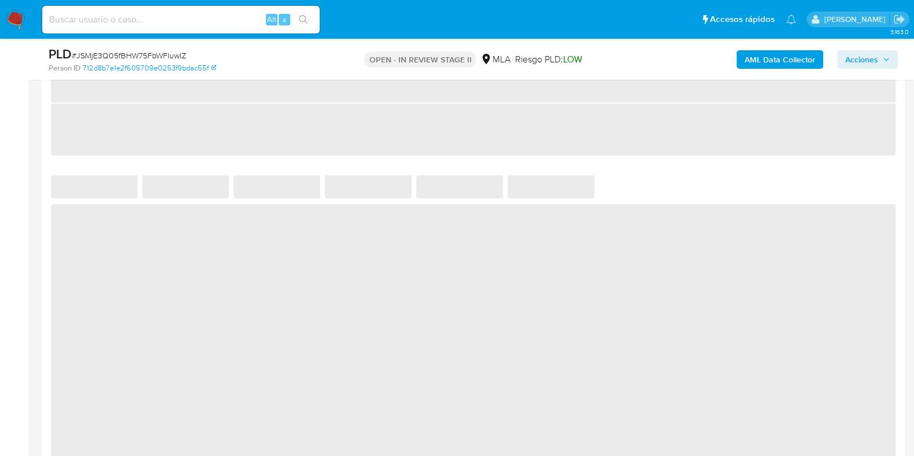
select select "10"
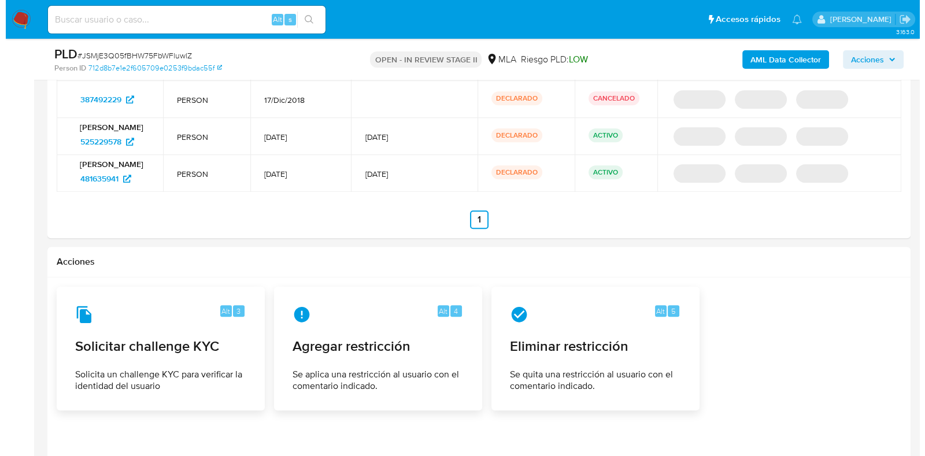
scroll to position [1727, 0]
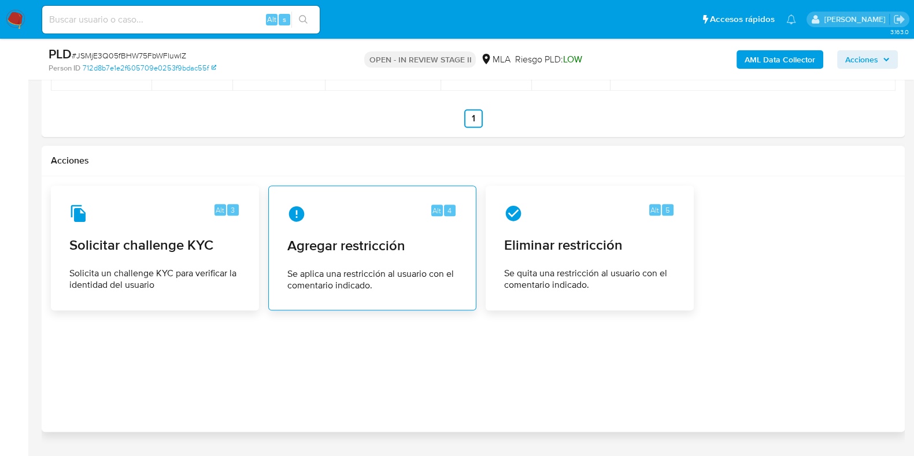
click at [344, 253] on div "Alt 4 Agregar restricción Se aplica una restricción al usuario con el comentari…" at bounding box center [372, 247] width 188 height 105
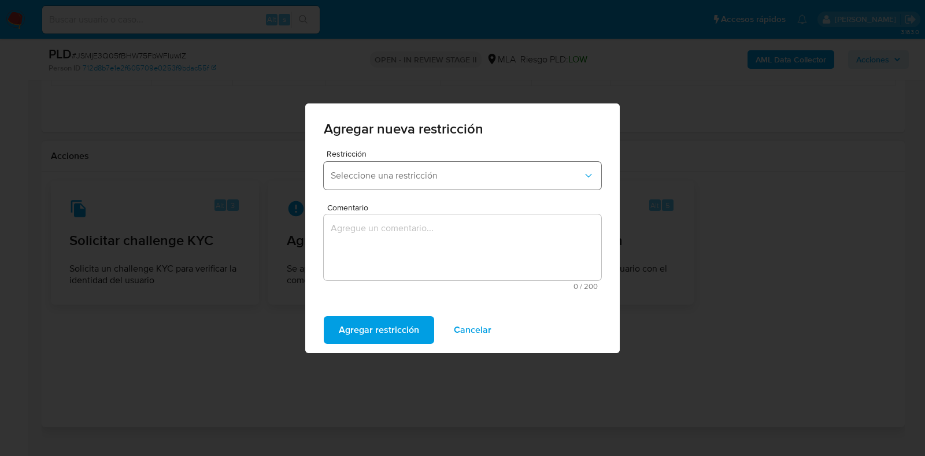
click at [368, 170] on span "Seleccione una restricción" at bounding box center [457, 176] width 252 height 12
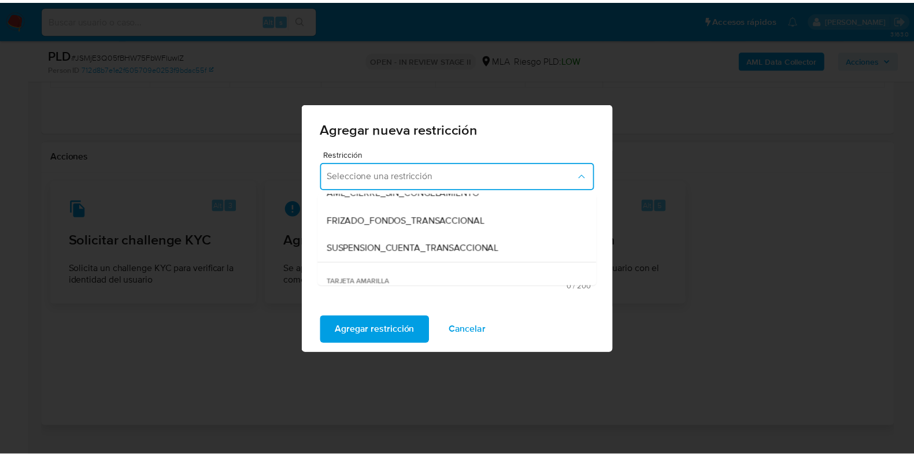
scroll to position [144, 0]
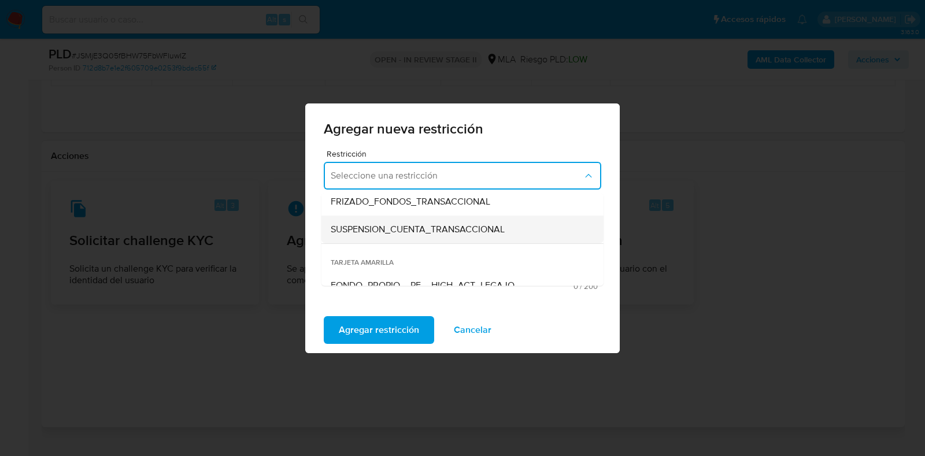
click at [390, 225] on span "SUSPENSION_CUENTA_TRANSACCIONAL" at bounding box center [418, 230] width 174 height 12
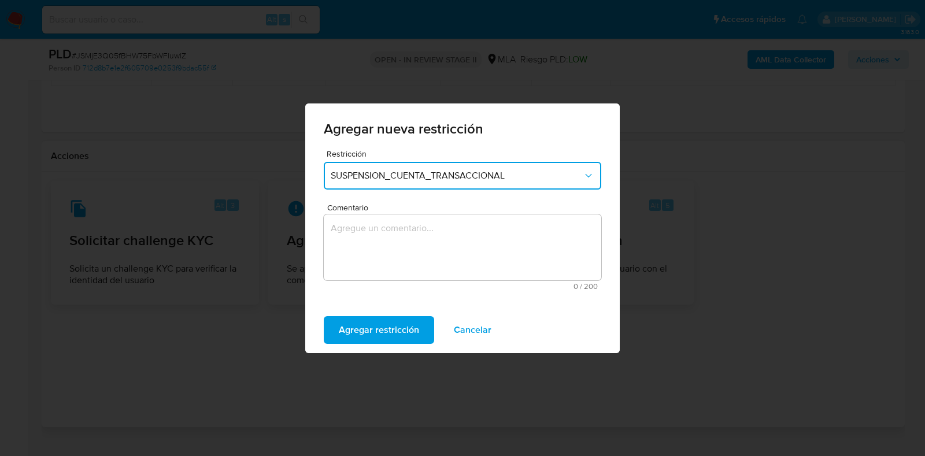
click at [370, 239] on textarea "Comentario" at bounding box center [463, 248] width 278 height 66
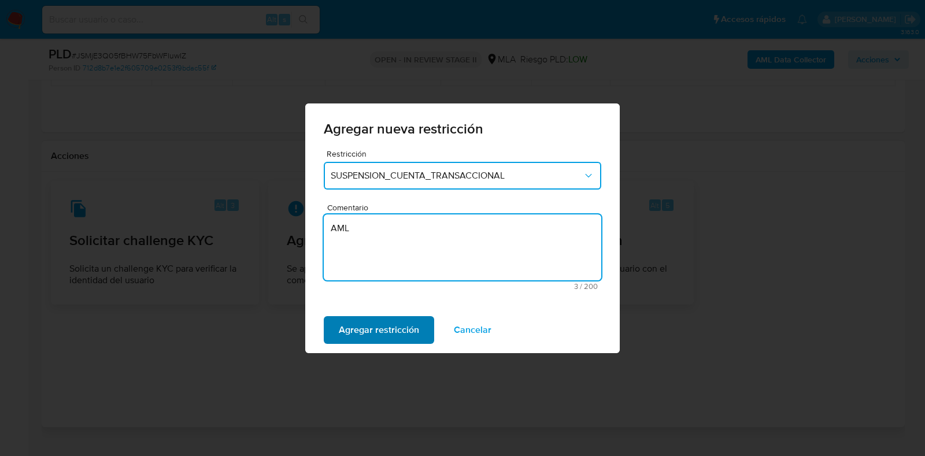
type textarea "AML"
click at [368, 324] on span "Agregar restricción" at bounding box center [379, 329] width 80 height 25
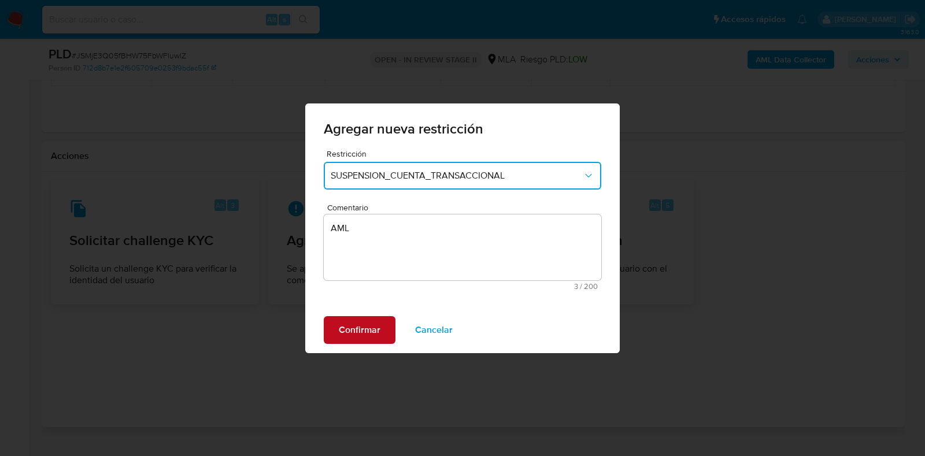
click at [366, 328] on span "Confirmar" at bounding box center [360, 329] width 42 height 25
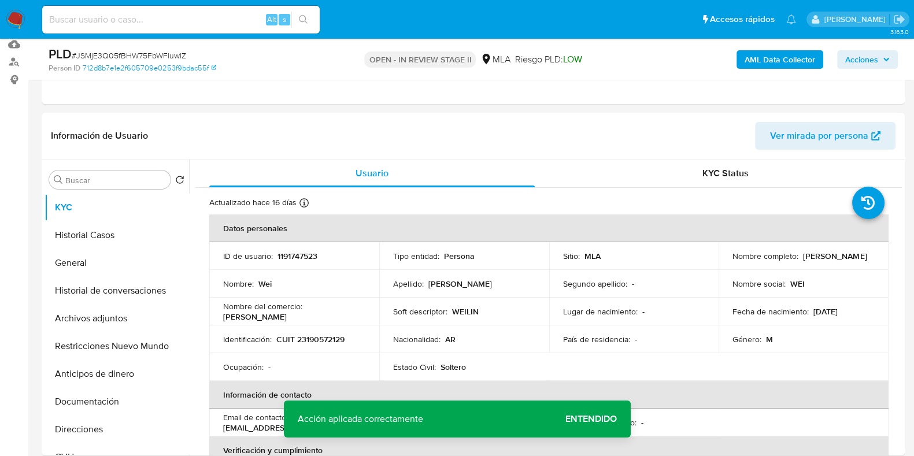
scroll to position [137, 0]
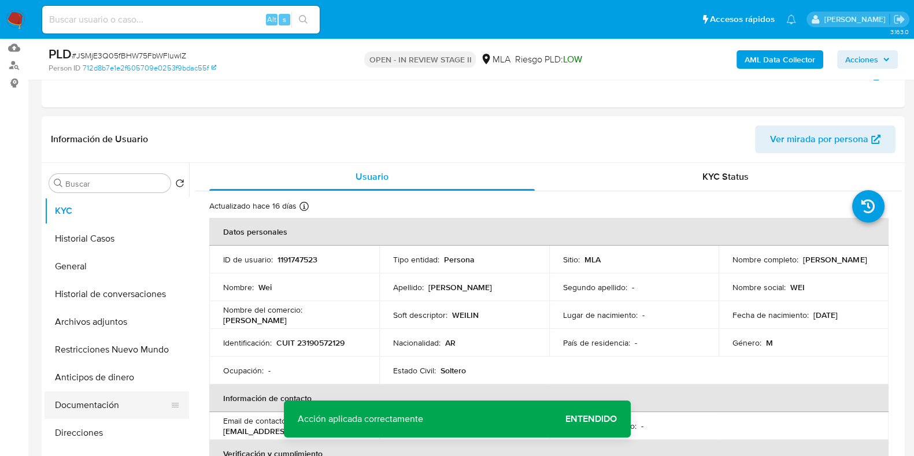
click at [111, 410] on button "Documentación" at bounding box center [112, 405] width 135 height 28
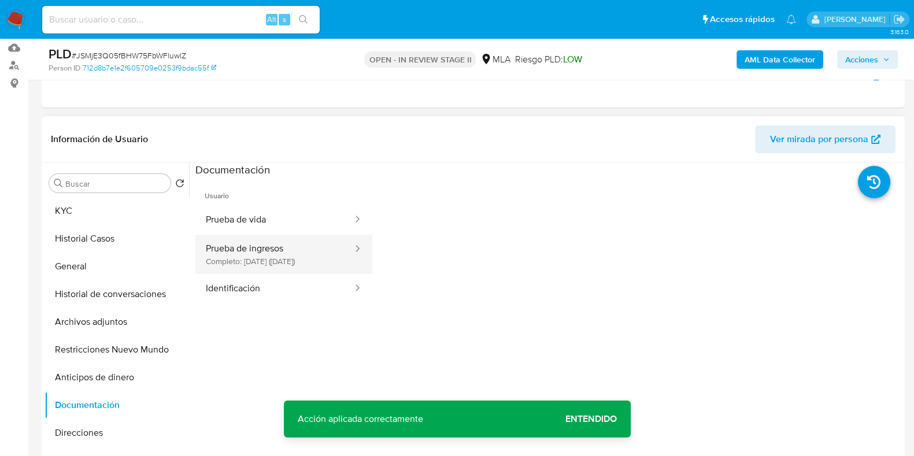
click at [283, 258] on button "Prueba de ingresos Completo: 14/08/2024 (hace un año)" at bounding box center [274, 254] width 158 height 39
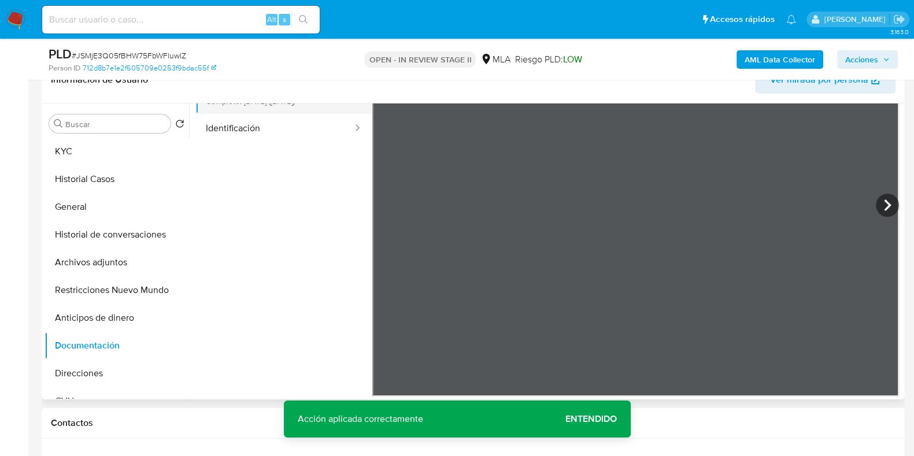
scroll to position [209, 0]
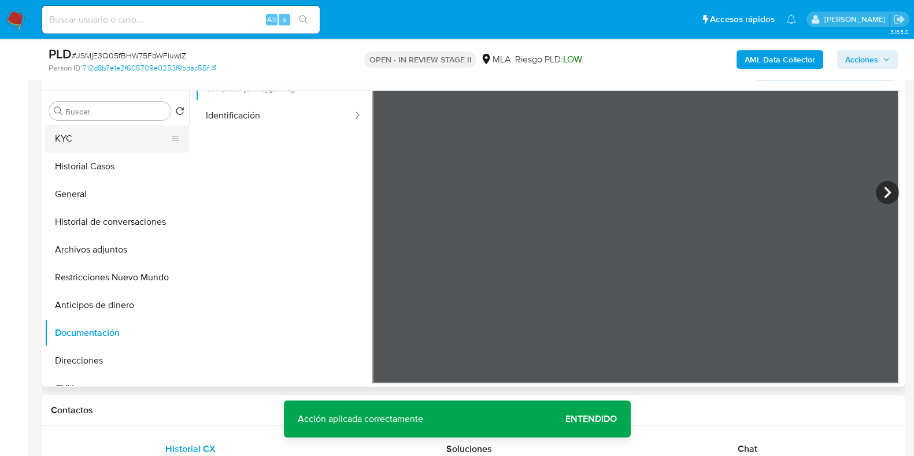
click at [57, 138] on button "KYC" at bounding box center [112, 139] width 135 height 28
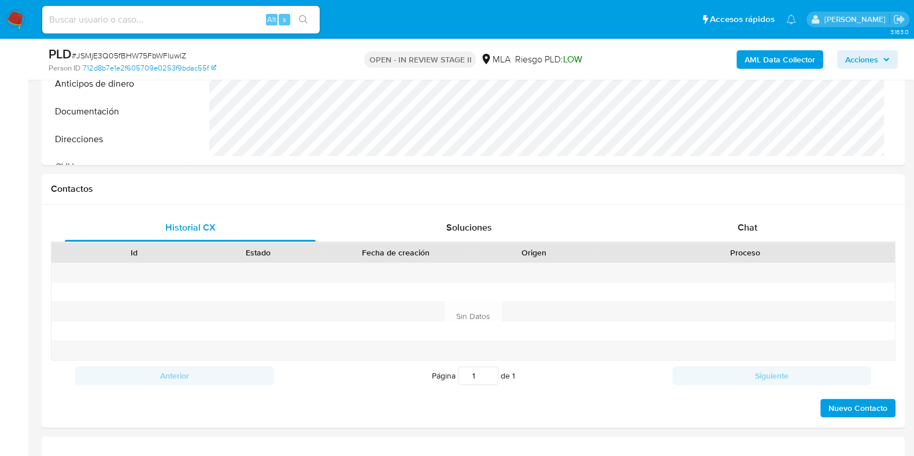
scroll to position [426, 0]
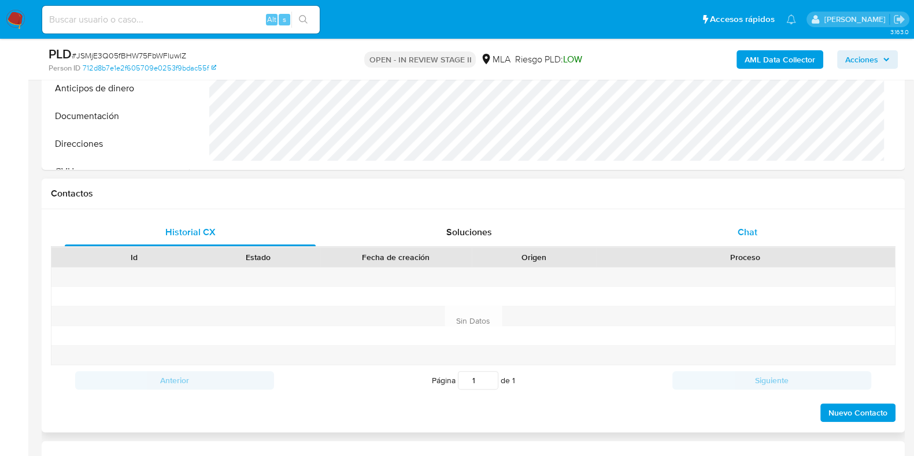
click at [735, 224] on div "Chat" at bounding box center [747, 233] width 251 height 28
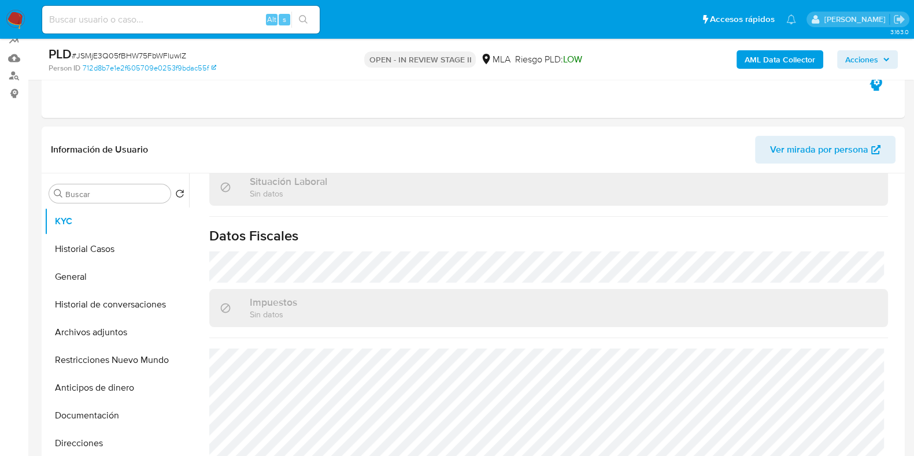
scroll to position [65, 0]
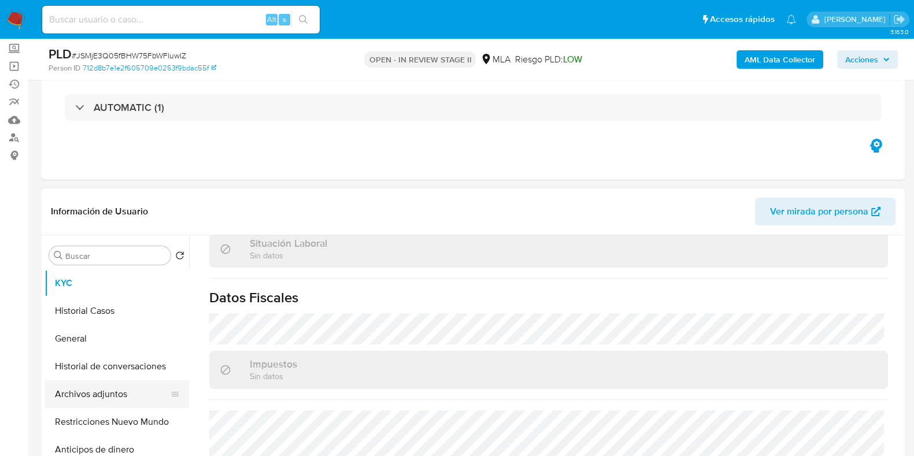
click at [95, 397] on button "Archivos adjuntos" at bounding box center [112, 394] width 135 height 28
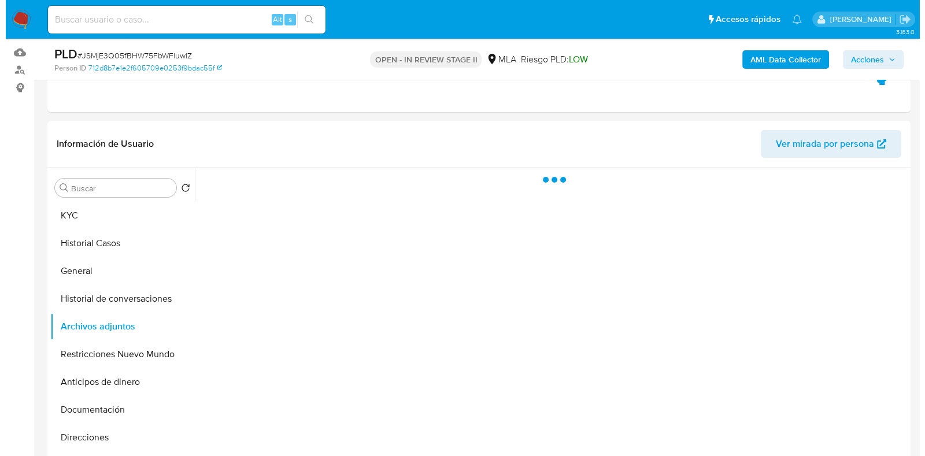
scroll to position [209, 0]
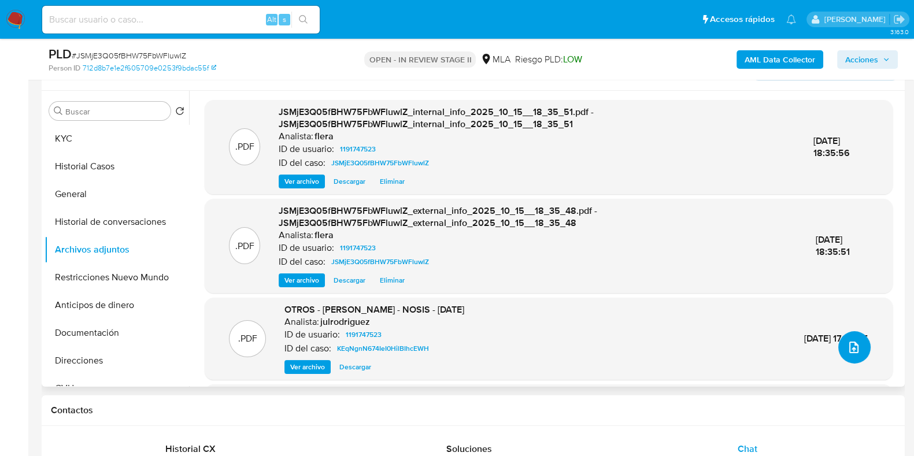
click at [862, 354] on button "upload-file" at bounding box center [854, 347] width 32 height 32
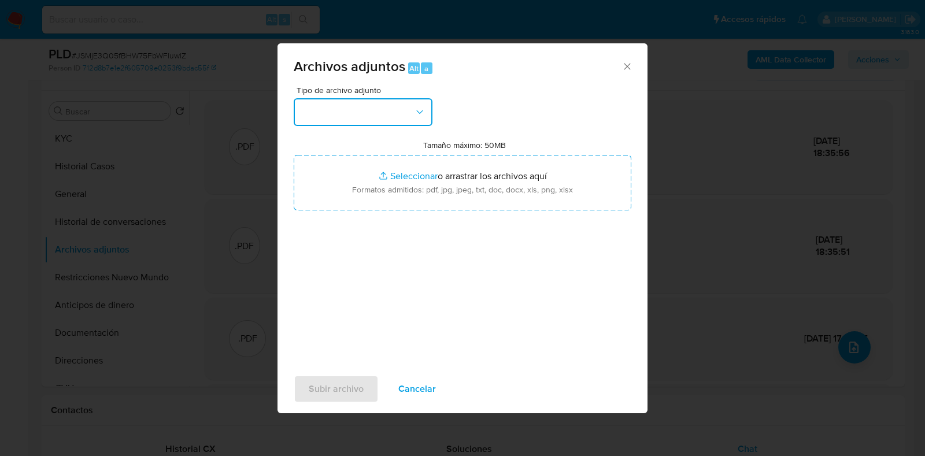
click at [409, 103] on button "button" at bounding box center [363, 112] width 139 height 28
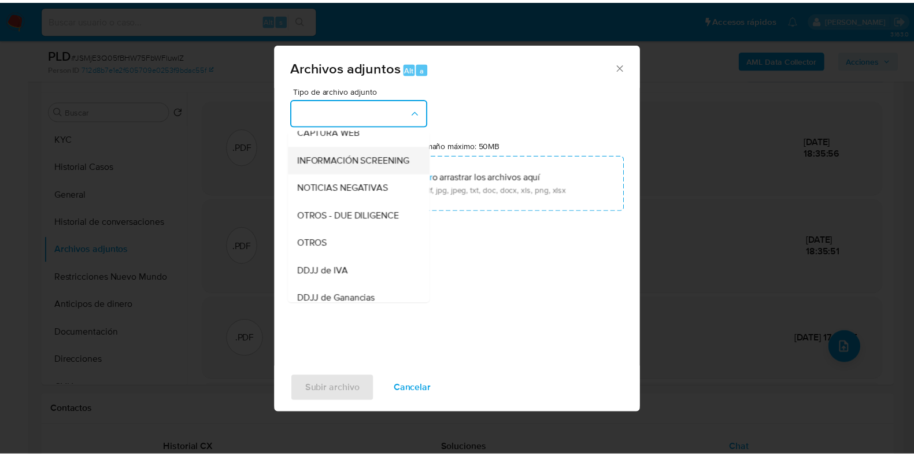
scroll to position [144, 0]
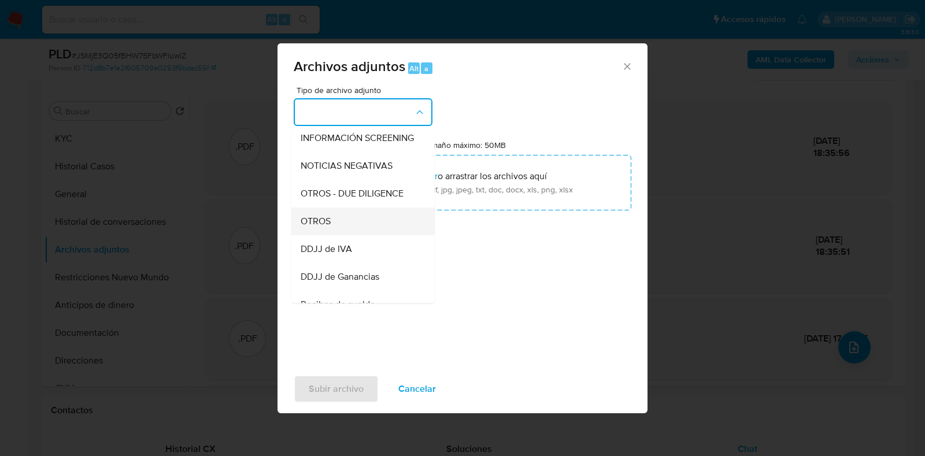
click at [365, 235] on div "OTROS" at bounding box center [360, 222] width 118 height 28
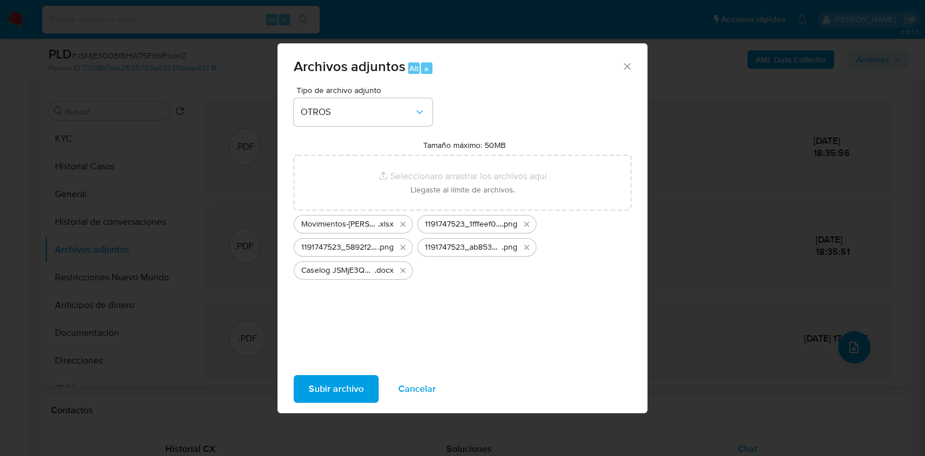
click at [329, 392] on span "Subir archivo" at bounding box center [336, 388] width 55 height 25
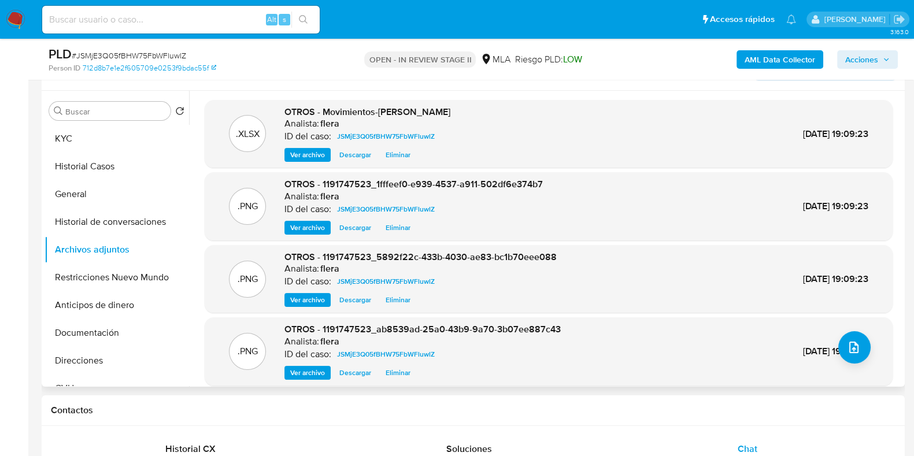
click at [58, 123] on div "Buscar Volver al orden por defecto KYC Historial Casos General Historial de con…" at bounding box center [117, 240] width 145 height 294
click at [61, 136] on button "KYC" at bounding box center [112, 139] width 135 height 28
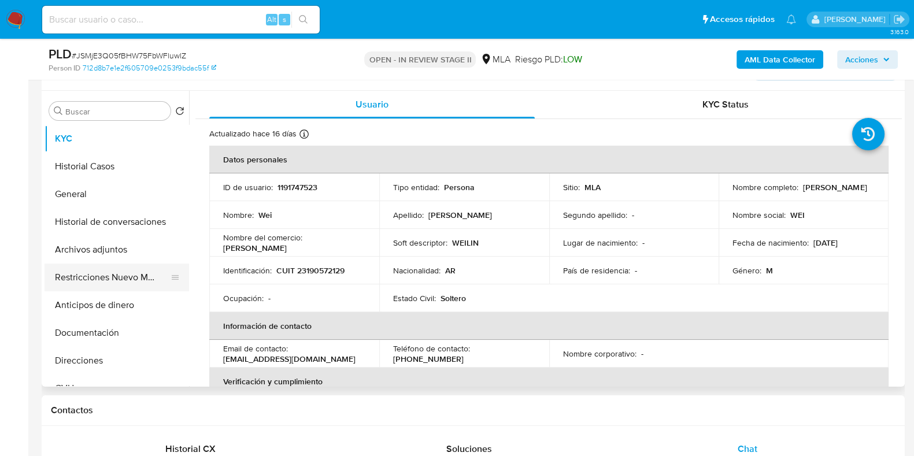
click at [124, 283] on button "Restricciones Nuevo Mundo" at bounding box center [112, 278] width 135 height 28
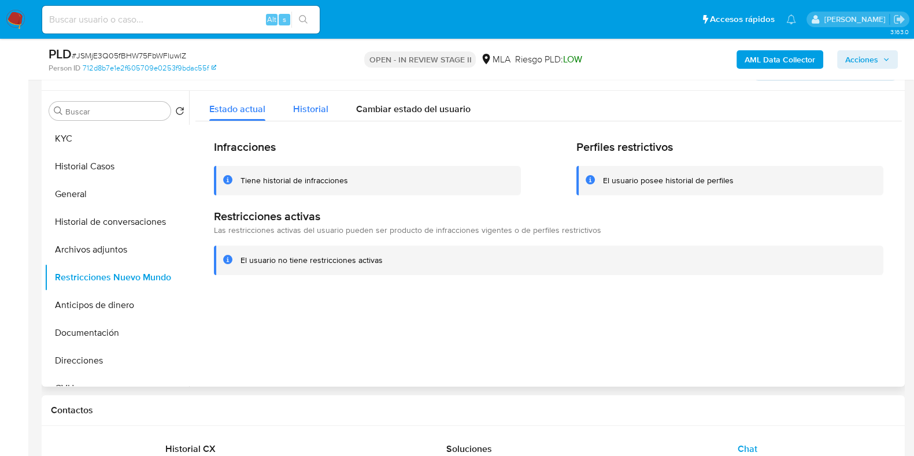
click at [308, 106] on span "Historial" at bounding box center [310, 108] width 35 height 13
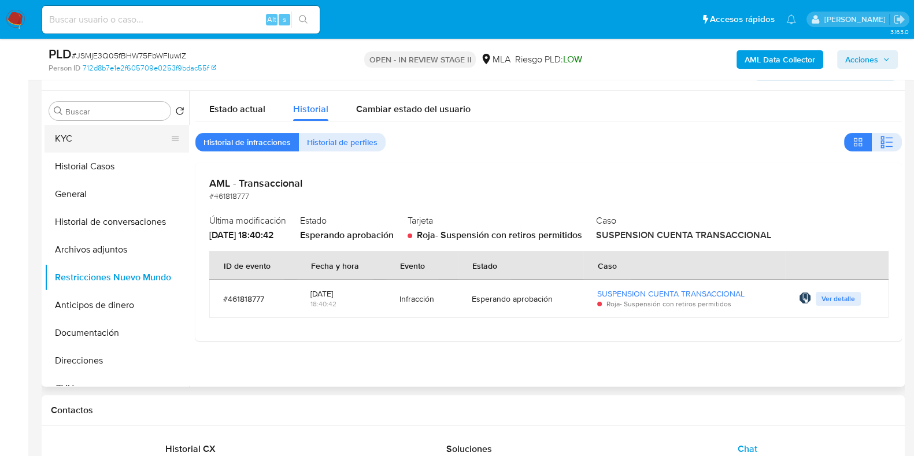
click at [75, 141] on button "KYC" at bounding box center [112, 139] width 135 height 28
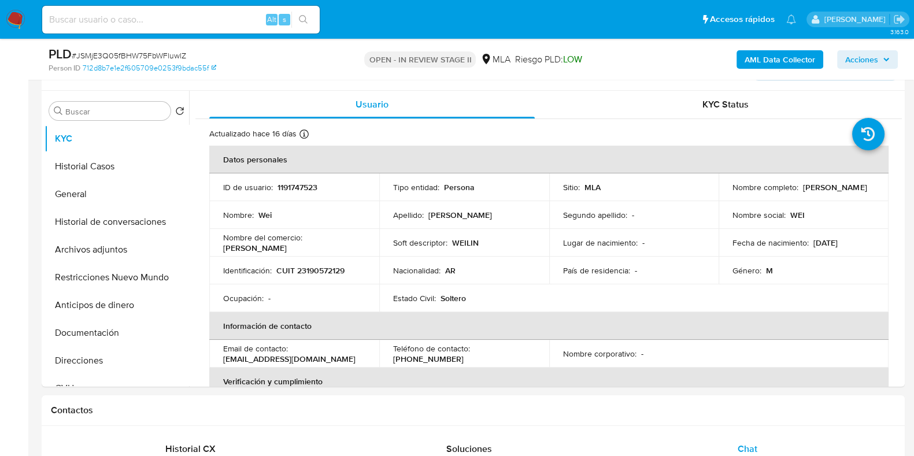
click at [879, 62] on span "Acciones" at bounding box center [867, 59] width 45 height 16
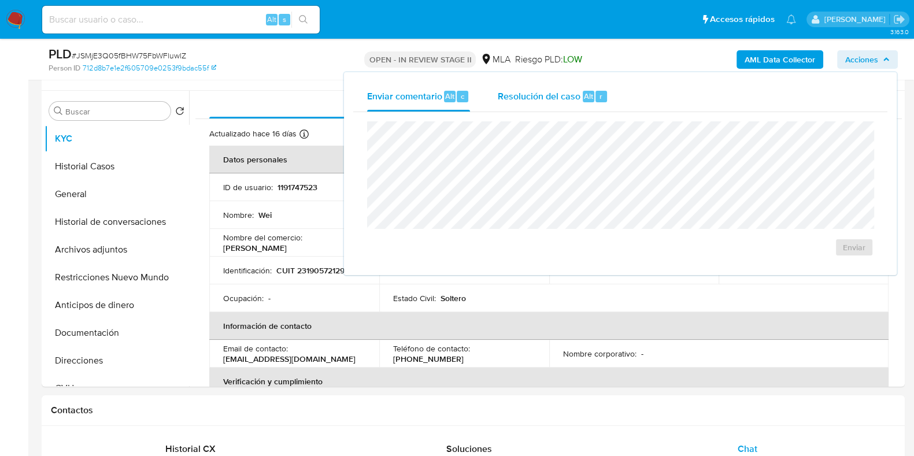
click at [587, 105] on div "Resolución del caso Alt r" at bounding box center [553, 97] width 110 height 30
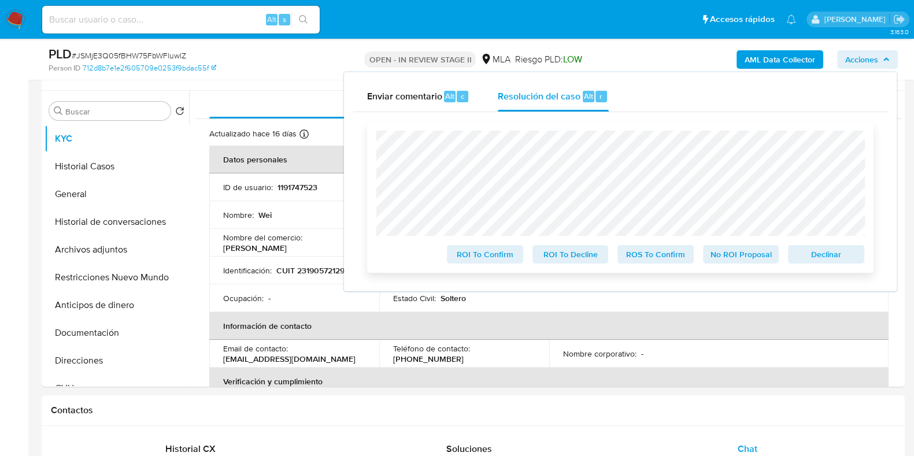
click at [854, 257] on span "Declinar" at bounding box center [826, 254] width 60 height 16
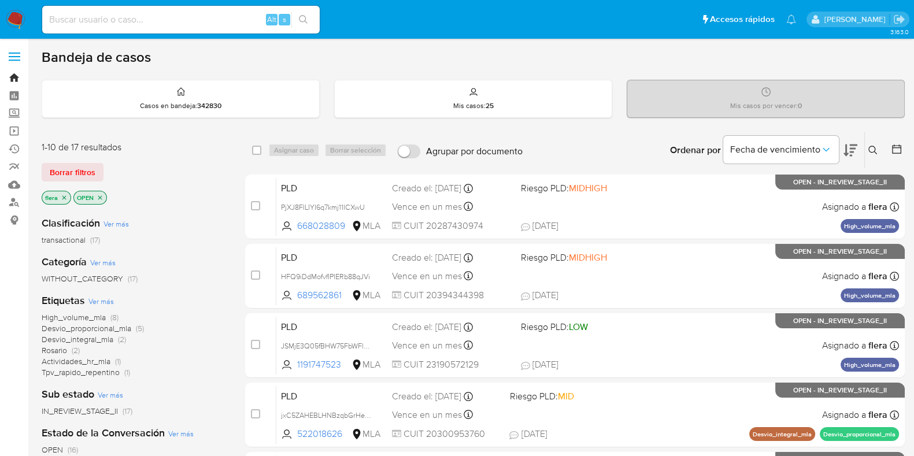
click at [23, 75] on link "Bandeja" at bounding box center [69, 78] width 138 height 18
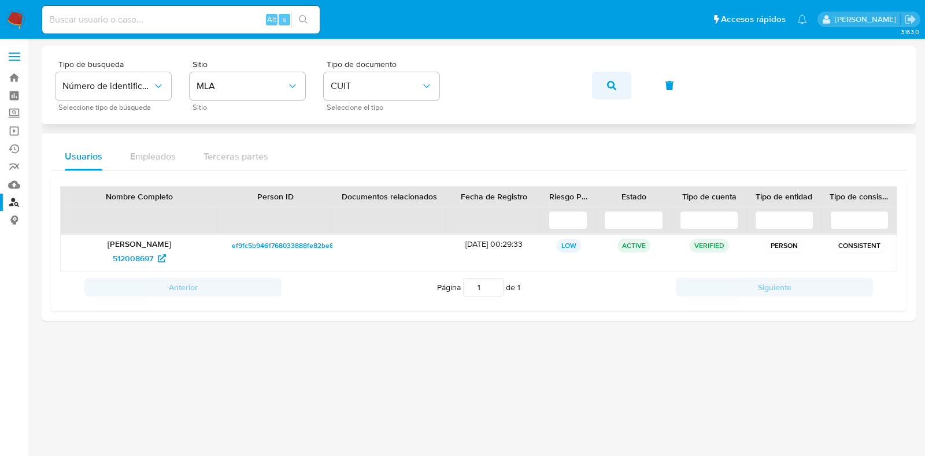
click at [623, 88] on button "button" at bounding box center [611, 86] width 39 height 28
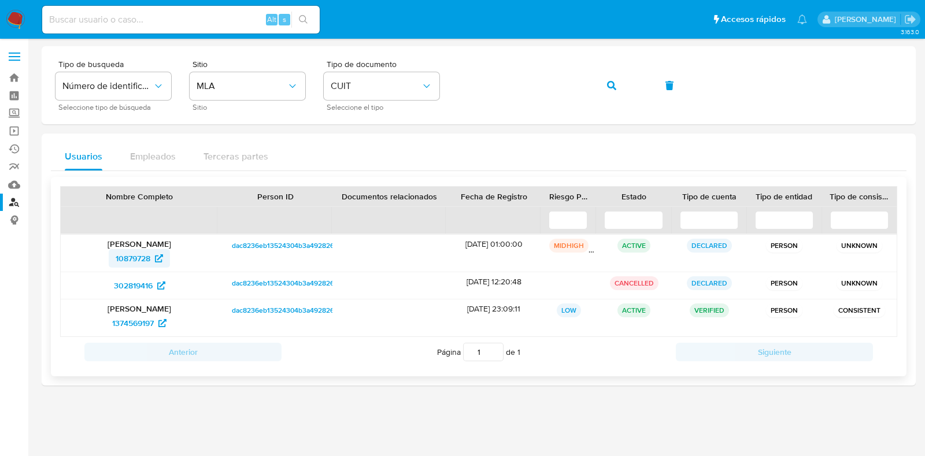
click at [135, 253] on span "10879728" at bounding box center [133, 258] width 35 height 19
click at [127, 282] on span "302819416" at bounding box center [133, 285] width 39 height 19
click at [129, 312] on p "[PERSON_NAME]" at bounding box center [139, 309] width 141 height 10
click at [129, 325] on span "1374569197" at bounding box center [133, 323] width 42 height 19
click at [607, 82] on icon "button" at bounding box center [611, 85] width 9 height 9
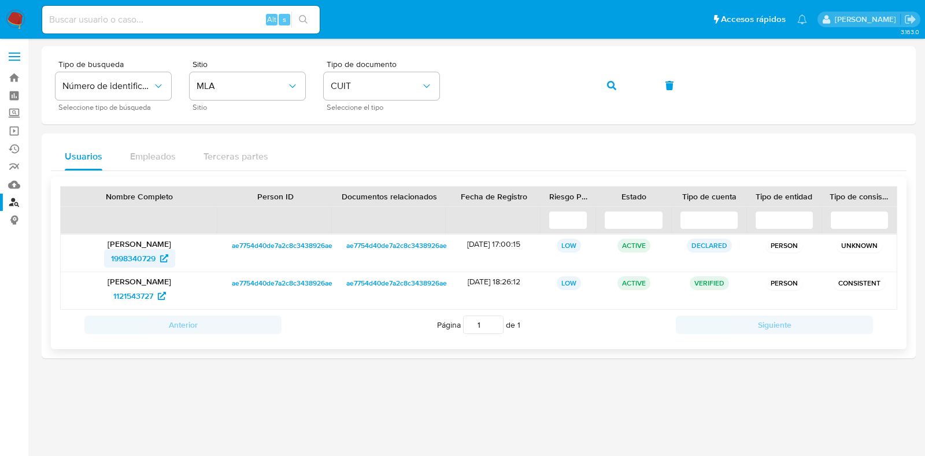
click at [136, 258] on span "1998340729" at bounding box center [133, 258] width 45 height 19
click at [128, 293] on span "1121543727" at bounding box center [133, 296] width 40 height 19
click at [617, 83] on button "button" at bounding box center [611, 86] width 39 height 28
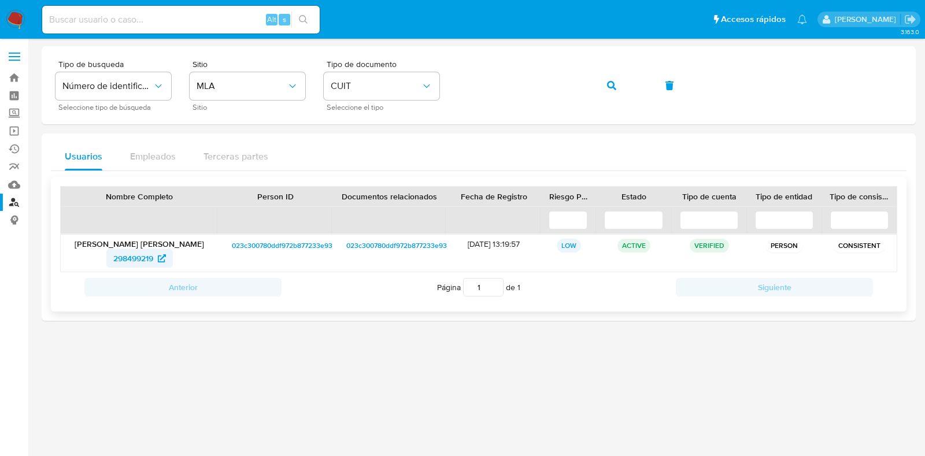
click at [132, 261] on span "298499219" at bounding box center [133, 258] width 40 height 19
click at [620, 84] on button "button" at bounding box center [611, 86] width 39 height 28
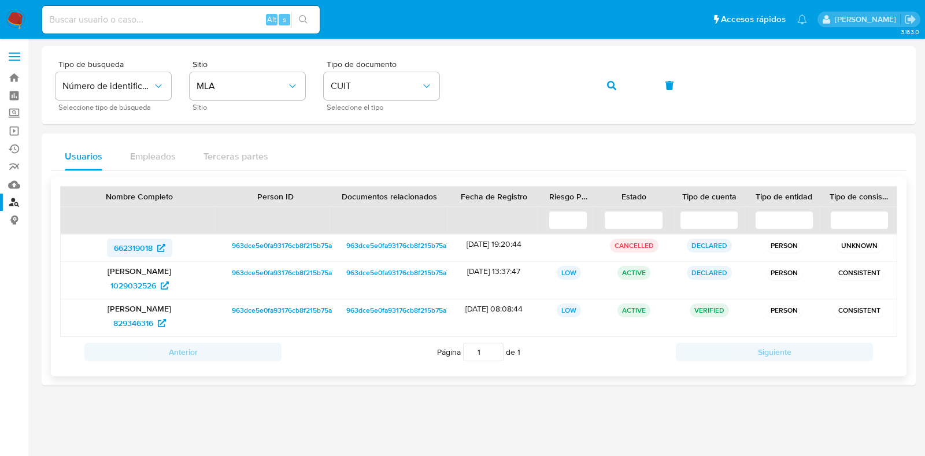
click at [142, 250] on span "662319018" at bounding box center [133, 248] width 39 height 19
click at [143, 274] on p "Ivana Mariela Altamirano" at bounding box center [139, 271] width 141 height 10
click at [142, 280] on span "1029032526" at bounding box center [133, 285] width 46 height 19
click at [126, 328] on span "829346316" at bounding box center [133, 323] width 40 height 19
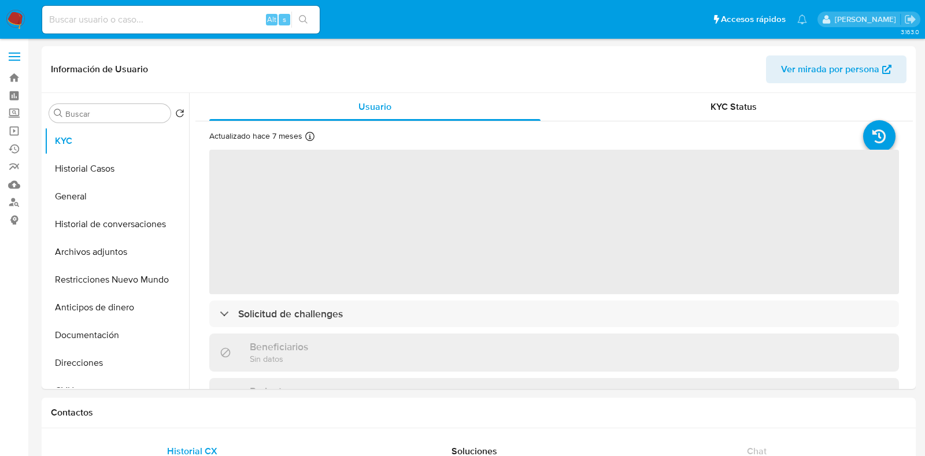
select select "10"
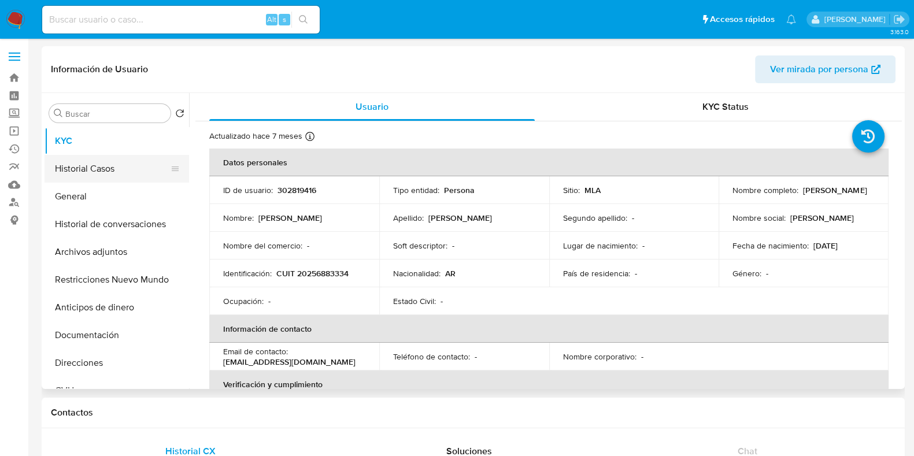
click at [103, 168] on button "Historial Casos" at bounding box center [112, 169] width 135 height 28
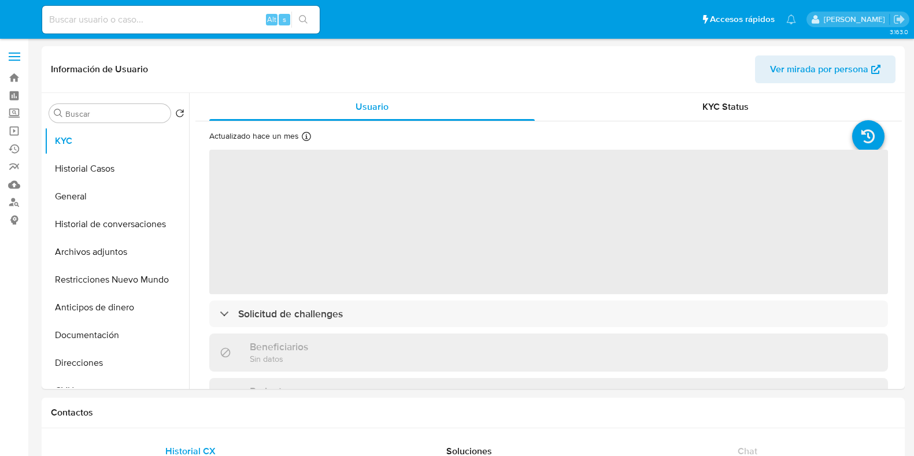
select select "10"
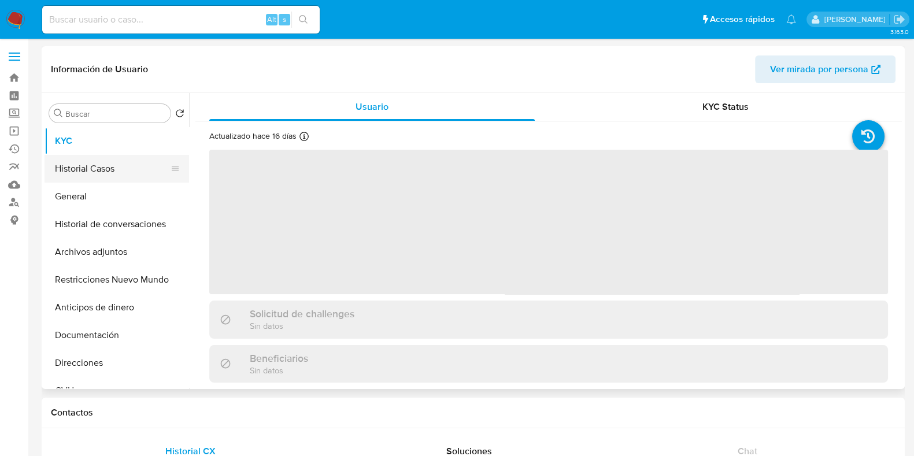
click at [125, 169] on button "Historial Casos" at bounding box center [112, 169] width 135 height 28
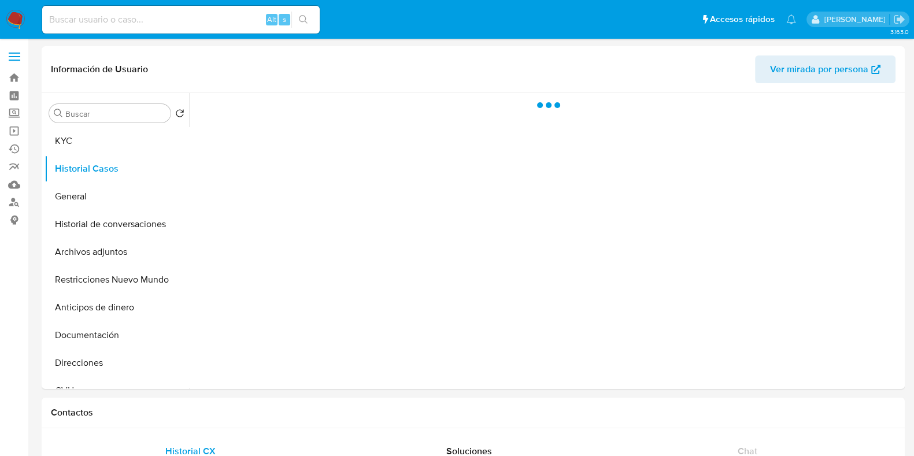
select select "10"
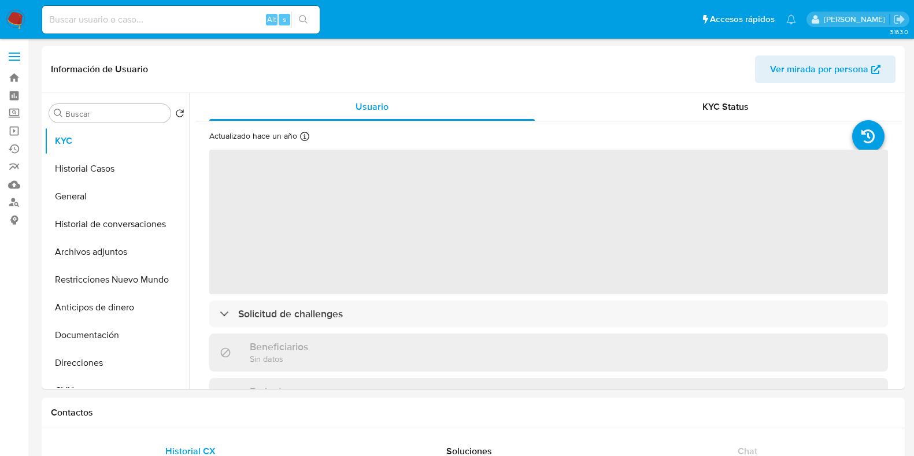
select select "10"
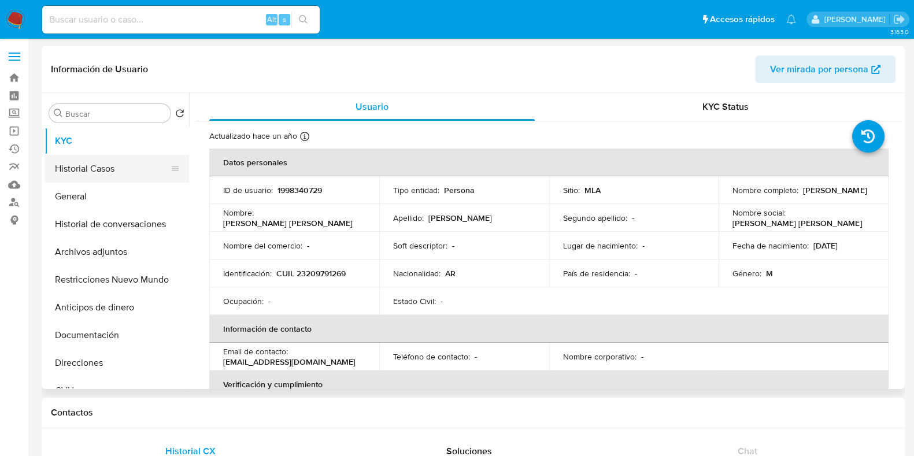
click at [128, 173] on button "Historial Casos" at bounding box center [112, 169] width 135 height 28
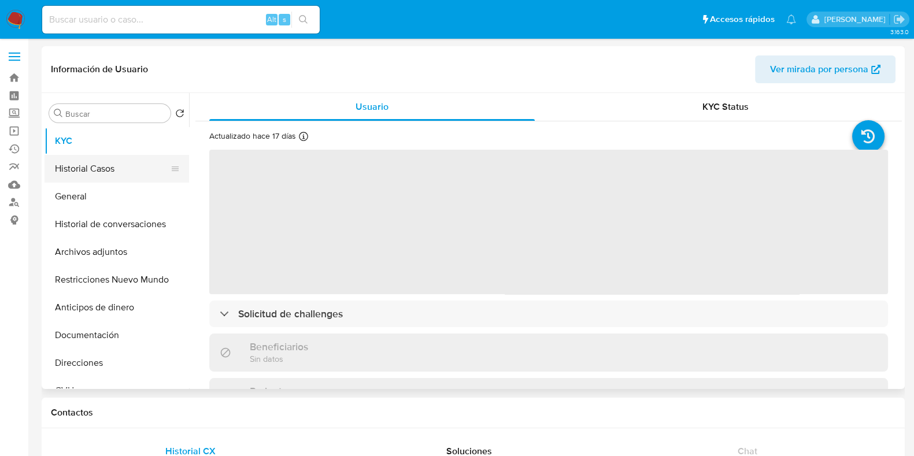
click at [100, 164] on button "Historial Casos" at bounding box center [112, 169] width 135 height 28
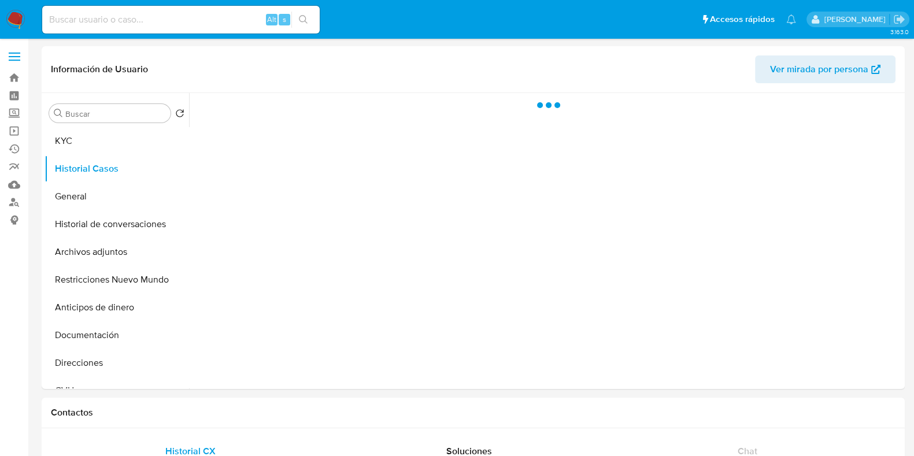
select select "10"
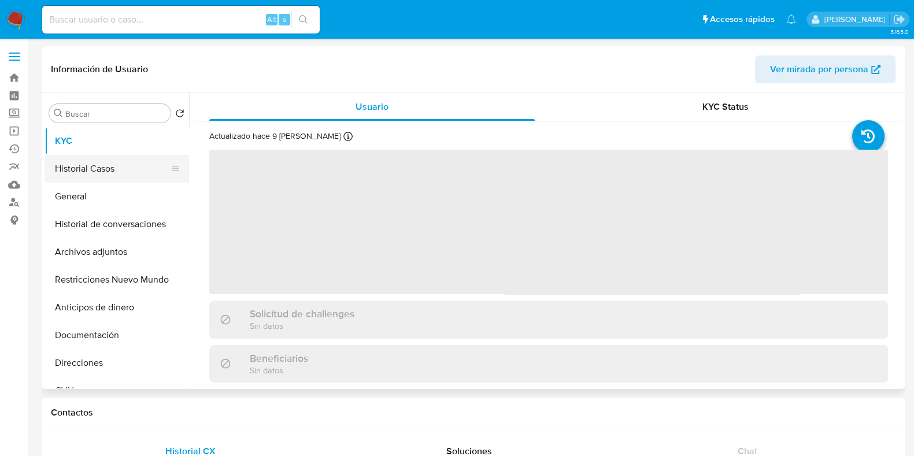
click at [98, 172] on button "Historial Casos" at bounding box center [112, 169] width 135 height 28
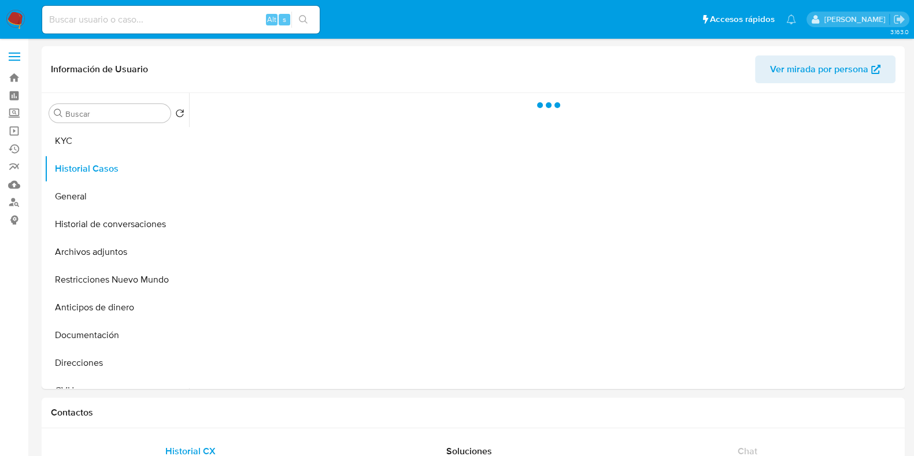
select select "10"
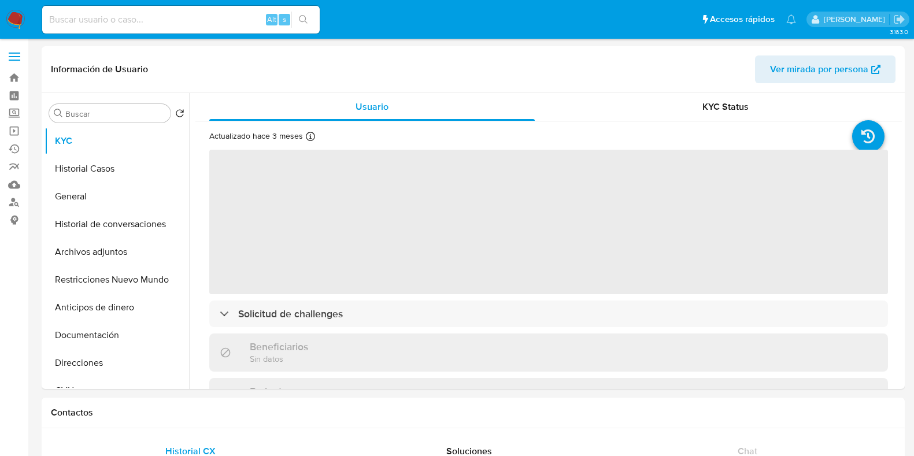
select select "10"
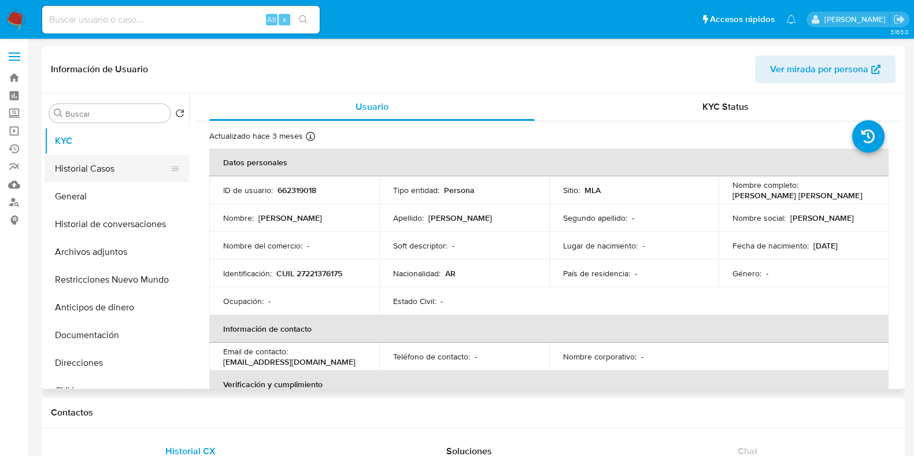
click at [69, 168] on button "Historial Casos" at bounding box center [112, 169] width 135 height 28
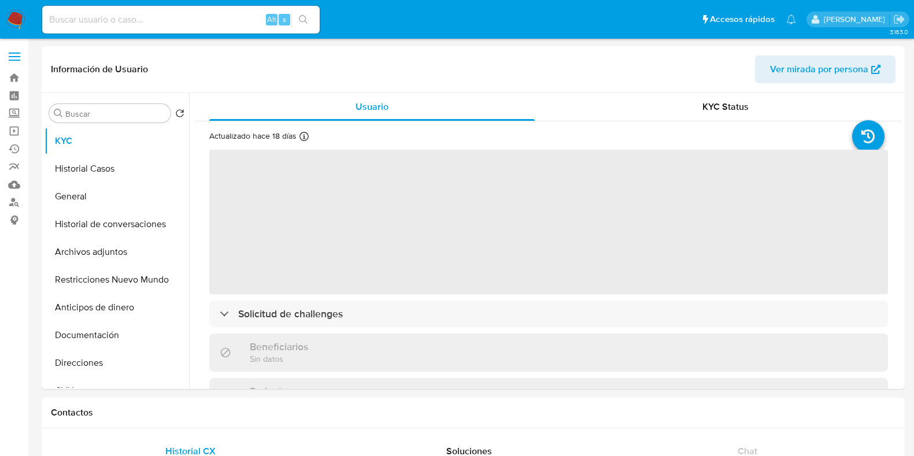
select select "10"
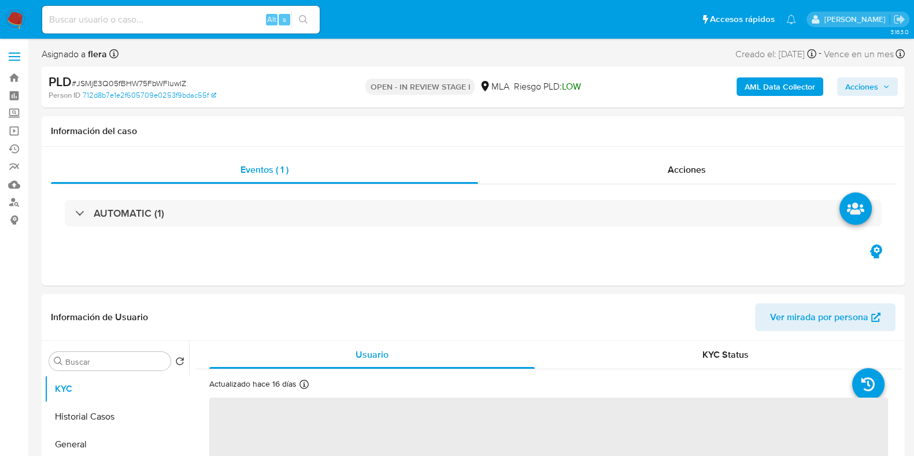
click at [872, 85] on span "Acciones" at bounding box center [861, 86] width 33 height 19
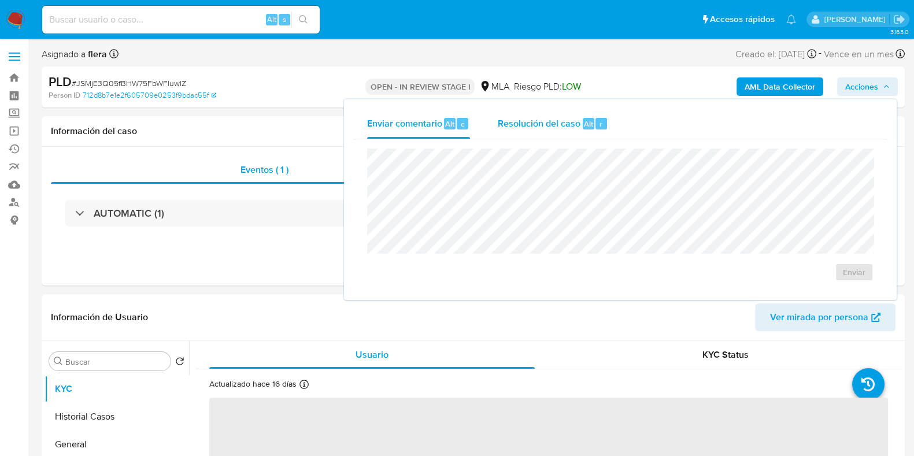
select select "10"
click at [564, 130] on span "Resolución del caso" at bounding box center [539, 123] width 83 height 13
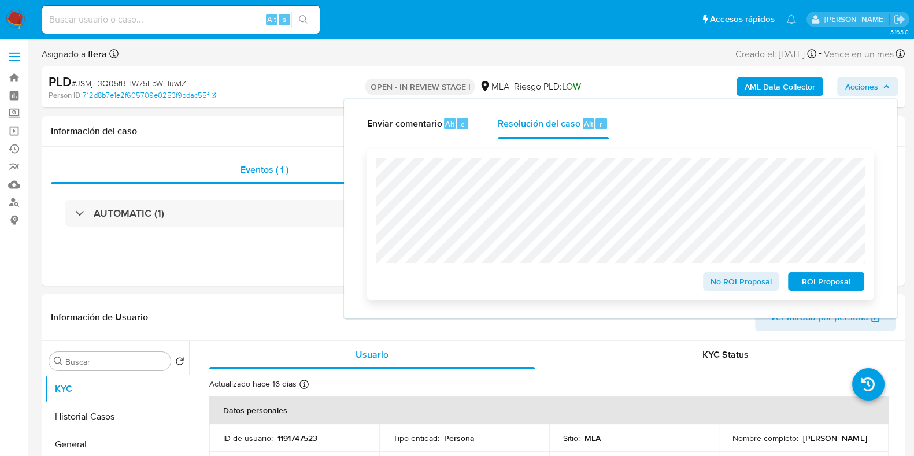
click at [808, 281] on span "ROI Proposal" at bounding box center [826, 281] width 60 height 16
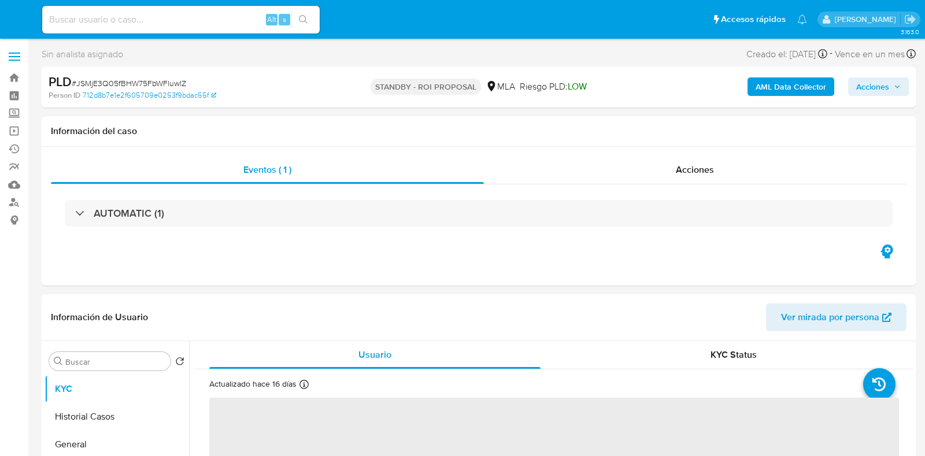
select select "10"
